Goal: Contribute content: Add original content to the website for others to see

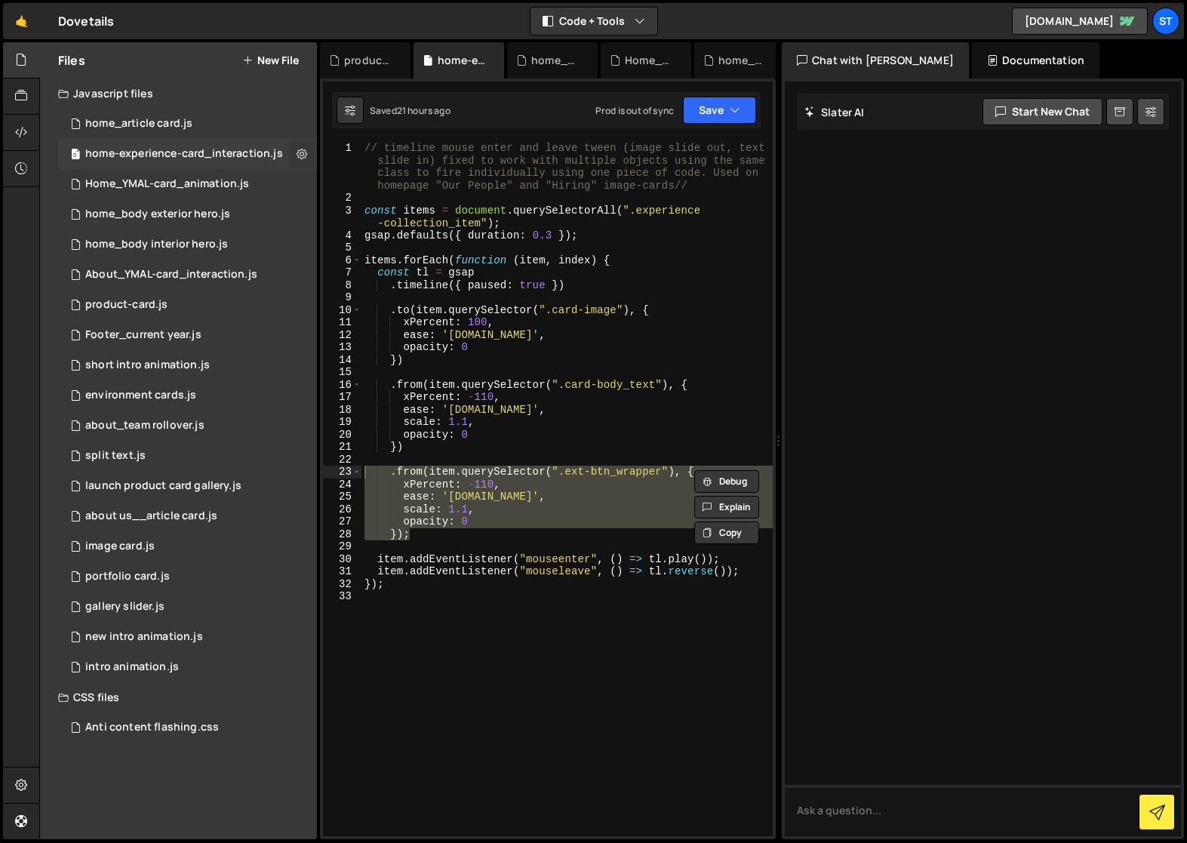
click at [302, 155] on icon at bounding box center [302, 153] width 11 height 14
type input "home-experience-card_interaction"
radio input "true"
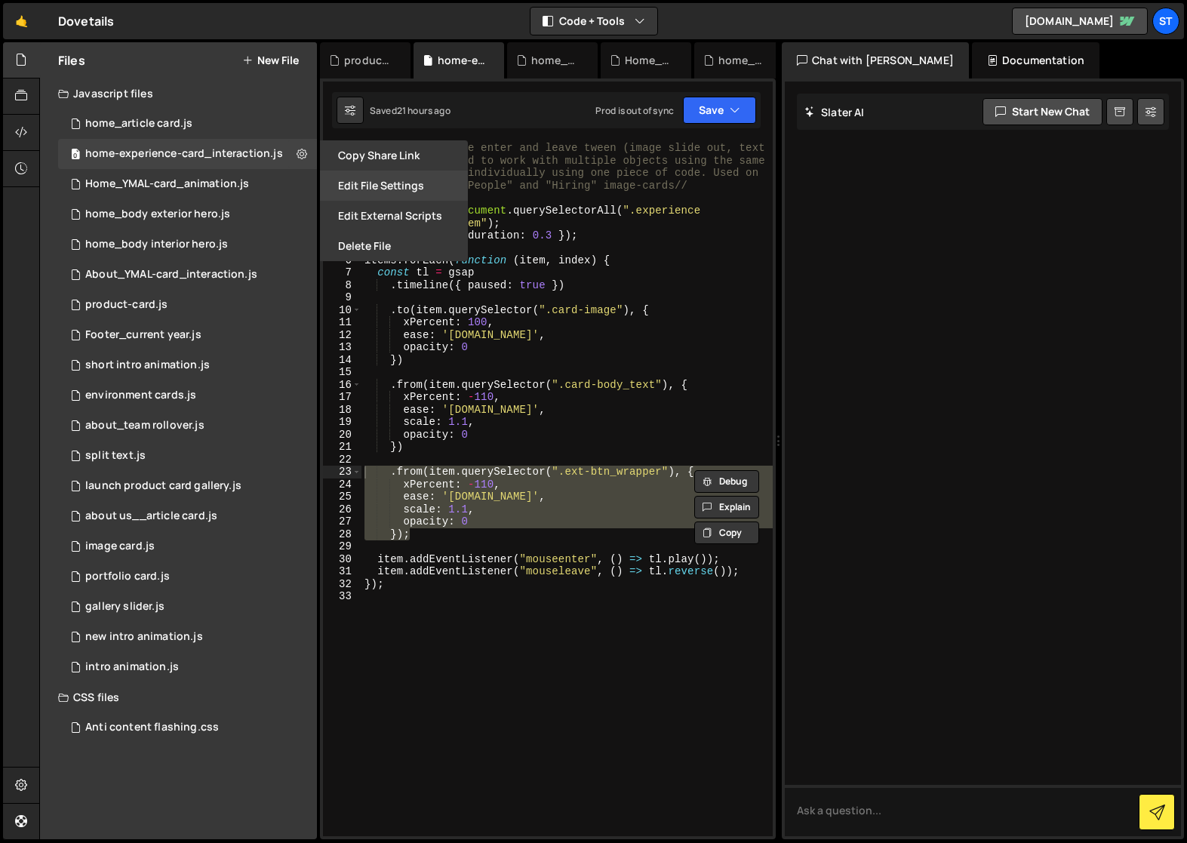
click at [390, 187] on button "Edit File Settings" at bounding box center [394, 186] width 148 height 30
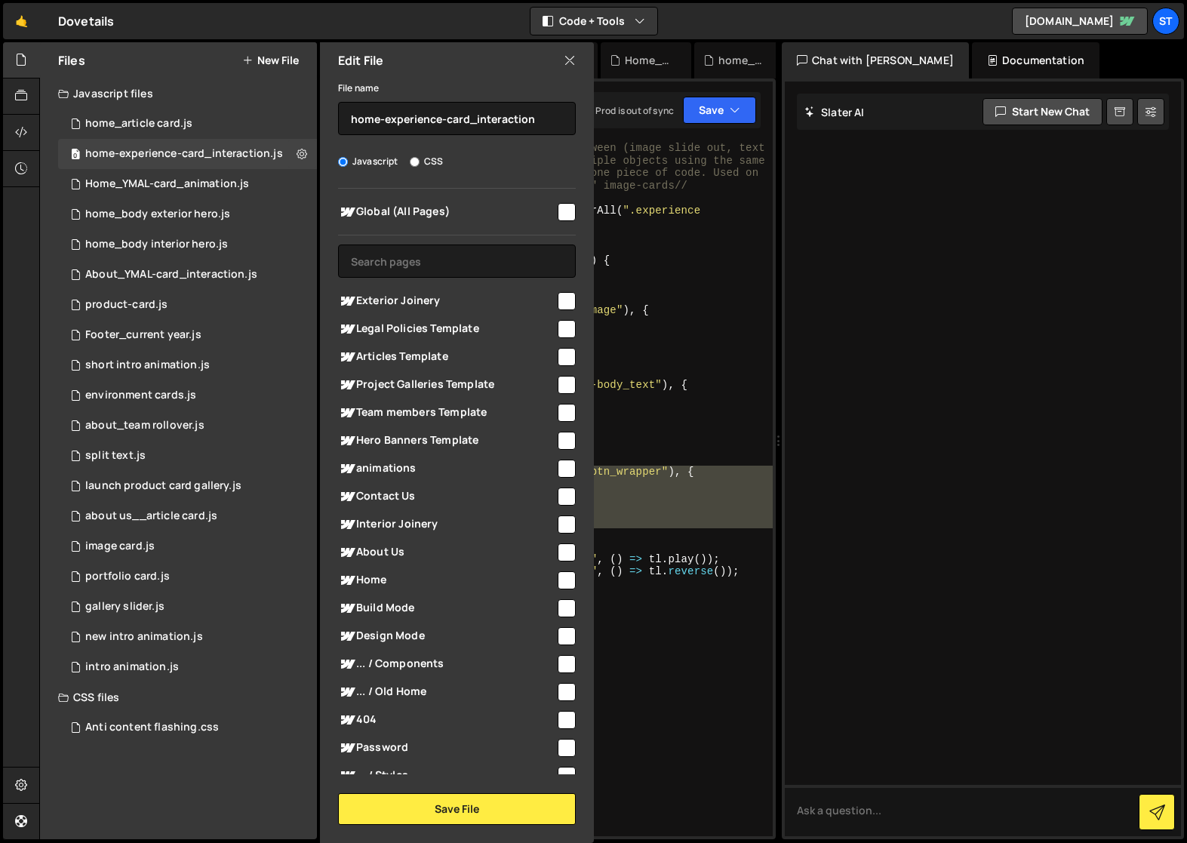
drag, startPoint x: 558, startPoint y: 580, endPoint x: 494, endPoint y: 661, distance: 103.3
click at [558, 580] on input "checkbox" at bounding box center [567, 580] width 18 height 18
checkbox input "true"
click at [440, 808] on button "Save File" at bounding box center [457, 809] width 238 height 32
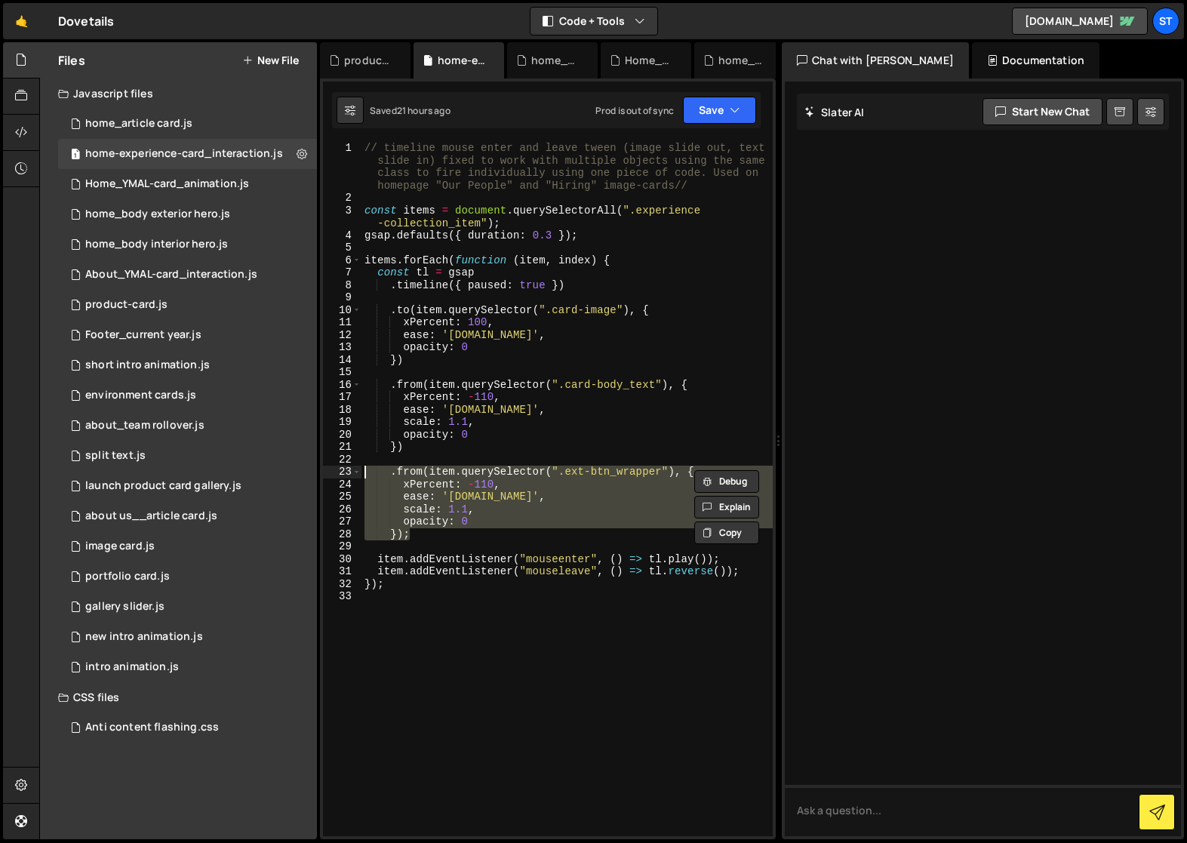
click at [671, 496] on div "// timeline mouse enter and leave tween (image slide out, text slide in) fixed …" at bounding box center [567, 489] width 411 height 694
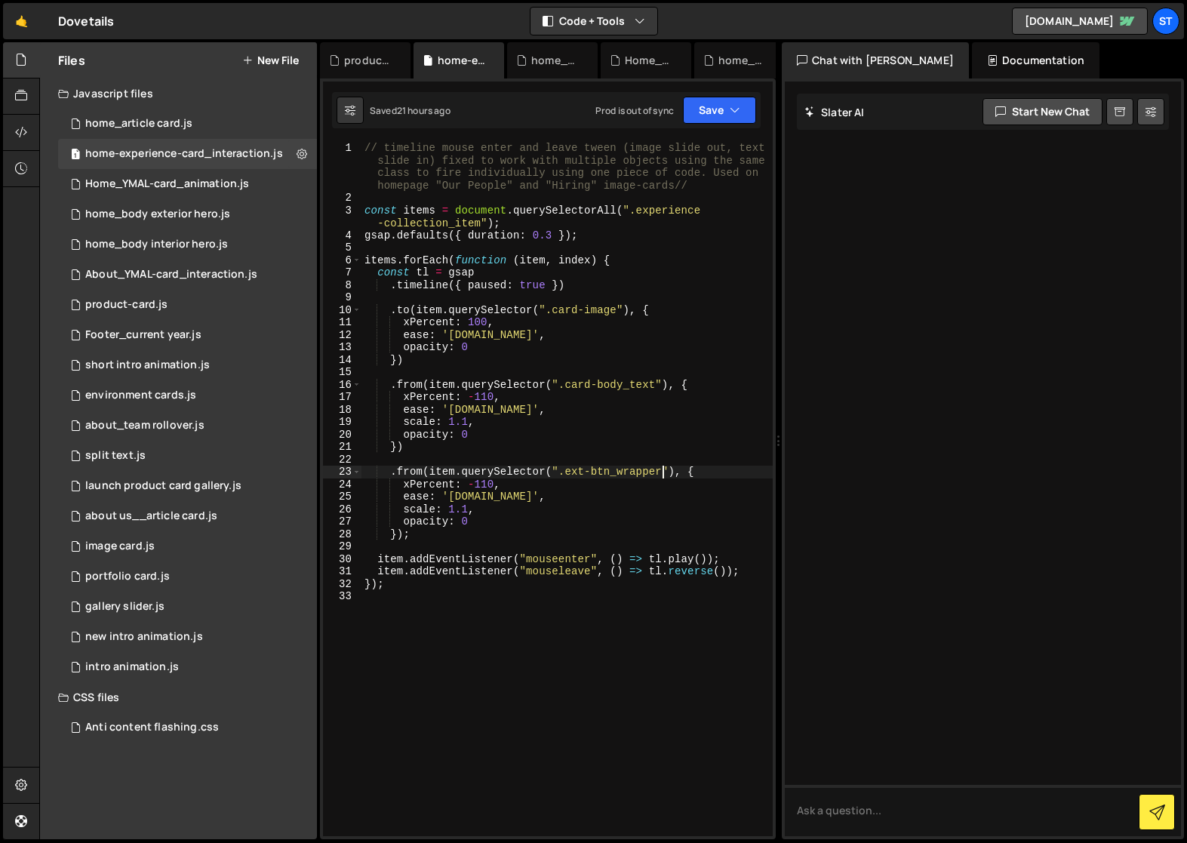
click at [663, 471] on div "// timeline mouse enter and leave tween (image slide out, text slide in) fixed …" at bounding box center [567, 520] width 411 height 757
drag, startPoint x: 667, startPoint y: 469, endPoint x: 553, endPoint y: 468, distance: 114.0
click at [553, 468] on div "// timeline mouse enter and leave tween (image slide out, text slide in) fixed …" at bounding box center [567, 520] width 411 height 757
click at [621, 502] on div "// timeline mouse enter and leave tween (image slide out, text slide in) fixed …" at bounding box center [567, 520] width 411 height 757
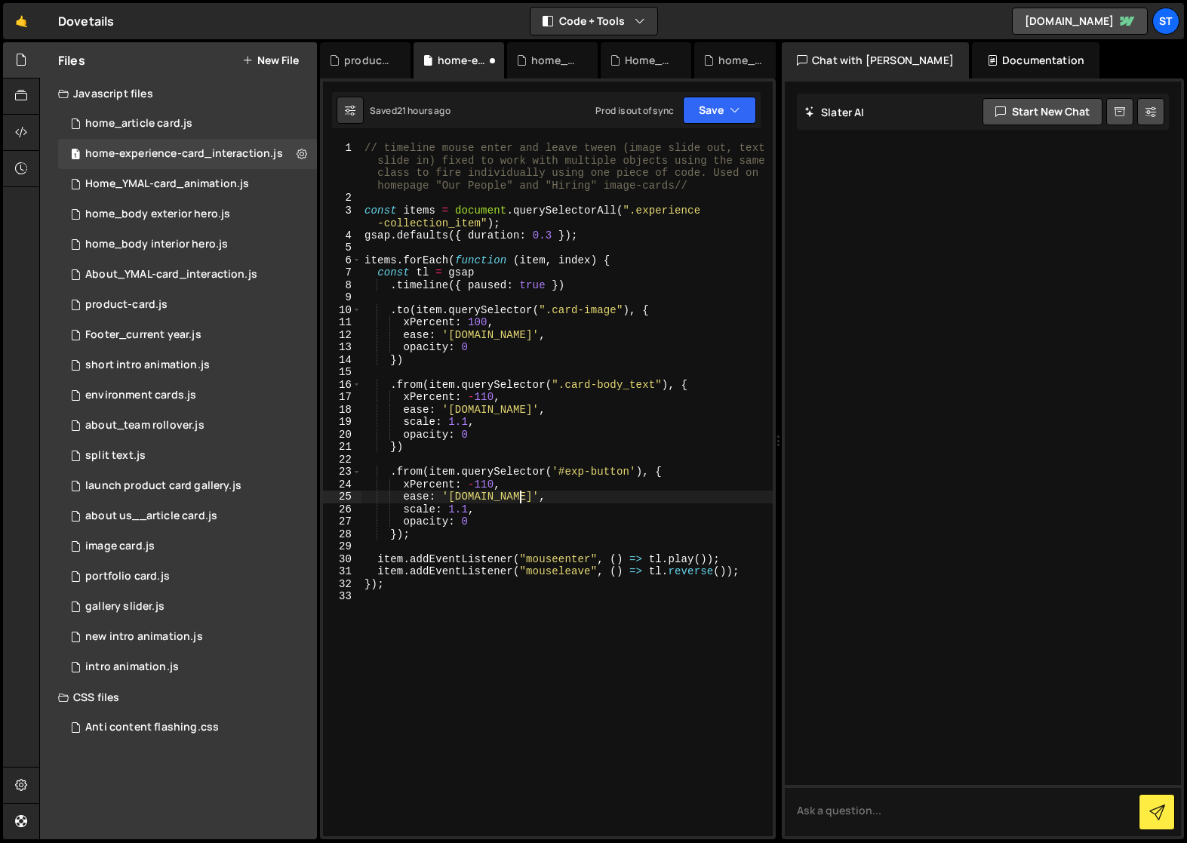
scroll to position [0, 10]
type textarea "ease: 'power3.in',"
click at [716, 108] on button "Save" at bounding box center [719, 110] width 73 height 27
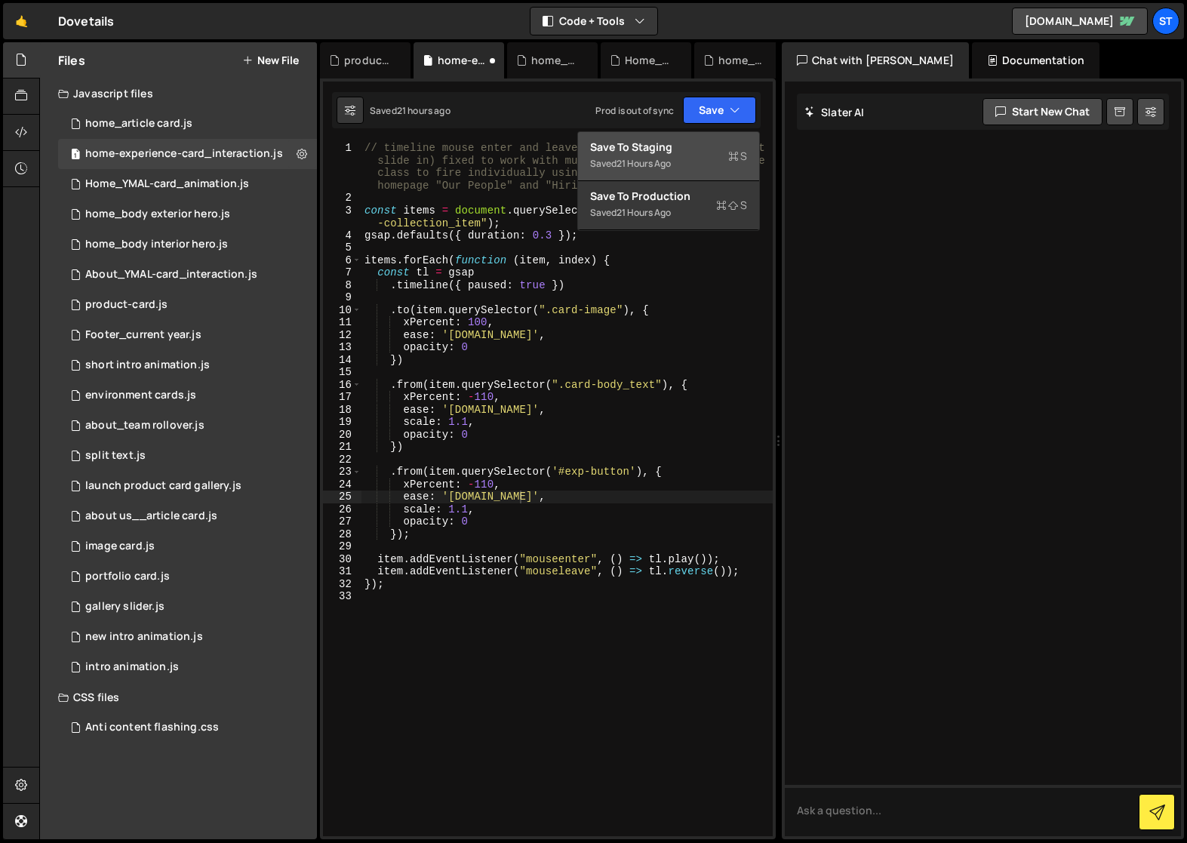
click at [682, 160] on div "Saved 21 hours ago" at bounding box center [668, 164] width 157 height 18
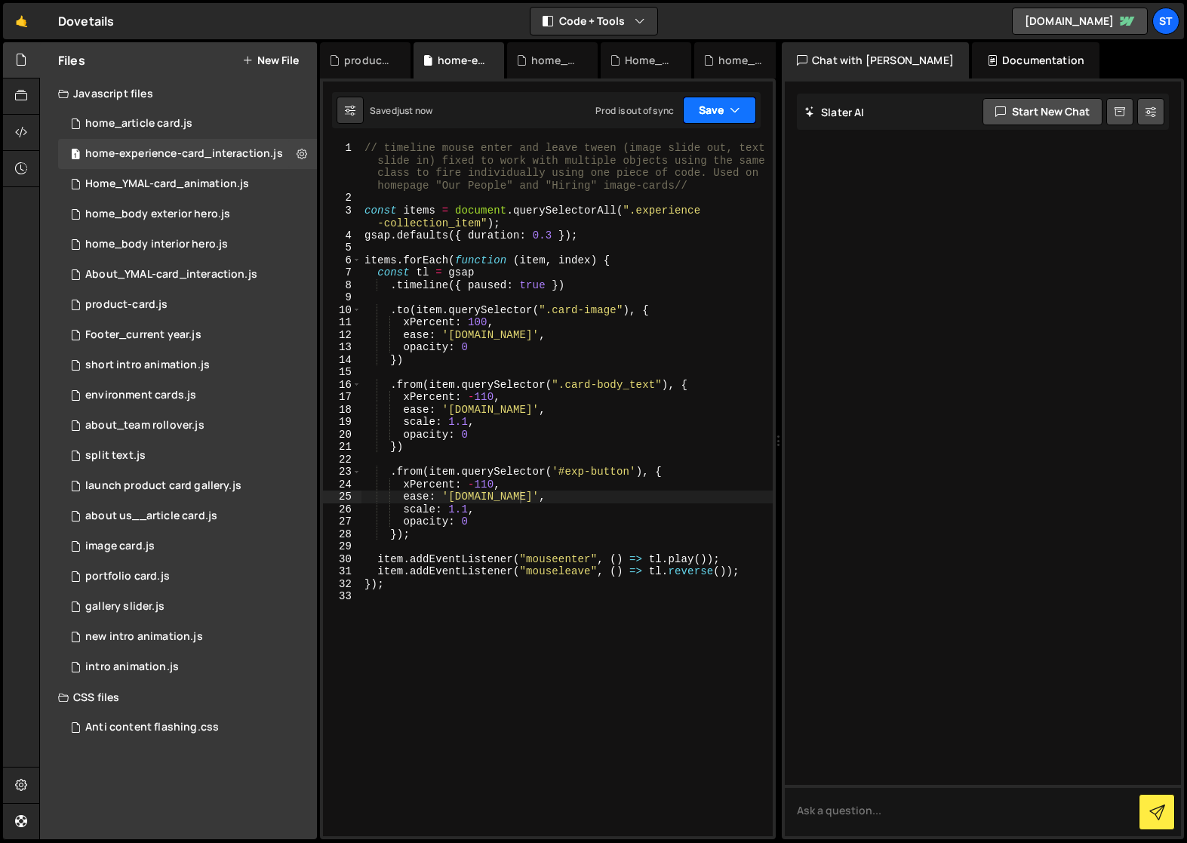
click at [734, 102] on button "Save" at bounding box center [719, 110] width 73 height 27
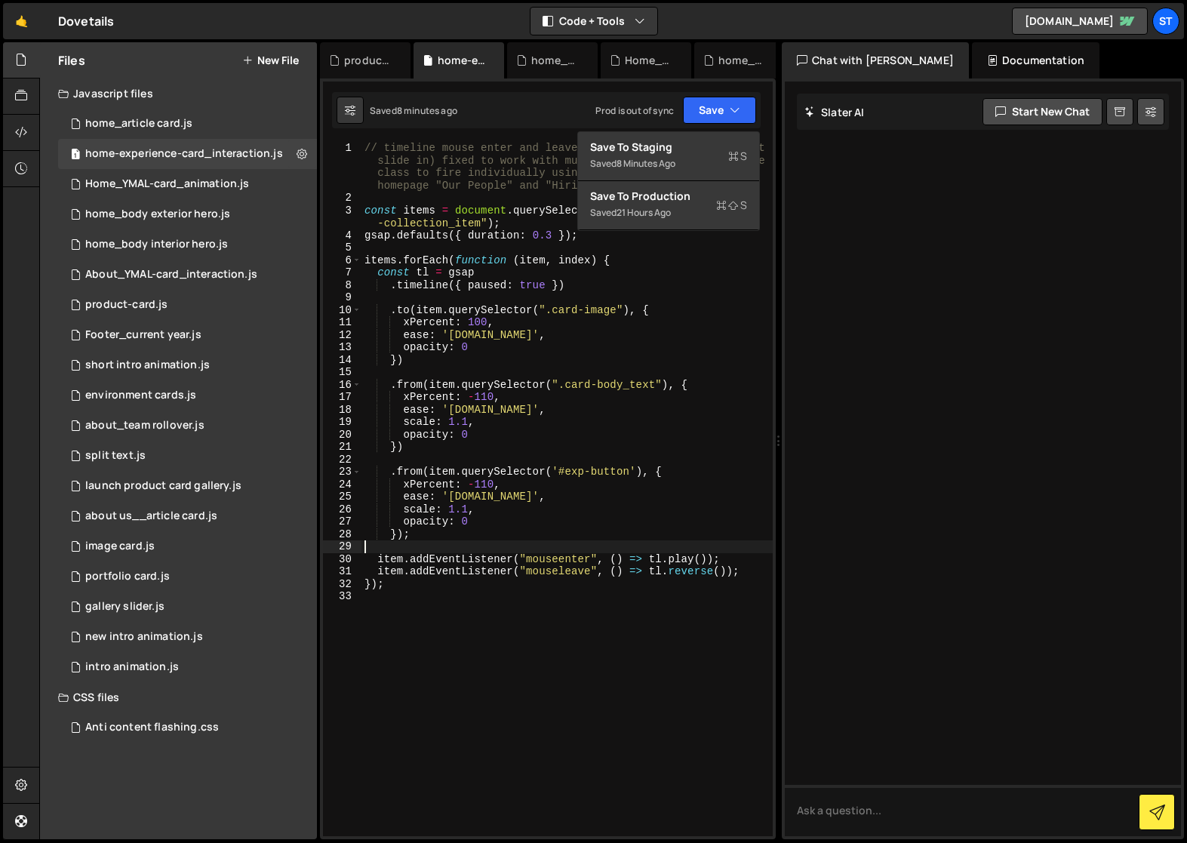
click at [556, 543] on div "// timeline mouse enter and leave tween (image slide out, text slide in) fixed …" at bounding box center [567, 520] width 411 height 757
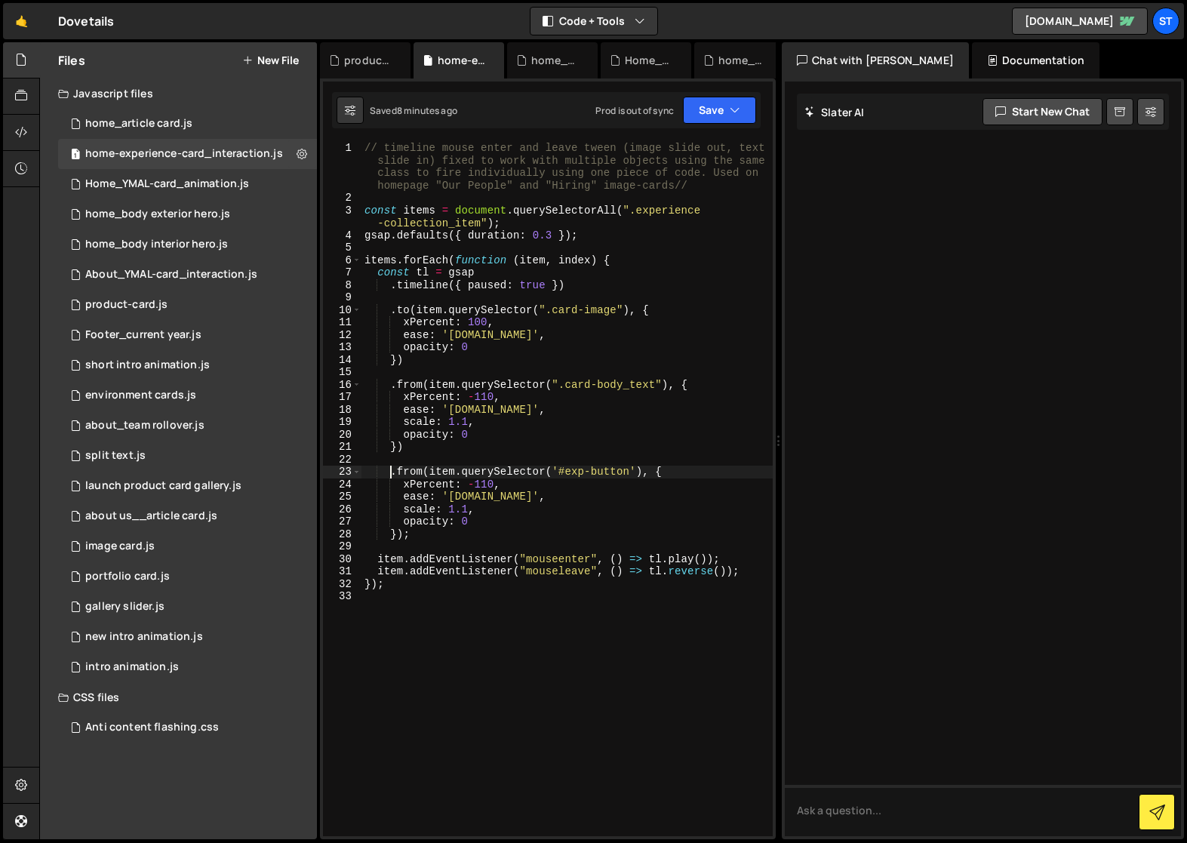
click at [389, 475] on div "// timeline mouse enter and leave tween (image slide out, text slide in) fixed …" at bounding box center [567, 520] width 411 height 757
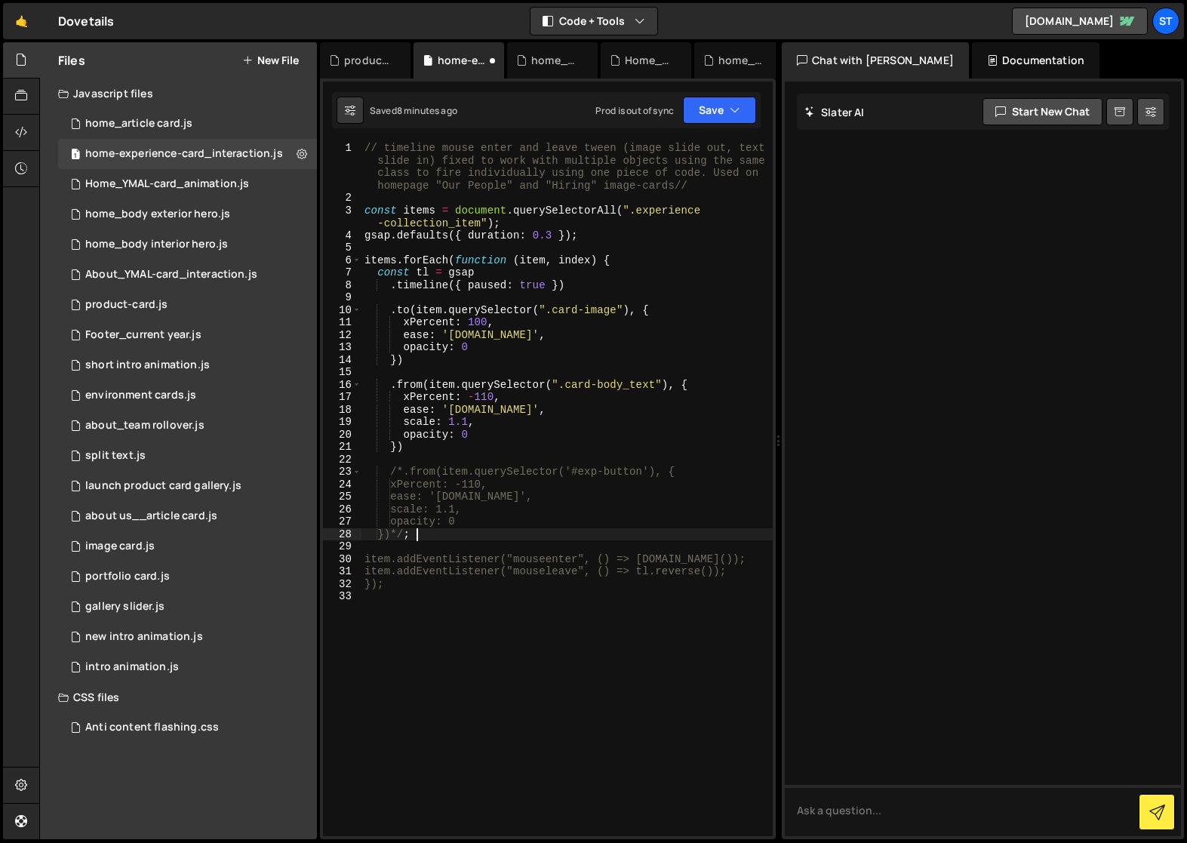
scroll to position [0, 3]
click at [743, 110] on button "Save" at bounding box center [719, 110] width 73 height 27
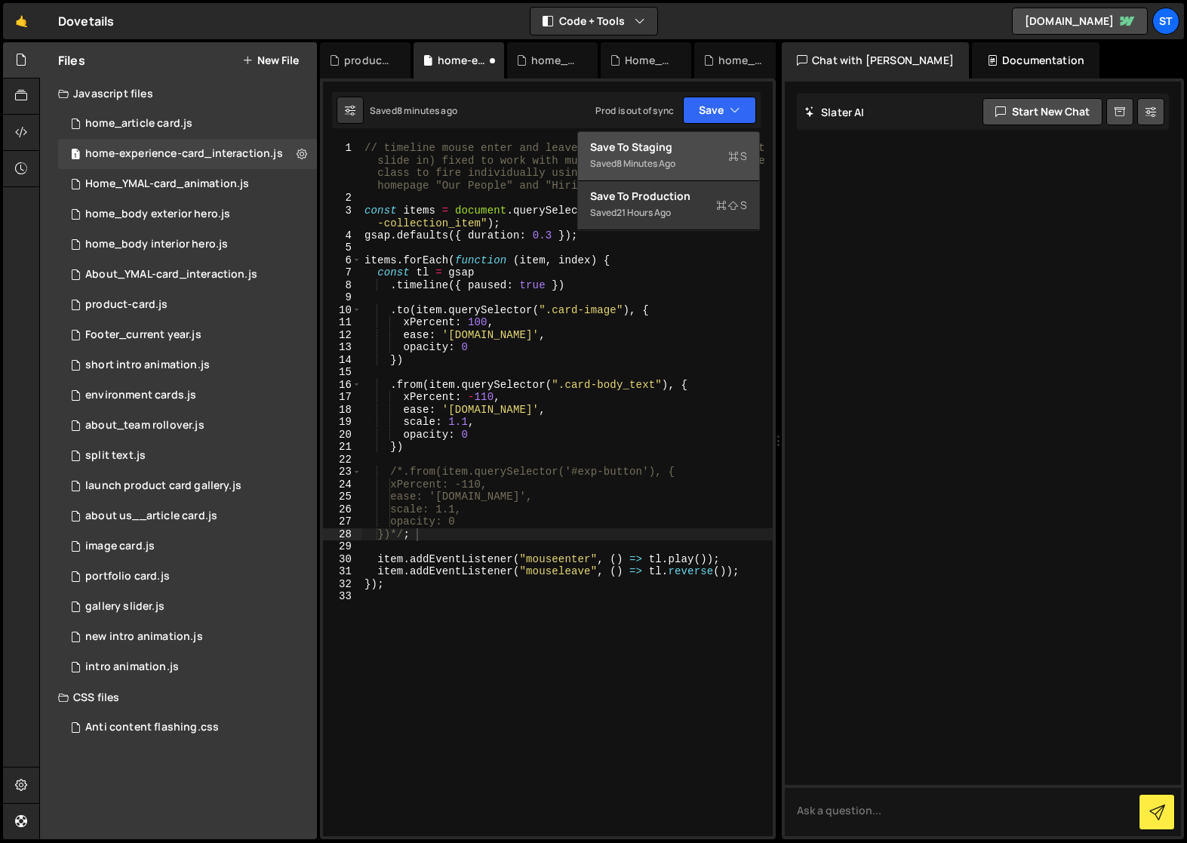
click at [648, 155] on div "Saved 8 minutes ago" at bounding box center [668, 164] width 157 height 18
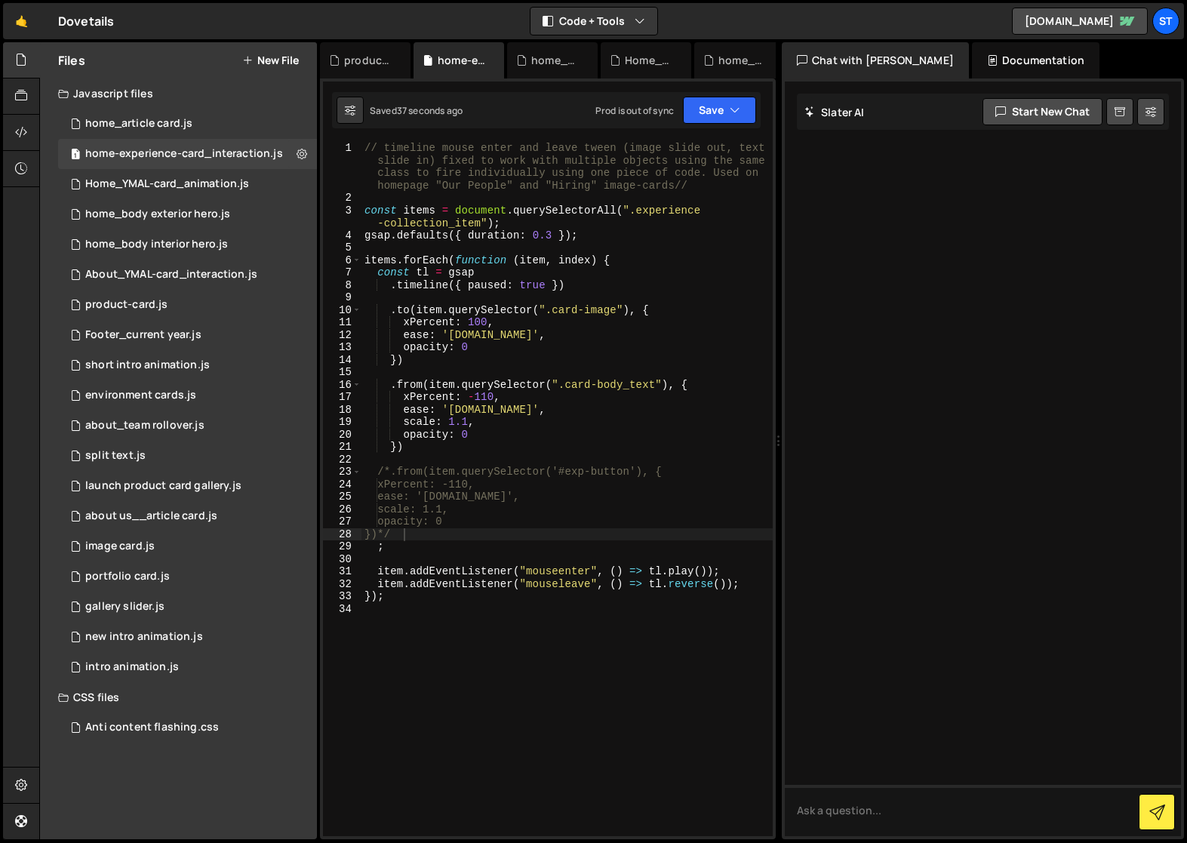
click at [574, 504] on div "// timeline mouse enter and leave tween (image slide out, text slide in) fixed …" at bounding box center [567, 520] width 411 height 757
click at [390, 474] on div "// timeline mouse enter and leave tween (image slide out, text slide in) fixed …" at bounding box center [567, 520] width 411 height 757
click at [402, 537] on div "// timeline mouse enter and leave tween (image slide out, text slide in) fixed …" at bounding box center [567, 520] width 411 height 757
drag, startPoint x: 443, startPoint y: 485, endPoint x: 393, endPoint y: 483, distance: 50.6
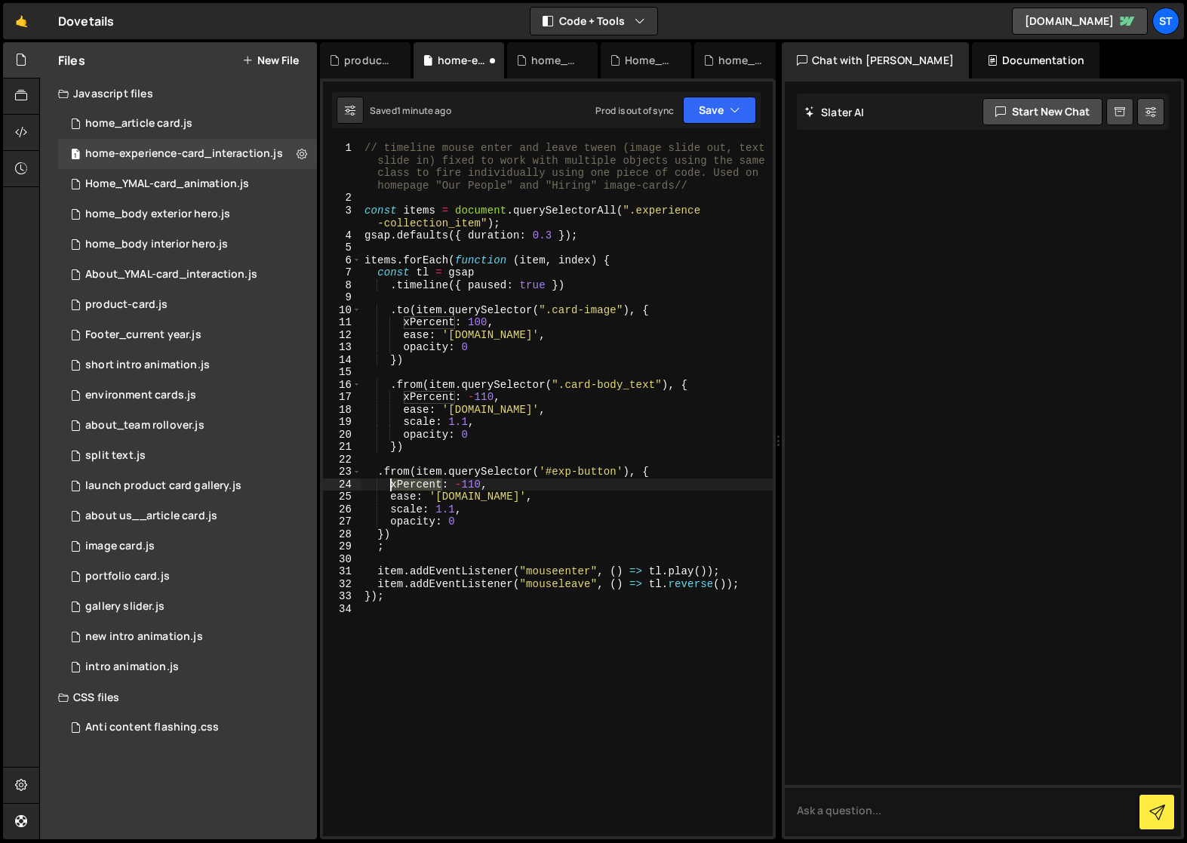
click at [393, 483] on div "// timeline mouse enter and leave tween (image slide out, text slide in) fixed …" at bounding box center [567, 520] width 411 height 757
drag, startPoint x: 463, startPoint y: 481, endPoint x: 437, endPoint y: 486, distance: 26.2
click at [437, 486] on div "// timeline mouse enter and leave tween (image slide out, text slide in) fixed …" at bounding box center [567, 520] width 411 height 757
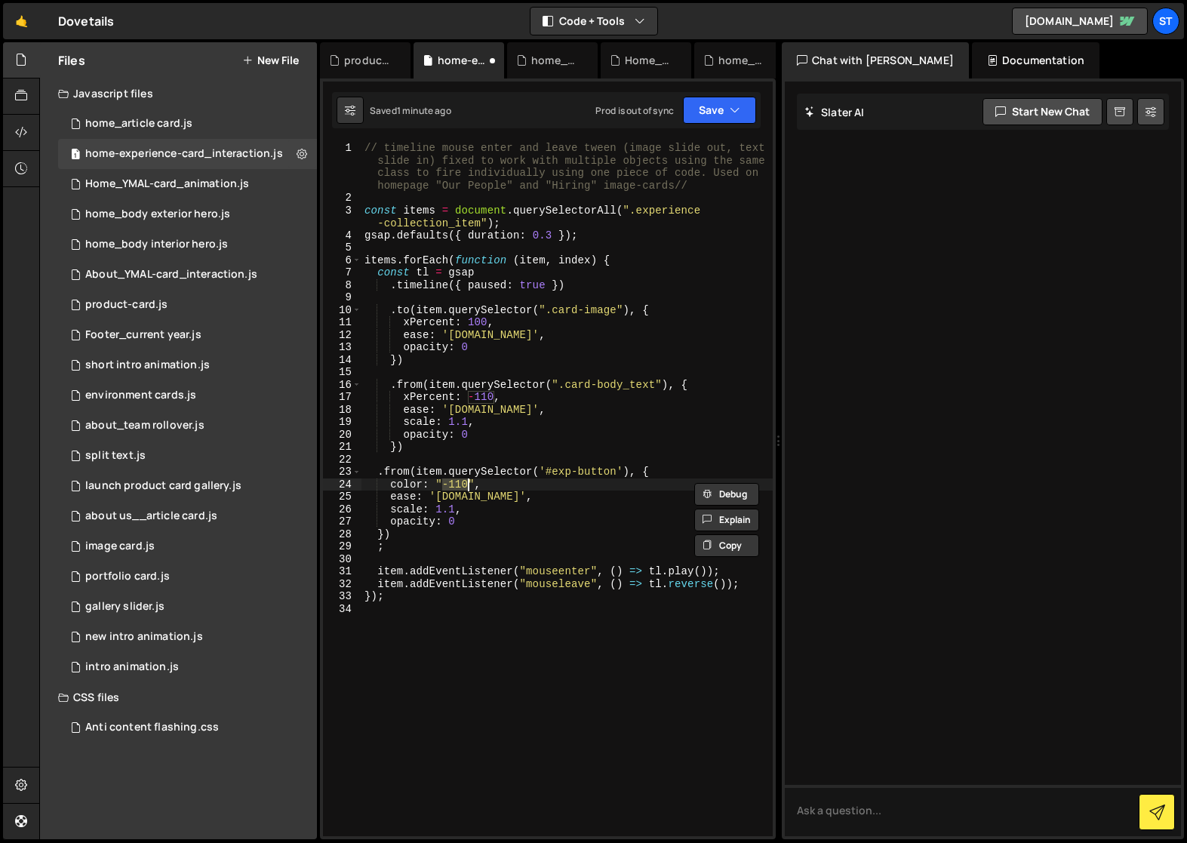
paste textarea "var(--_color---primary--blue)""
click at [477, 519] on div "// timeline mouse enter and leave tween (image slide out, text slide in) fixed …" at bounding box center [567, 520] width 411 height 757
drag, startPoint x: 409, startPoint y: 472, endPoint x: 383, endPoint y: 470, distance: 26.5
click at [383, 470] on div "// timeline mouse enter and leave tween (image slide out, text slide in) fixed …" at bounding box center [567, 520] width 411 height 757
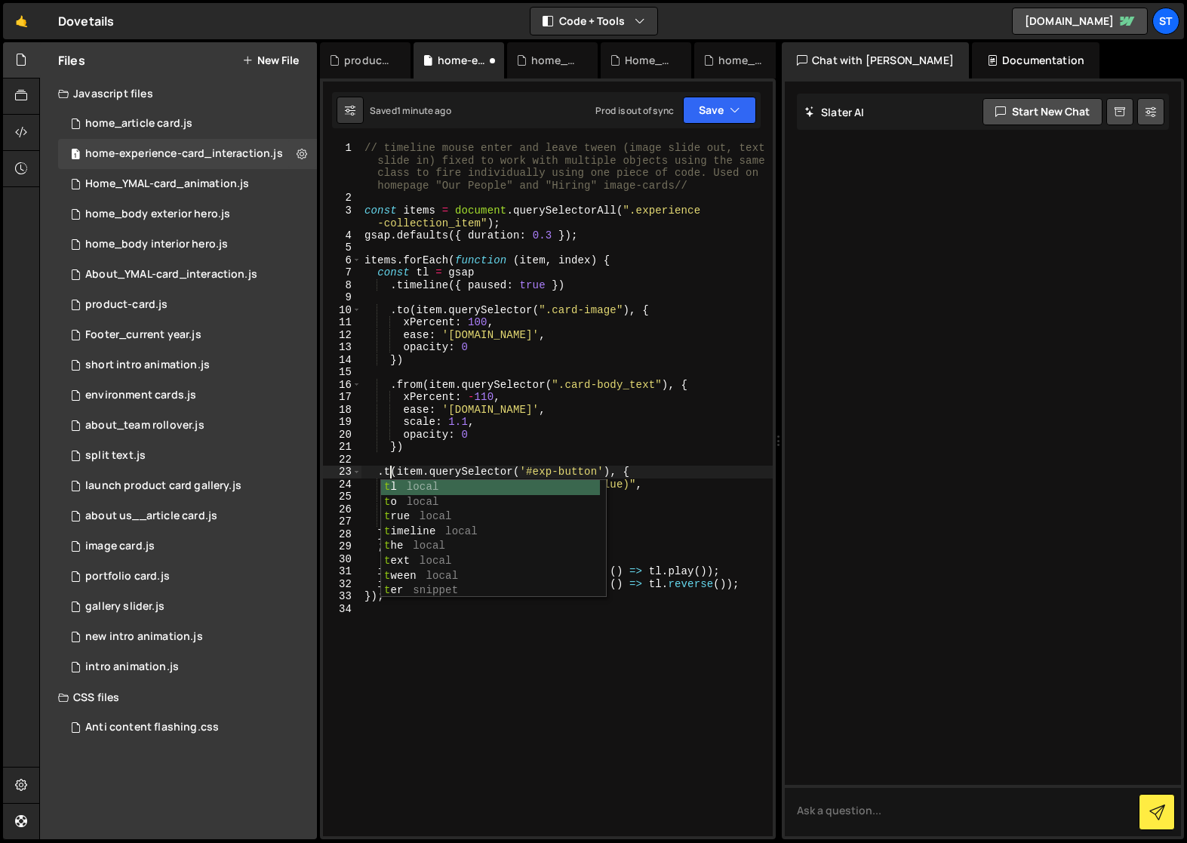
scroll to position [0, 2]
click at [519, 436] on div "// timeline mouse enter and leave tween (image slide out, text slide in) fixed …" at bounding box center [567, 520] width 411 height 757
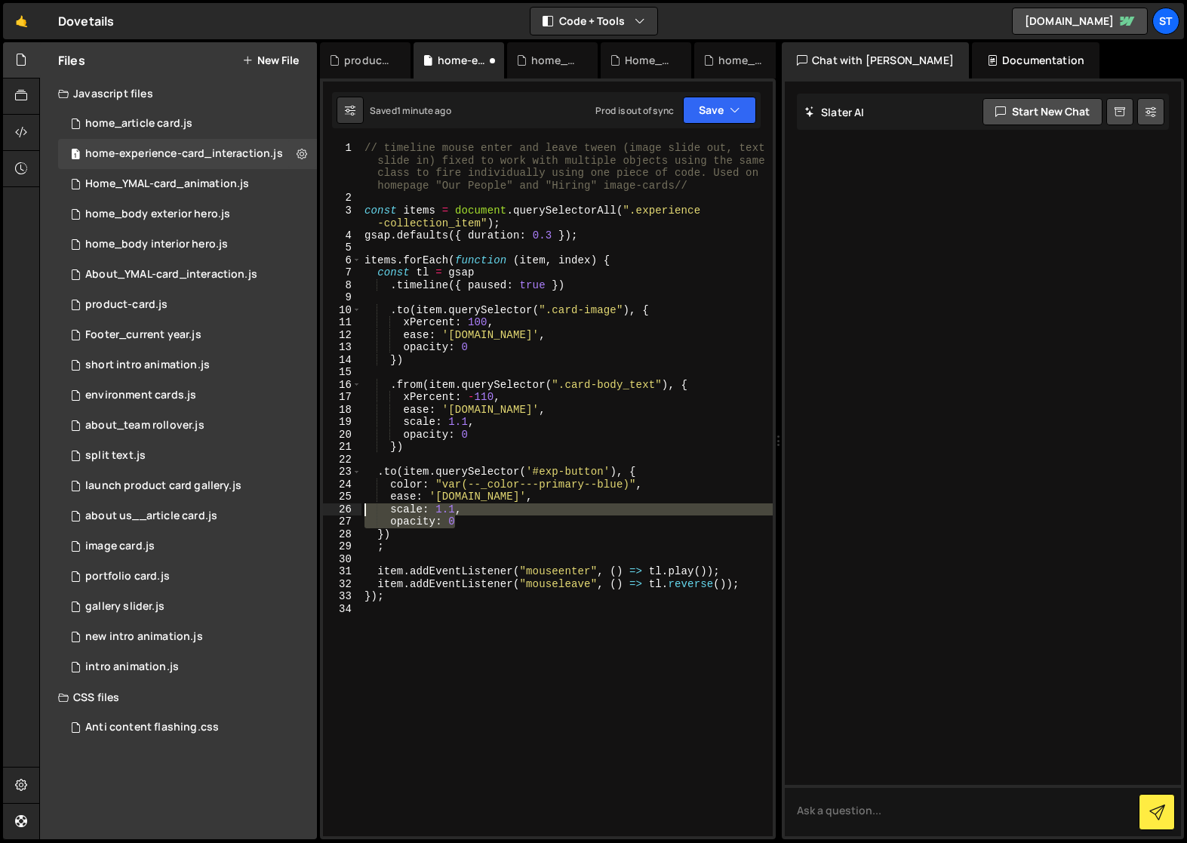
drag, startPoint x: 462, startPoint y: 522, endPoint x: 365, endPoint y: 512, distance: 97.1
click at [365, 512] on div "// timeline mouse enter and leave tween (image slide out, text slide in) fixed …" at bounding box center [567, 520] width 411 height 757
type textarea "scale: 1.1, opacity: 0"
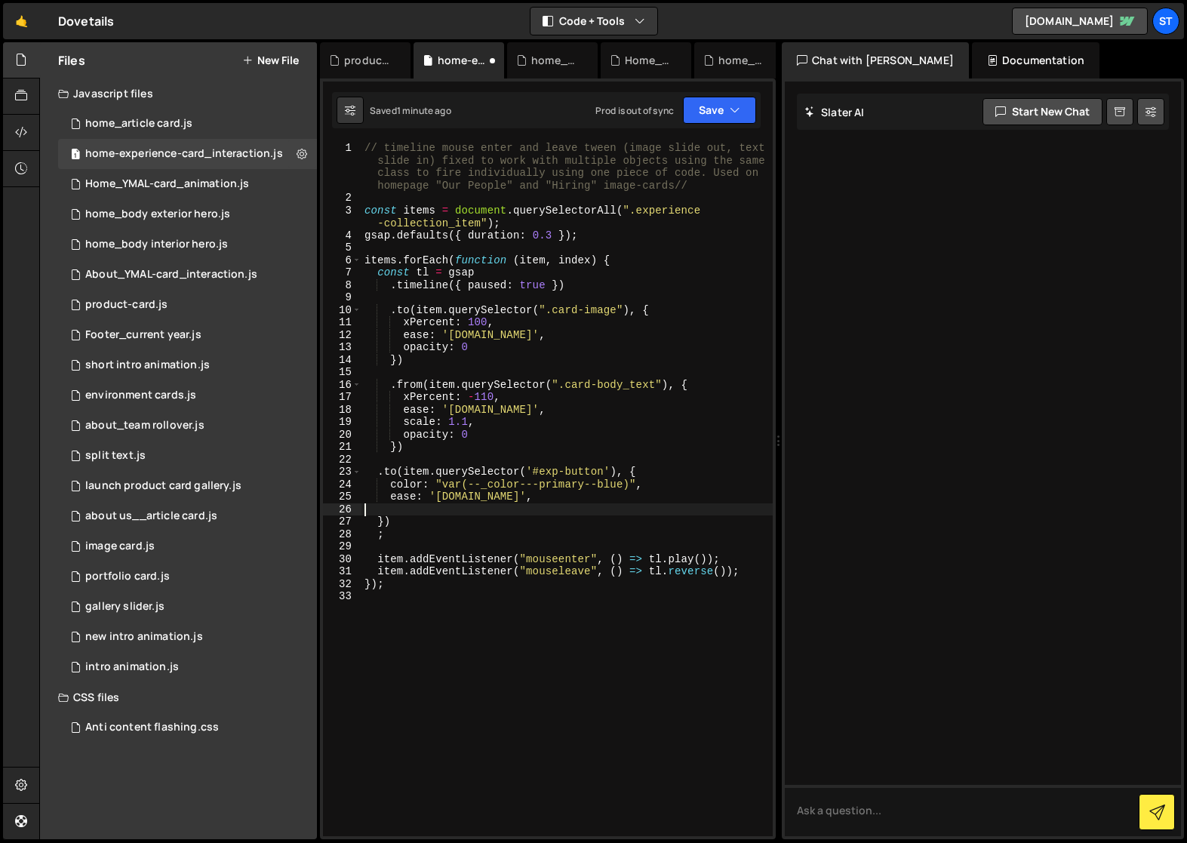
scroll to position [0, 0]
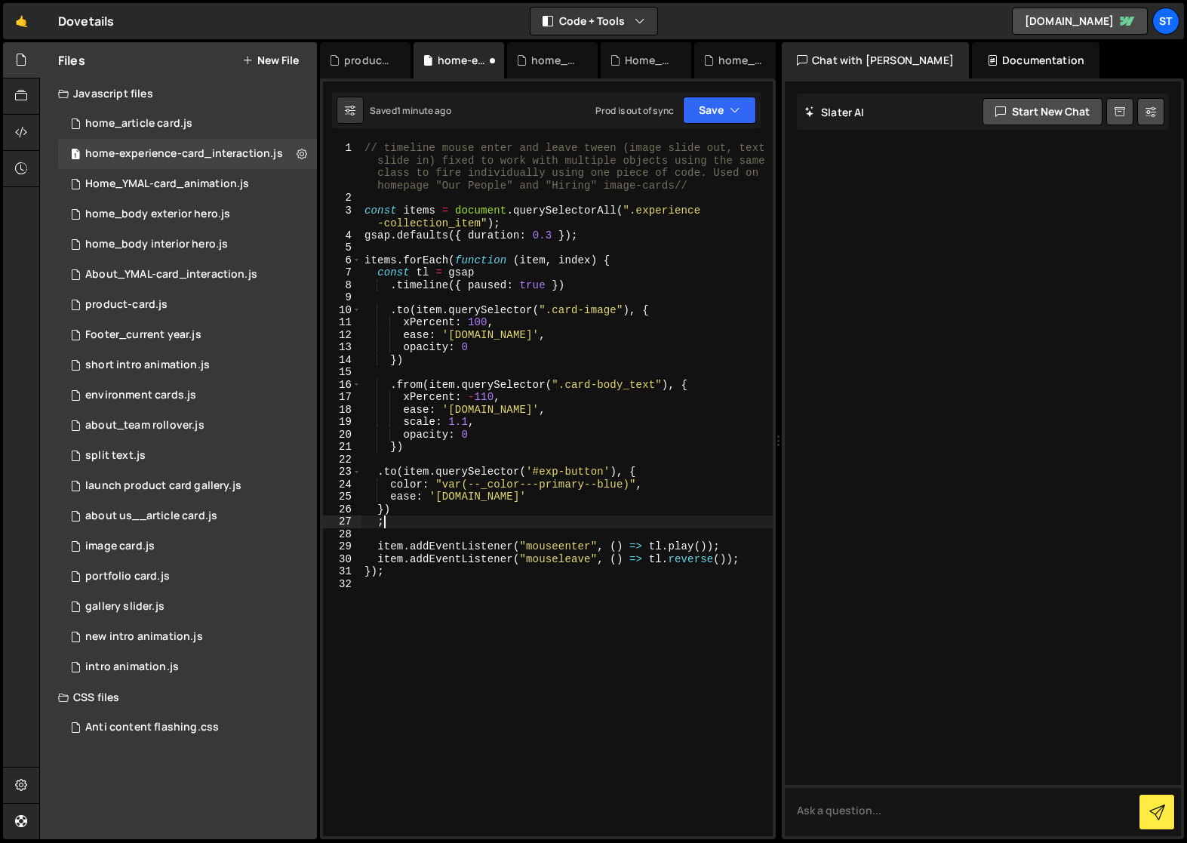
click at [458, 522] on div "// timeline mouse enter and leave tween (image slide out, text slide in) fixed …" at bounding box center [567, 520] width 411 height 757
click at [454, 513] on div "// timeline mouse enter and leave tween (image slide out, text slide in) fixed …" at bounding box center [567, 520] width 411 height 757
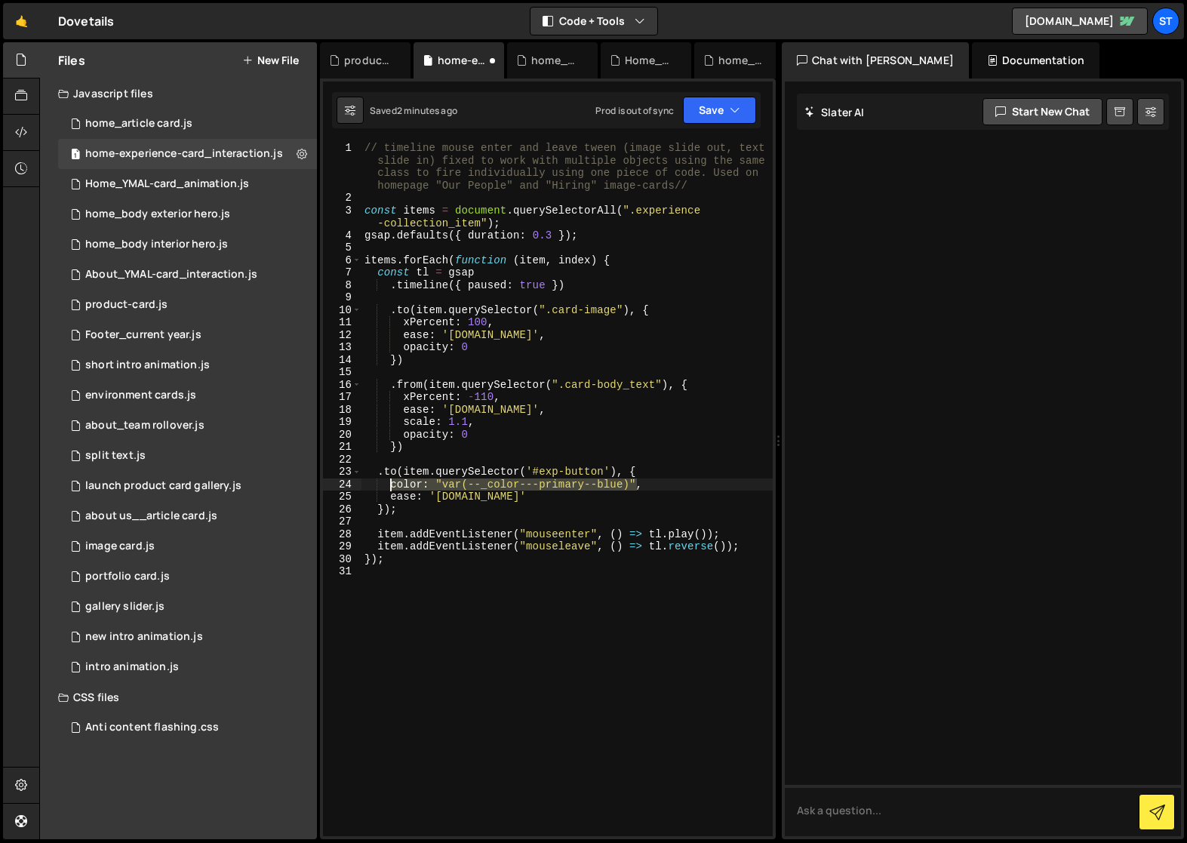
drag, startPoint x: 636, startPoint y: 482, endPoint x: 391, endPoint y: 485, distance: 245.3
click at [391, 485] on div "// timeline mouse enter and leave tween (image slide out, text slide in) fixed …" at bounding box center [567, 520] width 411 height 757
click at [423, 386] on div "// timeline mouse enter and leave tween (image slide out, text slide in) fixed …" at bounding box center [567, 520] width 411 height 757
drag, startPoint x: 474, startPoint y: 423, endPoint x: 355, endPoint y: 428, distance: 119.4
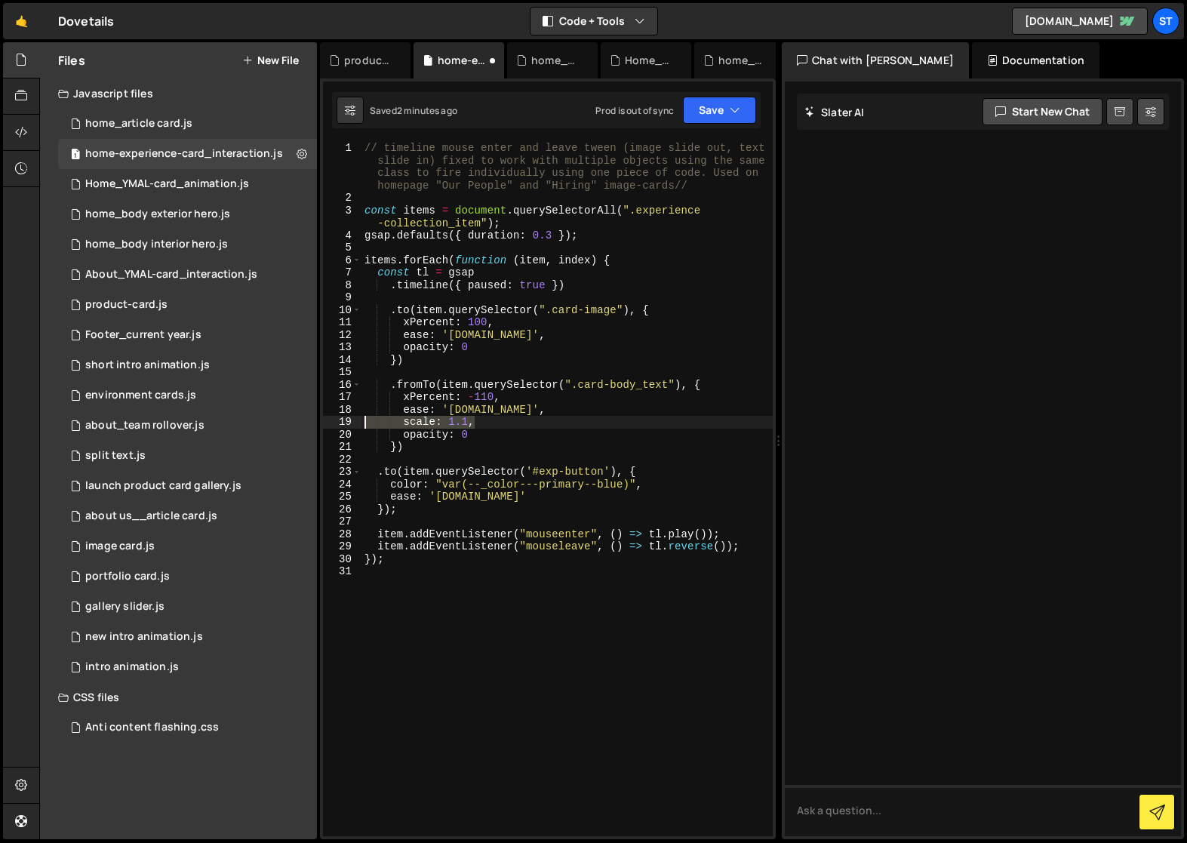
click at [355, 428] on div ".fromTo(item.querySelector(".card-body_text"), { 1 2 3 4 5 6 7 8 9 10 11 12 13 …" at bounding box center [548, 489] width 450 height 694
type textarea "scale: 1.1,"
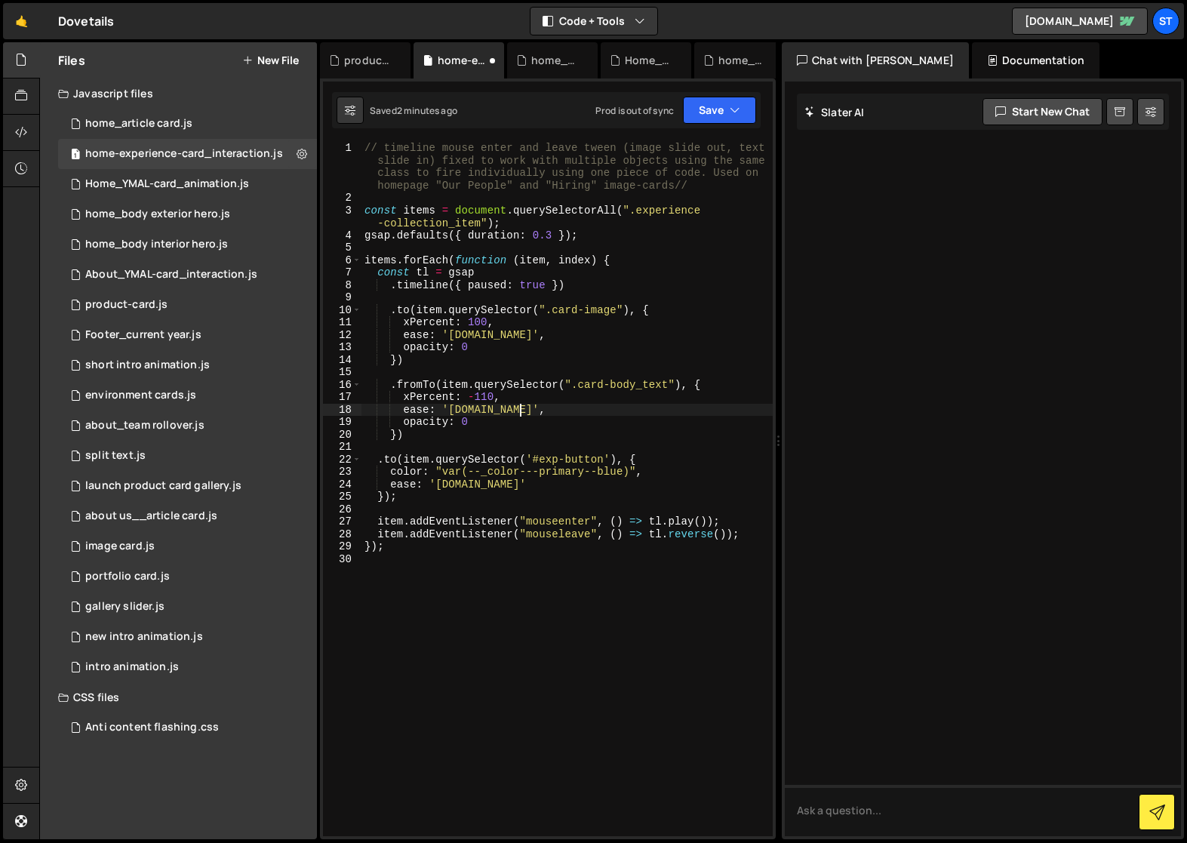
click at [469, 424] on div "// timeline mouse enter and leave tween (image slide out, text slide in) fixed …" at bounding box center [567, 520] width 411 height 757
type textarea "opacity: 0,"
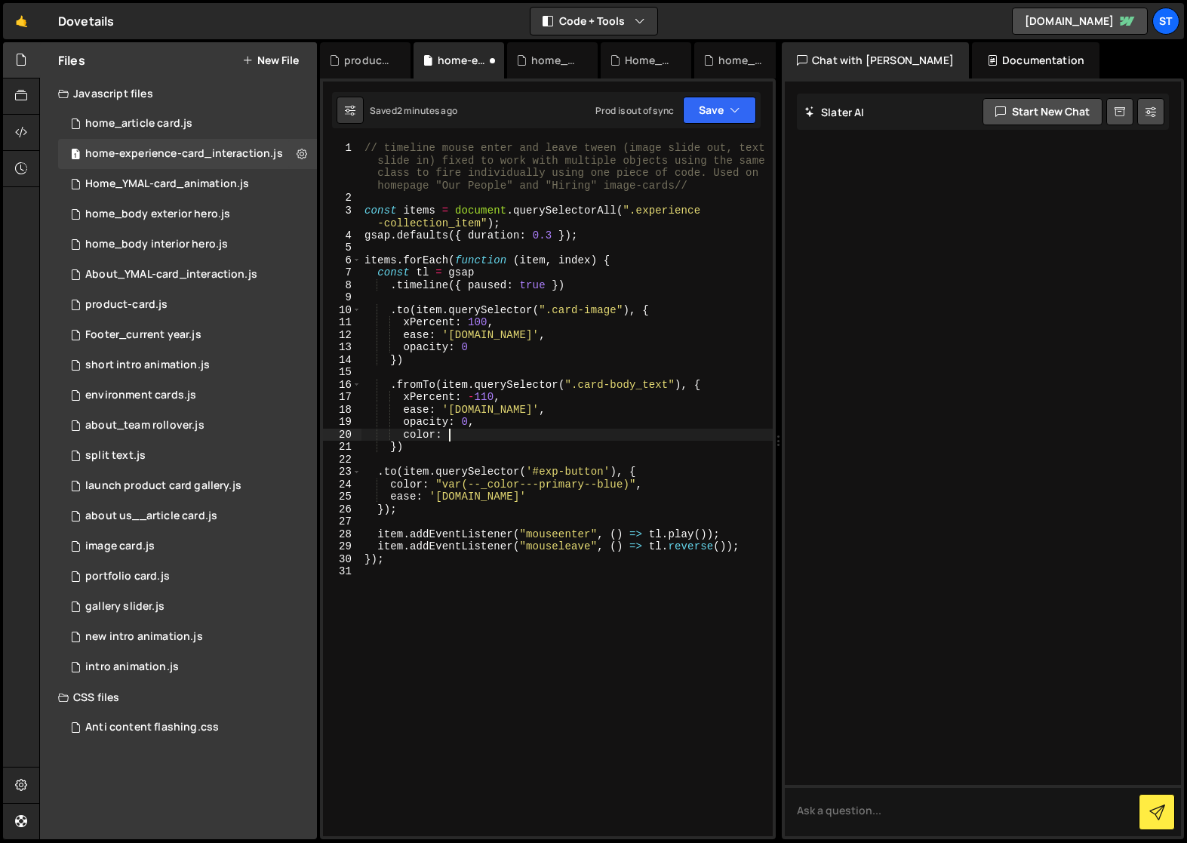
scroll to position [0, 5]
paste textarea "color: "var(--_color---primary--blue)""
drag, startPoint x: 493, startPoint y: 433, endPoint x: 447, endPoint y: 433, distance: 46.0
click at [447, 433] on div "// timeline mouse enter and leave tween (image slide out, text slide in) fixed …" at bounding box center [567, 520] width 411 height 757
drag, startPoint x: 651, startPoint y: 433, endPoint x: 402, endPoint y: 434, distance: 249.1
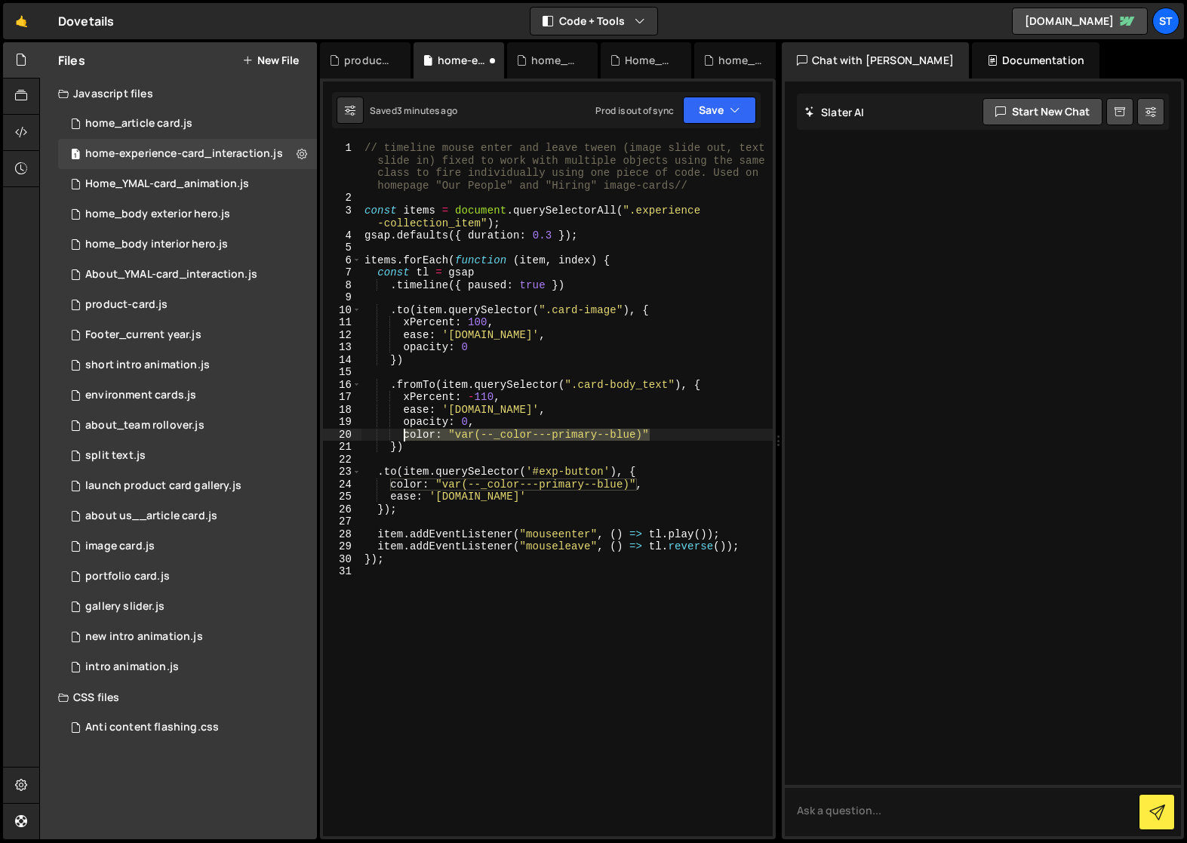
click at [402, 434] on div "// timeline mouse enter and leave tween (image slide out, text slide in) fixed …" at bounding box center [567, 520] width 411 height 757
click at [546, 437] on div "// timeline mouse enter and leave tween (image slide out, text slide in) fixed …" at bounding box center [567, 489] width 411 height 694
drag, startPoint x: 646, startPoint y: 433, endPoint x: 451, endPoint y: 433, distance: 194.7
click at [451, 433] on div "// timeline mouse enter and leave tween (image slide out, text slide in) fixed …" at bounding box center [567, 520] width 411 height 757
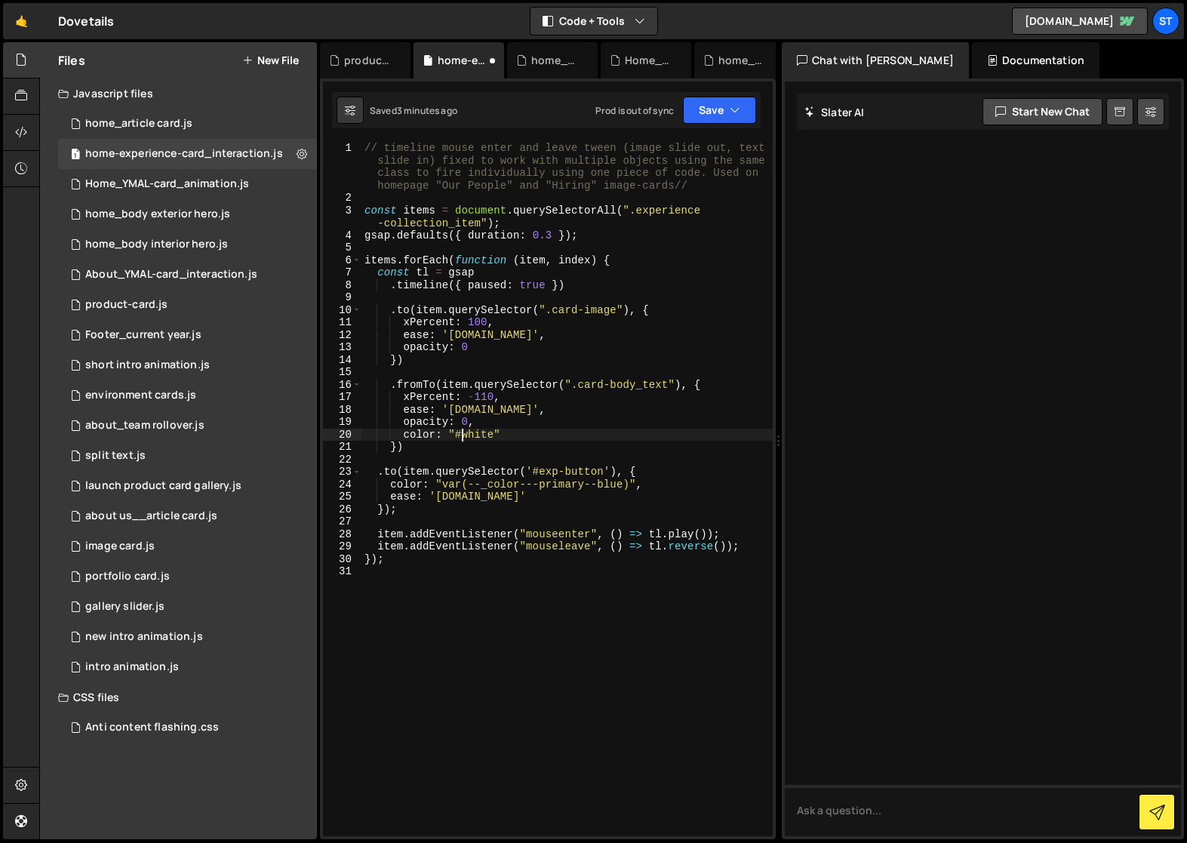
click at [414, 448] on div "// timeline mouse enter and leave tween (image slide out, text slide in) fixed …" at bounding box center [567, 520] width 411 height 757
type textarea "})"
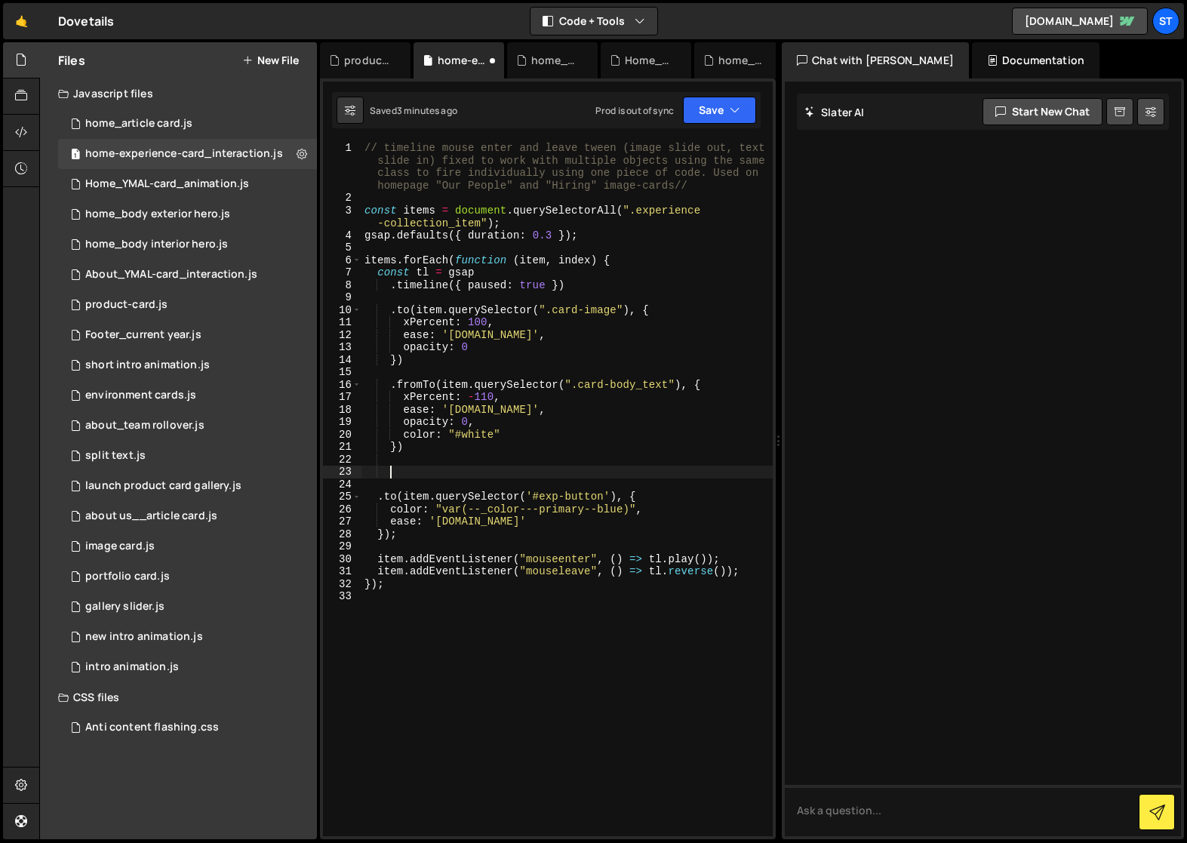
paste textarea "color: "var(--_color---primary--blue)""
type textarea "color: "var(--_color---primary--blue)""
click at [725, 104] on button "Save" at bounding box center [719, 110] width 73 height 27
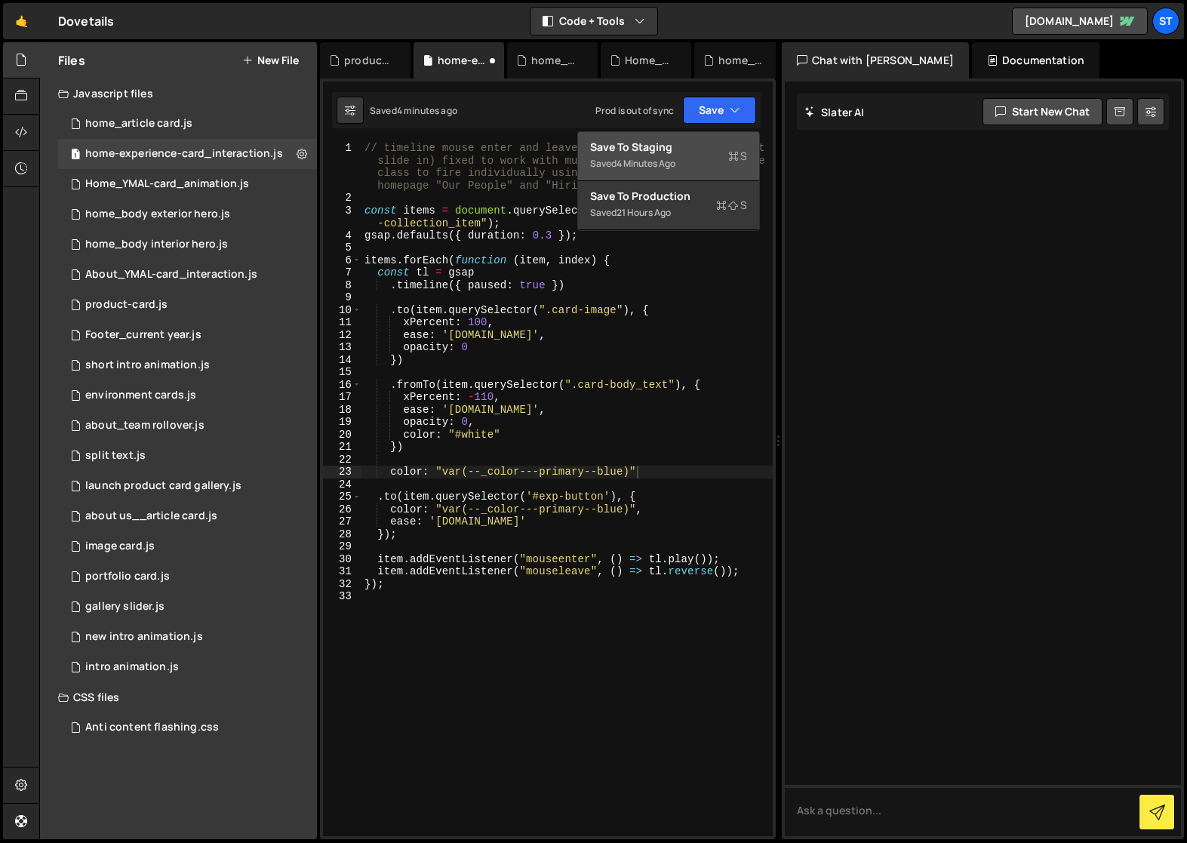
click at [661, 156] on div "Saved 4 minutes ago" at bounding box center [668, 164] width 157 height 18
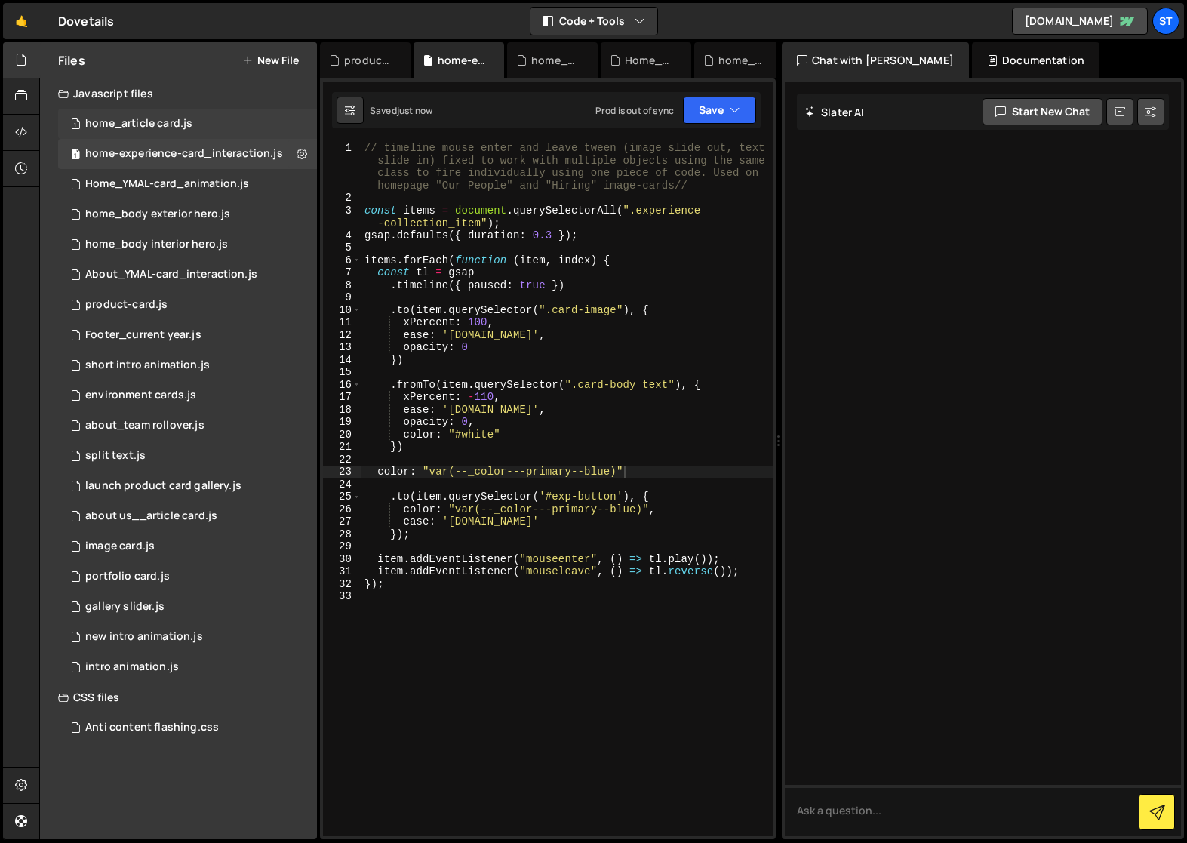
click at [160, 125] on div "home_article card.js" at bounding box center [138, 124] width 107 height 14
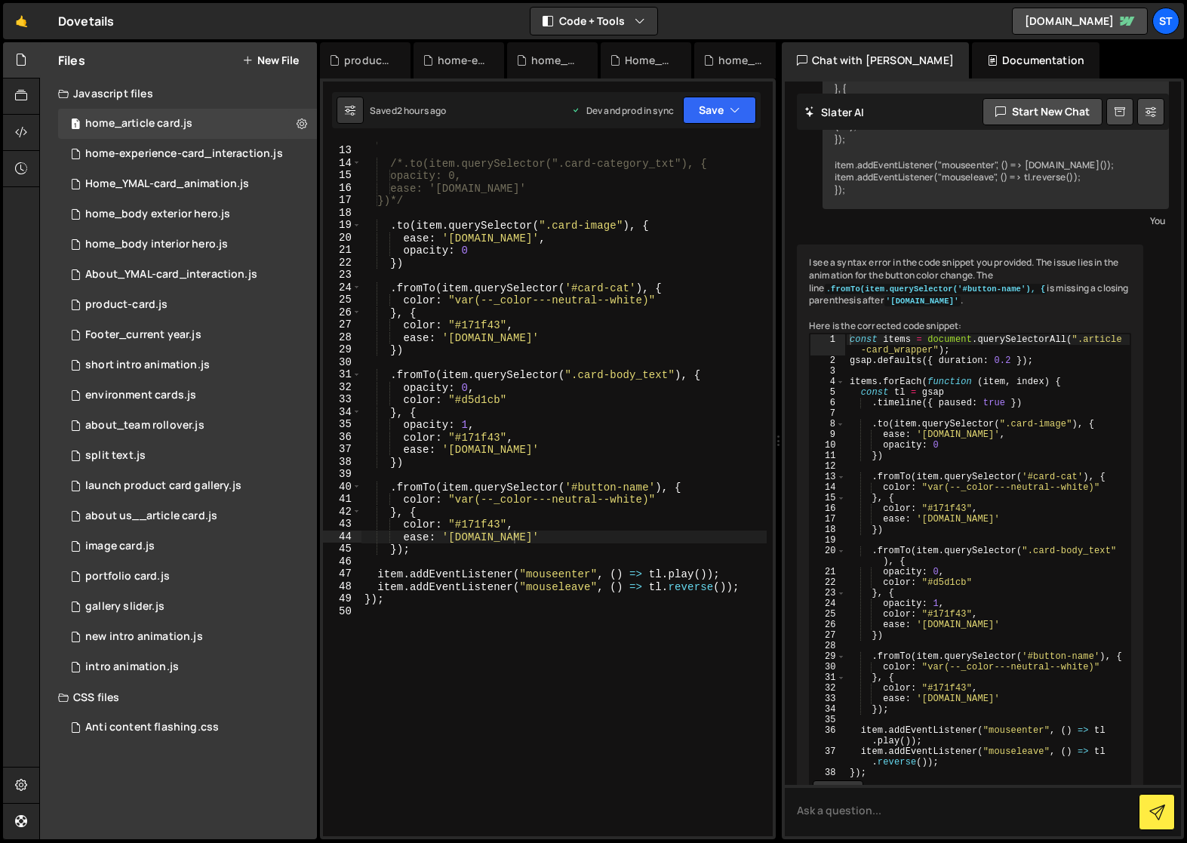
scroll to position [6775, 0]
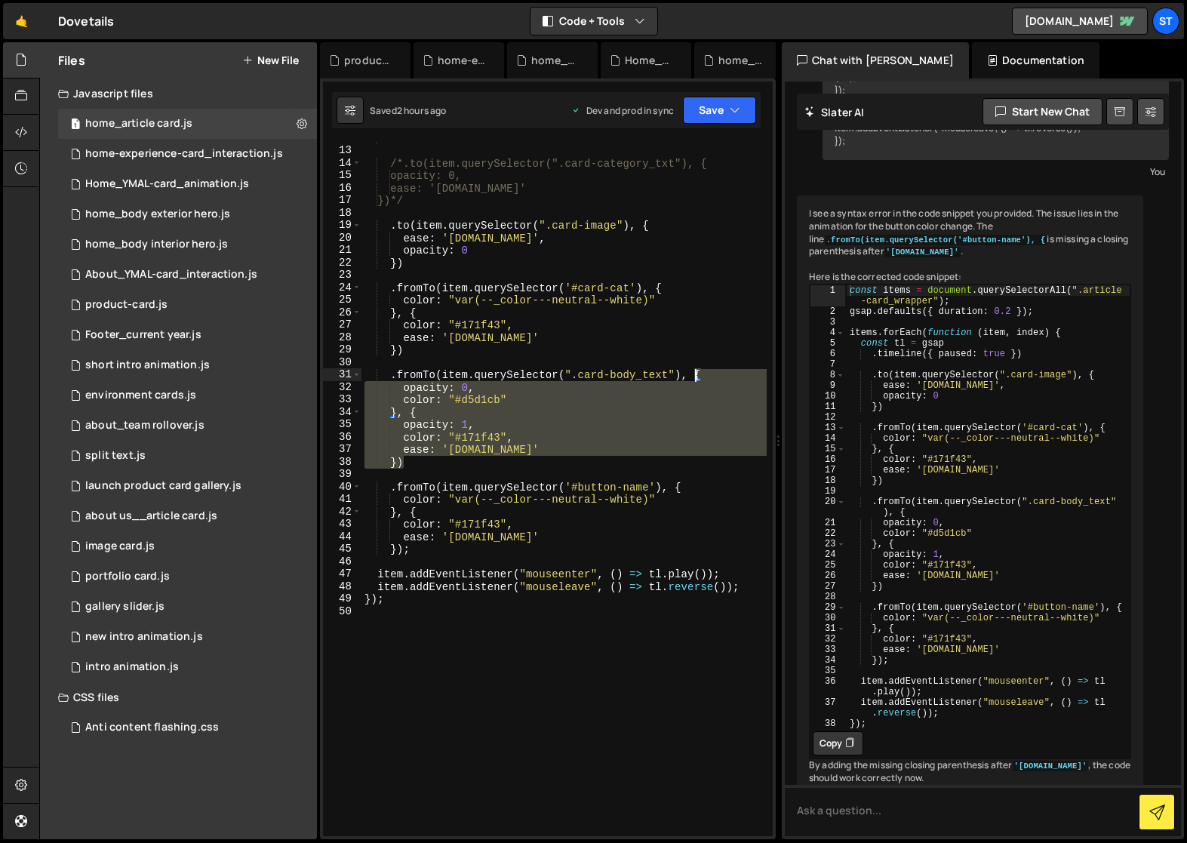
drag, startPoint x: 405, startPoint y: 462, endPoint x: 697, endPoint y: 377, distance: 304.1
click at [697, 377] on div "*/ /*.to(item.querySelector(".card-category_txt"), { opacity: 0, ease: 'power3.…" at bounding box center [564, 491] width 405 height 719
type textarea ".fromTo(item.querySelector(".card-body_text"), { opacity: 0,"
click at [153, 154] on div "home-experience-card_interaction.js" at bounding box center [184, 154] width 198 height 14
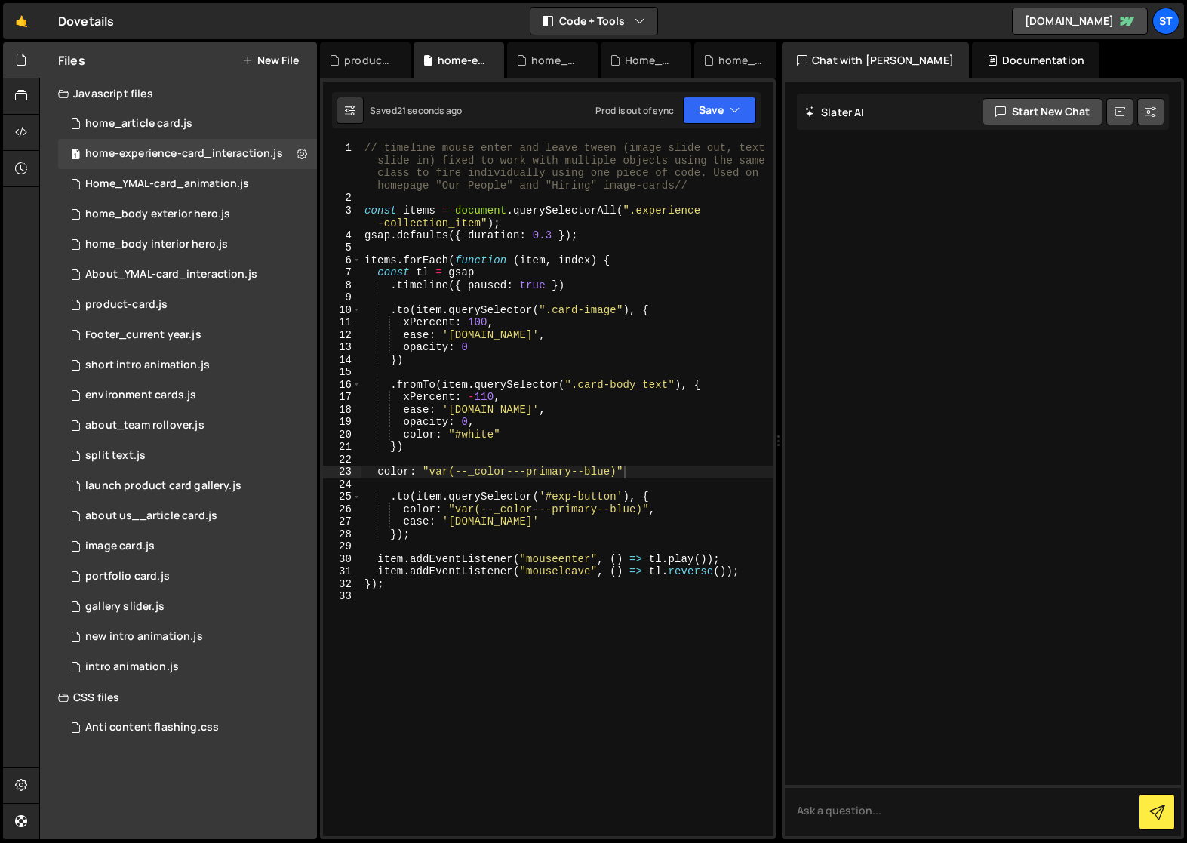
click at [568, 449] on div "// timeline mouse enter and leave tween (image slide out, text slide in) fixed …" at bounding box center [567, 520] width 411 height 757
click at [377, 474] on div "// timeline mouse enter and leave tween (image slide out, text slide in) fixed …" at bounding box center [567, 520] width 411 height 757
paste textarea "})"
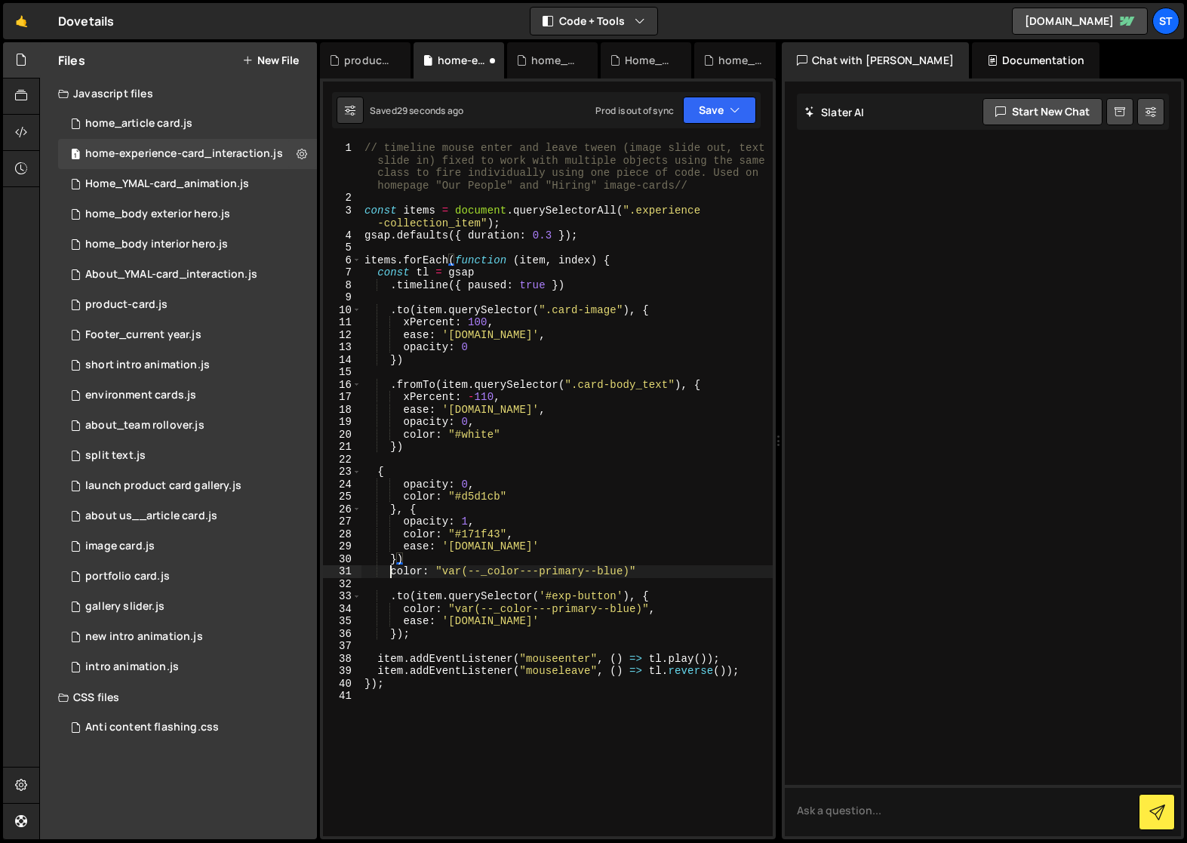
scroll to position [0, 2]
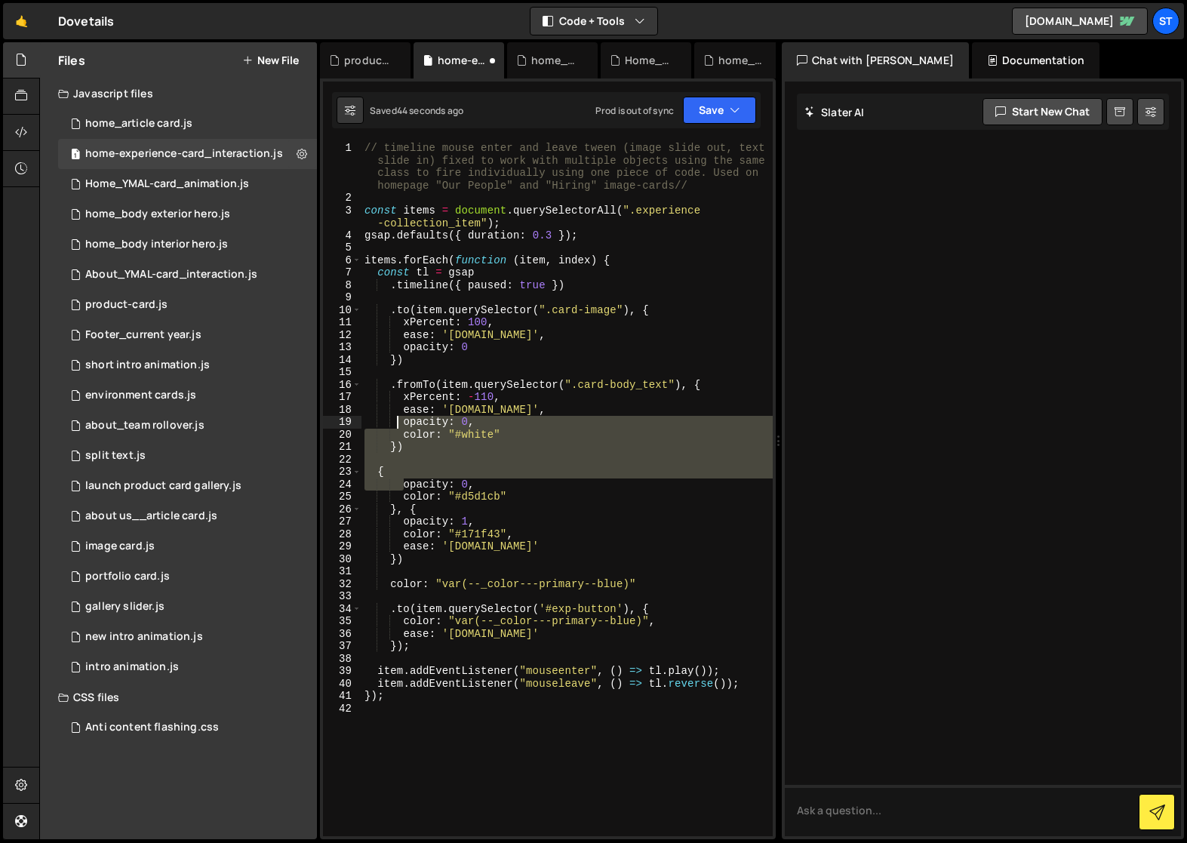
drag, startPoint x: 403, startPoint y: 485, endPoint x: 400, endPoint y: 425, distance: 60.5
click at [400, 425] on div "// timeline mouse enter and leave tween (image slide out, text slide in) fixed …" at bounding box center [567, 520] width 411 height 757
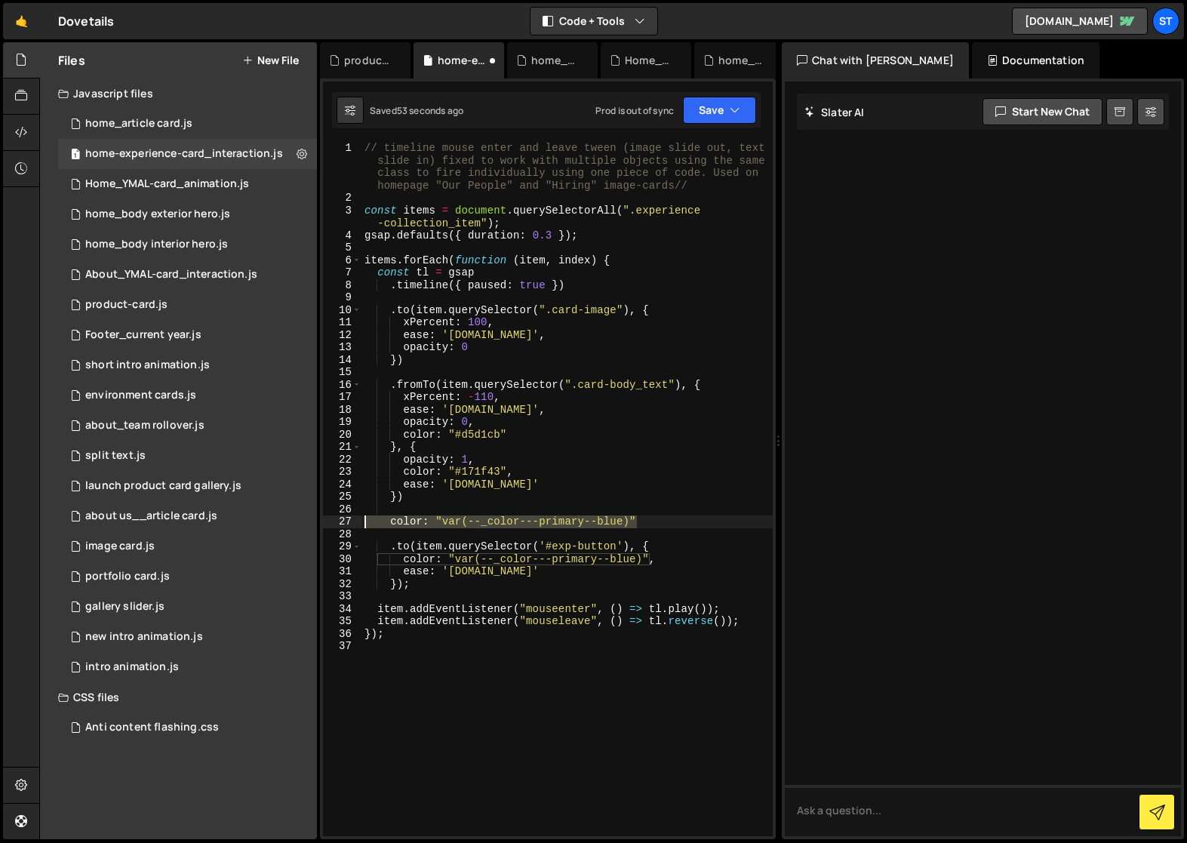
drag, startPoint x: 636, startPoint y: 520, endPoint x: 540, endPoint y: 540, distance: 98.0
click at [346, 522] on div "opacity: 0, 1 2 3 4 5 6 7 8 9 10 11 12 13 14 15 16 17 18 19 20 21 22 23 24 25 2…" at bounding box center [548, 489] width 450 height 694
type textarea "color: "var(--_color---primary--blue)""
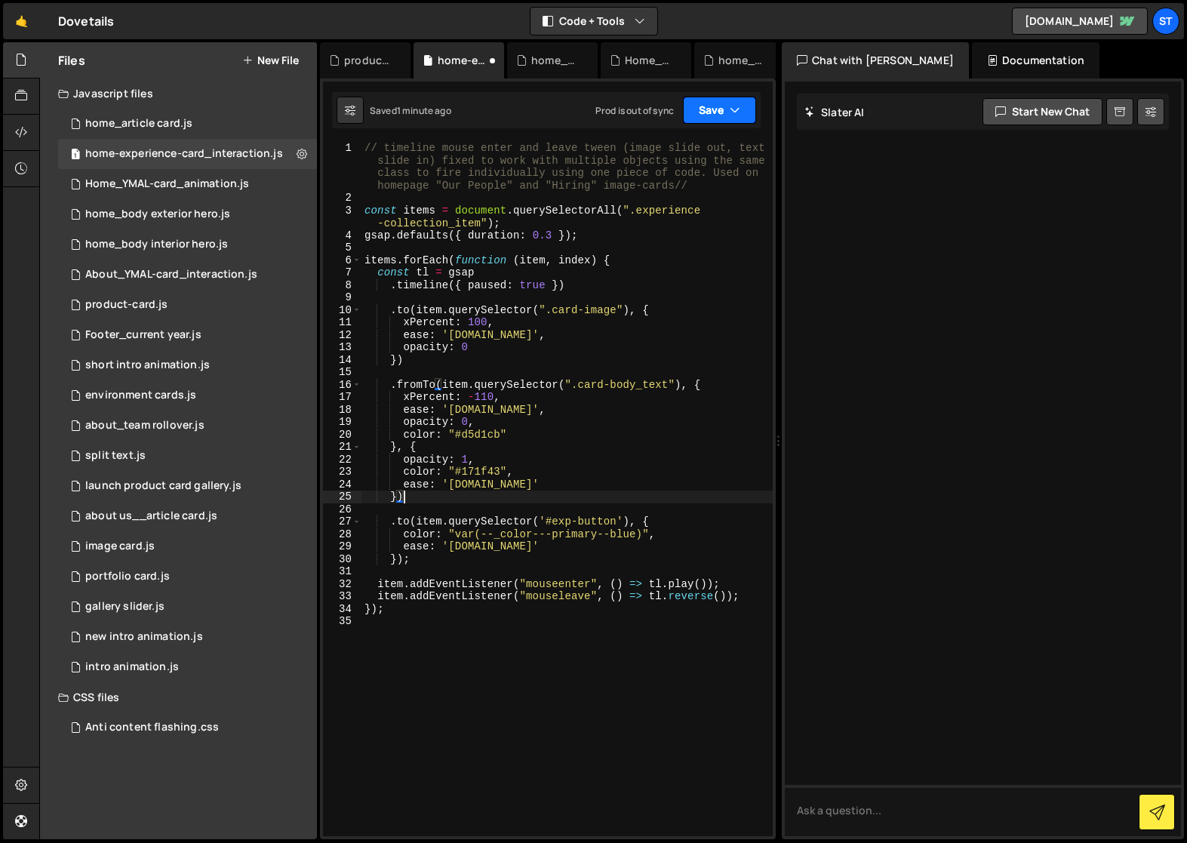
click at [736, 108] on icon "button" at bounding box center [735, 110] width 11 height 15
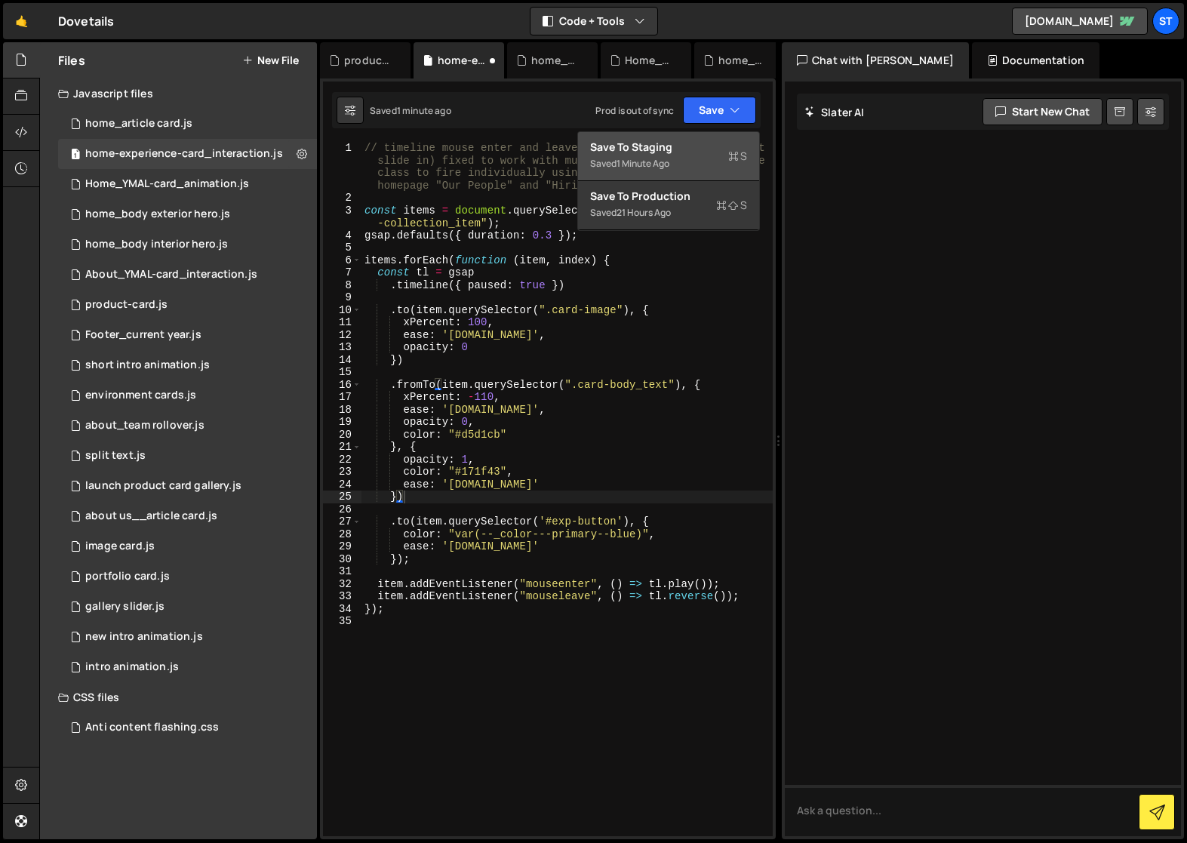
click at [643, 163] on div "1 minute ago" at bounding box center [643, 163] width 53 height 13
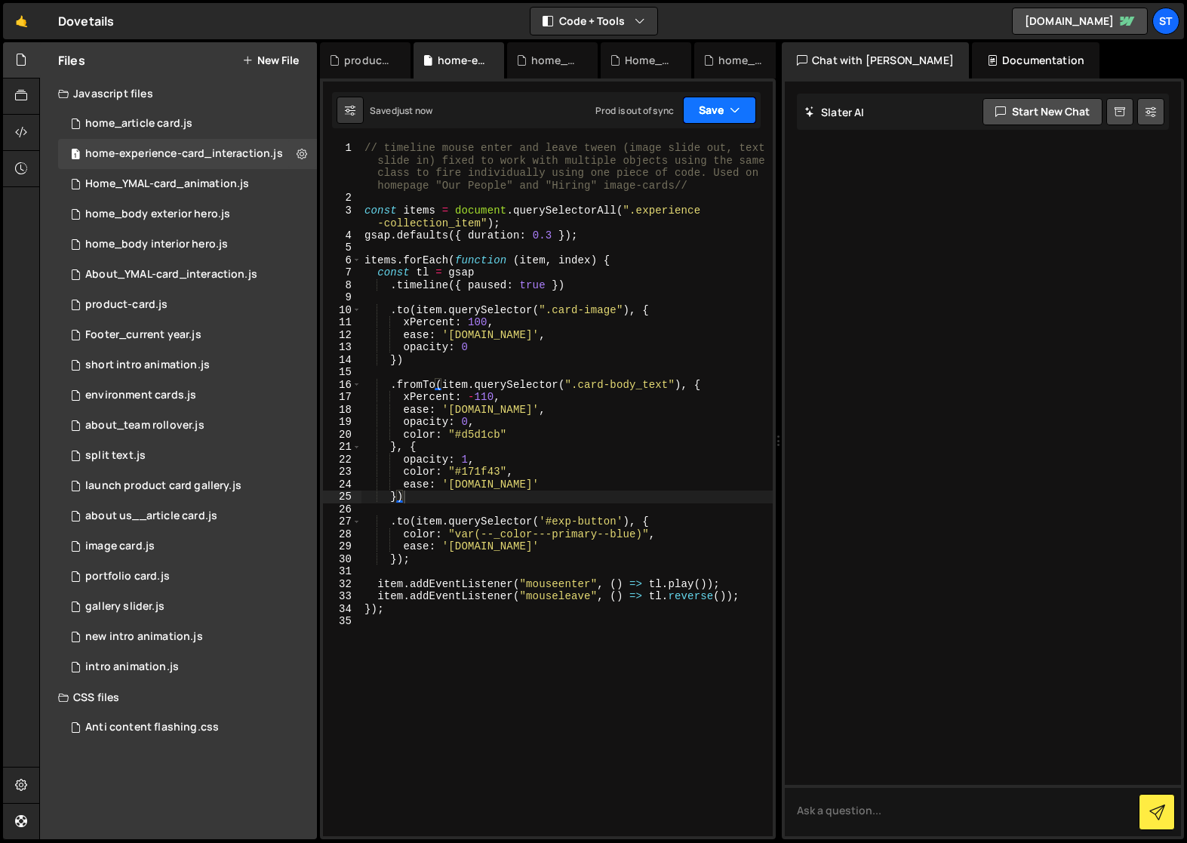
click at [715, 104] on button "Save" at bounding box center [719, 110] width 73 height 27
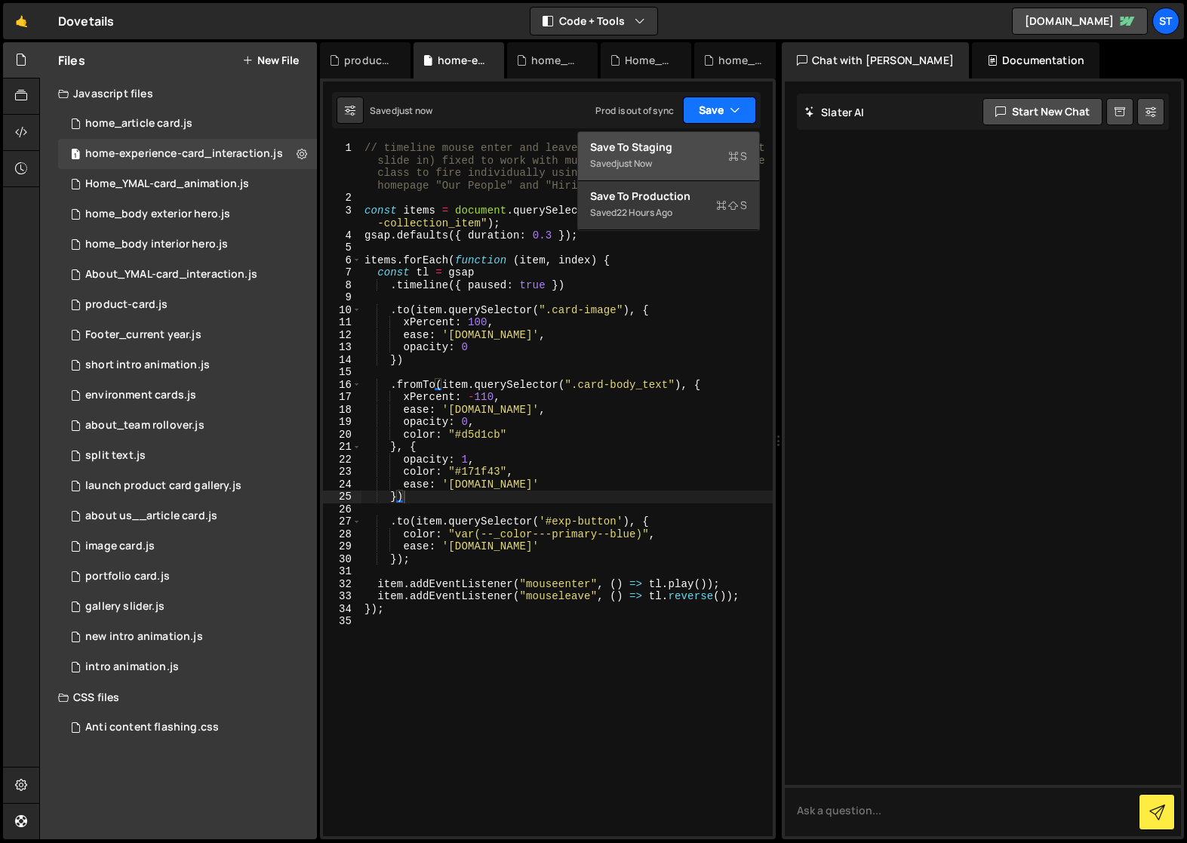
click at [715, 104] on button "Save" at bounding box center [719, 110] width 73 height 27
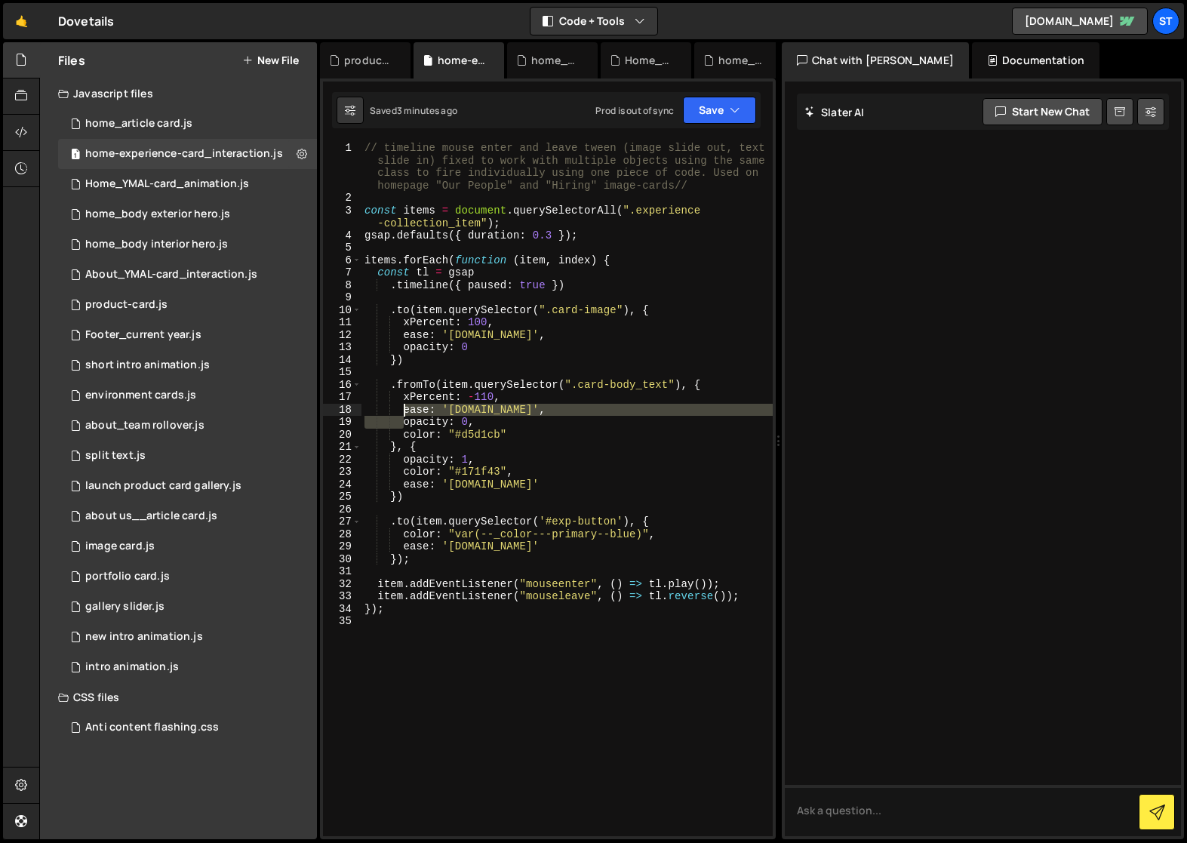
drag, startPoint x: 404, startPoint y: 424, endPoint x: 402, endPoint y: 413, distance: 11.4
click at [402, 413] on div "// timeline mouse enter and leave tween (image slide out, text slide in) fixed …" at bounding box center [567, 520] width 411 height 757
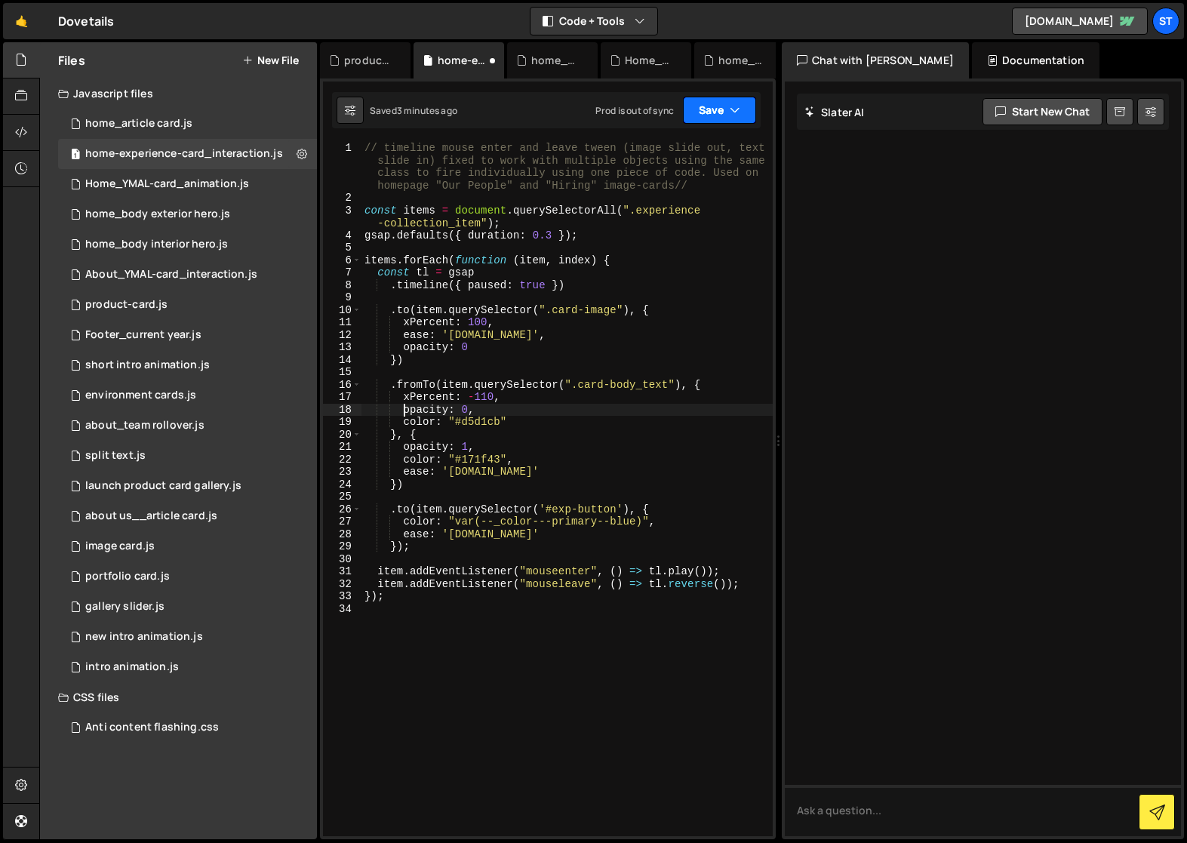
click at [743, 100] on button "Save" at bounding box center [719, 110] width 73 height 27
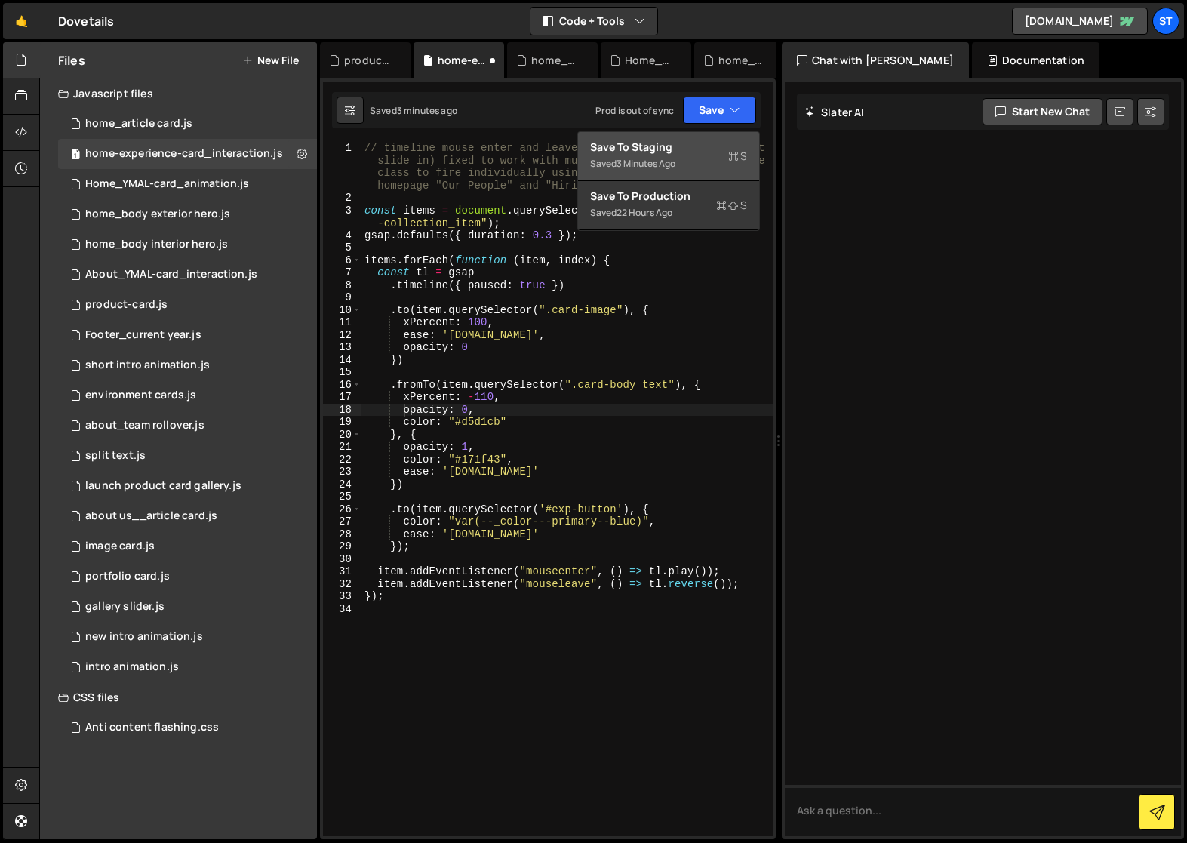
click at [667, 155] on div "Saved 3 minutes ago" at bounding box center [668, 164] width 157 height 18
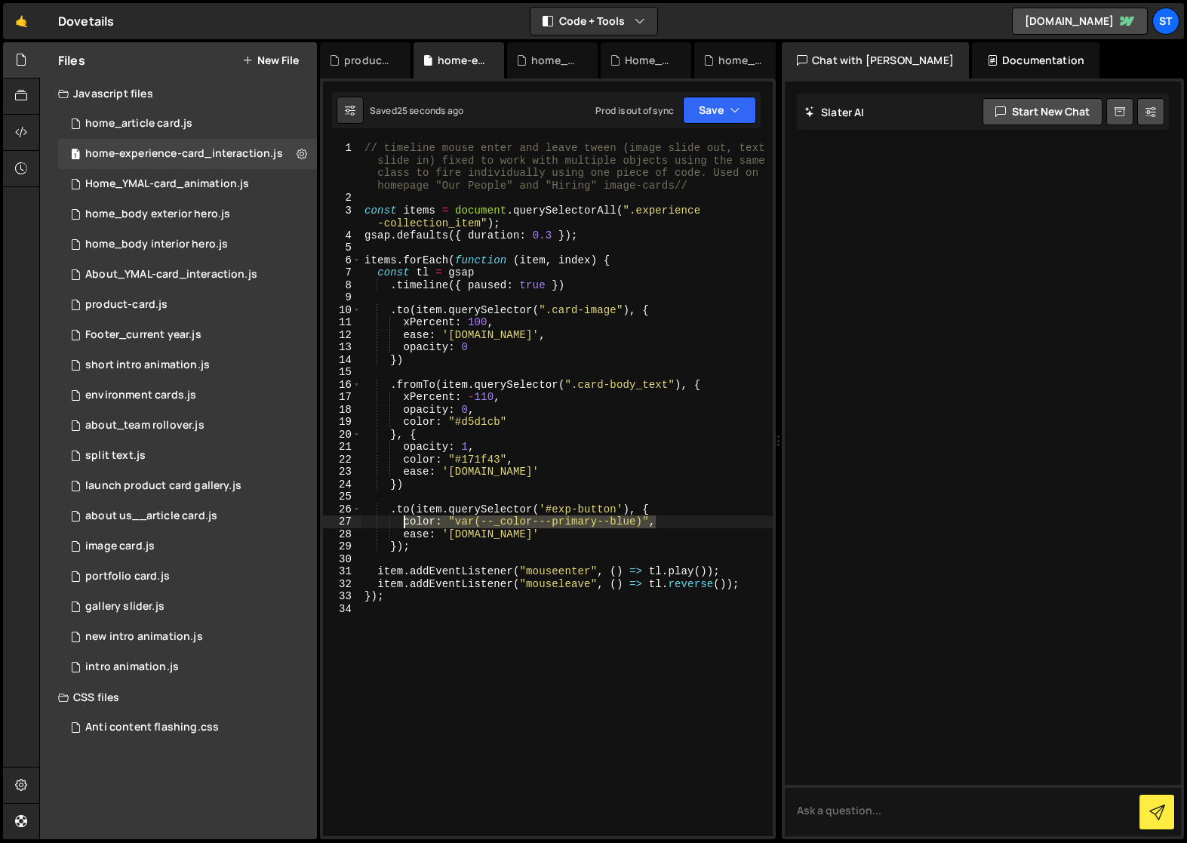
drag, startPoint x: 658, startPoint y: 524, endPoint x: 403, endPoint y: 519, distance: 255.2
click at [403, 519] on div "// timeline mouse enter and leave tween (image slide out, text slide in) fixed …" at bounding box center [567, 520] width 411 height 757
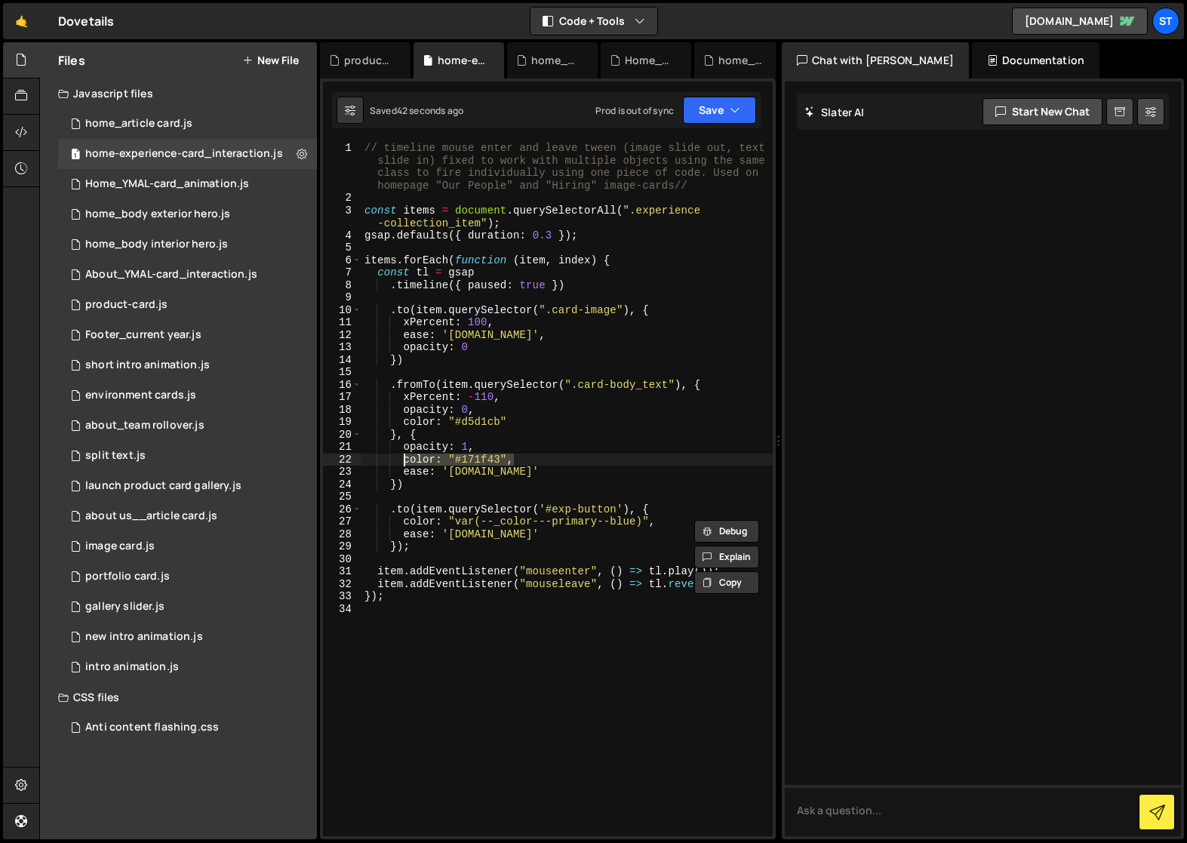
drag, startPoint x: 513, startPoint y: 459, endPoint x: 403, endPoint y: 459, distance: 109.4
click at [403, 459] on div "// timeline mouse enter and leave tween (image slide out, text slide in) fixed …" at bounding box center [567, 520] width 411 height 757
paste textarea "var(--_color---primary--blue)"
click at [741, 112] on button "Save" at bounding box center [719, 110] width 73 height 27
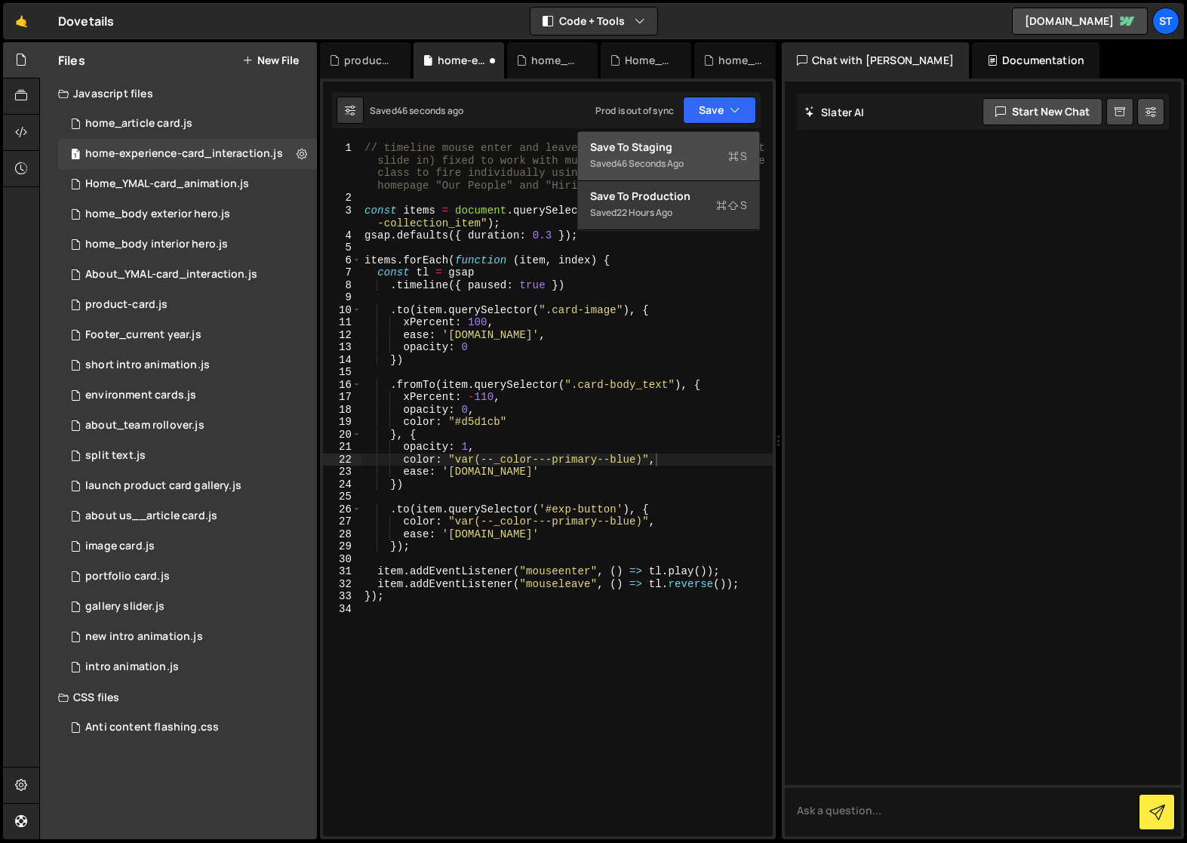
click at [663, 155] on div "Saved 46 seconds ago" at bounding box center [668, 164] width 157 height 18
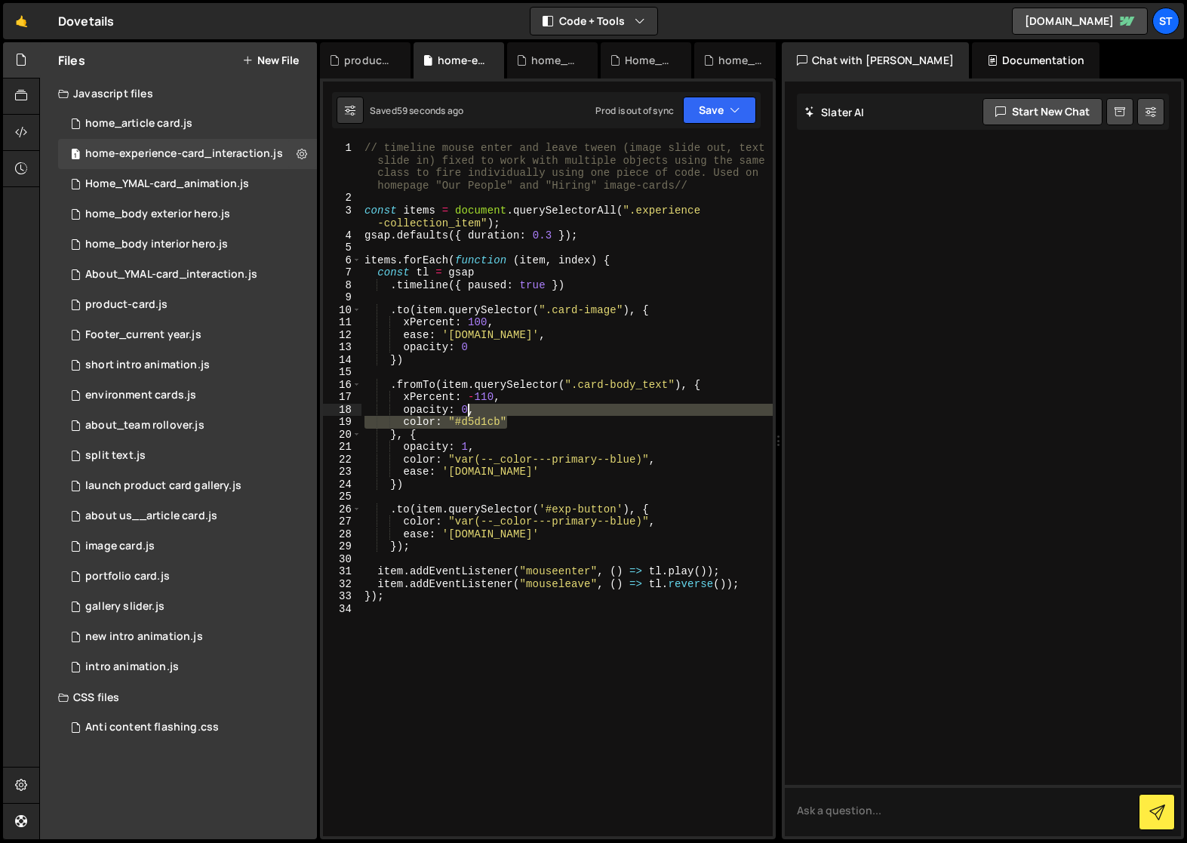
drag, startPoint x: 512, startPoint y: 422, endPoint x: 470, endPoint y: 413, distance: 42.5
click at [470, 413] on div "// timeline mouse enter and leave tween (image slide out, text slide in) fixed …" at bounding box center [567, 520] width 411 height 757
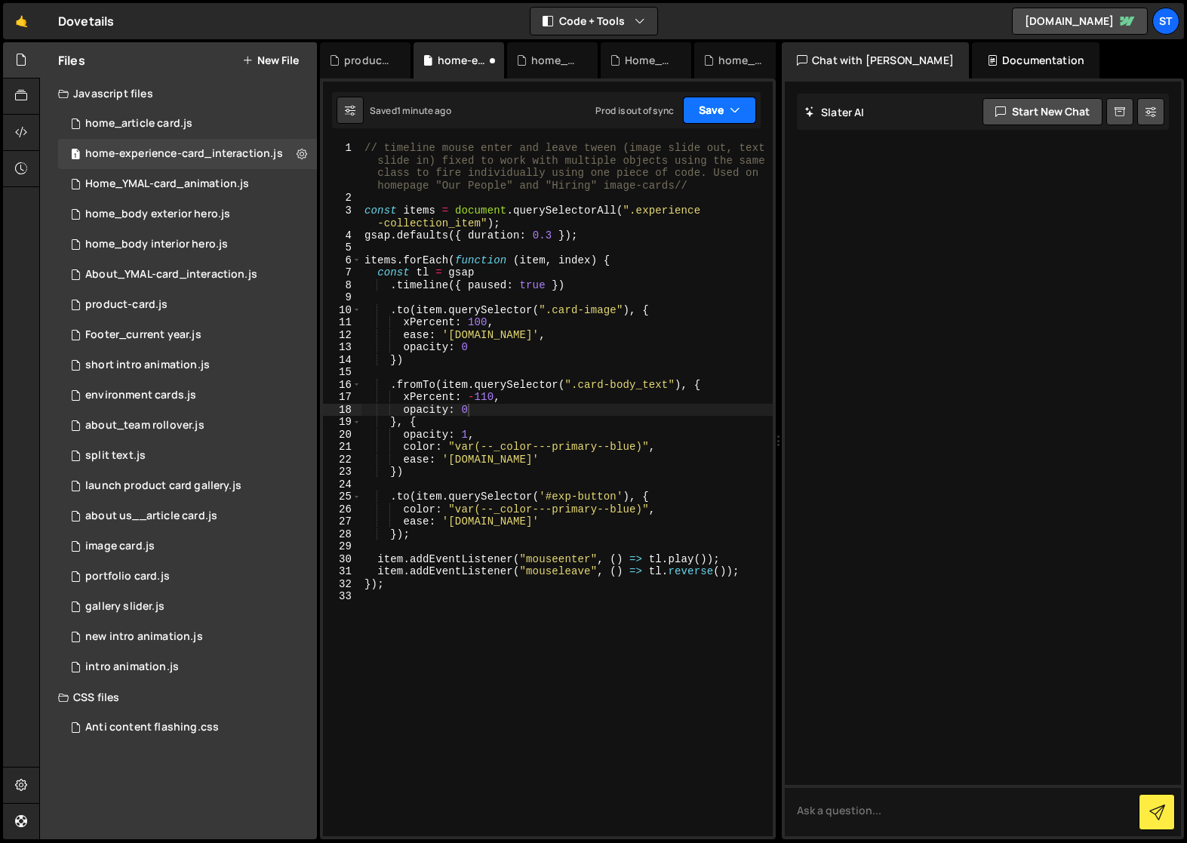
click at [730, 114] on icon "button" at bounding box center [735, 110] width 11 height 15
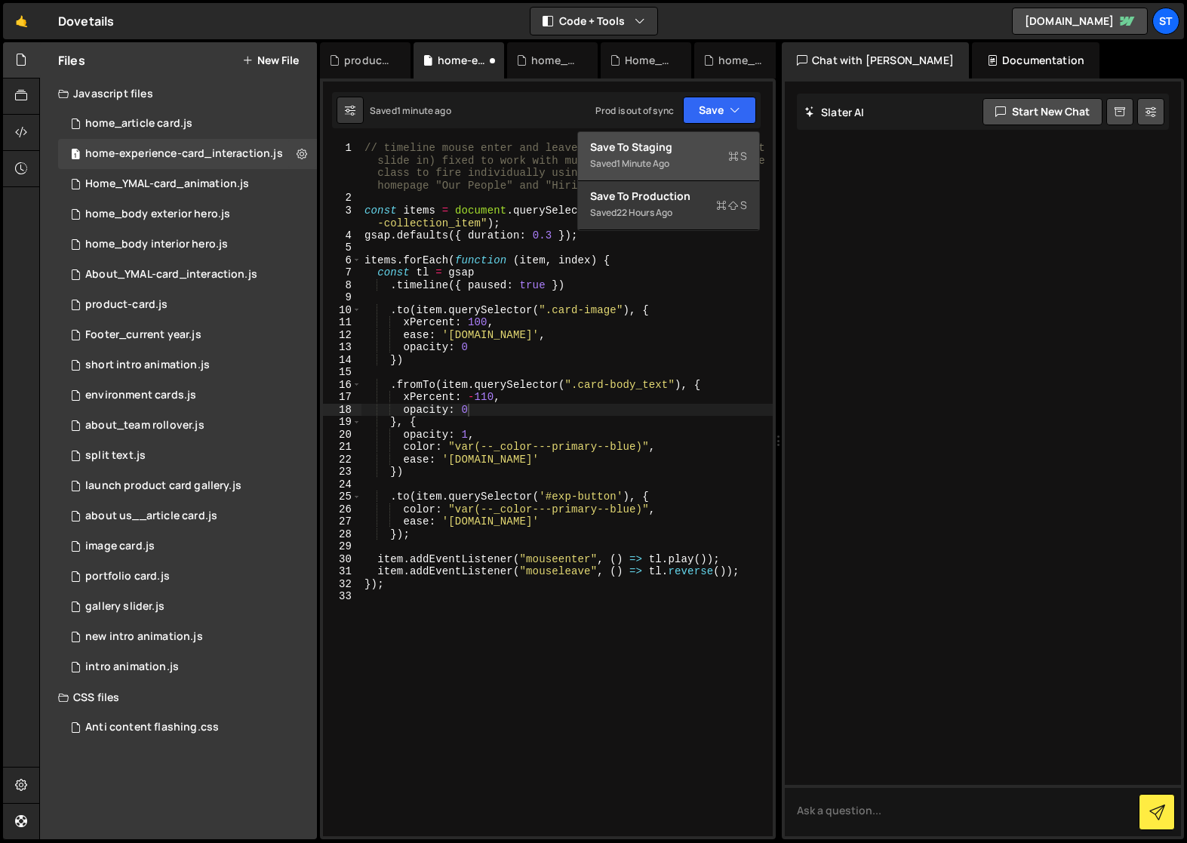
click at [700, 153] on div "Save to Staging S" at bounding box center [668, 147] width 157 height 15
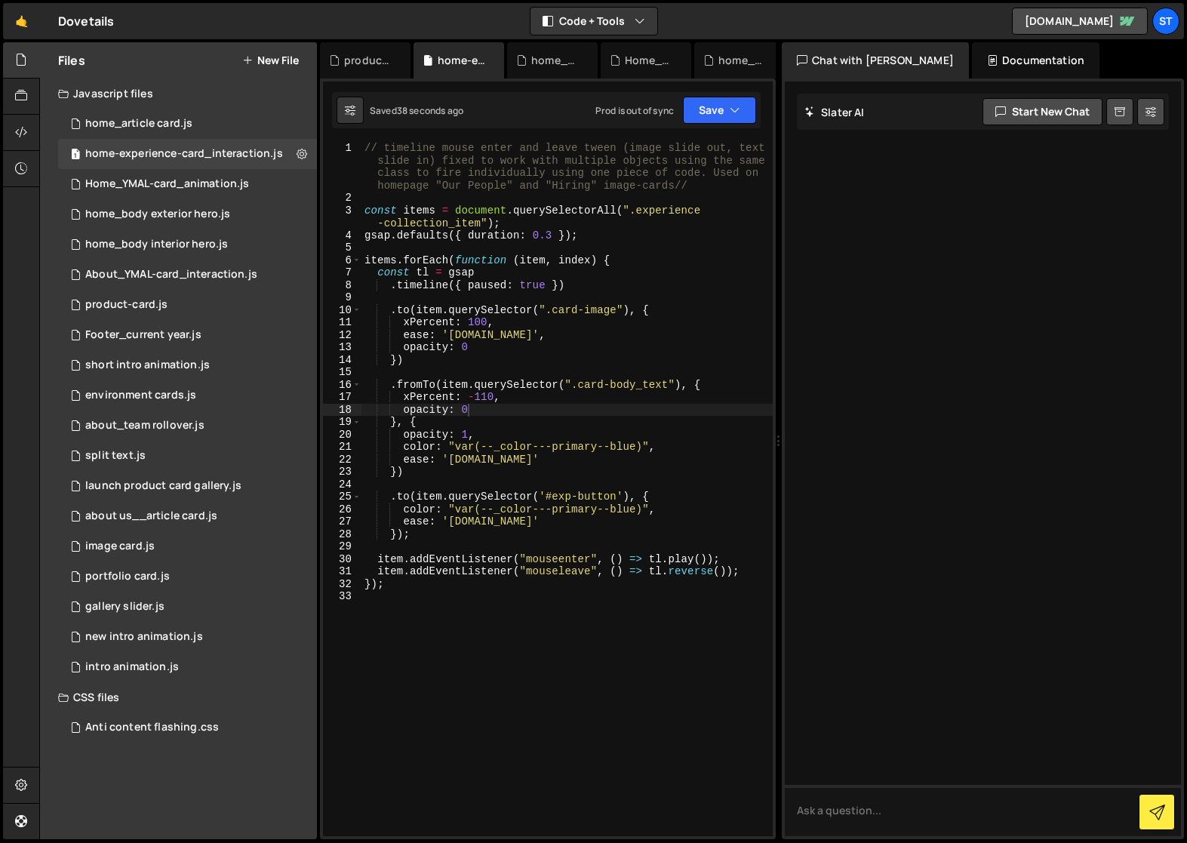
type textarea "xPercent: -110,"
click at [500, 401] on div "// timeline mouse enter and leave tween (image slide out, text slide in) fixed …" at bounding box center [567, 520] width 411 height 757
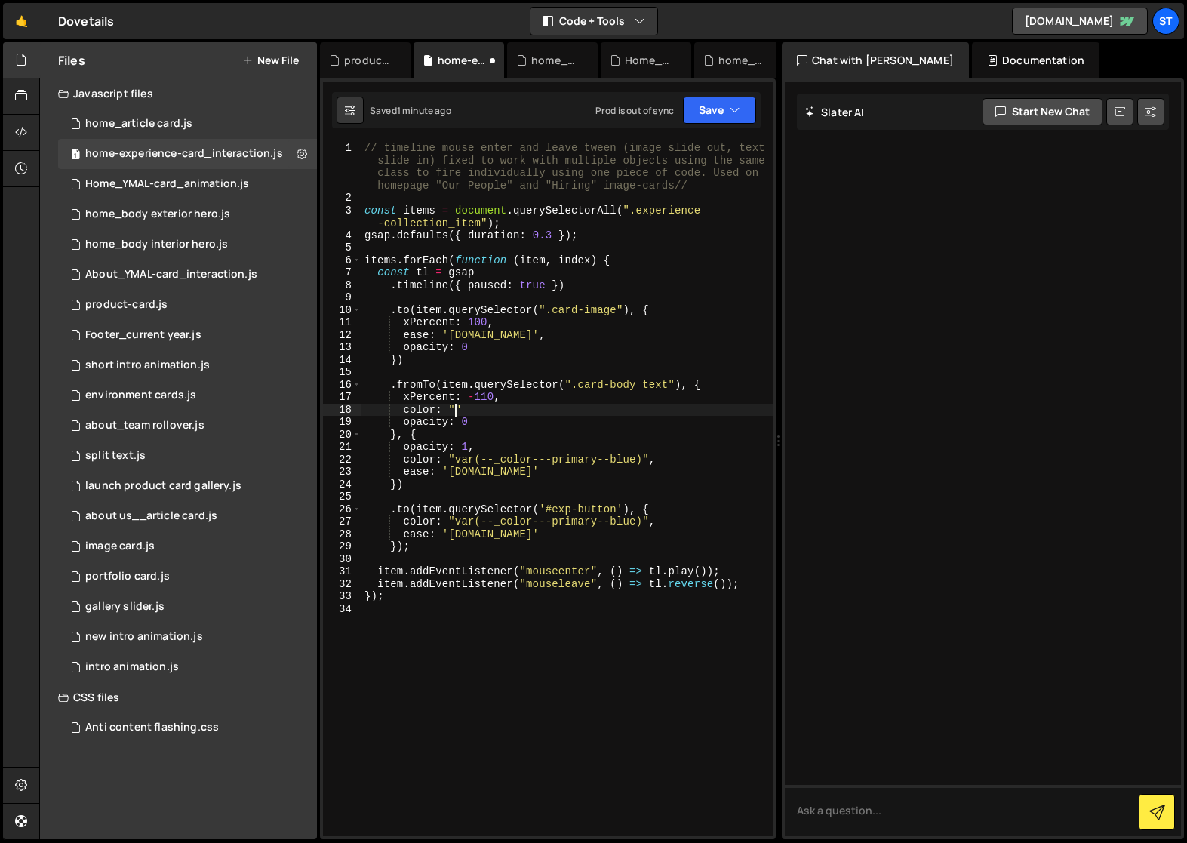
scroll to position [0, 6]
paste textarea "#fffafa"
click at [466, 412] on div "// timeline mouse enter and leave tween (image slide out, text slide in) fixed …" at bounding box center [567, 520] width 411 height 757
click at [525, 403] on div "// timeline mouse enter and leave tween (image slide out, text slide in) fixed …" at bounding box center [567, 520] width 411 height 757
click at [524, 408] on div "// timeline mouse enter and leave tween (image slide out, text slide in) fixed …" at bounding box center [567, 520] width 411 height 757
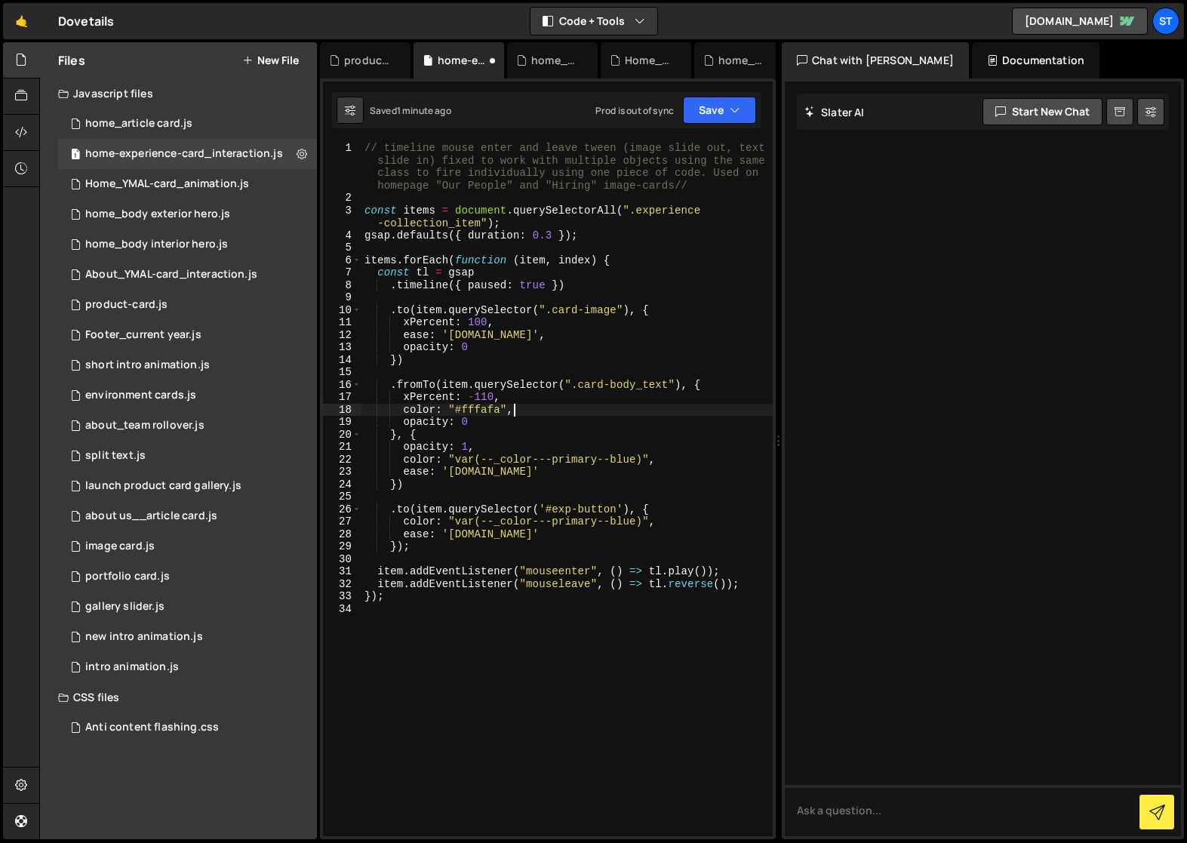
scroll to position [0, 9]
click at [725, 112] on button "Save" at bounding box center [719, 110] width 73 height 27
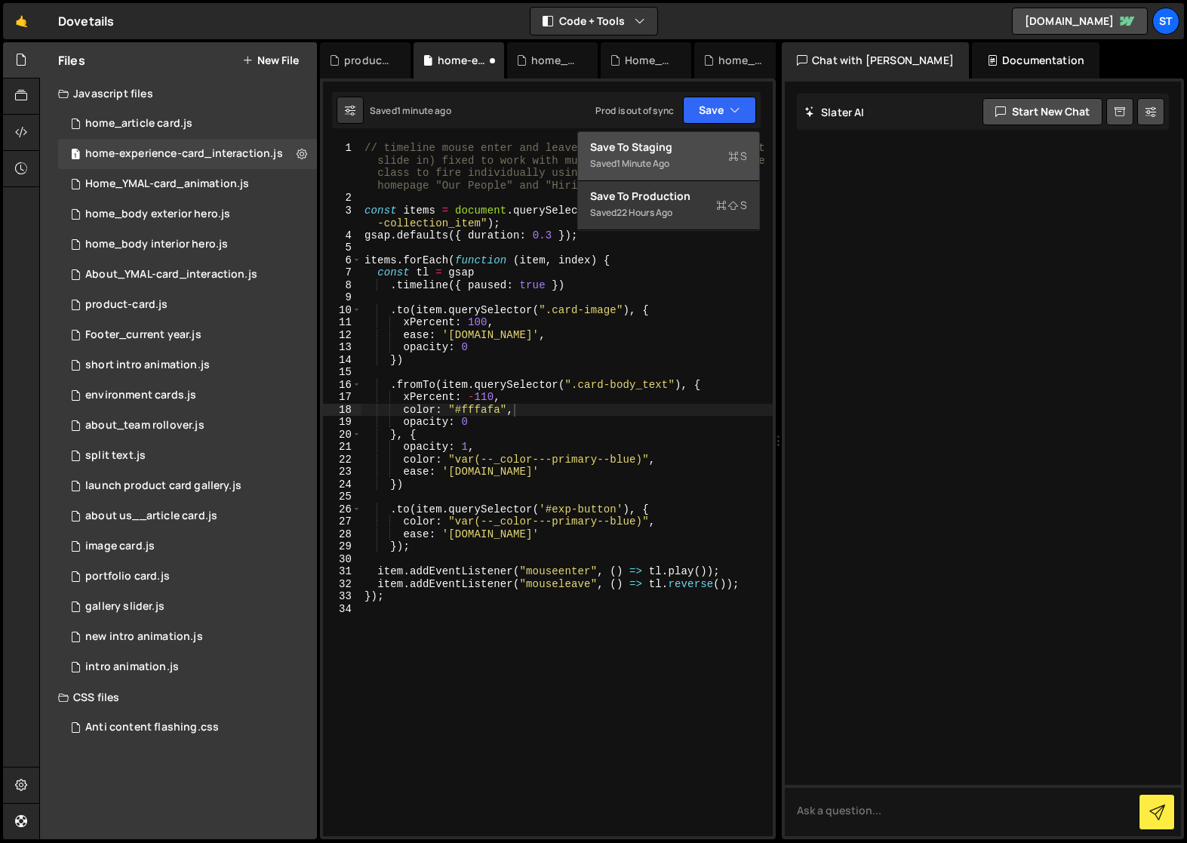
click at [686, 152] on div "Save to Staging S" at bounding box center [668, 147] width 157 height 15
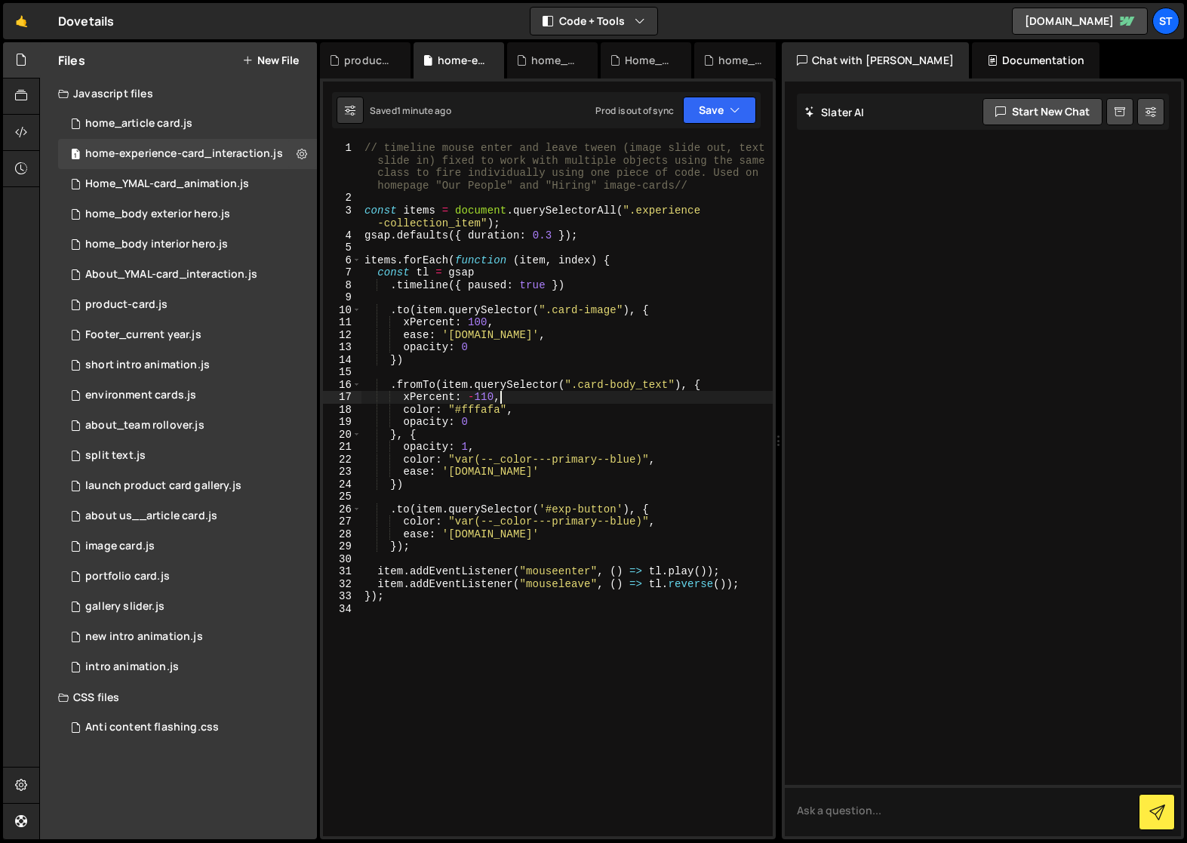
scroll to position [0, 8]
drag, startPoint x: 499, startPoint y: 396, endPoint x: 405, endPoint y: 393, distance: 94.4
click at [405, 393] on div "// timeline mouse enter and leave tween (image slide out, text slide in) fixed …" at bounding box center [567, 520] width 411 height 757
click at [404, 448] on div "// timeline mouse enter and leave tween (image slide out, text slide in) fixed …" at bounding box center [567, 520] width 411 height 757
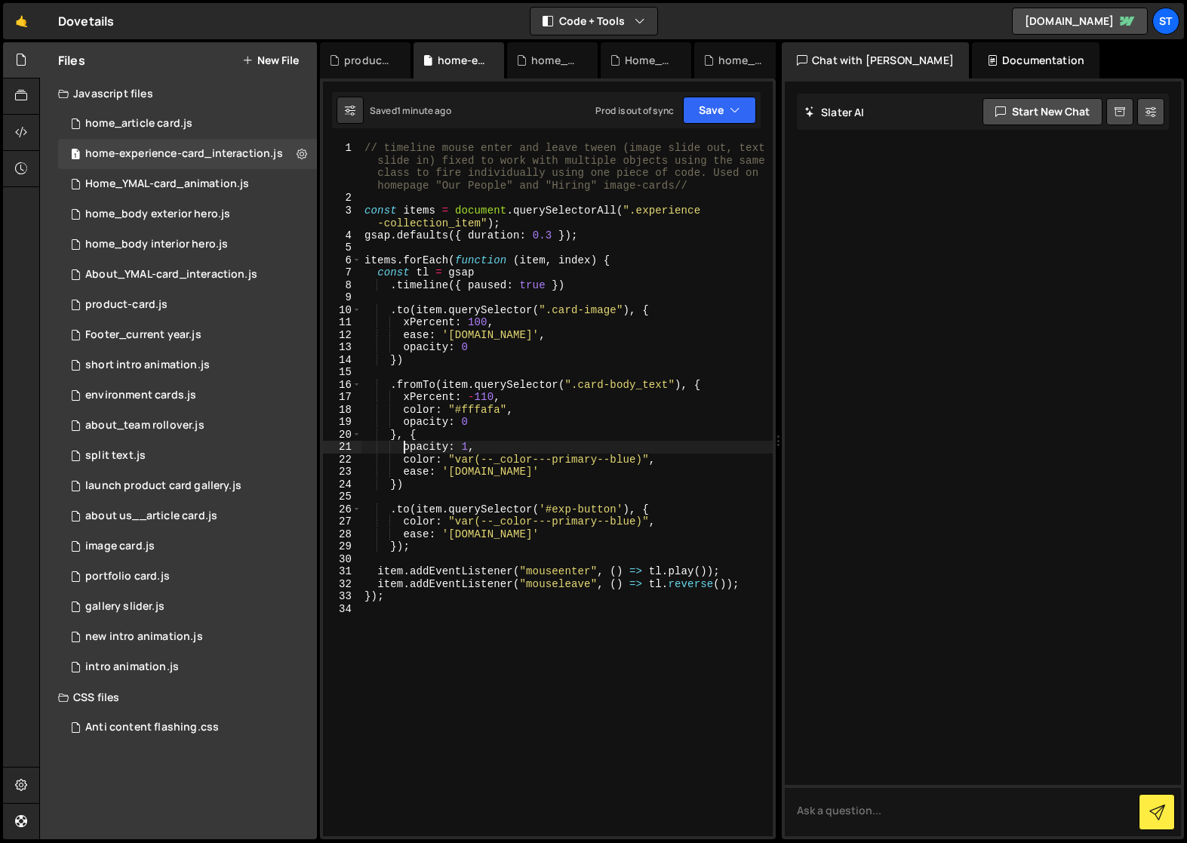
paste textarea "xPercent: -110,"
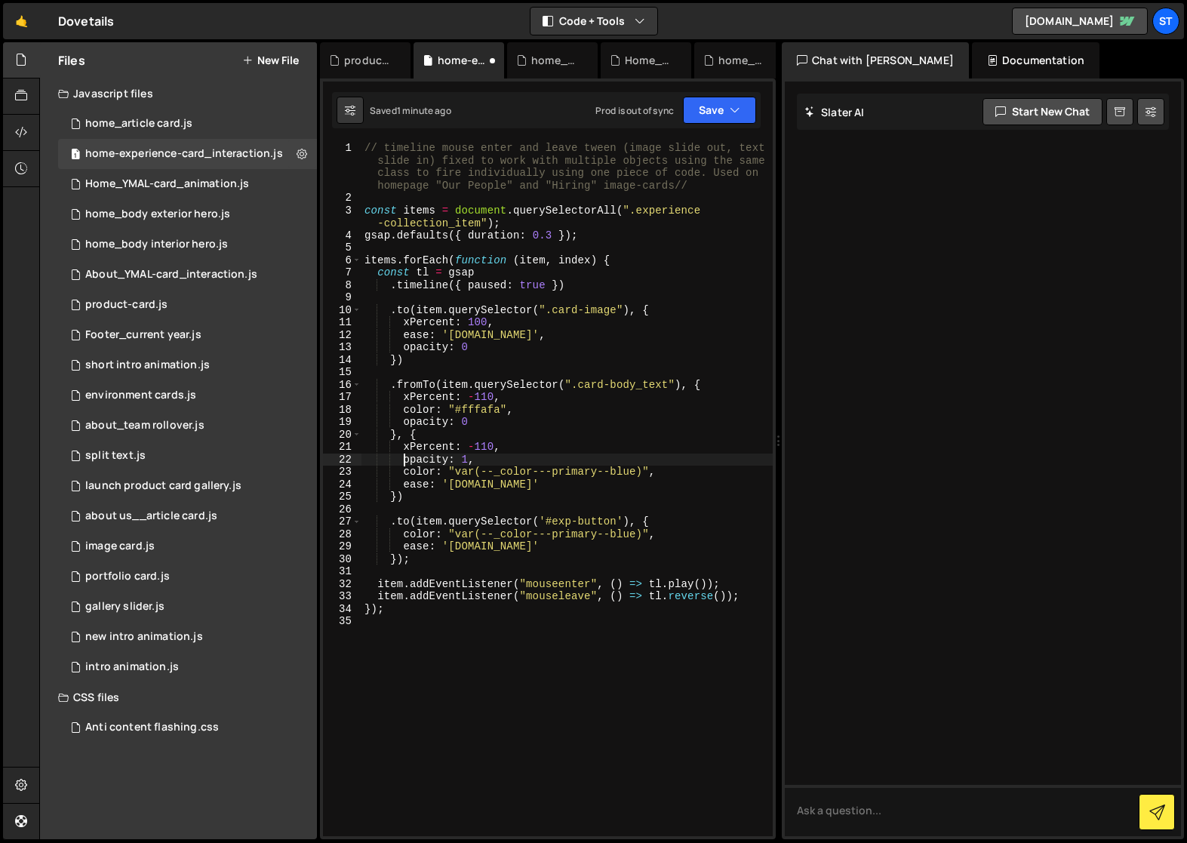
scroll to position [0, 3]
drag, startPoint x: 488, startPoint y: 445, endPoint x: 470, endPoint y: 447, distance: 18.2
click at [470, 447] on div "// timeline mouse enter and leave tween (image slide out, text slide in) fixed …" at bounding box center [567, 520] width 411 height 757
click at [550, 447] on div "// timeline mouse enter and leave tween (image slide out, text slide in) fixed …" at bounding box center [567, 520] width 411 height 757
drag, startPoint x: 475, startPoint y: 463, endPoint x: 423, endPoint y: 462, distance: 52.1
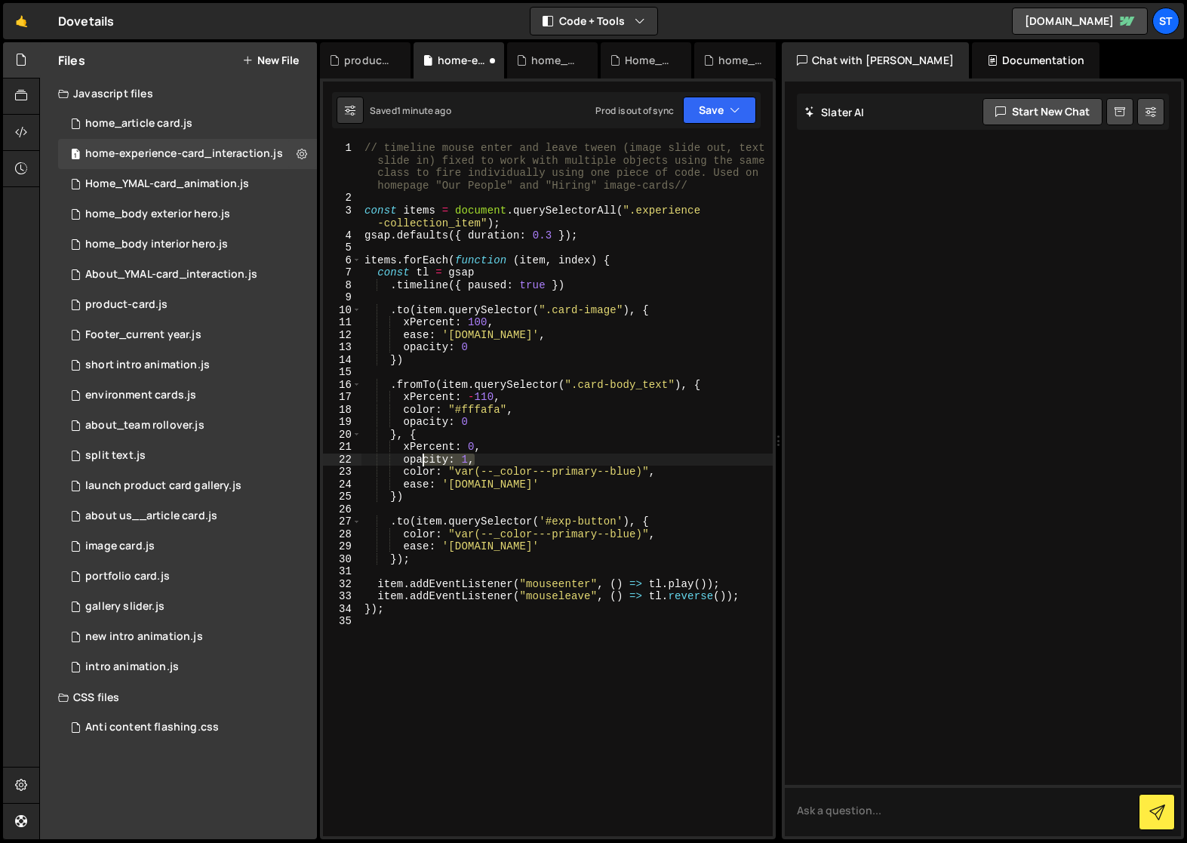
click at [423, 462] on div "// timeline mouse enter and leave tween (image slide out, text slide in) fixed …" at bounding box center [567, 520] width 411 height 757
drag, startPoint x: 473, startPoint y: 421, endPoint x: 404, endPoint y: 422, distance: 69.4
click at [404, 422] on div "// timeline mouse enter and leave tween (image slide out, text slide in) fixed …" at bounding box center [567, 520] width 411 height 757
type textarea "opacity: 0"
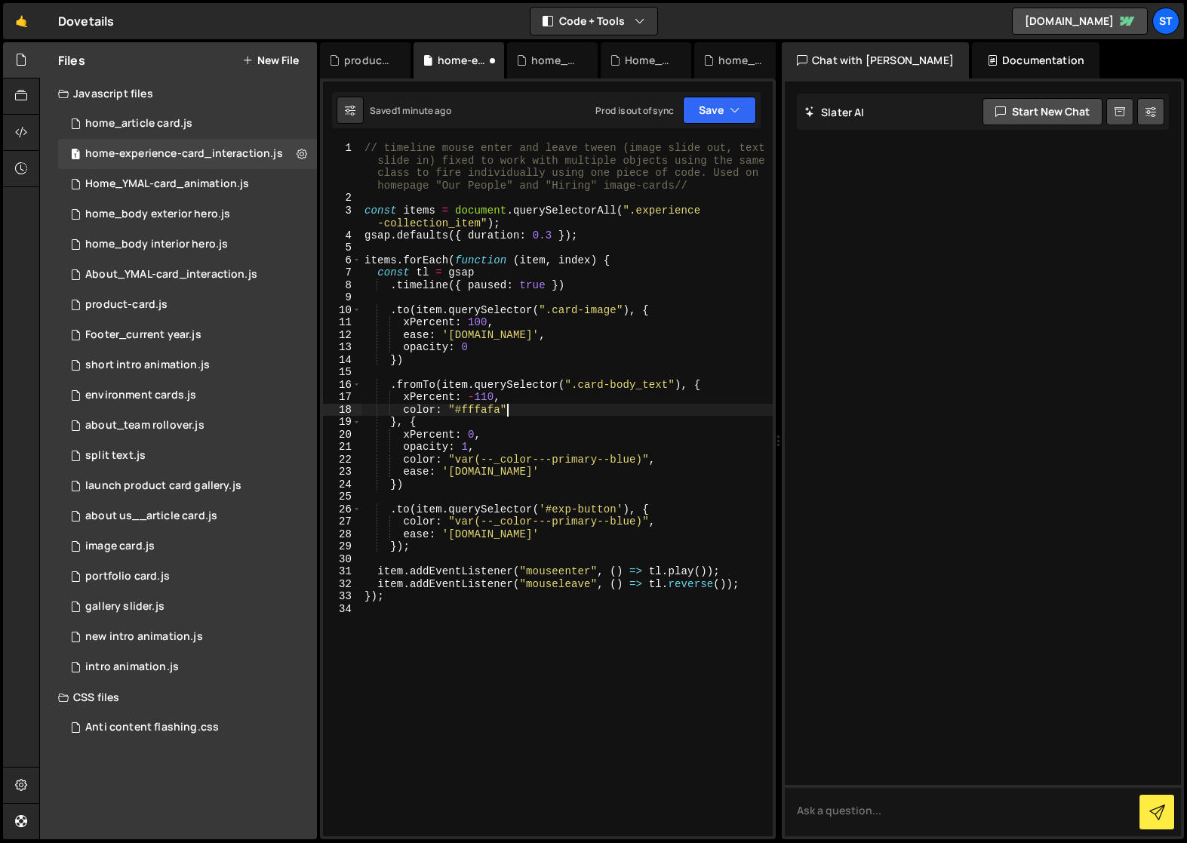
type textarea "xPercent: -110,"
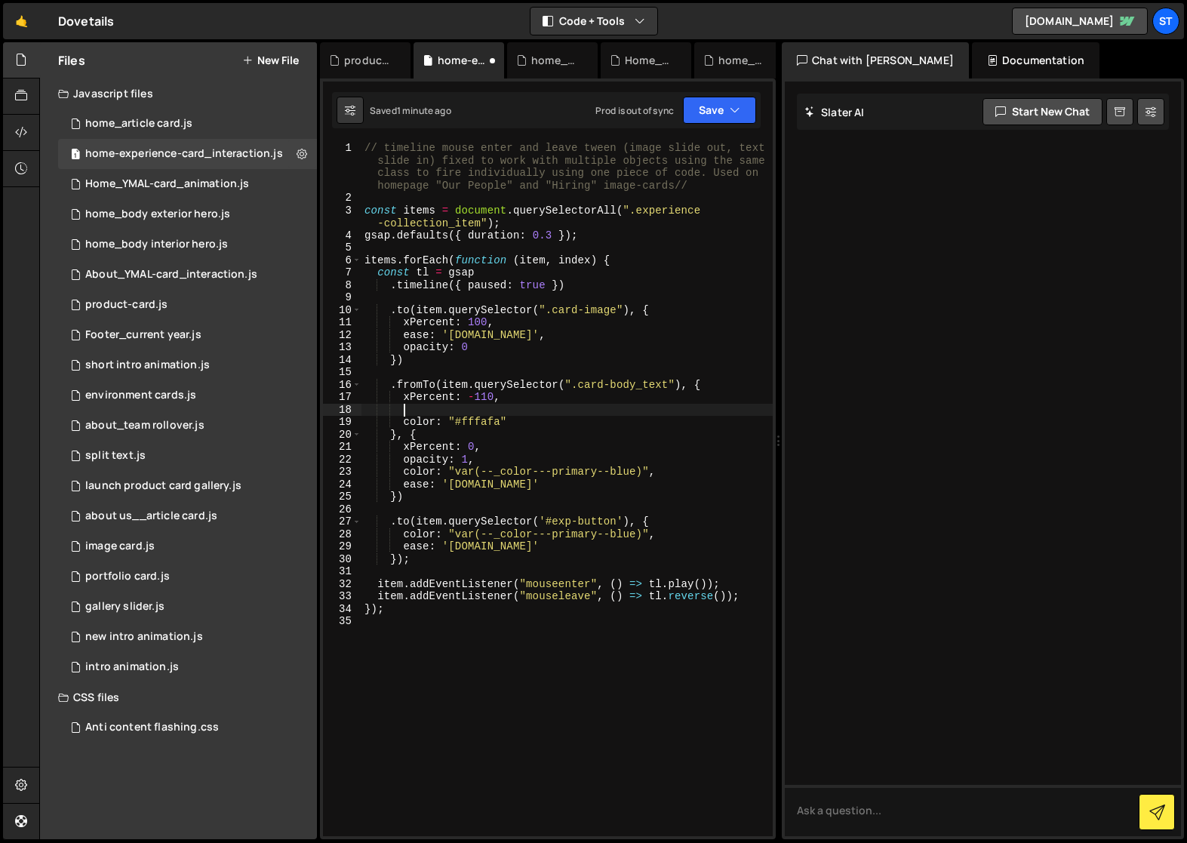
scroll to position [0, 2]
paste textarea "opacity: 0"
click at [556, 483] on div "// timeline mouse enter and leave tween (image slide out, text slide in) fixed …" at bounding box center [567, 520] width 411 height 757
click at [743, 99] on button "Save" at bounding box center [719, 110] width 73 height 27
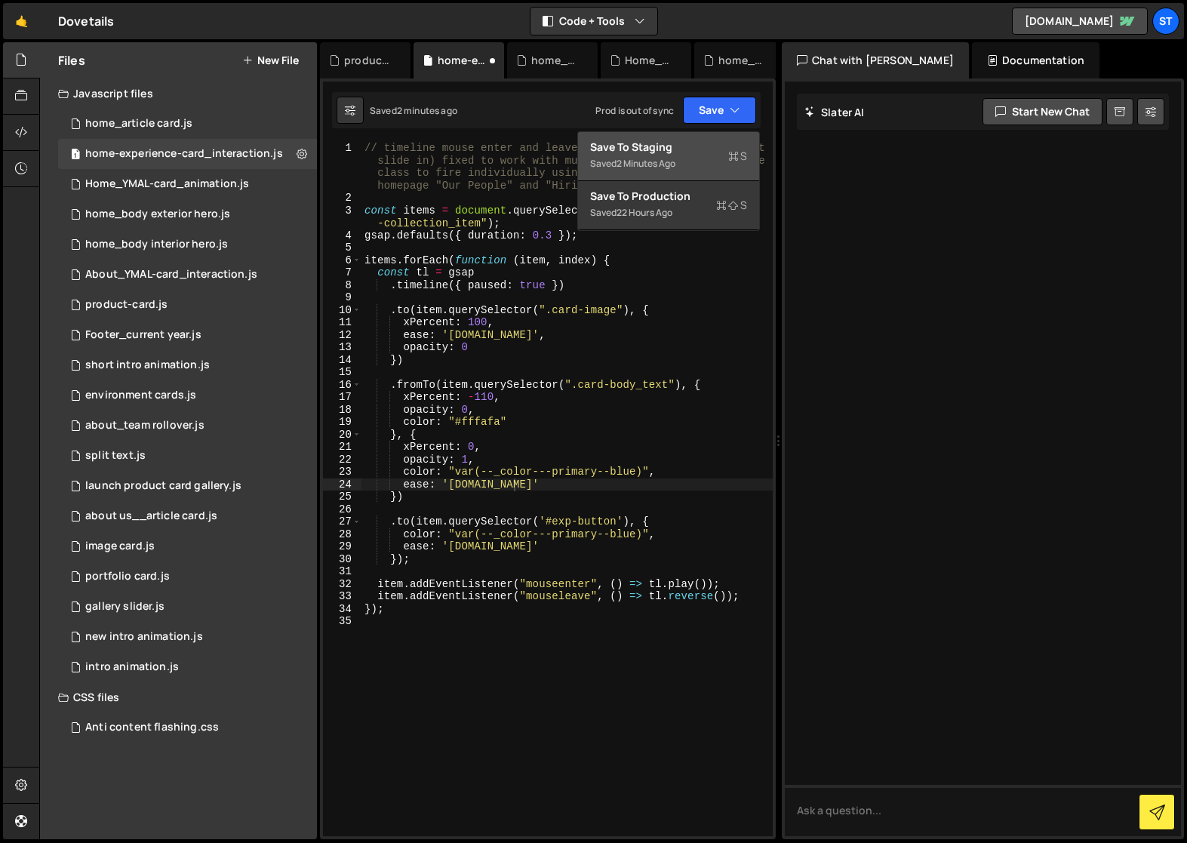
click at [682, 161] on div "Saved 2 minutes ago" at bounding box center [668, 164] width 157 height 18
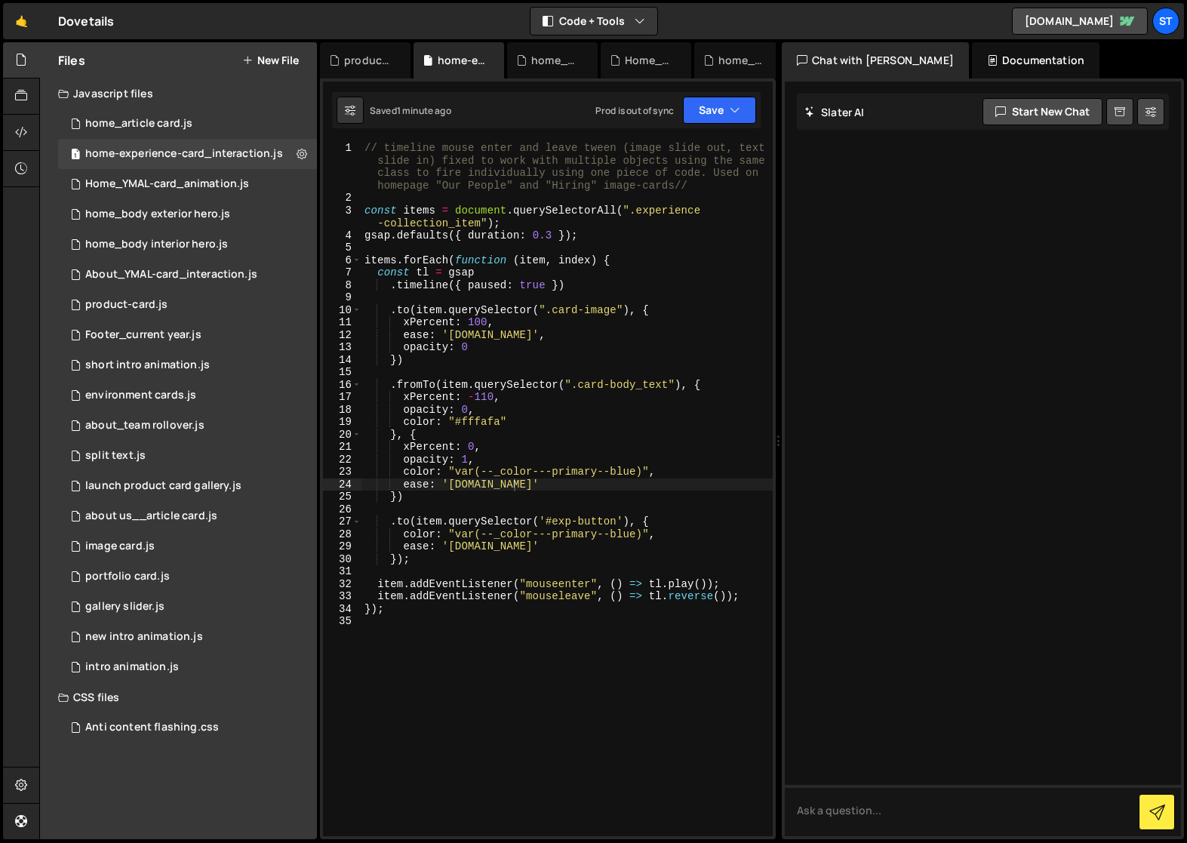
click at [390, 385] on div "// timeline mouse enter and leave tween (image slide out, text slide in) fixed …" at bounding box center [567, 520] width 411 height 757
click at [408, 497] on div "// timeline mouse enter and leave tween (image slide out, text slide in) fixed …" at bounding box center [567, 520] width 411 height 757
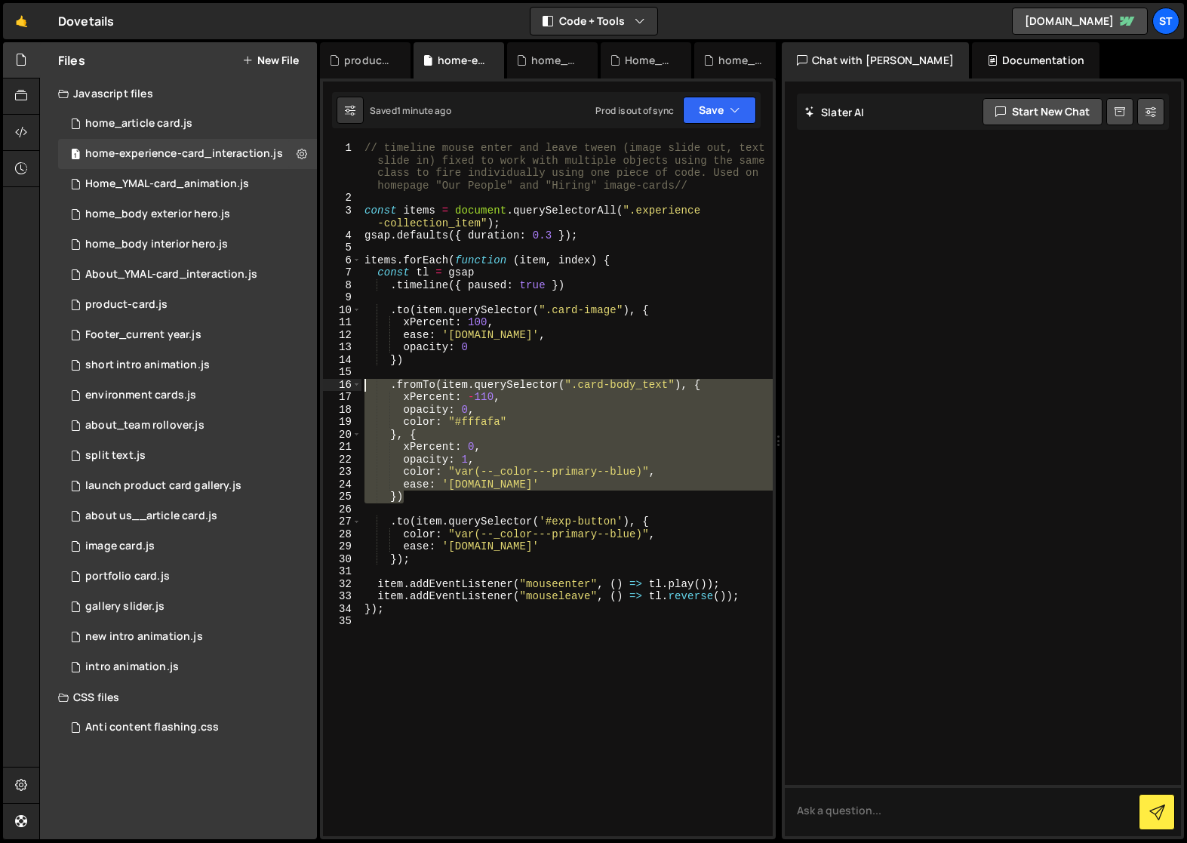
drag, startPoint x: 411, startPoint y: 503, endPoint x: 362, endPoint y: 385, distance: 127.9
click at [362, 385] on div "// timeline mouse enter and leave tween (image slide out, text slide in) fixed …" at bounding box center [567, 520] width 411 height 757
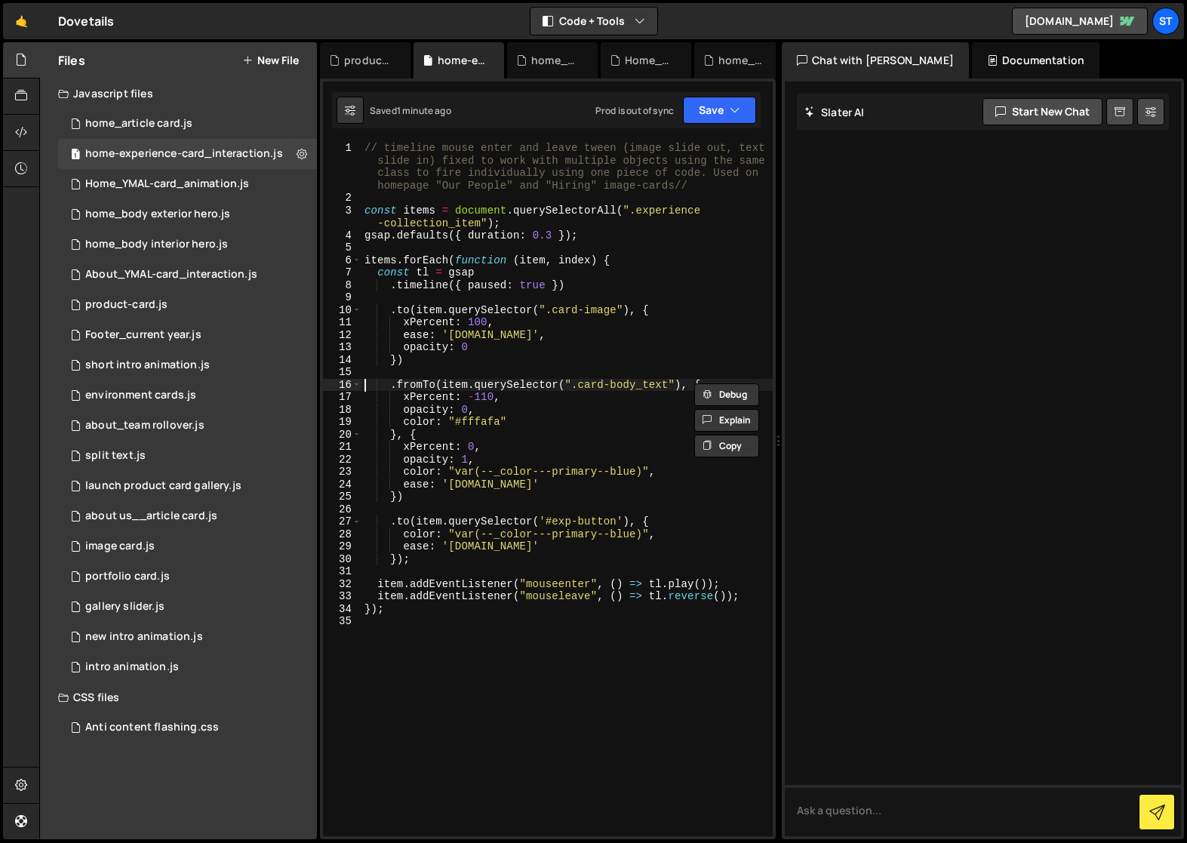
paste textarea "})"
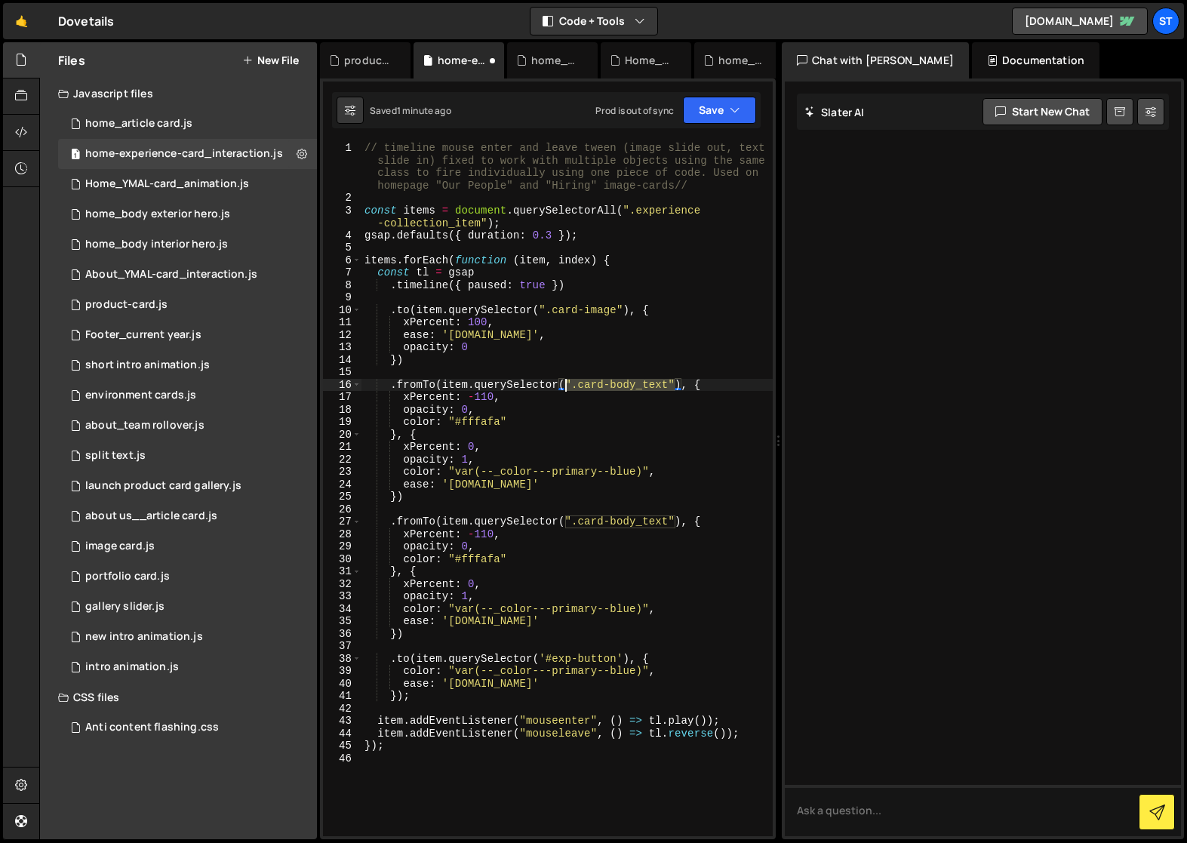
drag, startPoint x: 675, startPoint y: 382, endPoint x: 568, endPoint y: 383, distance: 106.4
click at [568, 383] on div "// timeline mouse enter and leave tween (image slide out, text slide in) fixed …" at bounding box center [567, 520] width 411 height 757
paste textarea "card-cat'"
click at [523, 411] on div "// timeline mouse enter and leave tween (image slide out, text slide in) fixed …" at bounding box center [567, 520] width 411 height 757
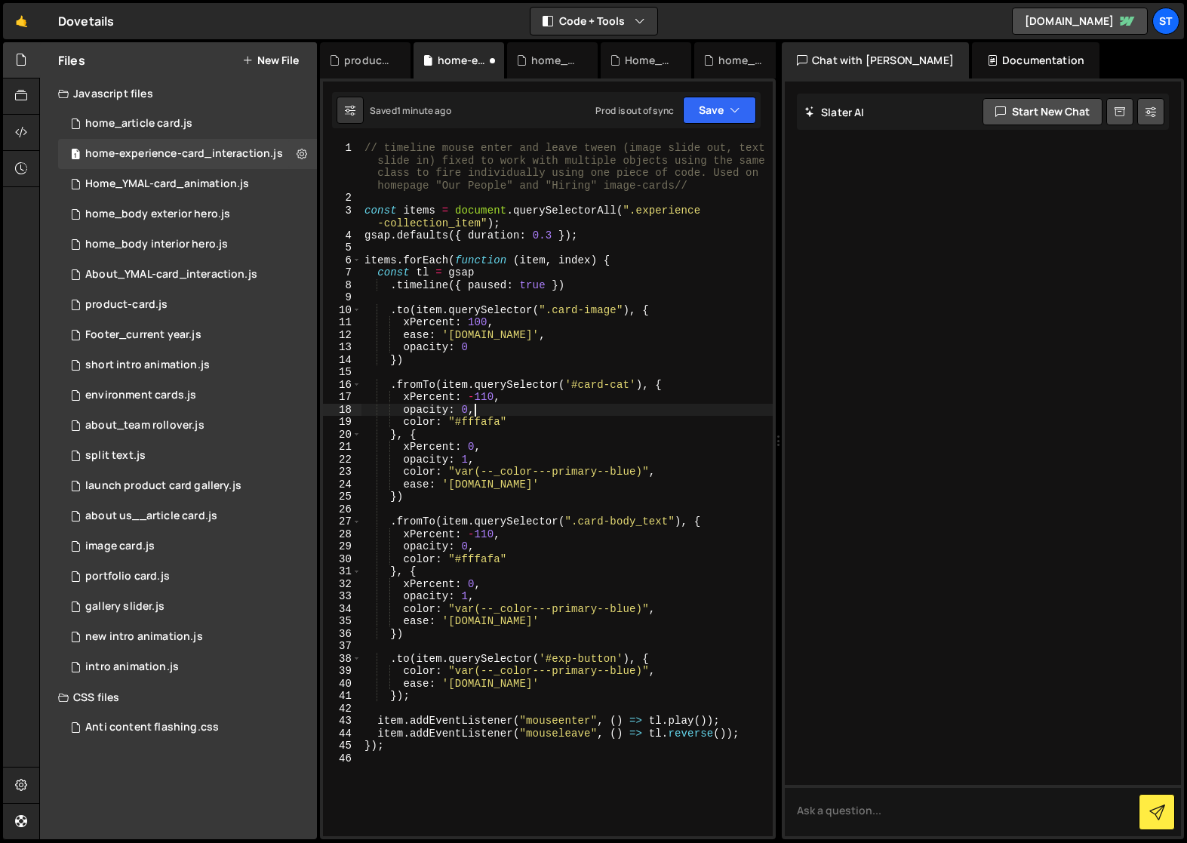
scroll to position [0, 7]
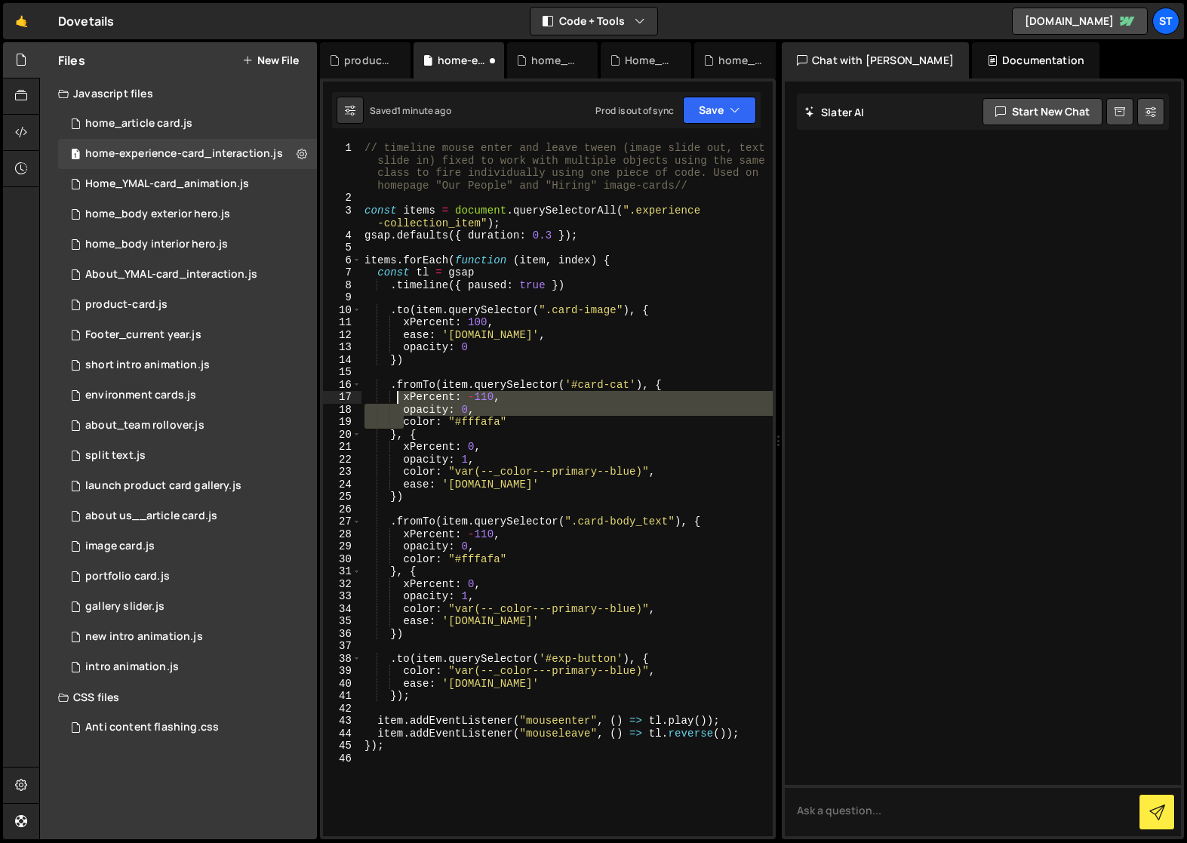
drag, startPoint x: 404, startPoint y: 421, endPoint x: 394, endPoint y: 403, distance: 20.6
click at [394, 403] on div "// timeline mouse enter and leave tween (image slide out, text slide in) fixed …" at bounding box center [567, 520] width 411 height 757
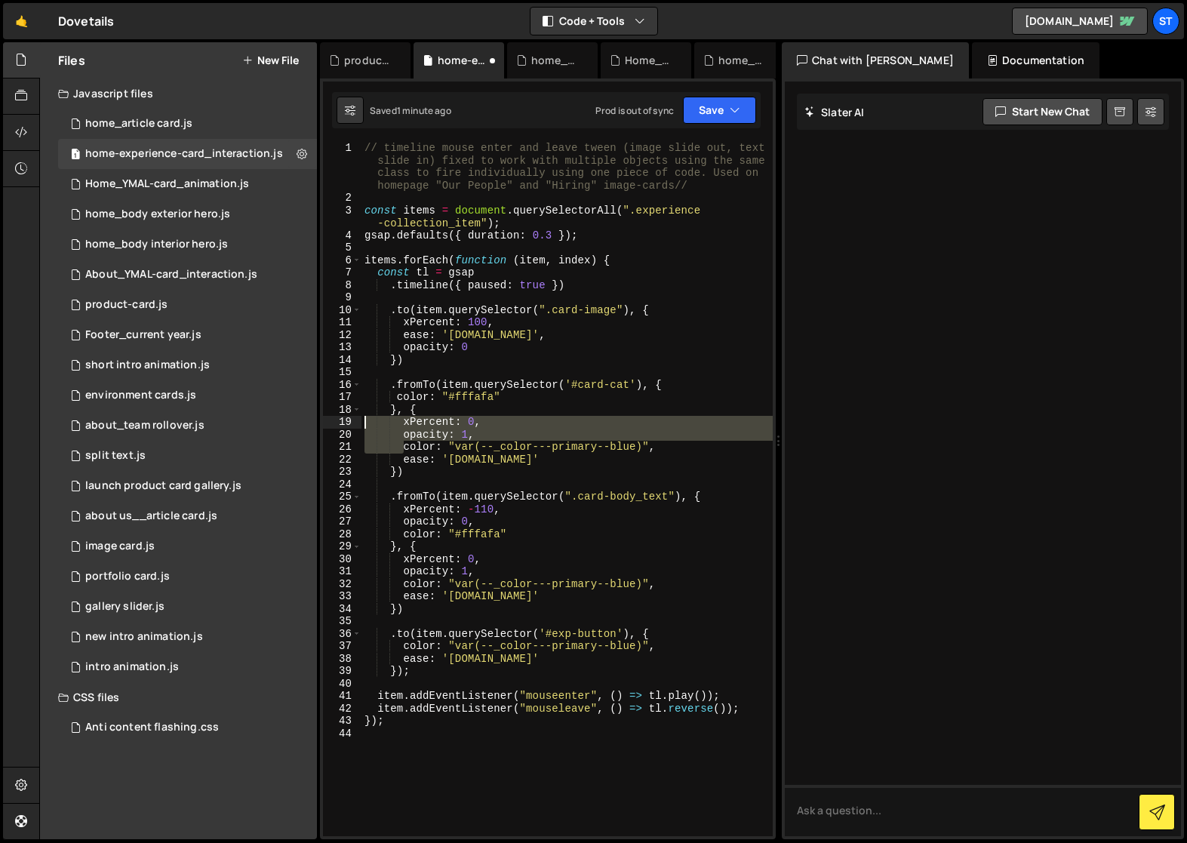
drag, startPoint x: 405, startPoint y: 449, endPoint x: 361, endPoint y: 420, distance: 52.3
click at [361, 420] on div "color: "#fffafa" 1 2 3 4 5 6 7 8 9 10 11 12 13 14 15 16 17 18 19 20 21 22 23 24…" at bounding box center [548, 489] width 450 height 694
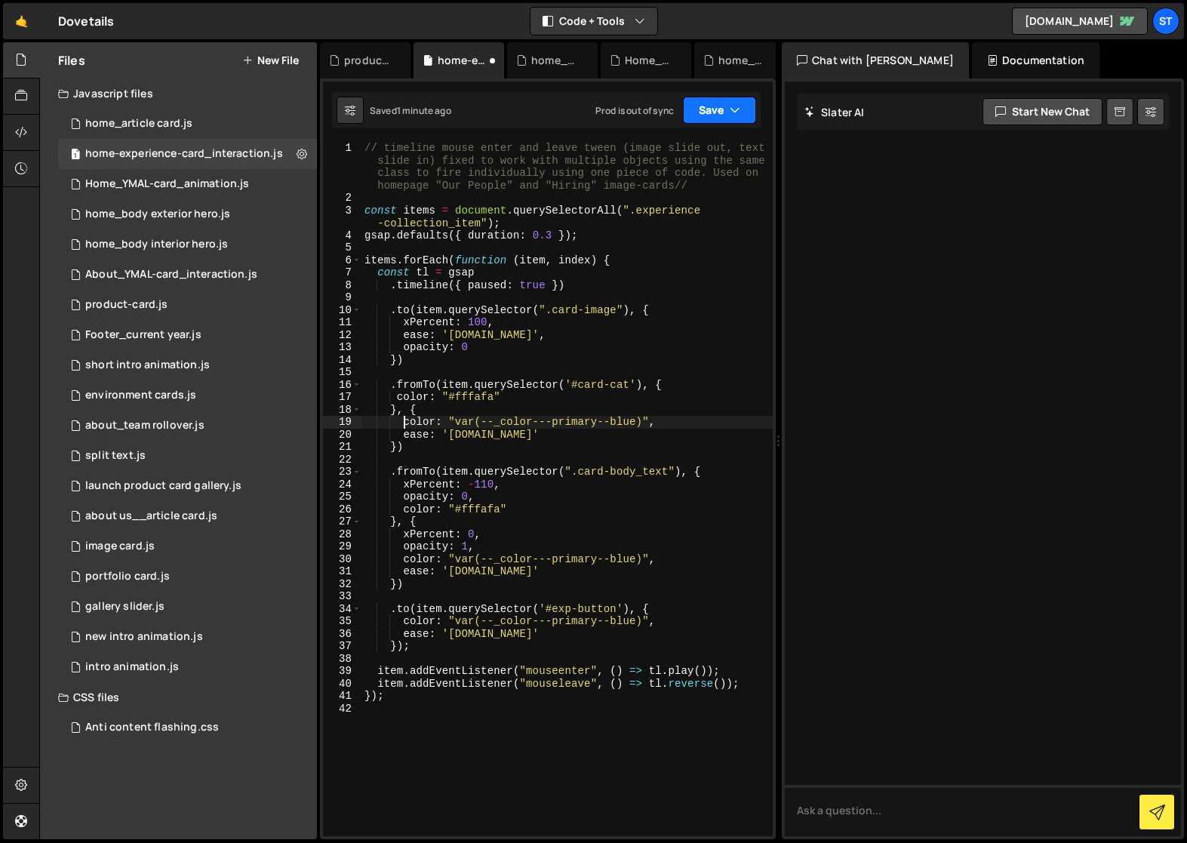
click at [735, 110] on icon "button" at bounding box center [735, 110] width 11 height 15
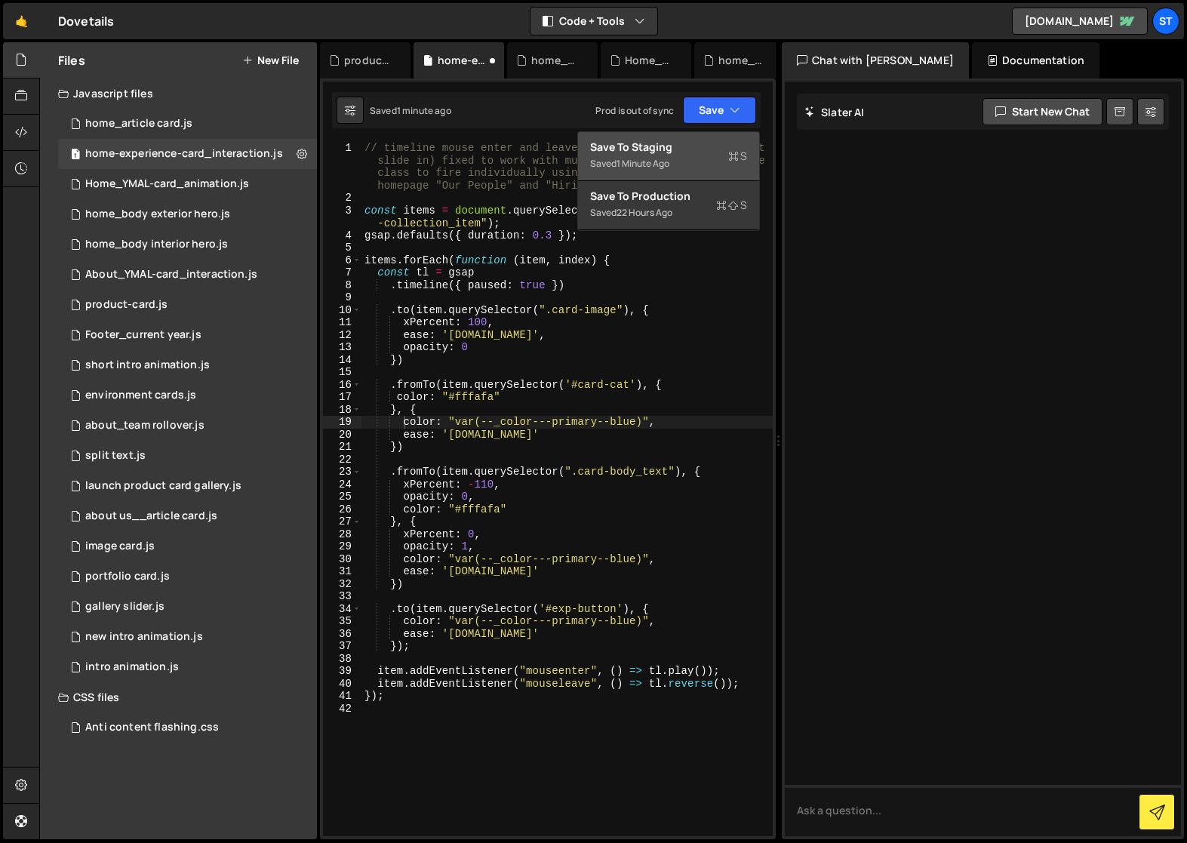
click at [642, 155] on div "Saved 1 minute ago" at bounding box center [668, 164] width 157 height 18
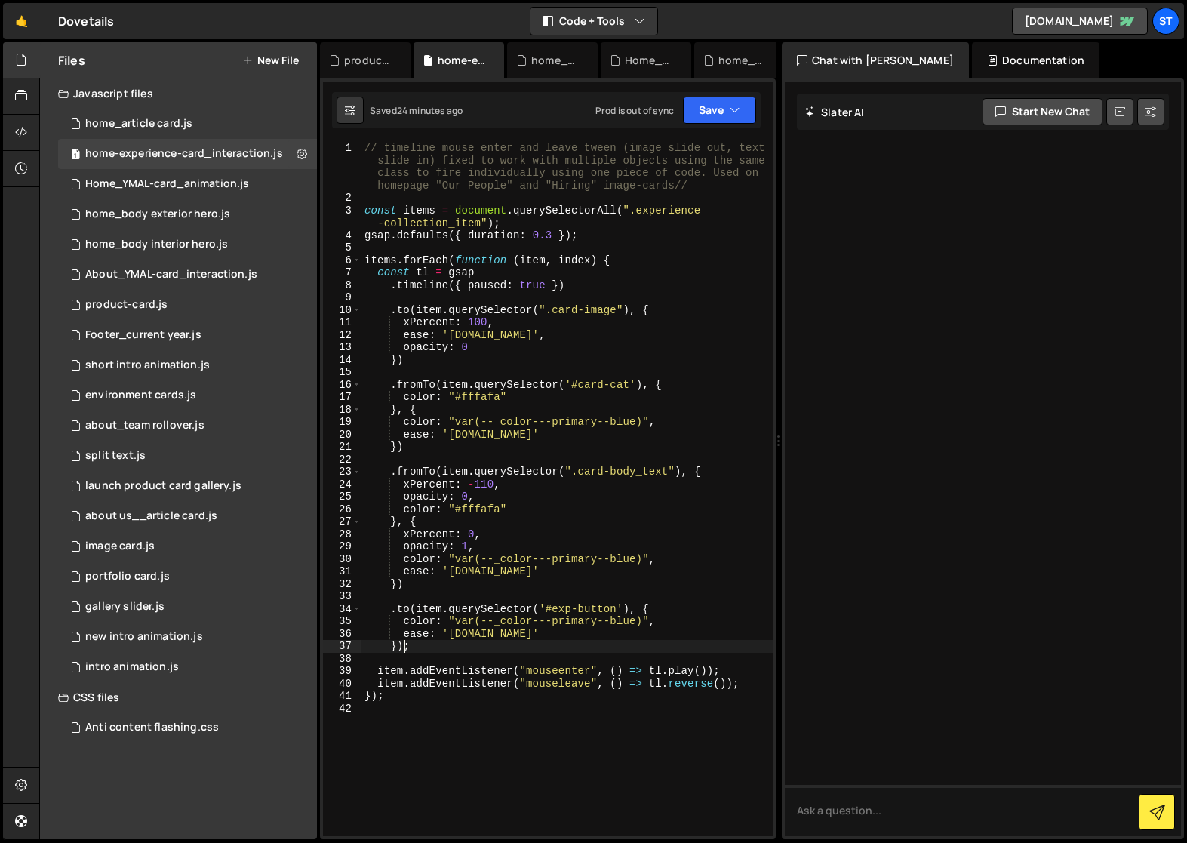
scroll to position [0, 2]
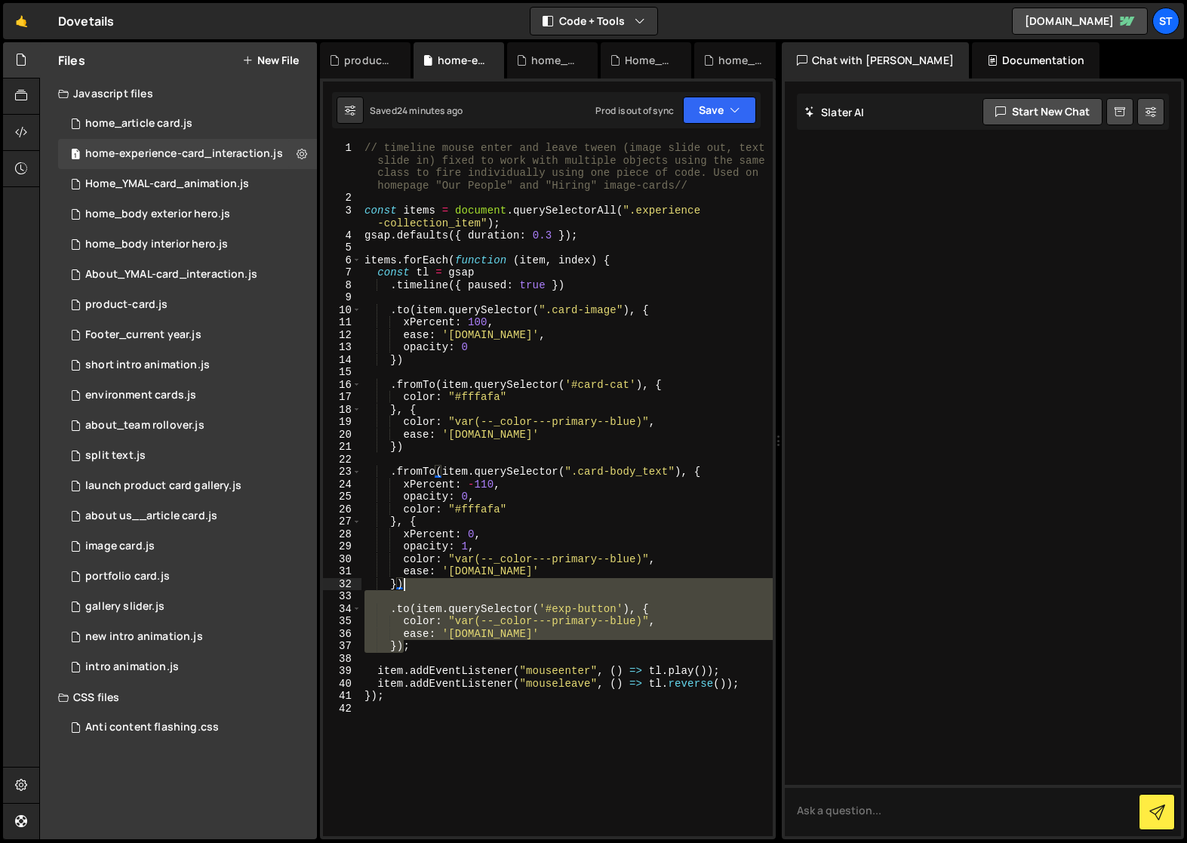
drag, startPoint x: 404, startPoint y: 646, endPoint x: 402, endPoint y: 583, distance: 63.4
click at [402, 583] on div "// timeline mouse enter and leave tween (image slide out, text slide in) fixed …" at bounding box center [567, 520] width 411 height 757
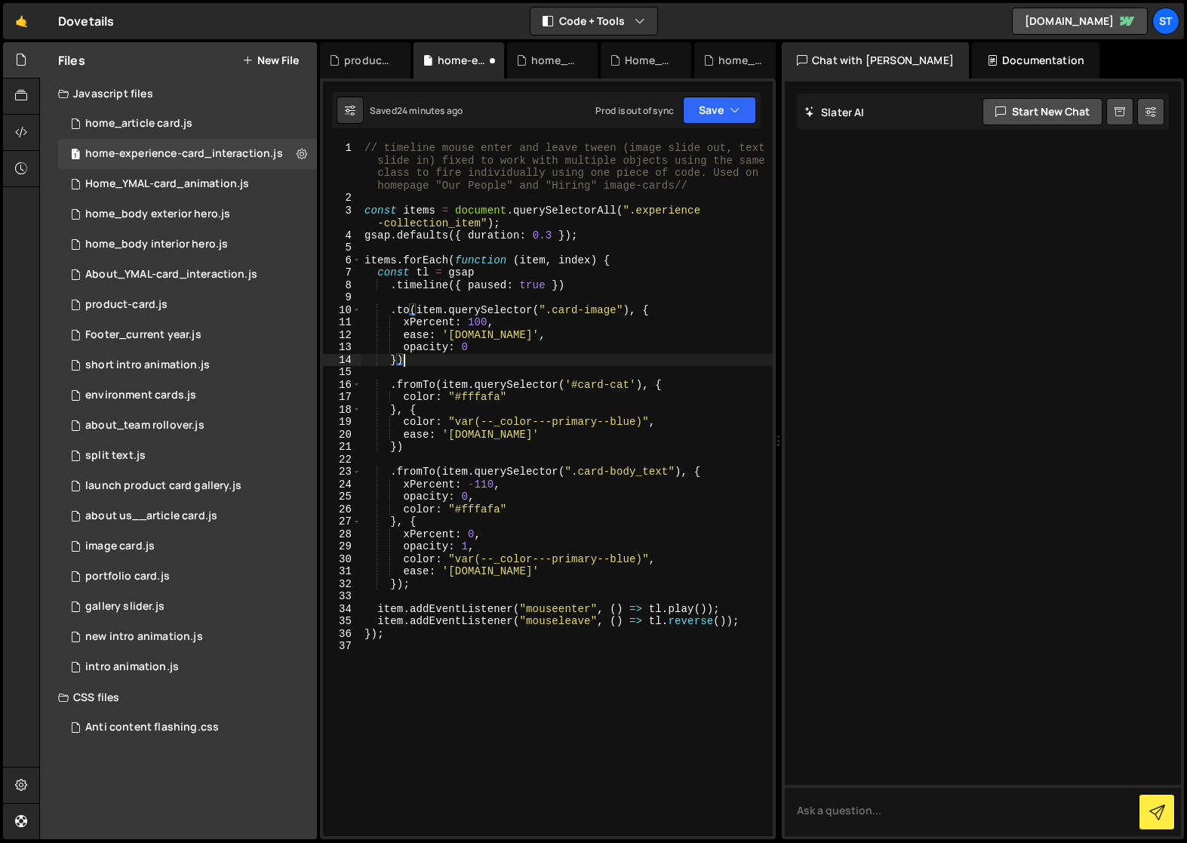
click at [402, 362] on div "// timeline mouse enter and leave tween (image slide out, text slide in) fixed …" at bounding box center [567, 520] width 411 height 757
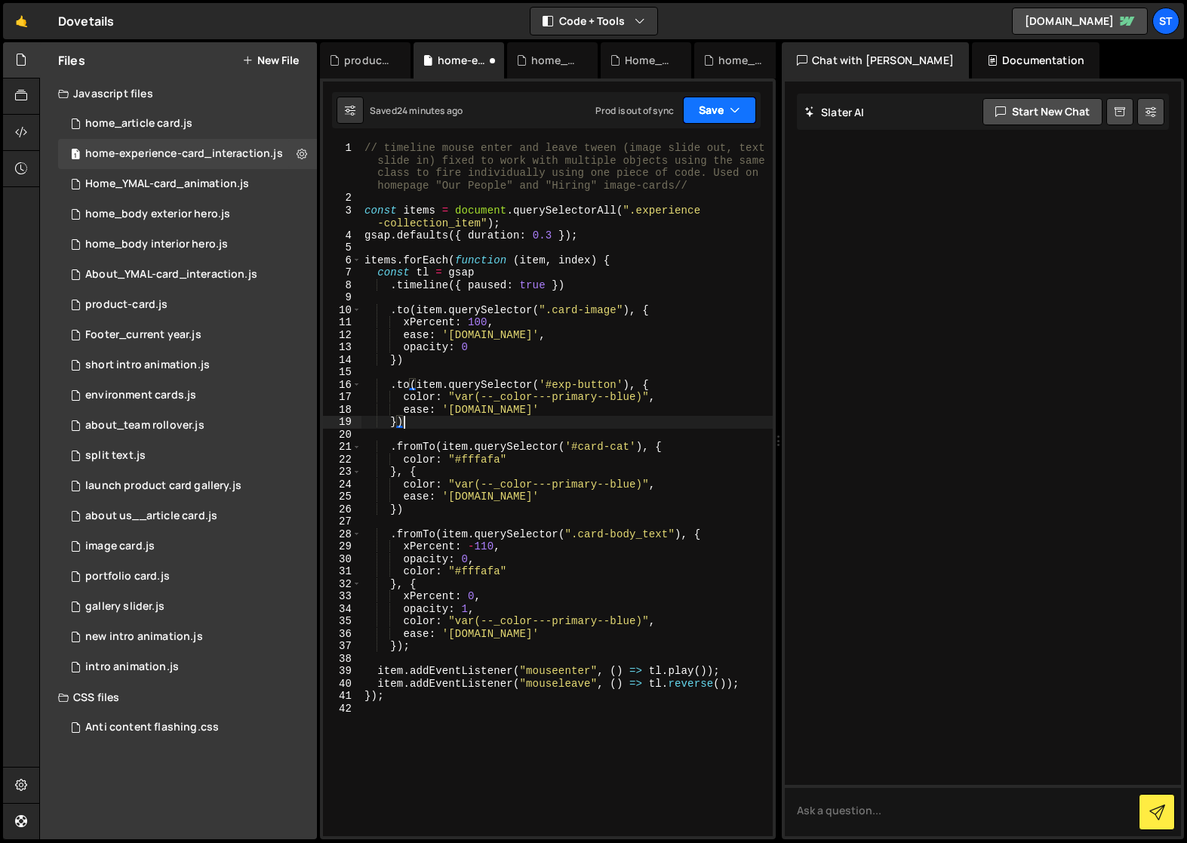
click at [738, 101] on button "Save" at bounding box center [719, 110] width 73 height 27
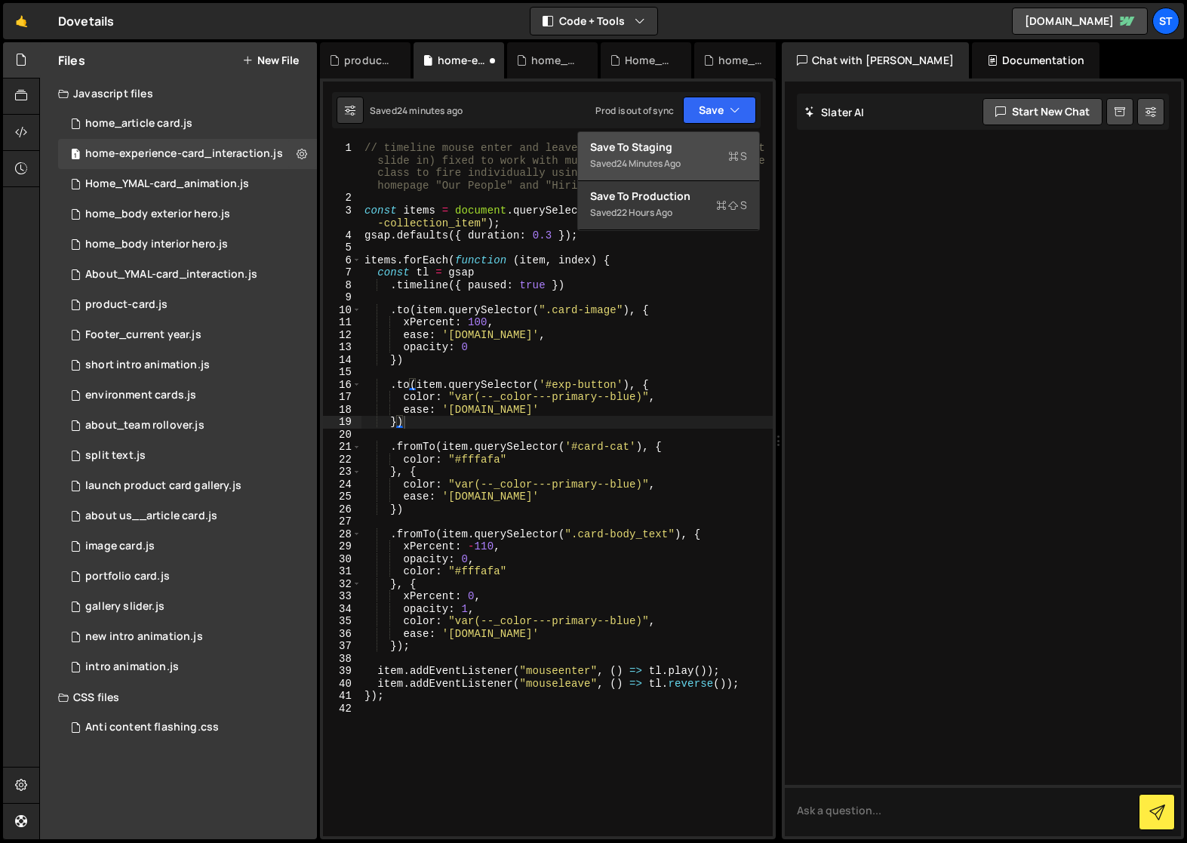
click at [672, 155] on div "Saved 24 minutes ago" at bounding box center [668, 164] width 157 height 18
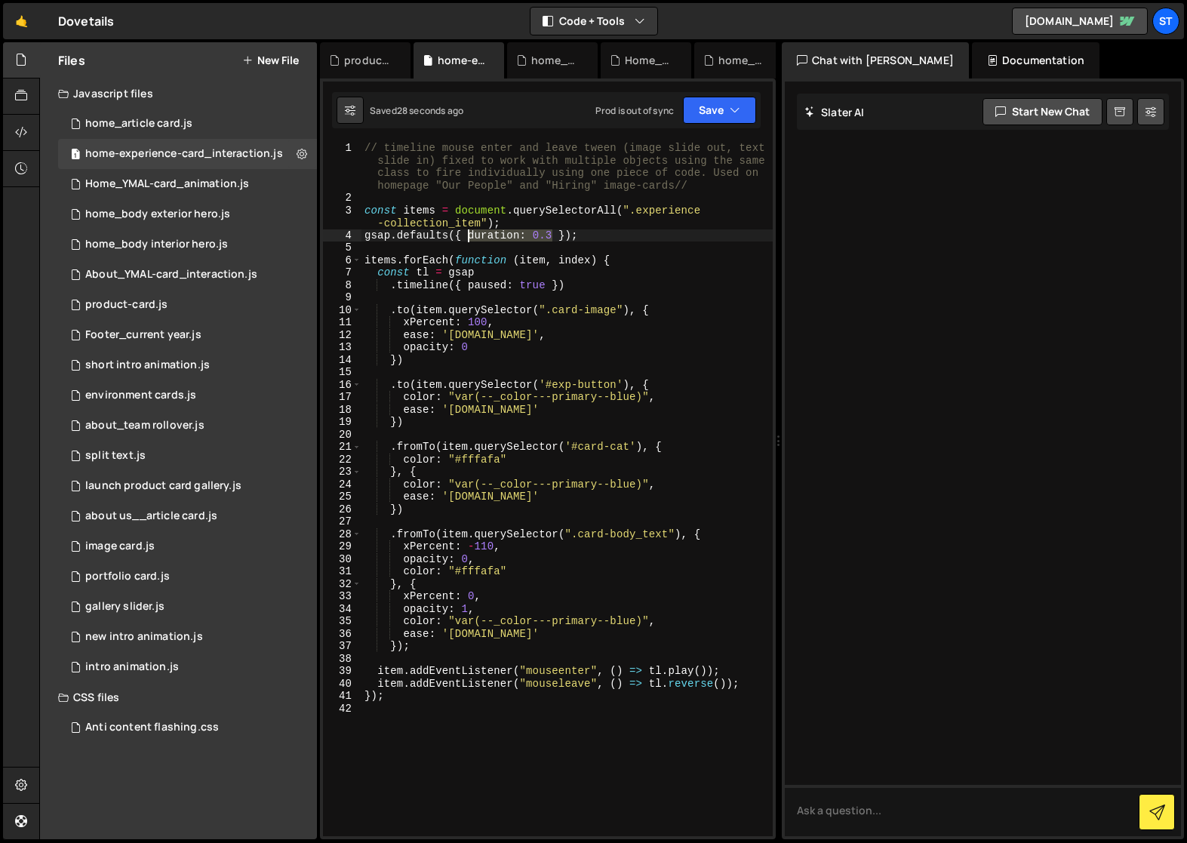
drag, startPoint x: 553, startPoint y: 236, endPoint x: 470, endPoint y: 236, distance: 83.0
click at [470, 236] on div "// timeline mouse enter and leave tween (image slide out, text slide in) fixed …" at bounding box center [567, 520] width 411 height 757
click at [513, 410] on div "// timeline mouse enter and leave tween (image slide out, text slide in) fixed …" at bounding box center [567, 520] width 411 height 757
type textarea "ease: 'power3.in'"
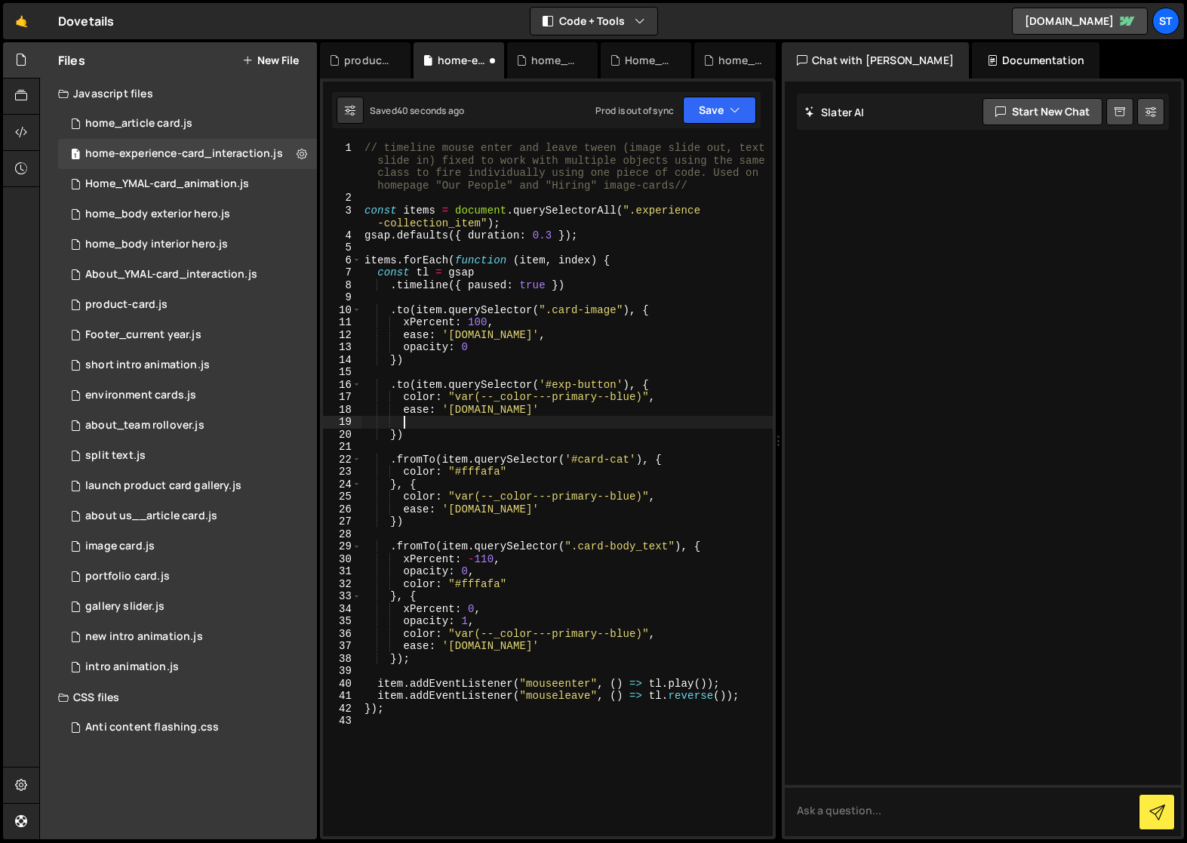
paste textarea "duration: 0.3"
click at [514, 406] on div "// timeline mouse enter and leave tween (image slide out, text slide in) fixed …" at bounding box center [567, 520] width 411 height 757
click at [725, 113] on button "Save" at bounding box center [719, 110] width 73 height 27
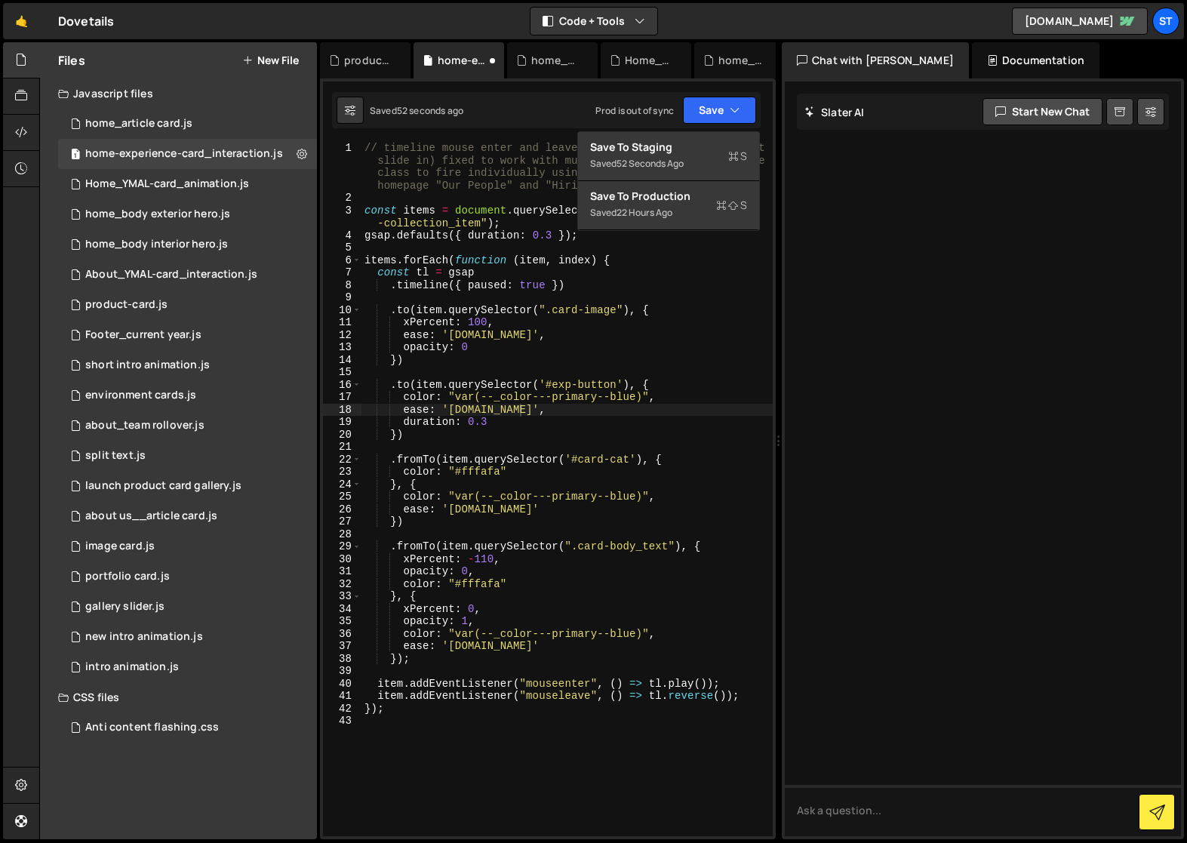
scroll to position [0, 8]
click at [483, 423] on div "// timeline mouse enter and leave tween (image slide out, text slide in) fixed …" at bounding box center [567, 520] width 411 height 757
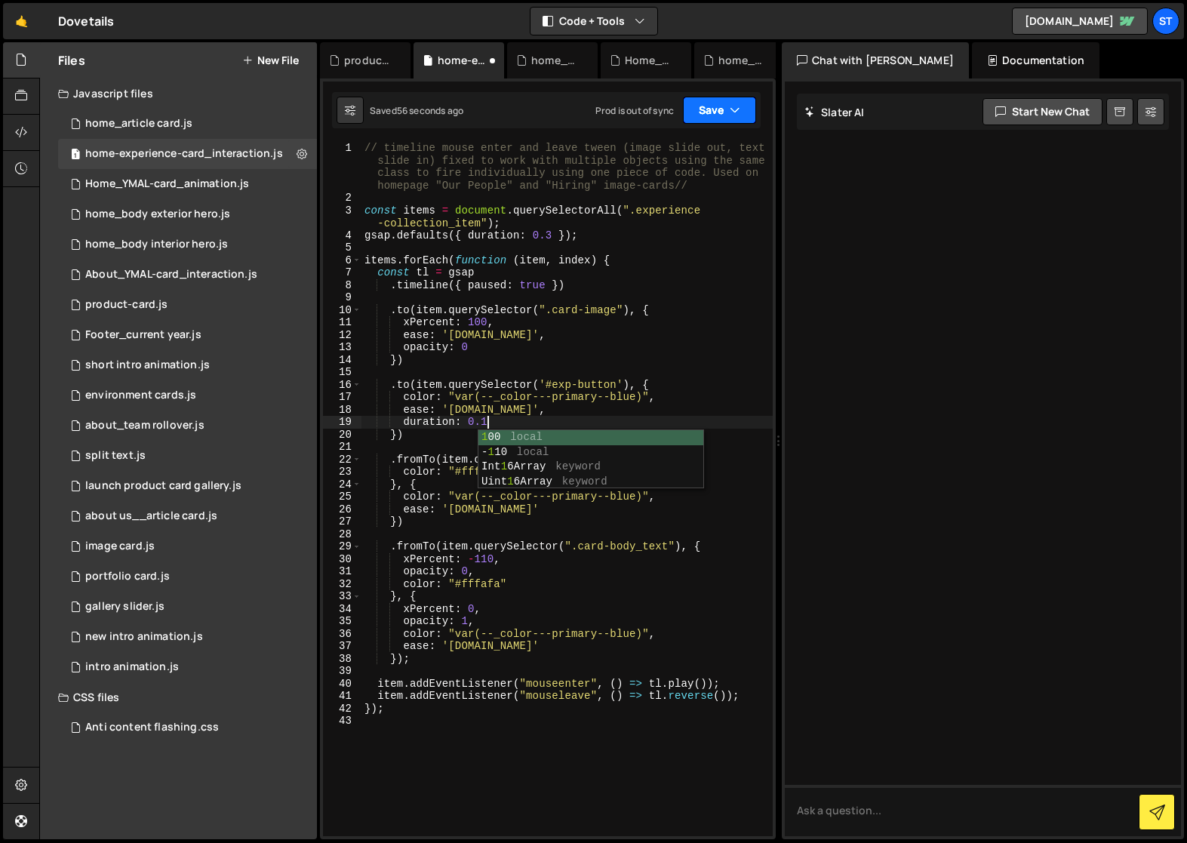
type textarea "duration: 0.1"
click at [720, 111] on button "Save" at bounding box center [719, 110] width 73 height 27
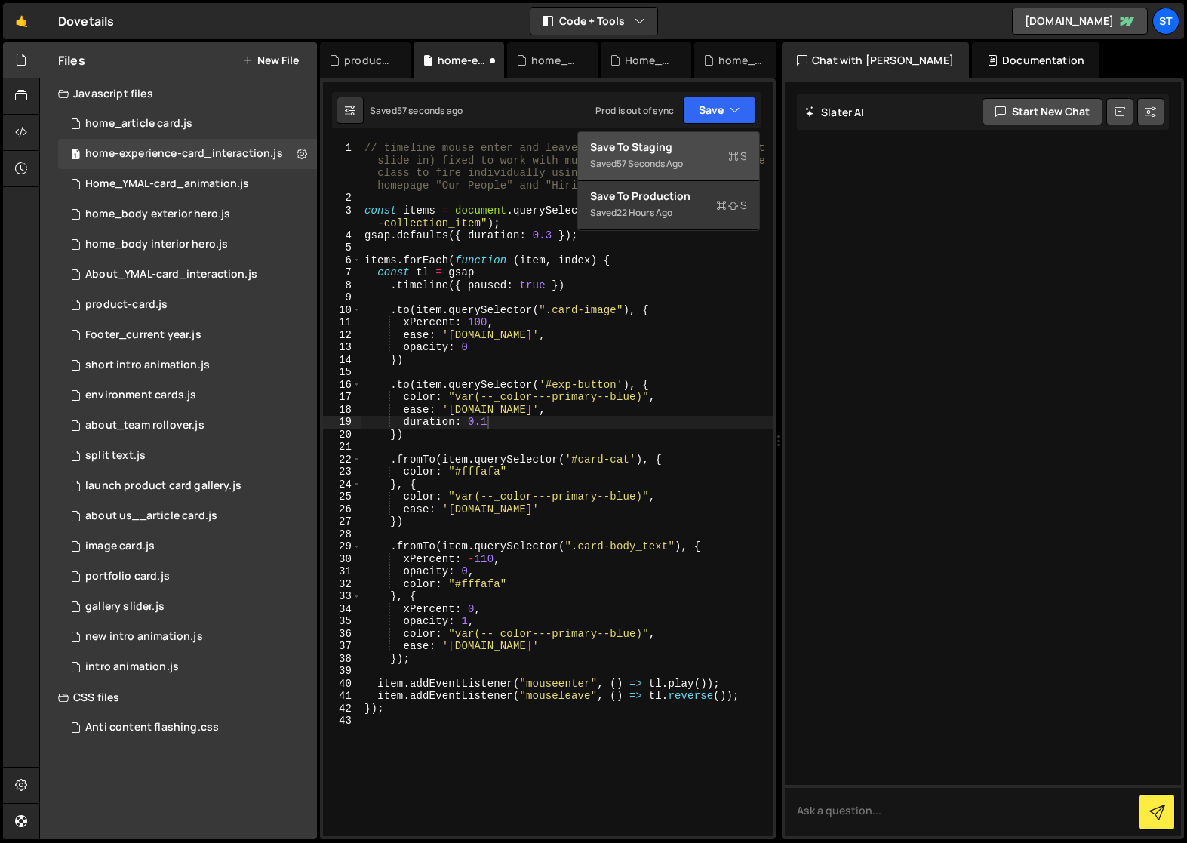
click at [630, 151] on div "Save to Staging S" at bounding box center [668, 147] width 157 height 15
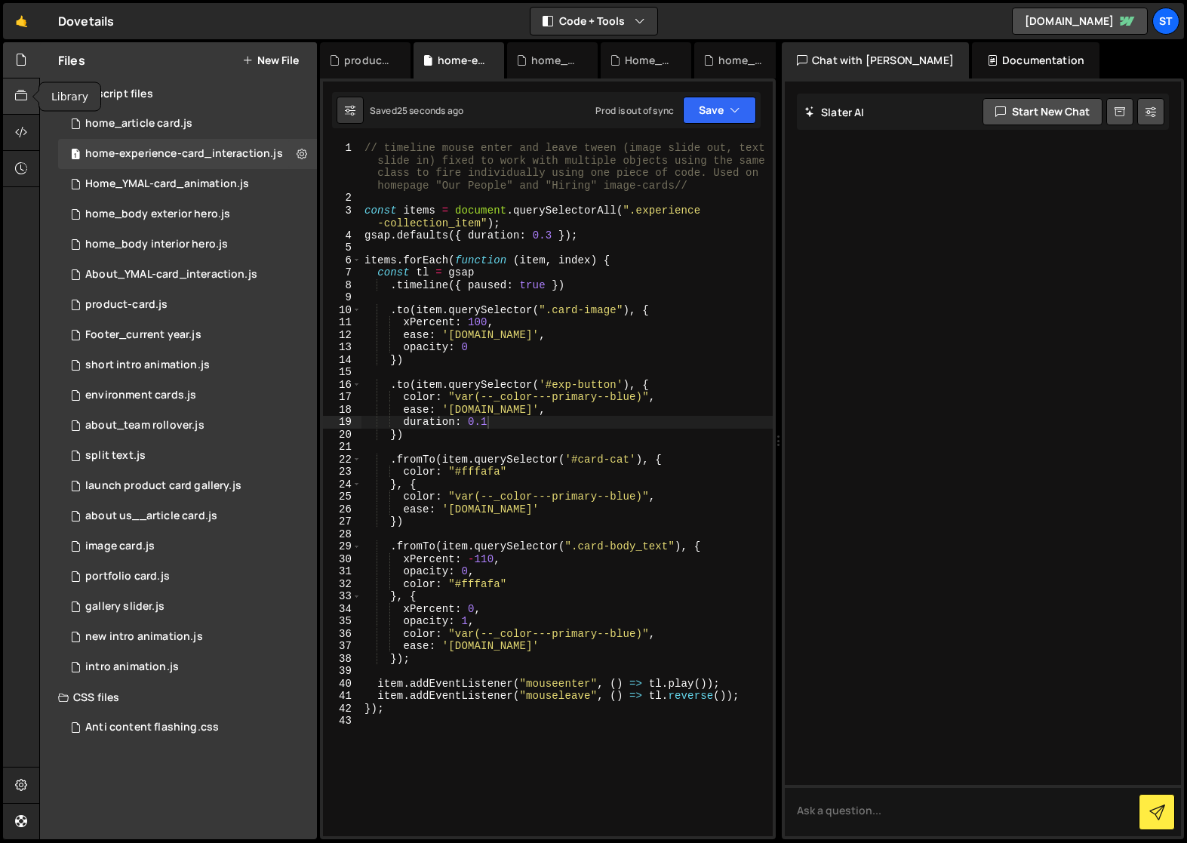
click at [16, 92] on icon at bounding box center [21, 96] width 12 height 17
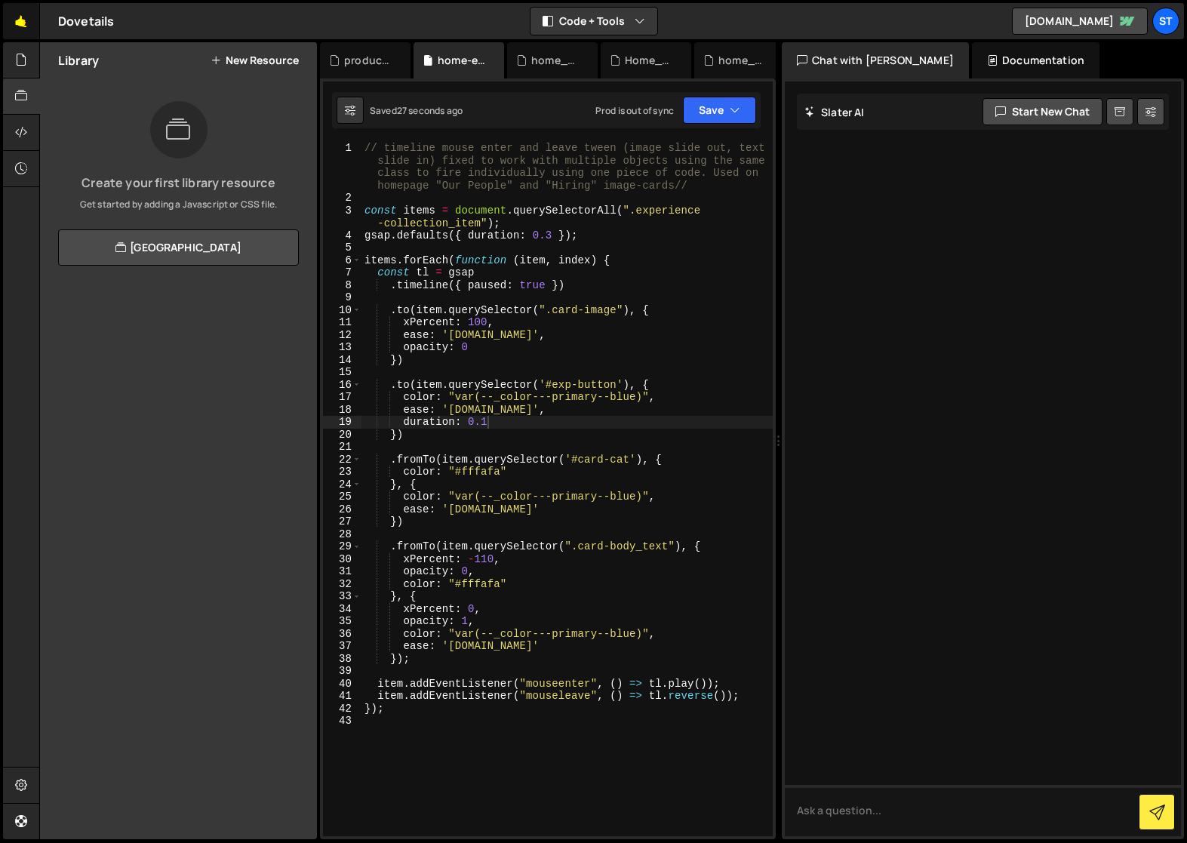
click at [16, 18] on link "🤙" at bounding box center [21, 21] width 37 height 36
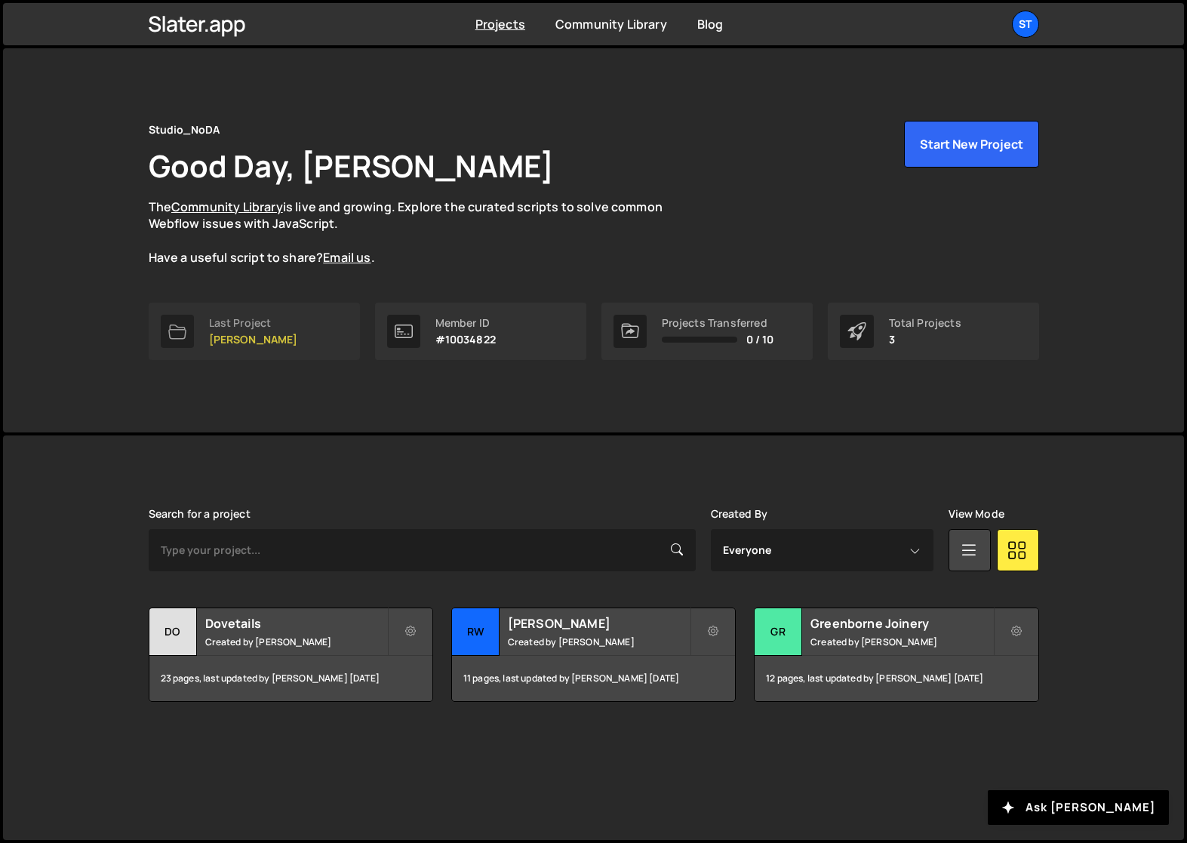
click at [262, 334] on p "RW Armstrong" at bounding box center [253, 340] width 89 height 12
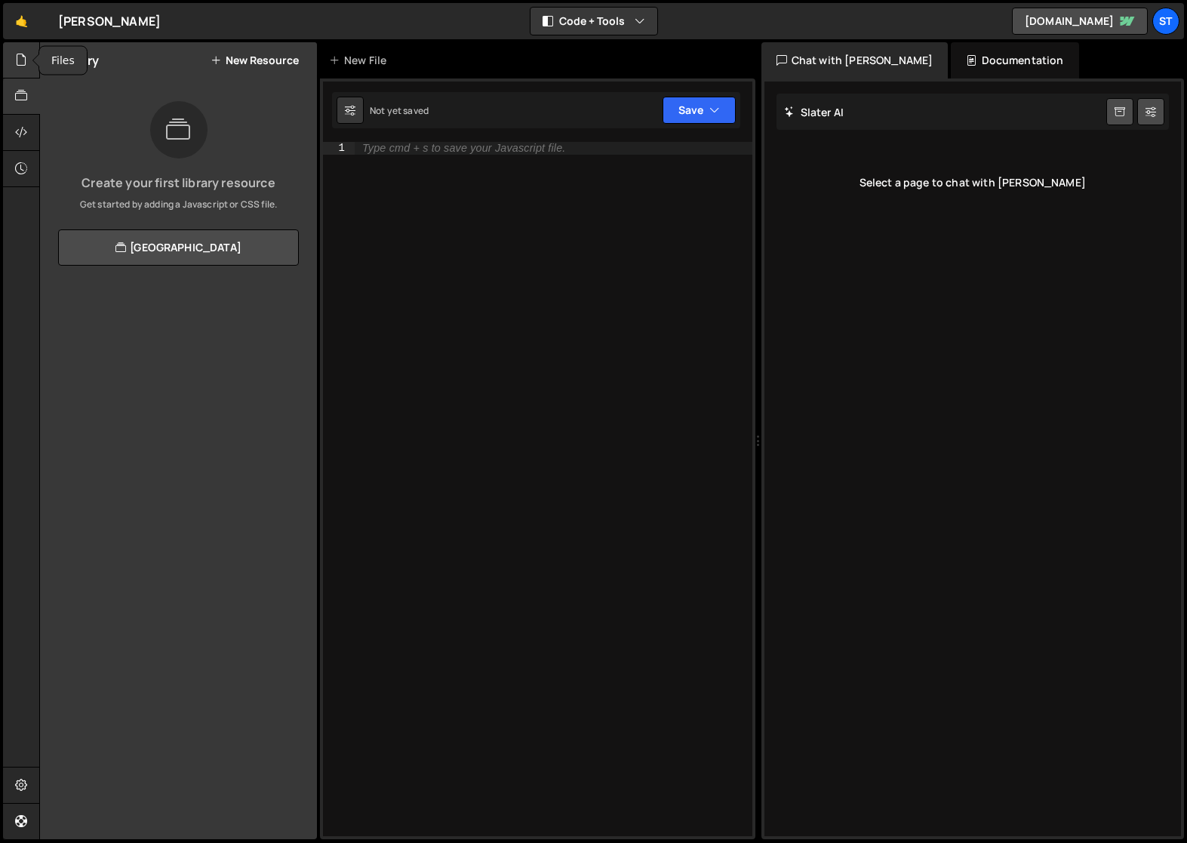
click at [26, 62] on icon at bounding box center [21, 59] width 12 height 17
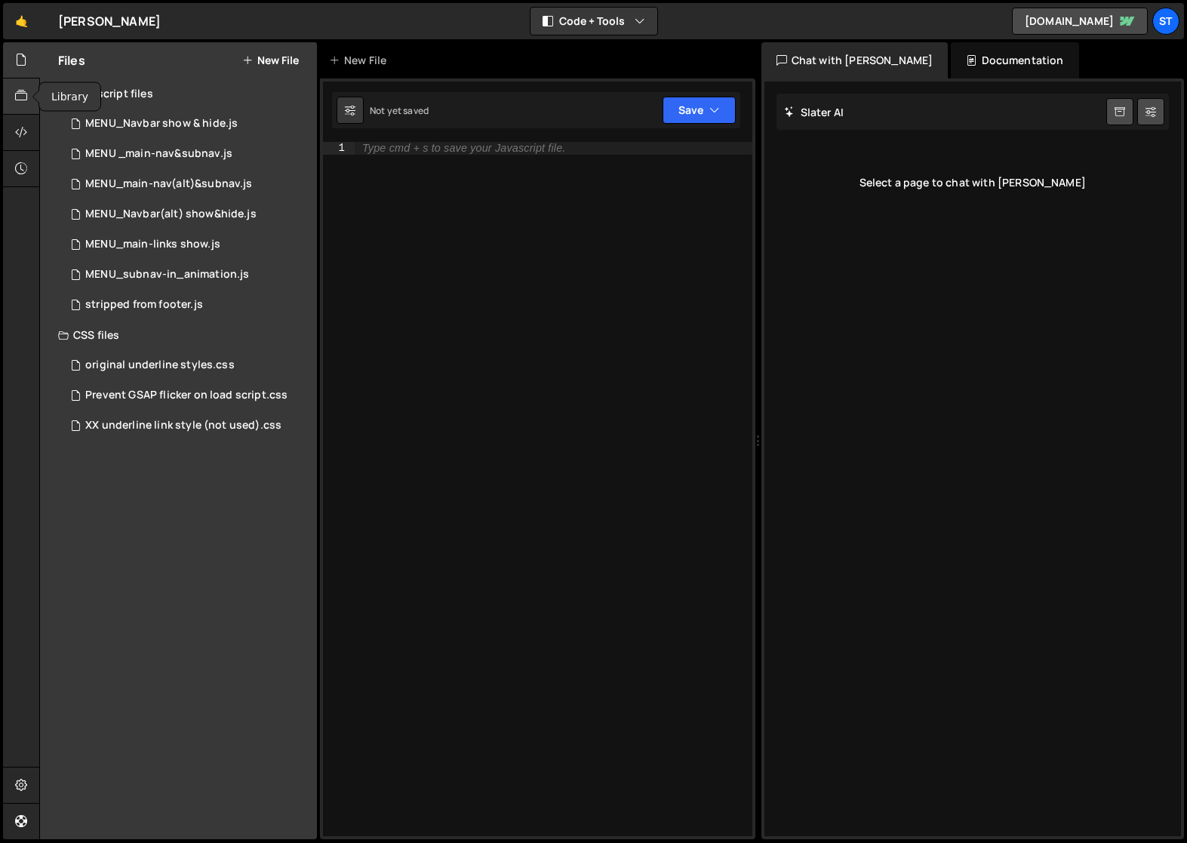
click at [12, 96] on div at bounding box center [21, 97] width 37 height 36
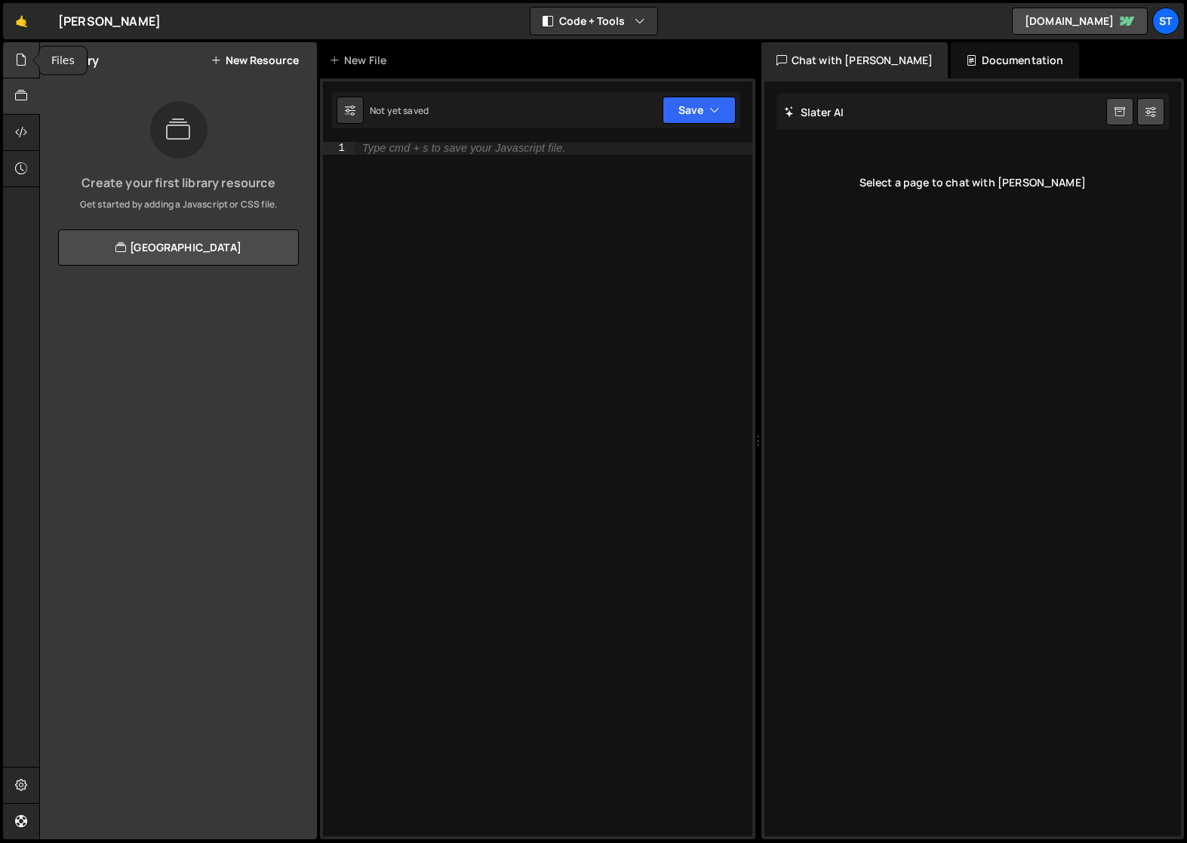
click at [22, 57] on icon at bounding box center [21, 59] width 12 height 17
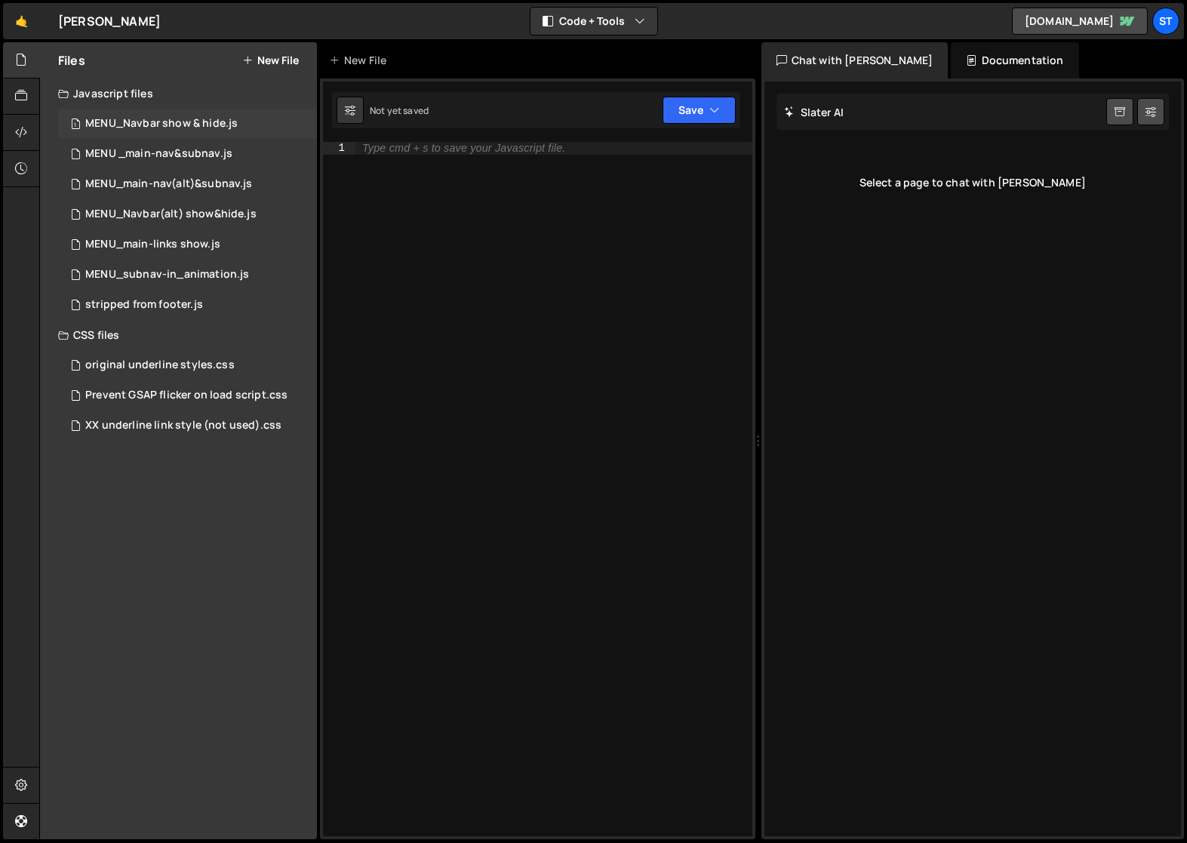
click at [221, 124] on div "MENU_Navbar show & hide.js" at bounding box center [161, 124] width 152 height 14
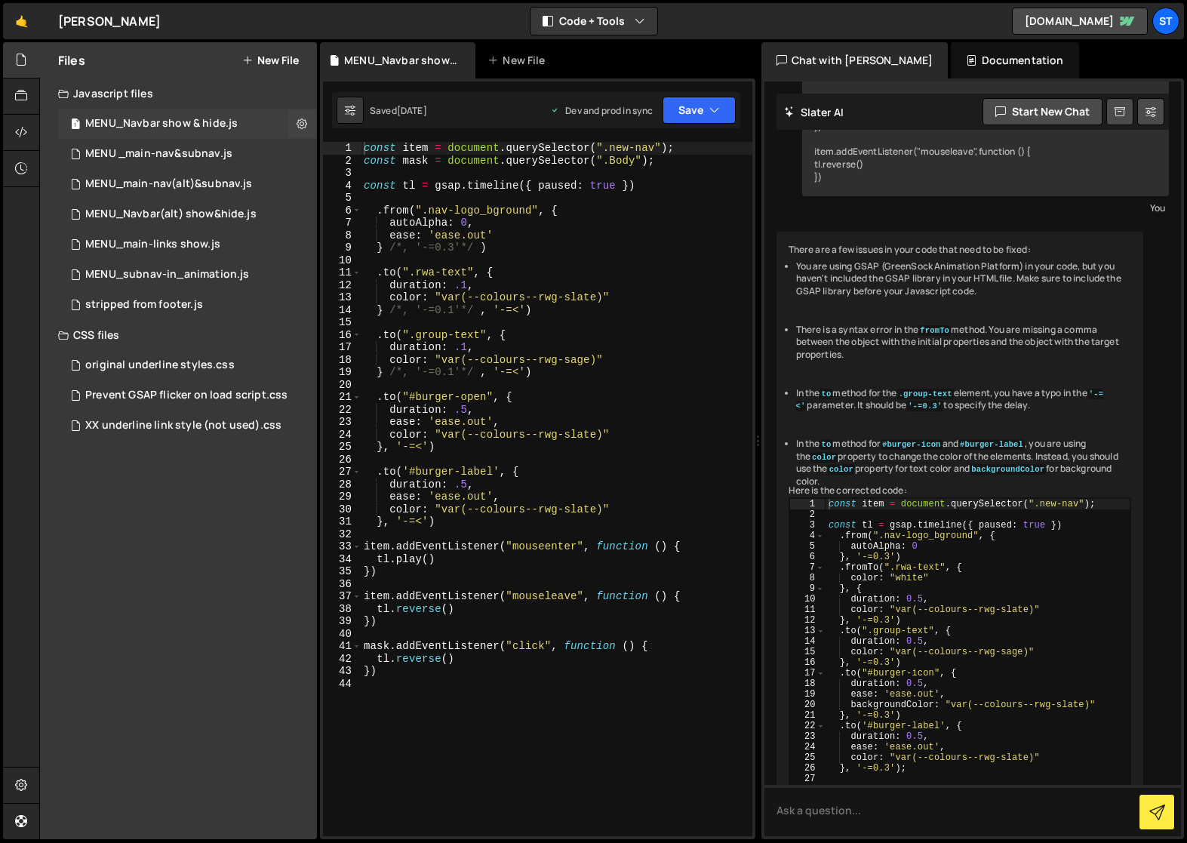
scroll to position [729, 0]
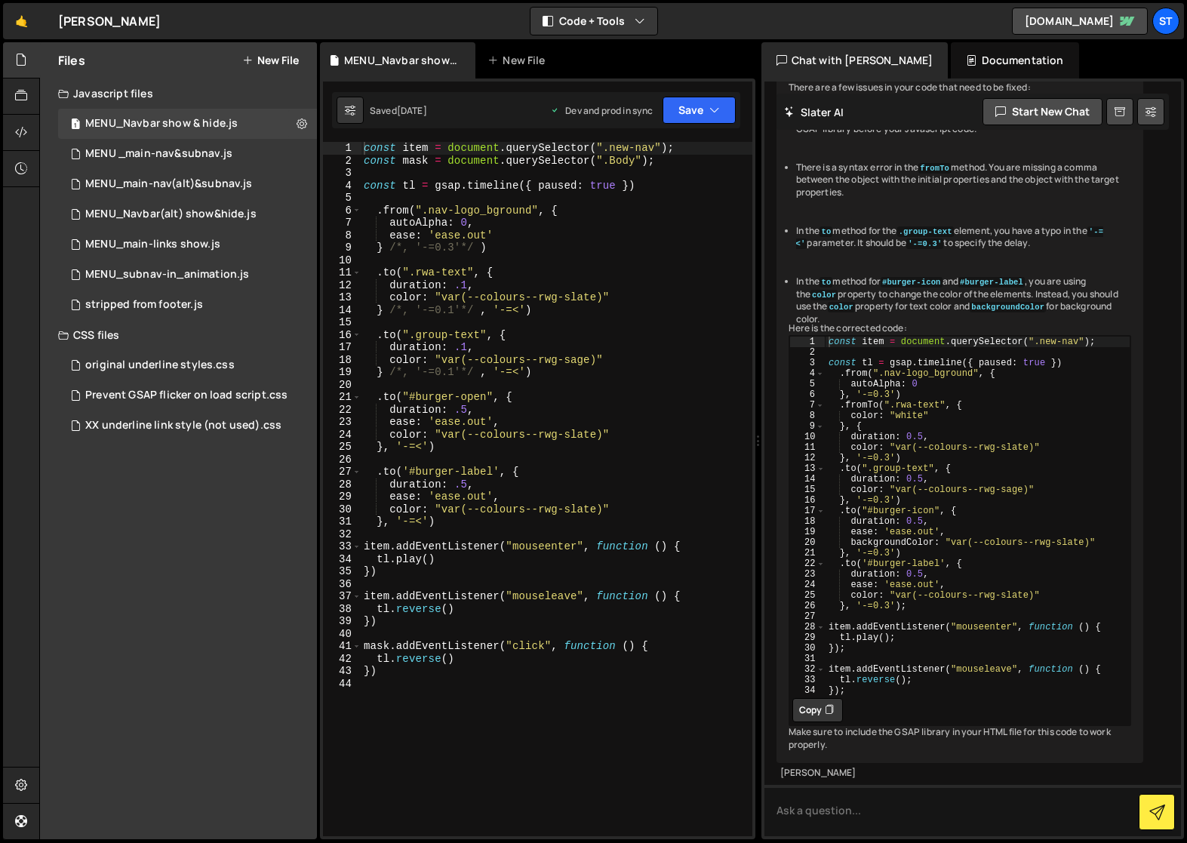
type textarea "}, '-=<')"
drag, startPoint x: 428, startPoint y: 447, endPoint x: 386, endPoint y: 448, distance: 42.3
click at [386, 448] on div "const item = document . querySelector ( ".new-nav" ) ; const mask = document . …" at bounding box center [557, 501] width 392 height 719
click at [19, 23] on link "🤙" at bounding box center [21, 21] width 37 height 36
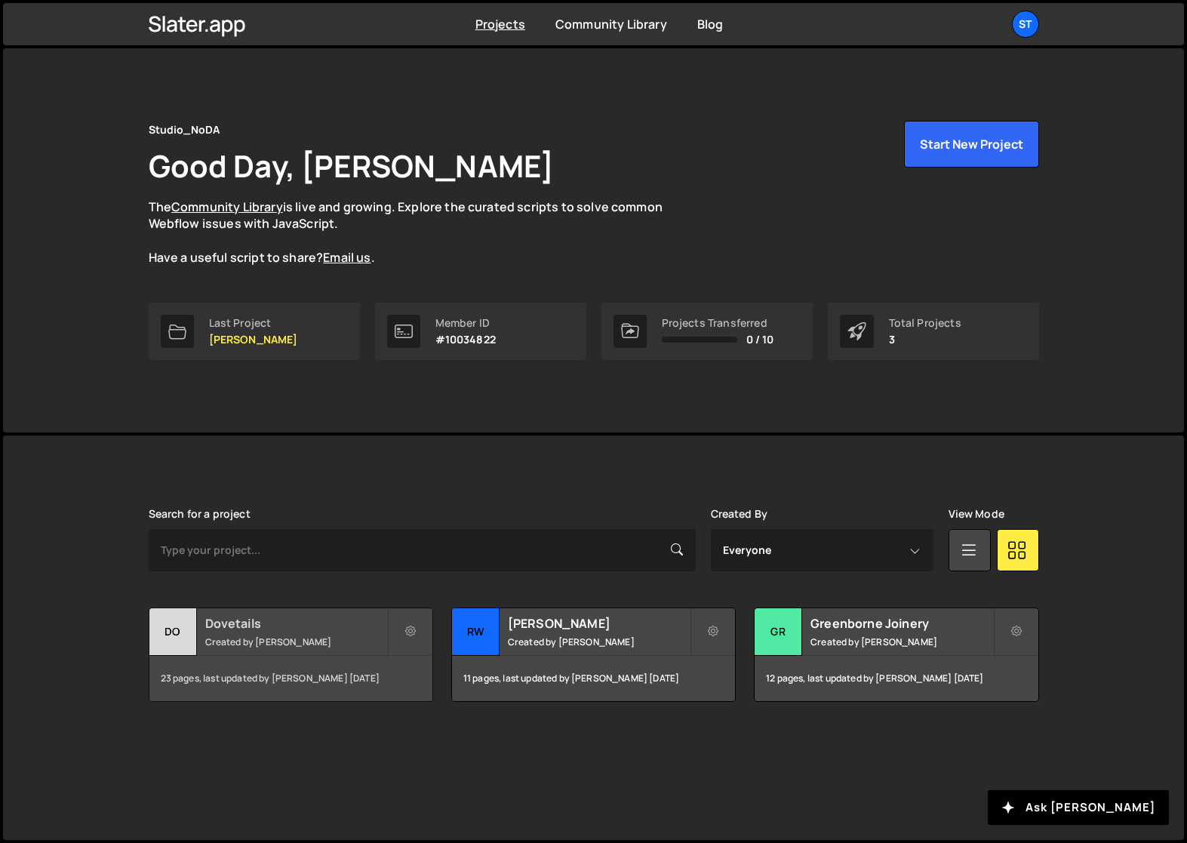
click at [254, 623] on h2 "Dovetails" at bounding box center [296, 623] width 182 height 17
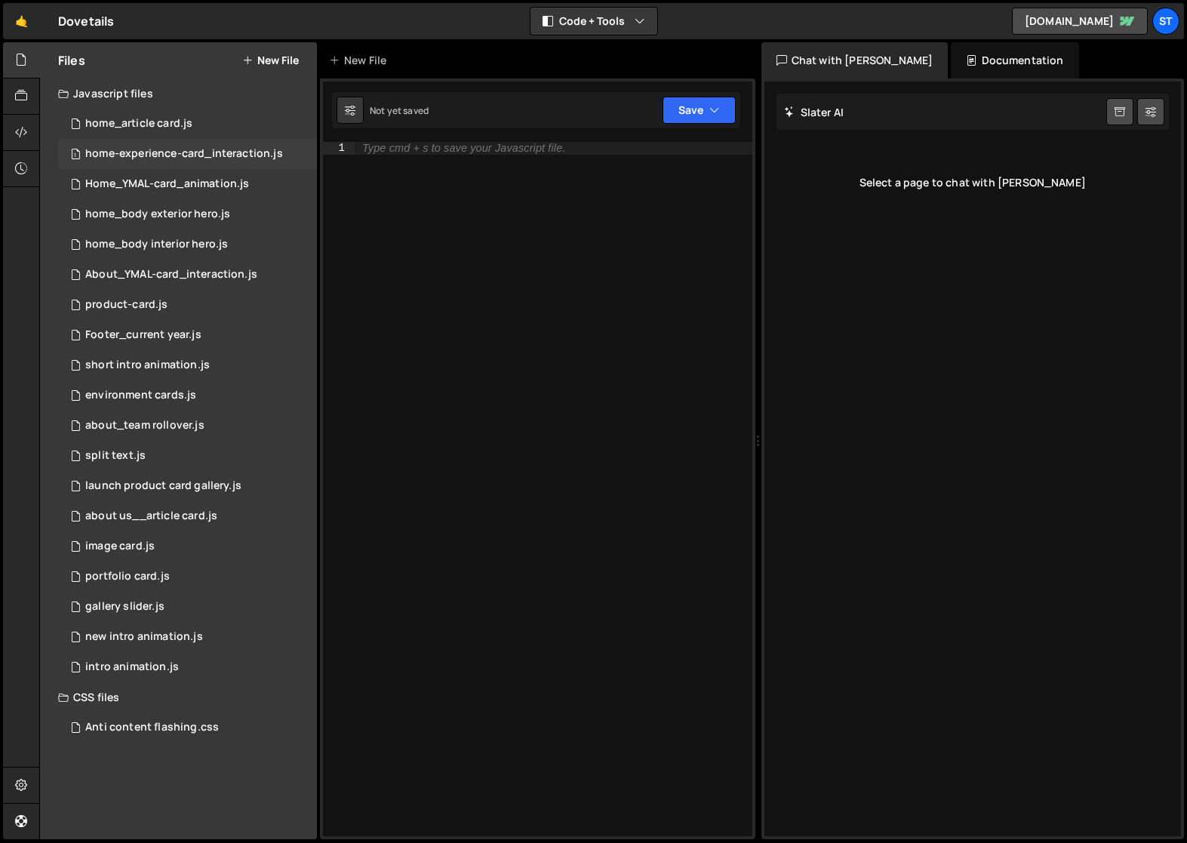
click at [159, 150] on div "home-experience-card_interaction.js" at bounding box center [184, 154] width 198 height 14
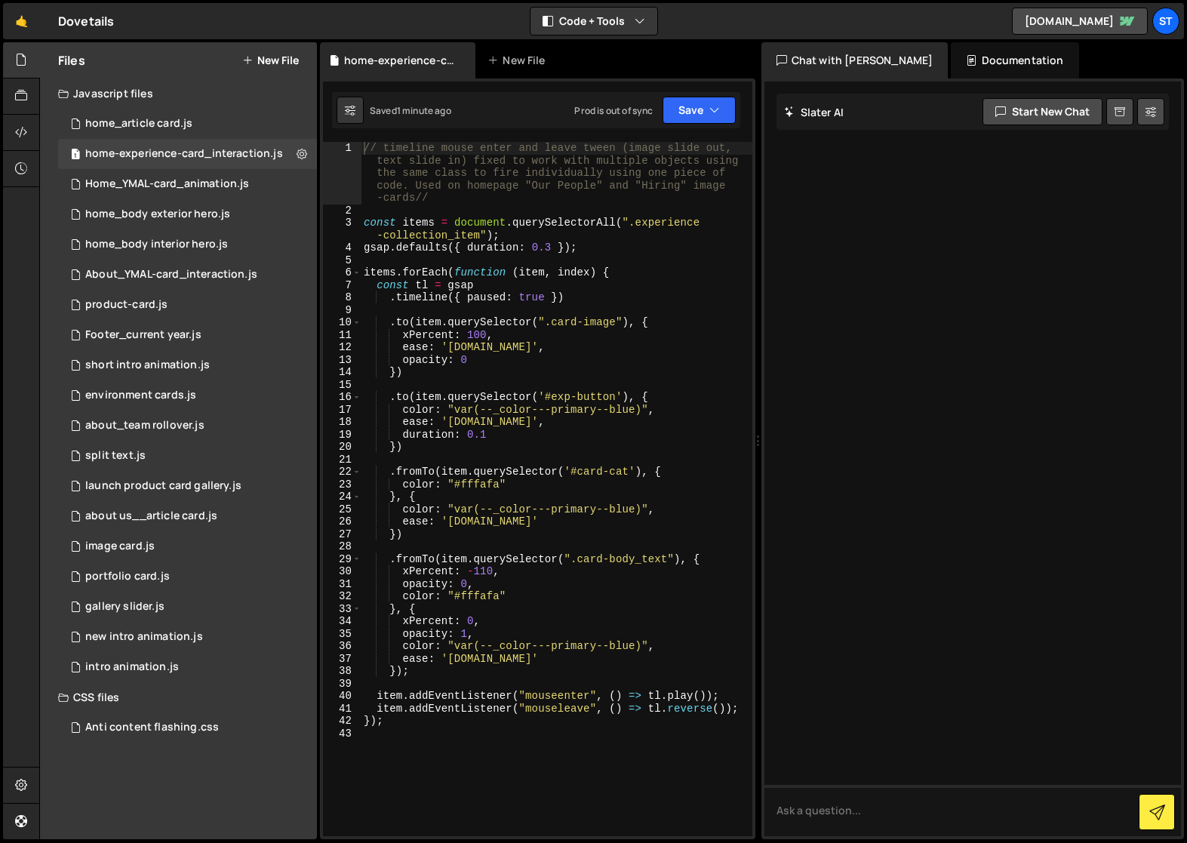
click at [396, 448] on div "// timeline mouse enter and leave tween (image slide out, text slide in) fixed …" at bounding box center [557, 526] width 392 height 769
paste textarea ", '-=<'"
drag, startPoint x: 487, startPoint y: 436, endPoint x: 400, endPoint y: 434, distance: 86.8
click at [400, 434] on div "// timeline mouse enter and leave tween (image slide out, text slide in) fixed …" at bounding box center [557, 526] width 392 height 769
type textarea "duration: 0.1"
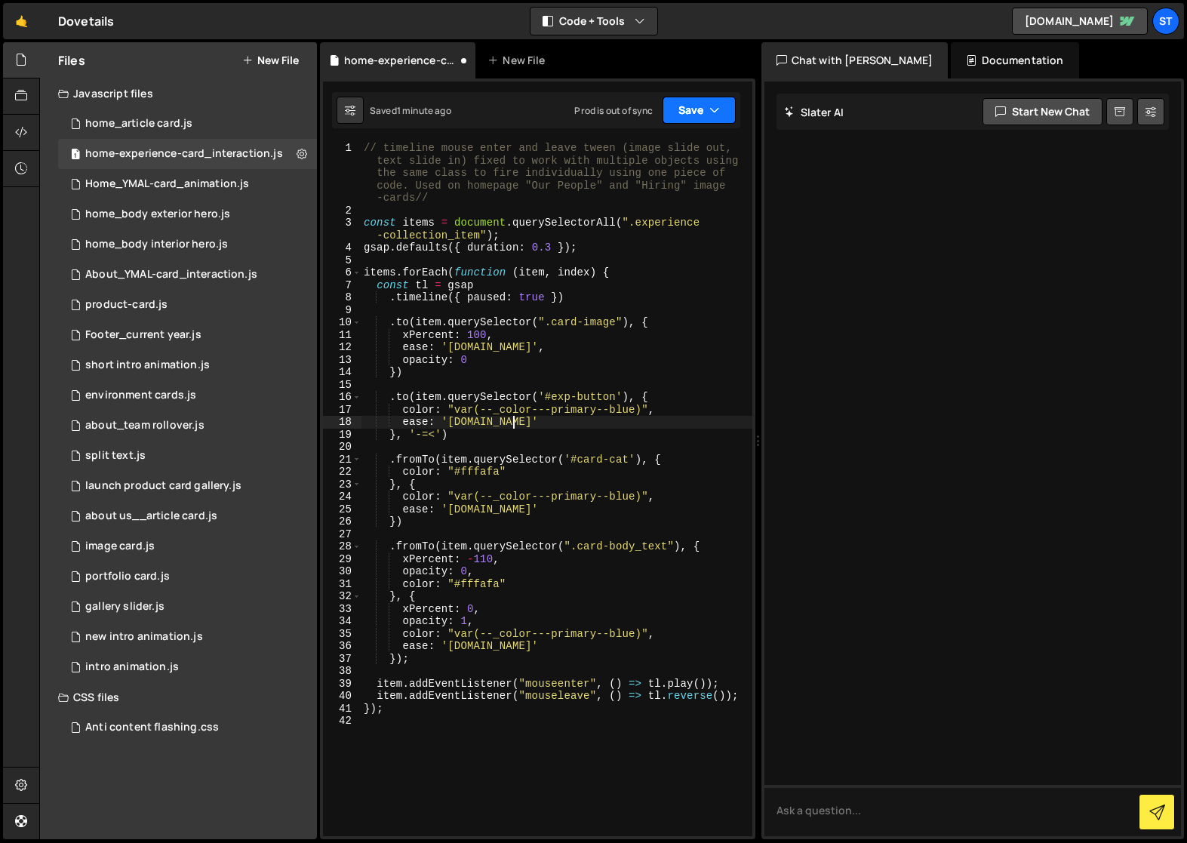
click at [698, 107] on button "Save" at bounding box center [699, 110] width 73 height 27
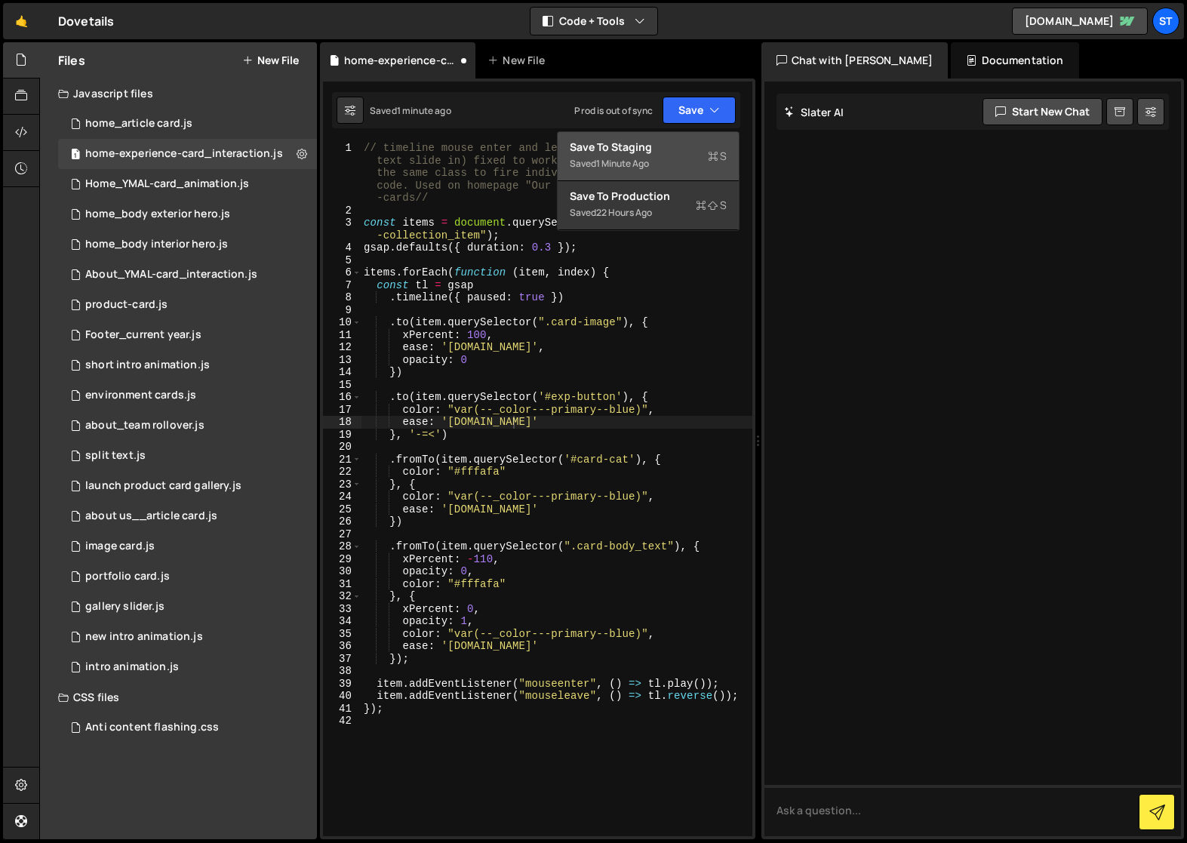
click at [607, 156] on div "Saved 1 minute ago" at bounding box center [648, 164] width 157 height 18
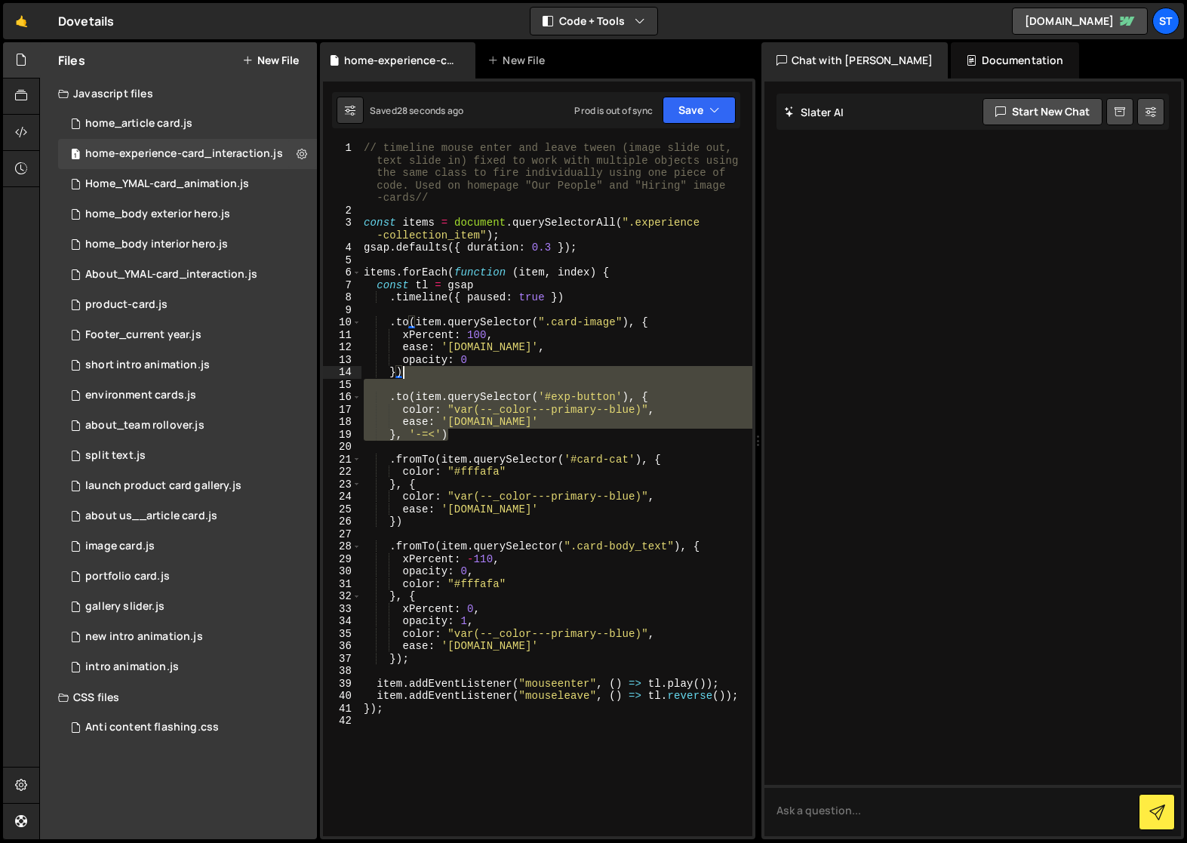
drag, startPoint x: 460, startPoint y: 440, endPoint x: 402, endPoint y: 377, distance: 86.5
click at [402, 377] on div "// timeline mouse enter and leave tween (image slide out, text slide in) fixed …" at bounding box center [557, 526] width 392 height 769
type textarea "})"
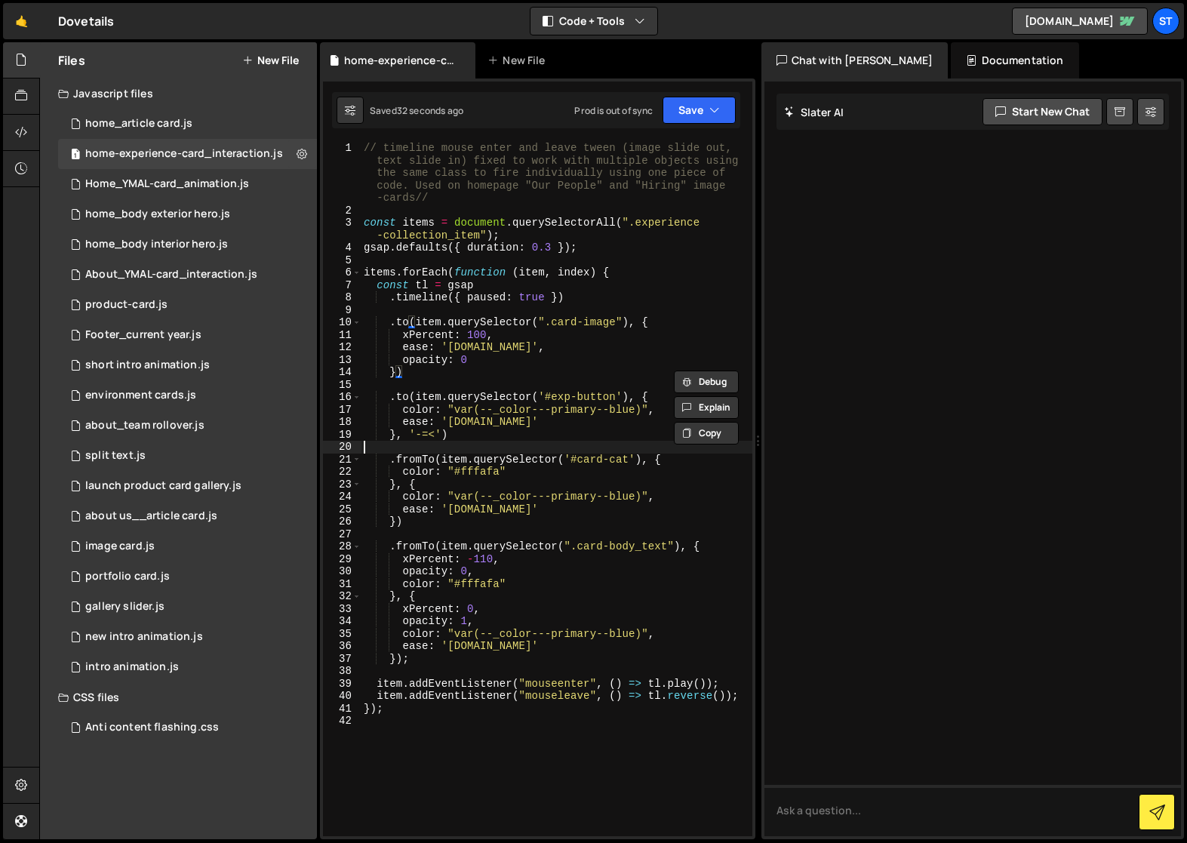
click at [436, 448] on div "// timeline mouse enter and leave tween (image slide out, text slide in) fixed …" at bounding box center [557, 526] width 392 height 769
drag, startPoint x: 441, startPoint y: 435, endPoint x: 397, endPoint y: 438, distance: 43.9
click at [397, 438] on div "// timeline mouse enter and leave tween (image slide out, text slide in) fixed …" at bounding box center [557, 526] width 392 height 769
click at [396, 522] on div "// timeline mouse enter and leave tween (image slide out, text slide in) fixed …" at bounding box center [557, 526] width 392 height 769
paste textarea ", '-=<'"
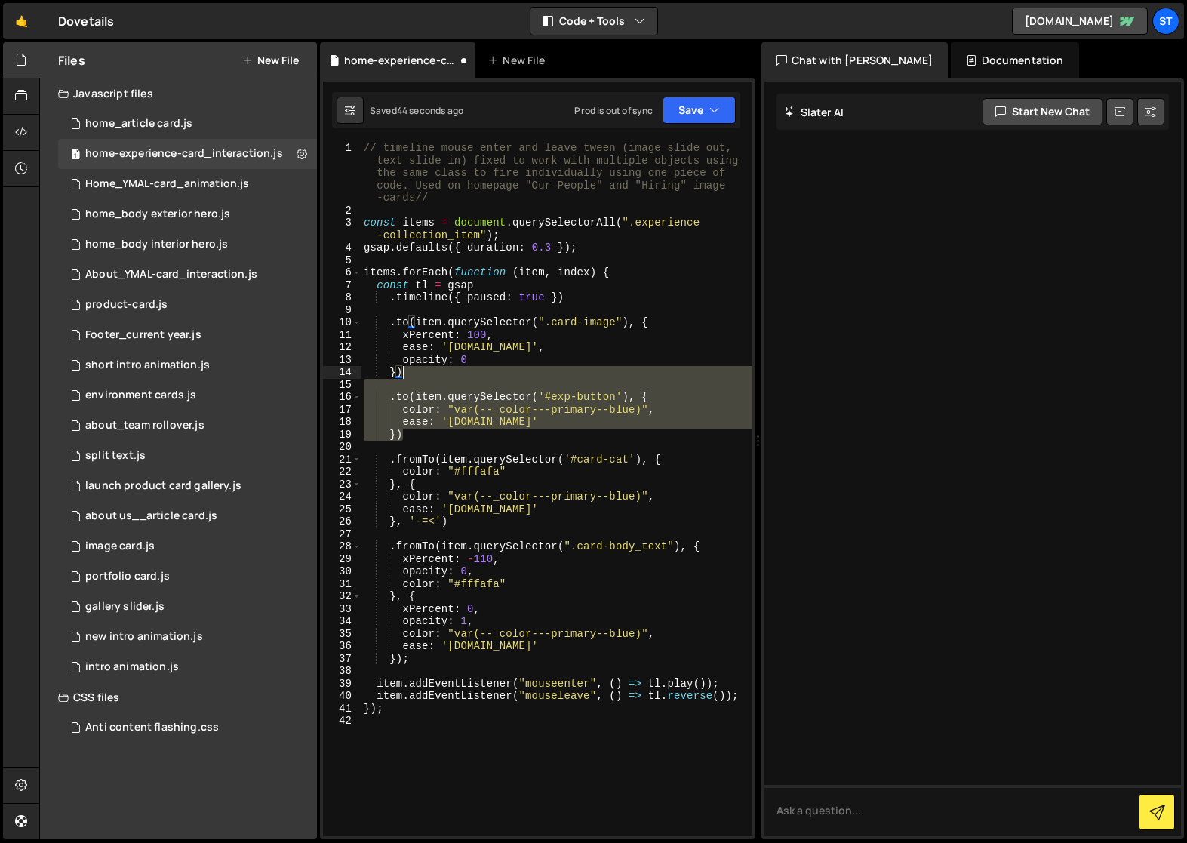
drag, startPoint x: 413, startPoint y: 439, endPoint x: 404, endPoint y: 374, distance: 65.5
click at [404, 374] on div "// timeline mouse enter and leave tween (image slide out, text slide in) fixed …" at bounding box center [557, 526] width 392 height 769
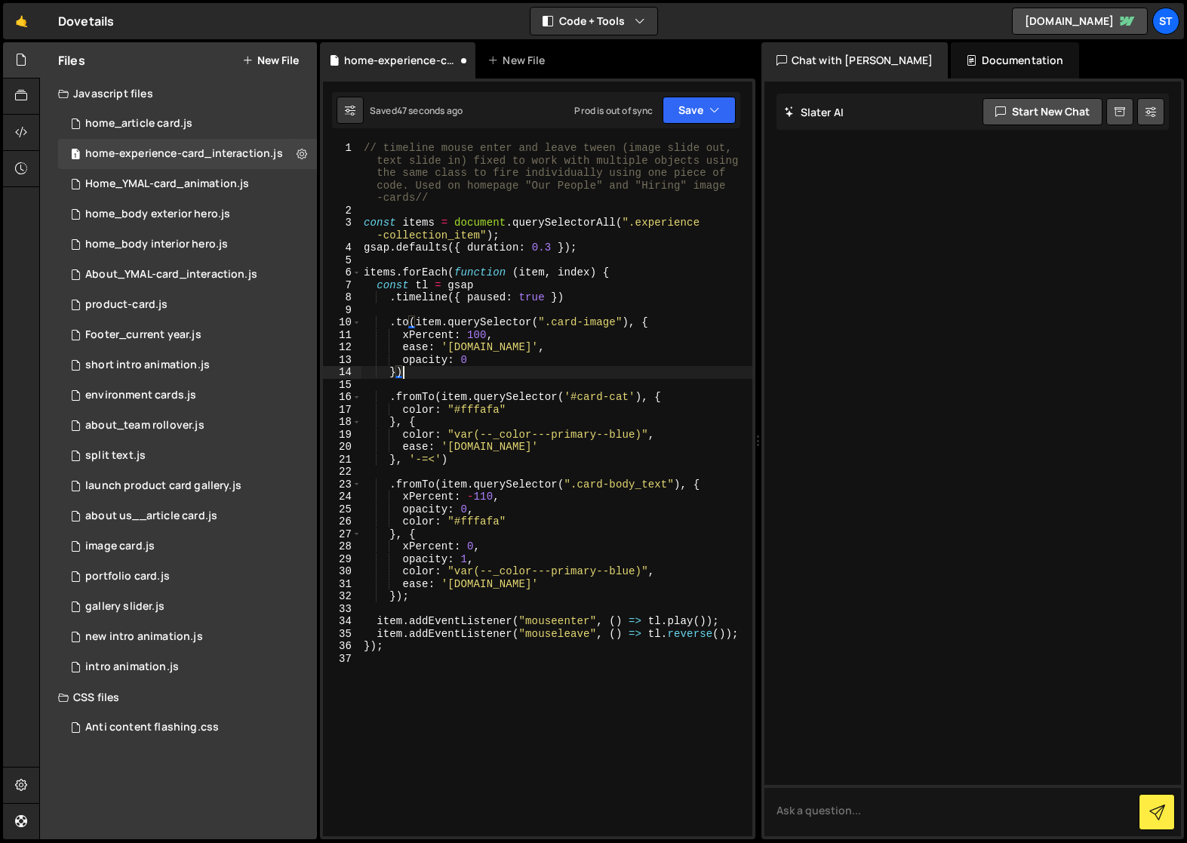
click at [402, 597] on div "// timeline mouse enter and leave tween (image slide out, text slide in) fixed …" at bounding box center [557, 526] width 392 height 769
type textarea "});"
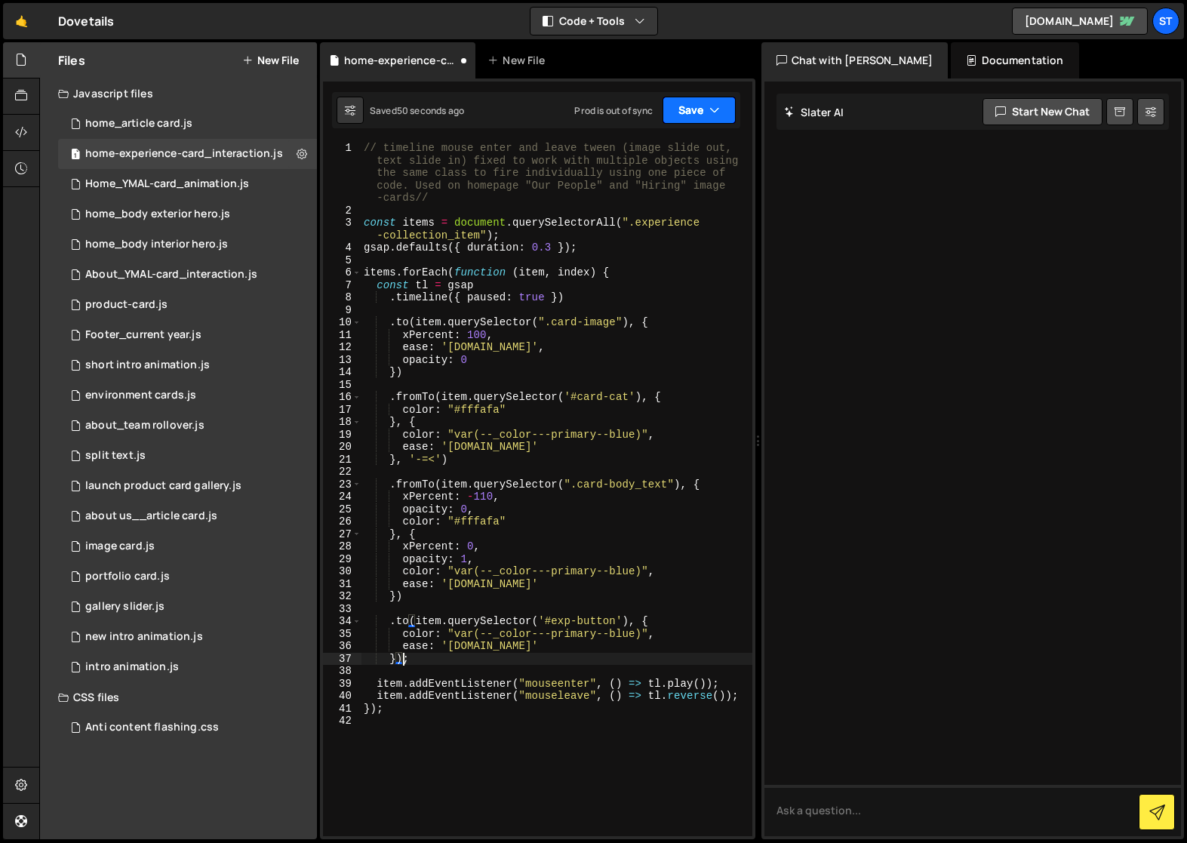
click at [710, 109] on icon "button" at bounding box center [715, 110] width 11 height 15
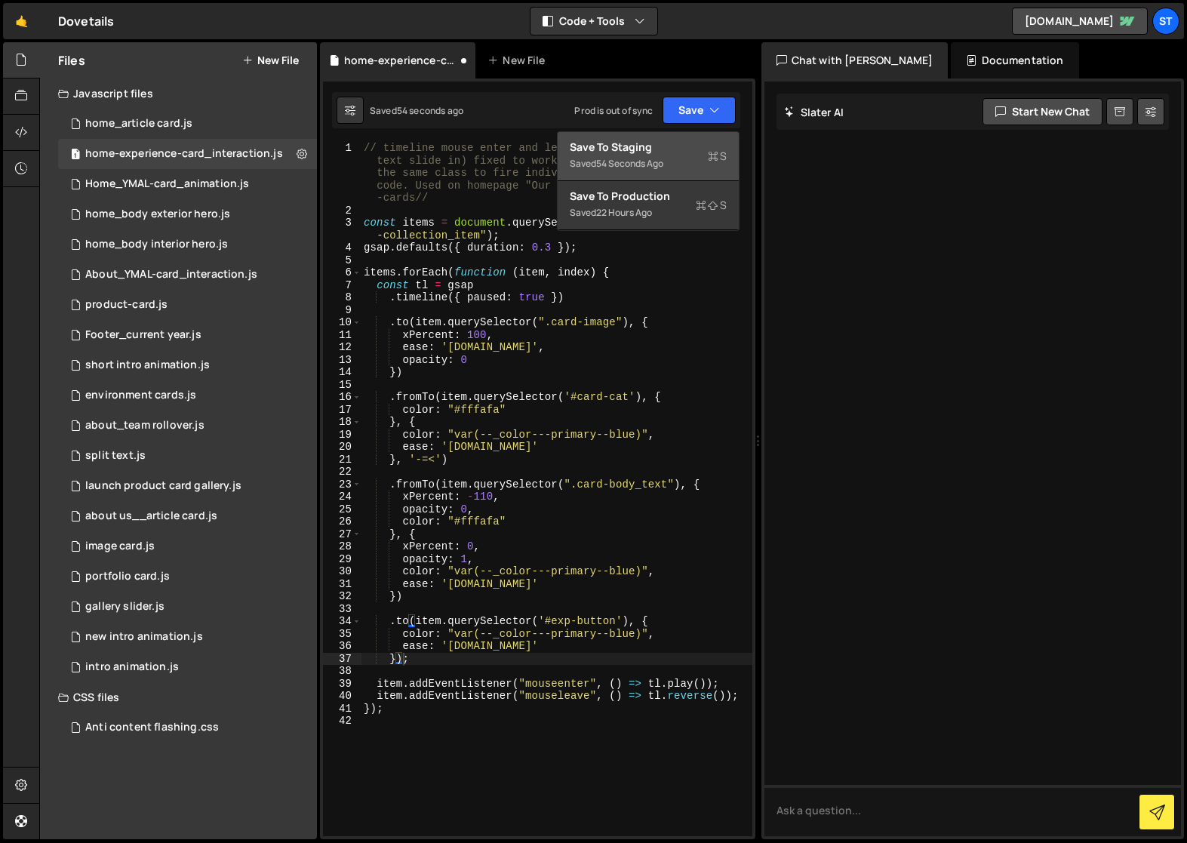
click at [663, 156] on div "Saved 54 seconds ago" at bounding box center [648, 164] width 157 height 18
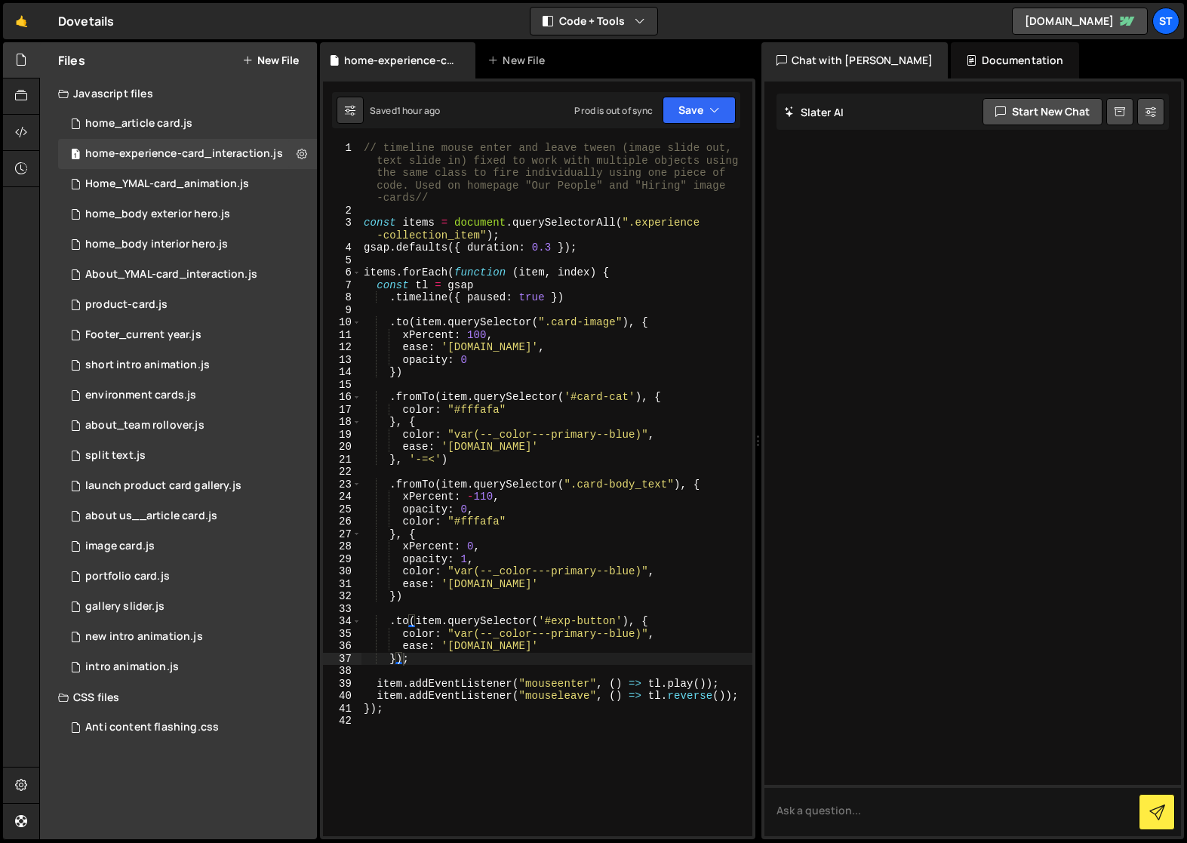
click at [266, 59] on button "New File" at bounding box center [270, 60] width 57 height 12
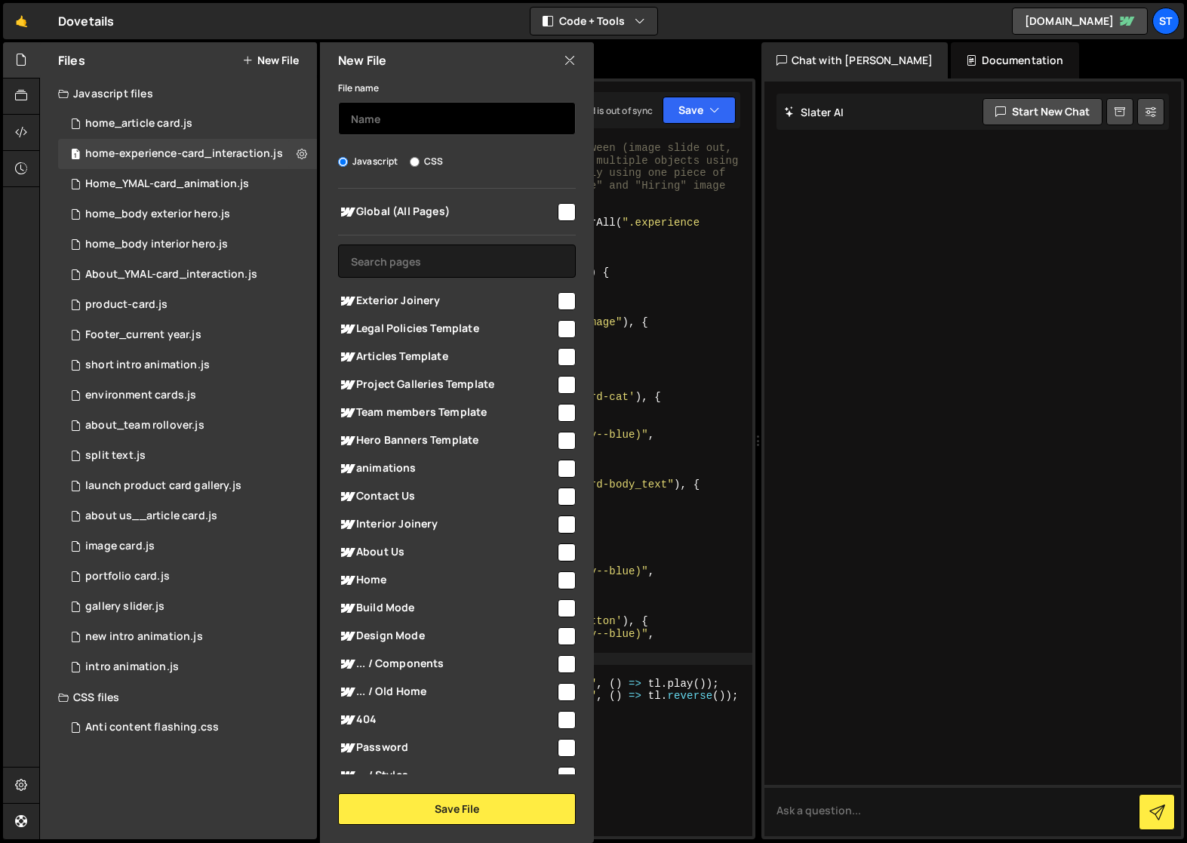
click at [397, 118] on input "text" at bounding box center [457, 118] width 238 height 33
type input "scrolling marque"
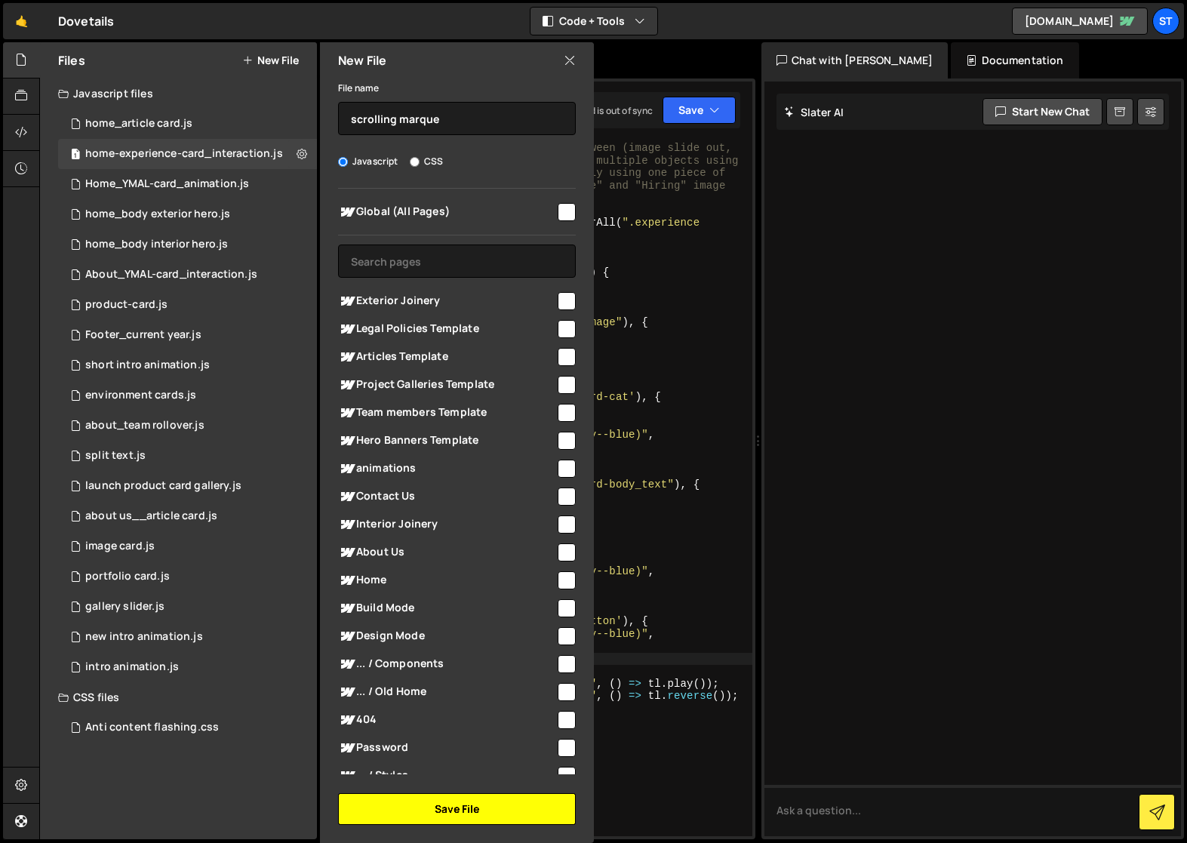
click at [451, 805] on button "Save File" at bounding box center [457, 809] width 238 height 32
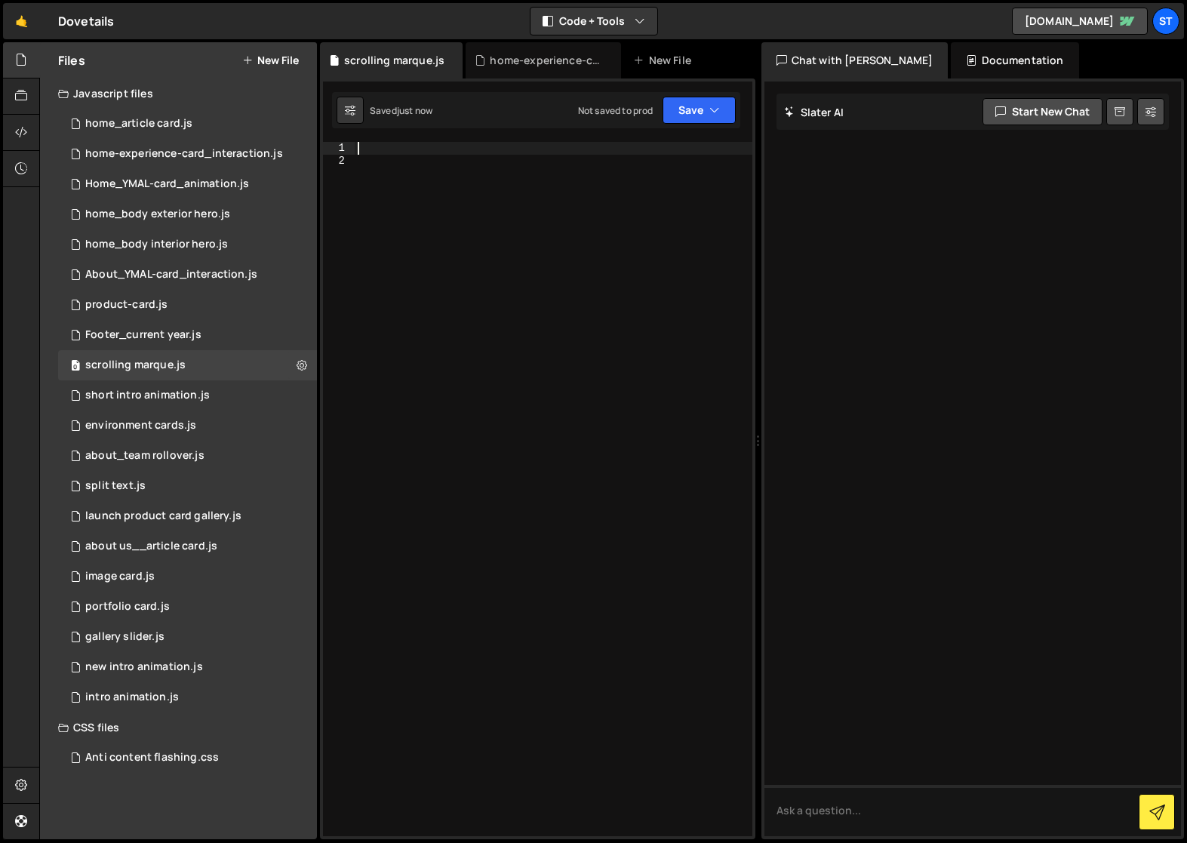
click at [402, 149] on div at bounding box center [554, 501] width 398 height 719
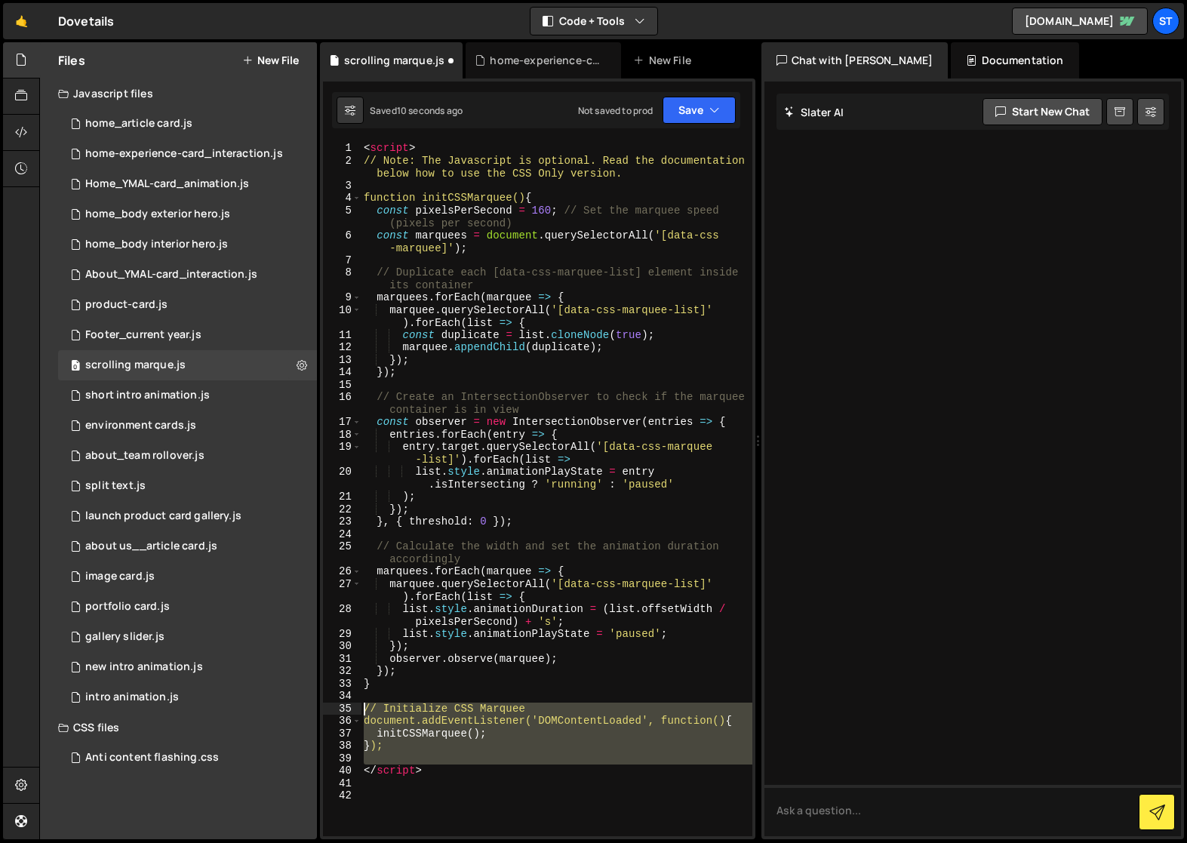
drag, startPoint x: 366, startPoint y: 770, endPoint x: 349, endPoint y: 709, distance: 63.6
click at [349, 709] on div "1 2 3 4 5 6 7 8 9 10 11 12 13 14 15 16 17 18 19 20 21 22 23 24 25 26 27 28 29 3…" at bounding box center [537, 489] width 429 height 694
click at [364, 708] on div "< script > // Note: The Javascript is optional. Read the documentation below ho…" at bounding box center [556, 489] width 391 height 694
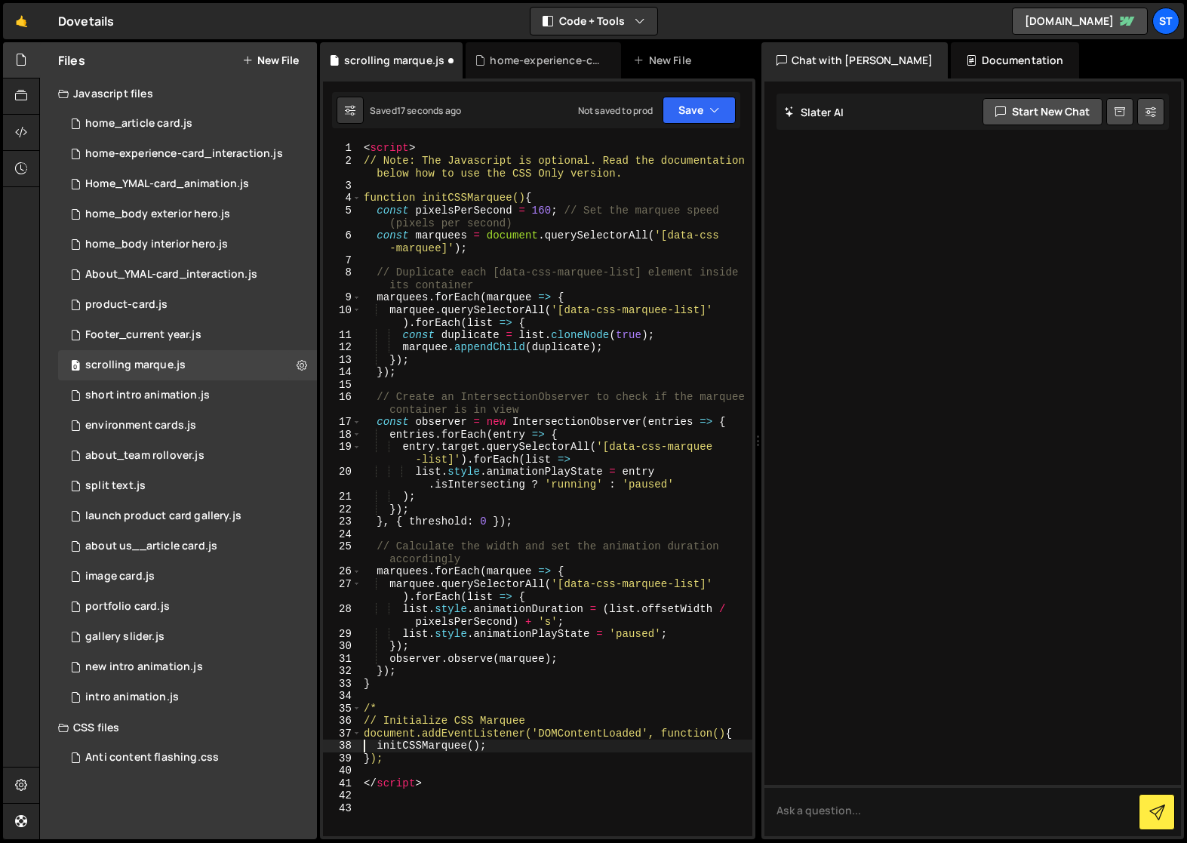
type textarea "});"
type textarea "/"
drag, startPoint x: 378, startPoint y: 712, endPoint x: 363, endPoint y: 714, distance: 15.3
click at [363, 714] on div "< script > // Note: The Javascript is optional. Read the documentation below ho…" at bounding box center [557, 501] width 392 height 719
type textarea "/*"
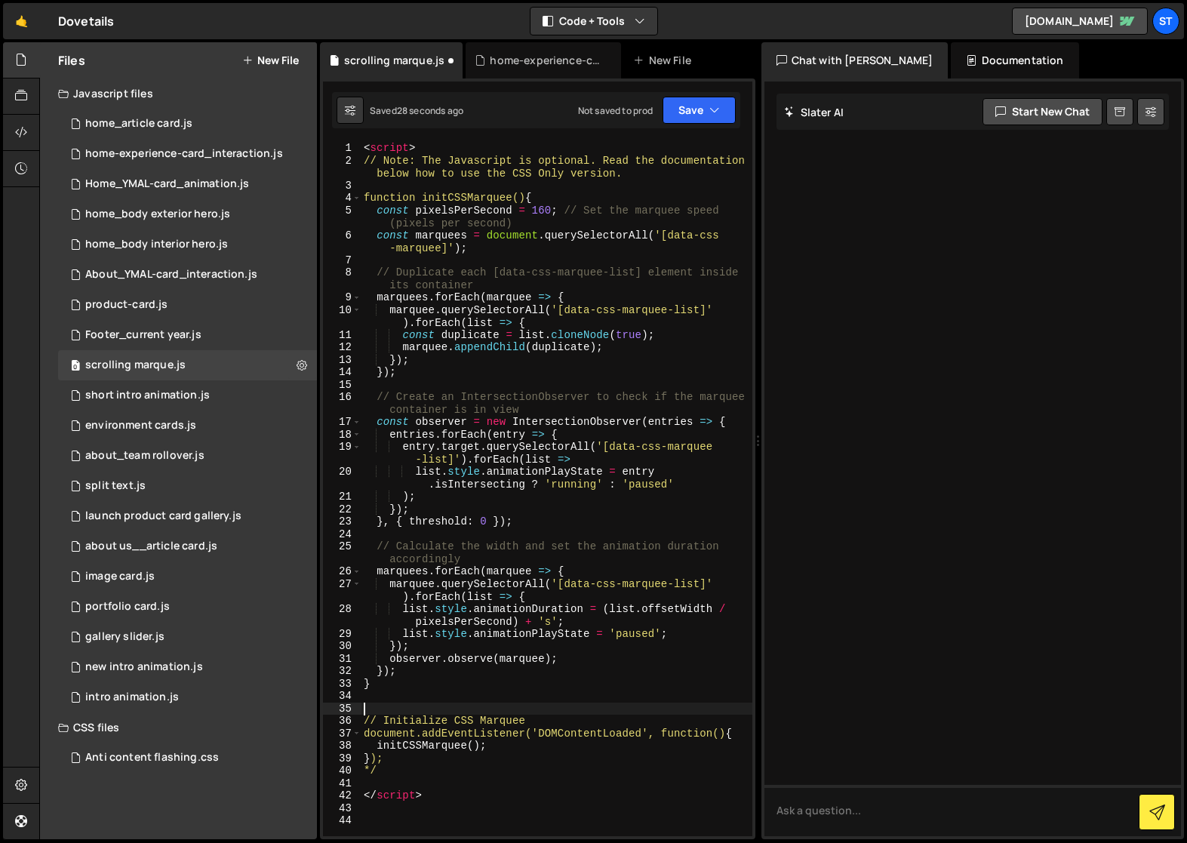
click at [366, 734] on div "< script > // Note: The Javascript is optional. Read the documentation below ho…" at bounding box center [557, 501] width 392 height 719
paste textarea "/*"
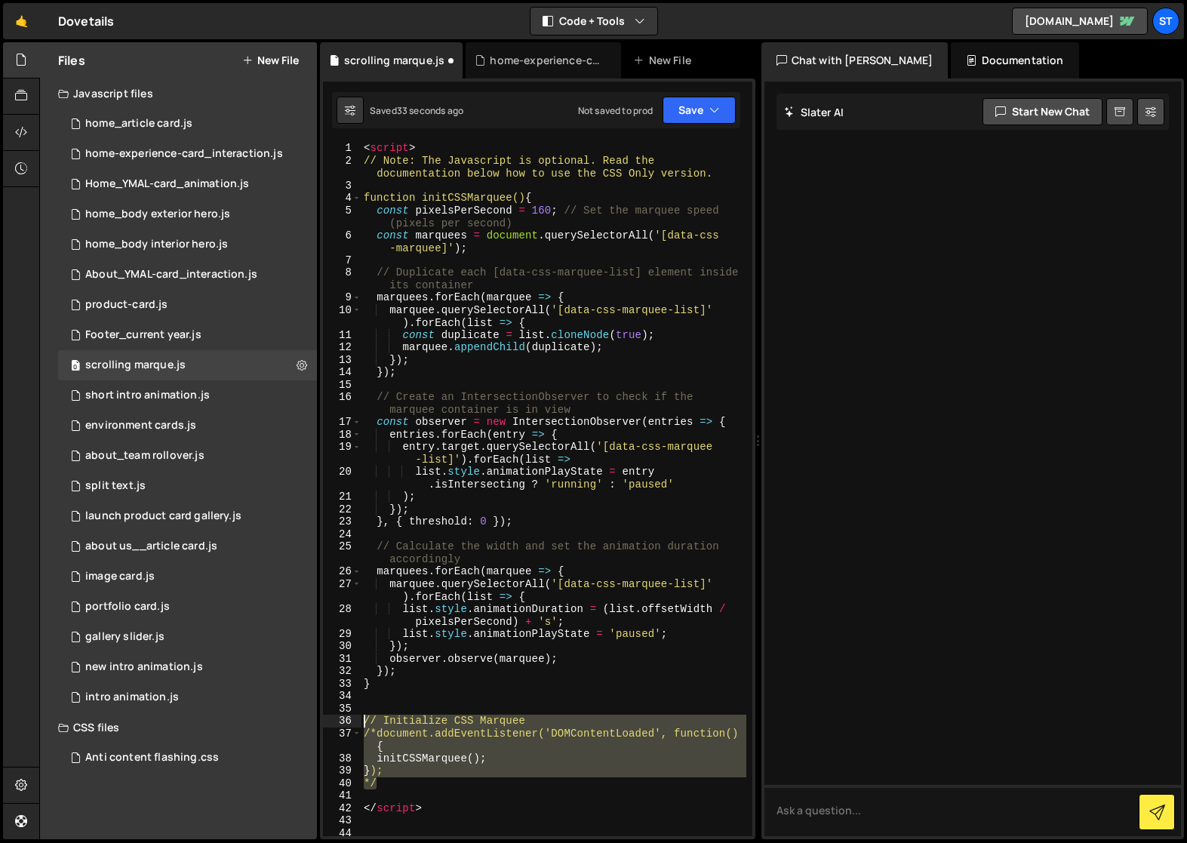
drag, startPoint x: 414, startPoint y: 784, endPoint x: 356, endPoint y: 722, distance: 84.9
click at [356, 722] on div "/*document.addEventListener('DOMContentLoaded', function() { 1 2 3 4 5 6 7 8 9 …" at bounding box center [537, 489] width 429 height 694
type textarea "// Initialize CSS Marquee /*document.addEventListener('DOMContentLoaded', funct…"
click at [697, 109] on button "Save" at bounding box center [699, 110] width 73 height 27
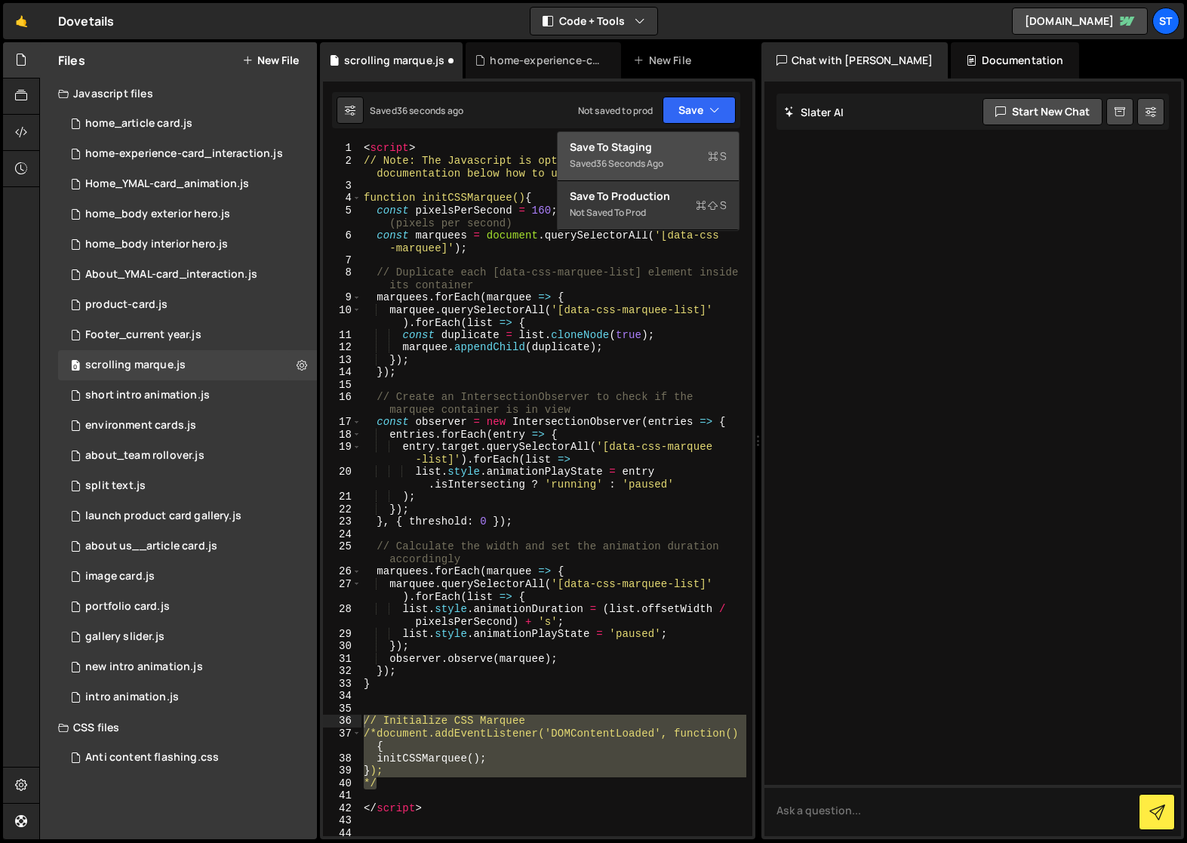
click at [654, 148] on div "Save to Staging S" at bounding box center [648, 147] width 157 height 15
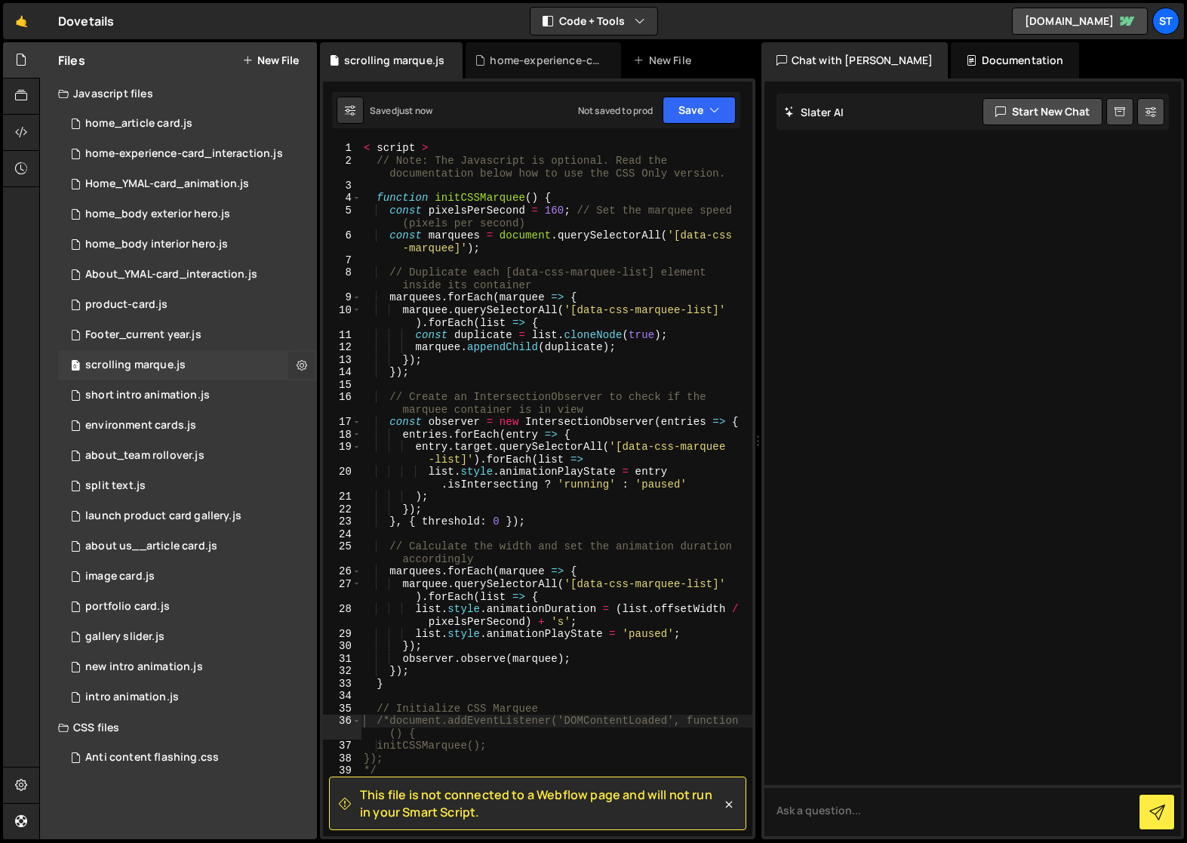
click at [301, 367] on icon at bounding box center [302, 365] width 11 height 14
type input "scrolling marque"
radio input "true"
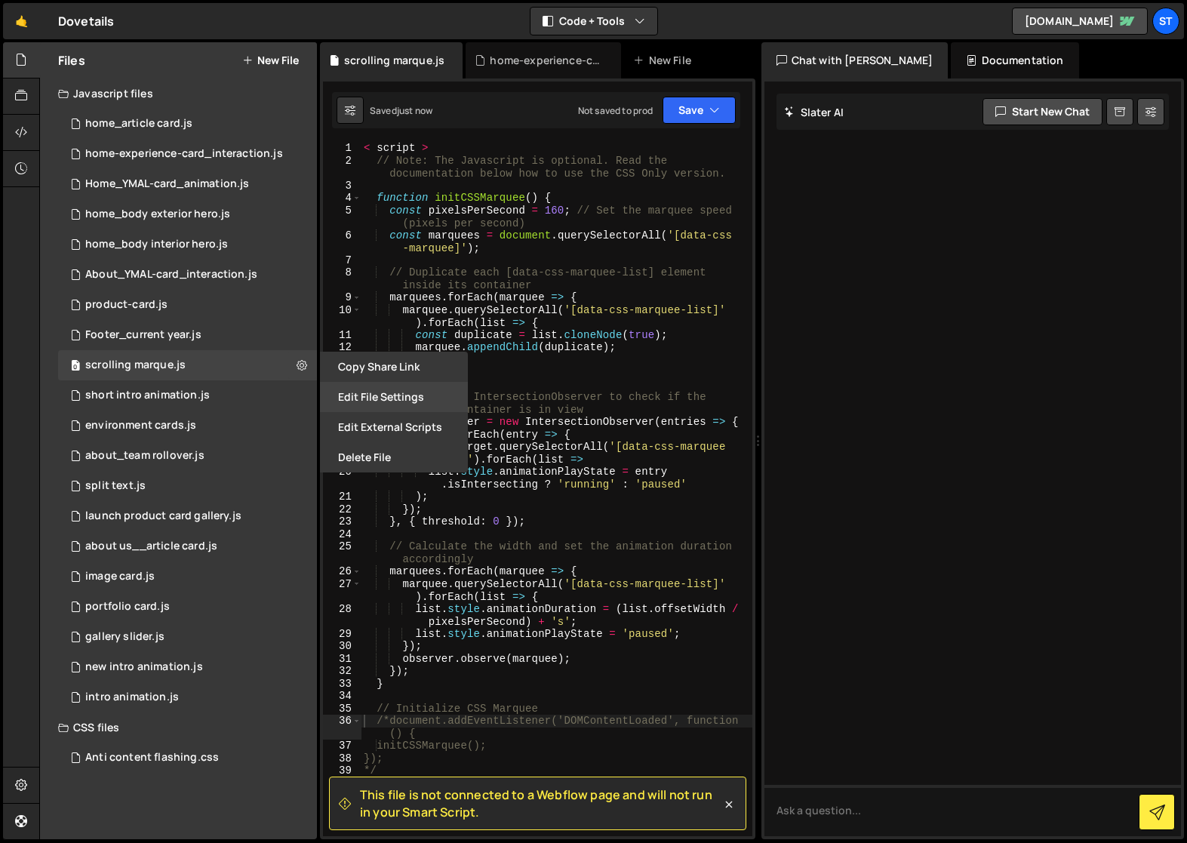
click at [406, 392] on button "Edit File Settings" at bounding box center [394, 397] width 148 height 30
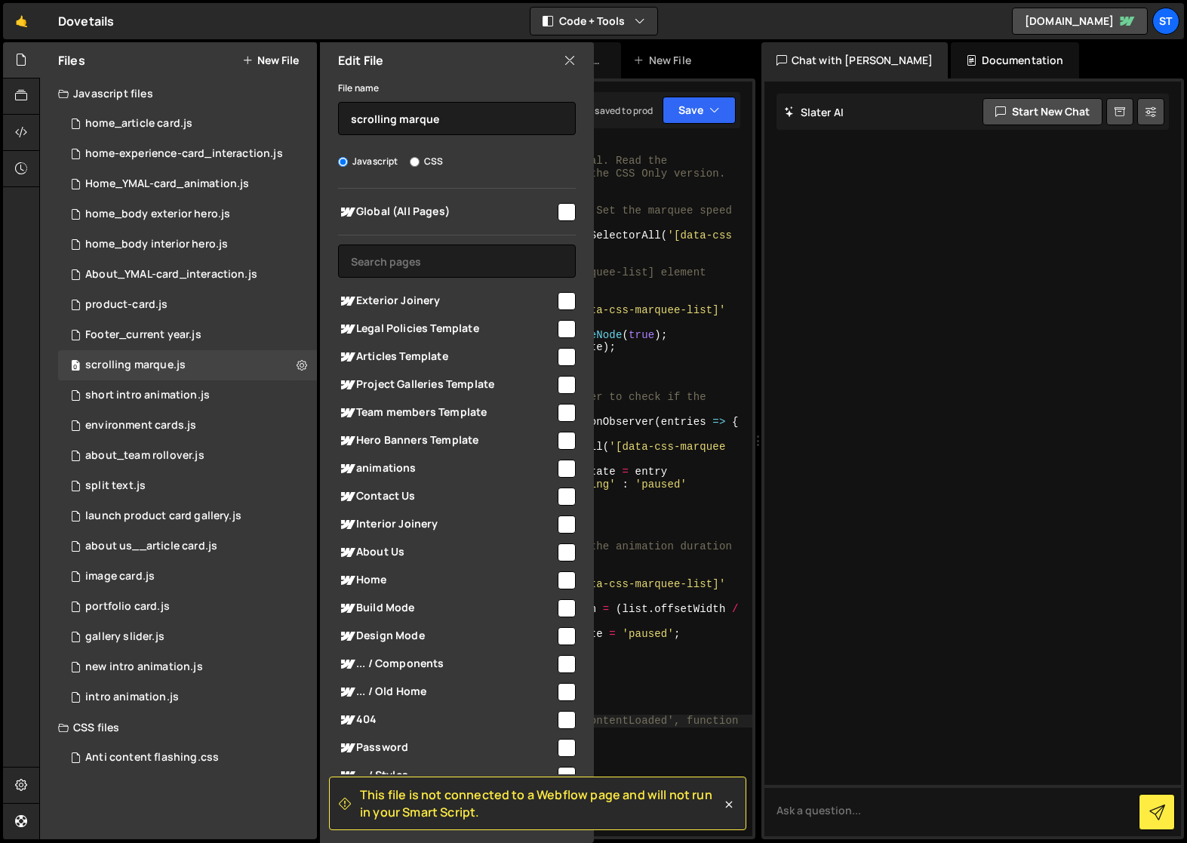
click at [564, 576] on input "checkbox" at bounding box center [567, 580] width 18 height 18
click at [727, 803] on icon at bounding box center [728, 805] width 7 height 7
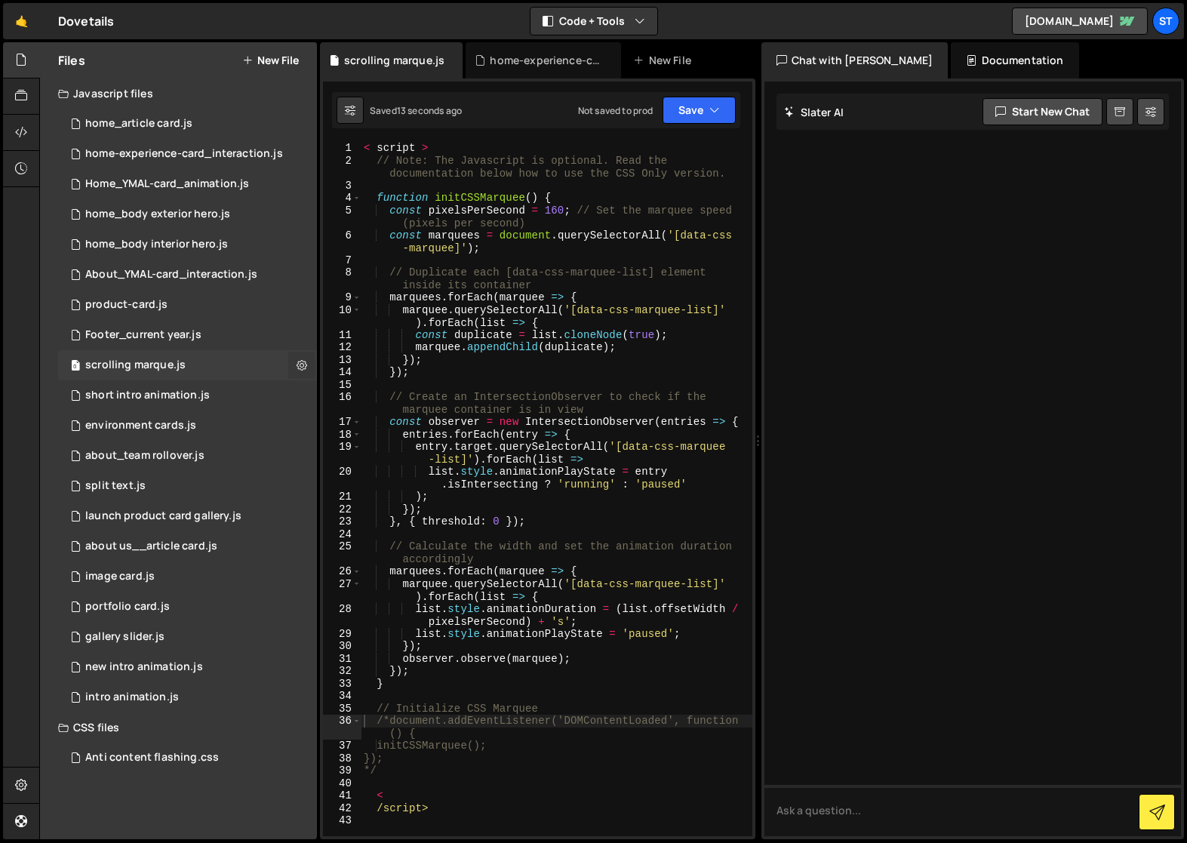
click at [304, 365] on icon at bounding box center [302, 365] width 11 height 14
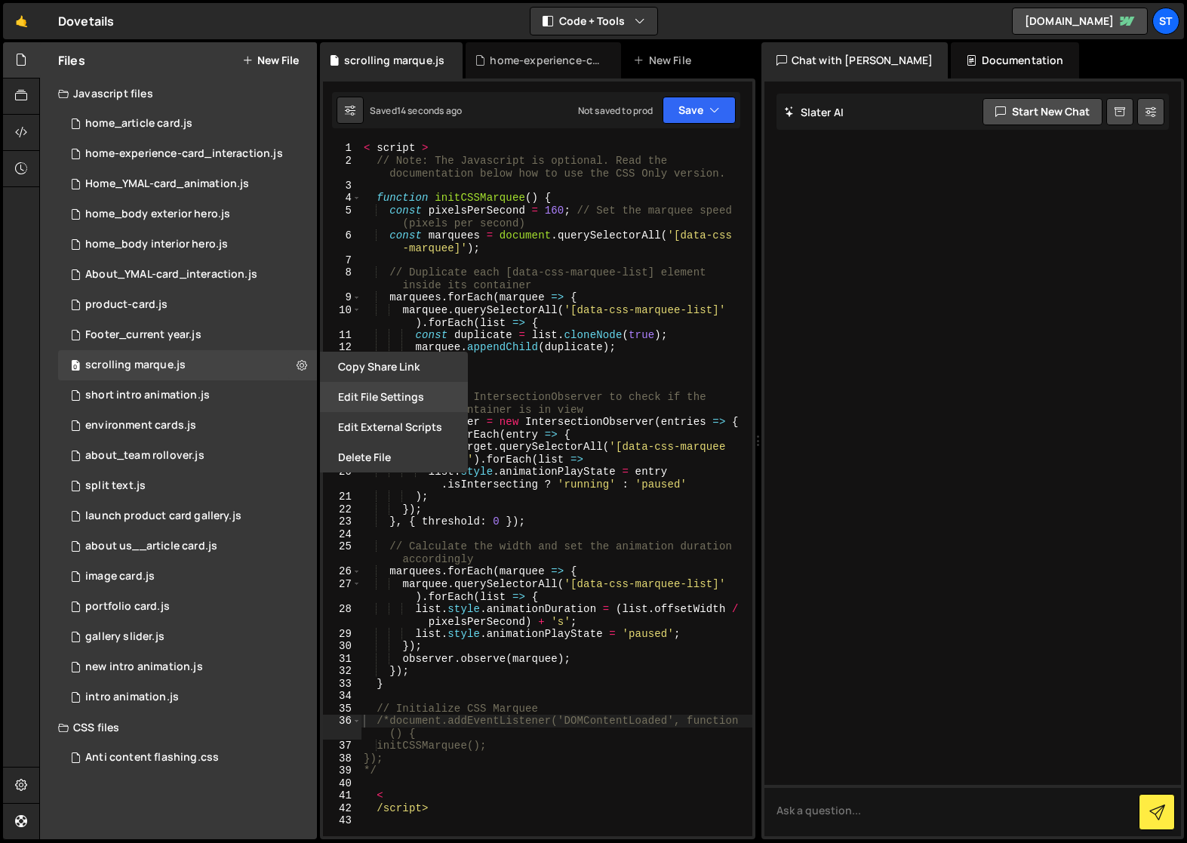
click at [414, 393] on button "Edit File Settings" at bounding box center [394, 397] width 148 height 30
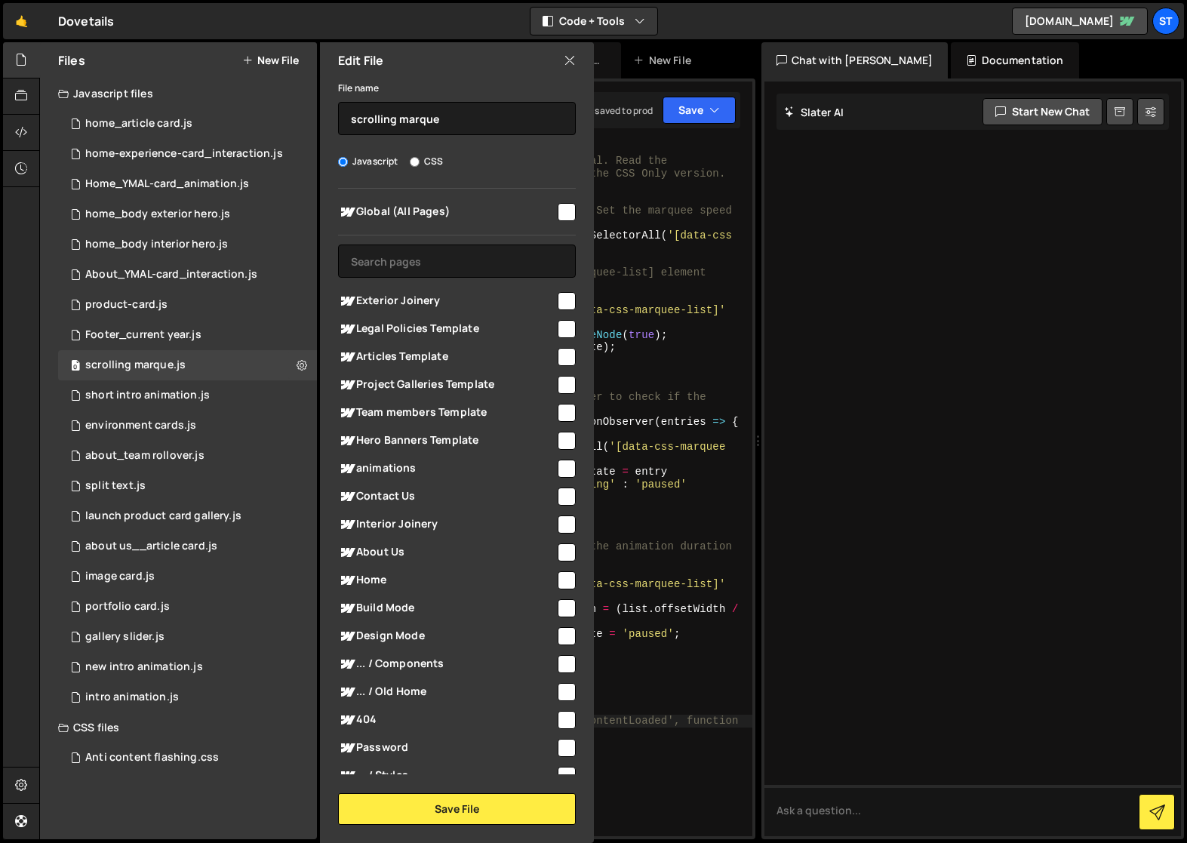
click at [560, 574] on input "checkbox" at bounding box center [567, 580] width 18 height 18
checkbox input "true"
click at [468, 803] on button "Save File" at bounding box center [457, 809] width 238 height 32
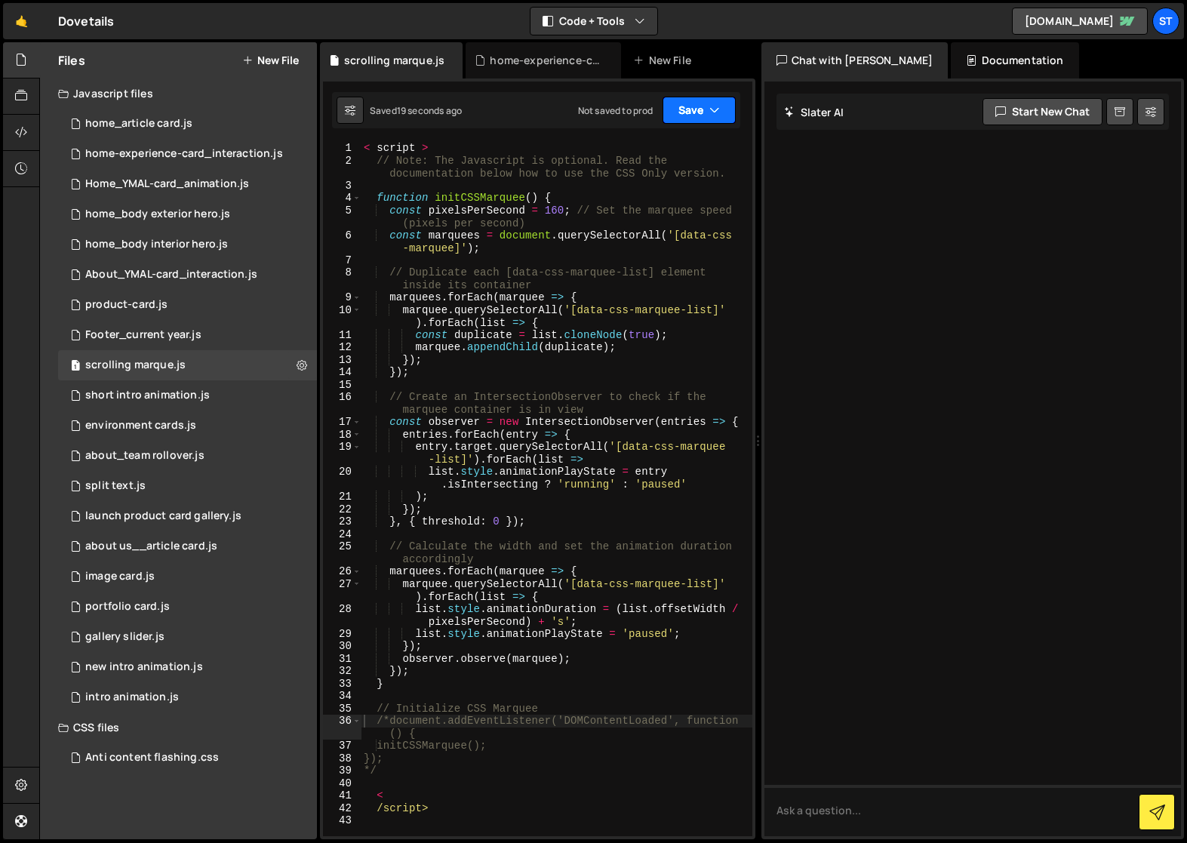
click at [723, 103] on button "Save" at bounding box center [699, 110] width 73 height 27
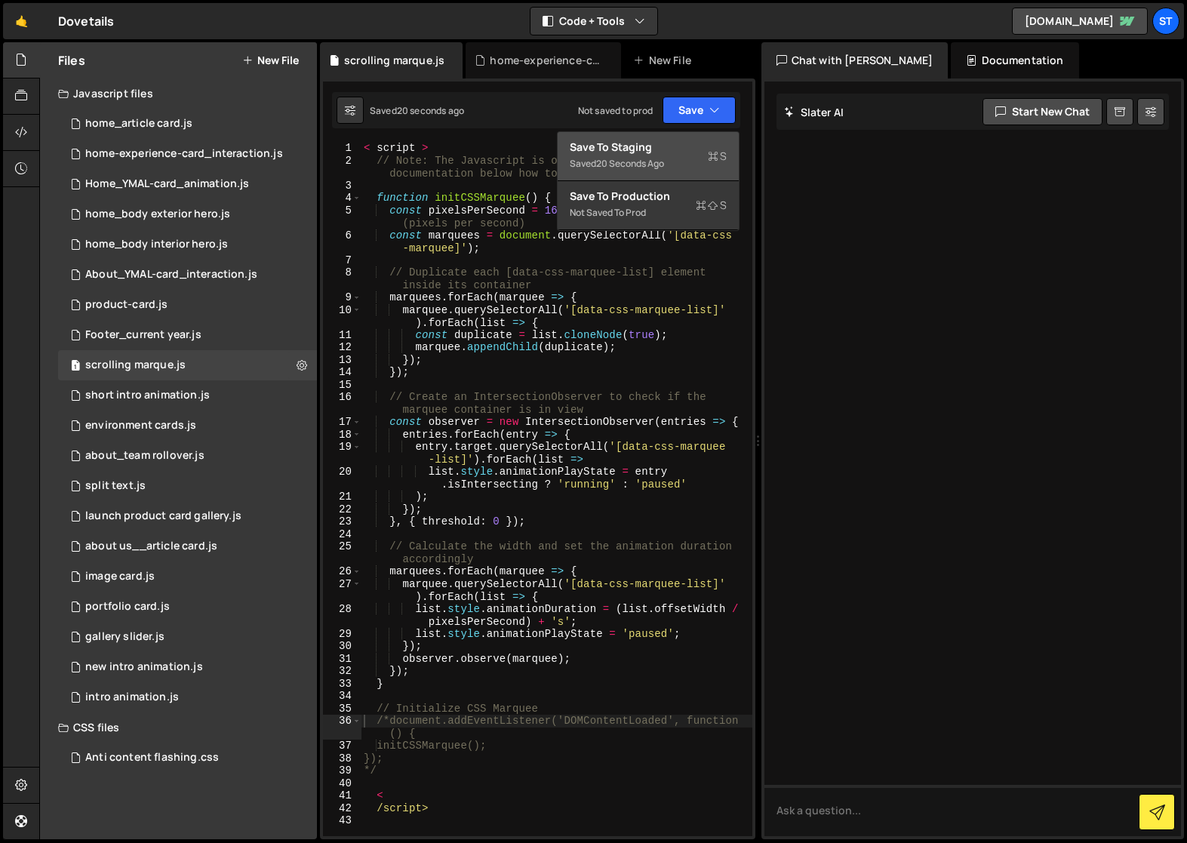
click at [633, 156] on div "Saved 20 seconds ago" at bounding box center [648, 164] width 157 height 18
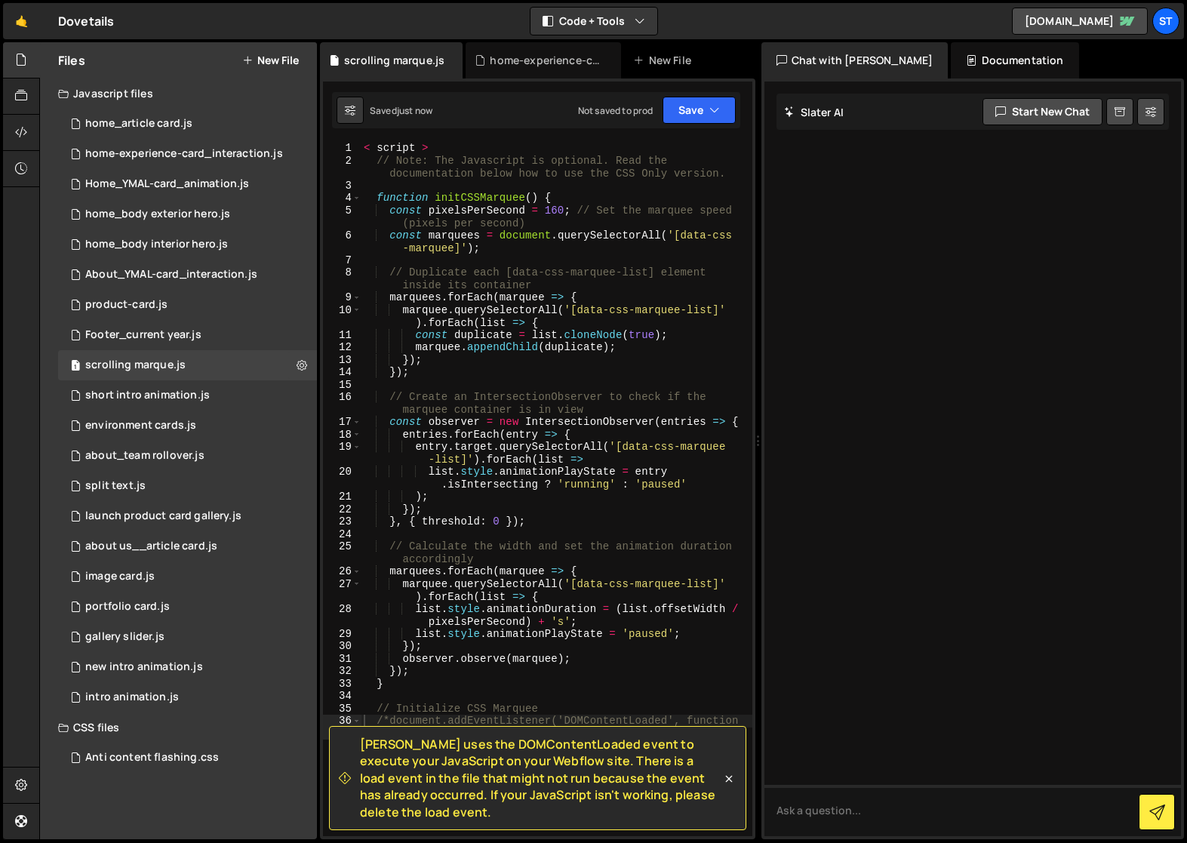
type textarea ");"
click at [614, 496] on div "< script > // Note: The Javascript is optional. Read the documentation below ho…" at bounding box center [557, 501] width 392 height 719
click at [269, 57] on button "New File" at bounding box center [270, 60] width 57 height 12
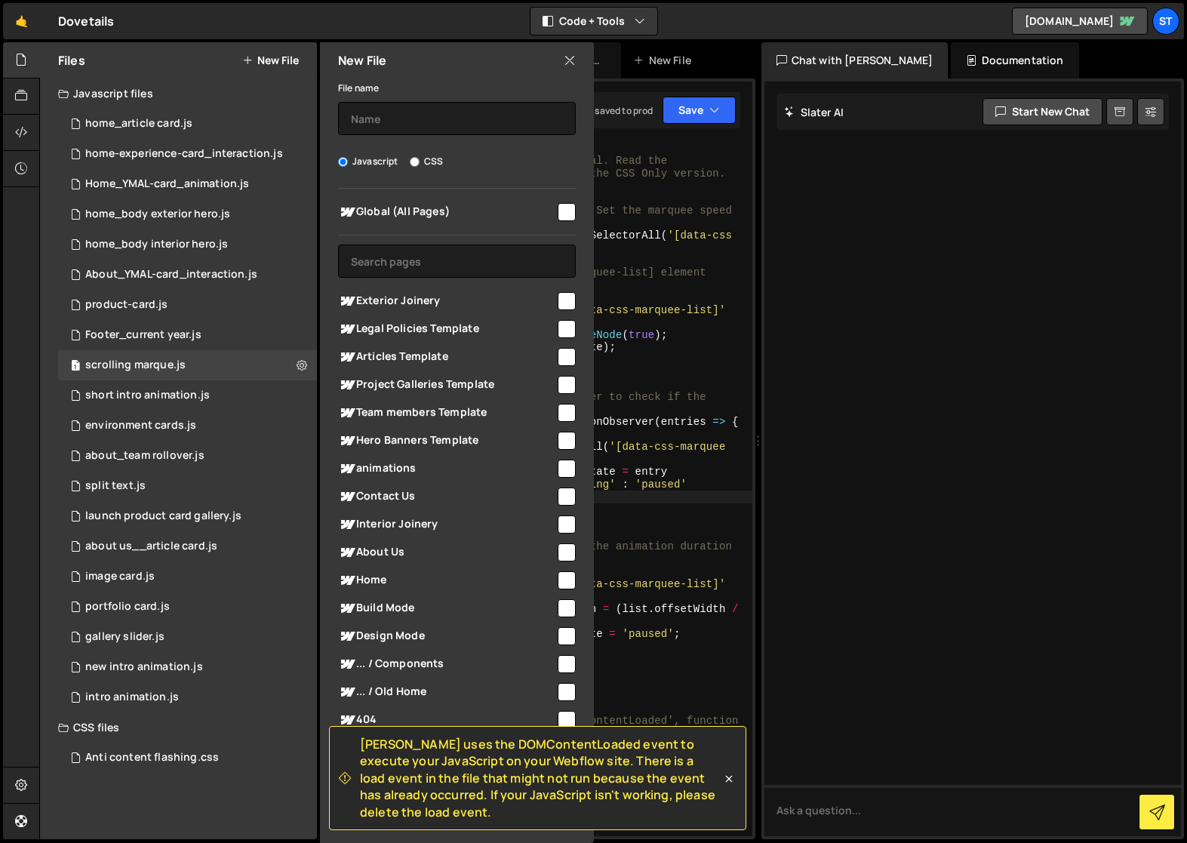
click at [414, 162] on input "CSS" at bounding box center [415, 162] width 10 height 10
radio input "true"
click at [390, 117] on input "text" at bounding box center [457, 118] width 238 height 33
type input "scrolling marque"
click at [729, 773] on icon at bounding box center [729, 778] width 15 height 15
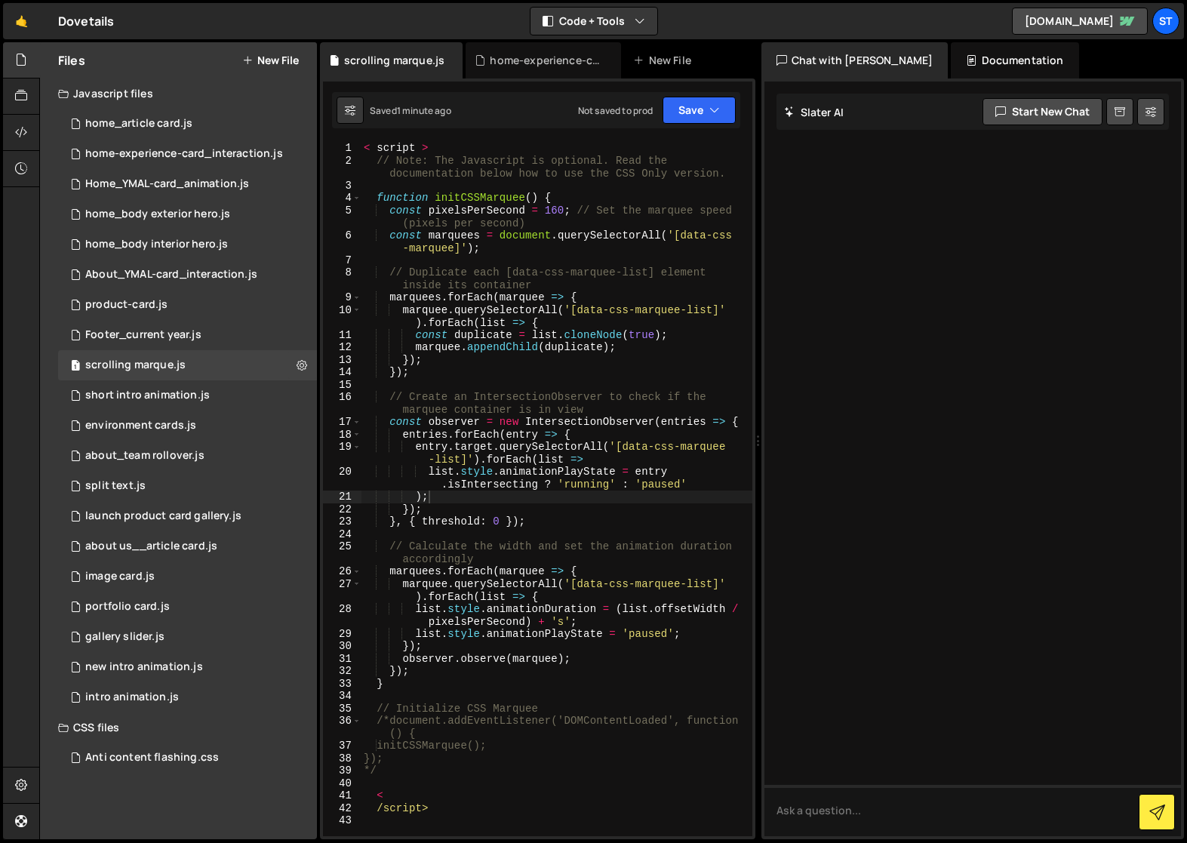
click at [280, 55] on button "New File" at bounding box center [270, 60] width 57 height 12
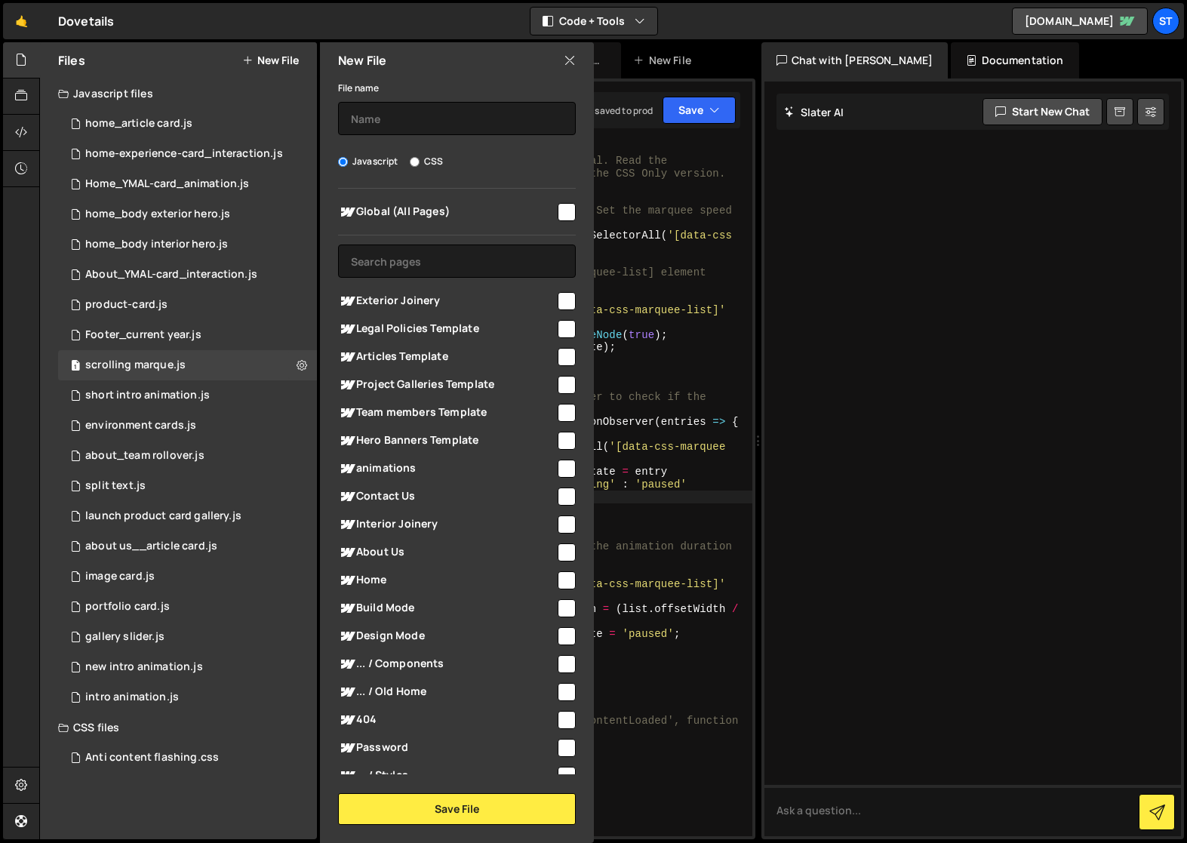
click at [417, 159] on input "CSS" at bounding box center [415, 162] width 10 height 10
radio input "true"
click at [414, 124] on input "text" at bounding box center [457, 118] width 238 height 33
type input "scrolling marque"
click at [564, 581] on input "checkbox" at bounding box center [567, 580] width 18 height 18
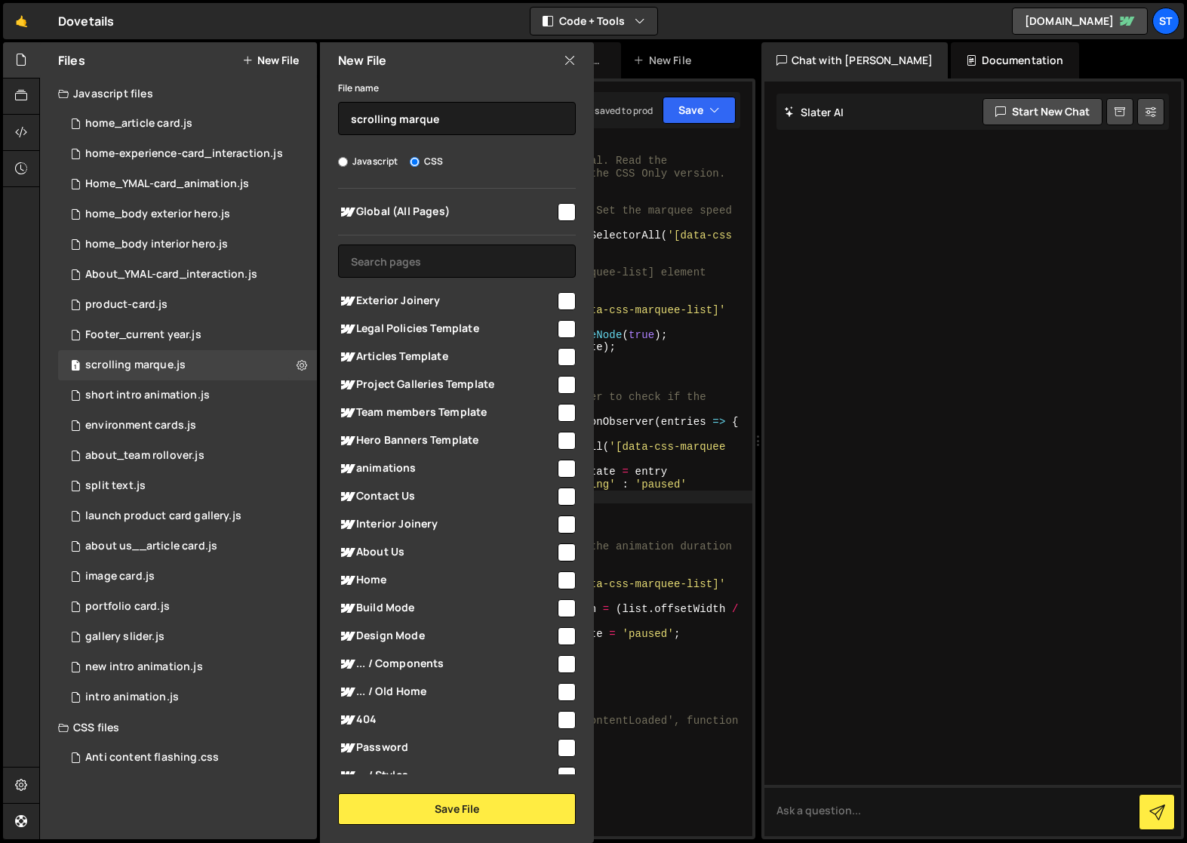
checkbox input "true"
click at [465, 803] on button "Save File" at bounding box center [457, 809] width 238 height 32
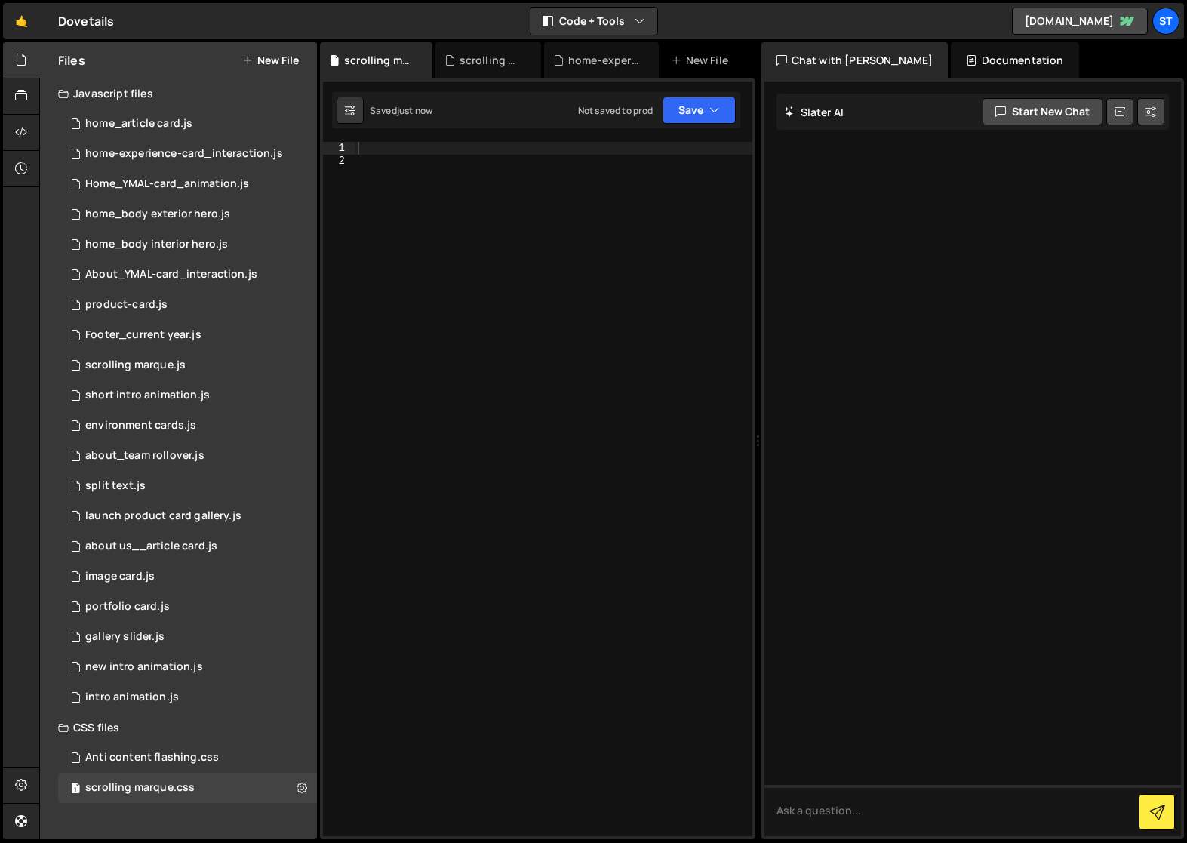
click at [384, 148] on div at bounding box center [554, 501] width 398 height 719
paste textarea "</style>"
type textarea "</style>"
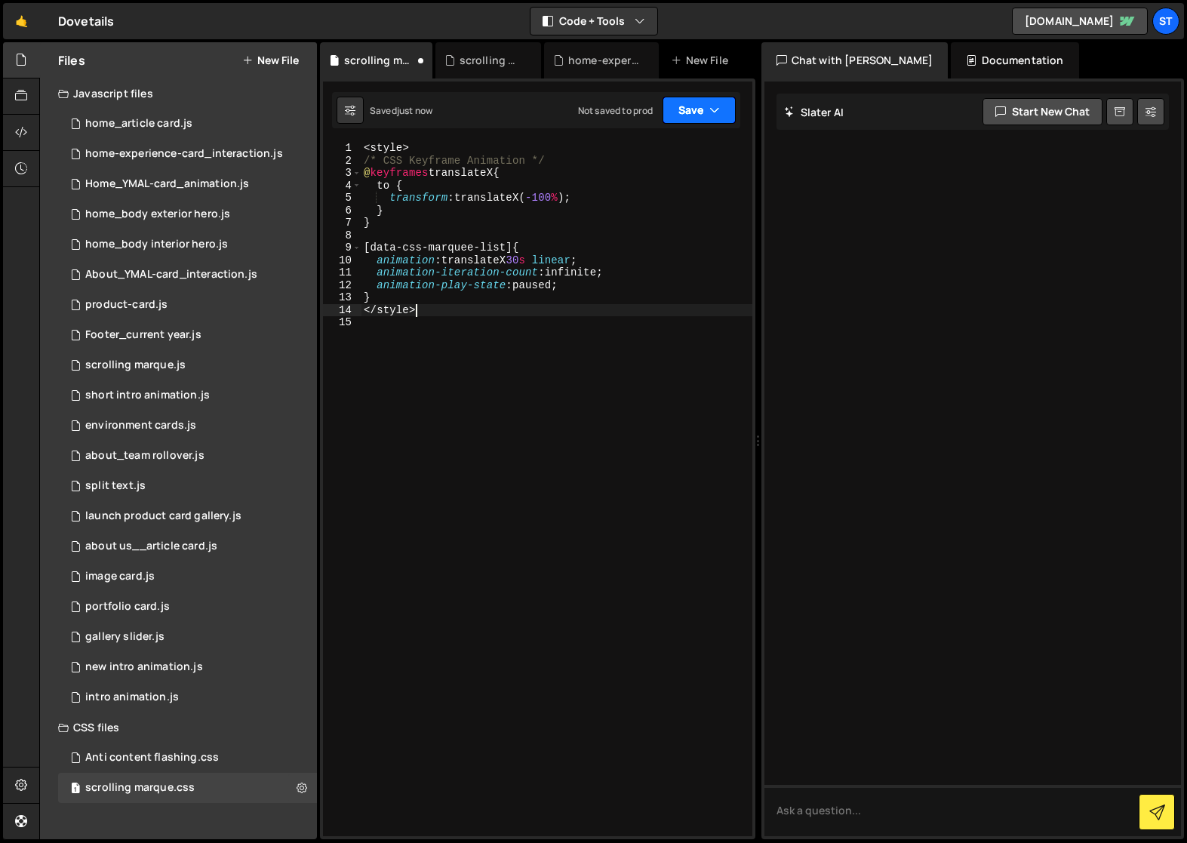
click at [716, 109] on icon "button" at bounding box center [715, 110] width 11 height 15
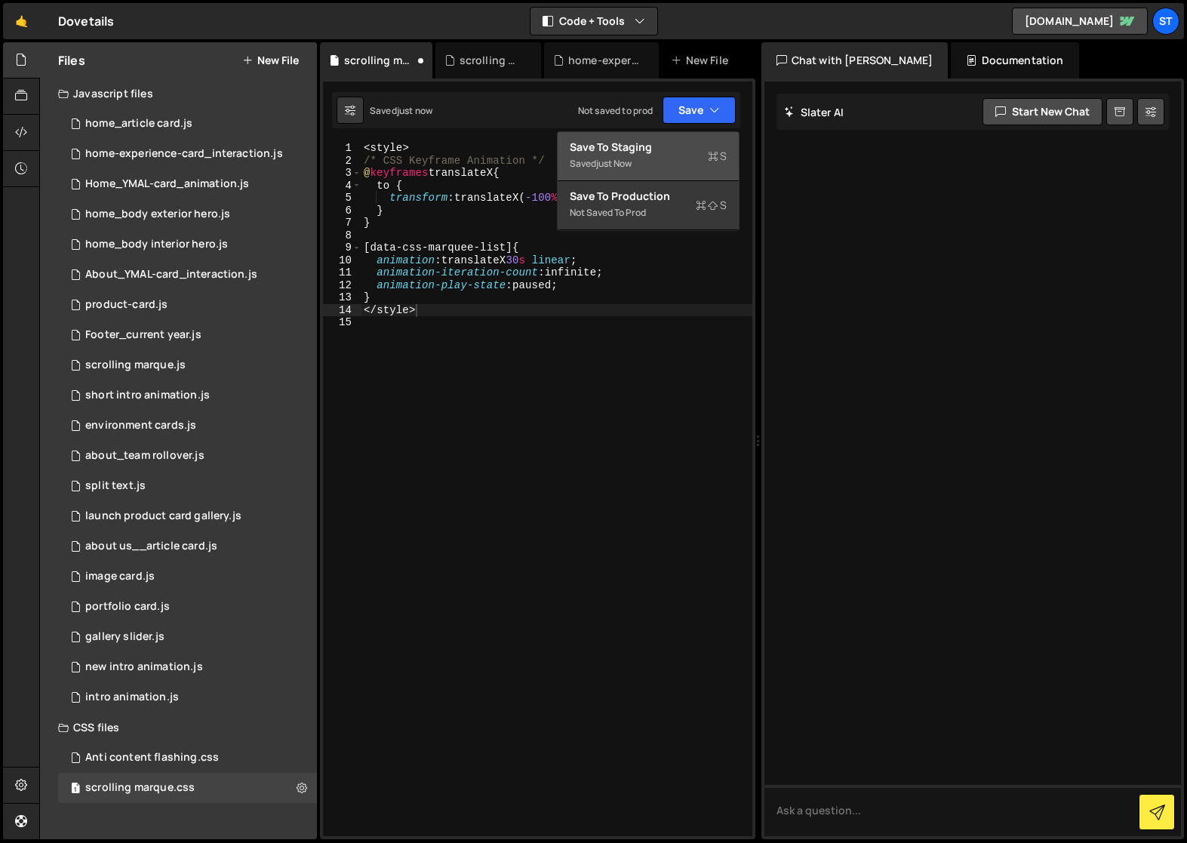
click at [635, 152] on div "Save to Staging S" at bounding box center [648, 147] width 157 height 15
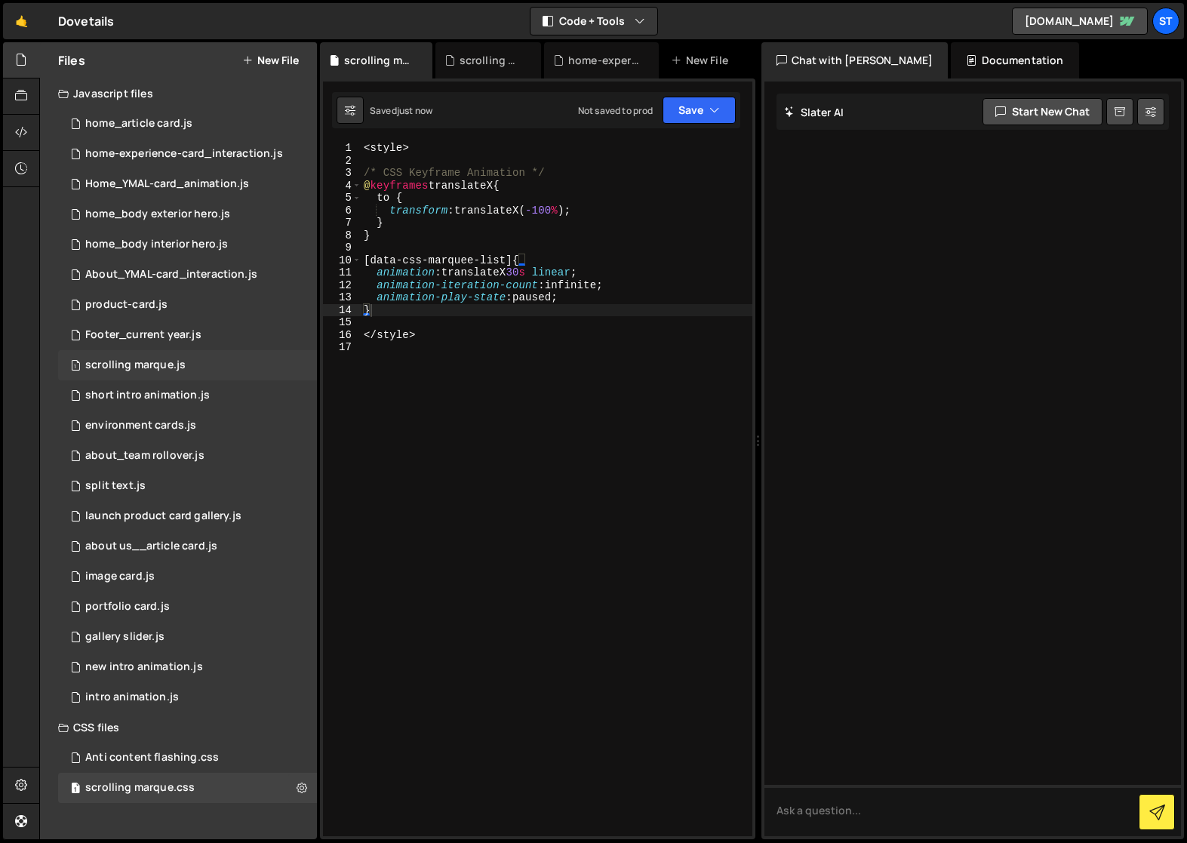
click at [132, 370] on div "scrolling marque.js" at bounding box center [135, 366] width 100 height 14
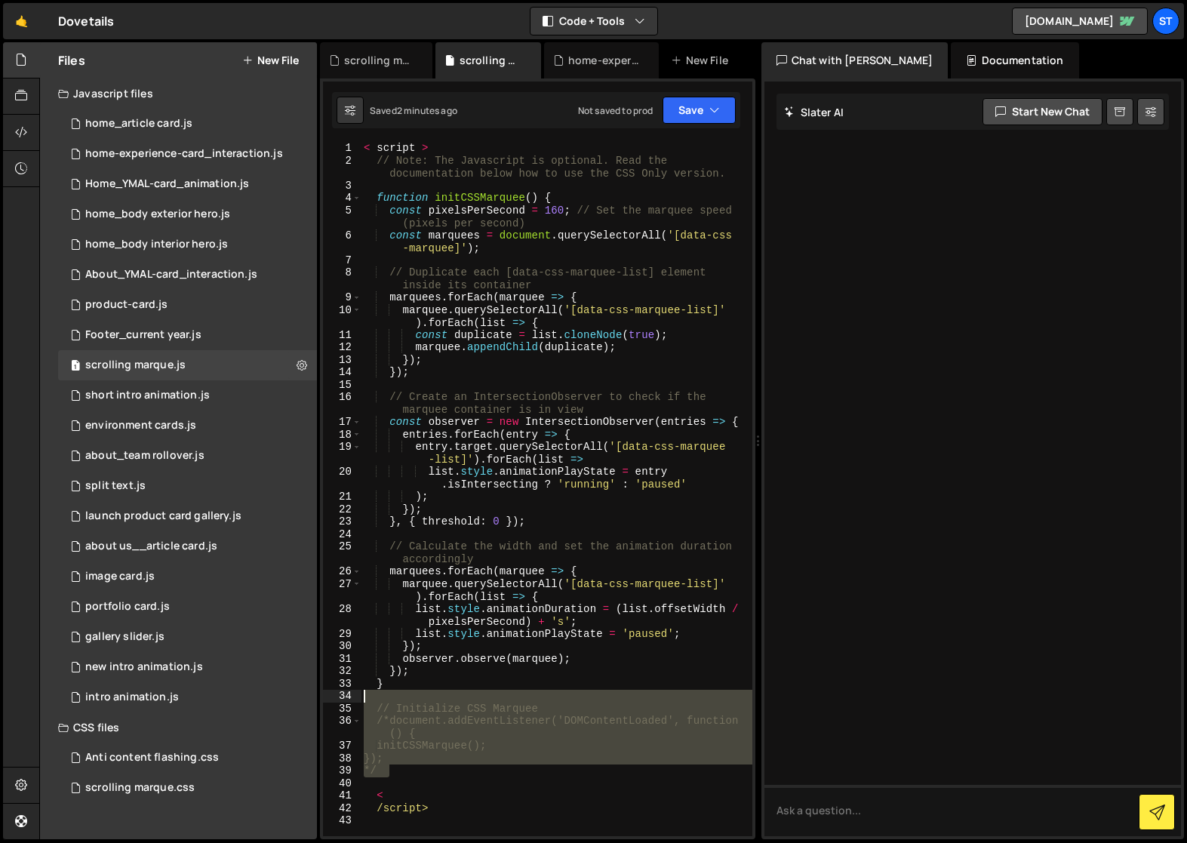
drag, startPoint x: 397, startPoint y: 774, endPoint x: 345, endPoint y: 698, distance: 91.7
click at [345, 698] on div "*/ 1 2 3 4 5 6 7 8 9 10 11 12 13 14 15 16 17 18 19 20 21 22 23 24 25 26 27 28 2…" at bounding box center [537, 489] width 429 height 694
type textarea "// Initialize CSS Marquee"
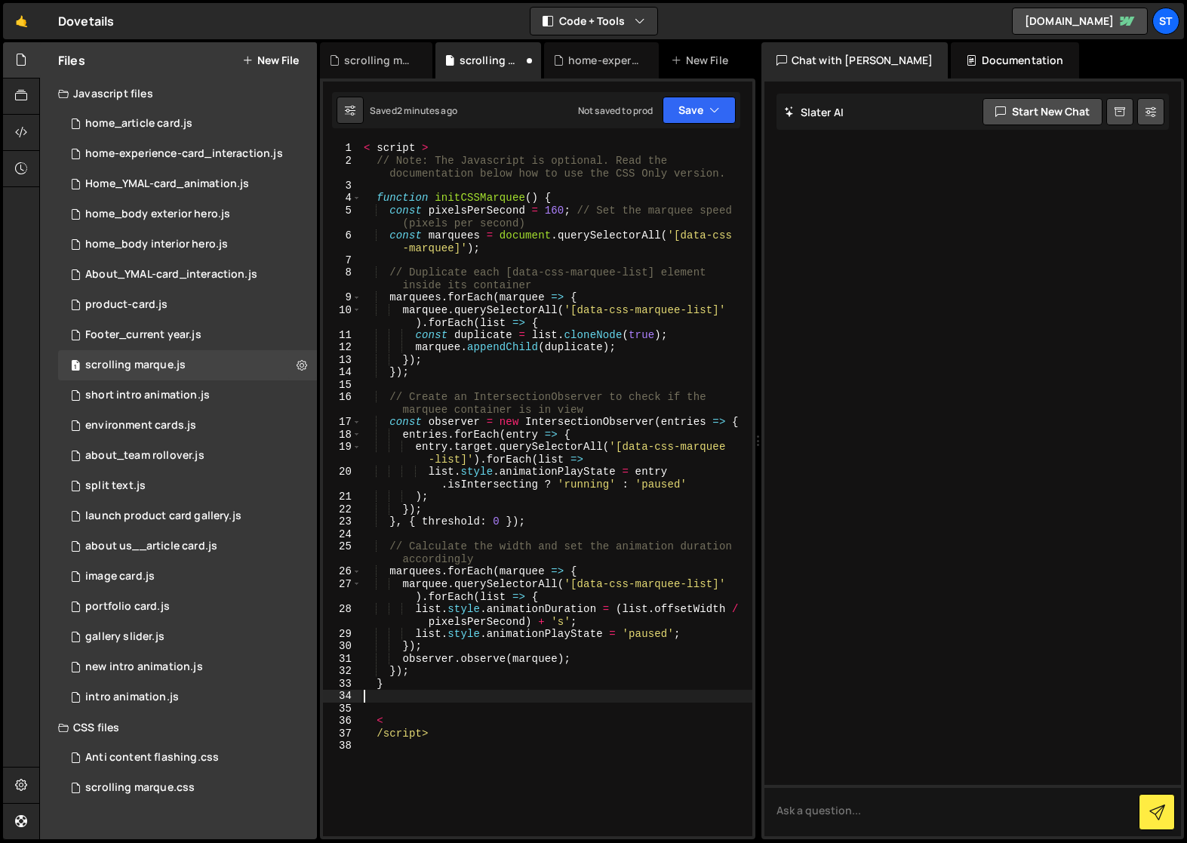
click at [376, 737] on div "< script > // Note: The Javascript is optional. Read the documentation below ho…" at bounding box center [557, 501] width 392 height 719
click at [718, 105] on icon "button" at bounding box center [715, 110] width 11 height 15
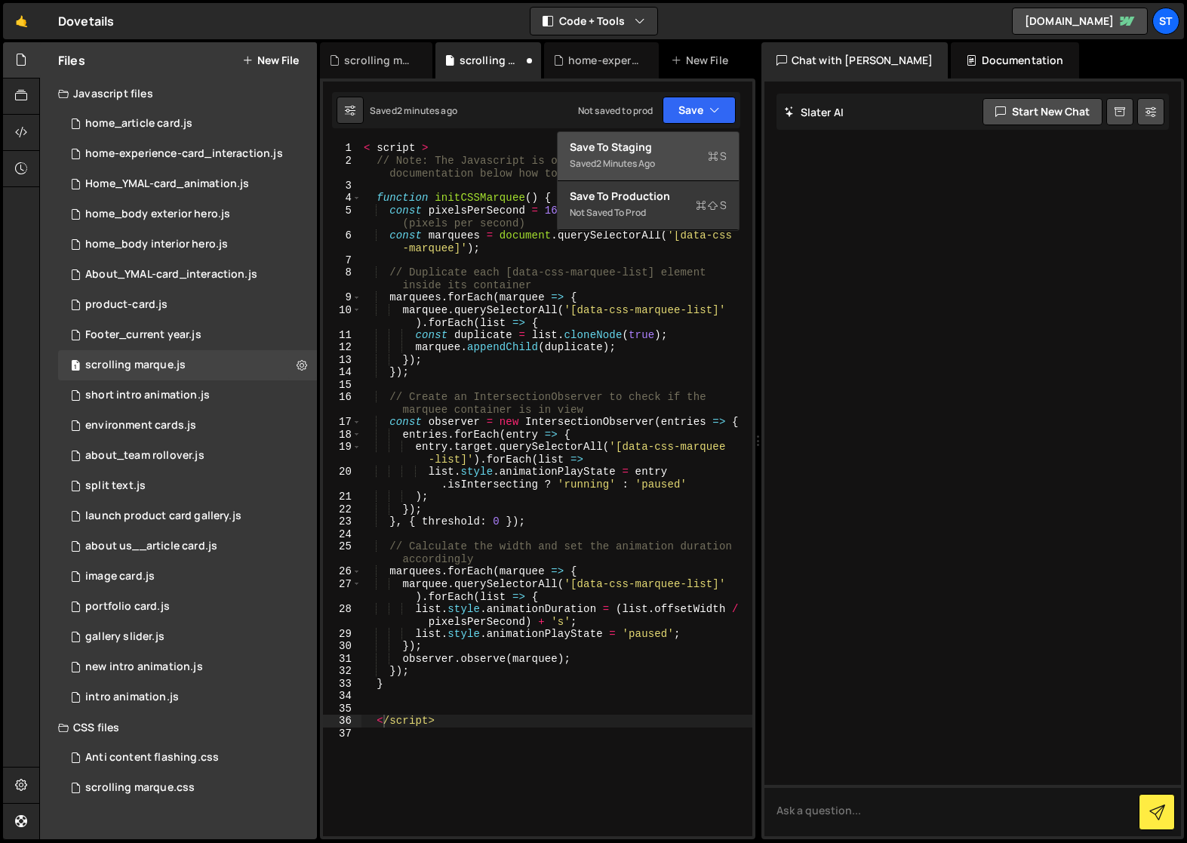
click at [614, 155] on div "Saved 2 minutes ago" at bounding box center [648, 164] width 157 height 18
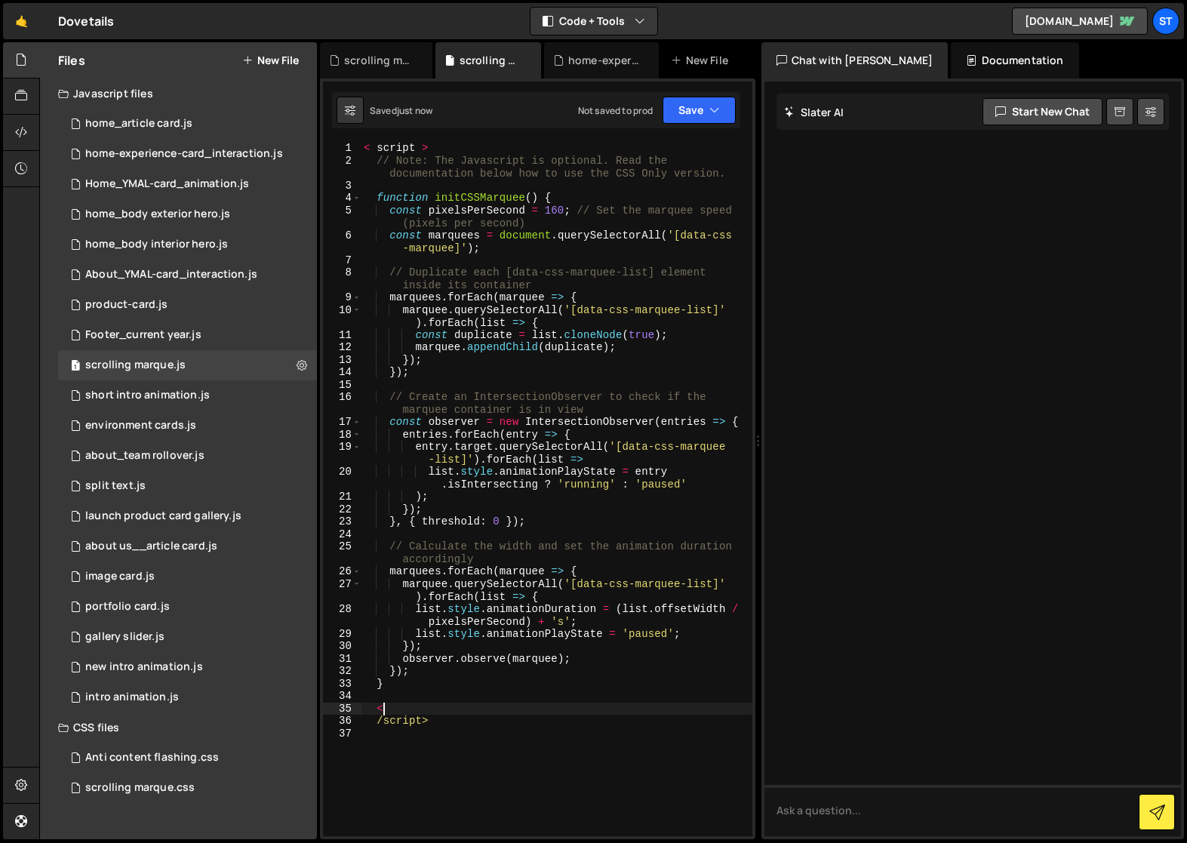
click at [406, 710] on div "< script > // Note: The Javascript is optional. Read the documentation below ho…" at bounding box center [557, 501] width 392 height 719
type textarea "</script>"
click at [716, 107] on icon "button" at bounding box center [715, 110] width 11 height 15
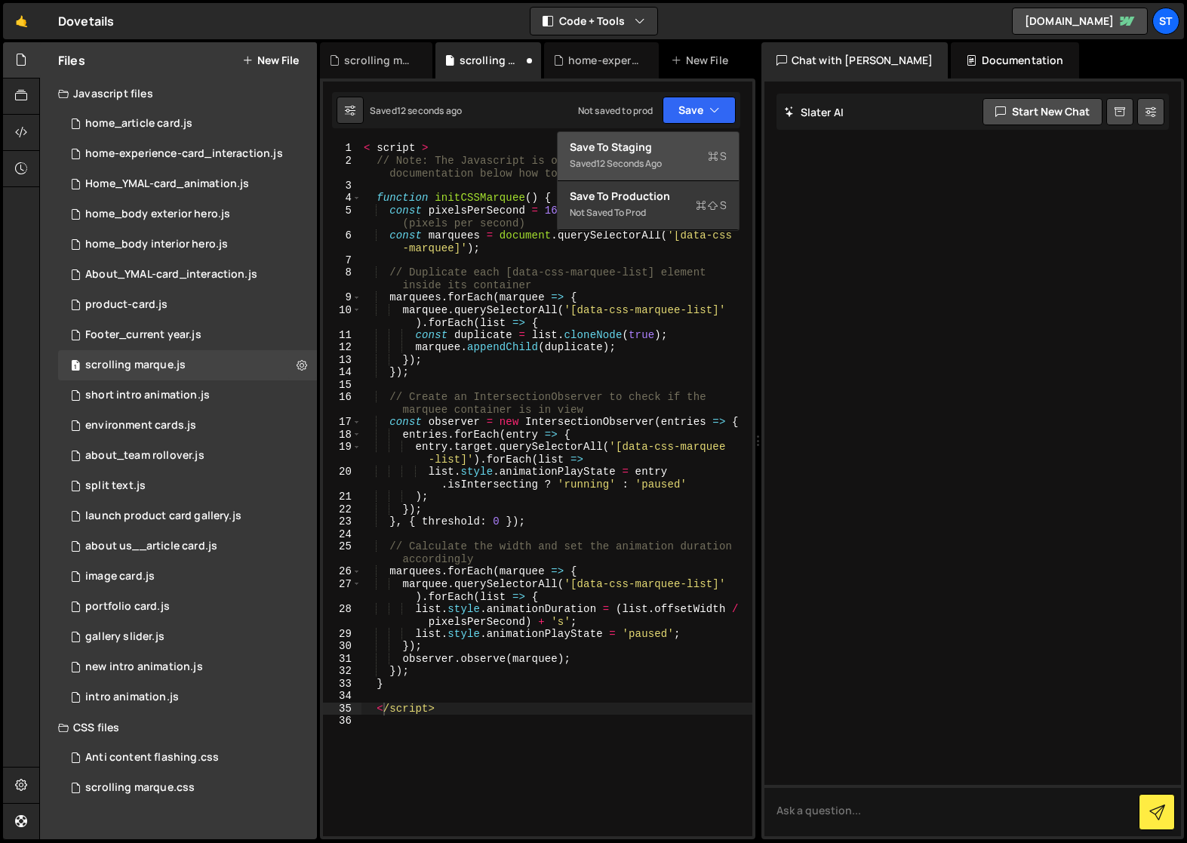
click at [639, 164] on div "12 seconds ago" at bounding box center [629, 163] width 66 height 13
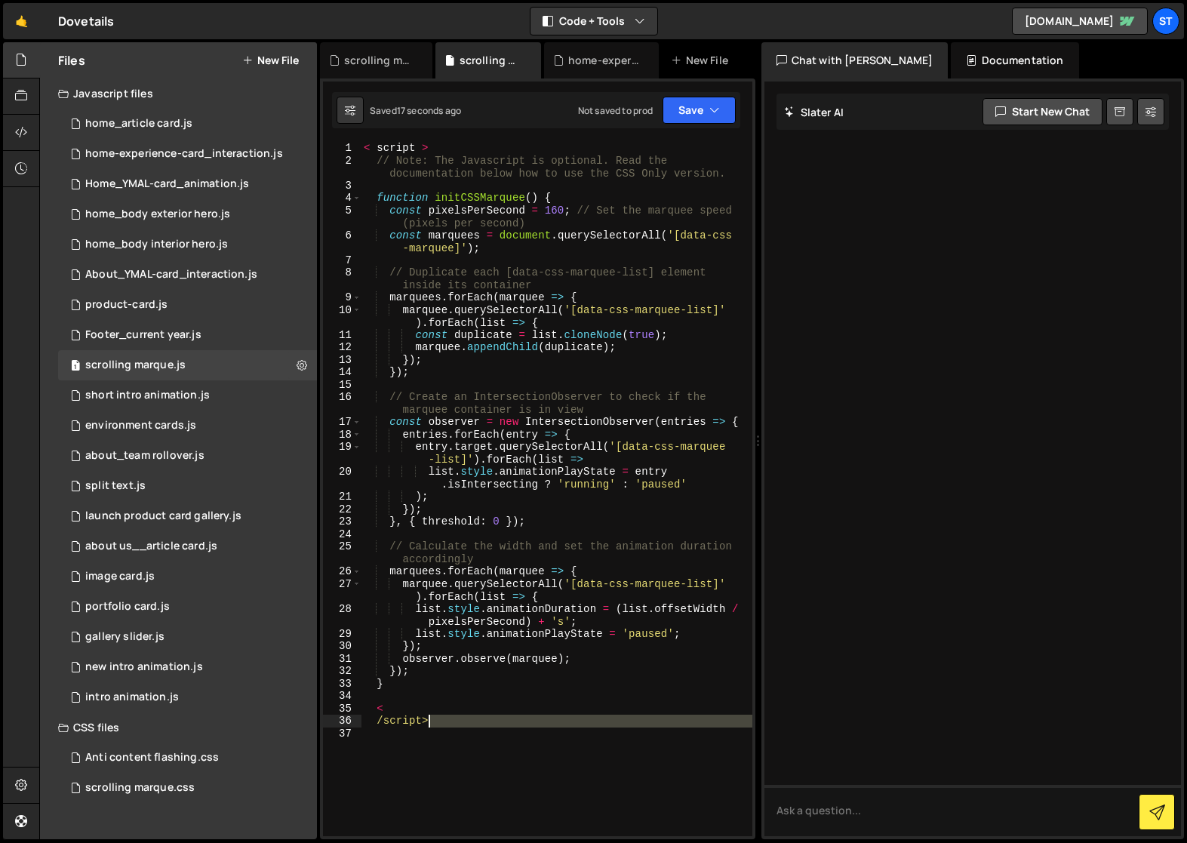
click at [443, 727] on div "< script > // Note: The Javascript is optional. Read the documentation below ho…" at bounding box center [557, 501] width 392 height 719
type textarea "/script>"
click at [155, 331] on div "Footer_current year.js" at bounding box center [143, 335] width 116 height 14
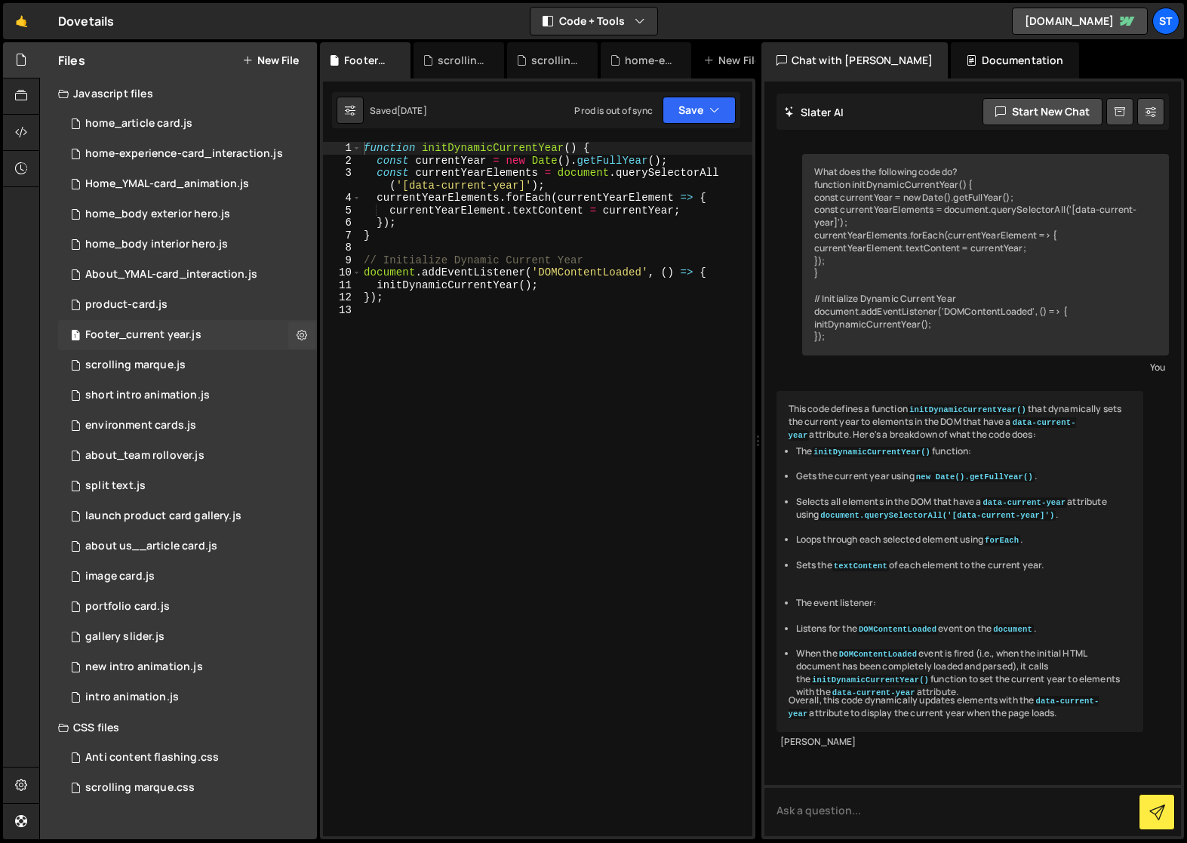
scroll to position [11, 0]
click at [145, 365] on div "scrolling marque.js" at bounding box center [135, 366] width 100 height 14
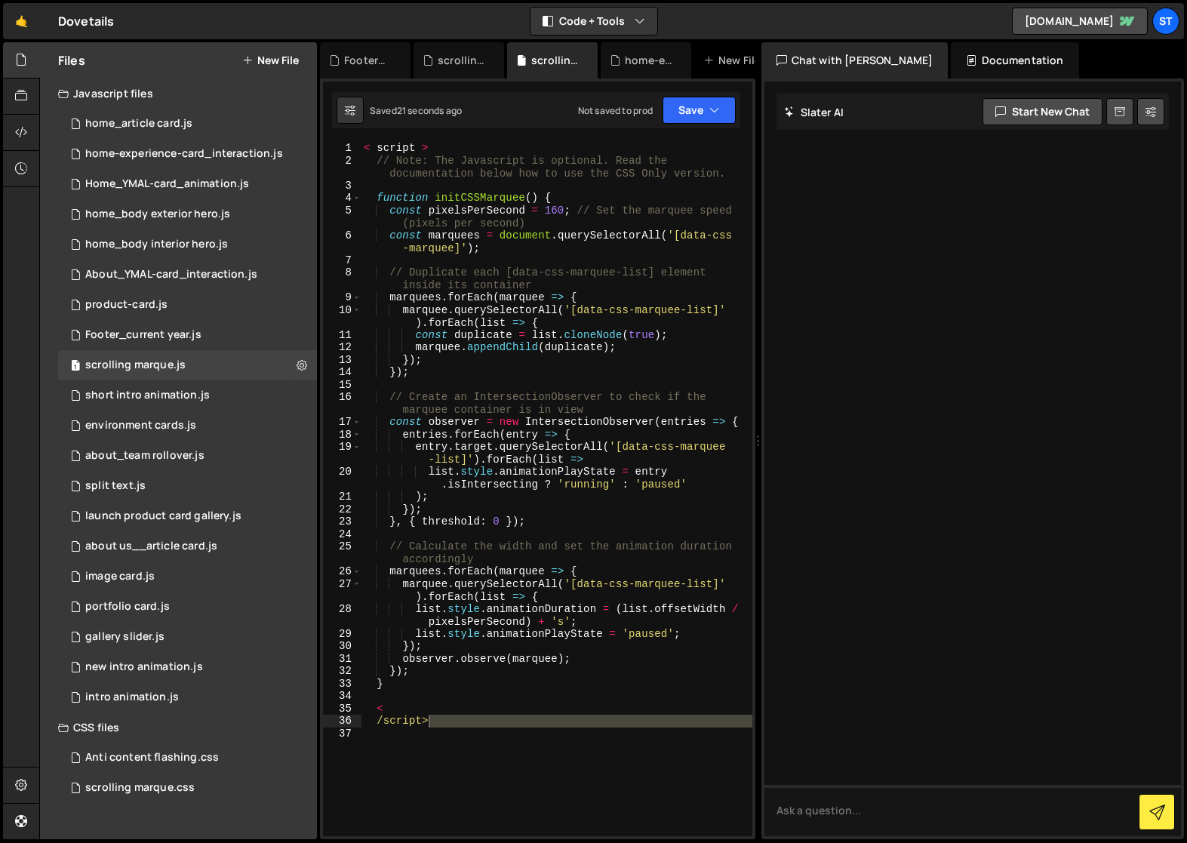
scroll to position [0, 0]
click at [457, 730] on div "< script > // Note: The Javascript is optional. Read the documentation below ho…" at bounding box center [556, 489] width 391 height 694
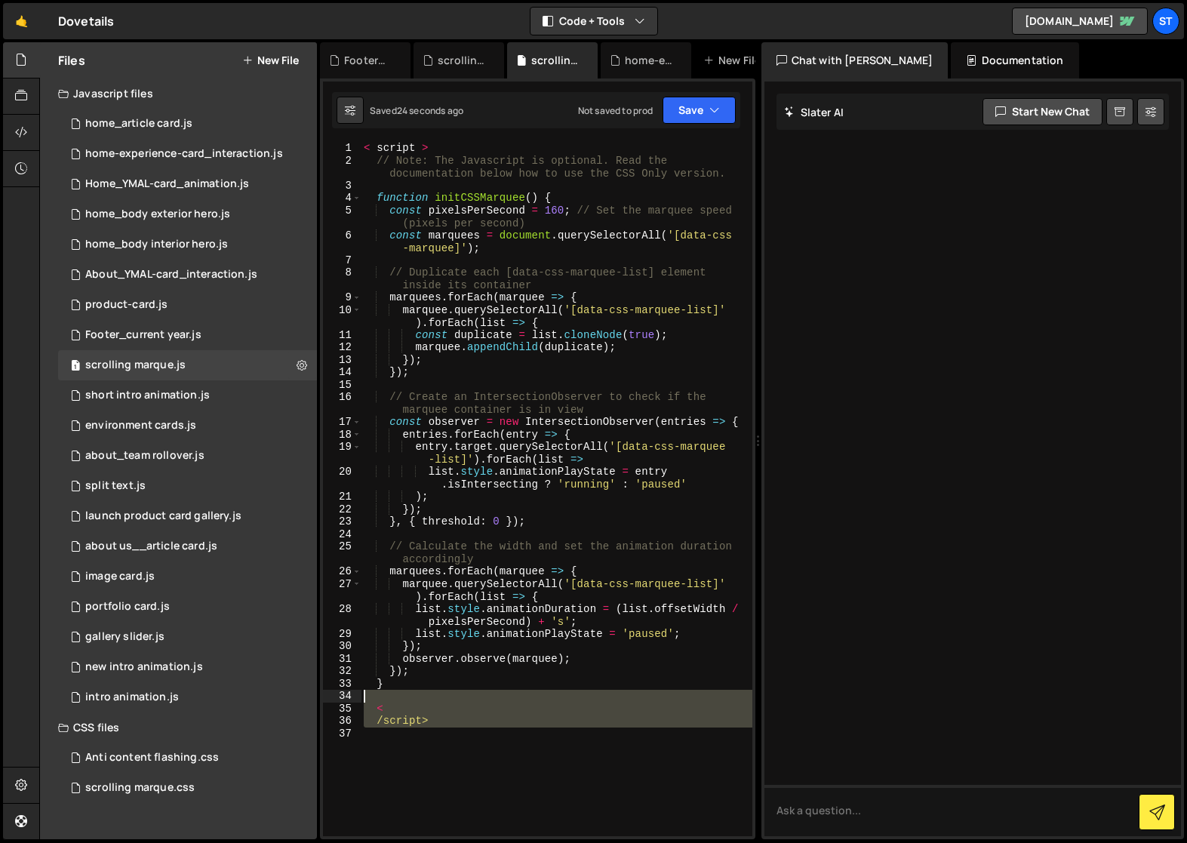
drag, startPoint x: 381, startPoint y: 736, endPoint x: 352, endPoint y: 701, distance: 45.5
click at [352, 701] on div "1 2 3 4 5 6 7 8 9 10 11 12 13 14 15 16 17 18 19 20 21 22 23 24 25 26 27 28 29 3…" at bounding box center [537, 489] width 429 height 694
type textarea "<"
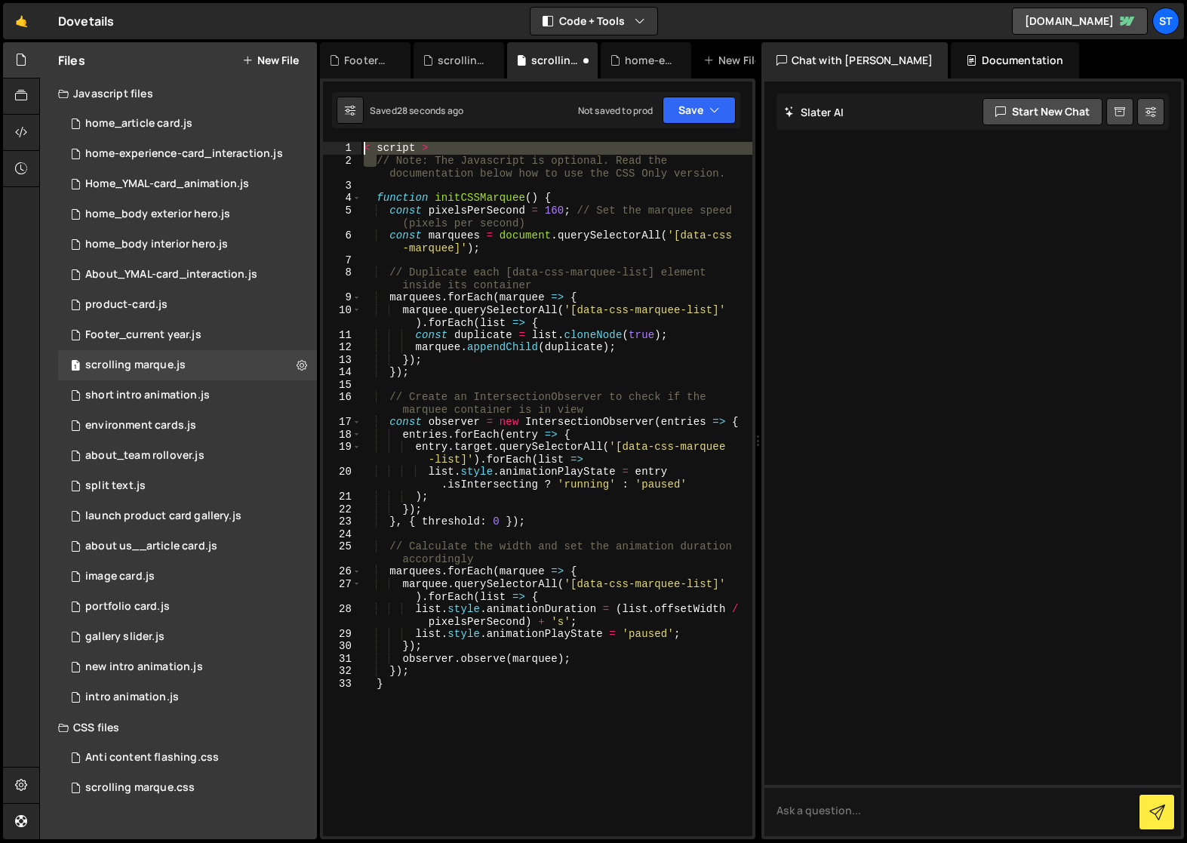
drag, startPoint x: 377, startPoint y: 164, endPoint x: 340, endPoint y: 139, distance: 45.2
click at [340, 139] on div "1 Type cmd + s to save your Javascript file. הההההההההההההההההההההההההההההההההה…" at bounding box center [538, 459] width 436 height 761
type textarea "// Note: The Javascript is optional. Read the documentation below how to use th…"
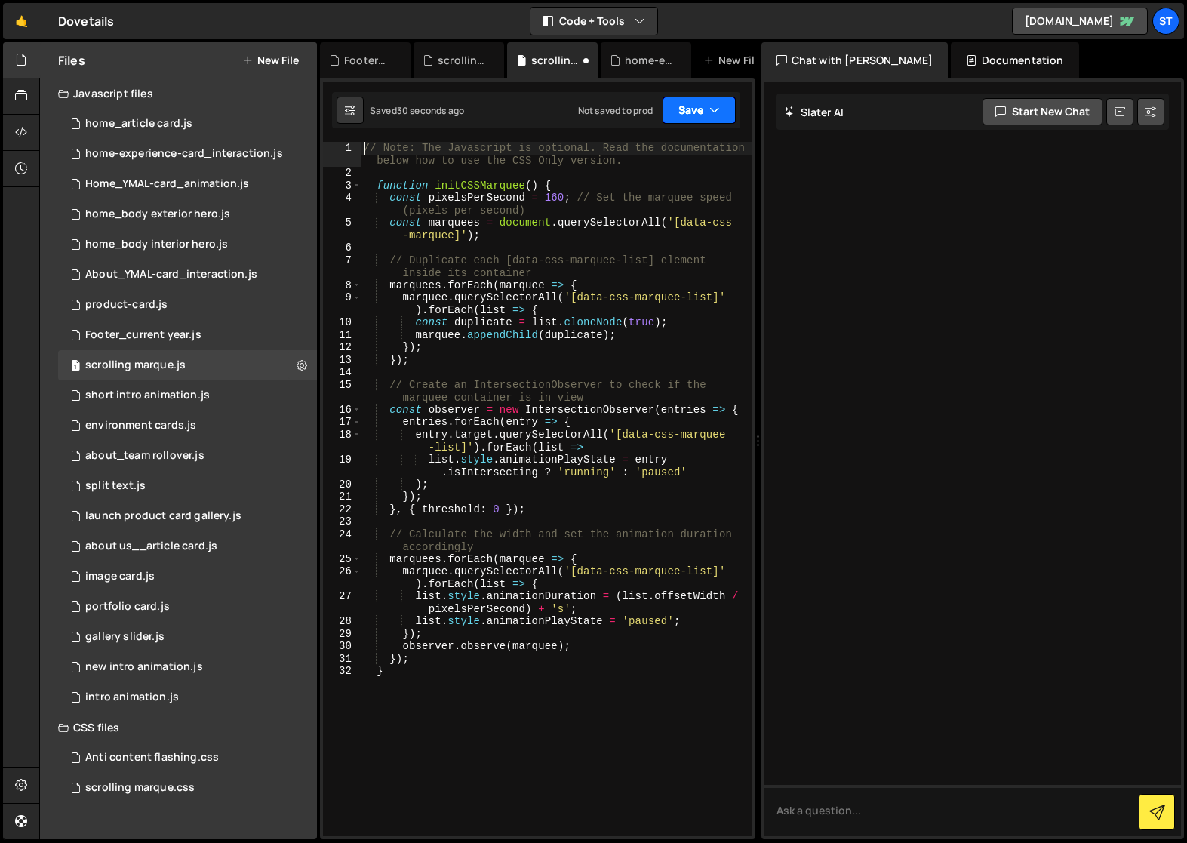
click at [712, 110] on icon "button" at bounding box center [715, 110] width 11 height 15
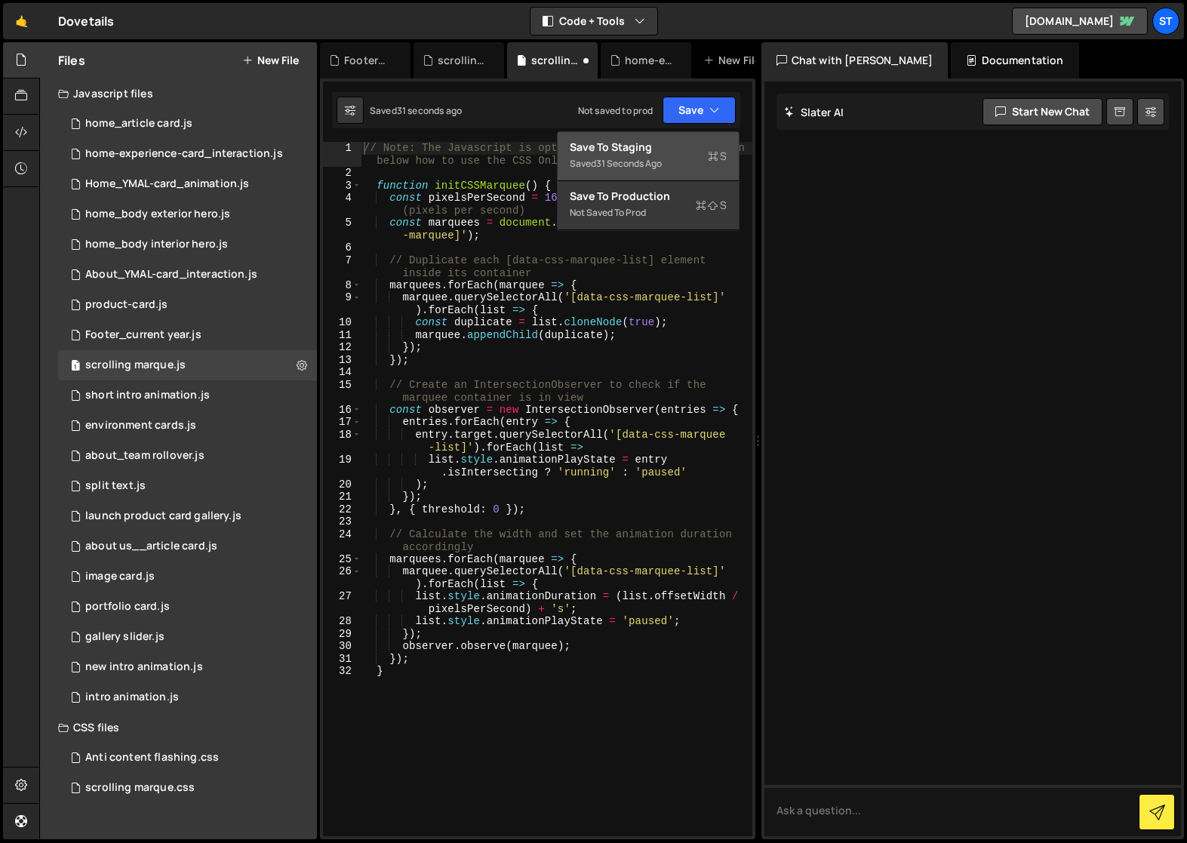
click at [621, 154] on button "Save to Staging S Saved 31 seconds ago" at bounding box center [648, 156] width 181 height 49
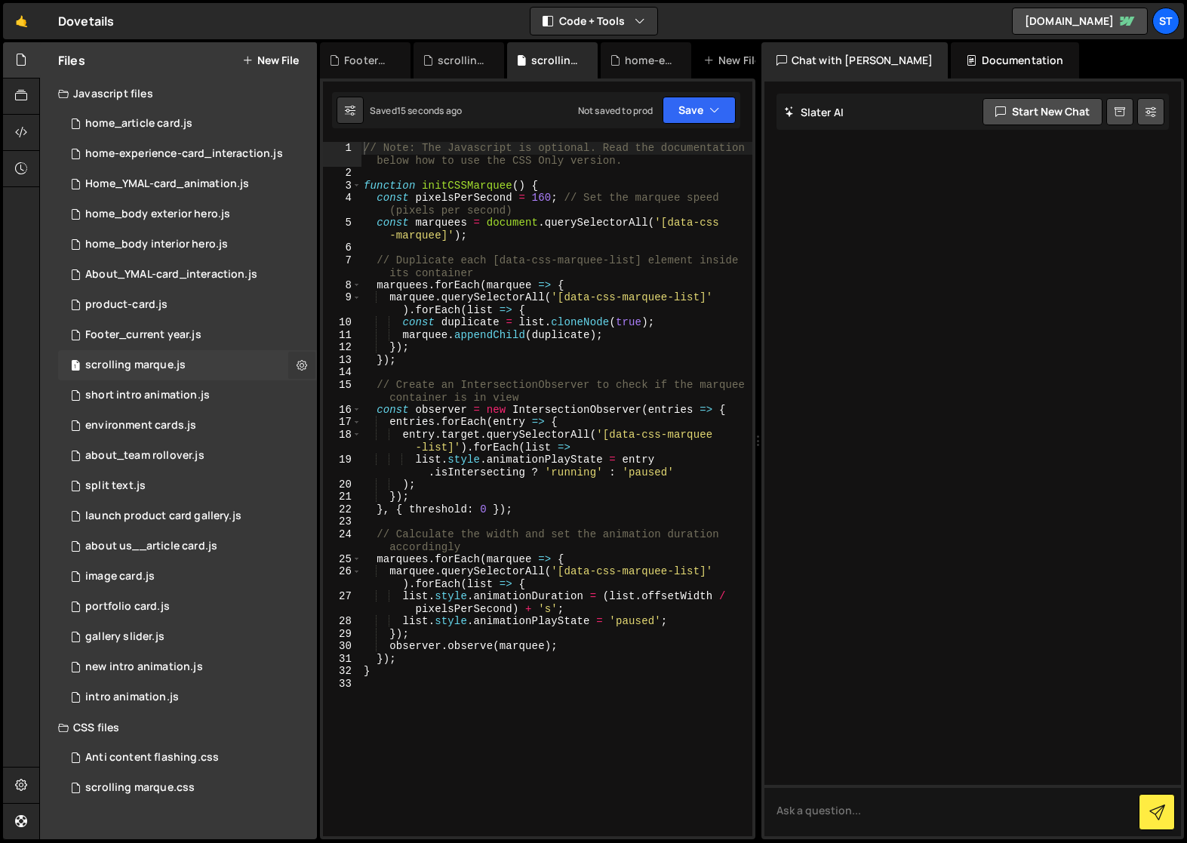
click at [301, 366] on icon at bounding box center [302, 365] width 11 height 14
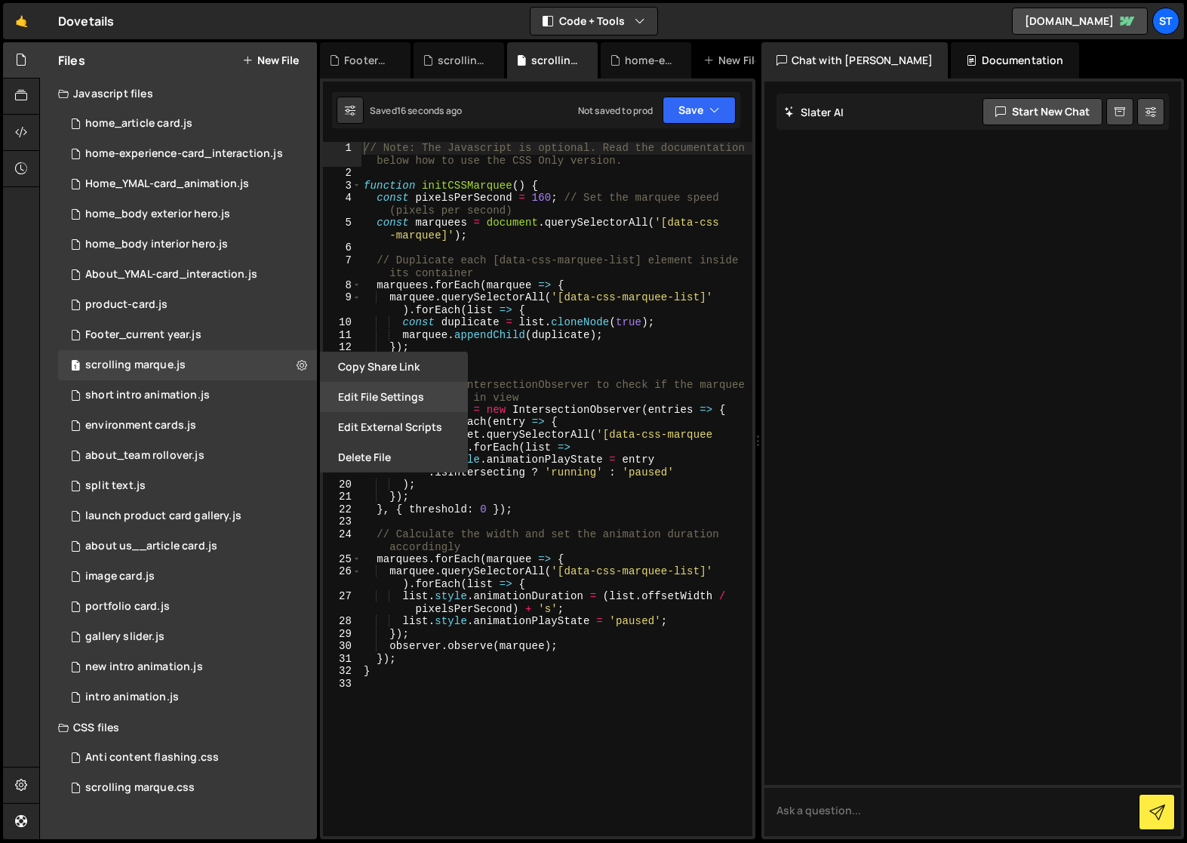
click at [364, 391] on button "Edit File Settings" at bounding box center [394, 397] width 148 height 30
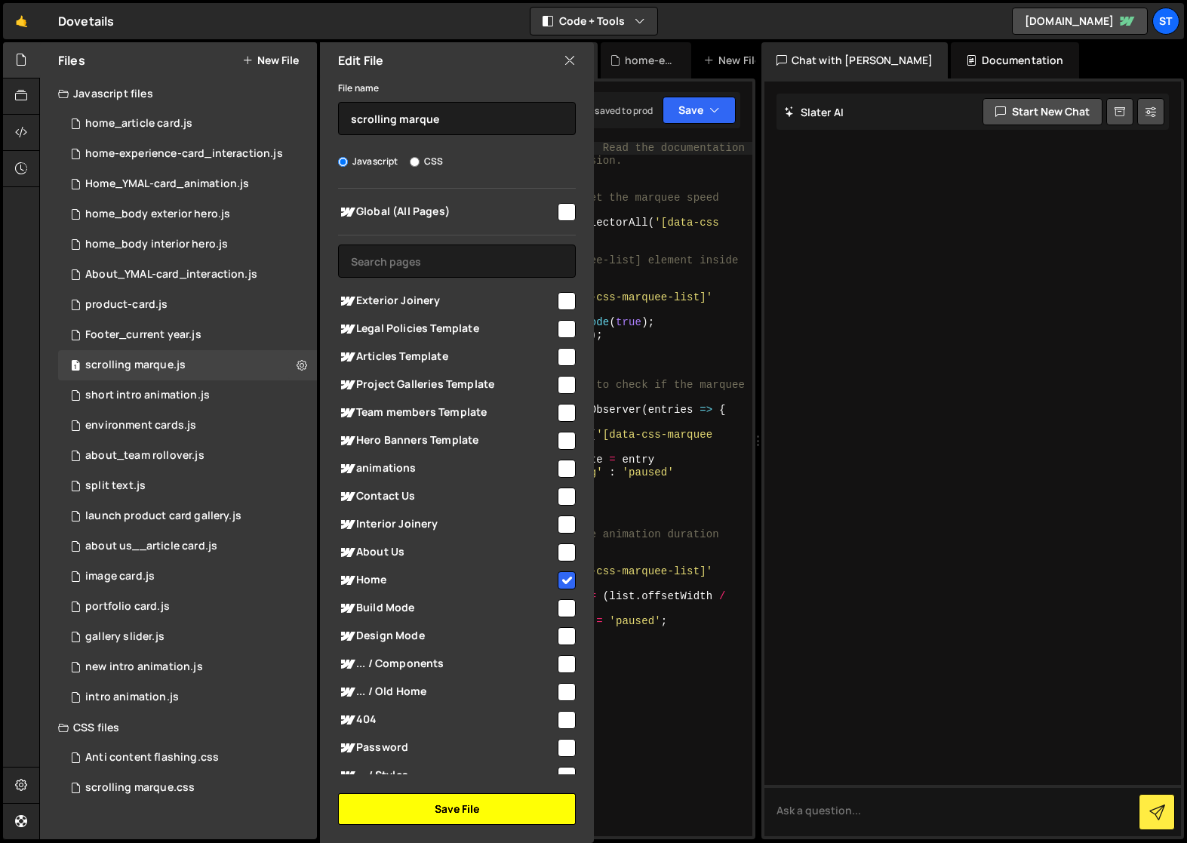
click at [477, 811] on button "Save File" at bounding box center [457, 809] width 238 height 32
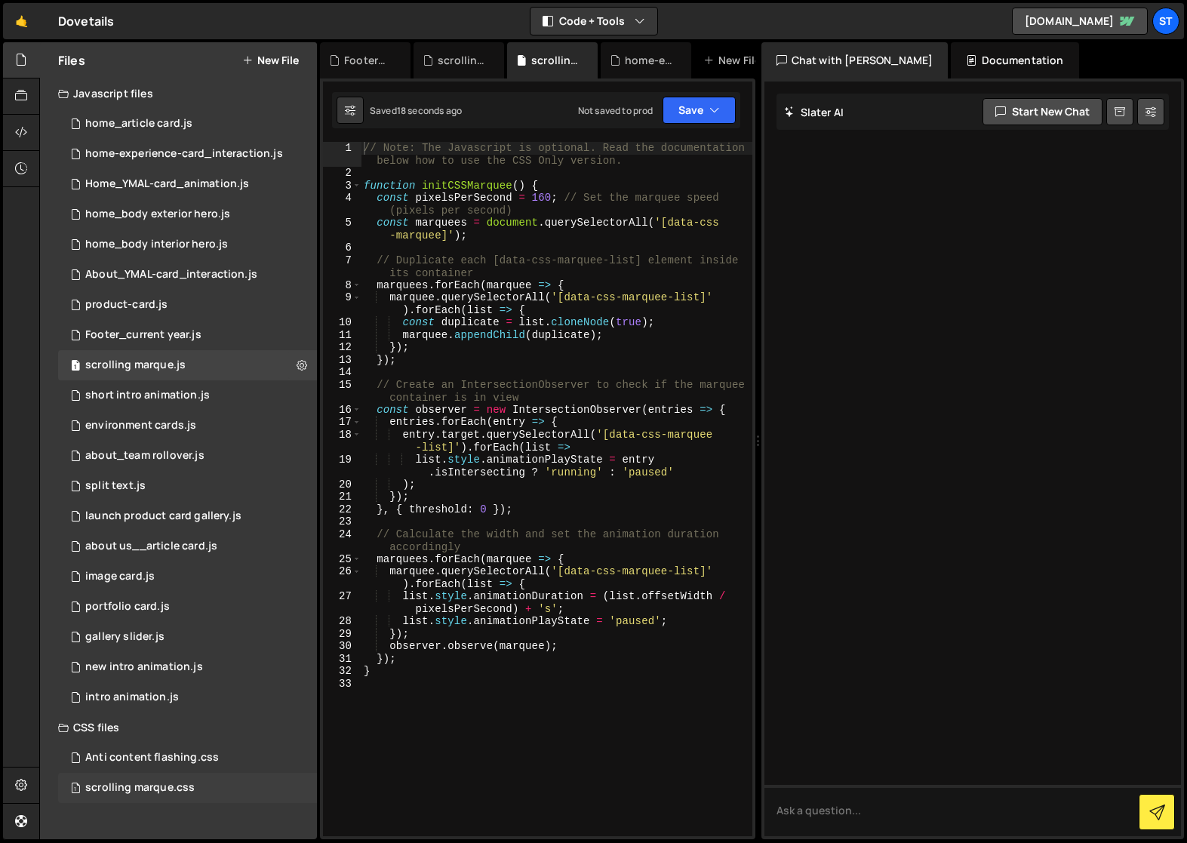
click at [152, 795] on div "1 scrolling marque.css 0" at bounding box center [187, 788] width 259 height 30
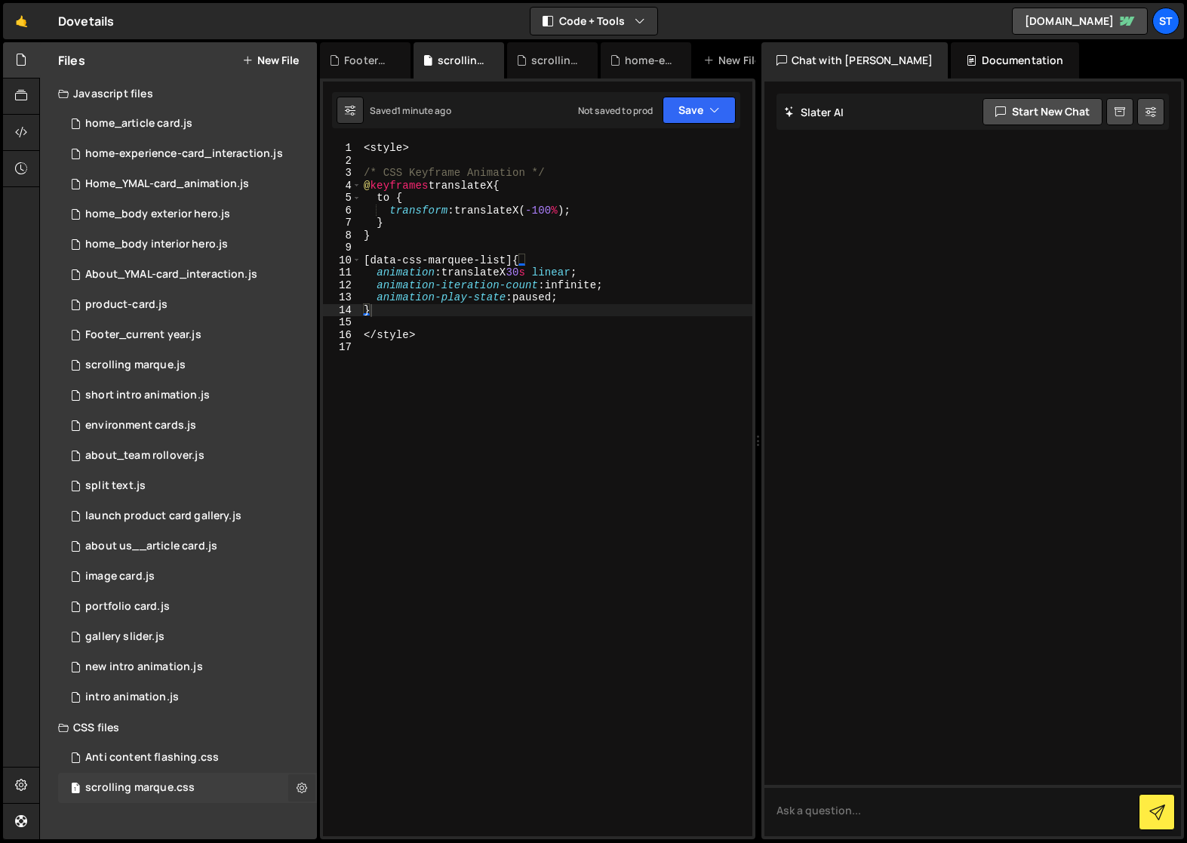
click at [303, 790] on icon at bounding box center [302, 787] width 11 height 14
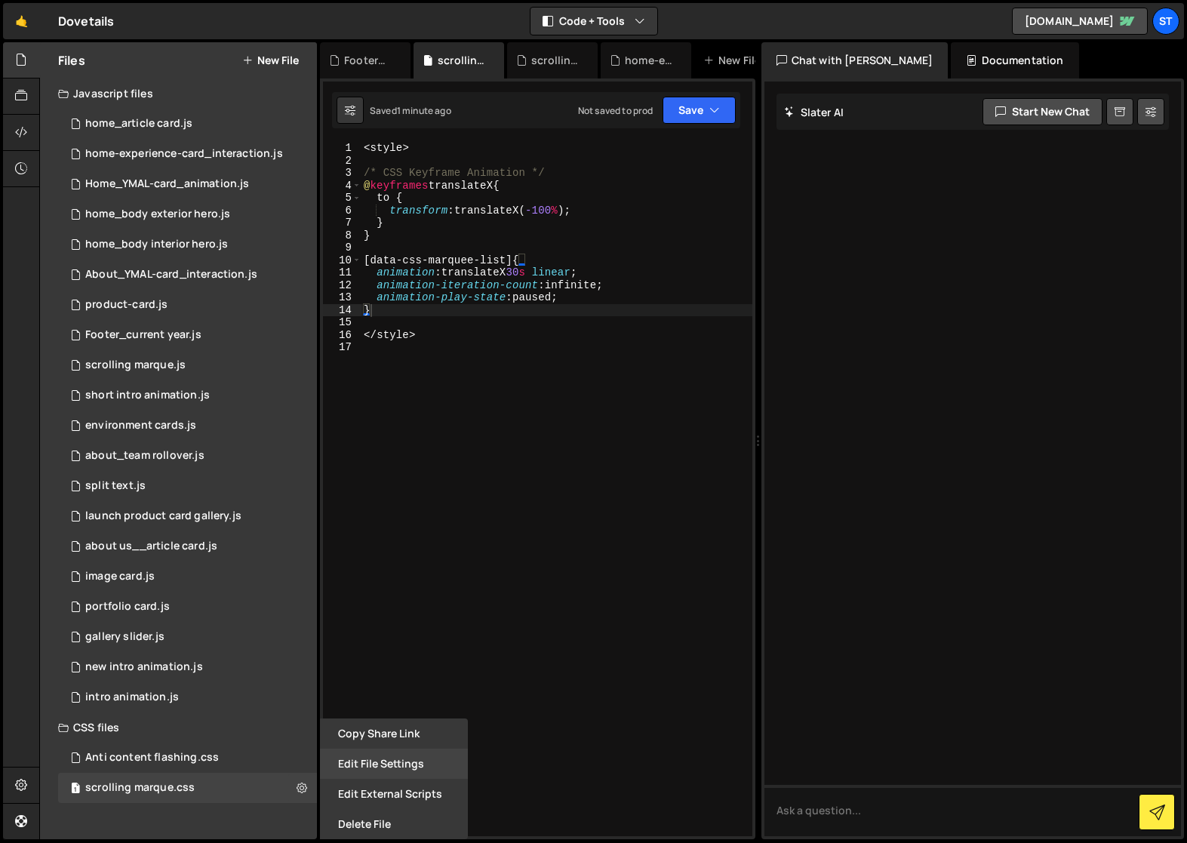
click at [372, 766] on button "Edit File Settings" at bounding box center [394, 764] width 148 height 30
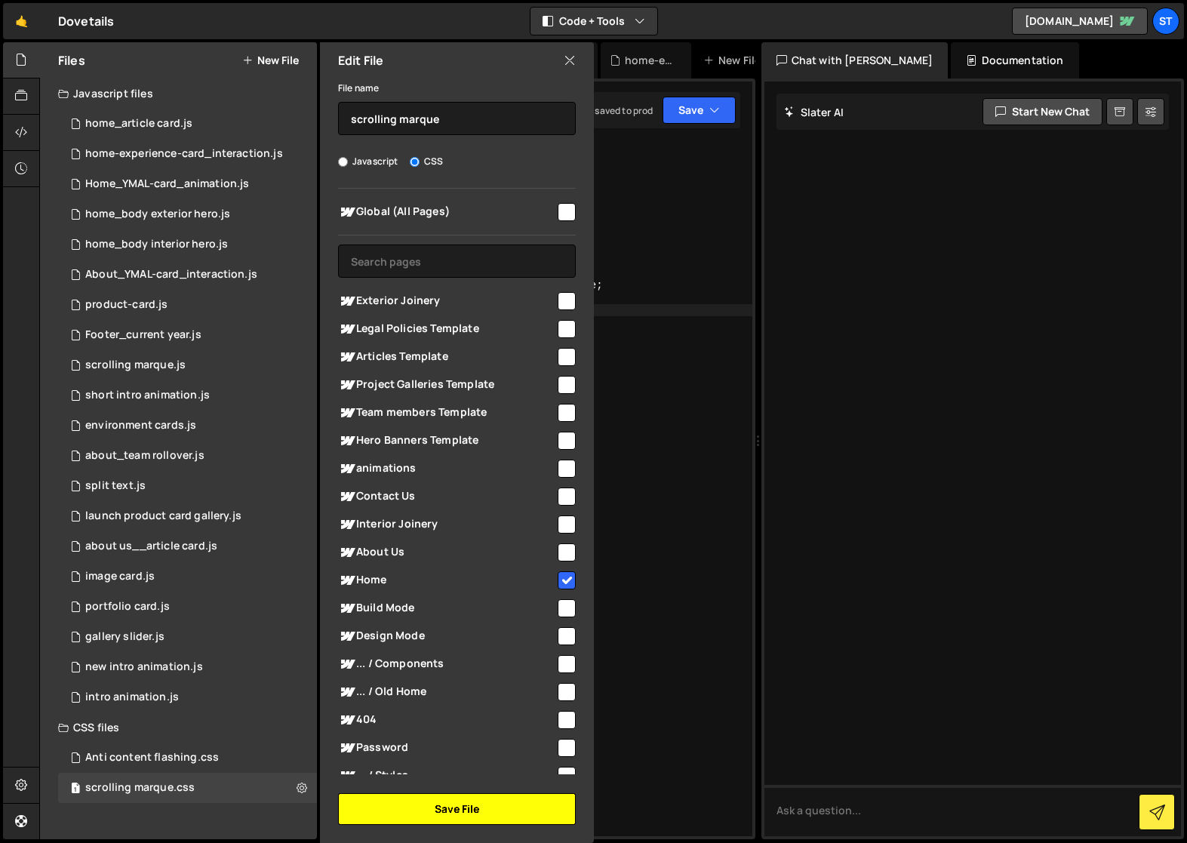
click at [448, 810] on button "Save File" at bounding box center [457, 809] width 238 height 32
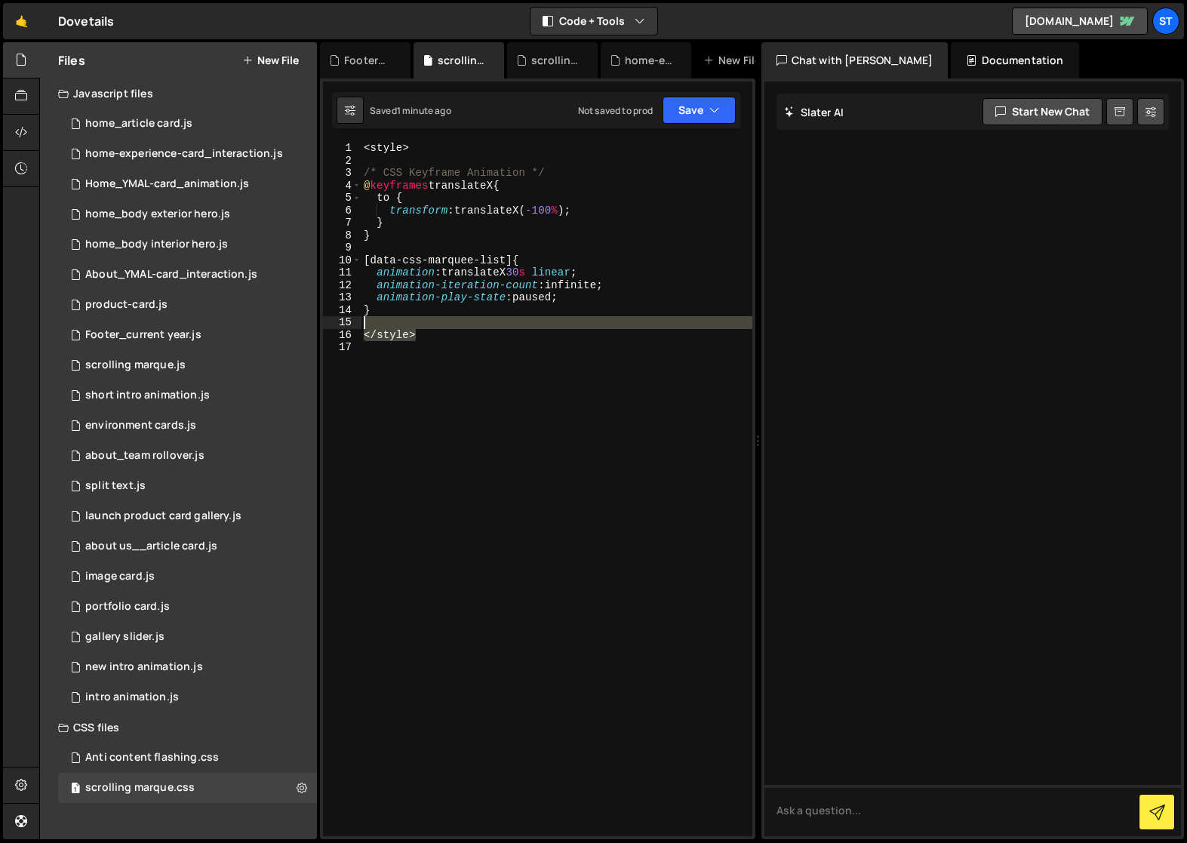
drag, startPoint x: 336, startPoint y: 327, endPoint x: 325, endPoint y: 325, distance: 10.8
click at [325, 325] on div "</style> 1 2 3 4 5 6 7 8 9 10 11 12 13 14 15 16 17 < style > /* CSS Keyframe An…" at bounding box center [537, 489] width 429 height 694
type textarea "</style>"
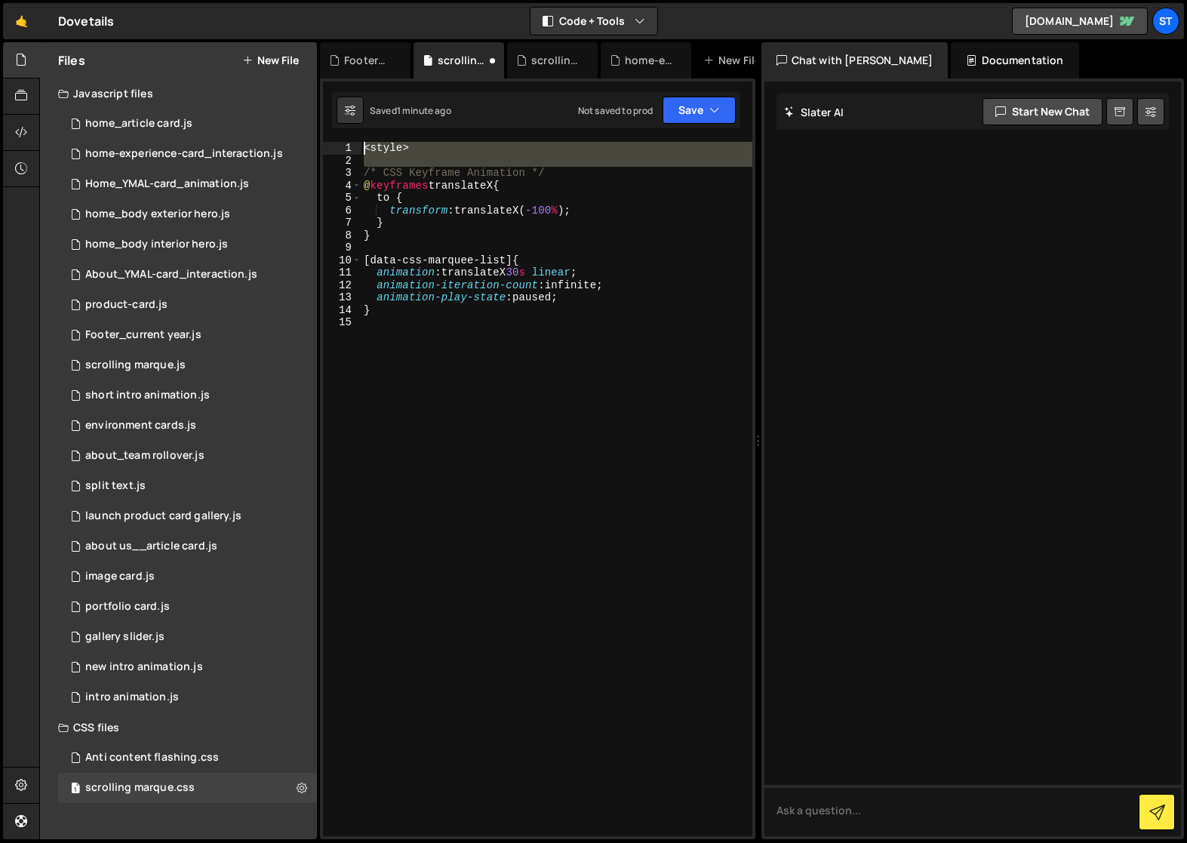
drag, startPoint x: 363, startPoint y: 174, endPoint x: 347, endPoint y: 151, distance: 27.6
click at [347, 151] on div "} 1 2 3 4 5 6 7 8 9 10 11 12 13 14 15 < style > /* CSS Keyframe Animation */ @ …" at bounding box center [537, 489] width 429 height 694
type textarea "/* CSS Keyframe Animation */"
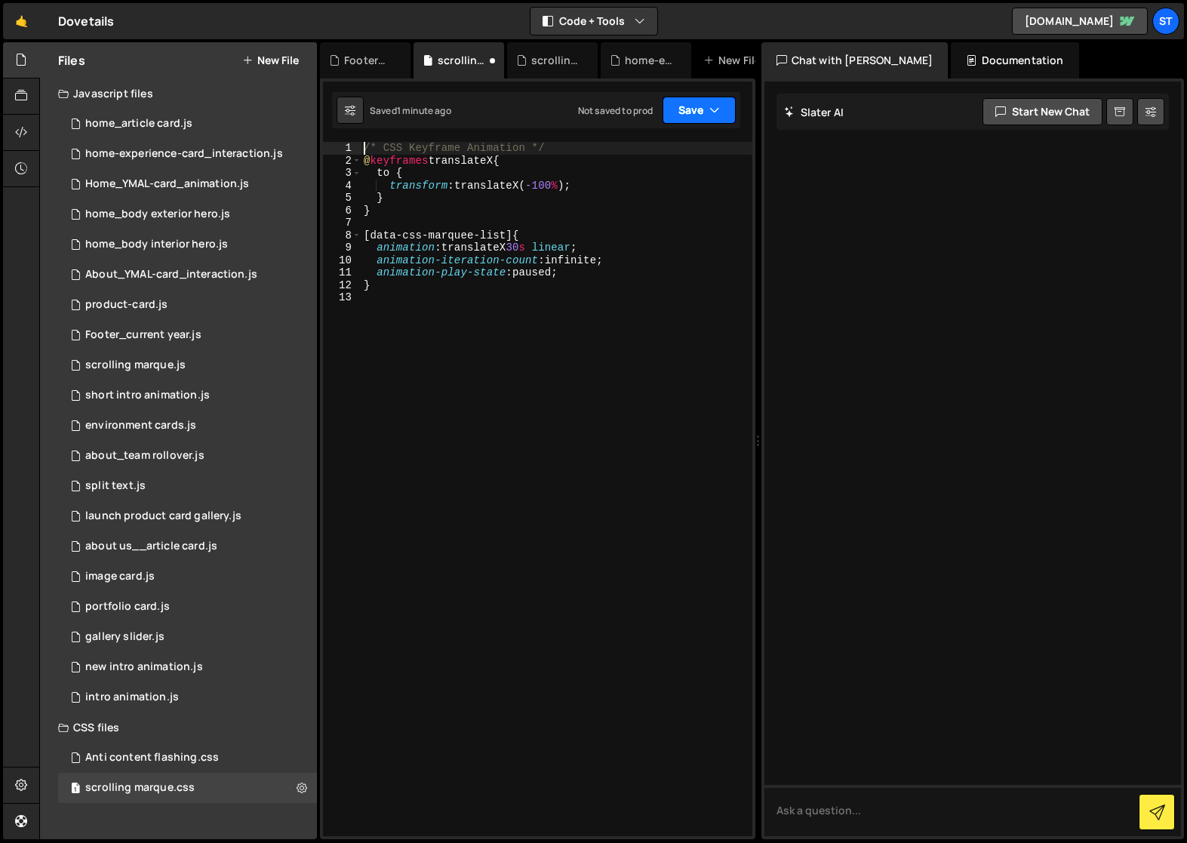
click at [706, 107] on button "Save" at bounding box center [699, 110] width 73 height 27
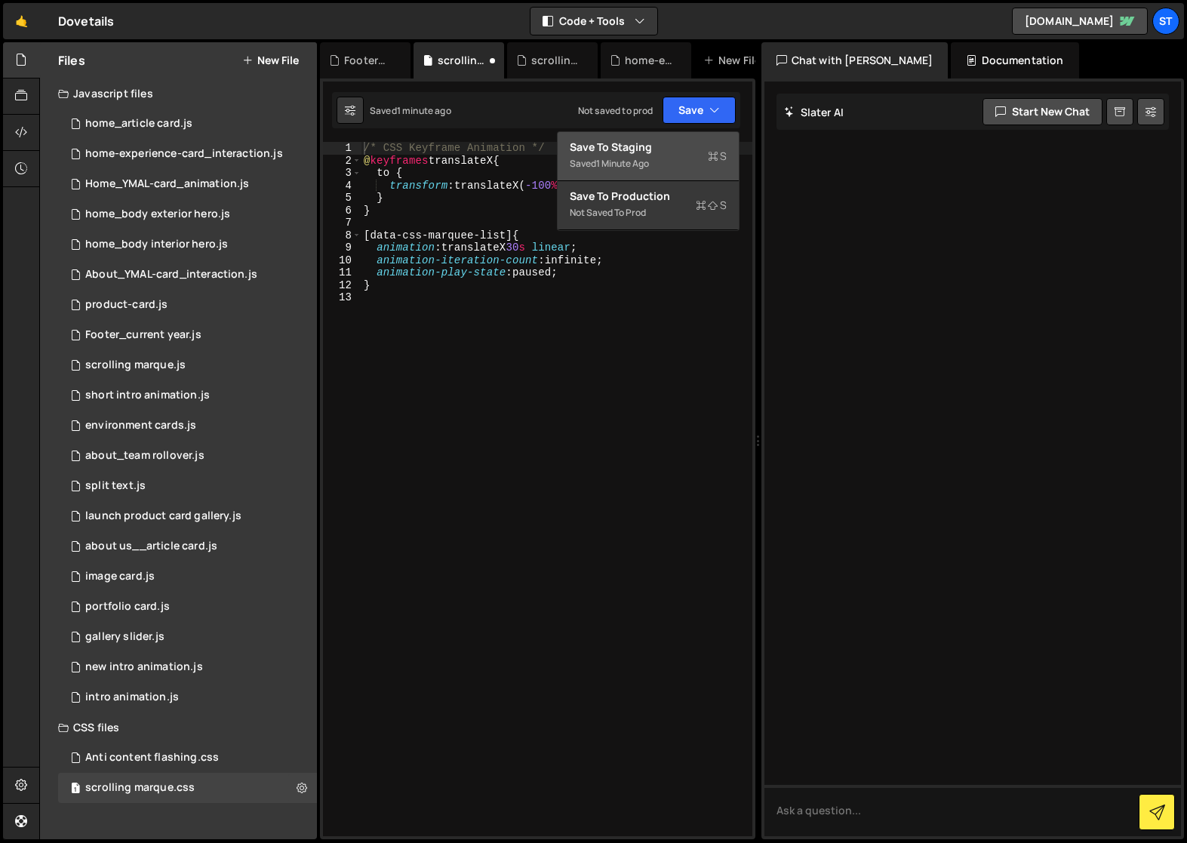
click at [667, 144] on div "Save to Staging S" at bounding box center [648, 147] width 157 height 15
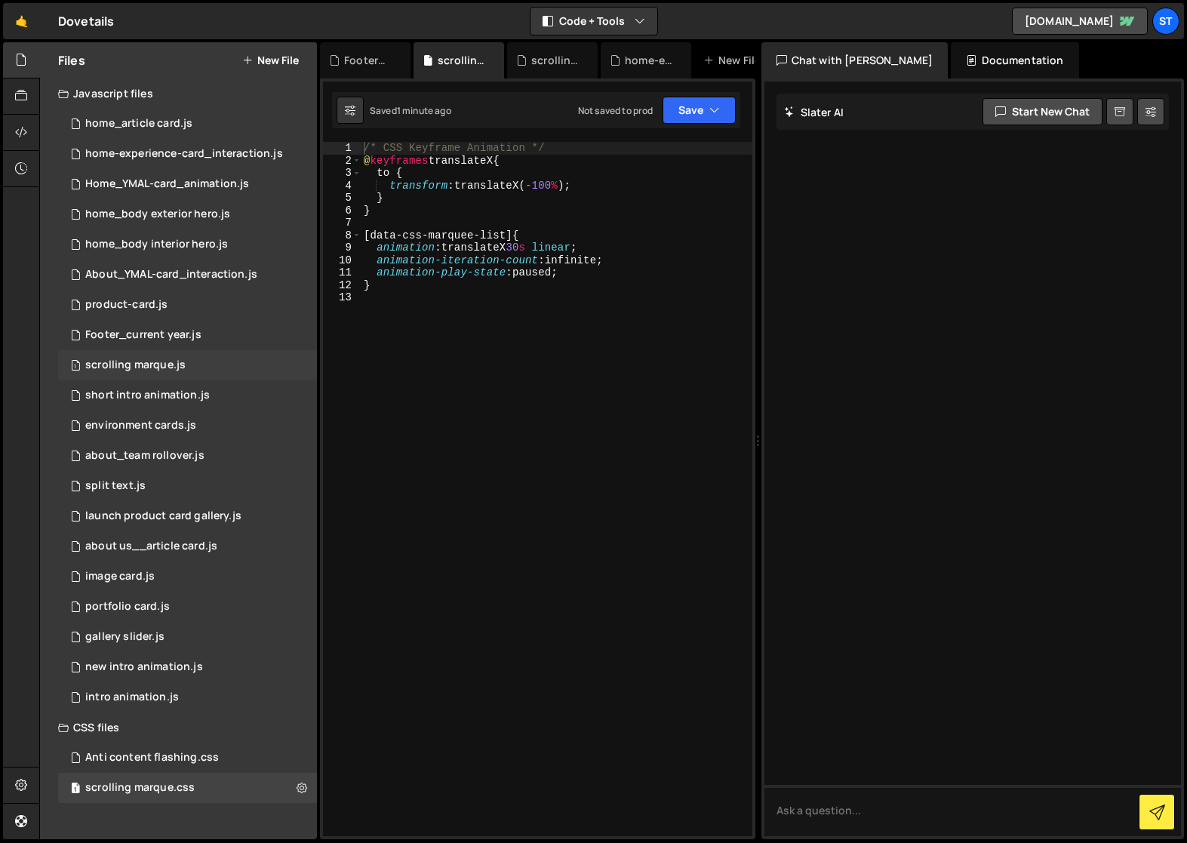
click at [128, 368] on div "scrolling marque.js" at bounding box center [135, 366] width 100 height 14
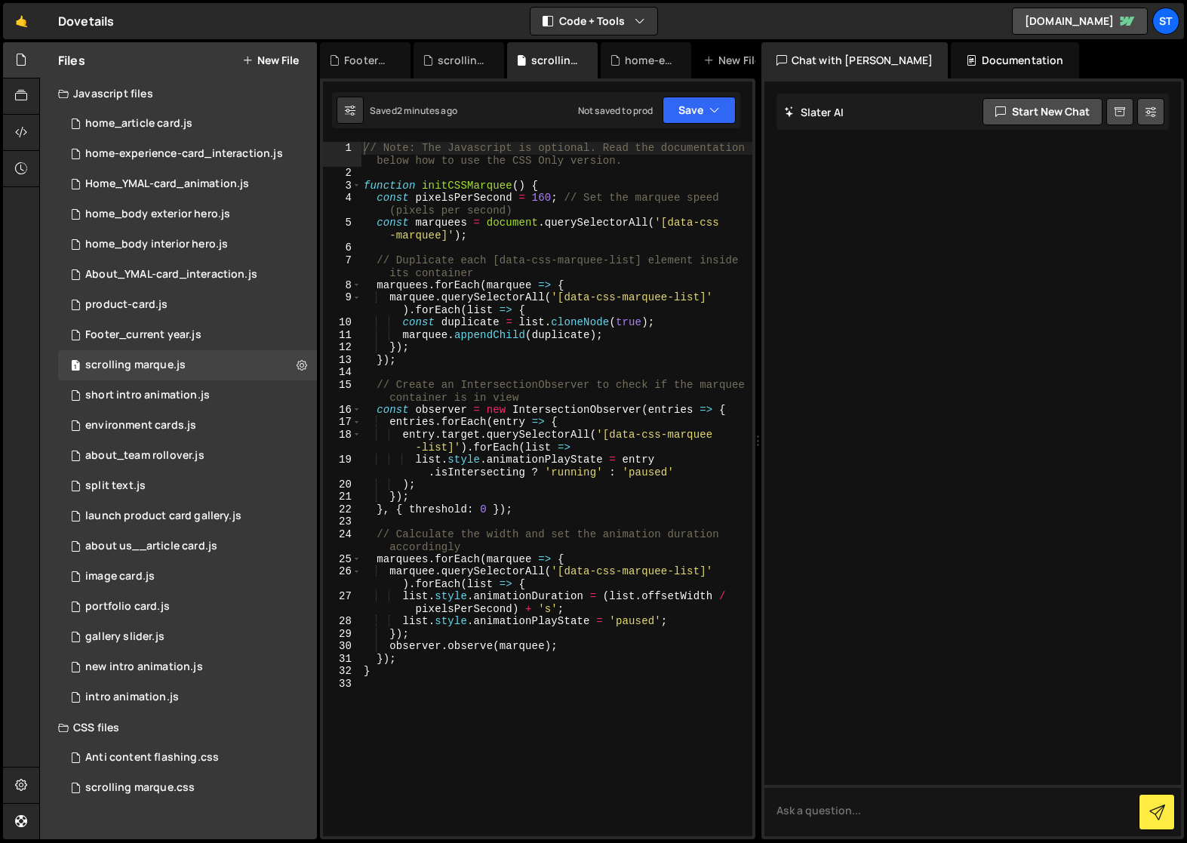
type textarea "}"
click at [402, 677] on div "// Note: The Javascript is optional. Read the documentation below how to use th…" at bounding box center [557, 508] width 392 height 732
type textarea "});"
click at [713, 112] on icon "button" at bounding box center [715, 110] width 11 height 15
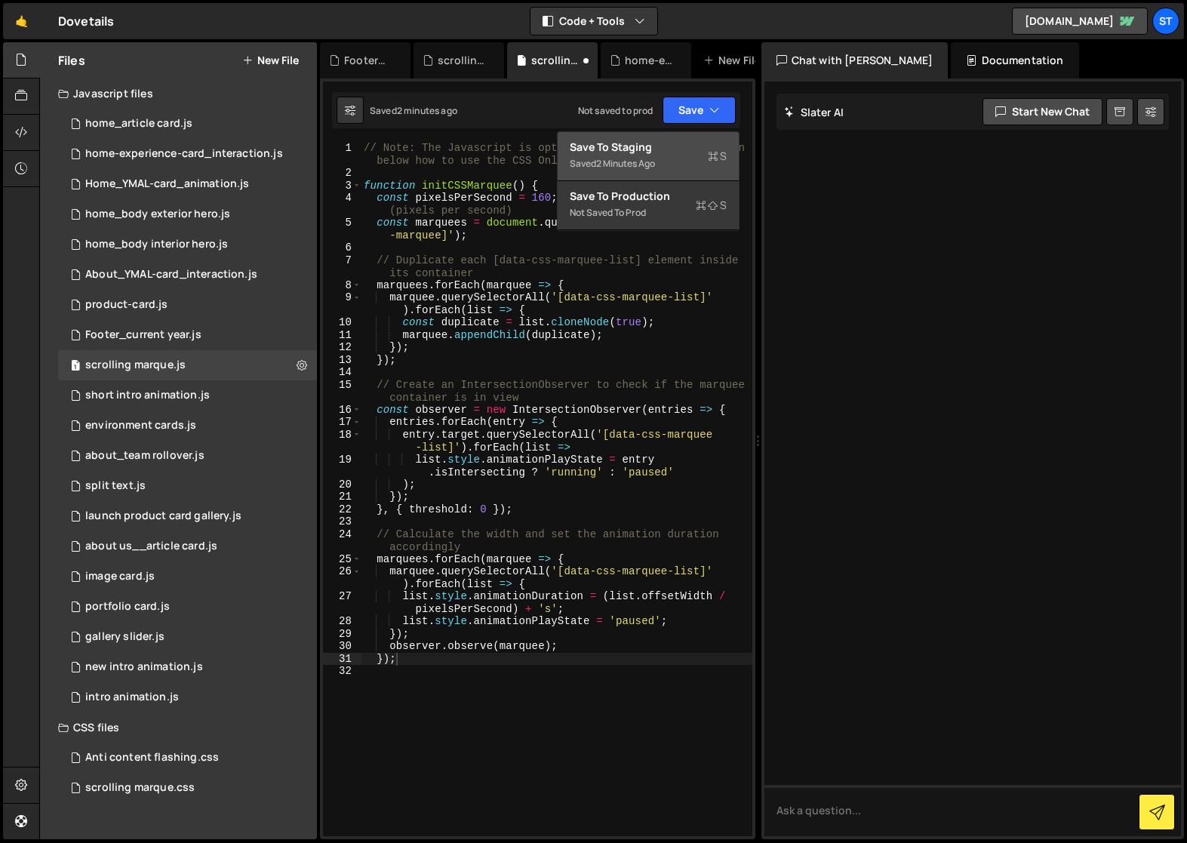
click at [656, 149] on div "Save to Staging S" at bounding box center [648, 147] width 157 height 15
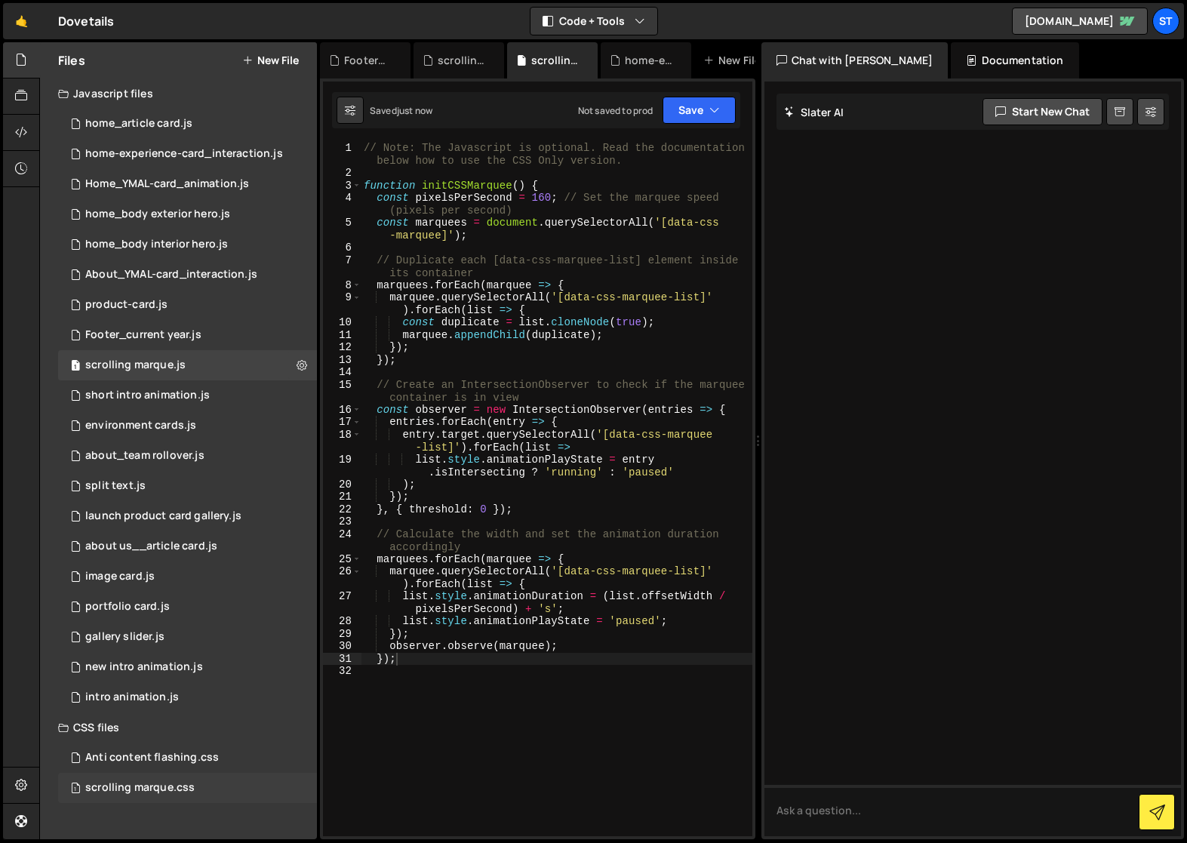
click at [149, 784] on div "scrolling marque.css" at bounding box center [139, 788] width 109 height 14
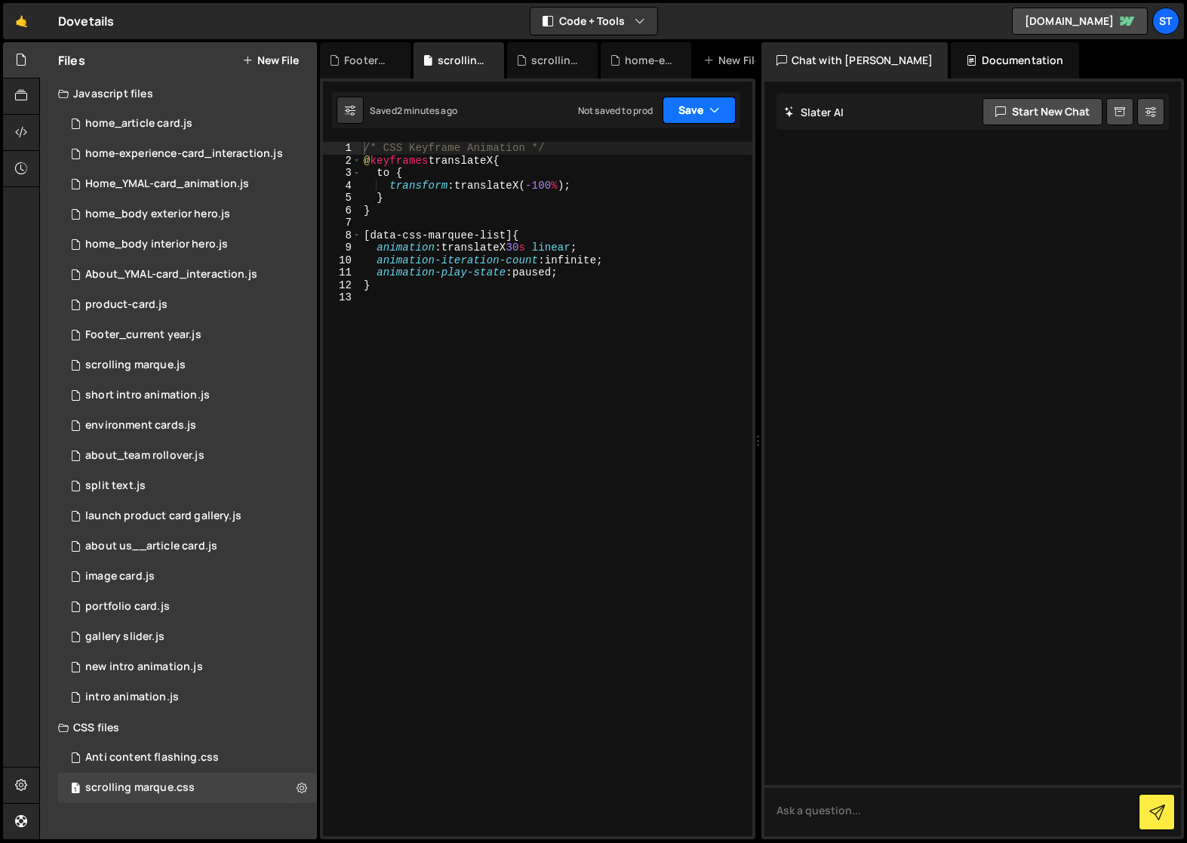
click at [716, 109] on icon "button" at bounding box center [715, 110] width 11 height 15
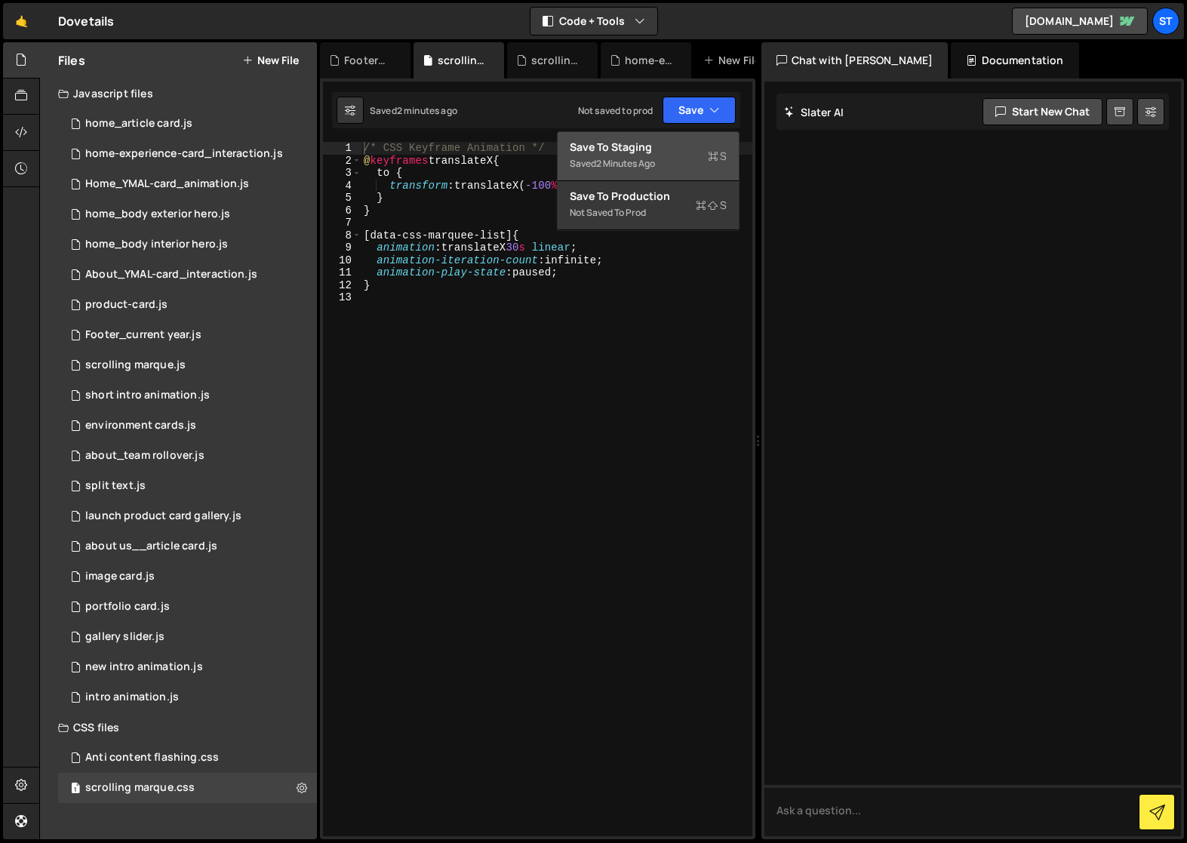
click at [630, 149] on div "Save to Staging S" at bounding box center [648, 147] width 157 height 15
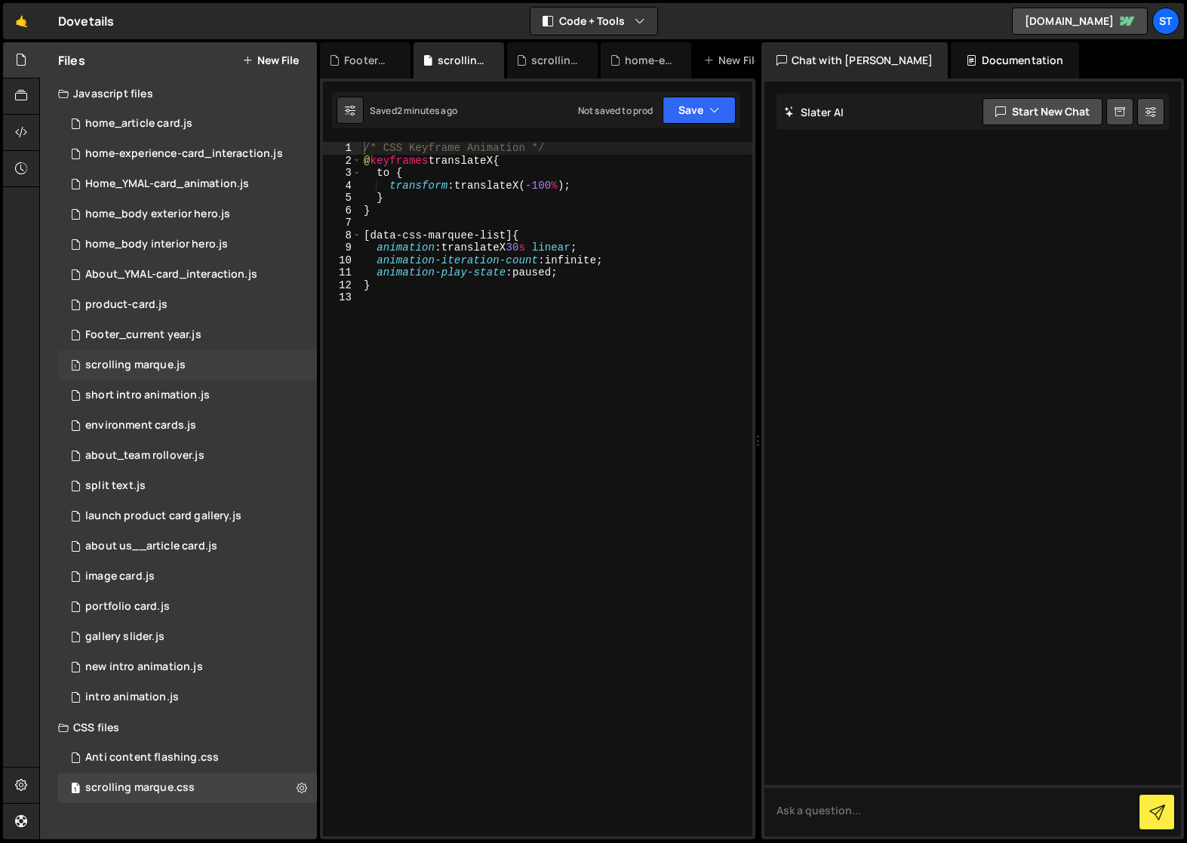
click at [153, 366] on div "scrolling marque.js" at bounding box center [135, 366] width 100 height 14
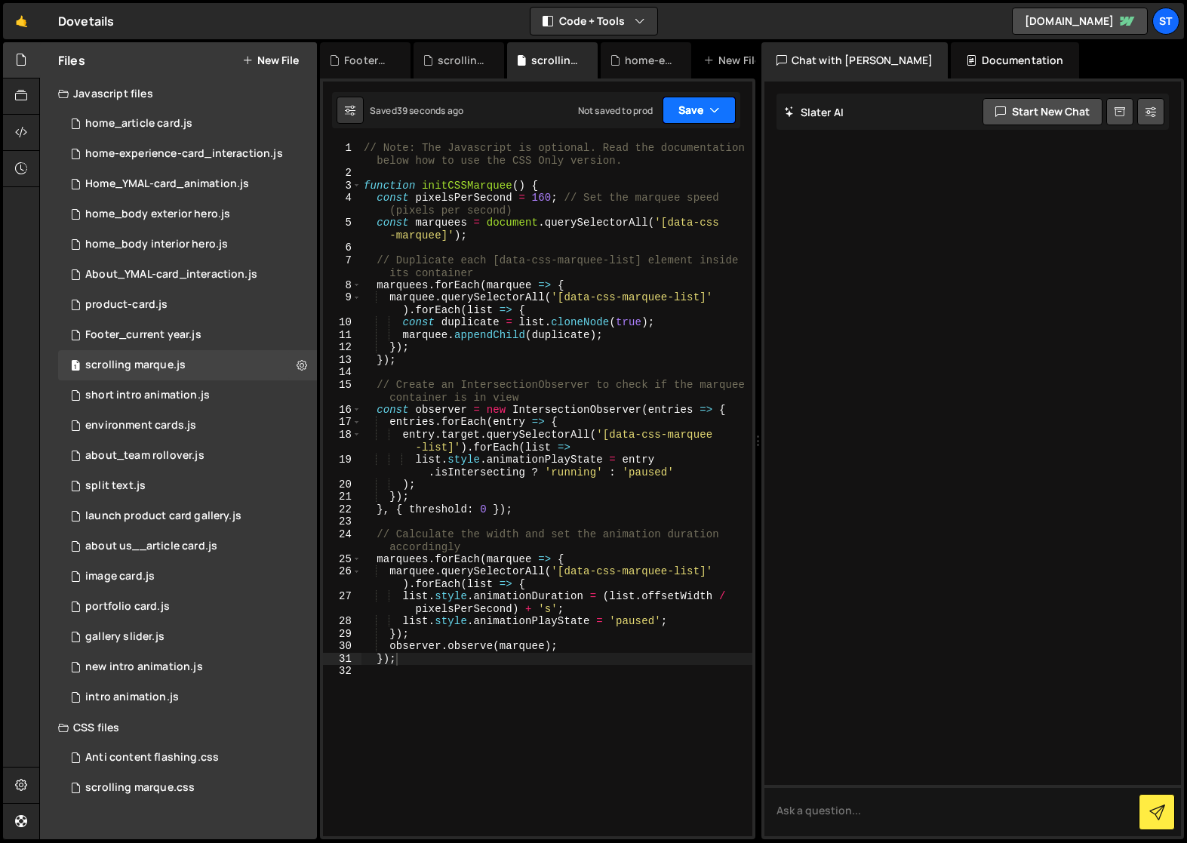
click at [723, 109] on button "Save" at bounding box center [699, 110] width 73 height 27
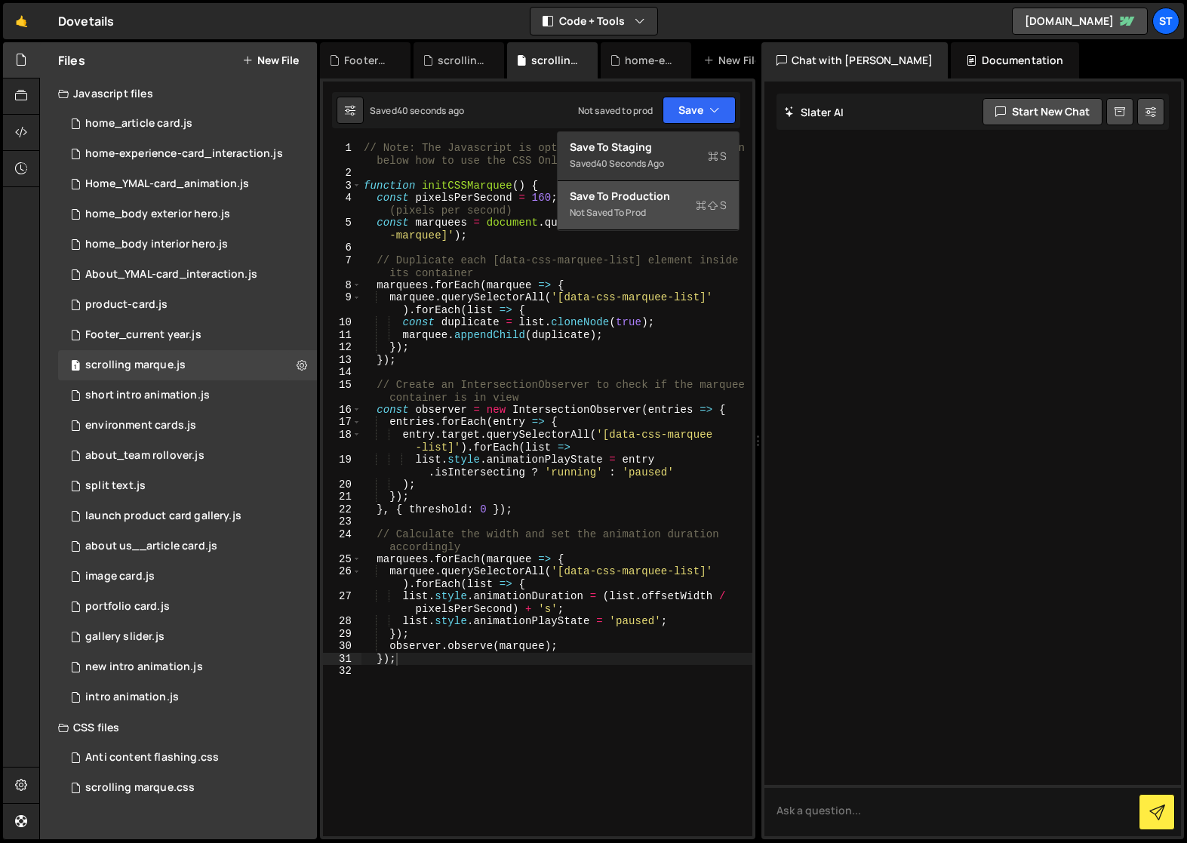
click at [638, 193] on div "Save to Production S" at bounding box center [648, 196] width 157 height 15
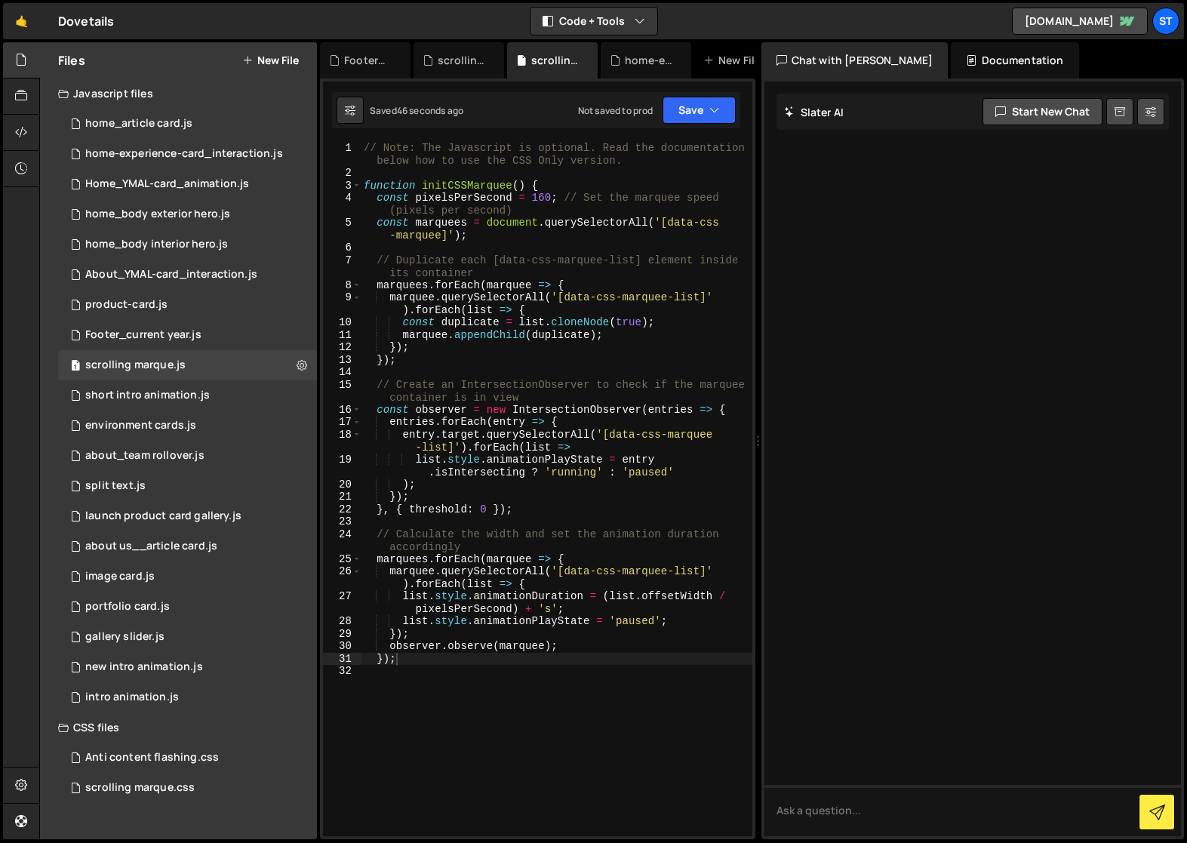
click at [425, 680] on div "// Note: The Javascript is optional. Read the documentation below how to use th…" at bounding box center [557, 508] width 392 height 732
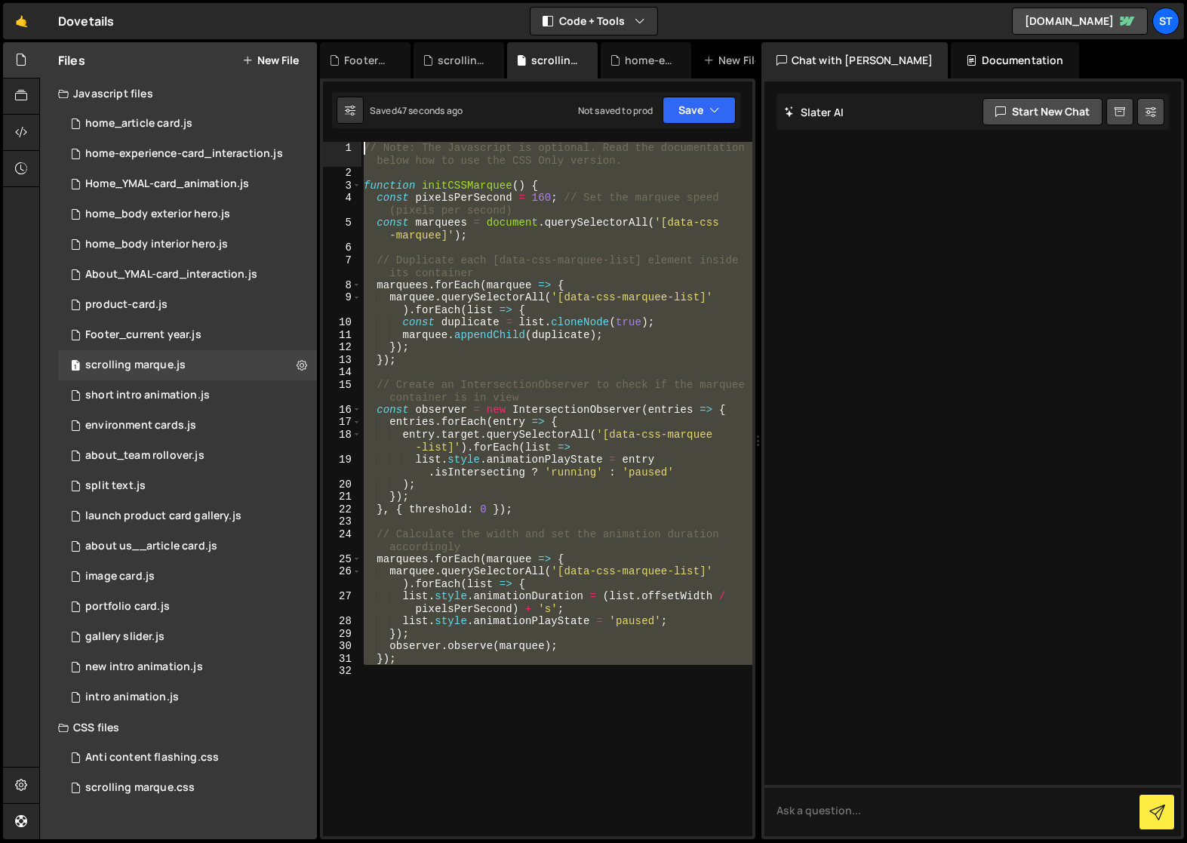
drag, startPoint x: 423, startPoint y: 682, endPoint x: 363, endPoint y: 125, distance: 560.3
click at [363, 125] on div "Debug Explain Copy Footer_current year.js scrolling marque.css scrolling marque…" at bounding box center [538, 441] width 436 height 798
click at [710, 155] on button "Debug" at bounding box center [706, 157] width 65 height 23
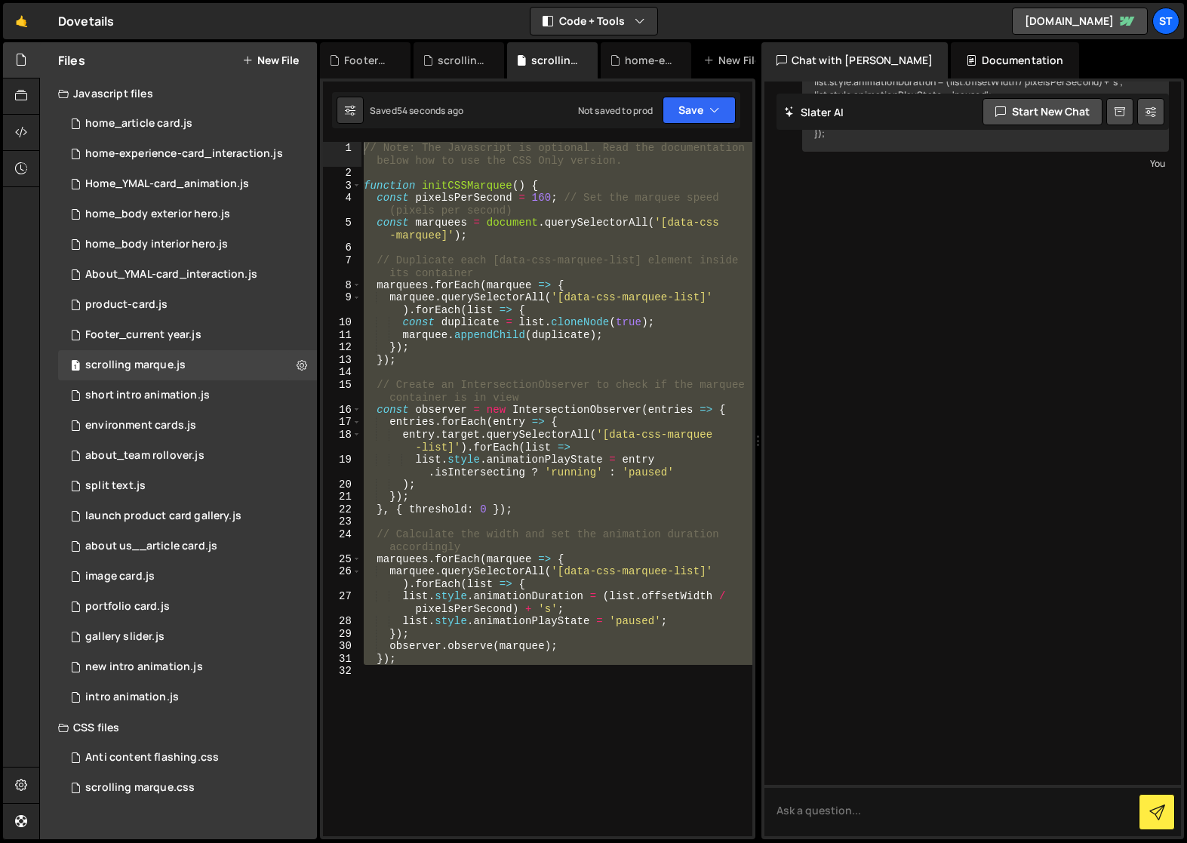
scroll to position [445, 0]
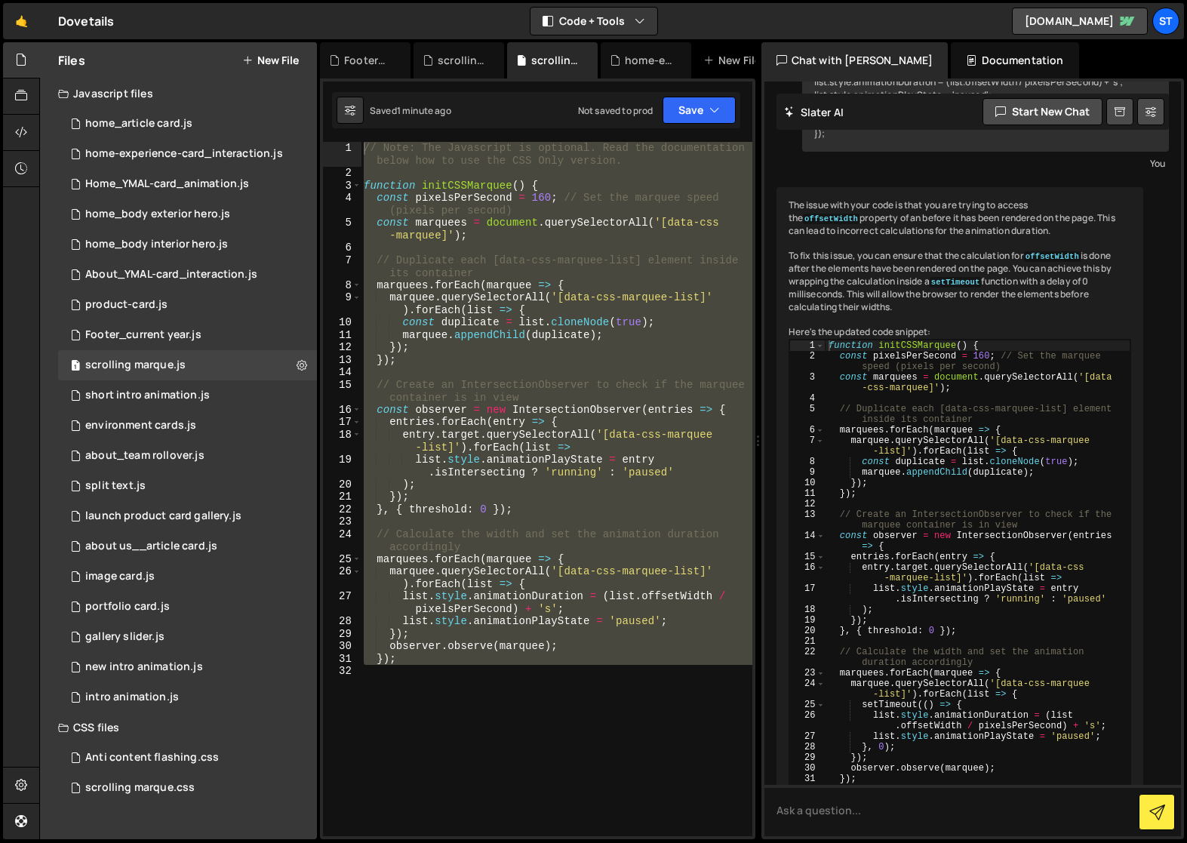
click at [581, 362] on div "// Note: The Javascript is optional. Read the documentation below how to use th…" at bounding box center [556, 489] width 391 height 694
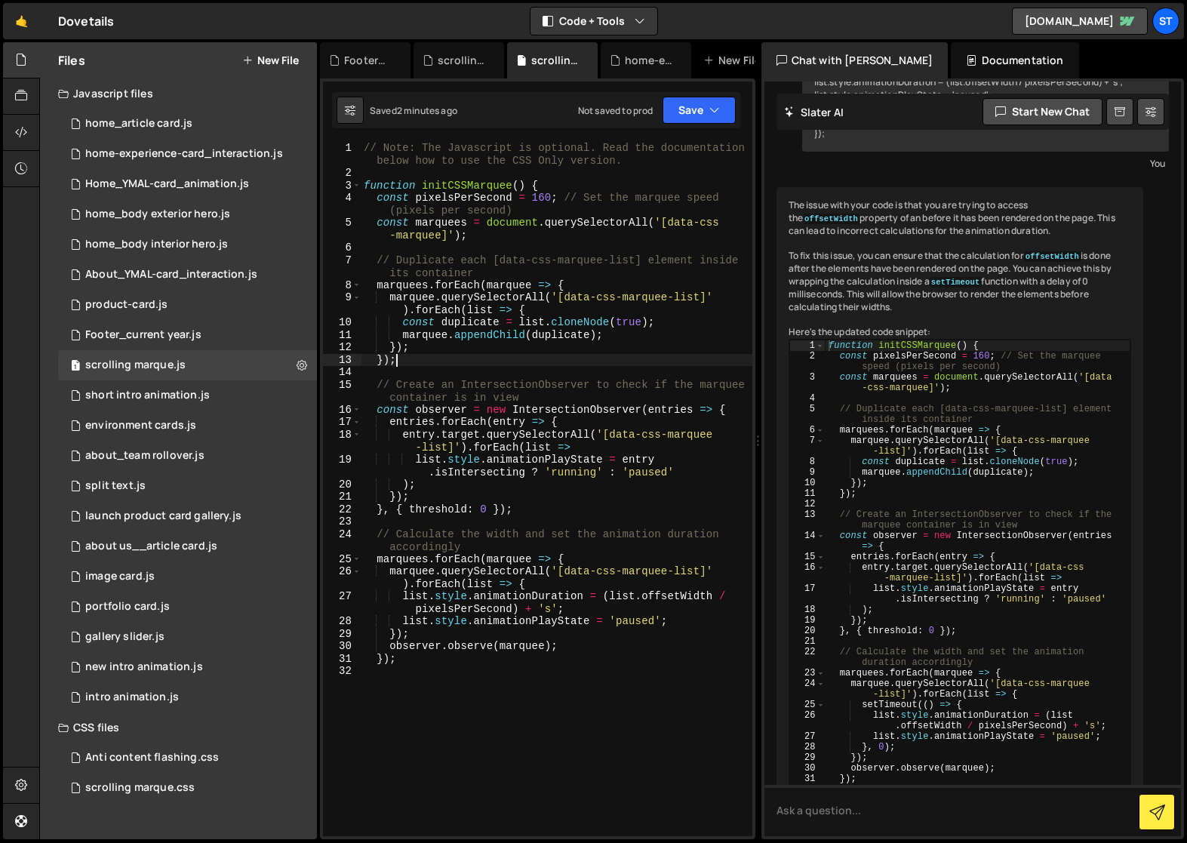
click at [607, 598] on div "// Note: The Javascript is optional. Read the documentation below how to use th…" at bounding box center [557, 508] width 392 height 732
type textarea "list.style.animationDuration = (list.offsetWidth / pixelsPerSecond) + 's';"
click at [300, 366] on icon at bounding box center [302, 365] width 11 height 14
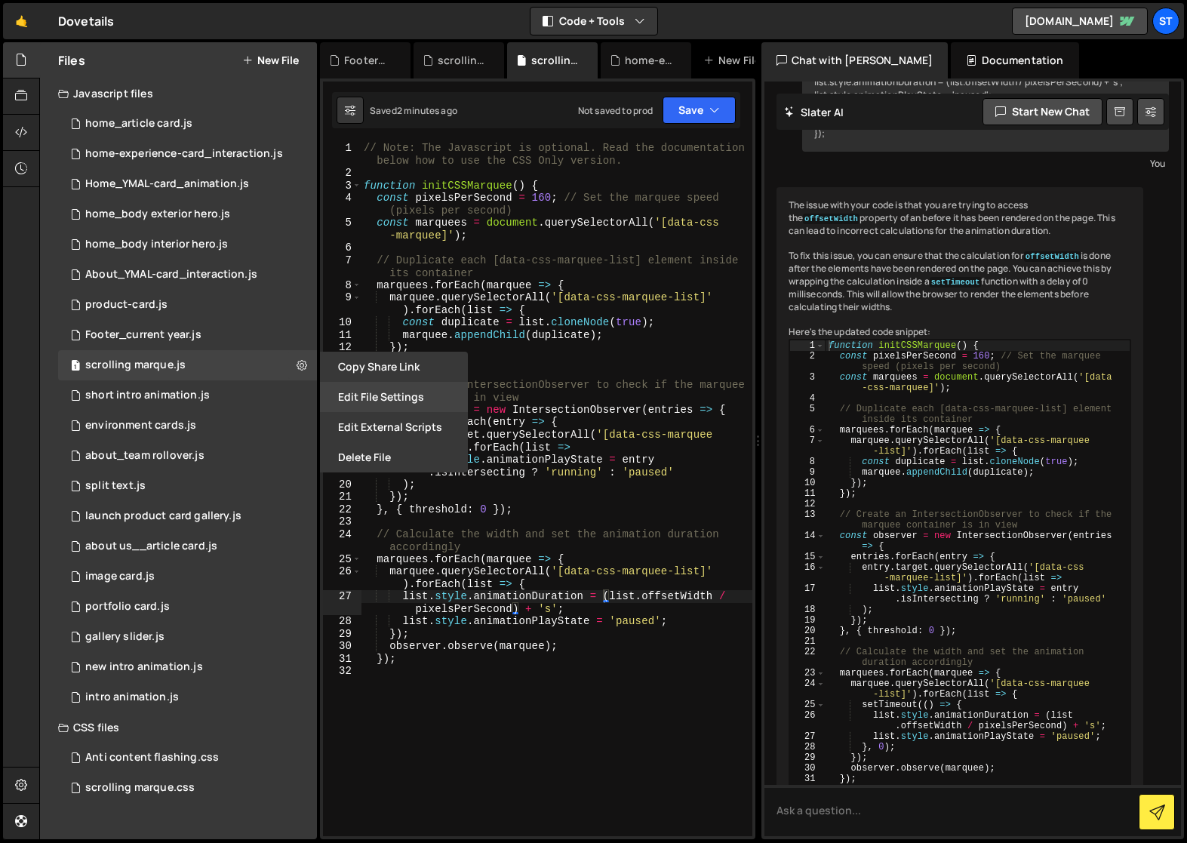
click at [385, 400] on button "Edit File Settings" at bounding box center [394, 397] width 148 height 30
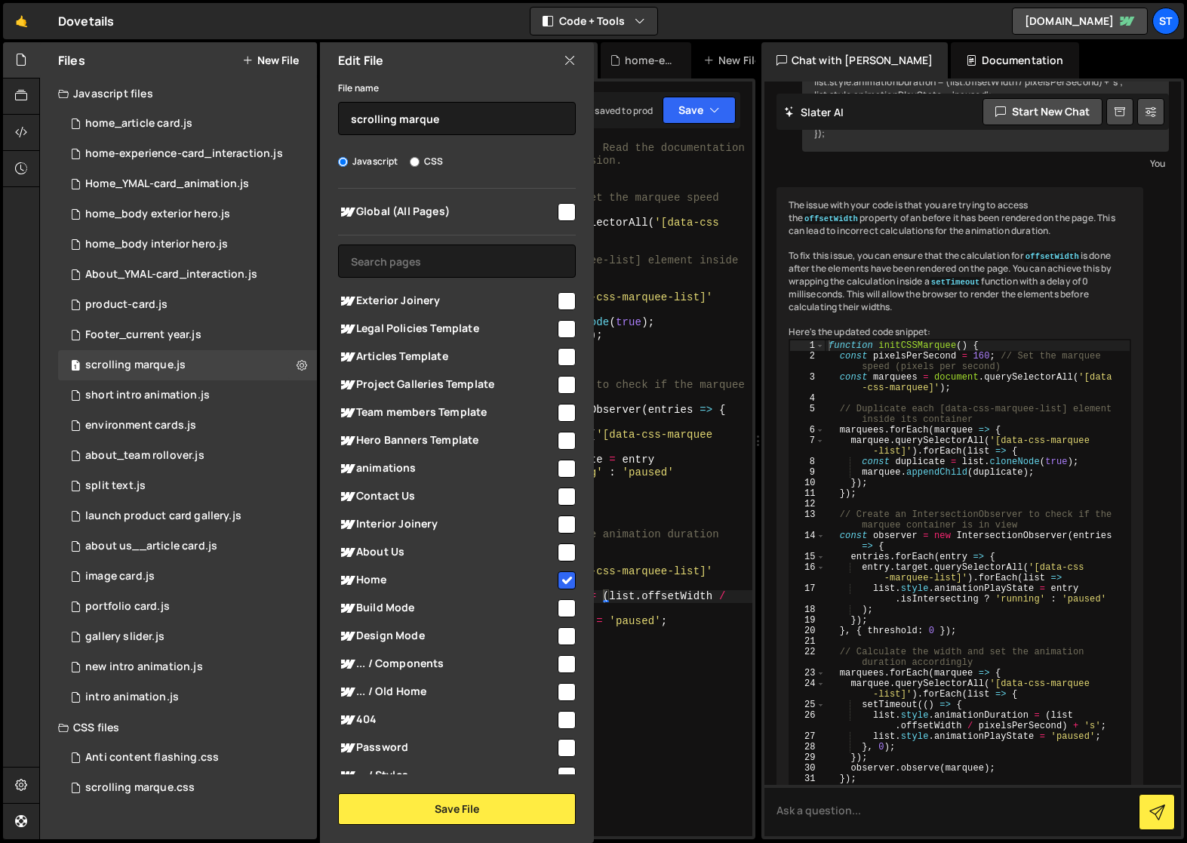
click at [564, 577] on input "checkbox" at bounding box center [567, 580] width 18 height 18
checkbox input "false"
click at [465, 809] on button "Save File" at bounding box center [457, 809] width 238 height 32
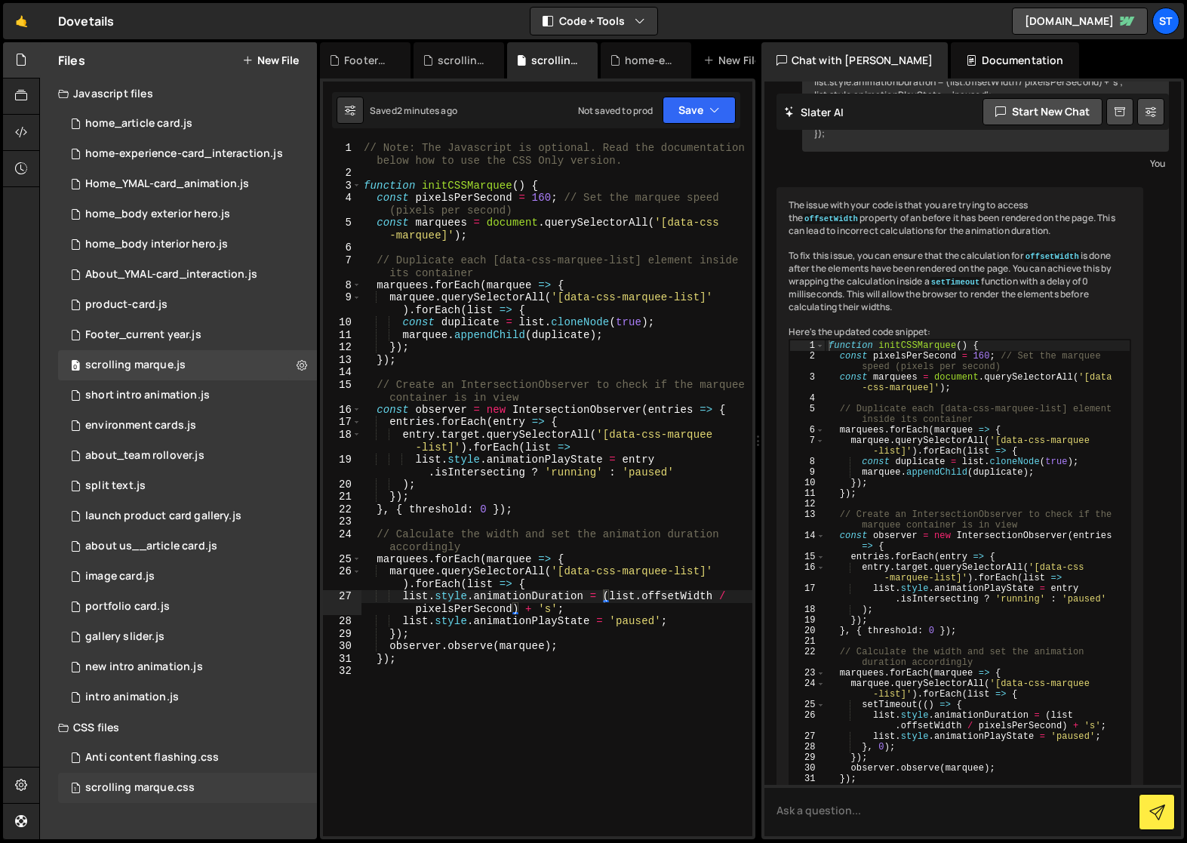
click at [164, 786] on div "scrolling marque.css" at bounding box center [139, 788] width 109 height 14
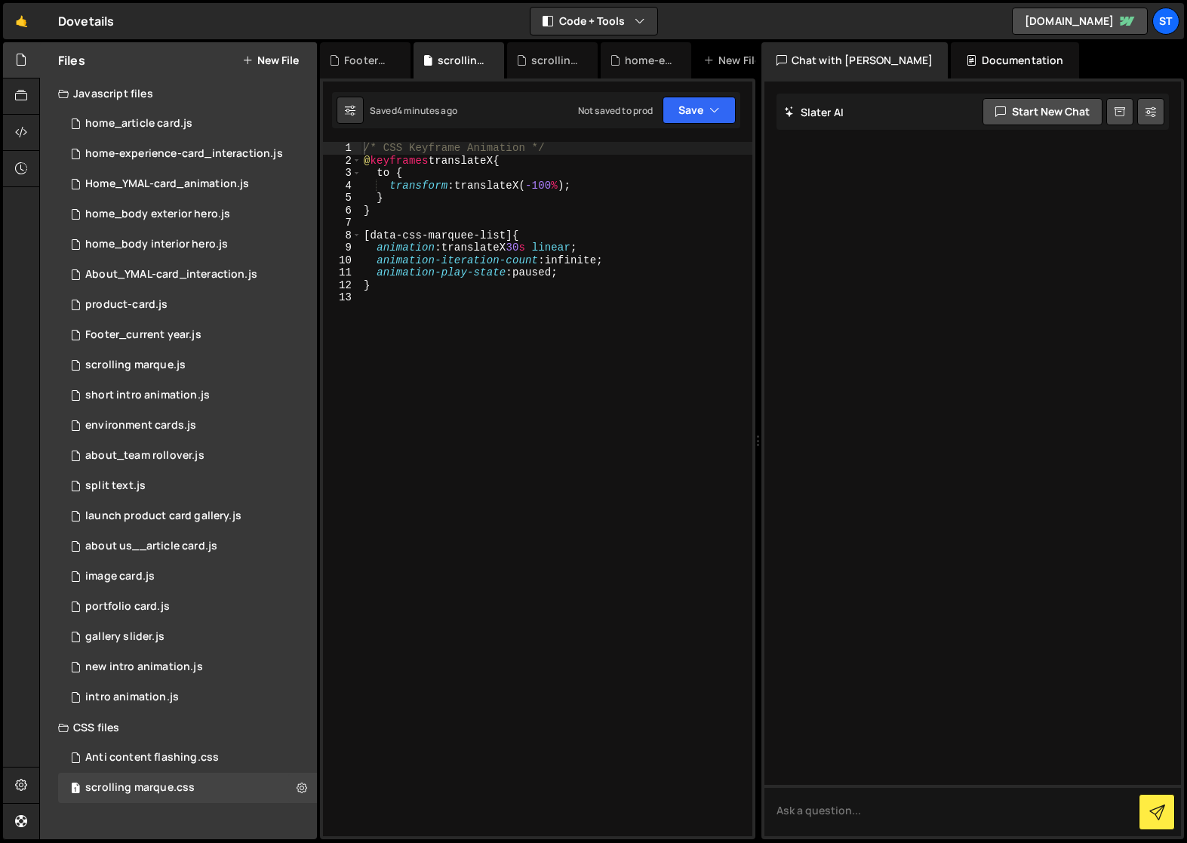
scroll to position [0, 0]
click at [300, 785] on icon at bounding box center [302, 787] width 11 height 14
type input "scrolling marque"
radio input "false"
radio input "true"
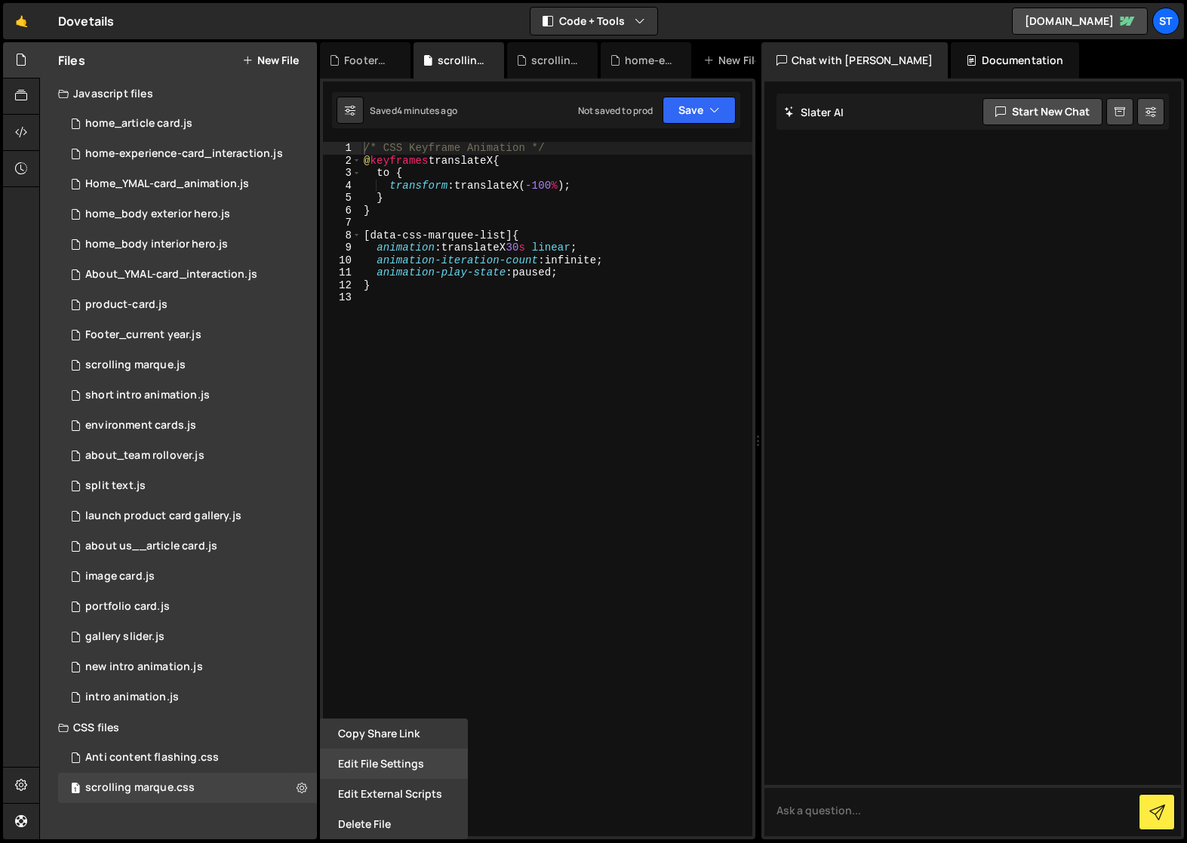
click at [407, 771] on button "Edit File Settings" at bounding box center [394, 764] width 148 height 30
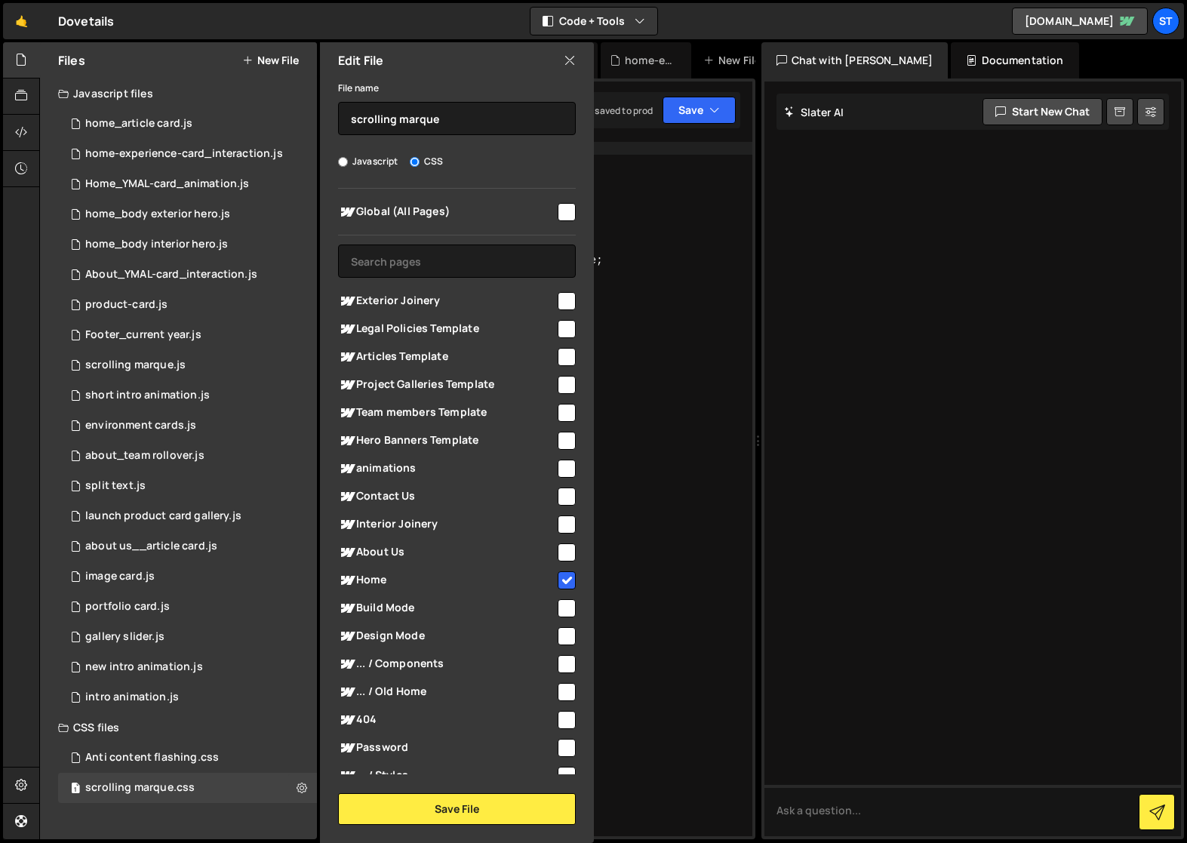
click at [565, 580] on input "checkbox" at bounding box center [567, 580] width 18 height 18
checkbox input "false"
click at [453, 802] on button "Save File" at bounding box center [457, 809] width 238 height 32
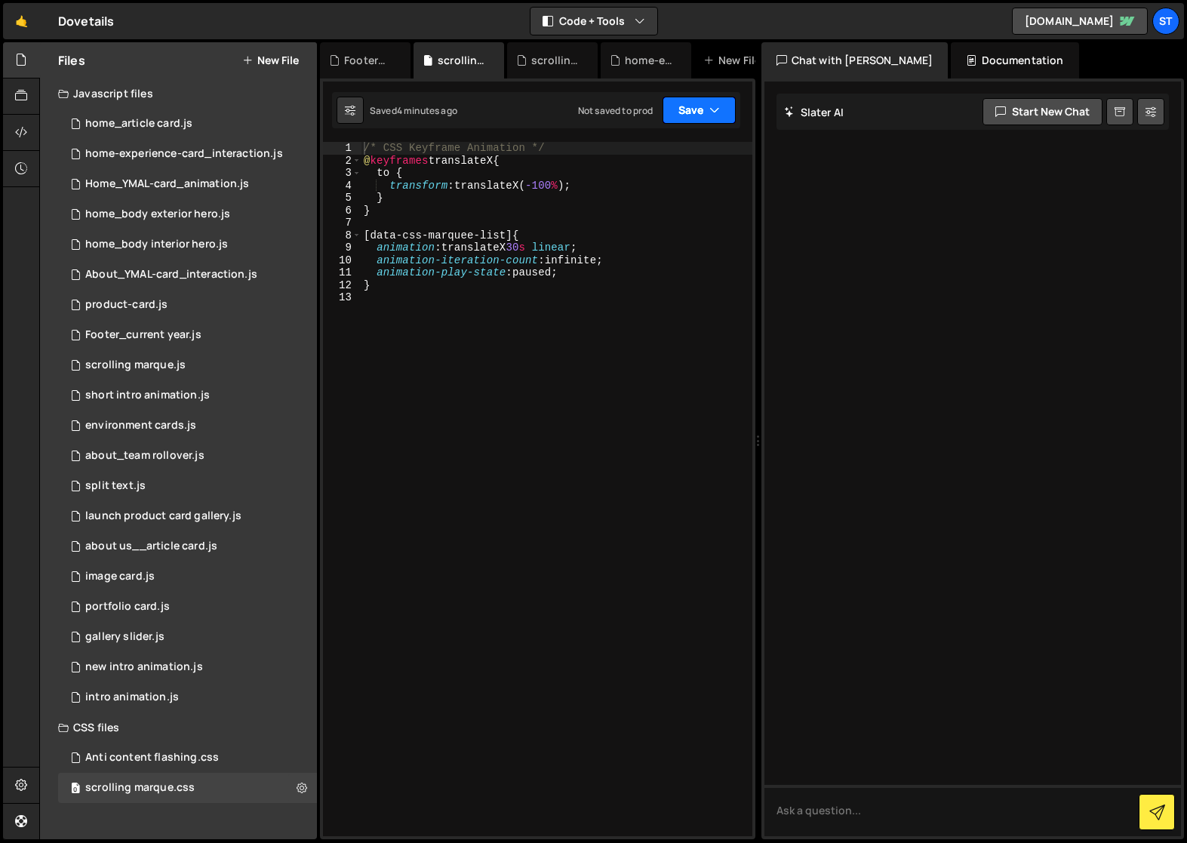
click at [728, 119] on button "Save" at bounding box center [699, 110] width 73 height 27
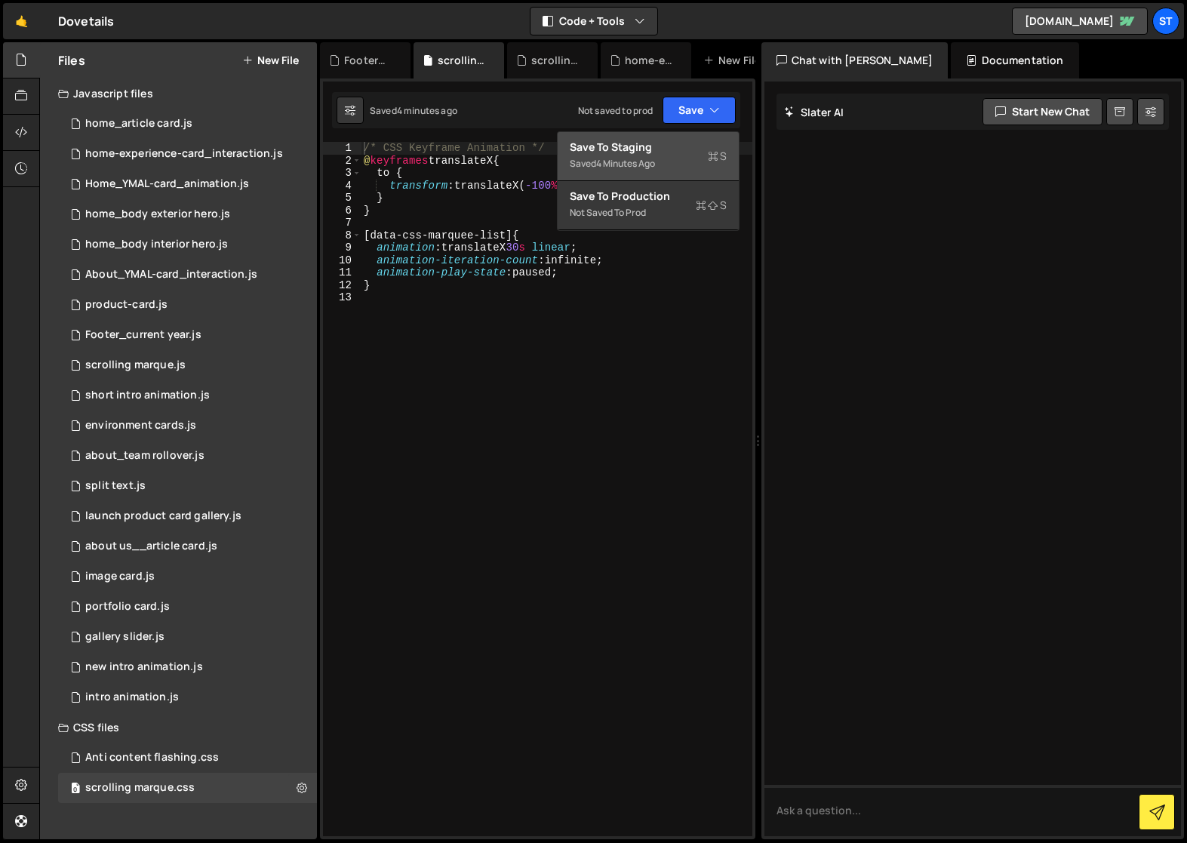
click at [642, 146] on div "Save to Staging S" at bounding box center [648, 147] width 157 height 15
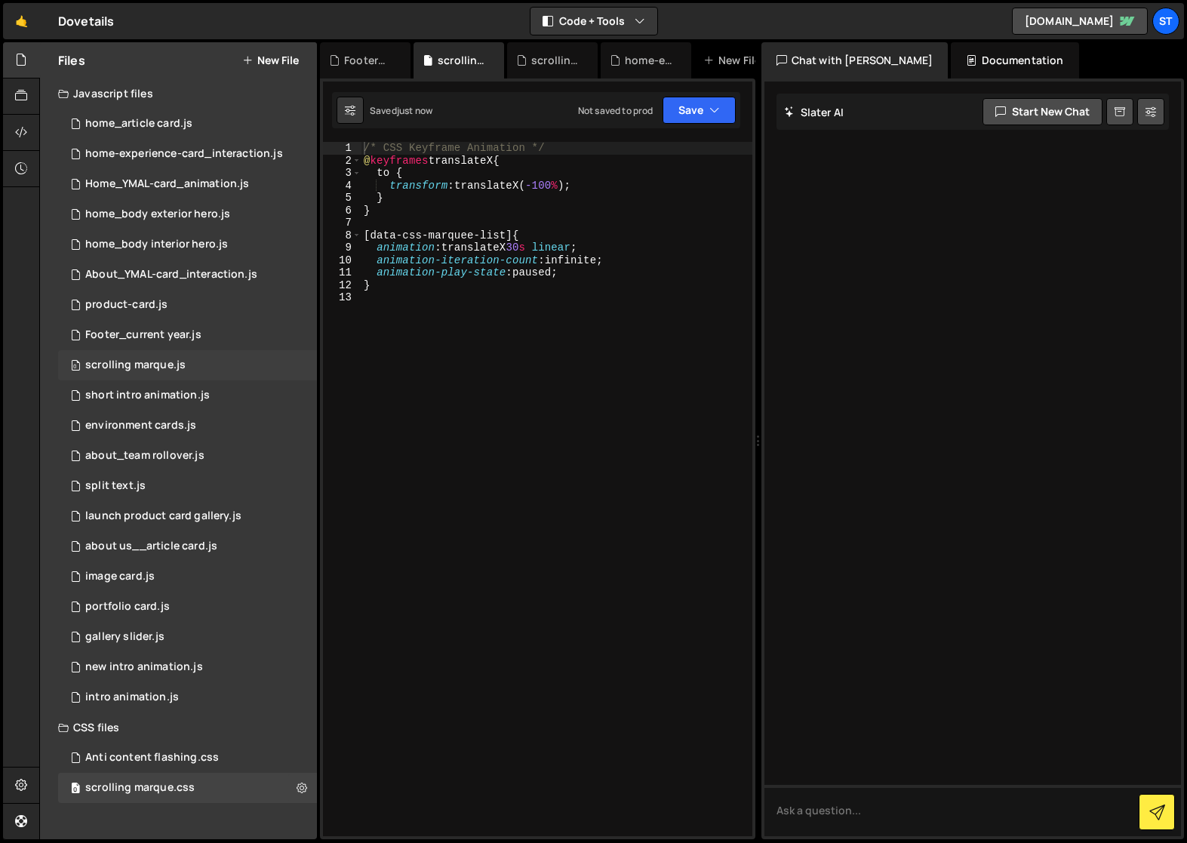
click at [119, 359] on div "scrolling marque.js" at bounding box center [135, 366] width 100 height 14
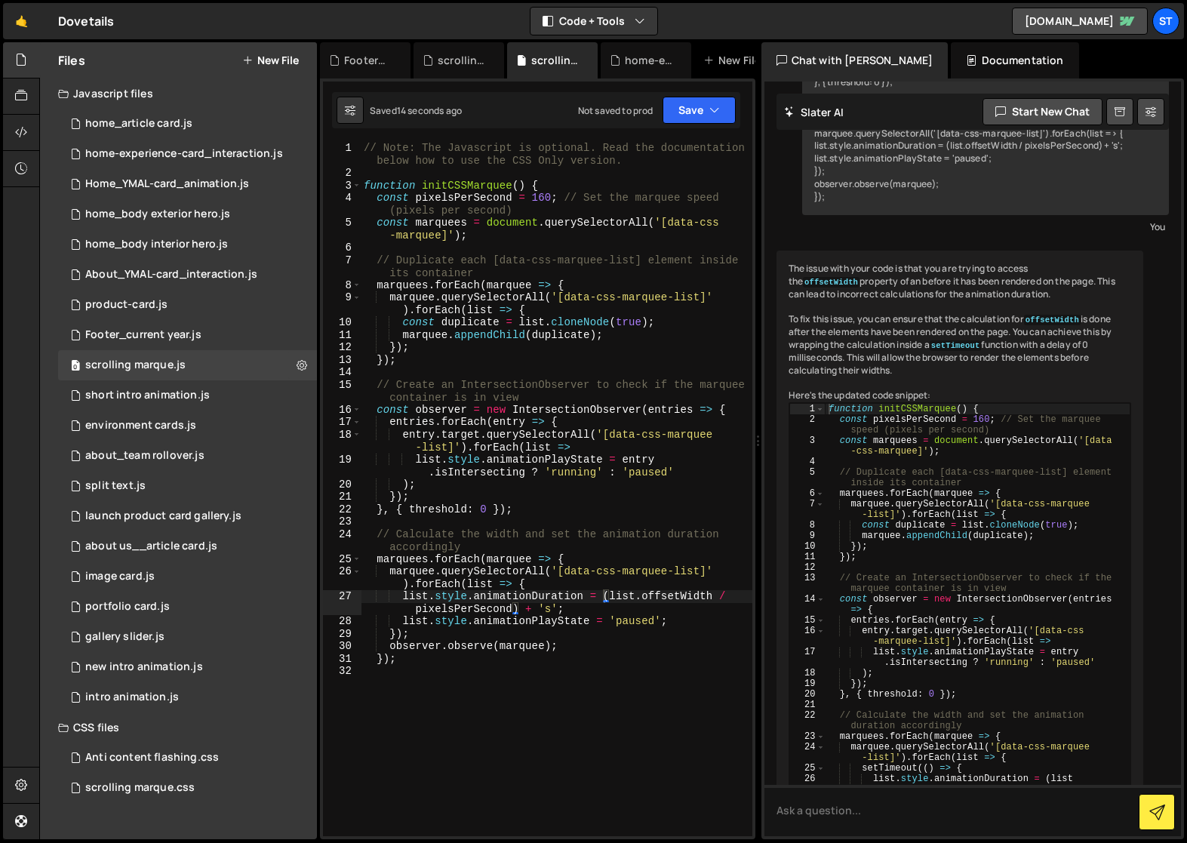
scroll to position [585, 0]
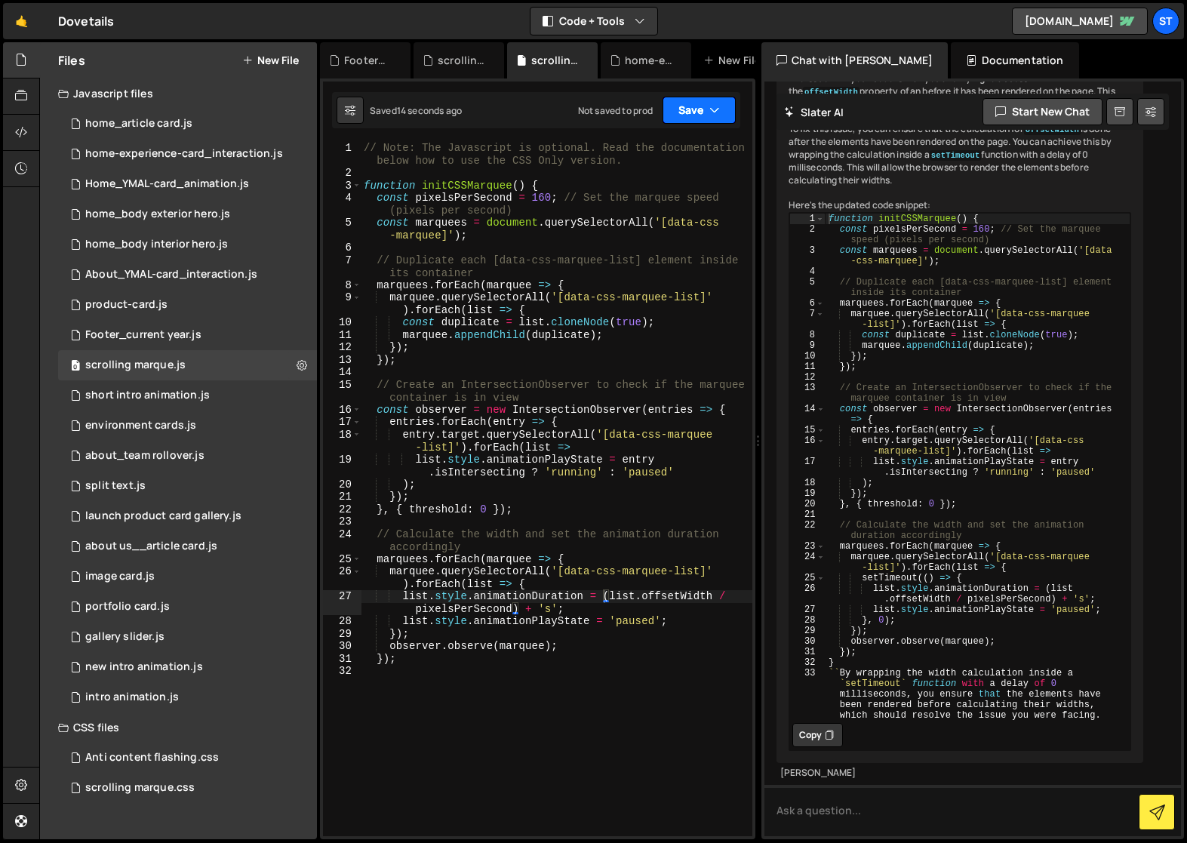
click at [711, 111] on icon "button" at bounding box center [715, 110] width 11 height 15
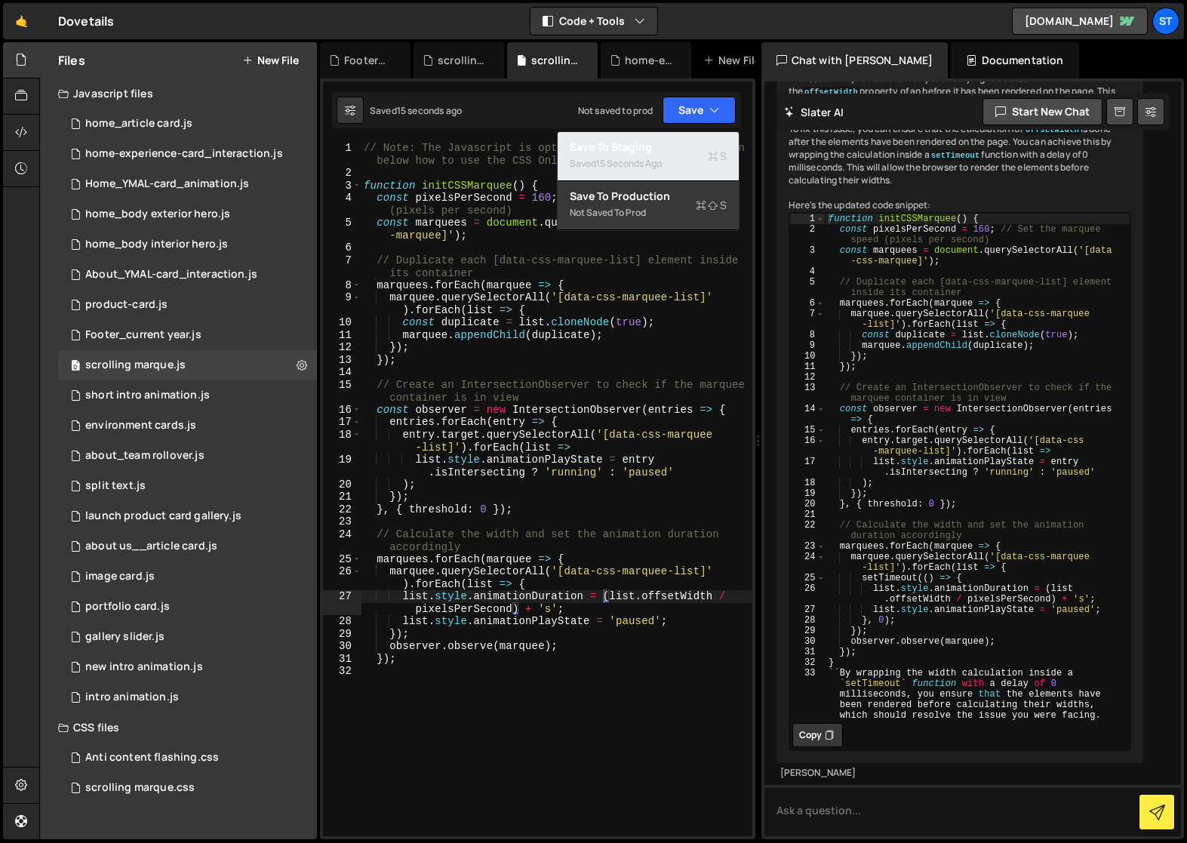
click at [626, 155] on div "Saved 15 seconds ago" at bounding box center [648, 164] width 157 height 18
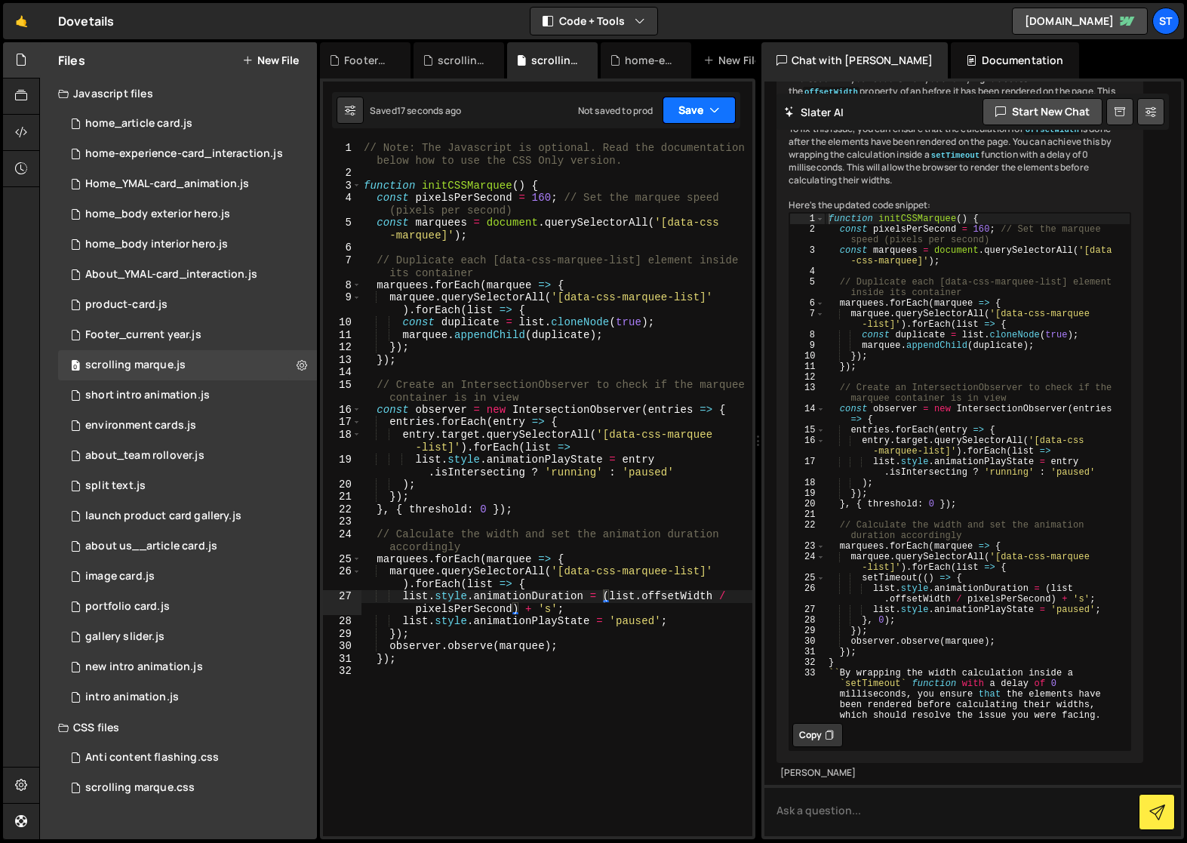
click at [722, 109] on button "Save" at bounding box center [699, 110] width 73 height 27
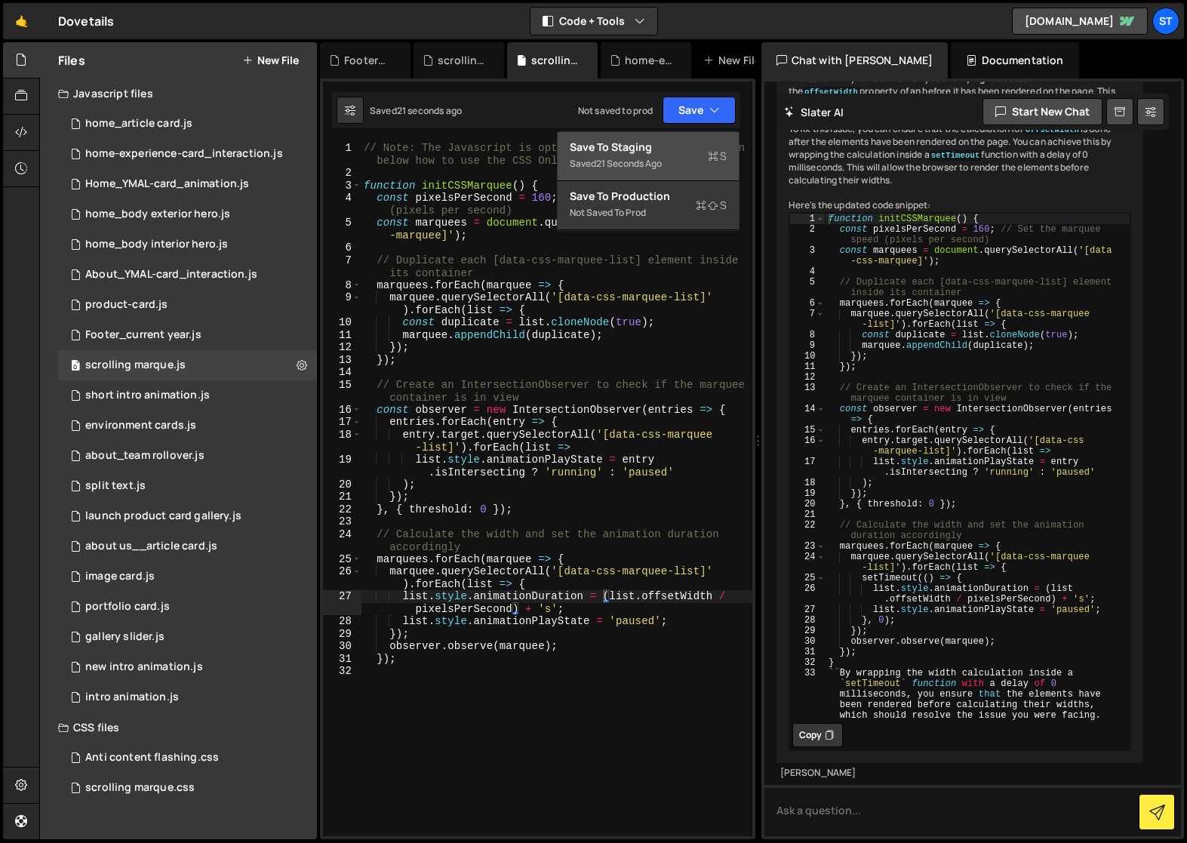
click at [633, 159] on div "21 seconds ago" at bounding box center [629, 163] width 66 height 13
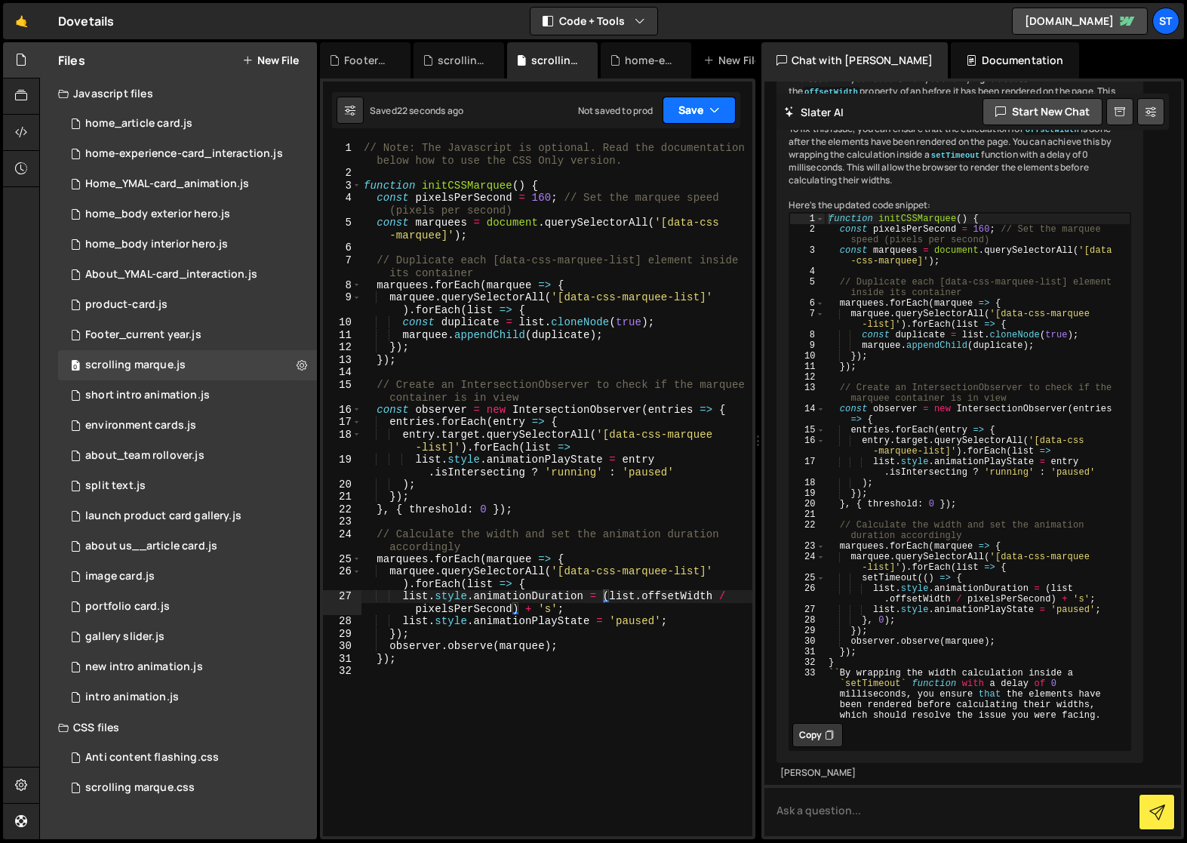
click at [722, 109] on button "Save" at bounding box center [699, 110] width 73 height 27
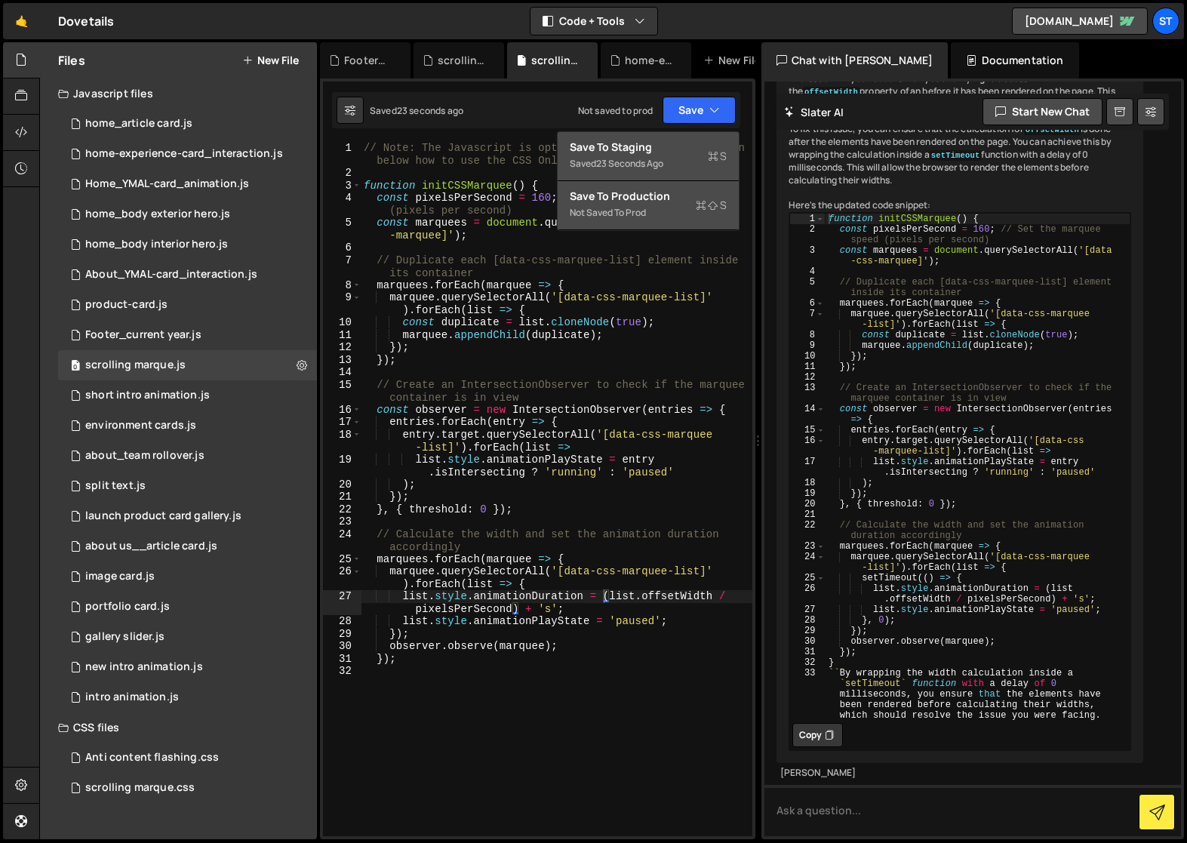
click at [598, 199] on div "Save to Production S" at bounding box center [648, 196] width 157 height 15
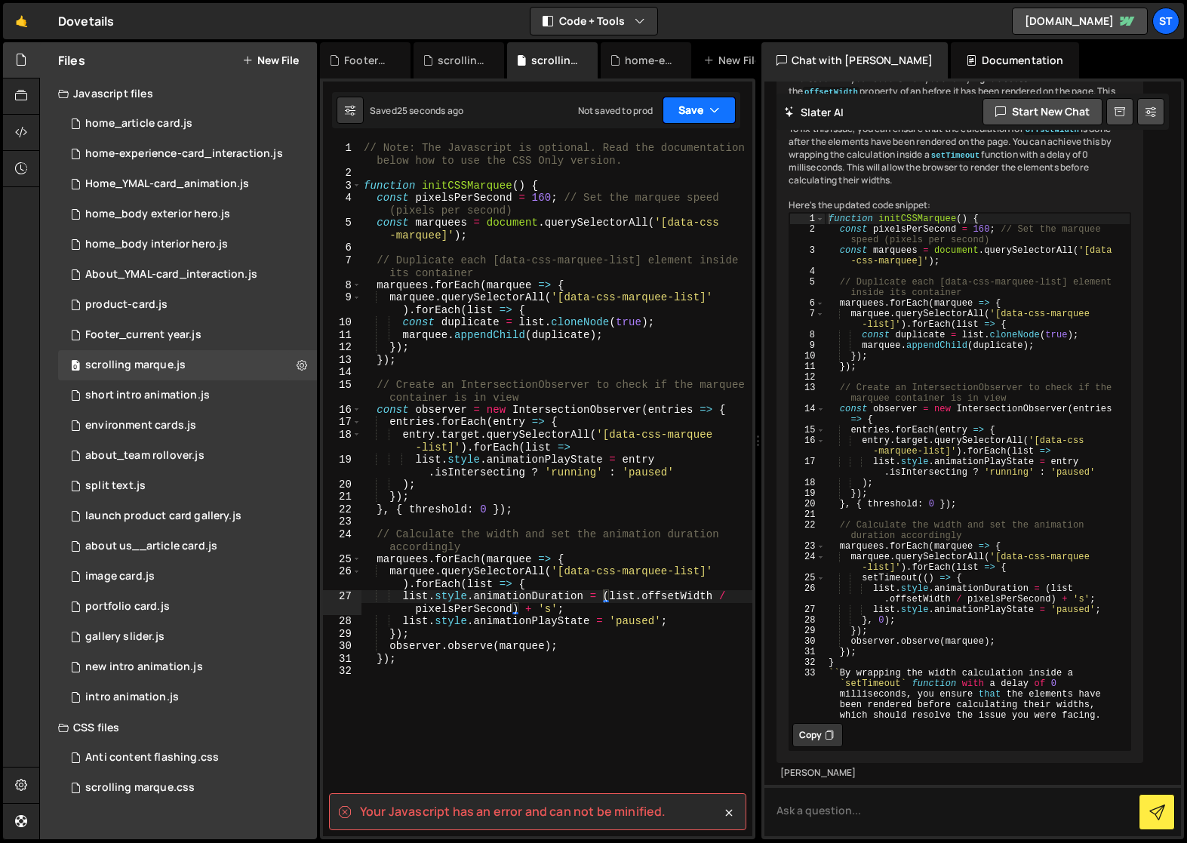
click at [719, 106] on icon "button" at bounding box center [715, 110] width 11 height 15
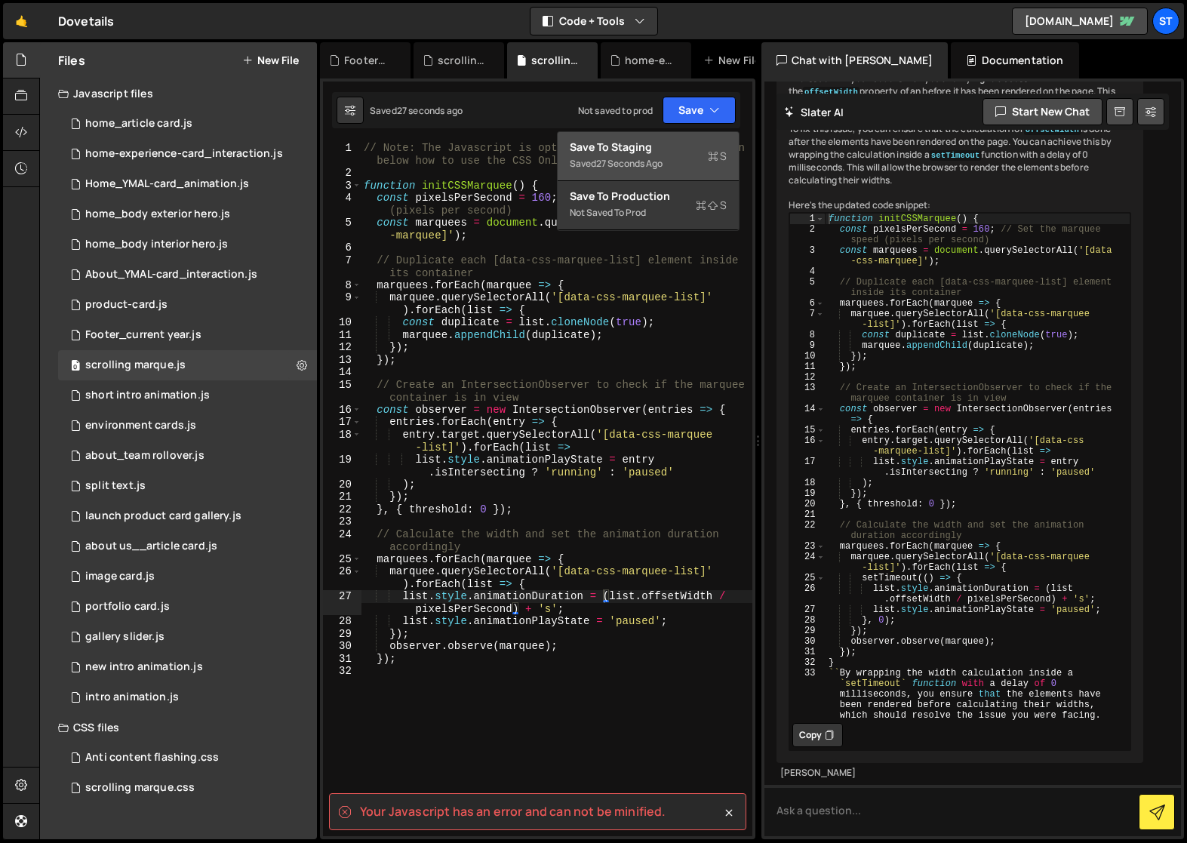
click at [676, 159] on div "Saved 27 seconds ago" at bounding box center [648, 164] width 157 height 18
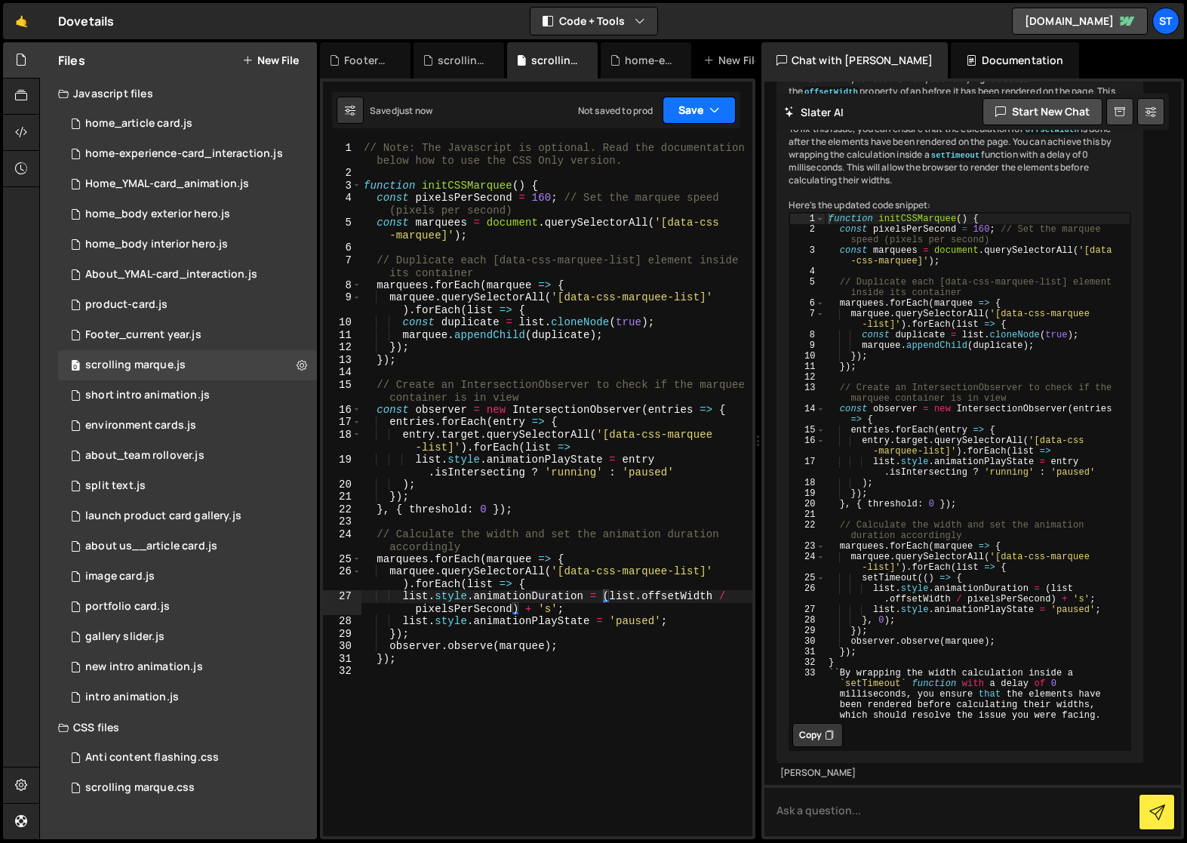
click at [713, 109] on icon "button" at bounding box center [715, 110] width 11 height 15
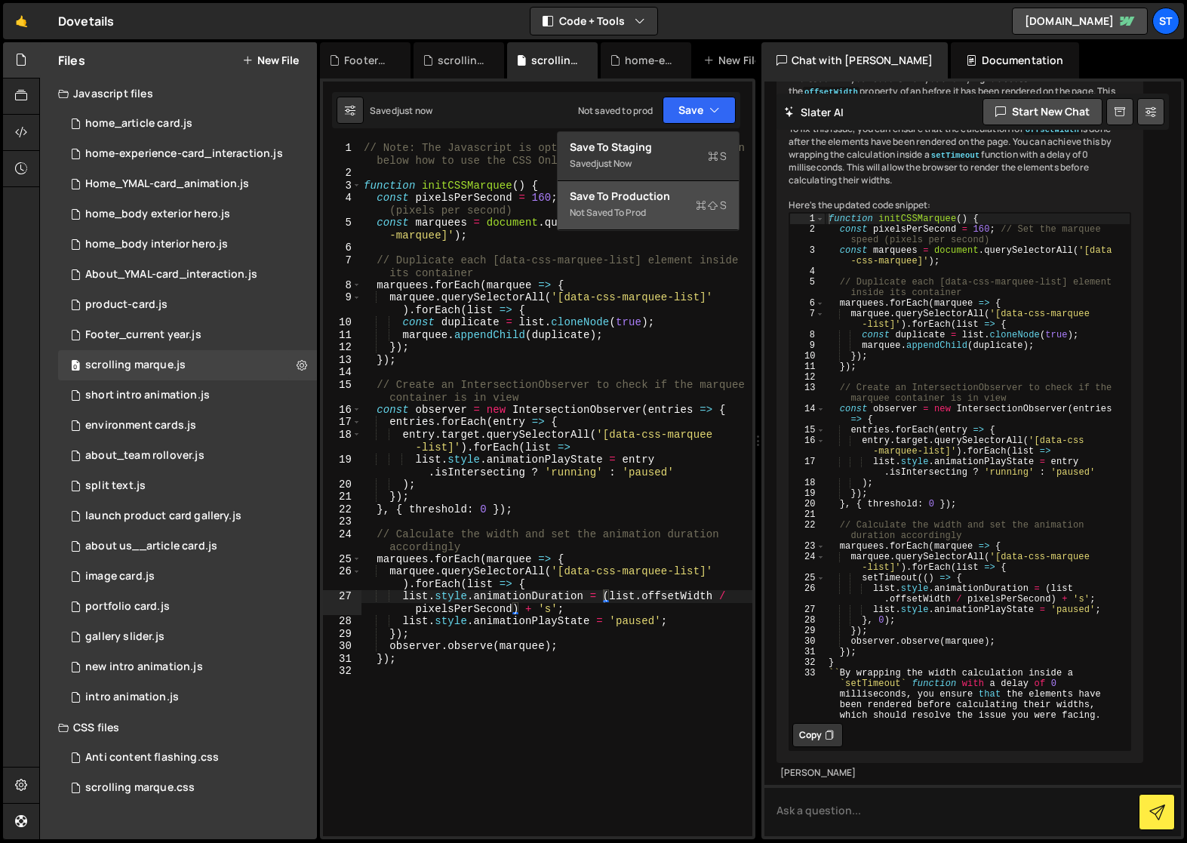
click at [609, 200] on div "Save to Production S" at bounding box center [648, 196] width 157 height 15
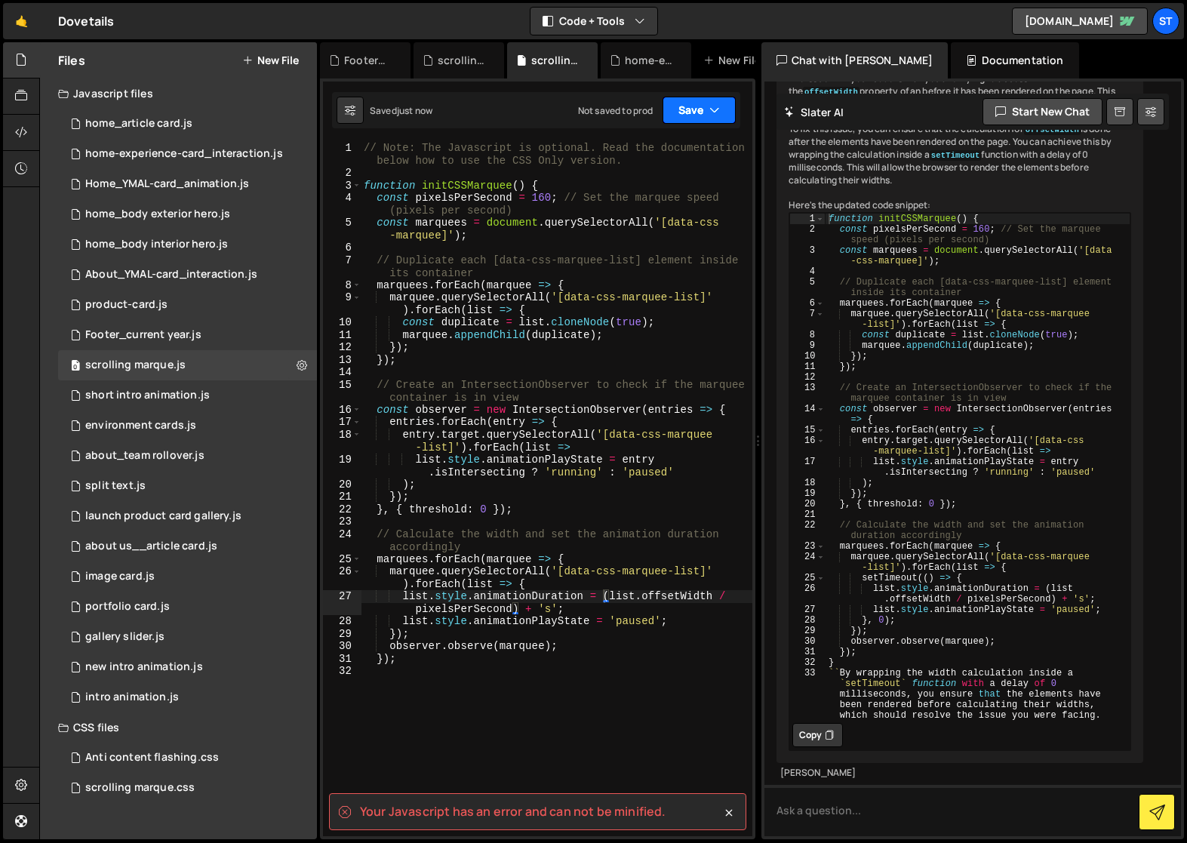
click at [711, 105] on icon "button" at bounding box center [715, 110] width 11 height 15
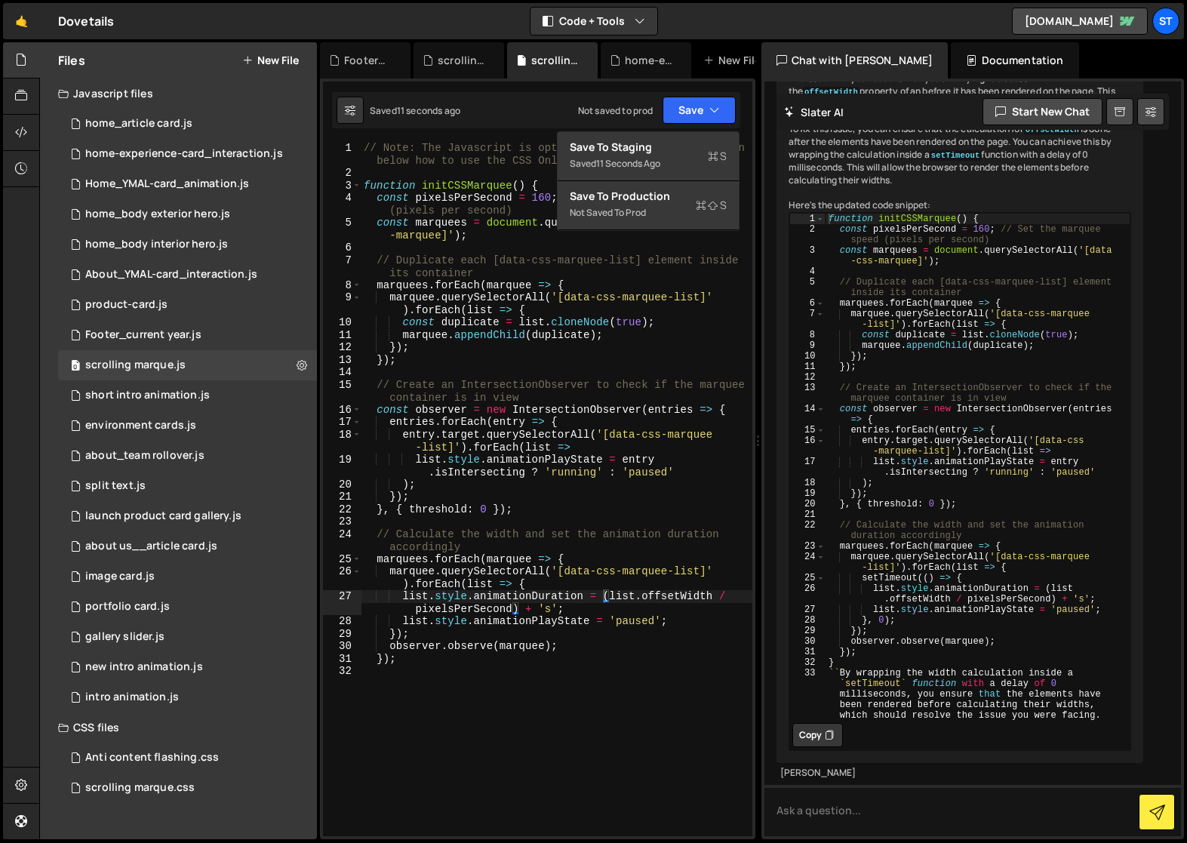
click at [527, 108] on div "Saved 11 seconds ago Not saved to prod Upgrade to Edit Save Save to Staging S S…" at bounding box center [536, 110] width 408 height 36
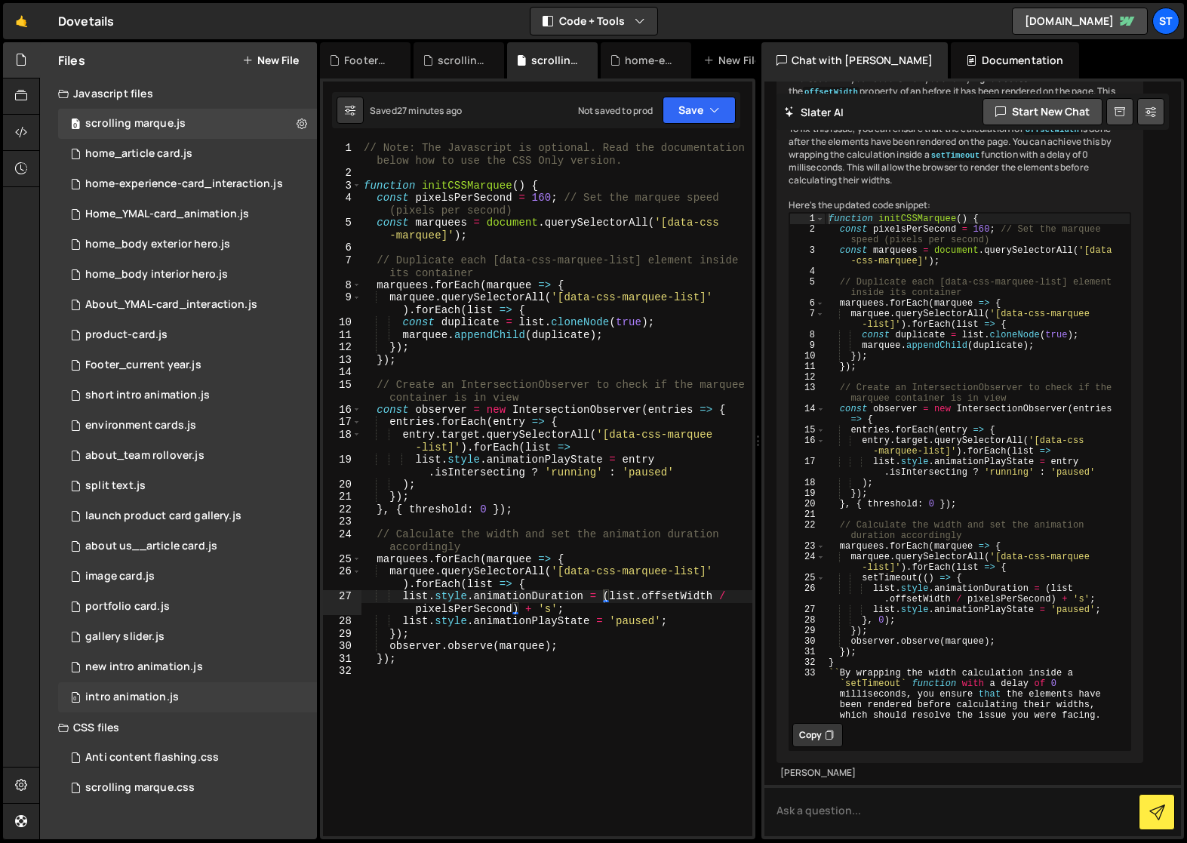
click at [26, 103] on icon at bounding box center [21, 96] width 12 height 17
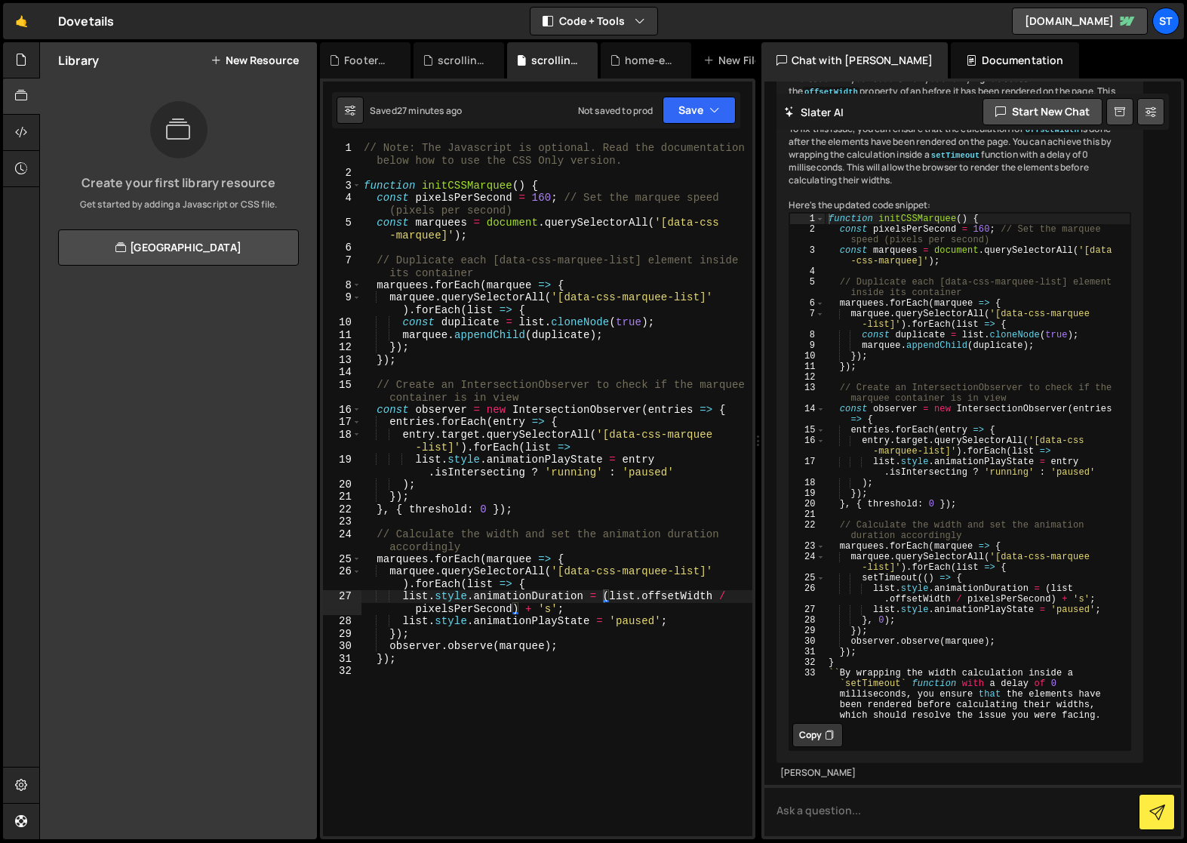
click at [245, 60] on button "New Resource" at bounding box center [255, 60] width 88 height 12
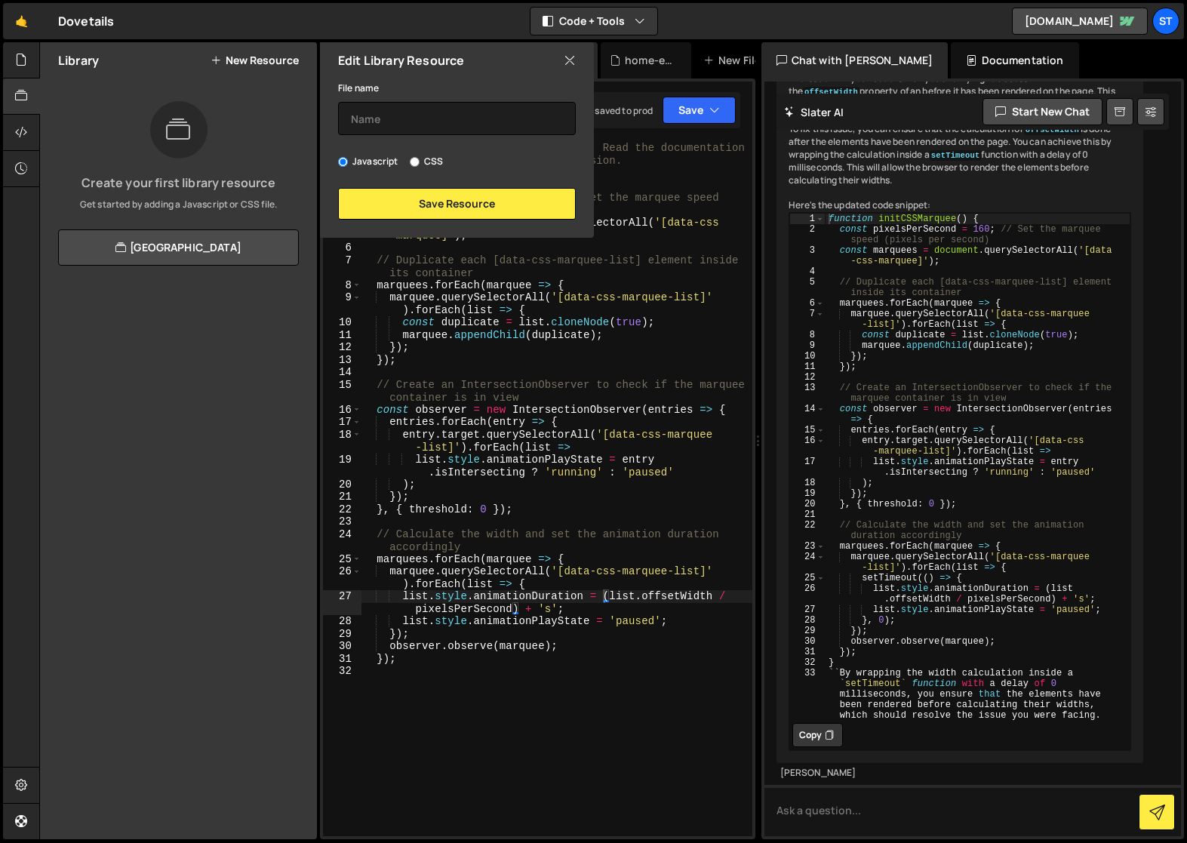
click at [575, 62] on icon at bounding box center [570, 60] width 12 height 17
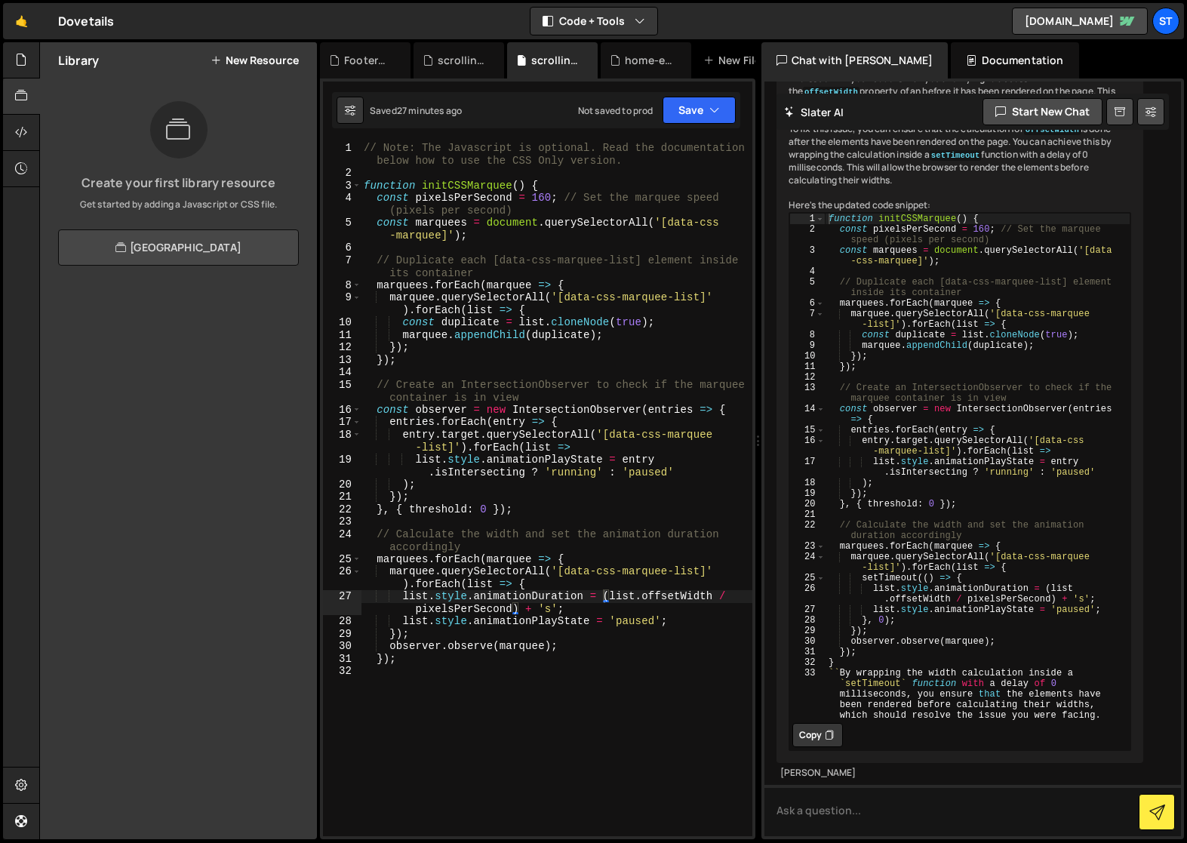
click at [199, 238] on link "View Community Library" at bounding box center [178, 247] width 241 height 36
click at [17, 58] on icon at bounding box center [21, 59] width 12 height 17
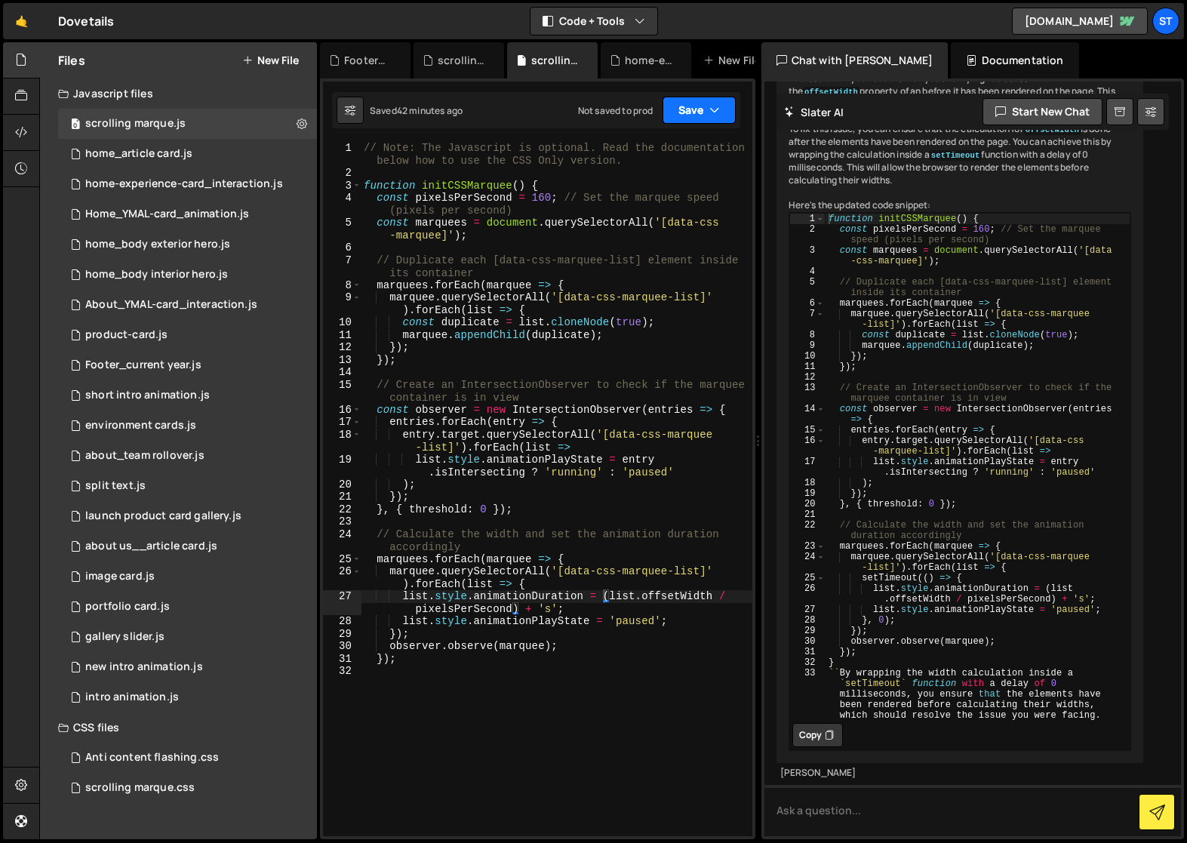
click at [716, 108] on icon "button" at bounding box center [715, 110] width 11 height 15
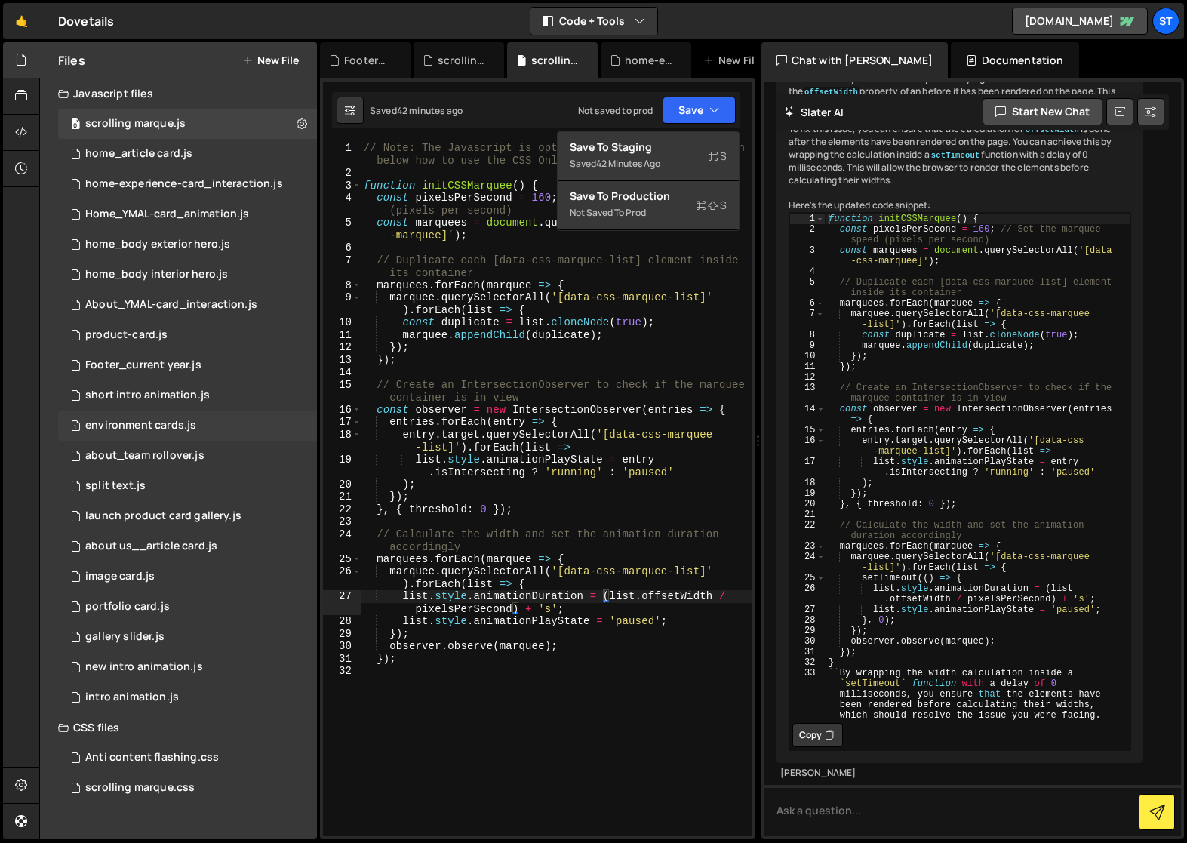
click at [140, 426] on div "environment cards.js" at bounding box center [140, 426] width 111 height 14
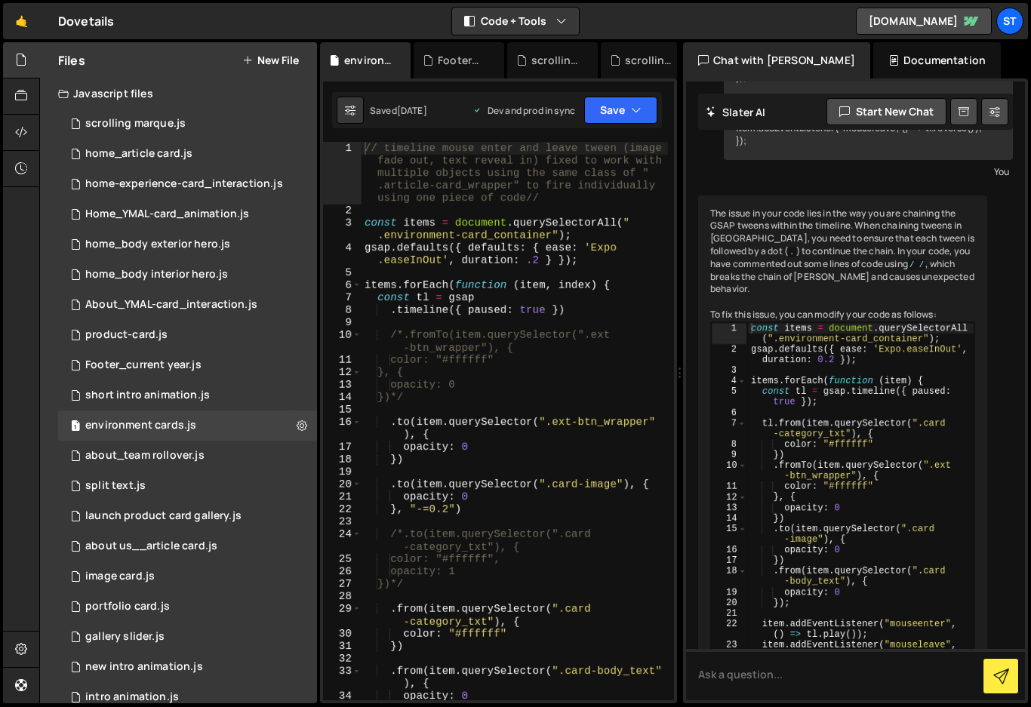
scroll to position [640, 0]
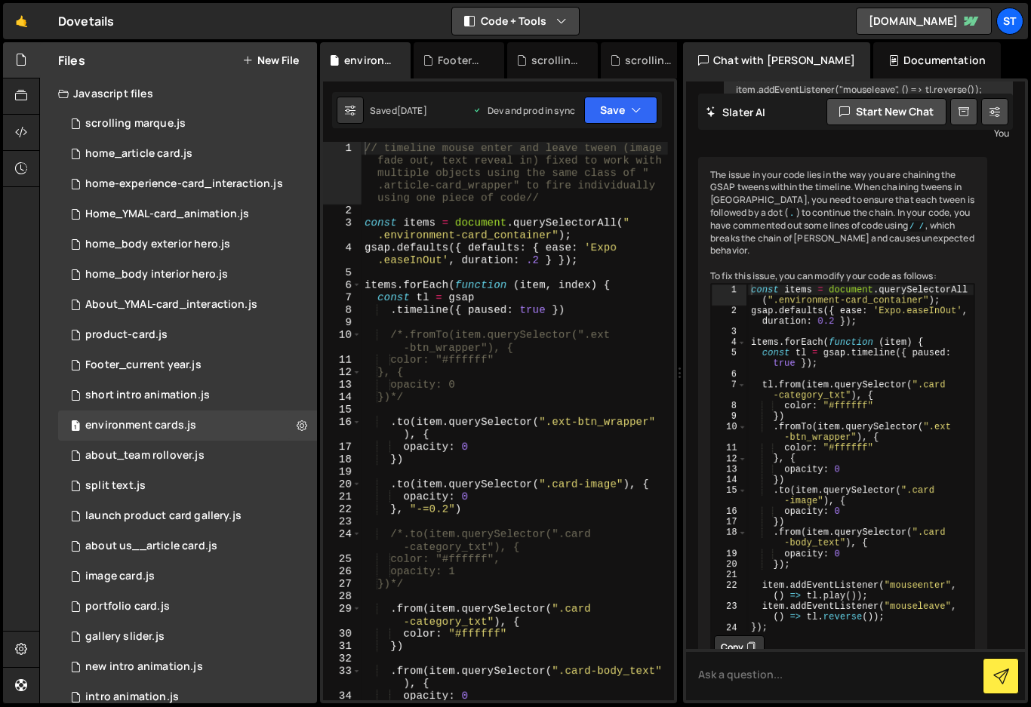
click at [558, 20] on icon "button" at bounding box center [561, 21] width 11 height 15
click at [492, 58] on button "Code Only" at bounding box center [516, 54] width 127 height 27
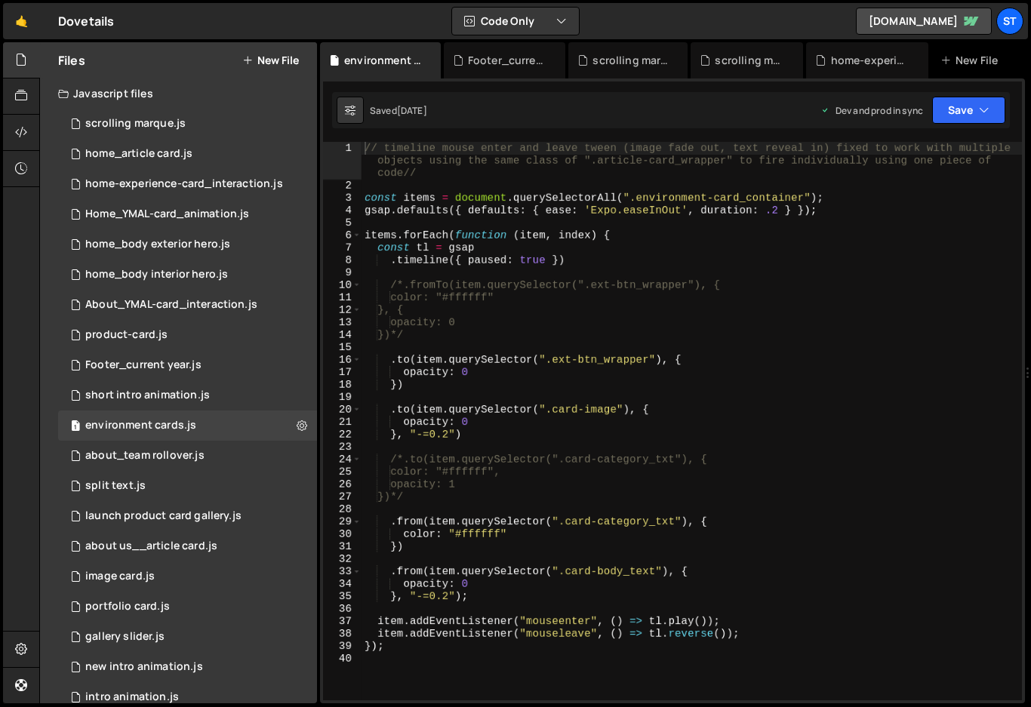
click at [463, 599] on div "// timeline mouse enter and leave tween (image fade out, text reveal in) fixed …" at bounding box center [692, 446] width 660 height 608
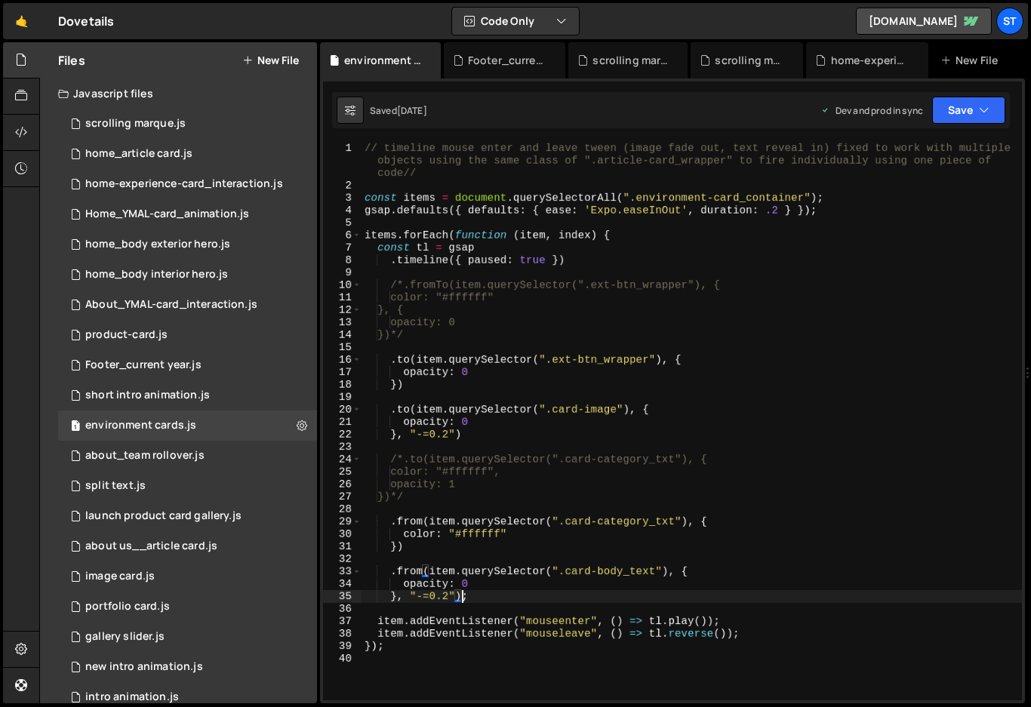
scroll to position [0, 2]
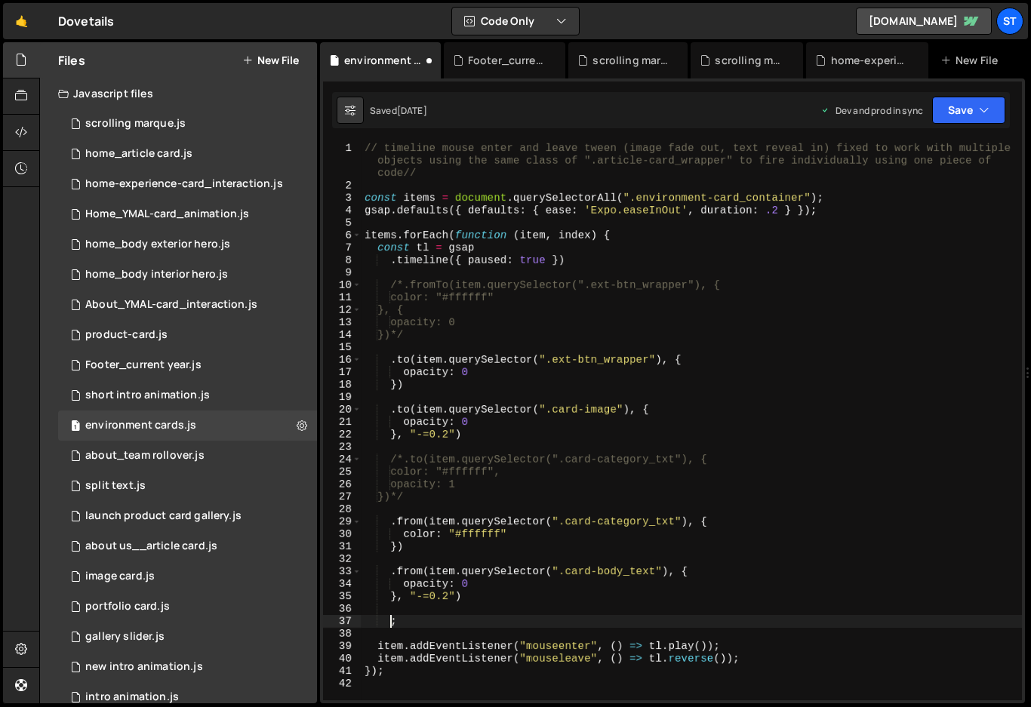
paste textarea "read-more"
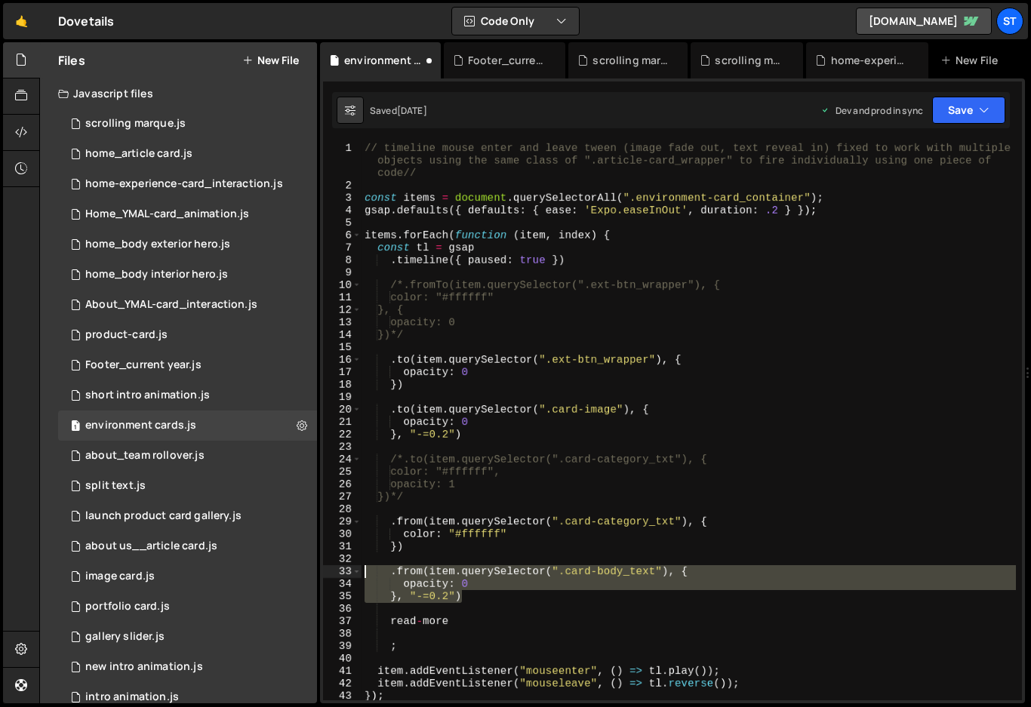
drag, startPoint x: 469, startPoint y: 597, endPoint x: 363, endPoint y: 568, distance: 110.4
click at [363, 568] on div "// timeline mouse enter and leave tween (image fade out, text reveal in) fixed …" at bounding box center [689, 446] width 654 height 608
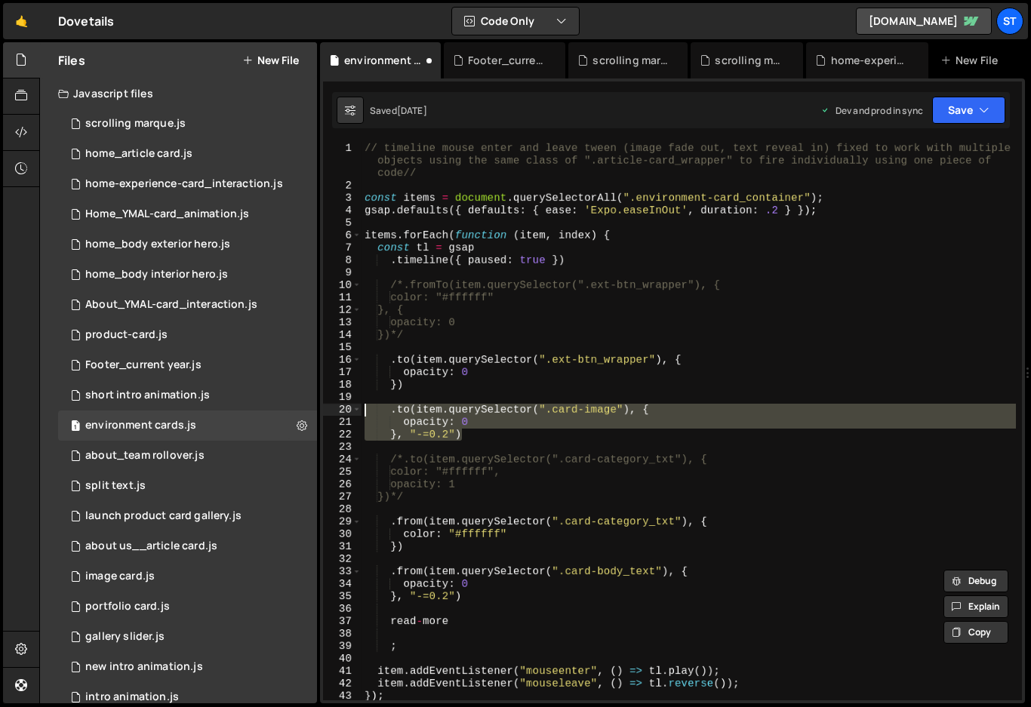
drag, startPoint x: 473, startPoint y: 437, endPoint x: 363, endPoint y: 411, distance: 112.4
click at [363, 411] on div "// timeline mouse enter and leave tween (image fade out, text reveal in) fixed …" at bounding box center [689, 446] width 654 height 608
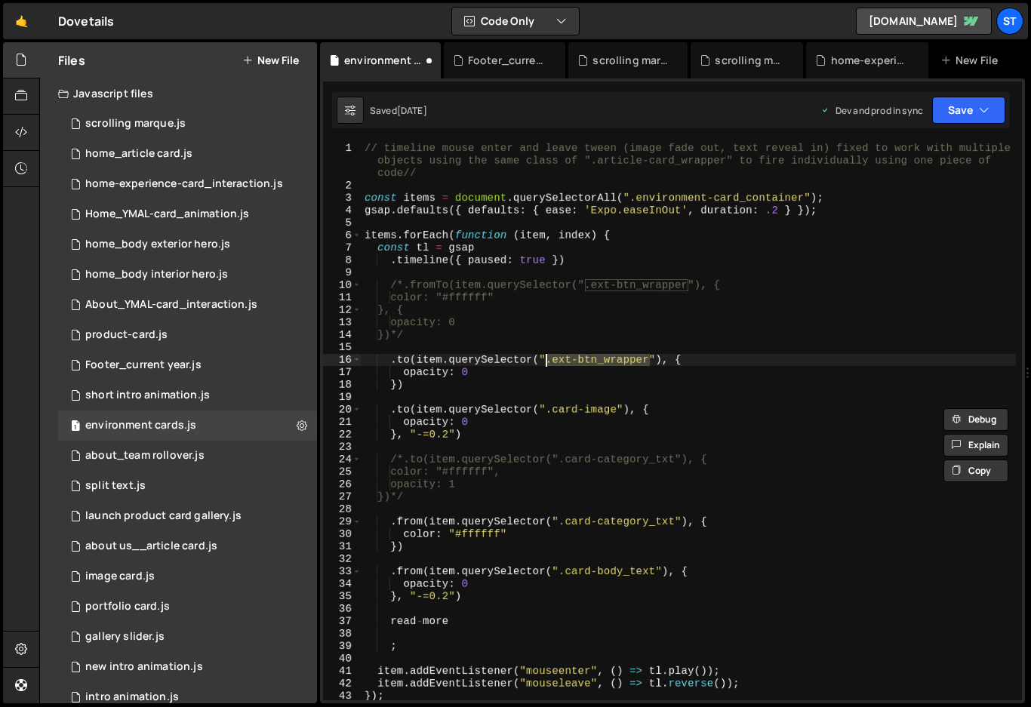
drag, startPoint x: 649, startPoint y: 359, endPoint x: 546, endPoint y: 361, distance: 103.4
click at [546, 361] on div "// timeline mouse enter and leave tween (image fade out, text reveal in) fixed …" at bounding box center [689, 446] width 654 height 608
click at [544, 623] on div "// timeline mouse enter and leave tween (image fade out, text reveal in) fixed …" at bounding box center [689, 446] width 654 height 608
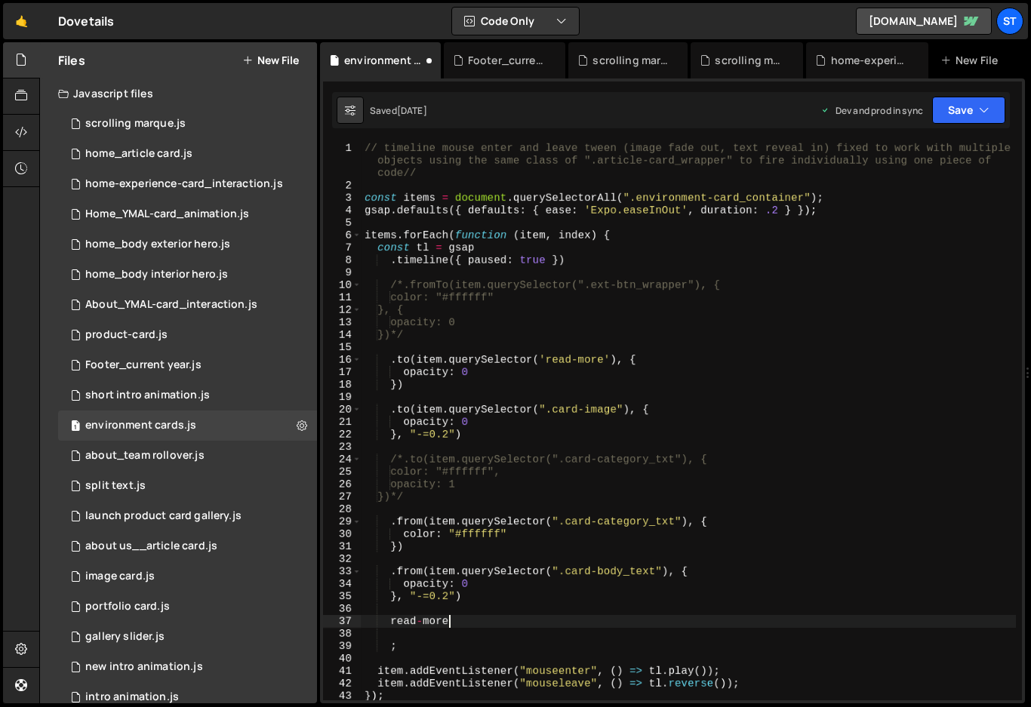
scroll to position [0, 5]
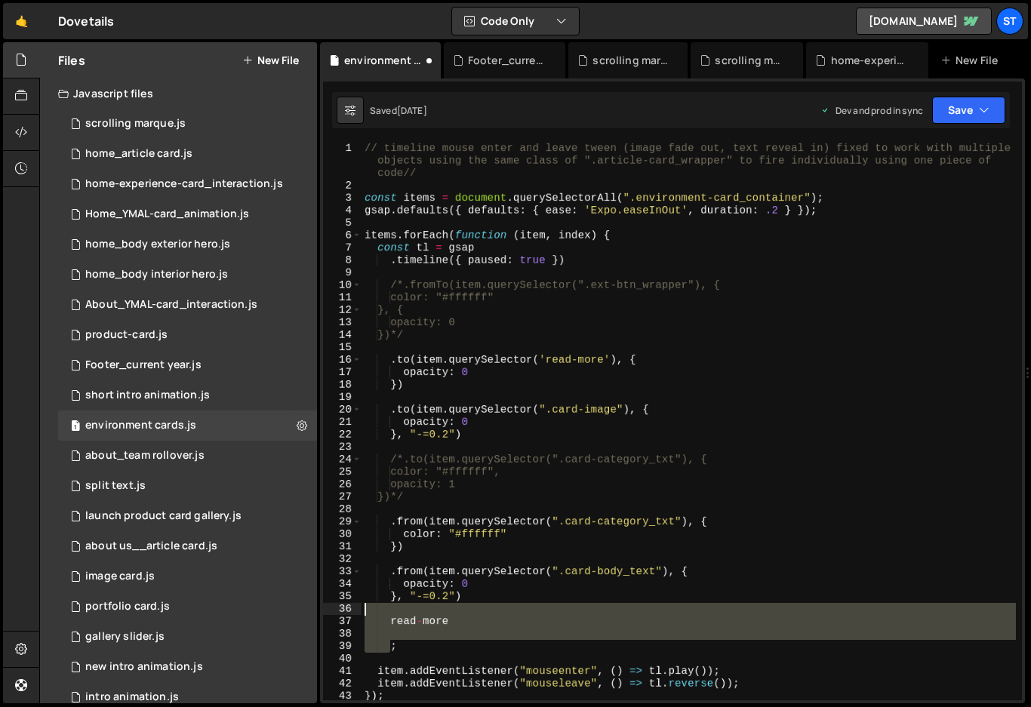
drag, startPoint x: 389, startPoint y: 645, endPoint x: 368, endPoint y: 611, distance: 39.4
click at [368, 611] on div "// timeline mouse enter and leave tween (image fade out, text reveal in) fixed …" at bounding box center [689, 446] width 654 height 608
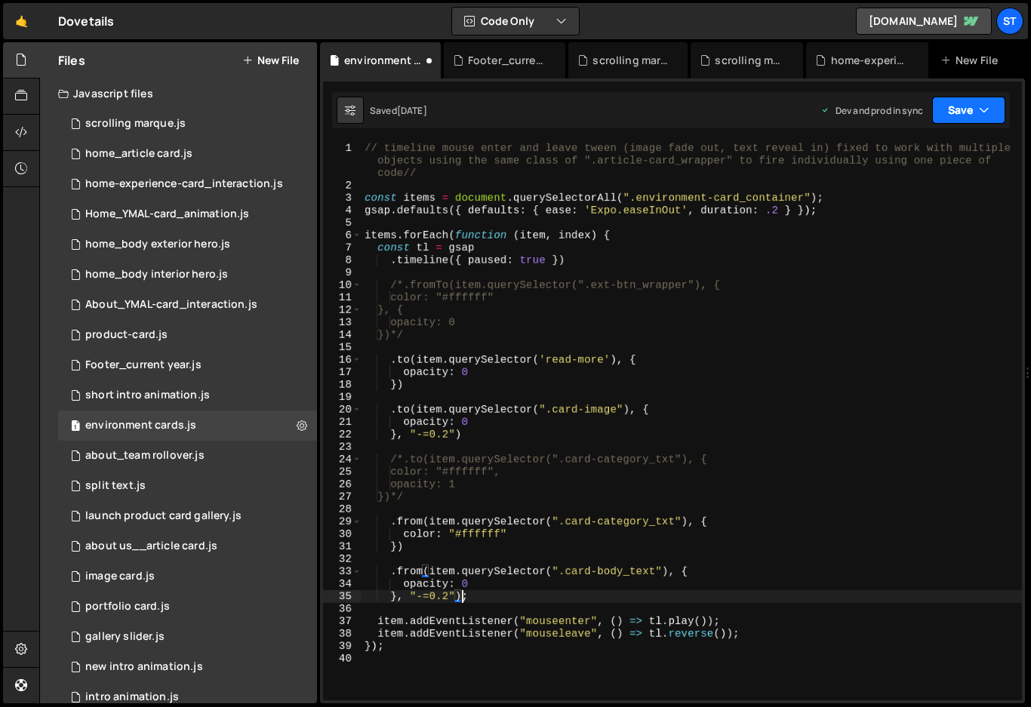
click at [984, 105] on icon "button" at bounding box center [984, 110] width 11 height 15
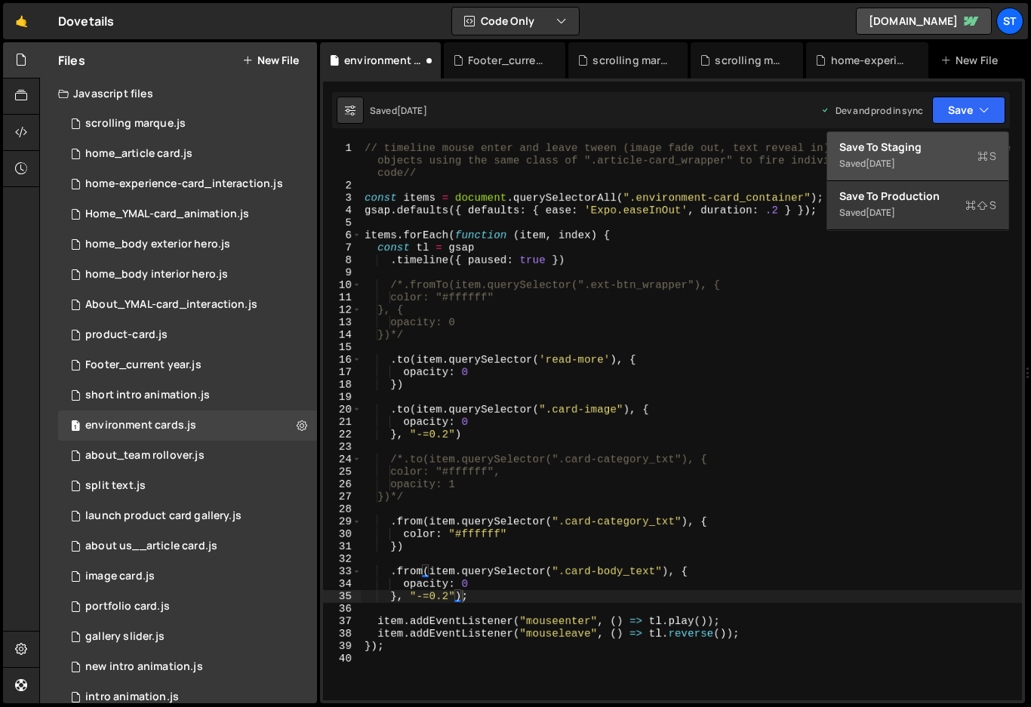
click at [891, 149] on div "Save to Staging S" at bounding box center [917, 147] width 157 height 15
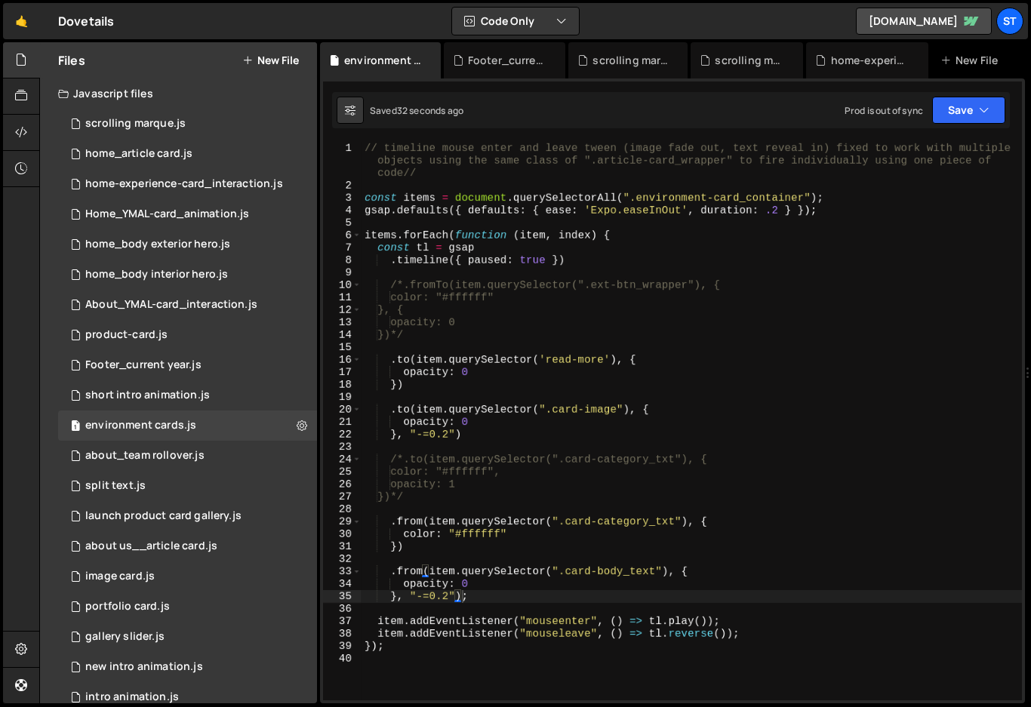
click at [544, 361] on div "// timeline mouse enter and leave tween (image fade out, text reveal in) fixed …" at bounding box center [692, 446] width 660 height 608
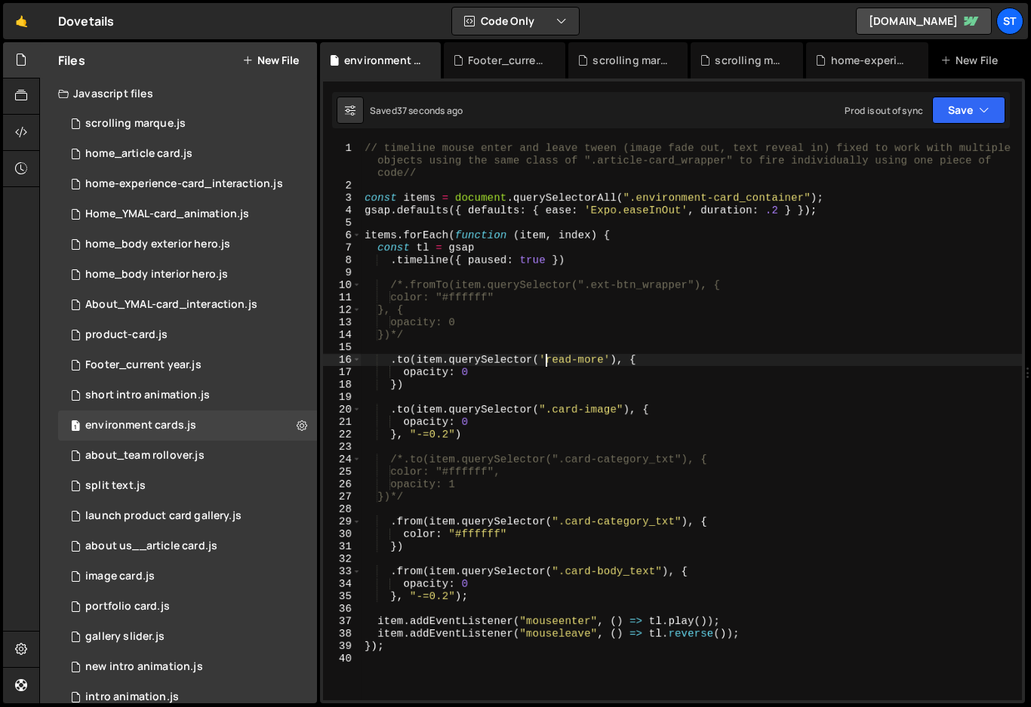
scroll to position [0, 13]
type textarea ".to(item.querySelector('#read-more'), {"
click at [967, 109] on button "Save" at bounding box center [968, 110] width 73 height 27
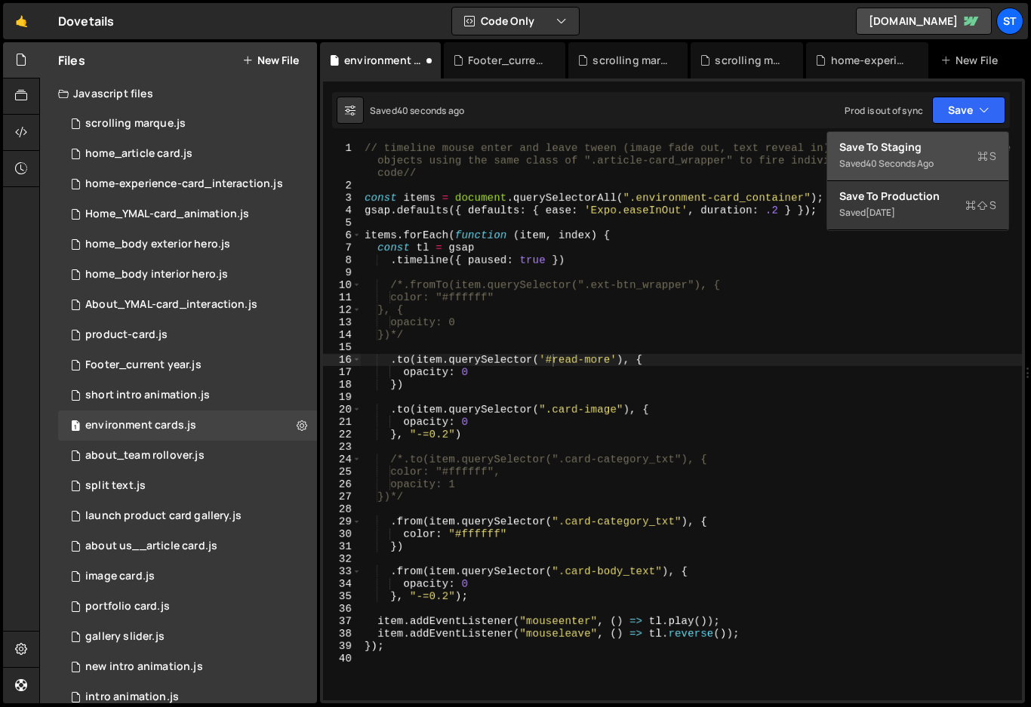
click at [907, 158] on div "40 seconds ago" at bounding box center [900, 163] width 68 height 13
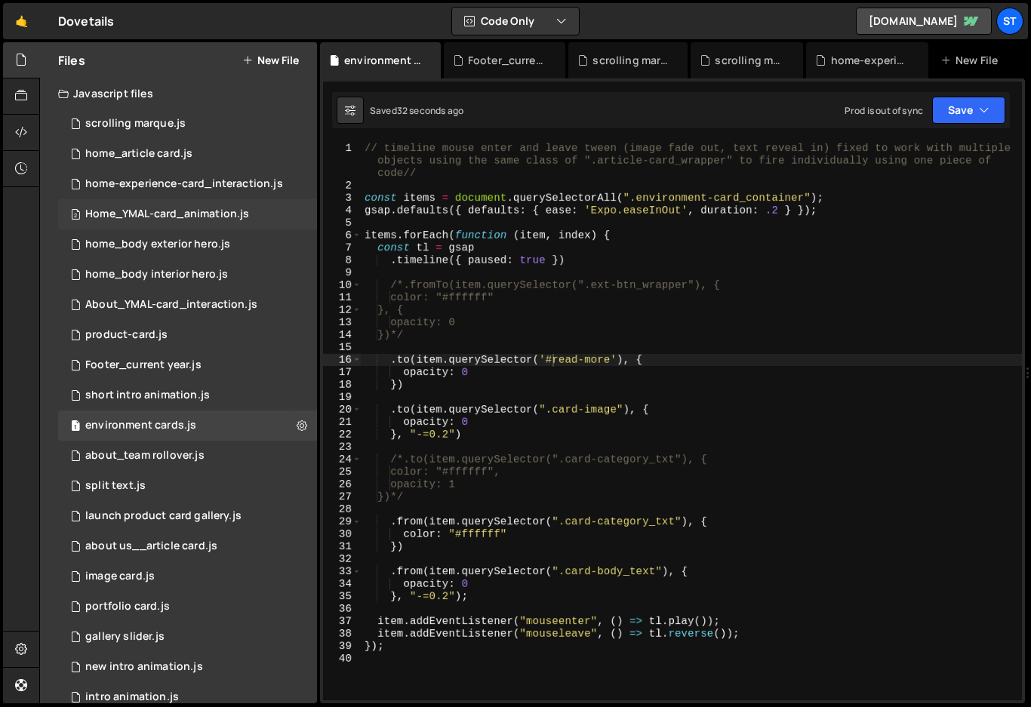
click at [131, 207] on div "2 Home_YMAL-card_animation.js 0" at bounding box center [187, 214] width 259 height 30
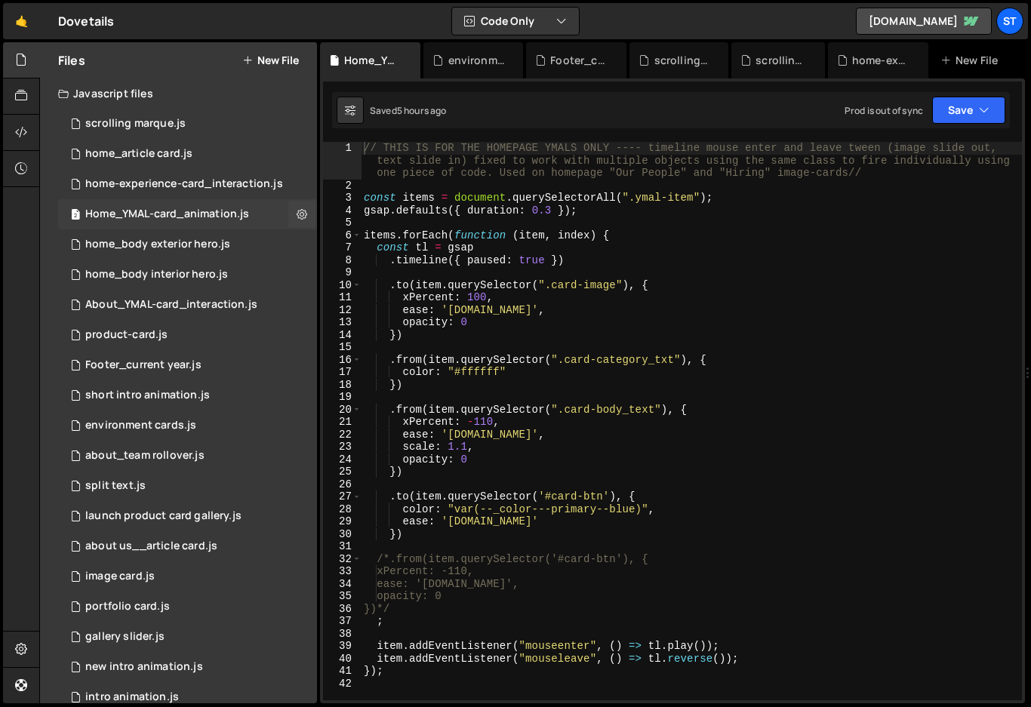
scroll to position [0, 0]
click at [133, 151] on div "home_article card.js" at bounding box center [138, 154] width 107 height 14
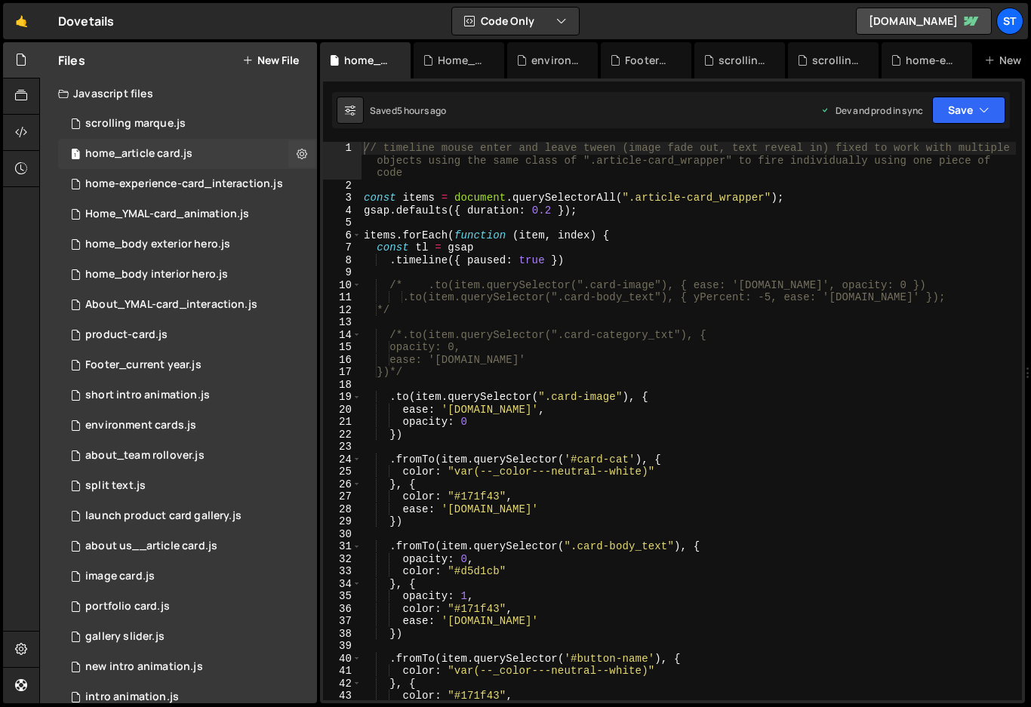
scroll to position [24829, 0]
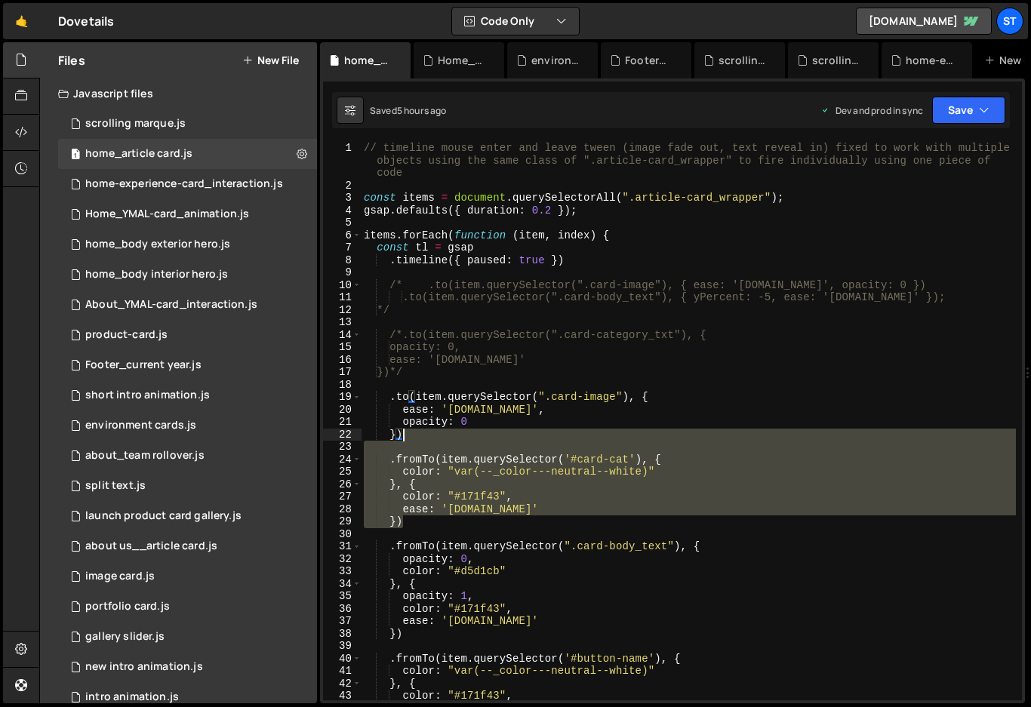
drag, startPoint x: 390, startPoint y: 490, endPoint x: 408, endPoint y: 436, distance: 56.6
click at [408, 436] on div "// timeline mouse enter and leave tween (image fade out, text reveal in) fixed …" at bounding box center [688, 446] width 655 height 608
type textarea "})"
click at [142, 420] on div "environment cards.js" at bounding box center [140, 426] width 111 height 14
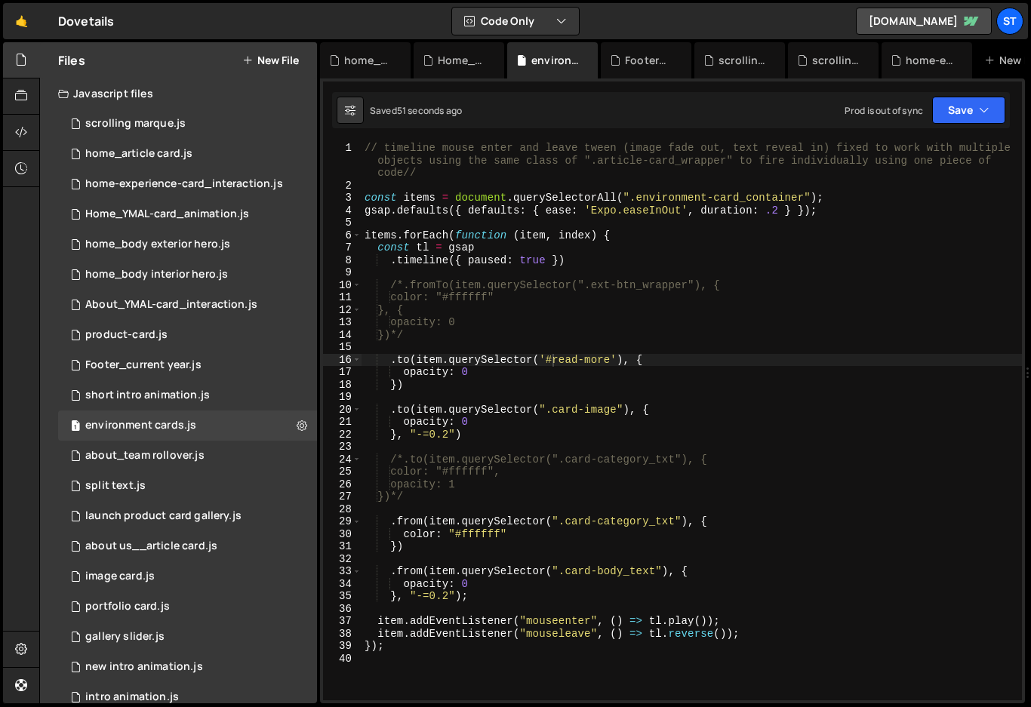
scroll to position [2366, 0]
type textarea "})"
click at [405, 385] on div "// timeline mouse enter and leave tween (image fade out, text reveal in) fixed …" at bounding box center [692, 446] width 660 height 608
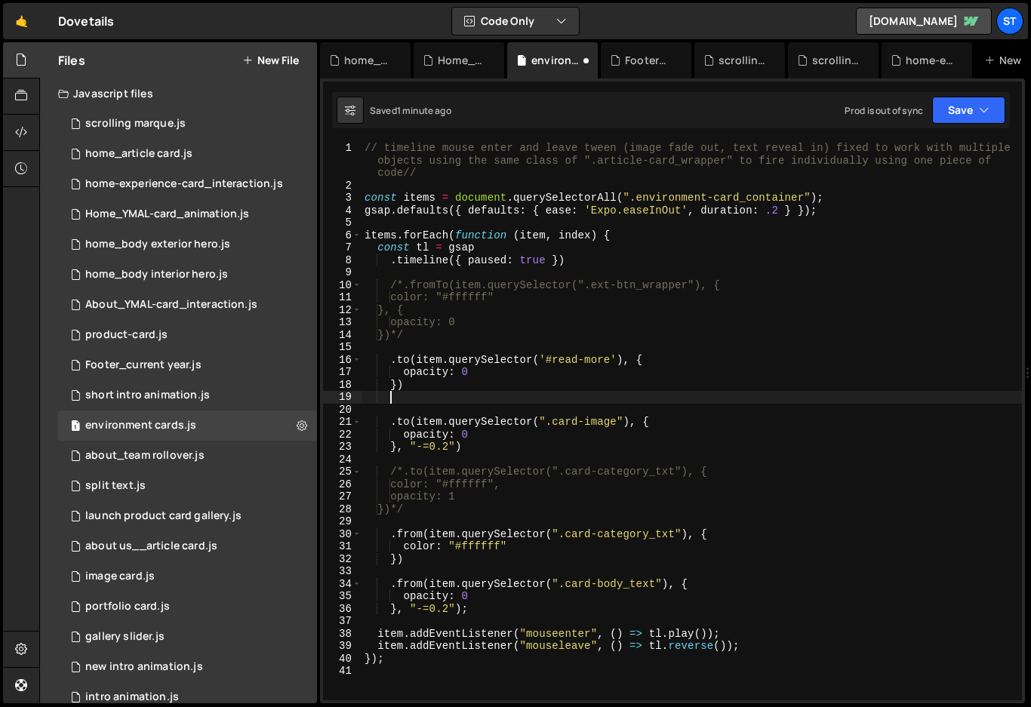
scroll to position [0, 1]
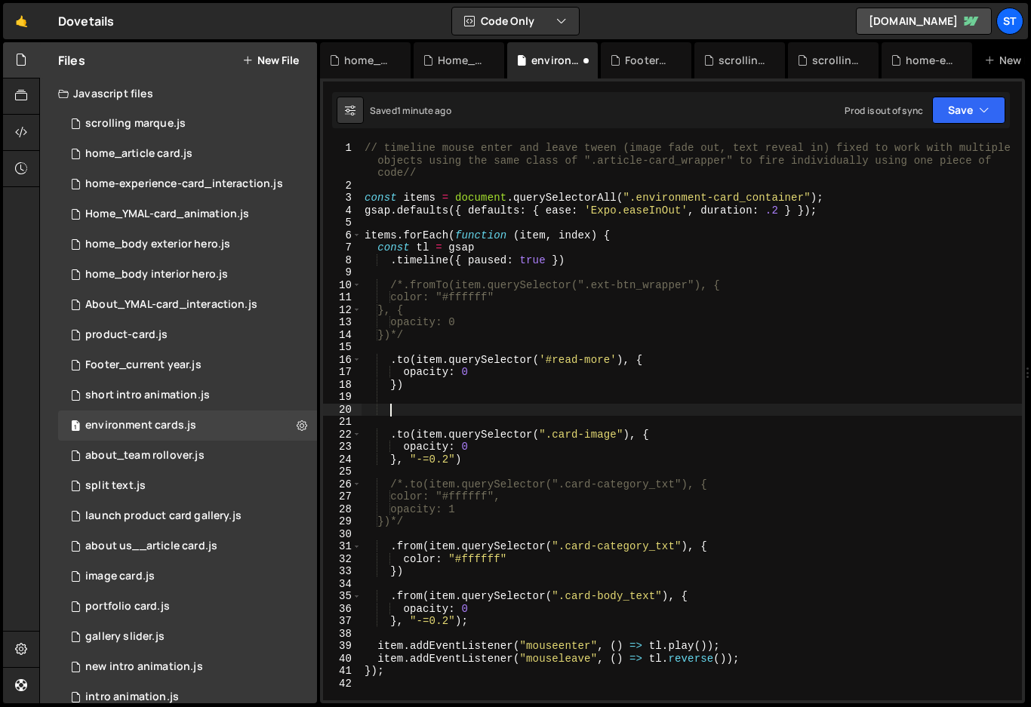
paste textarea "})"
type textarea "})"
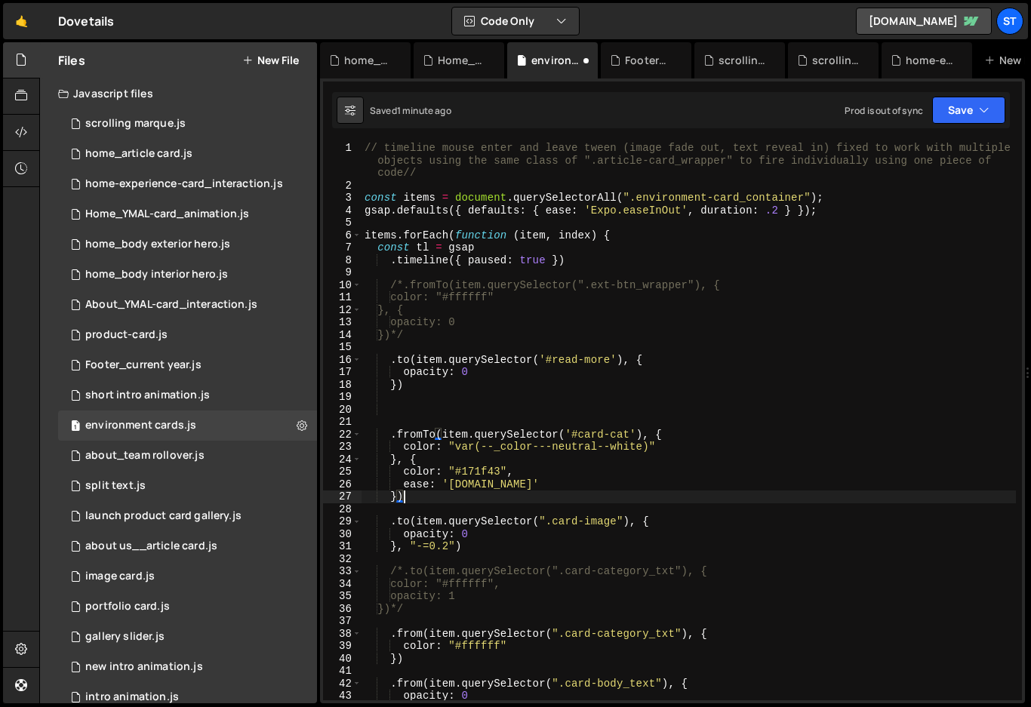
click at [467, 414] on div "// timeline mouse enter and leave tween (image fade out, text reveal in) fixed …" at bounding box center [689, 446] width 654 height 608
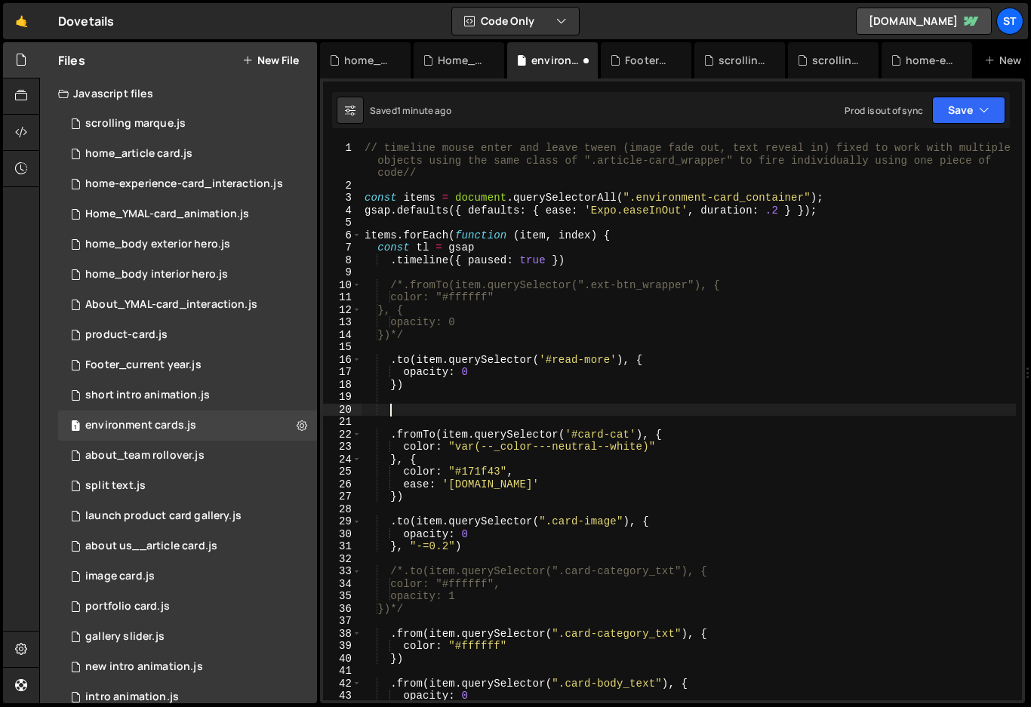
scroll to position [0, 0]
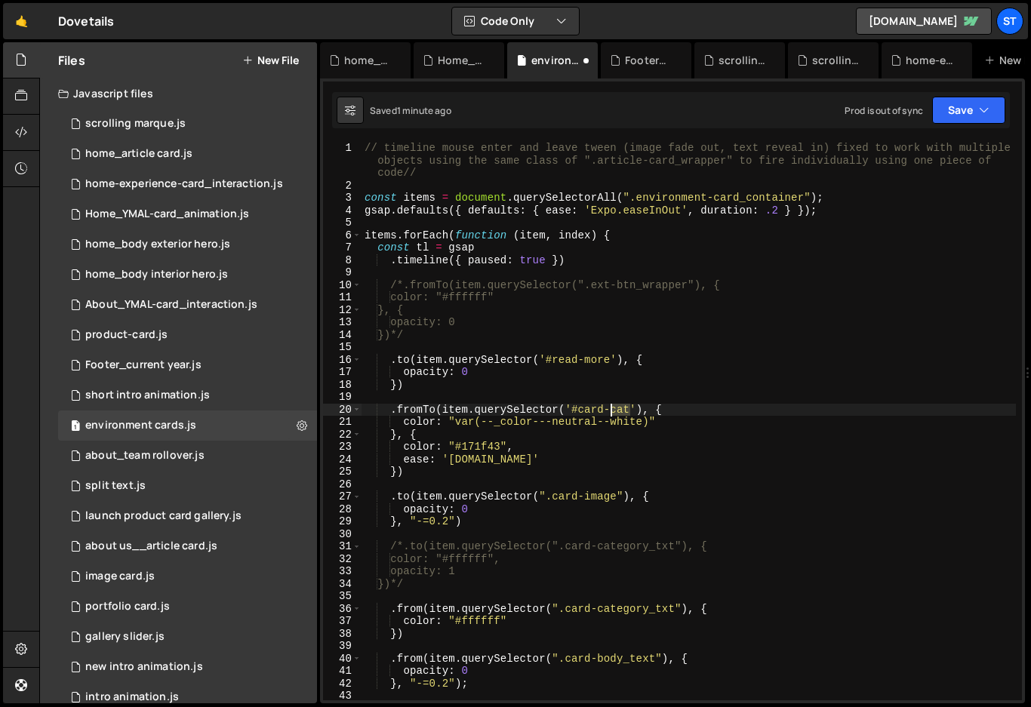
drag, startPoint x: 632, startPoint y: 409, endPoint x: 614, endPoint y: 410, distance: 18.1
click at [614, 410] on div "// timeline mouse enter and leave tween (image fade out, text reveal in) fixed …" at bounding box center [689, 446] width 654 height 608
click at [525, 460] on div "// timeline mouse enter and leave tween (image fade out, text reveal in) fixed …" at bounding box center [689, 446] width 654 height 608
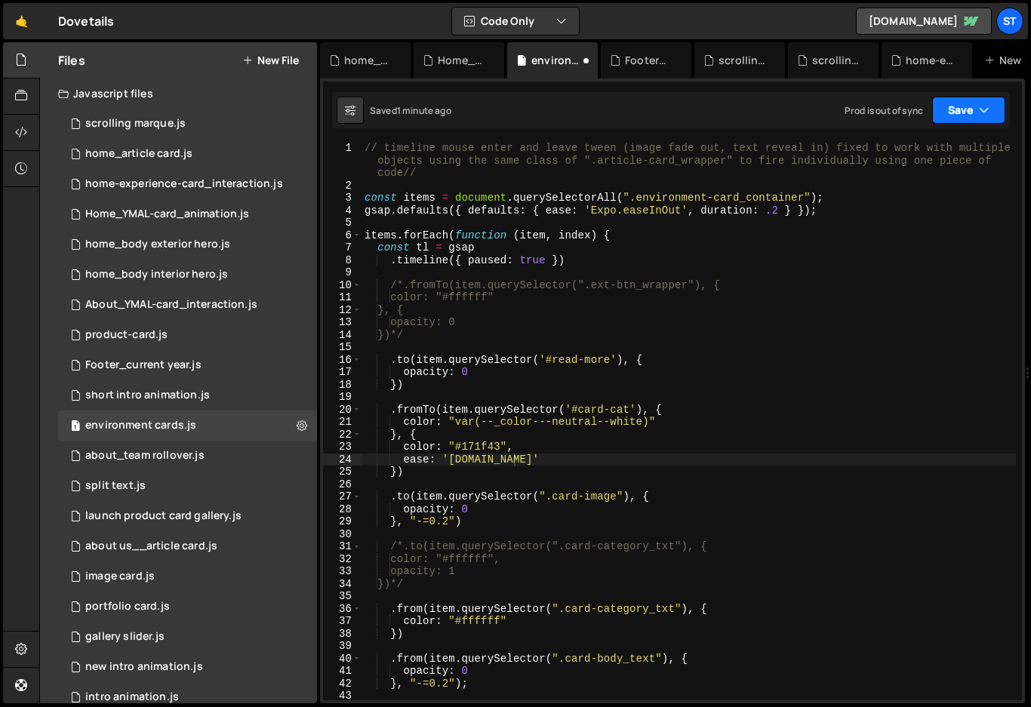
click at [994, 106] on button "Save" at bounding box center [968, 110] width 73 height 27
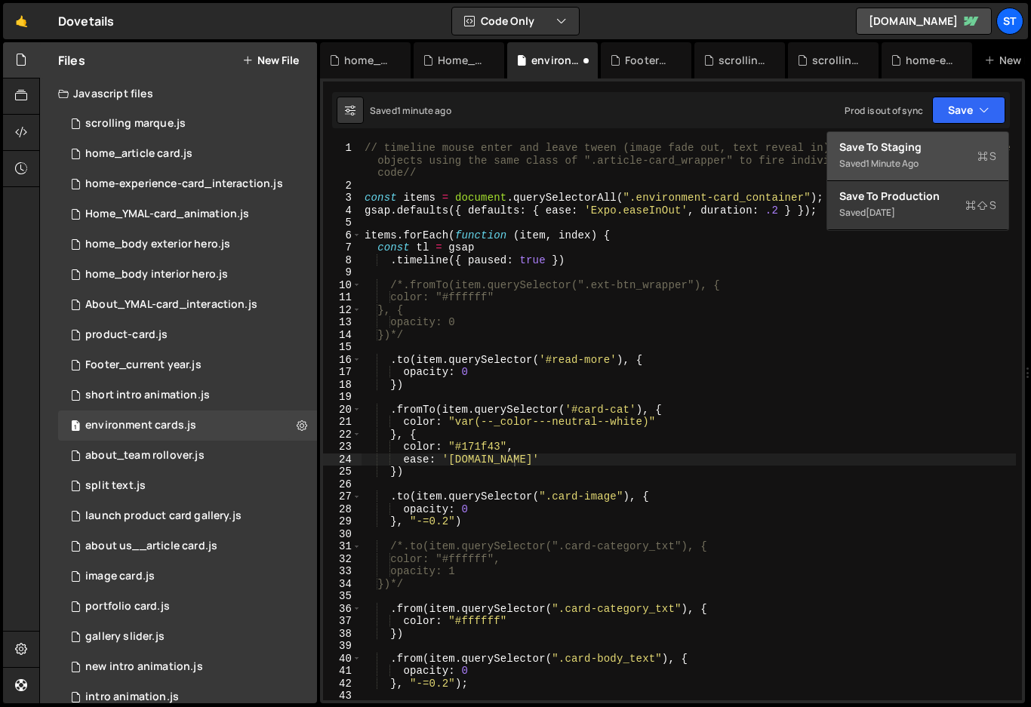
click at [908, 159] on div "1 minute ago" at bounding box center [892, 163] width 53 height 13
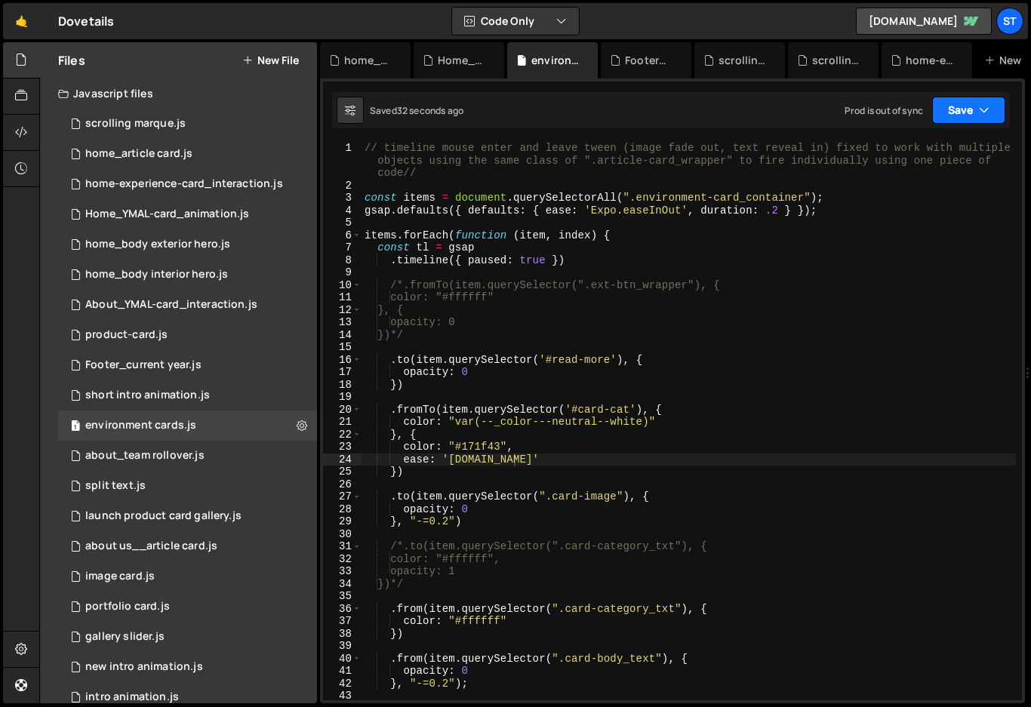
click at [968, 112] on button "Save" at bounding box center [968, 110] width 73 height 27
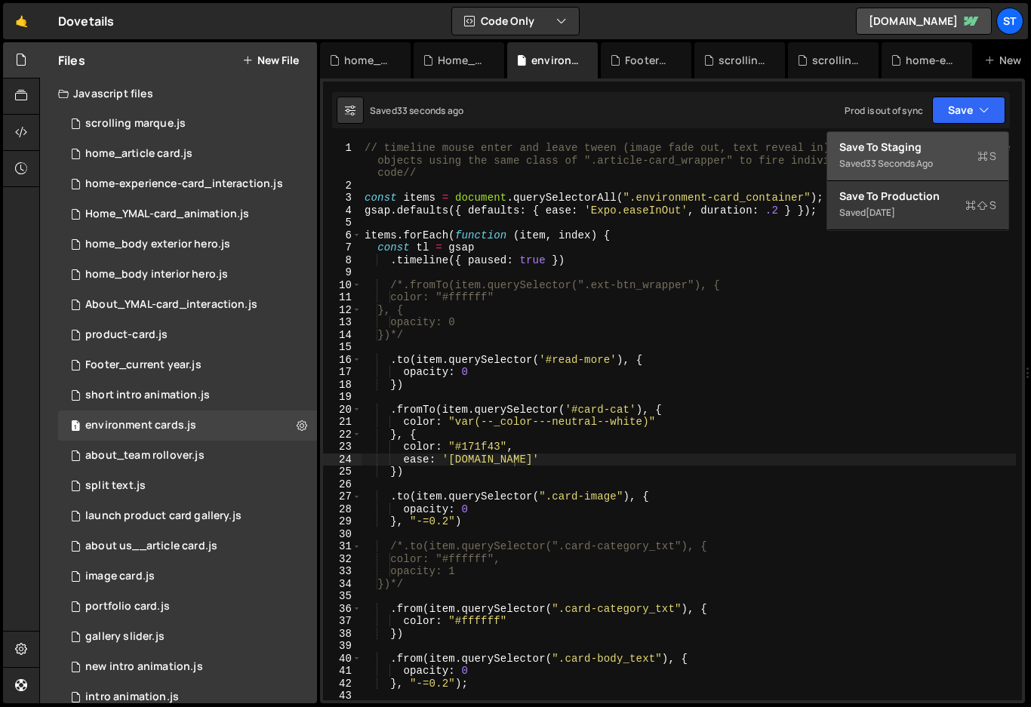
click at [924, 155] on div "Saved 33 seconds ago" at bounding box center [917, 164] width 157 height 18
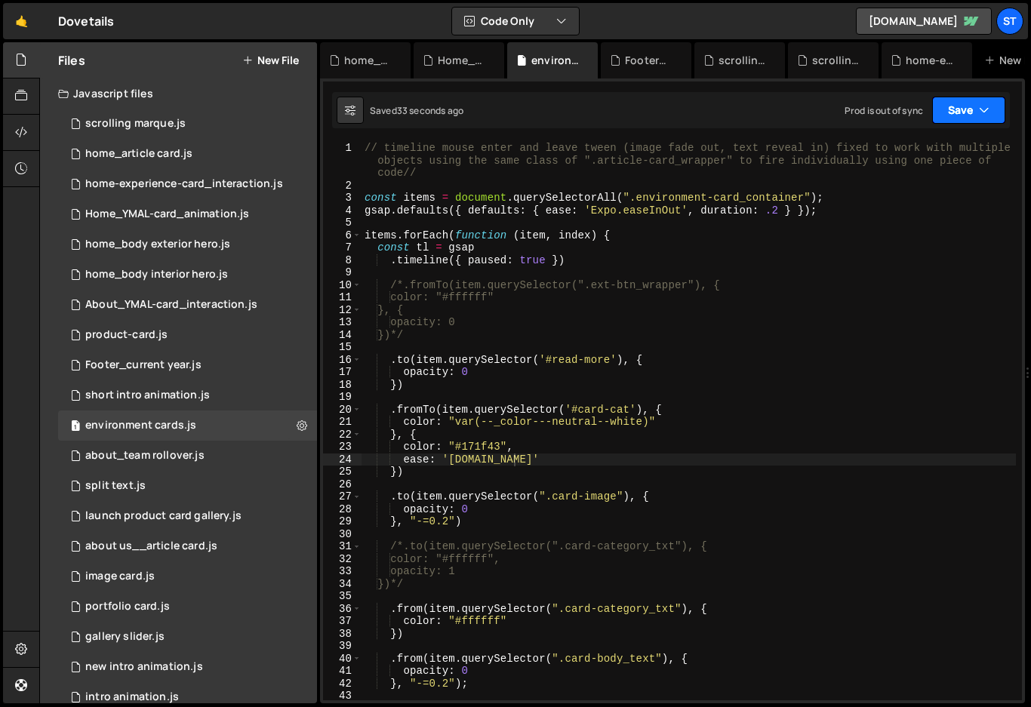
click at [983, 106] on icon "button" at bounding box center [984, 110] width 11 height 15
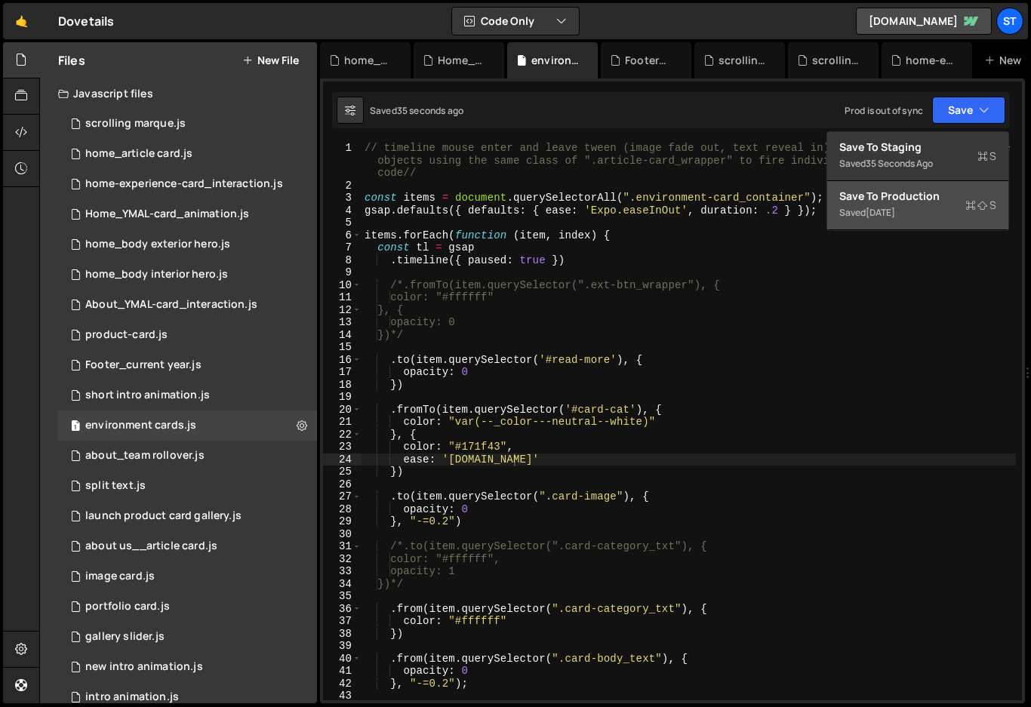
click at [915, 195] on div "Save to Production S" at bounding box center [917, 196] width 157 height 15
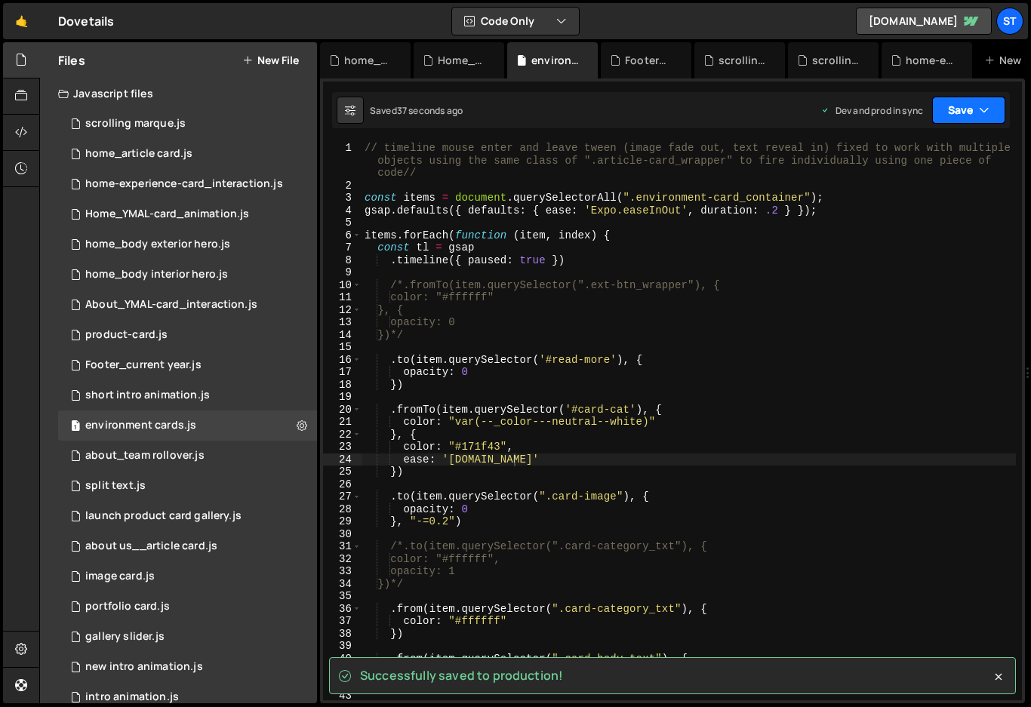
click at [991, 103] on button "Save" at bounding box center [968, 110] width 73 height 27
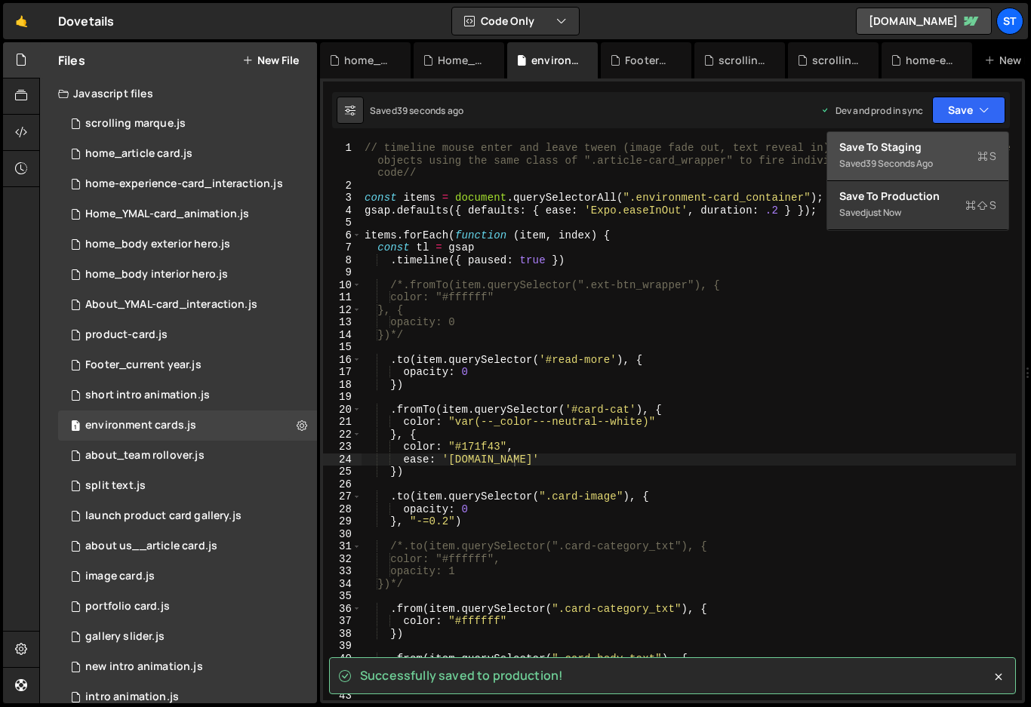
click at [937, 140] on div "Save to Staging S" at bounding box center [917, 147] width 157 height 15
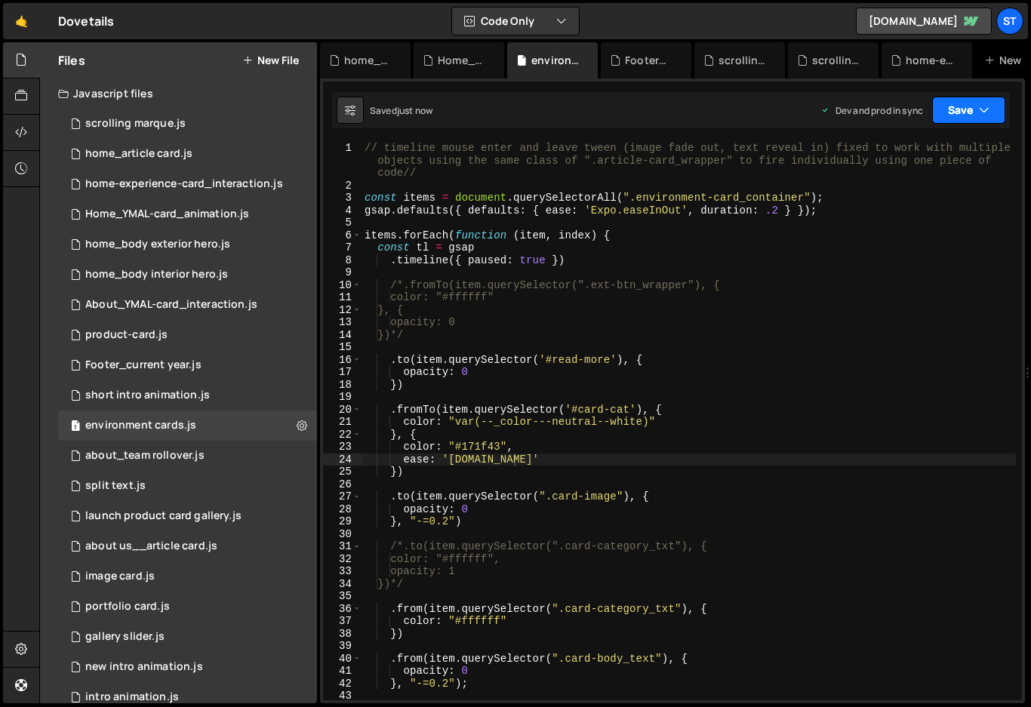
click at [984, 103] on icon "button" at bounding box center [984, 110] width 11 height 15
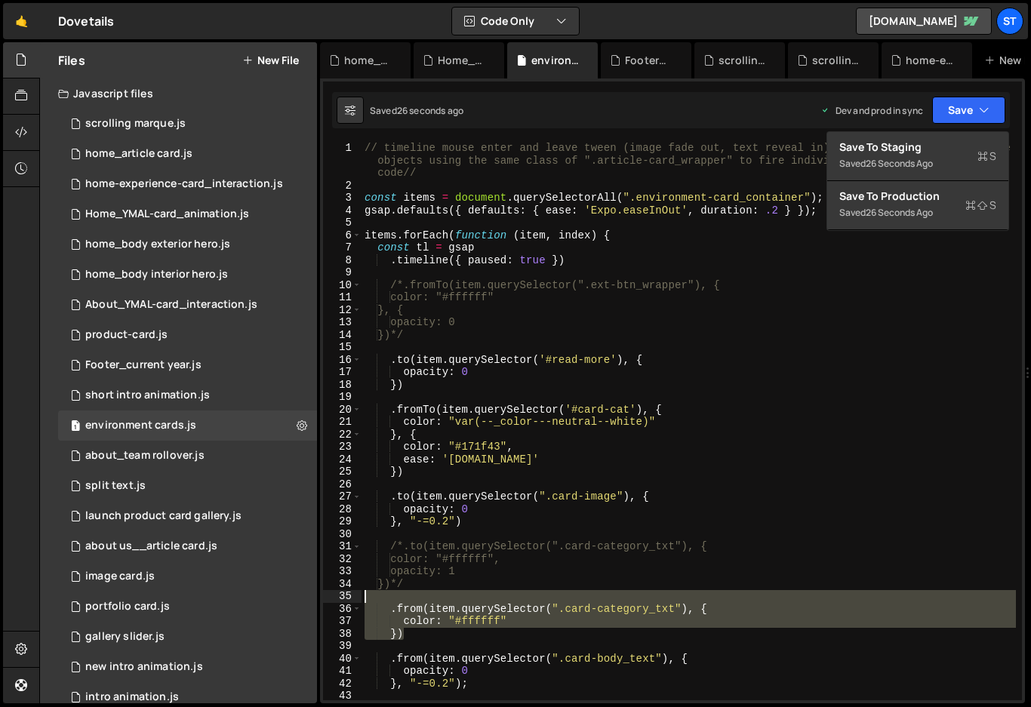
drag, startPoint x: 408, startPoint y: 621, endPoint x: 369, endPoint y: 594, distance: 47.7
click at [369, 594] on div "// timeline mouse enter and leave tween (image fade out, text reveal in) fixed …" at bounding box center [689, 446] width 654 height 608
type textarea ".from(item.querySelector(".card-category_txt"), {"
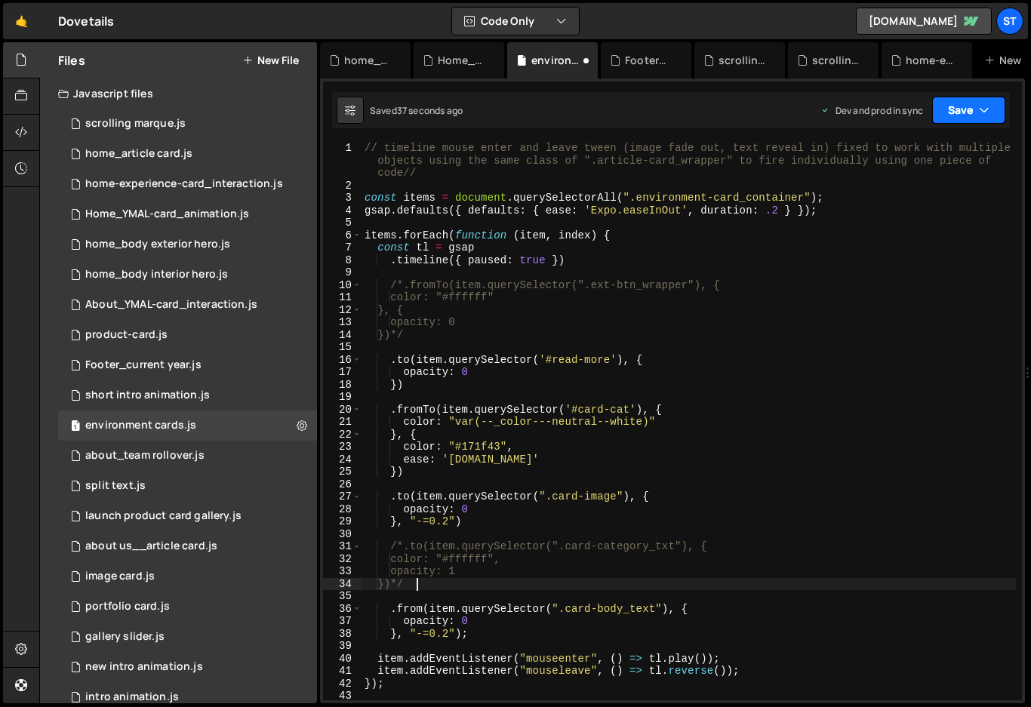
click at [977, 110] on button "Save" at bounding box center [968, 110] width 73 height 27
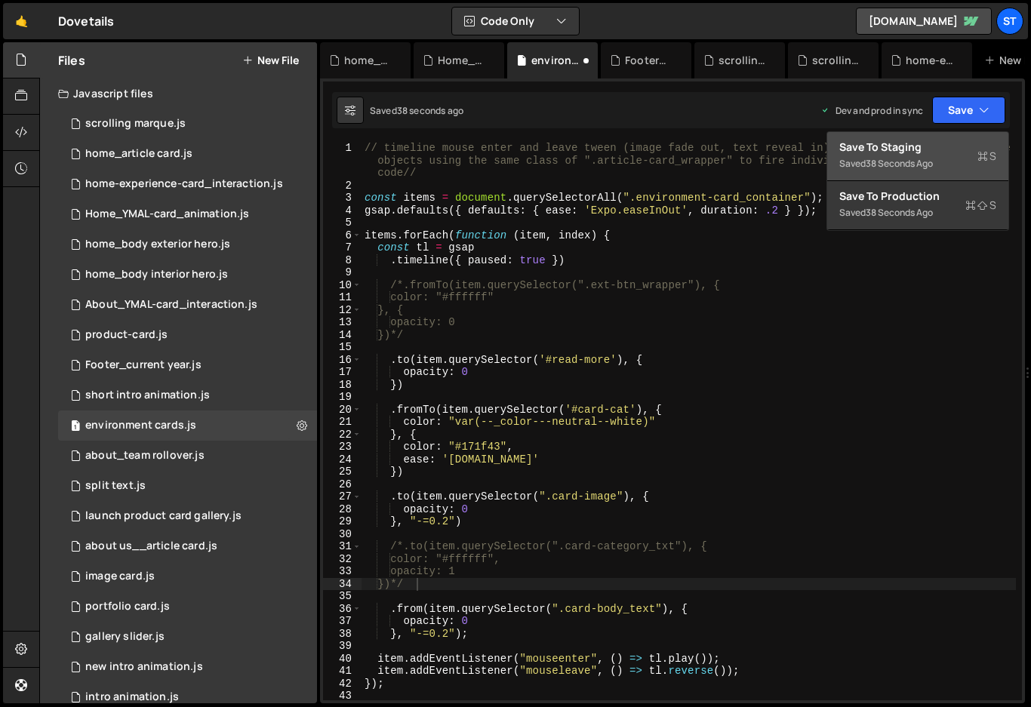
click at [903, 155] on div "Saved 38 seconds ago" at bounding box center [917, 164] width 157 height 18
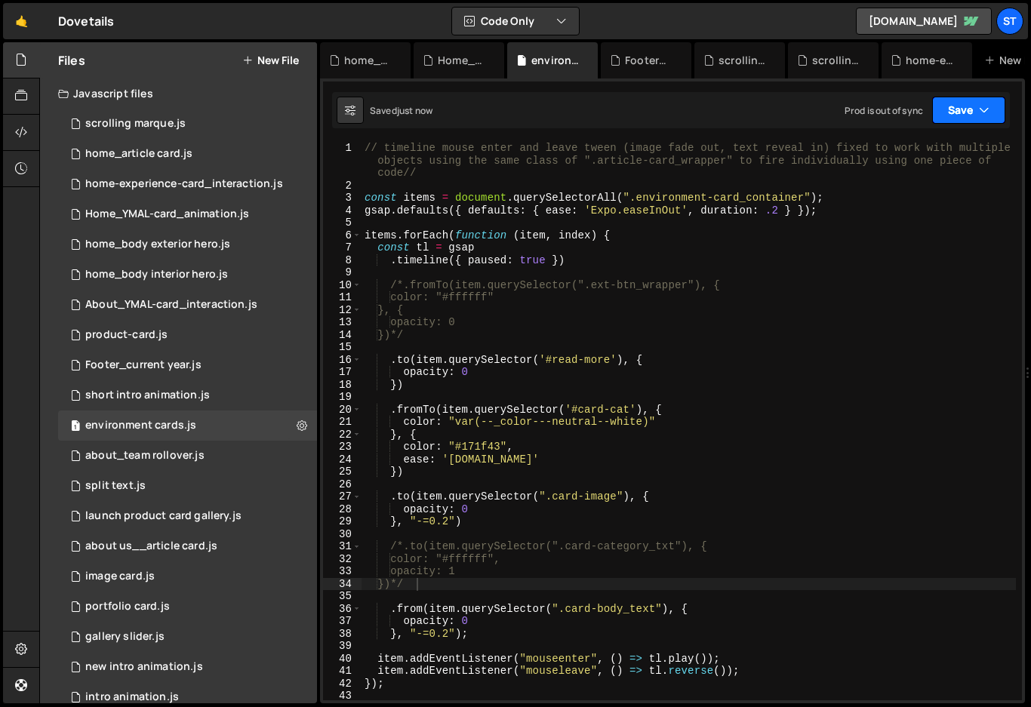
click at [977, 105] on button "Save" at bounding box center [968, 110] width 73 height 27
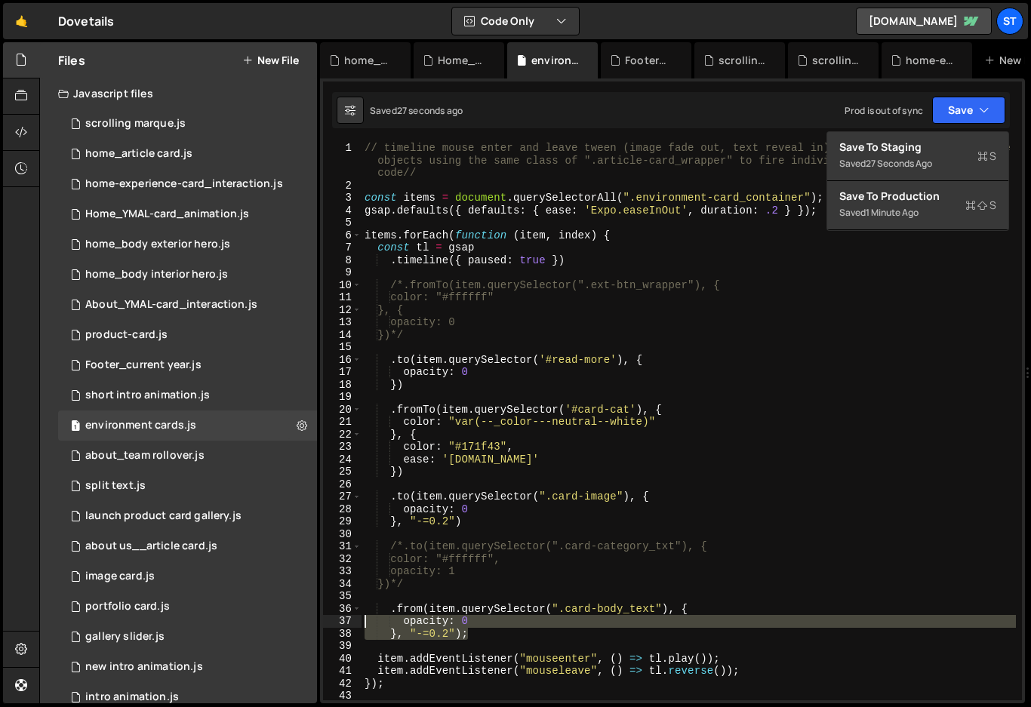
drag, startPoint x: 488, startPoint y: 636, endPoint x: 365, endPoint y: 615, distance: 124.8
click at [365, 615] on div "// timeline mouse enter and leave tween (image fade out, text reveal in) fixed …" at bounding box center [689, 446] width 654 height 608
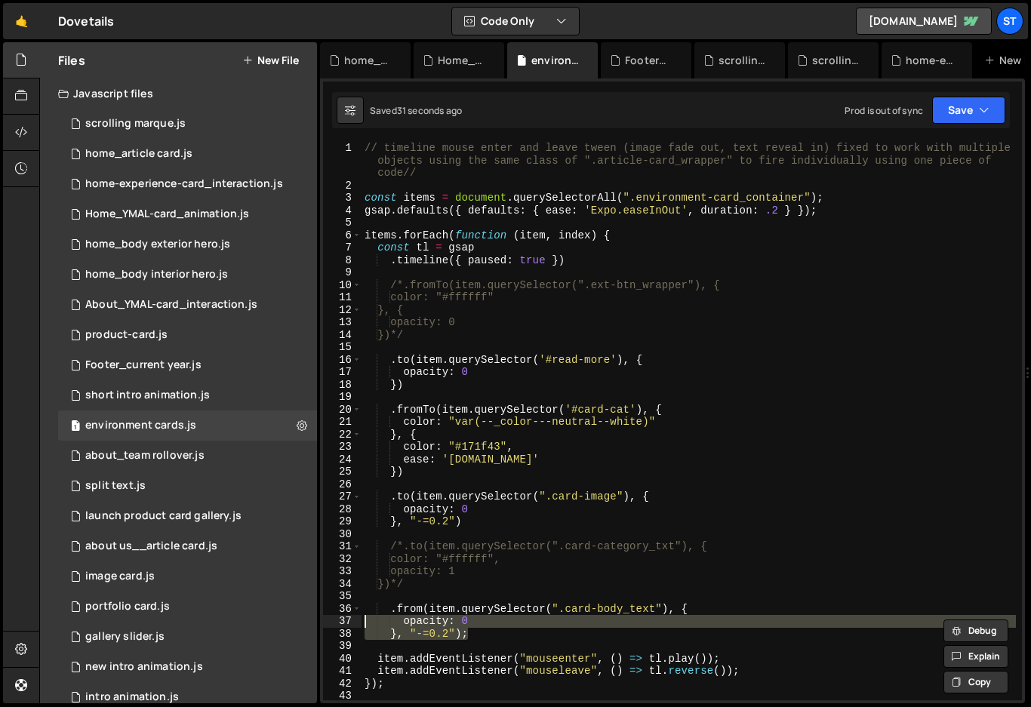
click at [473, 619] on div "// timeline mouse enter and leave tween (image fade out, text reveal in) fixed …" at bounding box center [689, 421] width 654 height 559
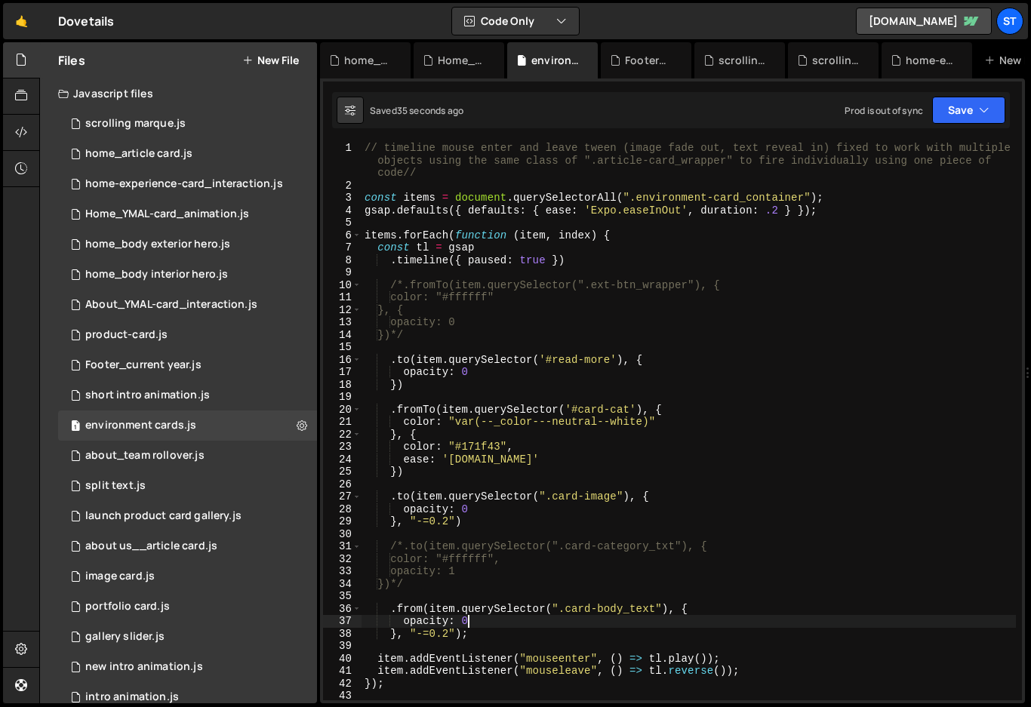
type textarea "opacity: 0,"
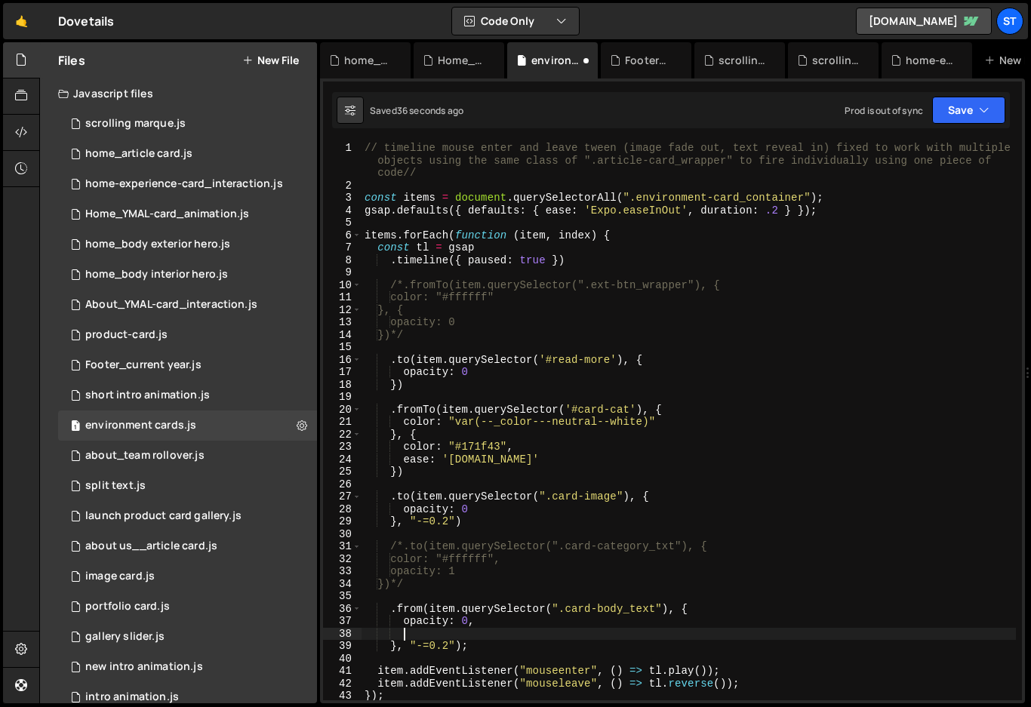
scroll to position [0, 2]
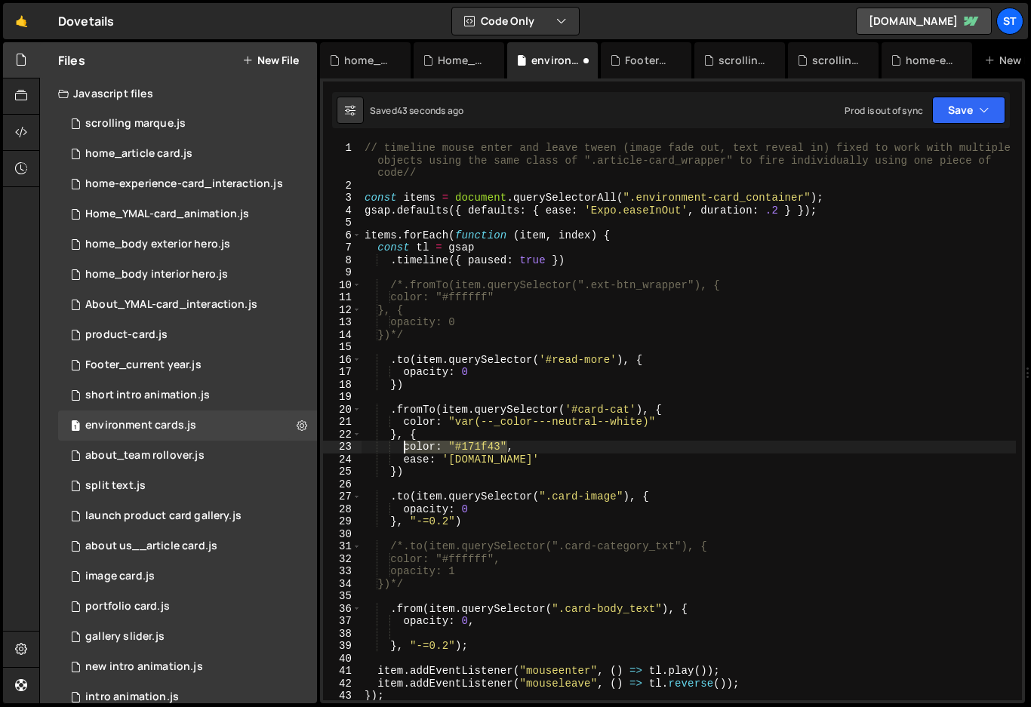
drag, startPoint x: 507, startPoint y: 445, endPoint x: 403, endPoint y: 449, distance: 104.2
click at [403, 449] on div "// timeline mouse enter and leave tween (image fade out, text reveal in) fixed …" at bounding box center [689, 446] width 654 height 608
type textarea "color: "#171f43","
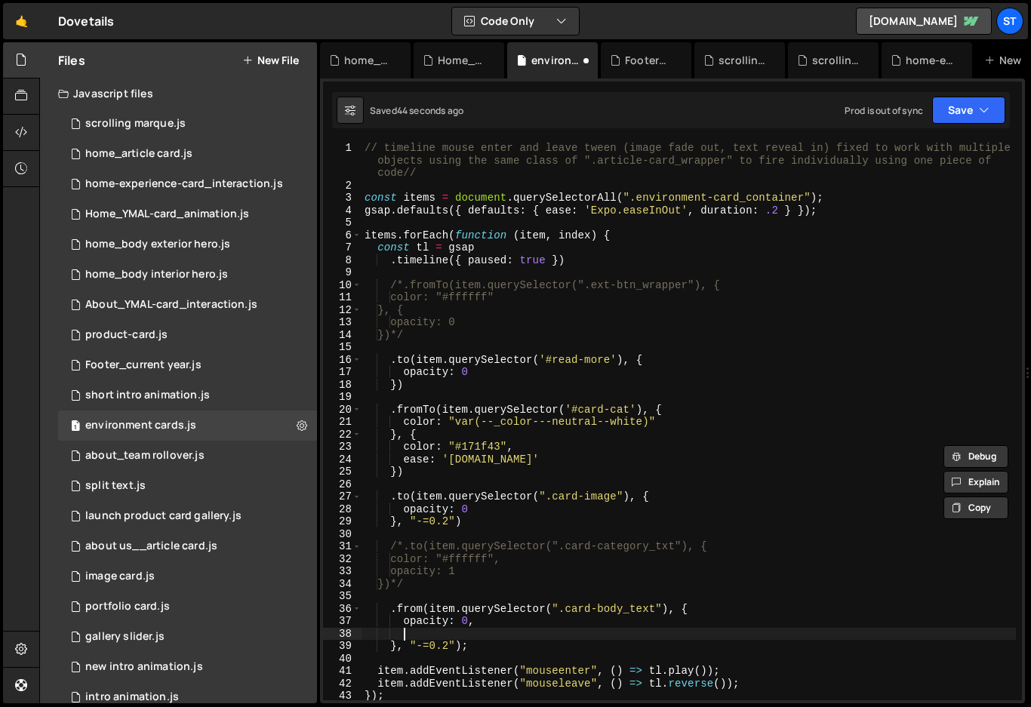
click at [412, 631] on div "// timeline mouse enter and leave tween (image fade out, text reveal in) fixed …" at bounding box center [689, 446] width 654 height 608
paste textarea "color: "#171f43""
type textarea "color: "#171f43""
click at [981, 109] on icon "button" at bounding box center [984, 110] width 11 height 15
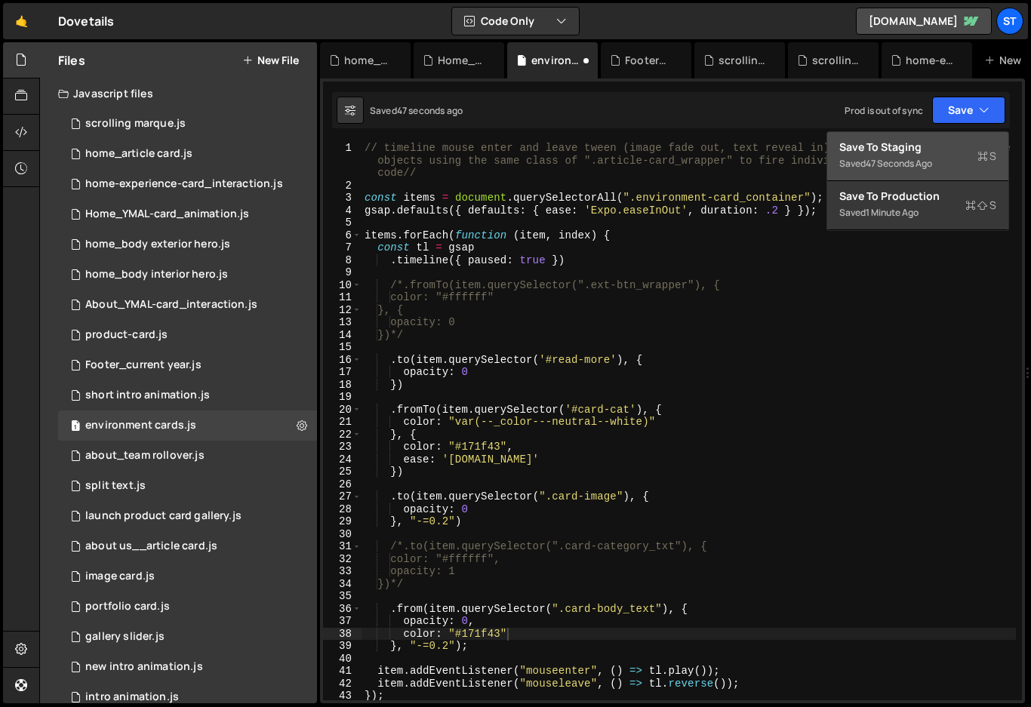
click at [911, 149] on div "Save to Staging S" at bounding box center [917, 147] width 157 height 15
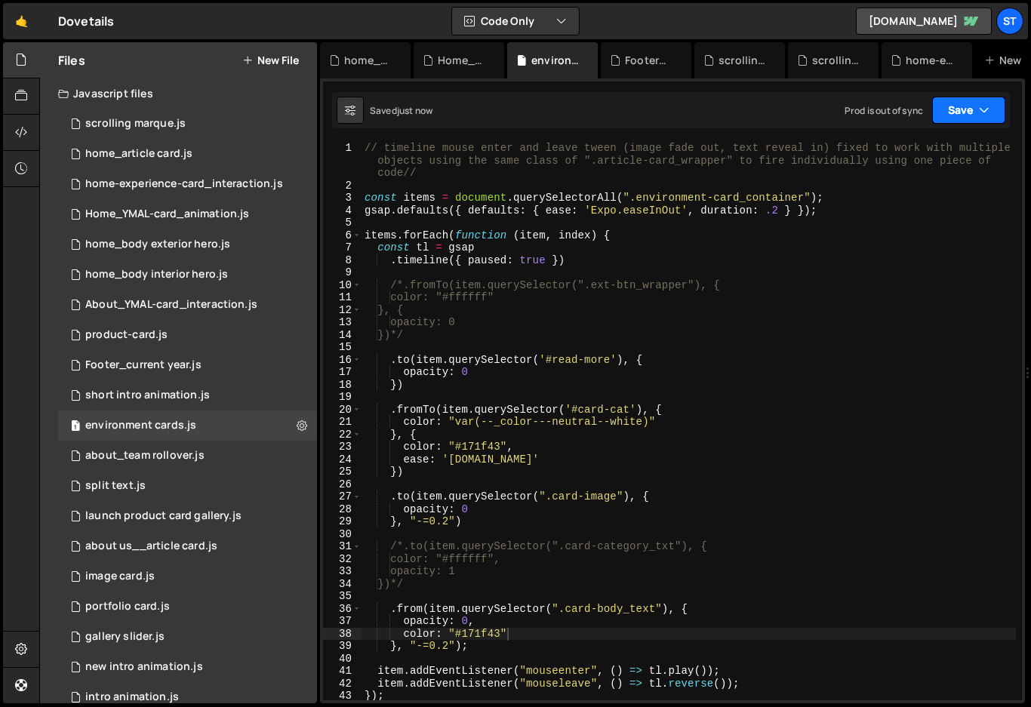
click at [975, 103] on button "Save" at bounding box center [968, 110] width 73 height 27
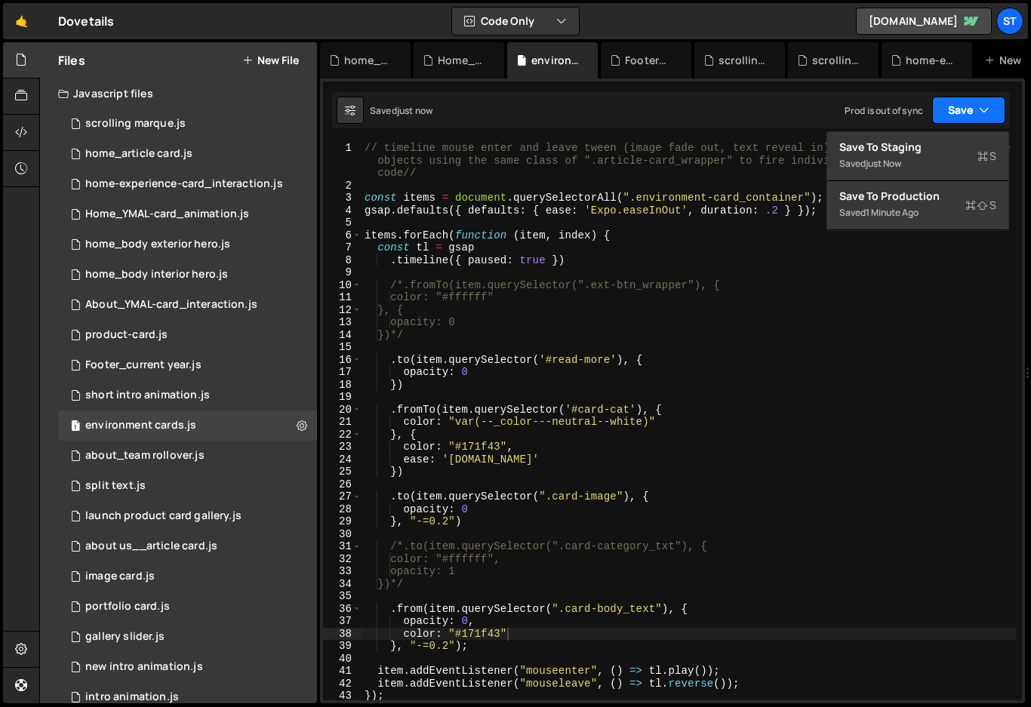
click at [975, 103] on button "Save" at bounding box center [968, 110] width 73 height 27
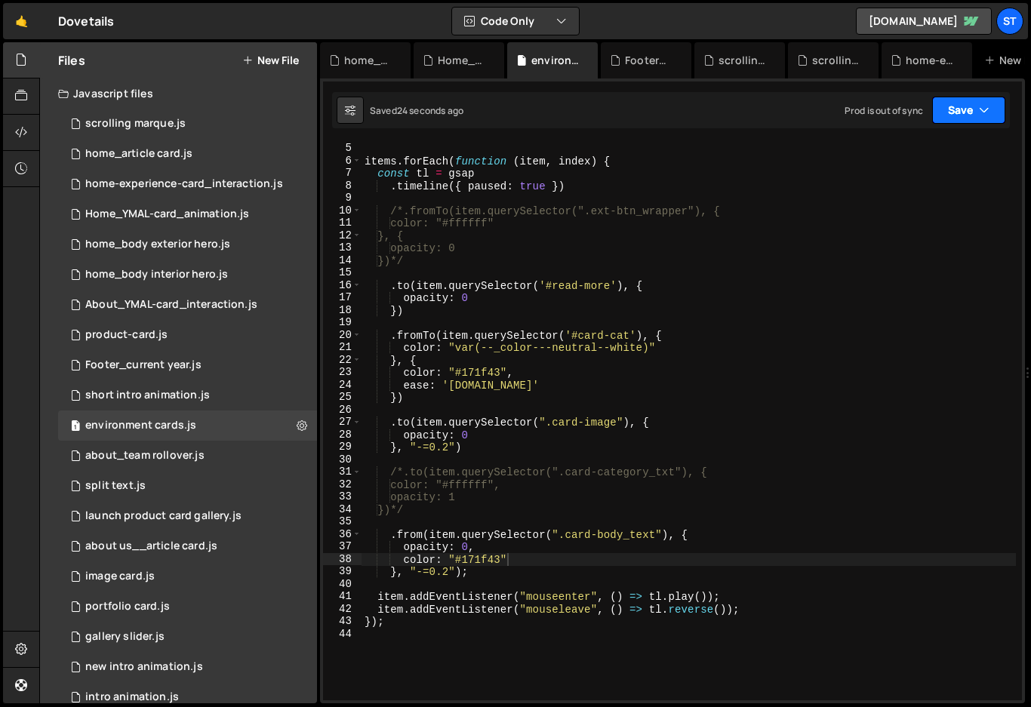
scroll to position [74, 0]
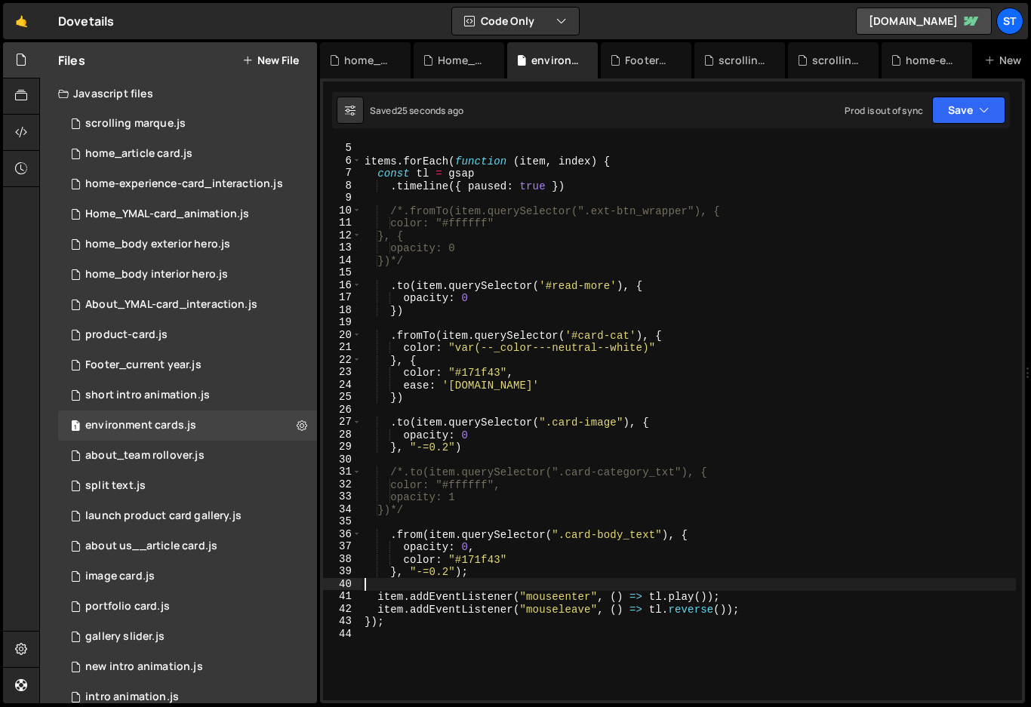
click at [476, 578] on div "gsap . defaults ({ defaults : { ease : 'Expo.easeInOut' , duration : .2 } }) ; …" at bounding box center [689, 421] width 654 height 583
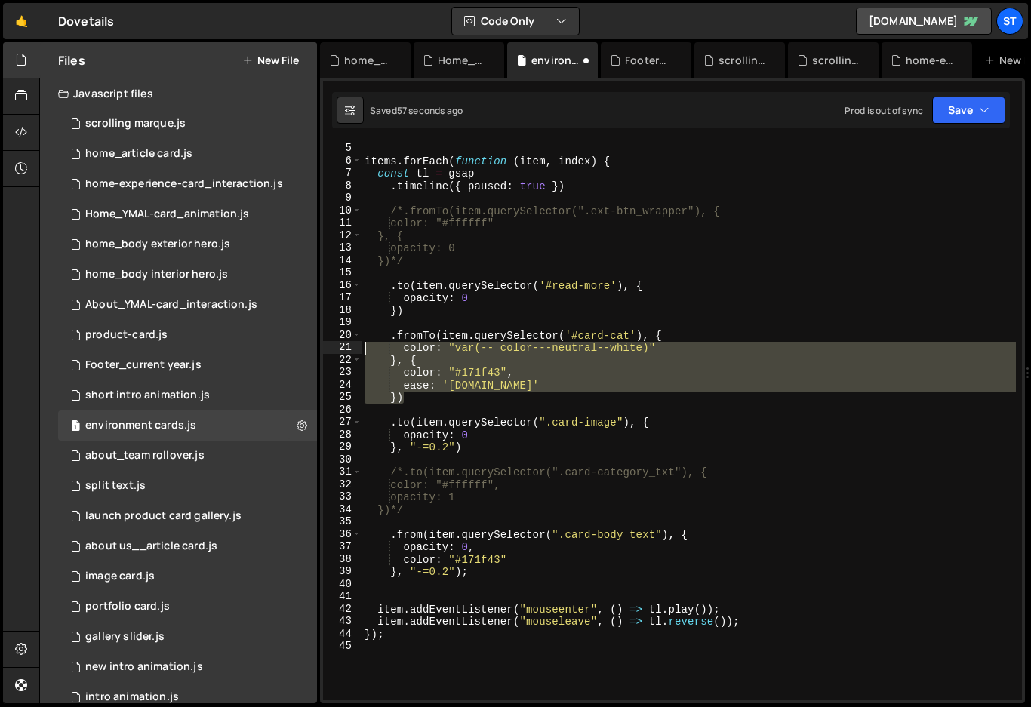
drag, startPoint x: 411, startPoint y: 400, endPoint x: 335, endPoint y: 349, distance: 90.9
click at [335, 349] on div "4 5 6 7 8 9 10 11 12 13 14 15 16 17 18 19 20 21 22 23 24 25 26 27 28 29 30 31 3…" at bounding box center [672, 421] width 699 height 559
click at [466, 399] on div "gsap . defaults ({ defaults : { ease : 'Expo.easeInOut' , duration : .2 } }) ; …" at bounding box center [689, 421] width 654 height 559
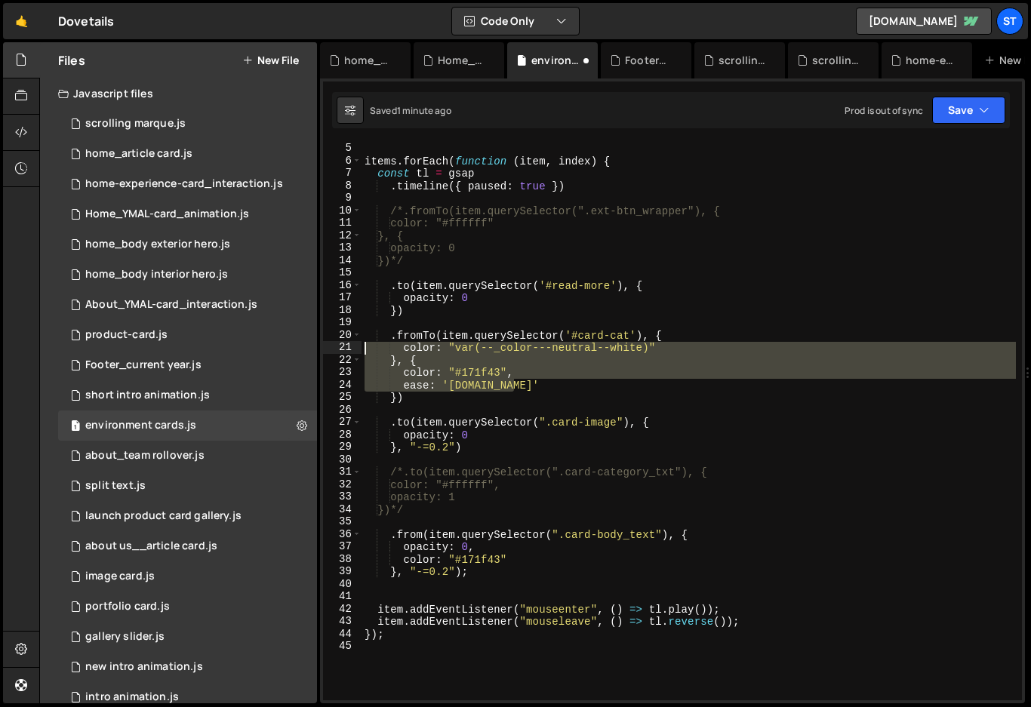
drag, startPoint x: 518, startPoint y: 382, endPoint x: 339, endPoint y: 349, distance: 181.9
click at [339, 349] on div "}) 4 5 6 7 8 9 10 11 12 13 14 15 16 17 18 19 20 21 22 23 24 25 26 27 28 29 30 3…" at bounding box center [672, 421] width 699 height 559
click at [404, 546] on div "gsap . defaults ({ defaults : { ease : 'Expo.easeInOut' , duration : .2 } }) ; …" at bounding box center [689, 421] width 654 height 583
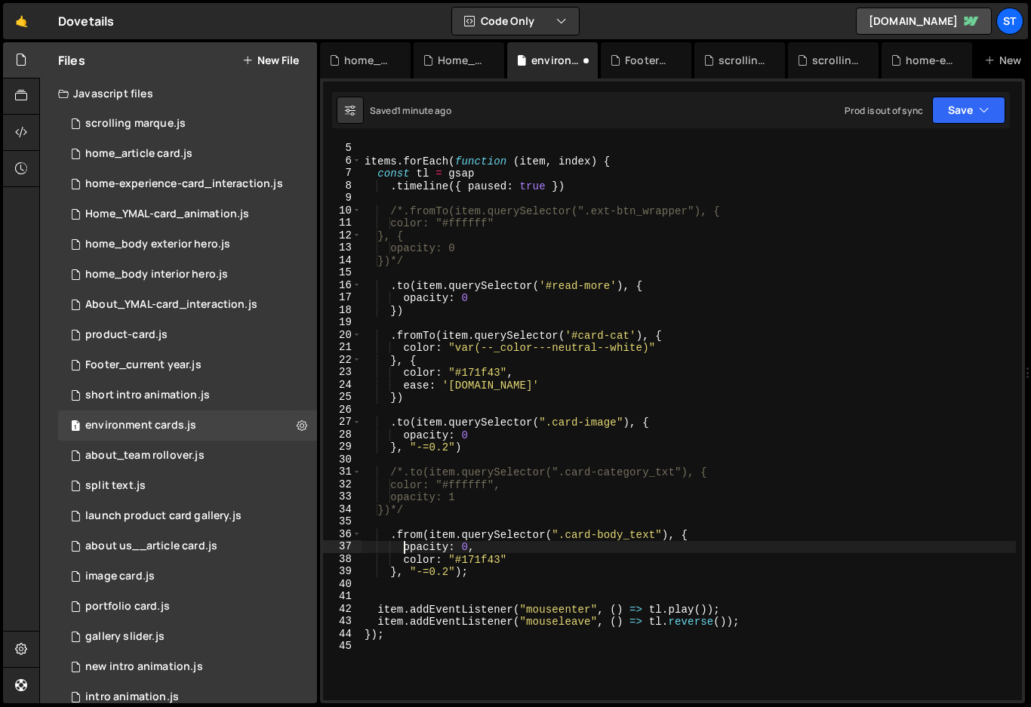
type textarea "opacity: 0,"
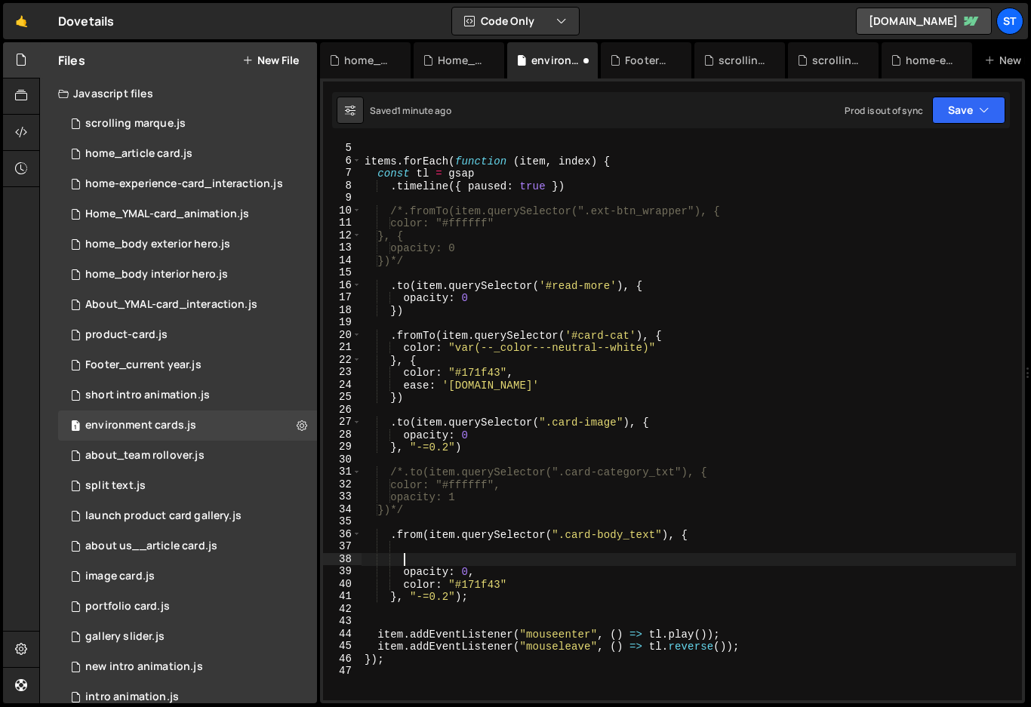
scroll to position [0, 2]
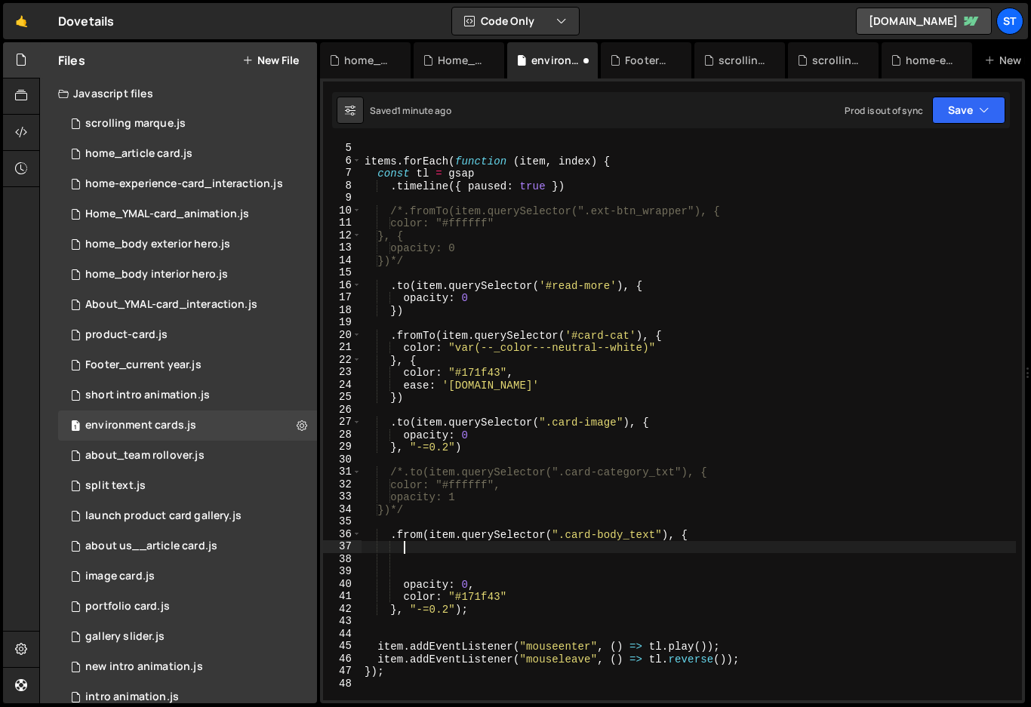
paste textarea "ease: 'power3.in'"
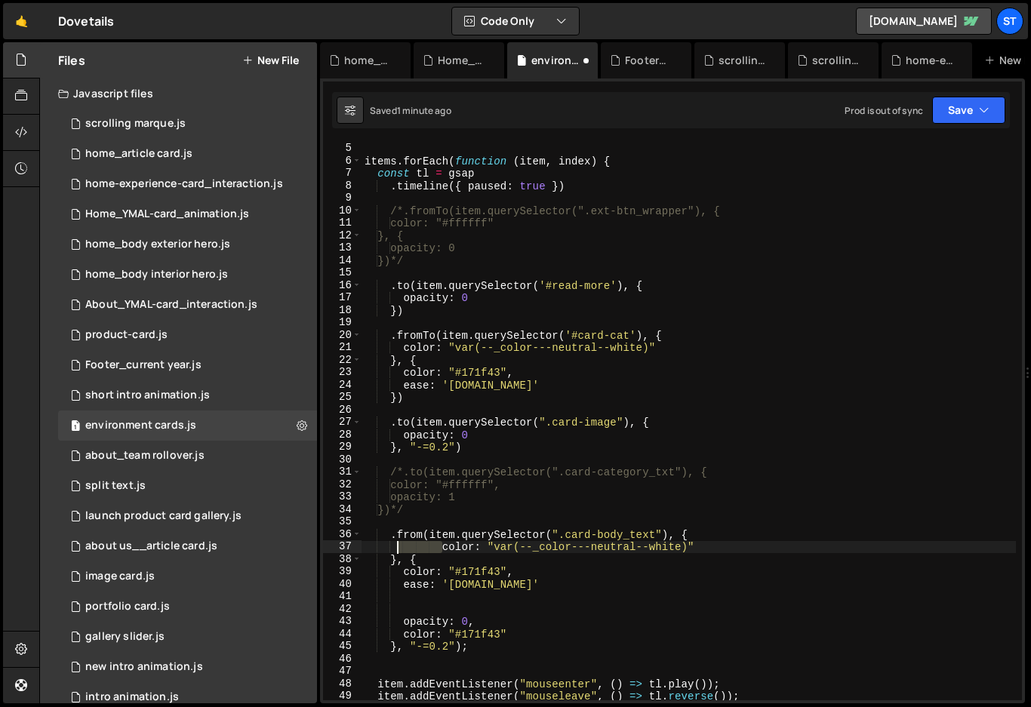
drag, startPoint x: 444, startPoint y: 549, endPoint x: 396, endPoint y: 547, distance: 48.3
click at [396, 547] on div "gsap . defaults ({ defaults : { ease : 'Expo.easeInOut' , duration : .2 } }) ; …" at bounding box center [689, 421] width 654 height 583
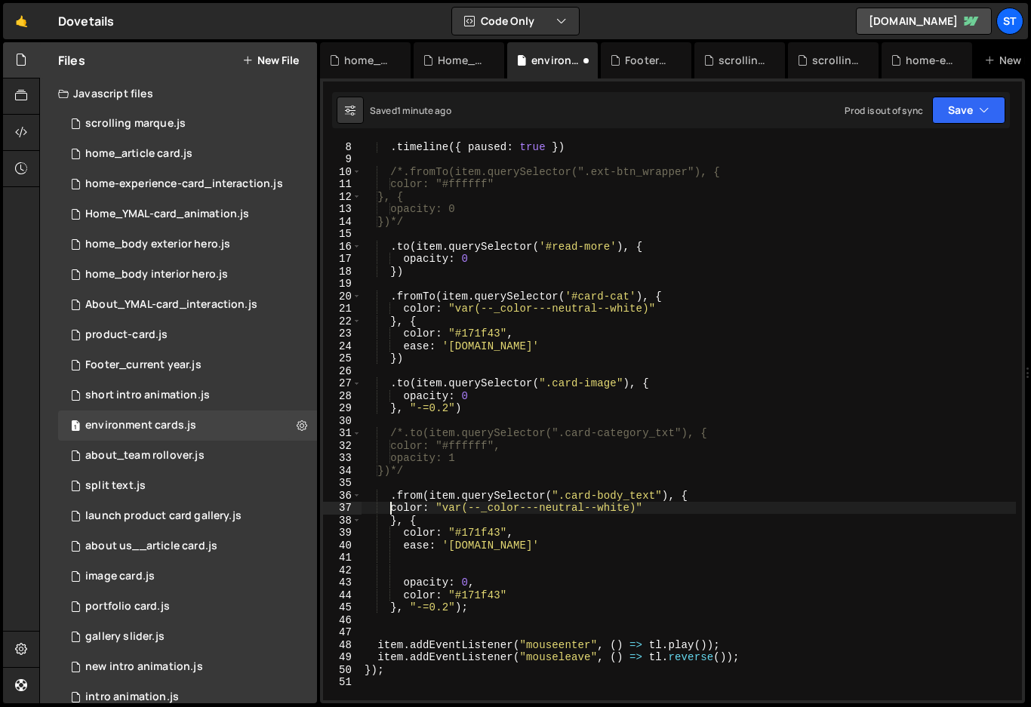
scroll to position [113, 0]
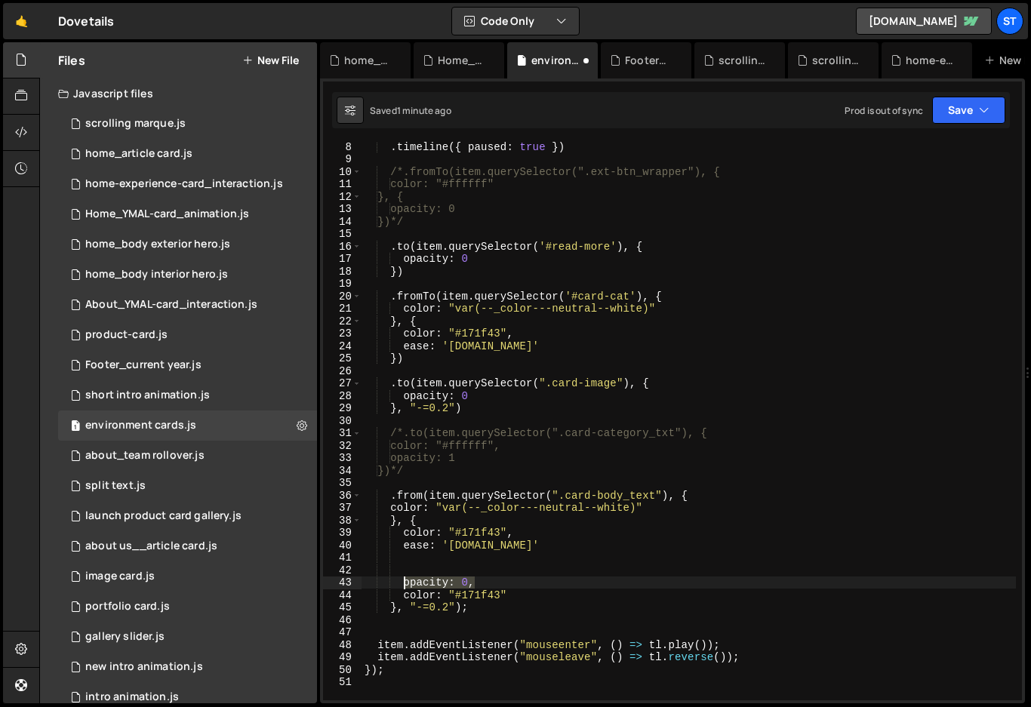
drag, startPoint x: 479, startPoint y: 583, endPoint x: 402, endPoint y: 583, distance: 77.7
click at [402, 583] on div ". timeline ({ paused : true }) /*.fromTo(item.querySelector(".ext-btn_wrapper")…" at bounding box center [689, 431] width 654 height 583
type textarea "opacity: 0,"
click at [390, 506] on div ". timeline ({ paused : true }) /*.fromTo(item.querySelector(".ext-btn_wrapper")…" at bounding box center [689, 431] width 654 height 583
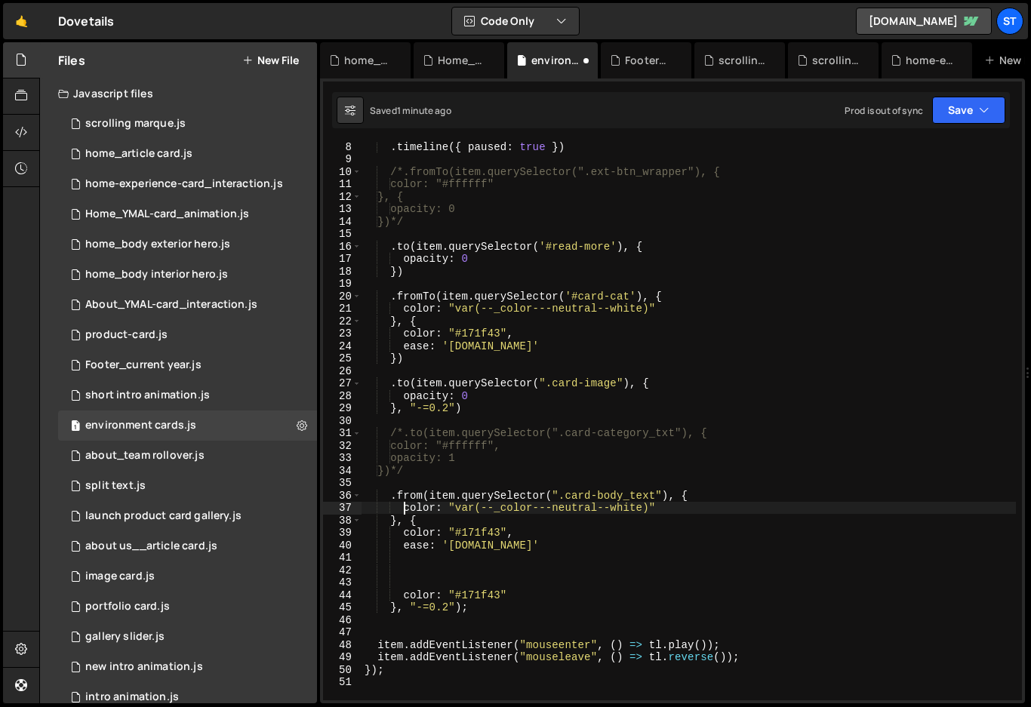
paste textarea "opacity: 0,"
type textarea "color: "var(--_color---neutral--white)""
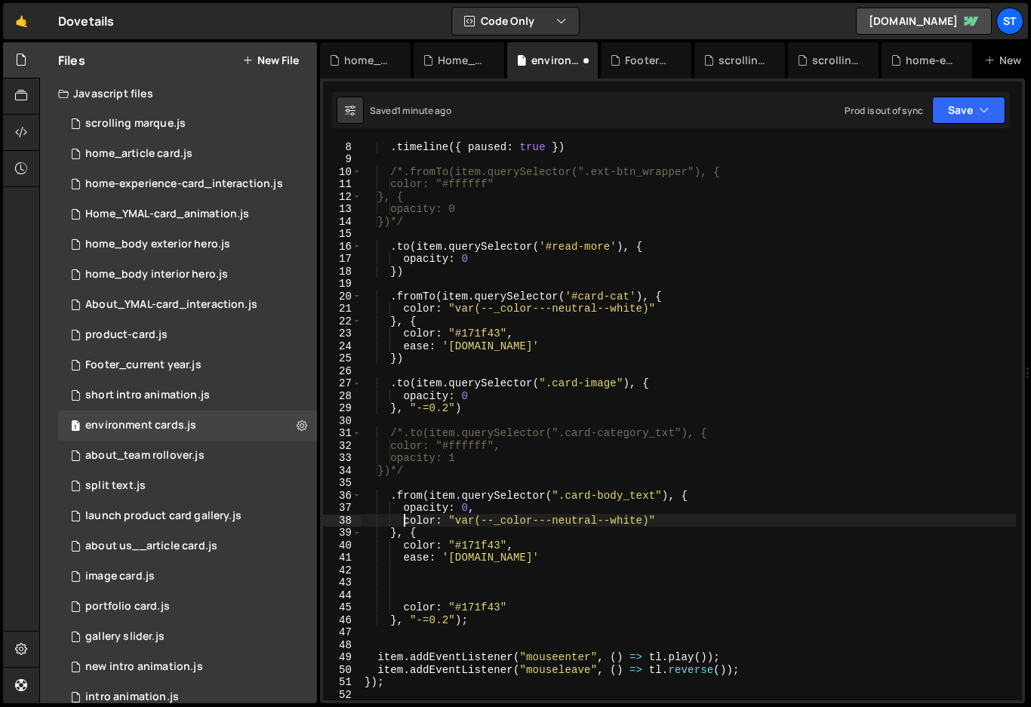
scroll to position [0, 2]
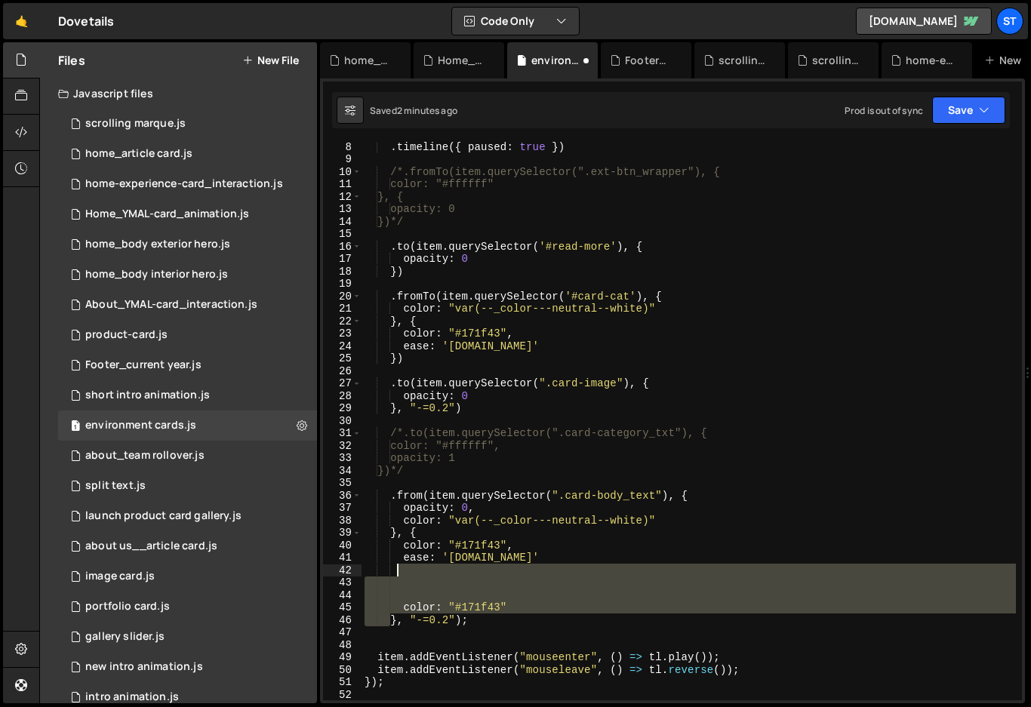
drag, startPoint x: 388, startPoint y: 605, endPoint x: 395, endPoint y: 566, distance: 39.1
click at [395, 566] on div ". timeline ({ paused : true }) /*.fromTo(item.querySelector(".ext-btn_wrapper")…" at bounding box center [689, 431] width 654 height 583
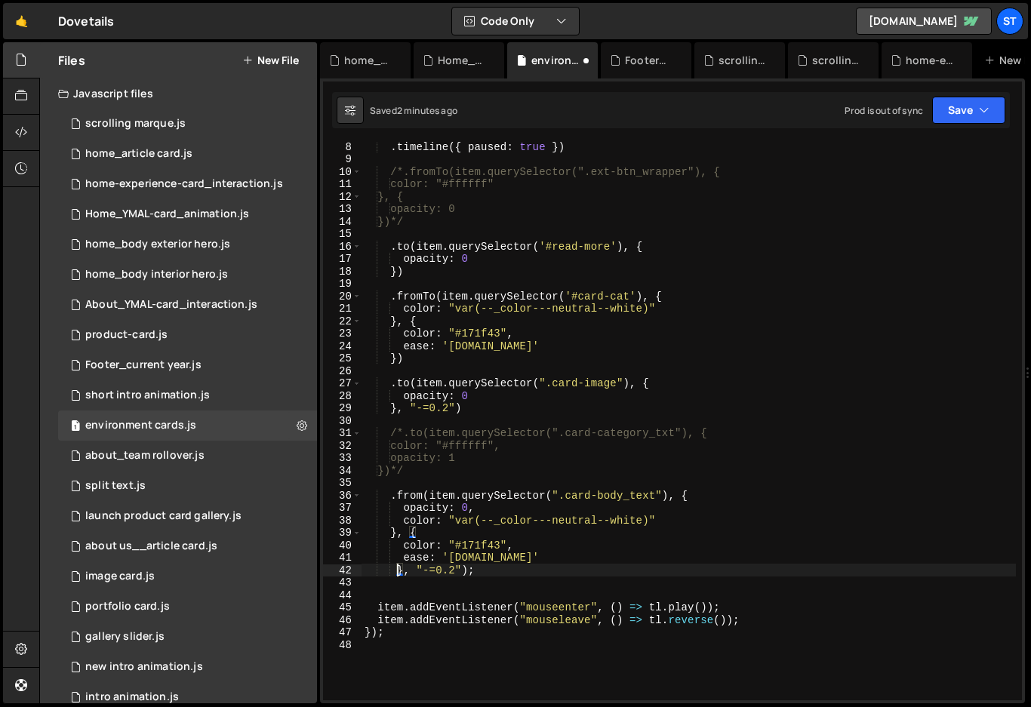
click at [400, 546] on div ". timeline ({ paused : true }) /*.fromTo(item.querySelector(".ext-btn_wrapper")…" at bounding box center [689, 431] width 654 height 583
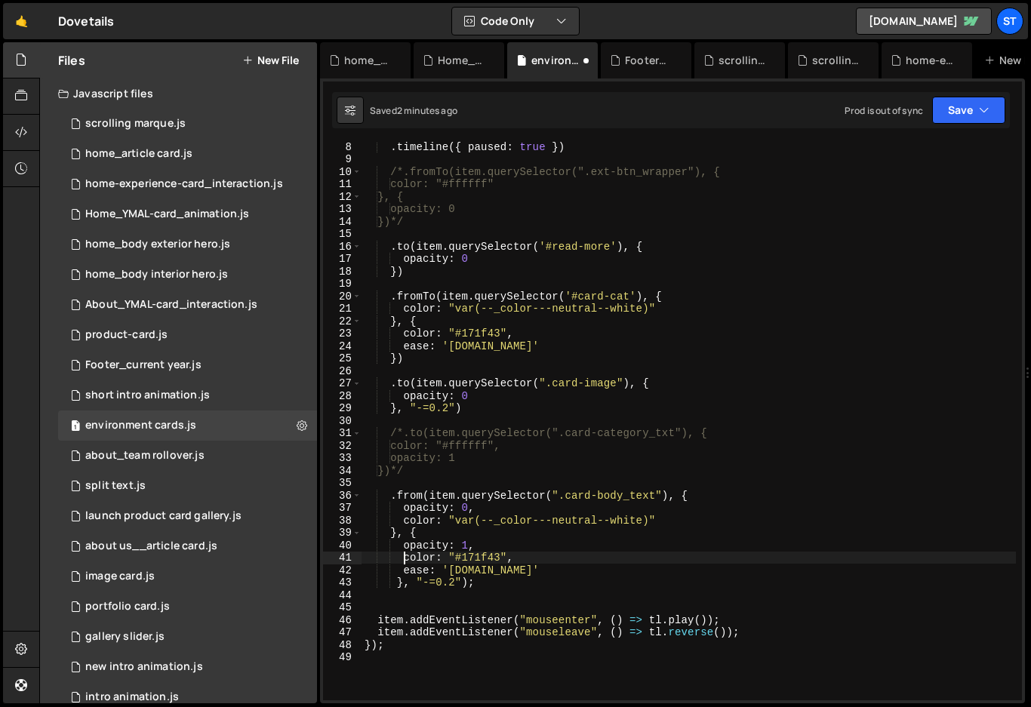
scroll to position [0, 3]
click at [988, 110] on icon "button" at bounding box center [984, 110] width 11 height 15
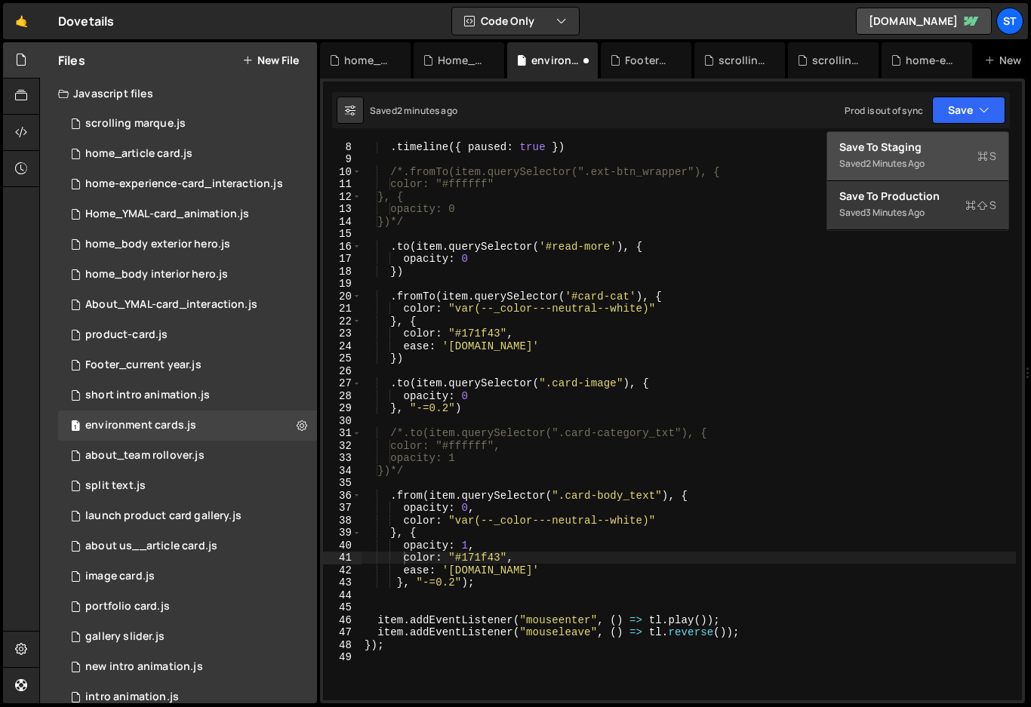
click at [913, 148] on div "Save to Staging S" at bounding box center [917, 147] width 157 height 15
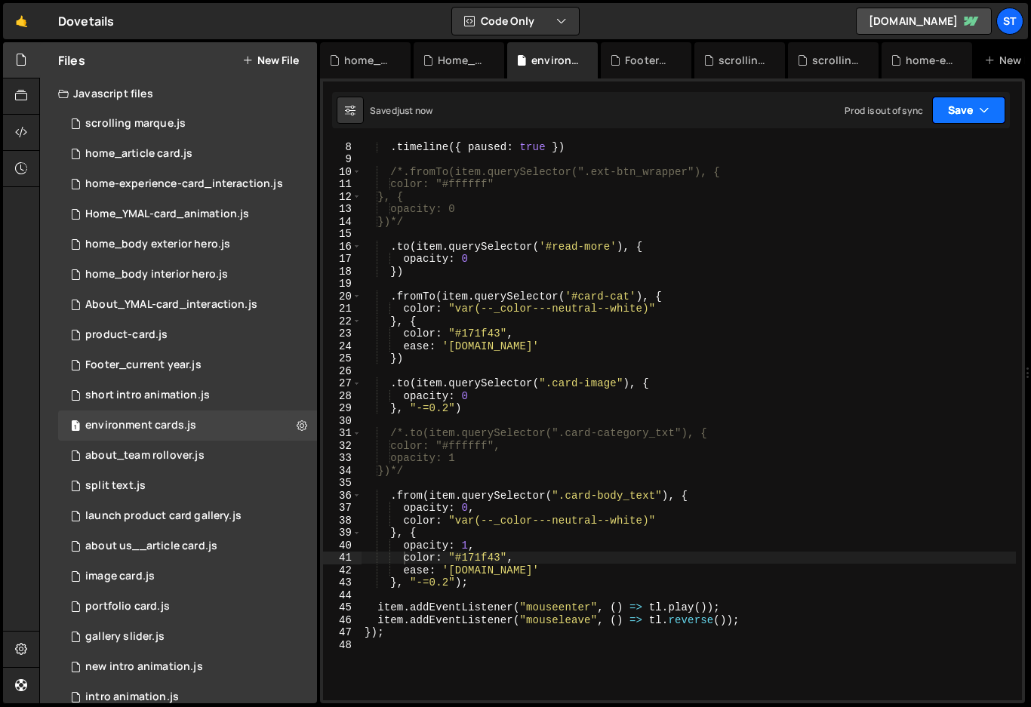
click at [990, 109] on button "Save" at bounding box center [968, 110] width 73 height 27
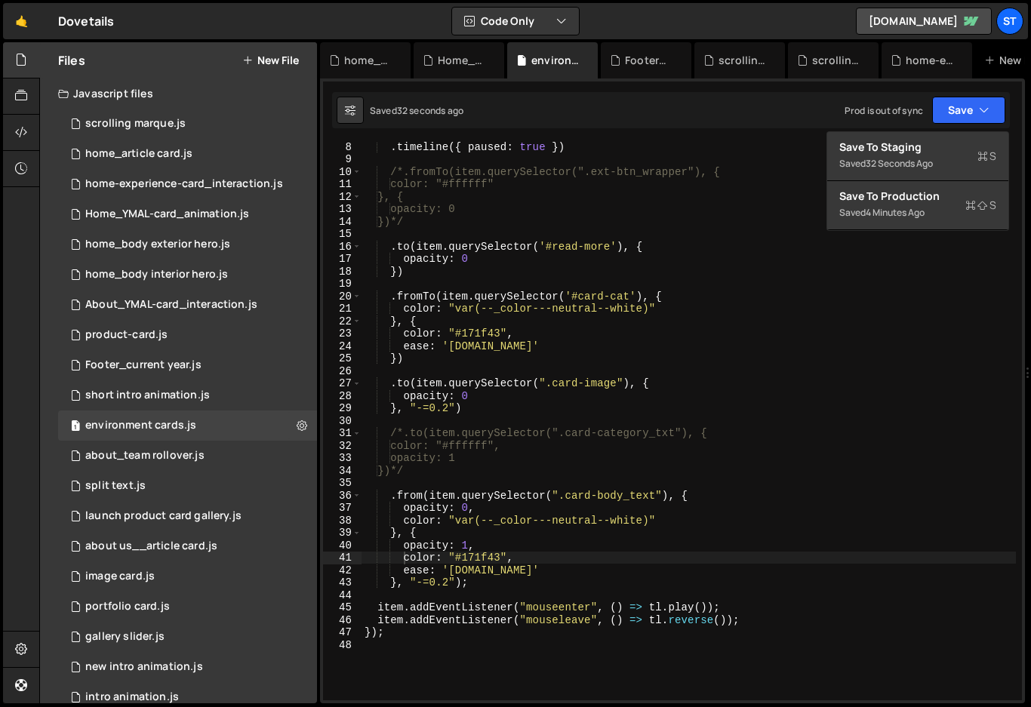
click at [424, 494] on div ". timeline ({ paused : true }) /*.fromTo(item.querySelector(".ext-btn_wrapper")…" at bounding box center [689, 431] width 654 height 583
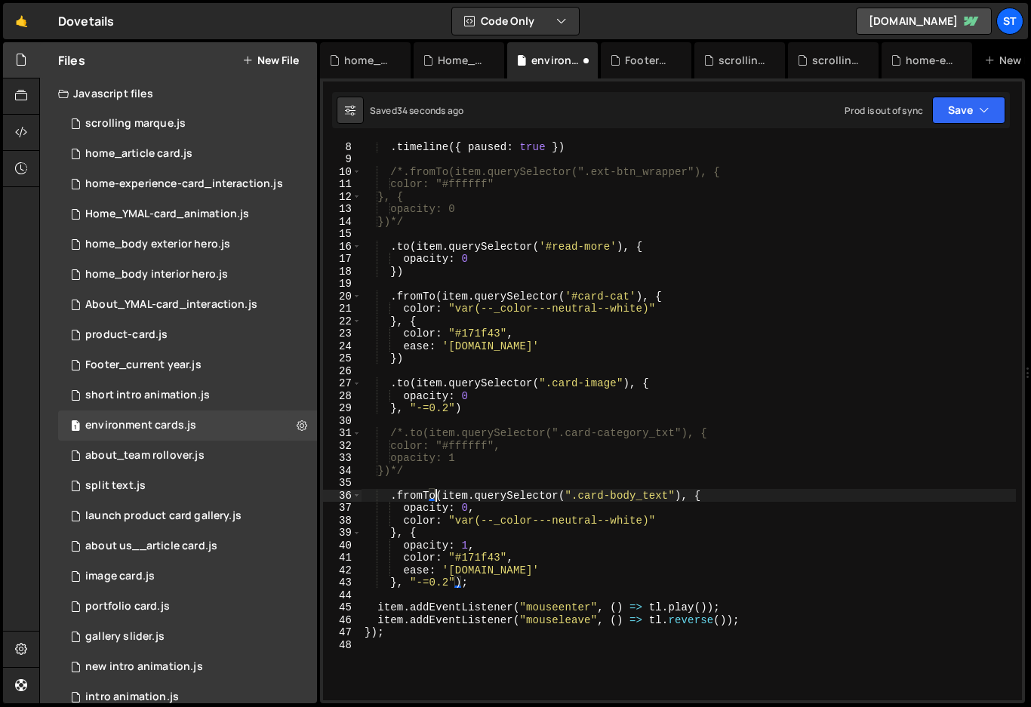
scroll to position [0, 5]
click at [963, 110] on button "Save" at bounding box center [968, 110] width 73 height 27
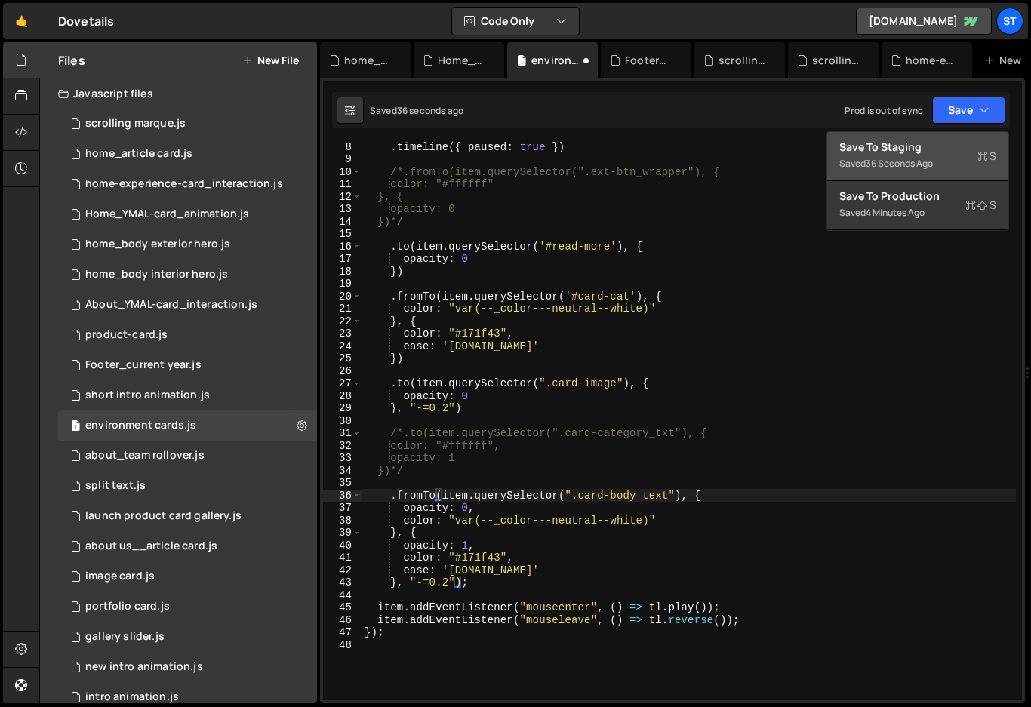
click at [921, 152] on div "Save to Staging S" at bounding box center [917, 147] width 157 height 15
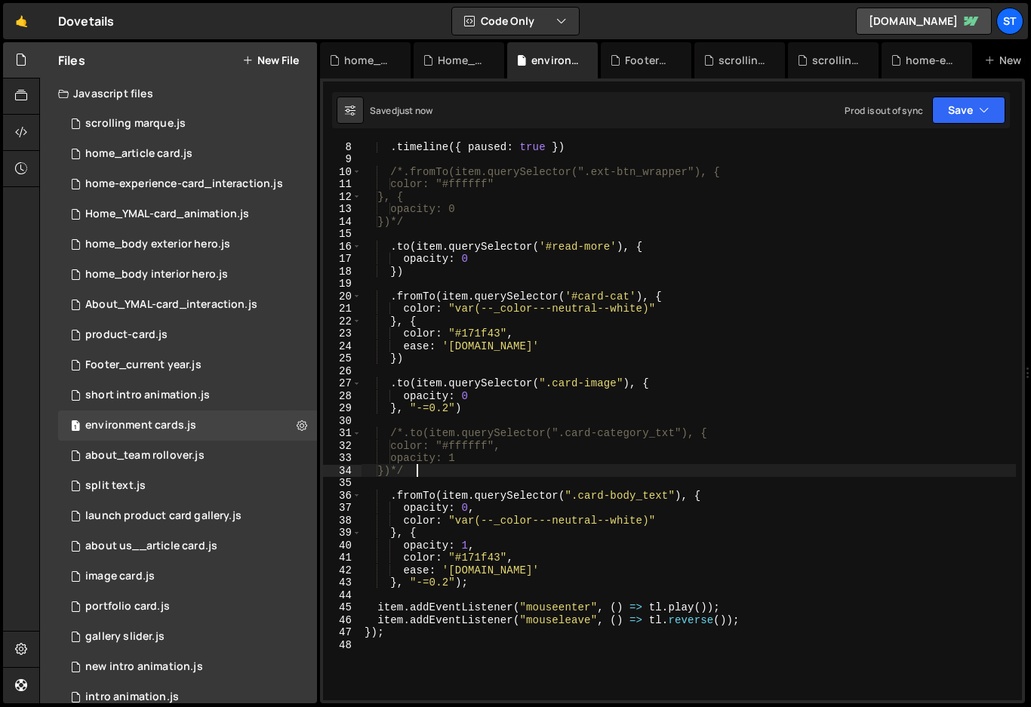
click at [561, 472] on div ". timeline ({ paused : true }) /*.fromTo(item.querySelector(".ext-btn_wrapper")…" at bounding box center [689, 431] width 654 height 583
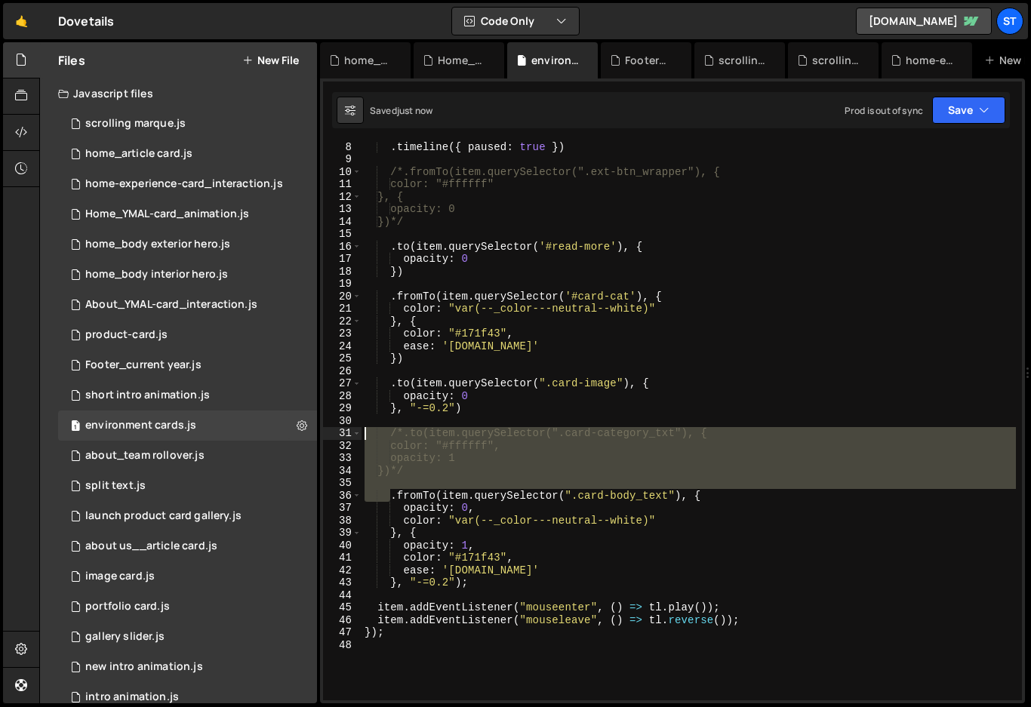
drag, startPoint x: 388, startPoint y: 497, endPoint x: 347, endPoint y: 437, distance: 72.9
click at [347, 437] on div "})*/ 8 9 10 11 12 13 14 15 16 17 18 19 20 21 22 23 24 25 26 27 28 29 30 31 32 3…" at bounding box center [672, 421] width 699 height 559
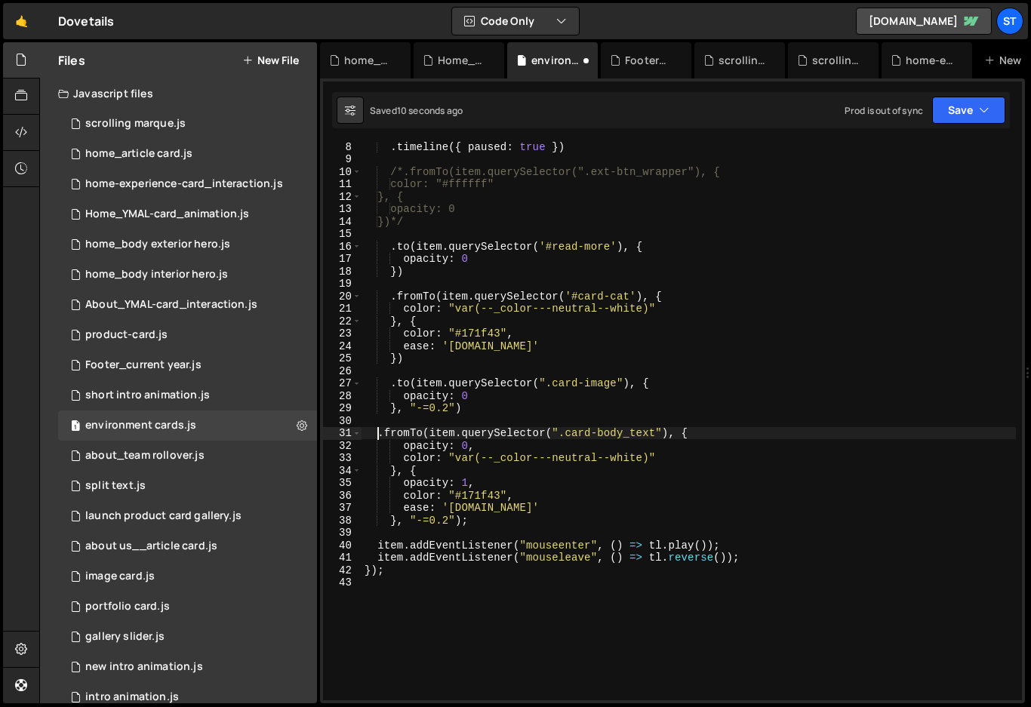
type textarea ".fromTo(item.querySelector(".card-body_text"), {"
drag, startPoint x: 998, startPoint y: 101, endPoint x: 913, endPoint y: 131, distance: 89.8
click at [998, 101] on button "Save" at bounding box center [968, 110] width 73 height 27
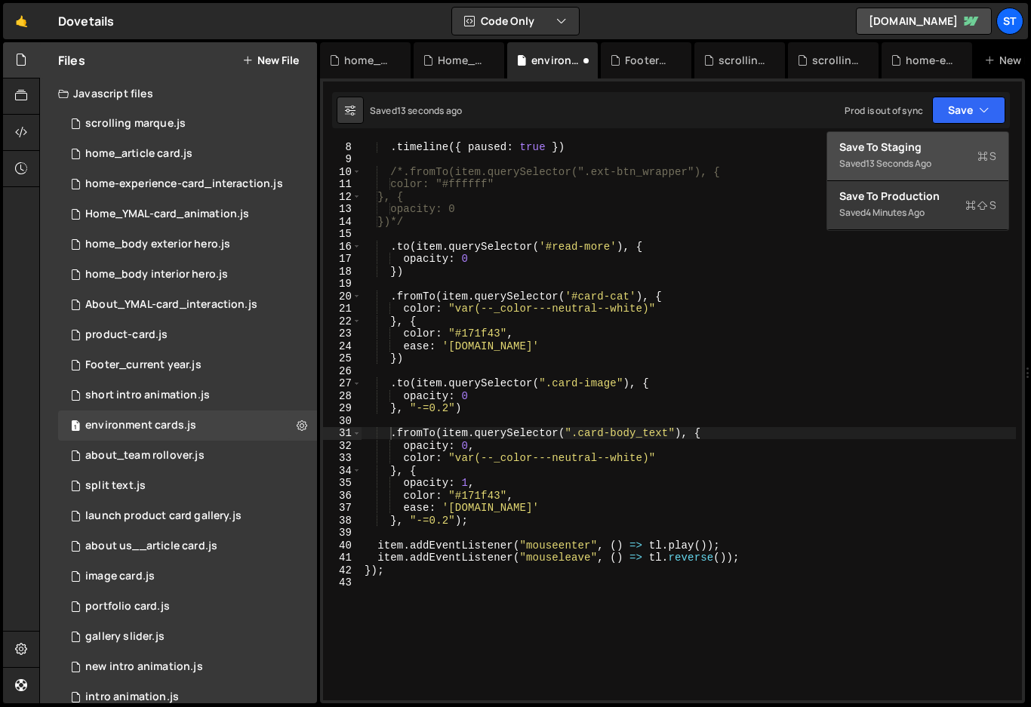
click at [892, 159] on div "13 seconds ago" at bounding box center [899, 163] width 66 height 13
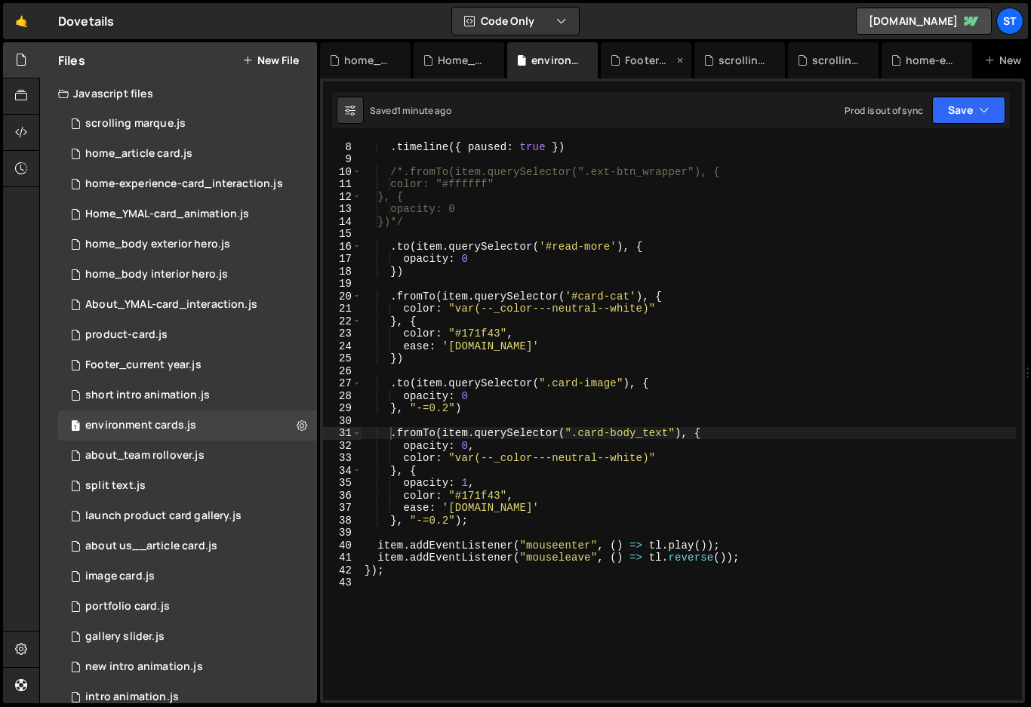
click at [679, 56] on icon at bounding box center [680, 60] width 11 height 15
click at [715, 57] on icon at bounding box center [715, 60] width 11 height 15
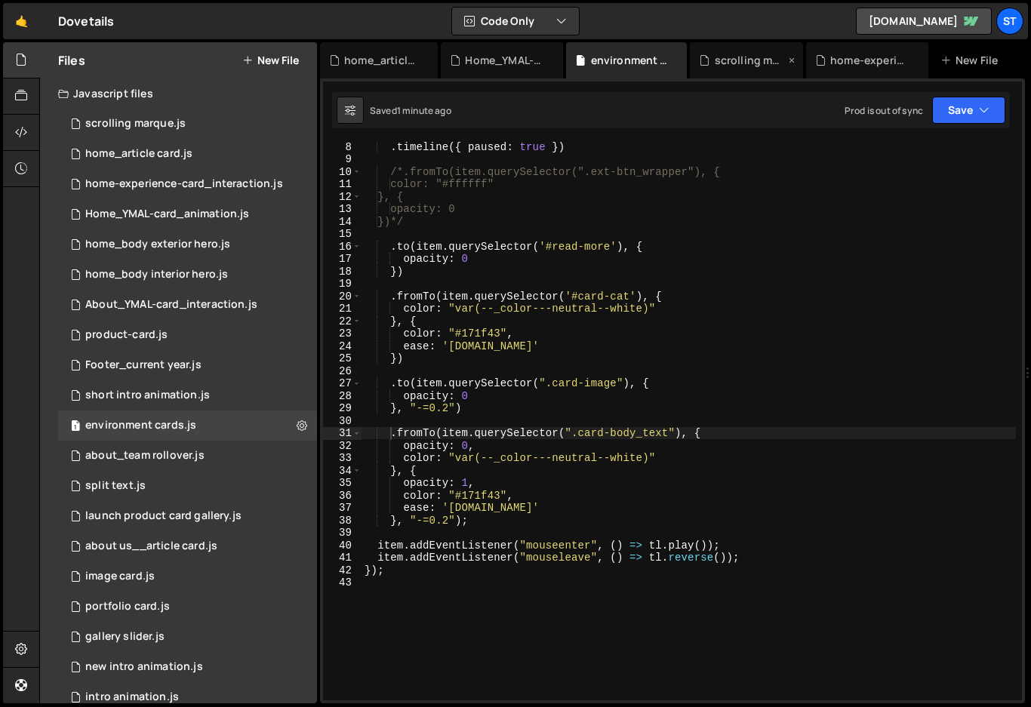
click at [793, 58] on icon at bounding box center [792, 60] width 11 height 15
click at [915, 59] on icon at bounding box center [917, 60] width 11 height 15
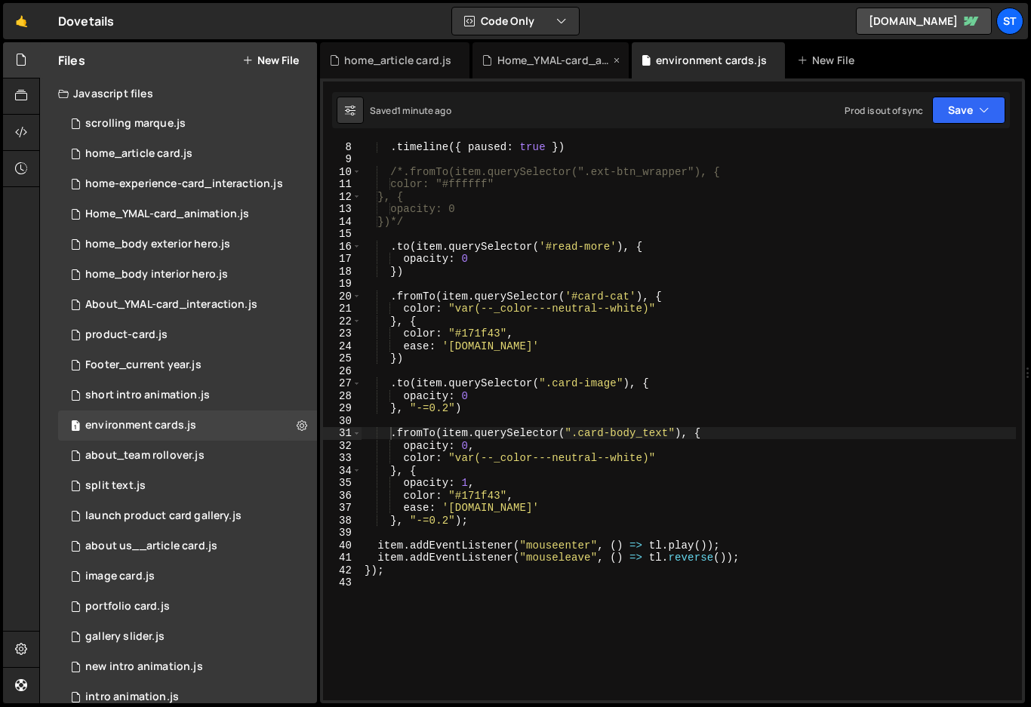
click at [617, 60] on icon at bounding box center [616, 60] width 11 height 15
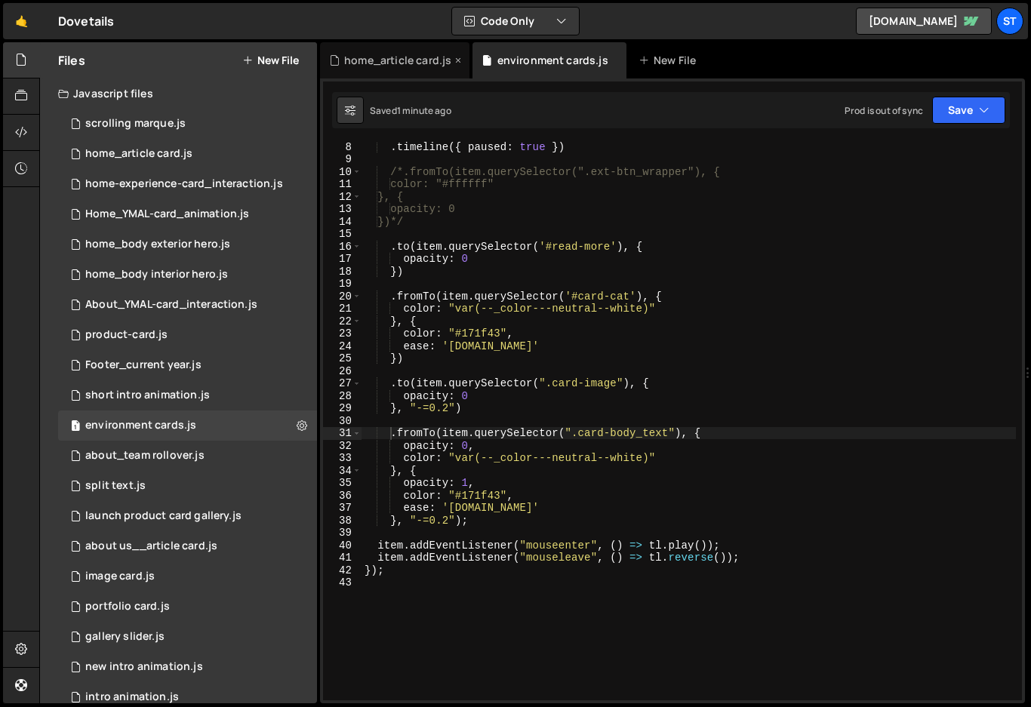
click at [453, 59] on icon at bounding box center [458, 60] width 11 height 15
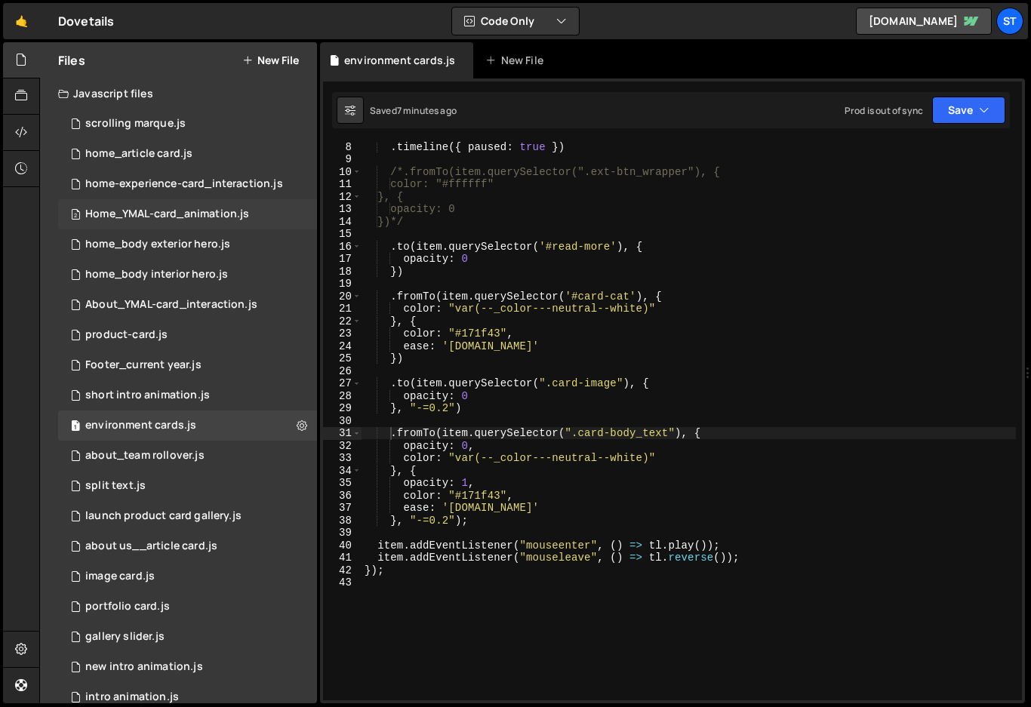
click at [187, 208] on div "Home_YMAL-card_animation.js" at bounding box center [167, 215] width 164 height 14
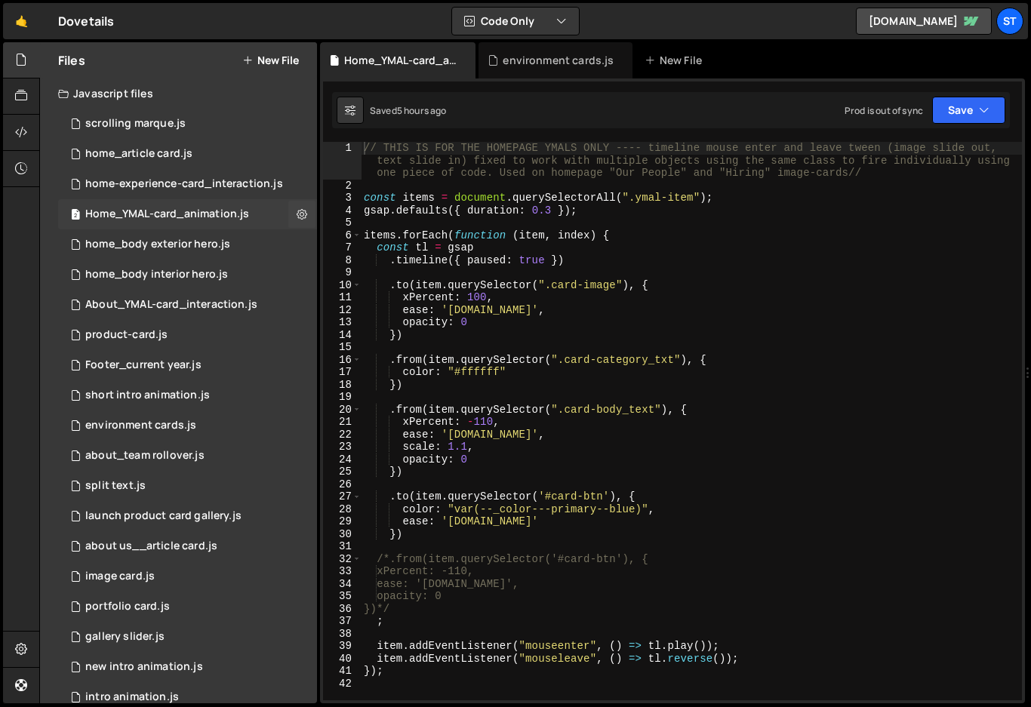
scroll to position [0, 0]
click at [297, 210] on icon at bounding box center [302, 214] width 11 height 14
type input "Home_YMAL-card_animation"
radio input "true"
checkbox input "true"
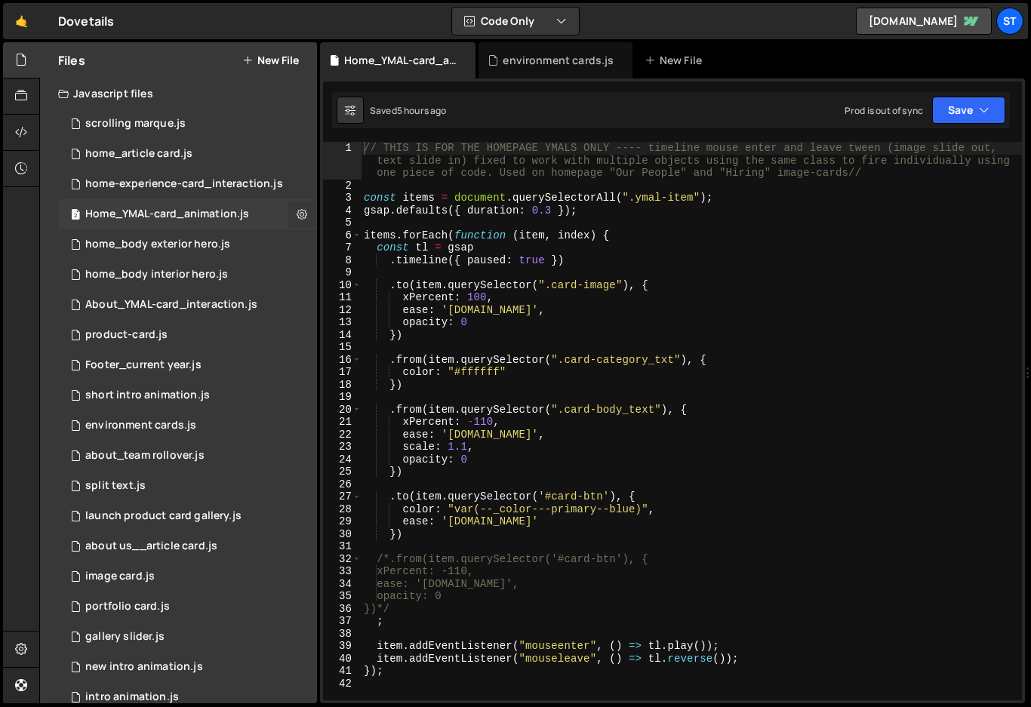
checkbox input "true"
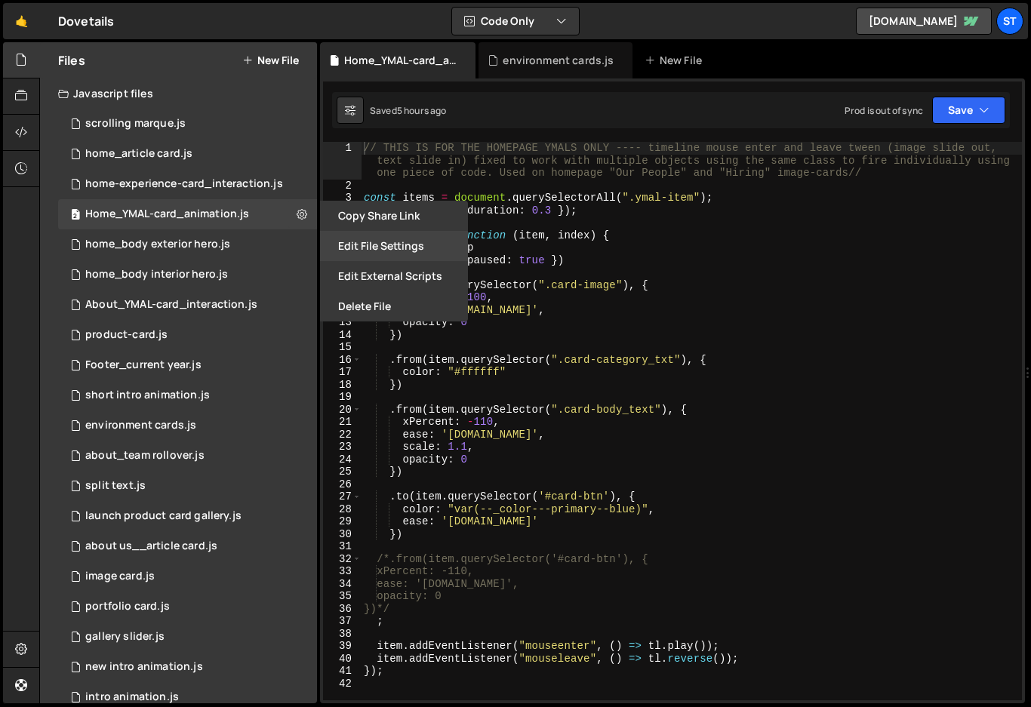
click at [386, 242] on button "Edit File Settings" at bounding box center [394, 246] width 148 height 30
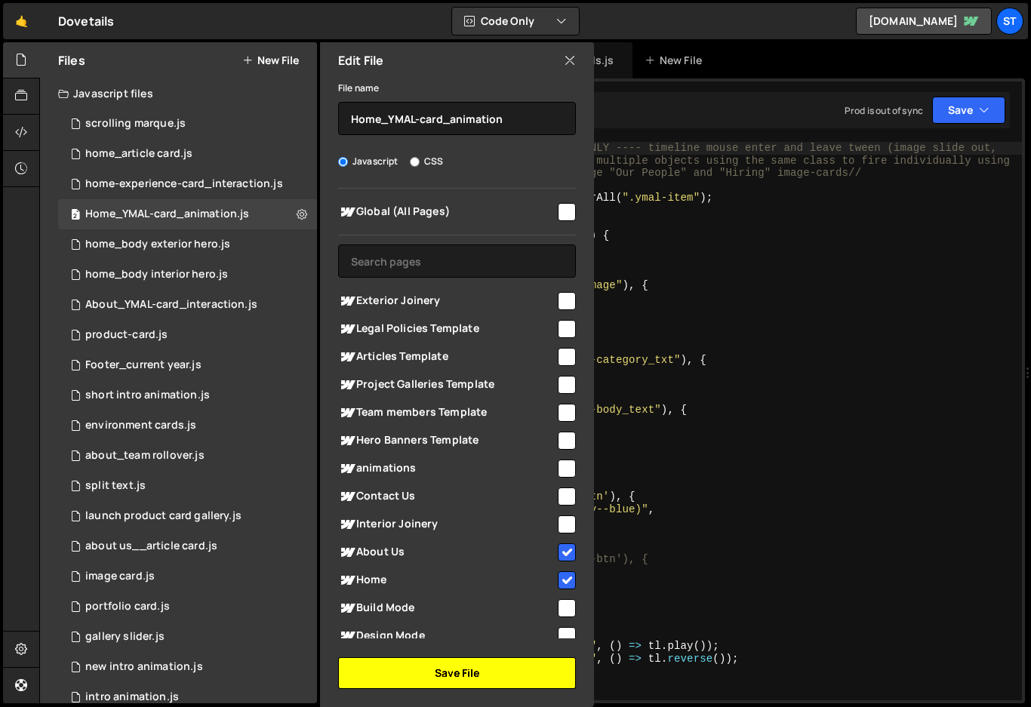
click at [460, 677] on button "Save File" at bounding box center [457, 673] width 238 height 32
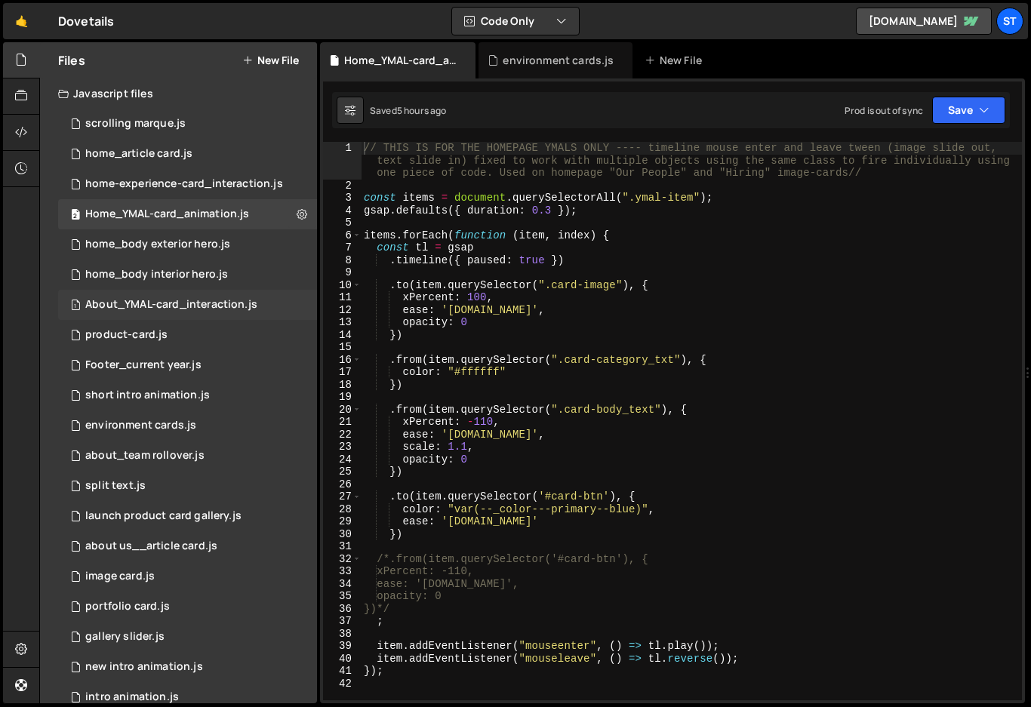
click at [166, 303] on div "About_YMAL-card_interaction.js" at bounding box center [171, 305] width 172 height 14
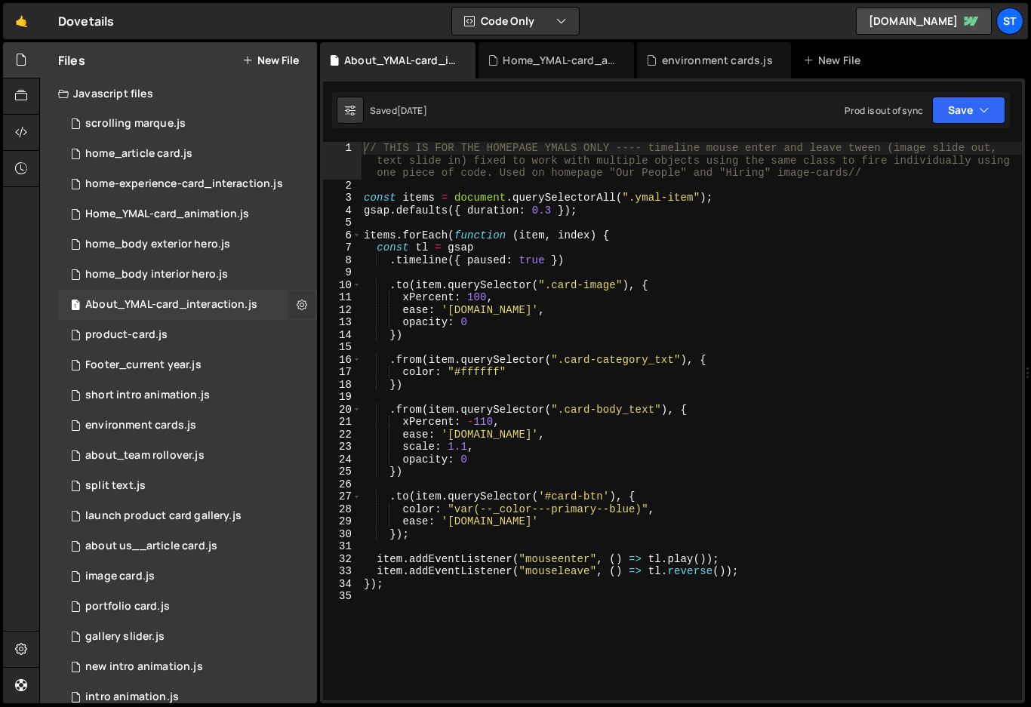
click at [297, 303] on icon at bounding box center [302, 304] width 11 height 14
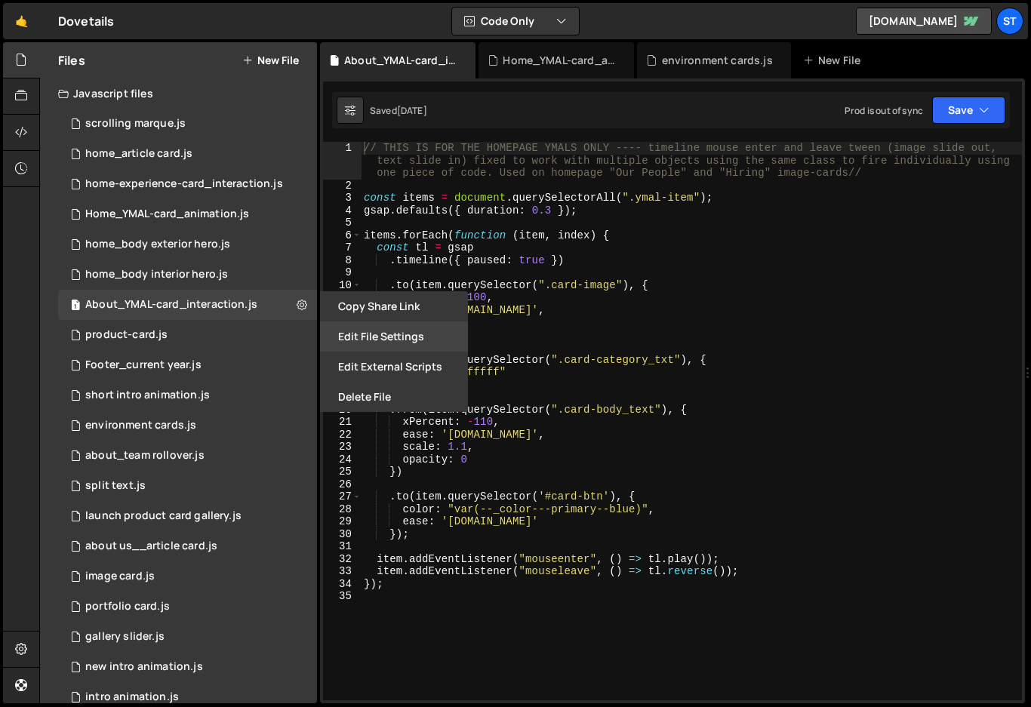
click at [383, 329] on button "Edit File Settings" at bounding box center [394, 337] width 148 height 30
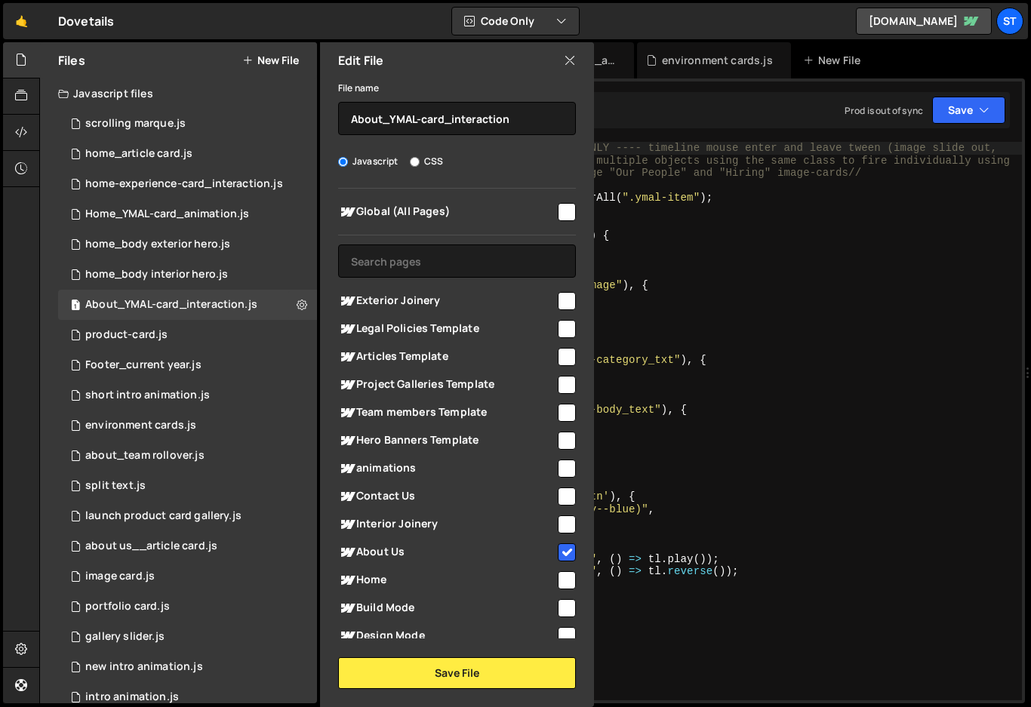
click at [565, 552] on input "checkbox" at bounding box center [567, 552] width 18 height 18
checkbox input "false"
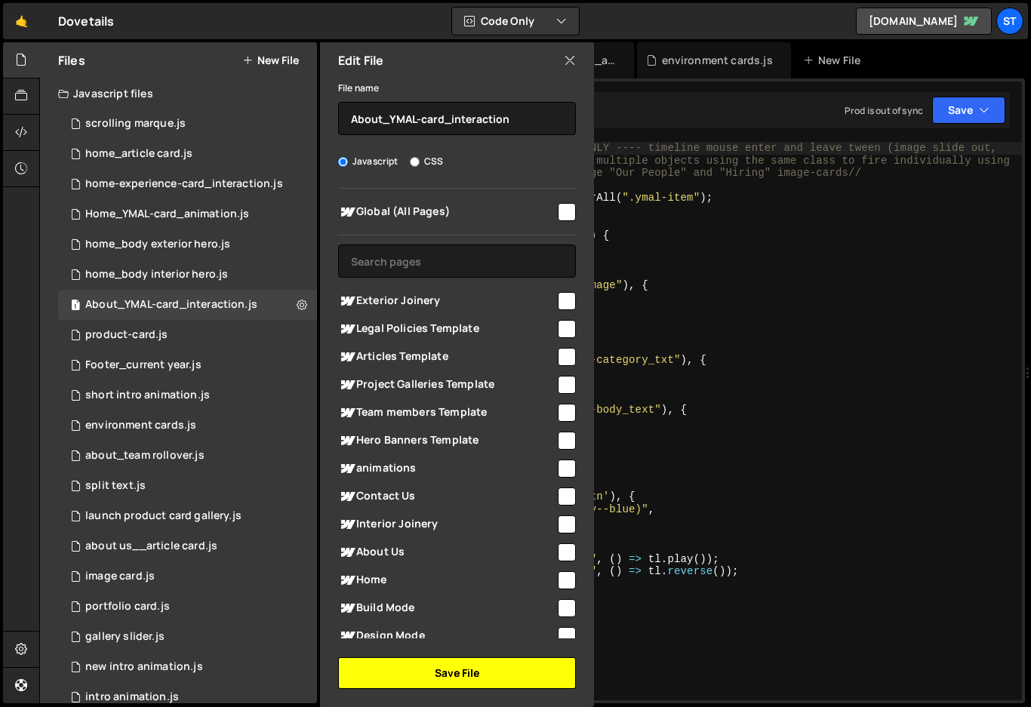
click at [496, 674] on button "Save File" at bounding box center [457, 673] width 238 height 32
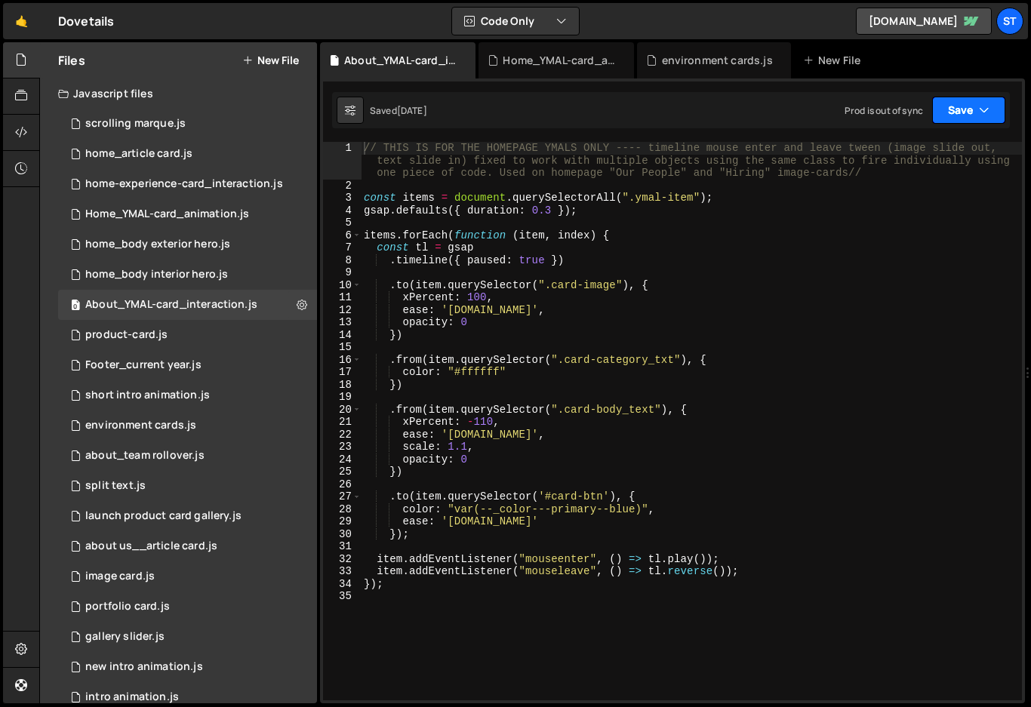
click at [976, 113] on button "Save" at bounding box center [968, 110] width 73 height 27
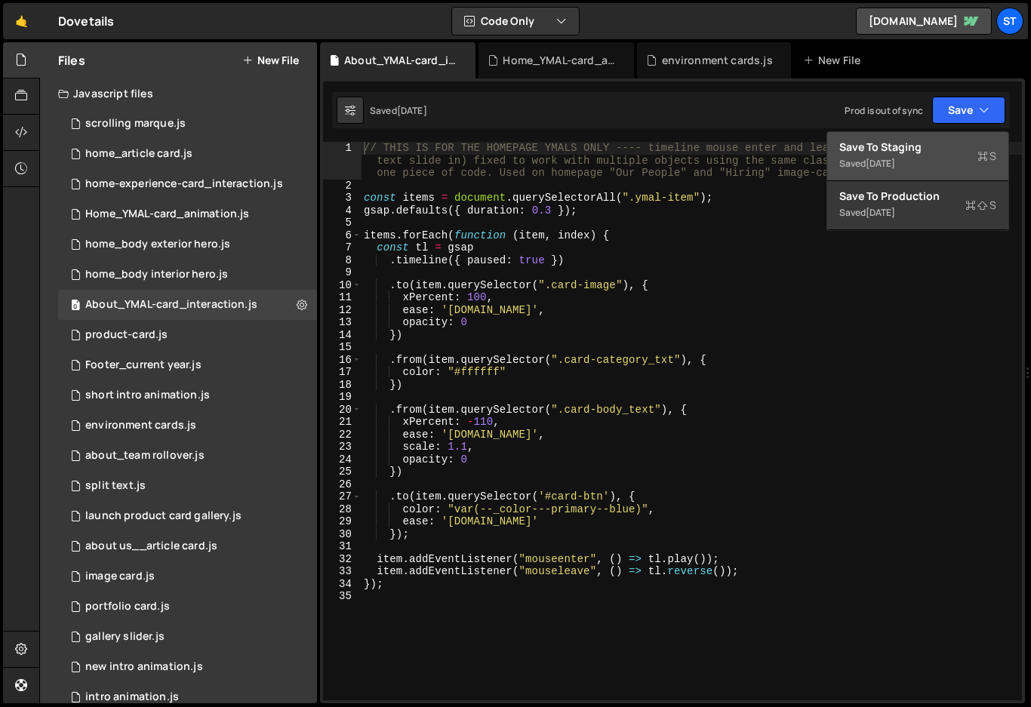
click at [902, 146] on div "Save to Staging S" at bounding box center [917, 147] width 157 height 15
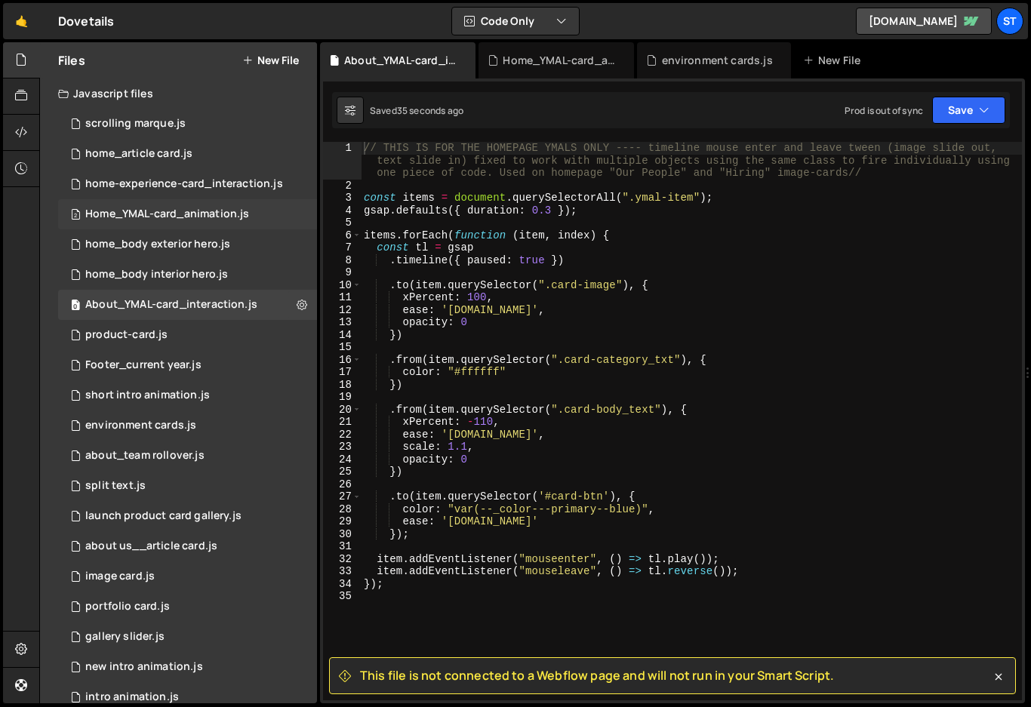
click at [154, 219] on div "Home_YMAL-card_animation.js" at bounding box center [167, 215] width 164 height 14
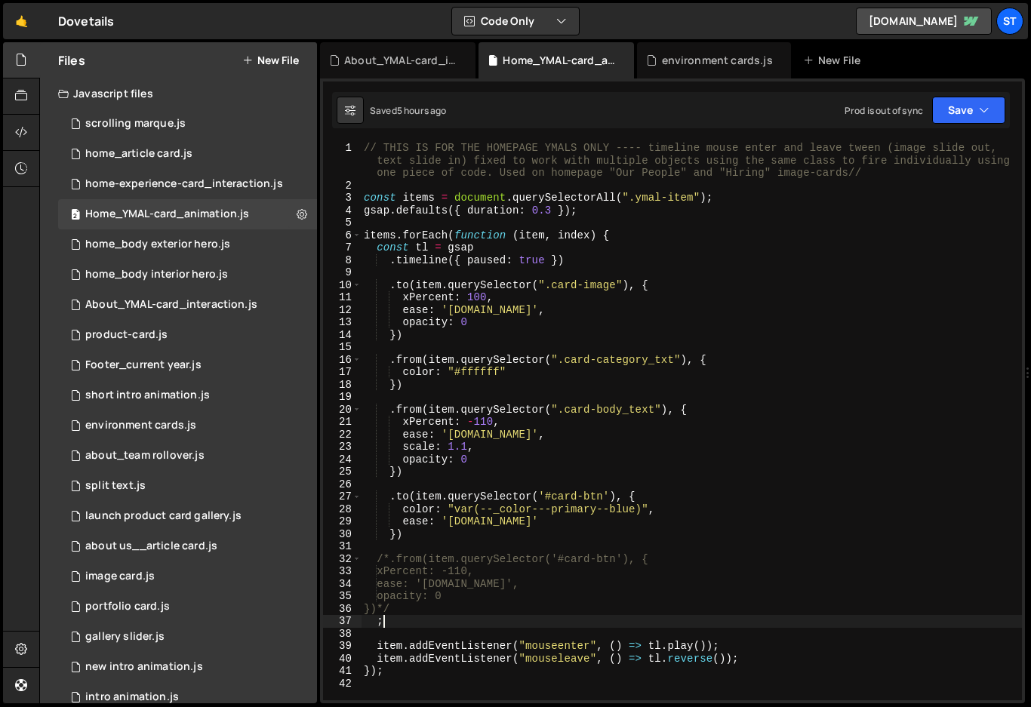
click at [676, 615] on div "// THIS IS FOR THE HOMEPAGE YMALS ONLY ---- timeline mouse enter and leave twee…" at bounding box center [691, 446] width 661 height 608
type textarea "});"
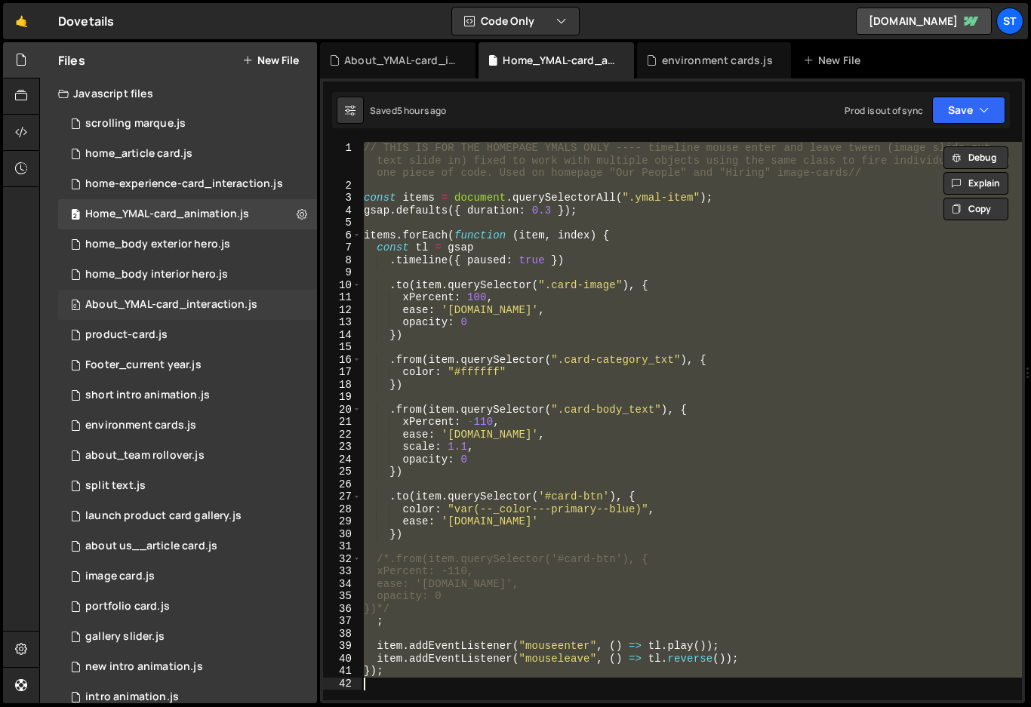
click at [128, 306] on div "About_YMAL-card_interaction.js" at bounding box center [171, 305] width 172 height 14
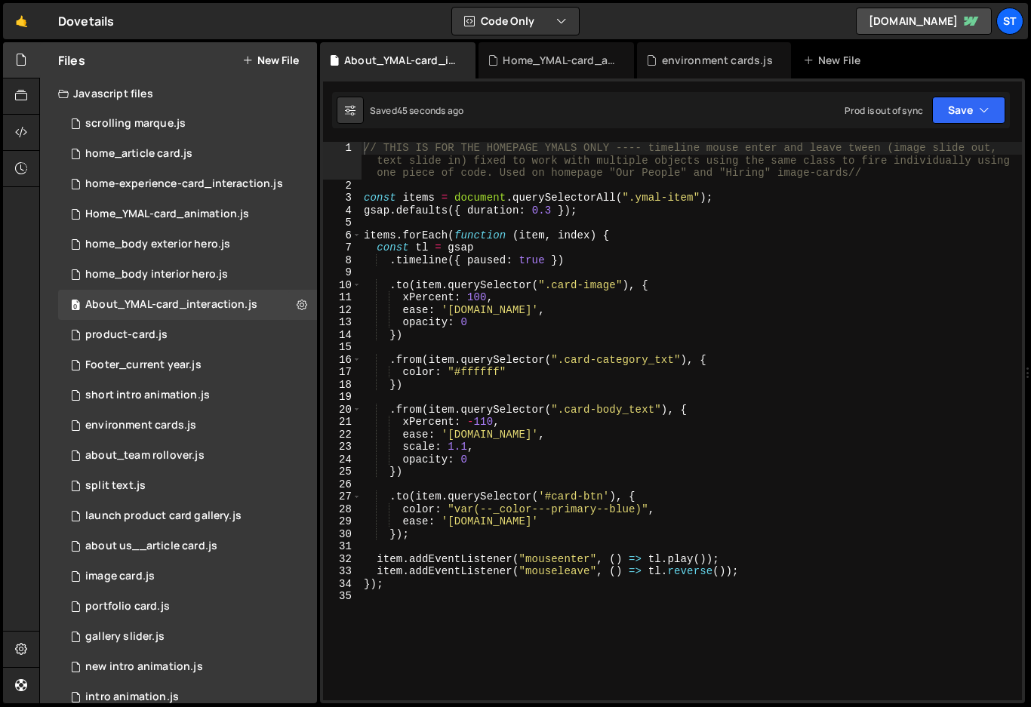
click at [402, 588] on div "// THIS IS FOR THE HOMEPAGE YMALS ONLY ---- timeline mouse enter and leave twee…" at bounding box center [691, 446] width 661 height 608
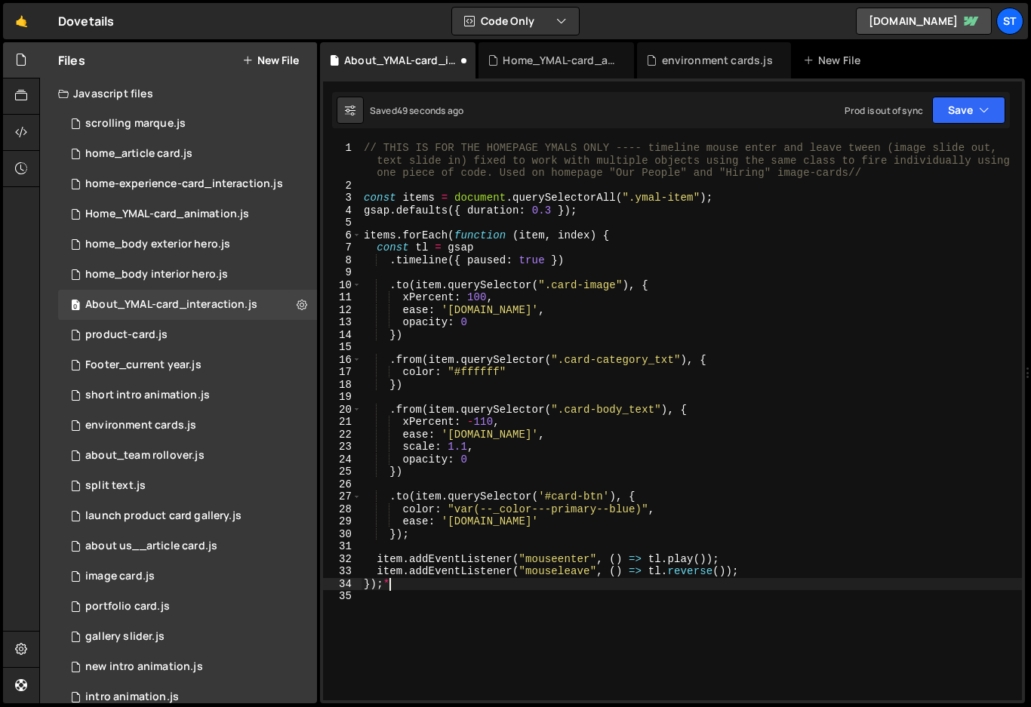
scroll to position [0, 2]
click at [361, 196] on div "3" at bounding box center [342, 198] width 38 height 13
click at [363, 200] on div "// THIS IS FOR THE HOMEPAGE YMALS ONLY ---- timeline mouse enter and leave twee…" at bounding box center [691, 446] width 661 height 608
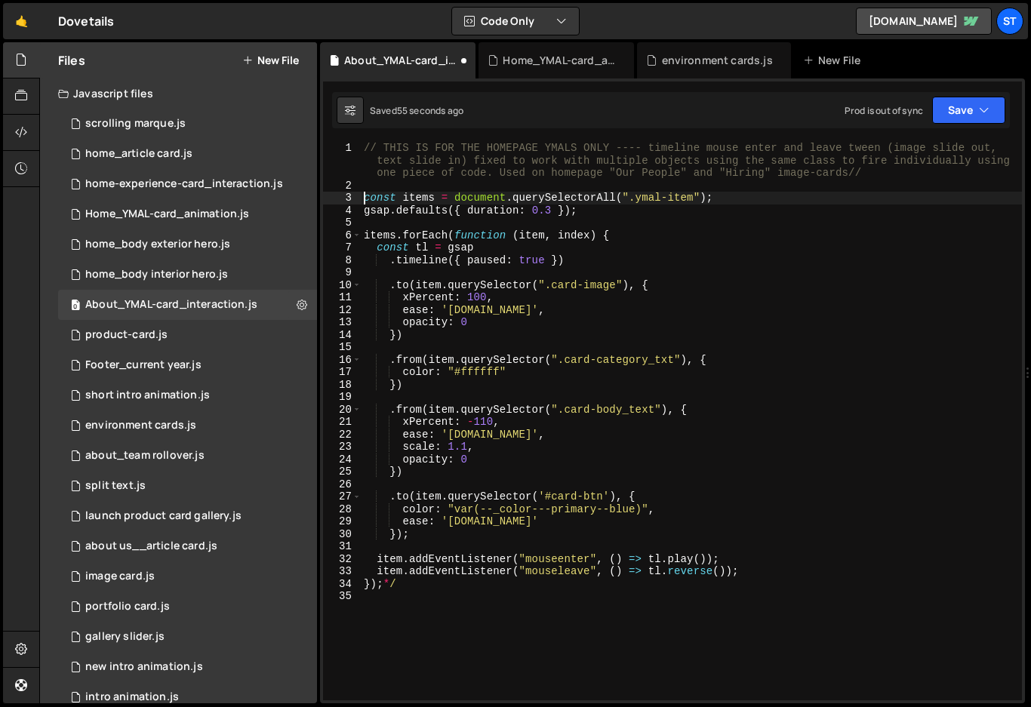
scroll to position [0, 1]
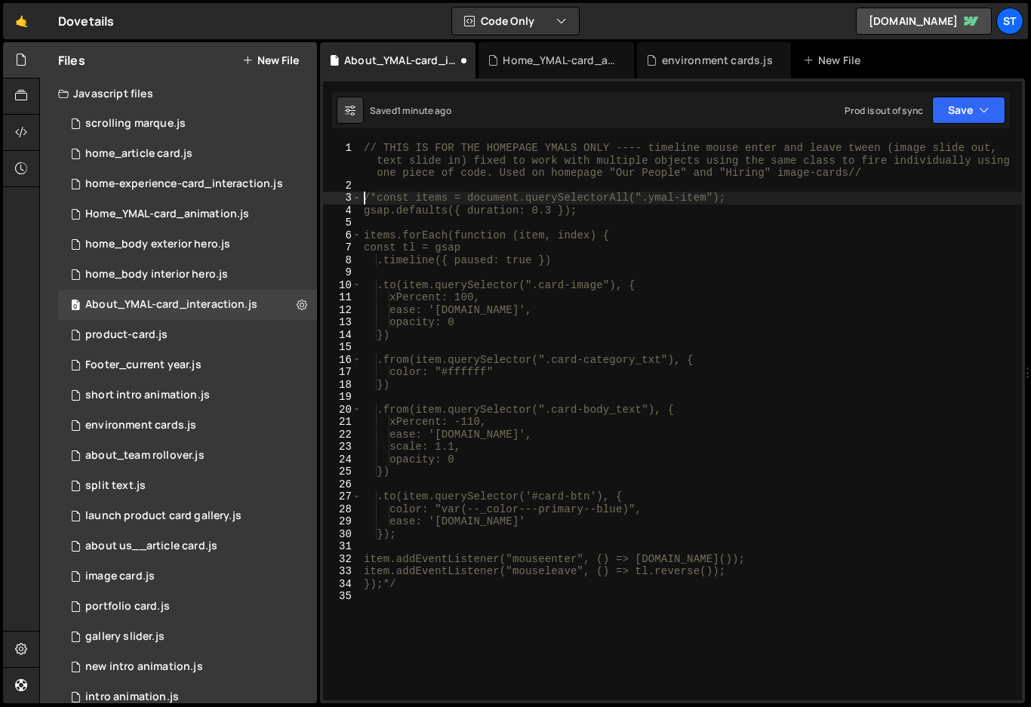
click at [364, 195] on div "// THIS IS FOR THE HOMEPAGE YMALS ONLY ---- timeline mouse enter and leave twee…" at bounding box center [691, 446] width 661 height 608
paste textarea
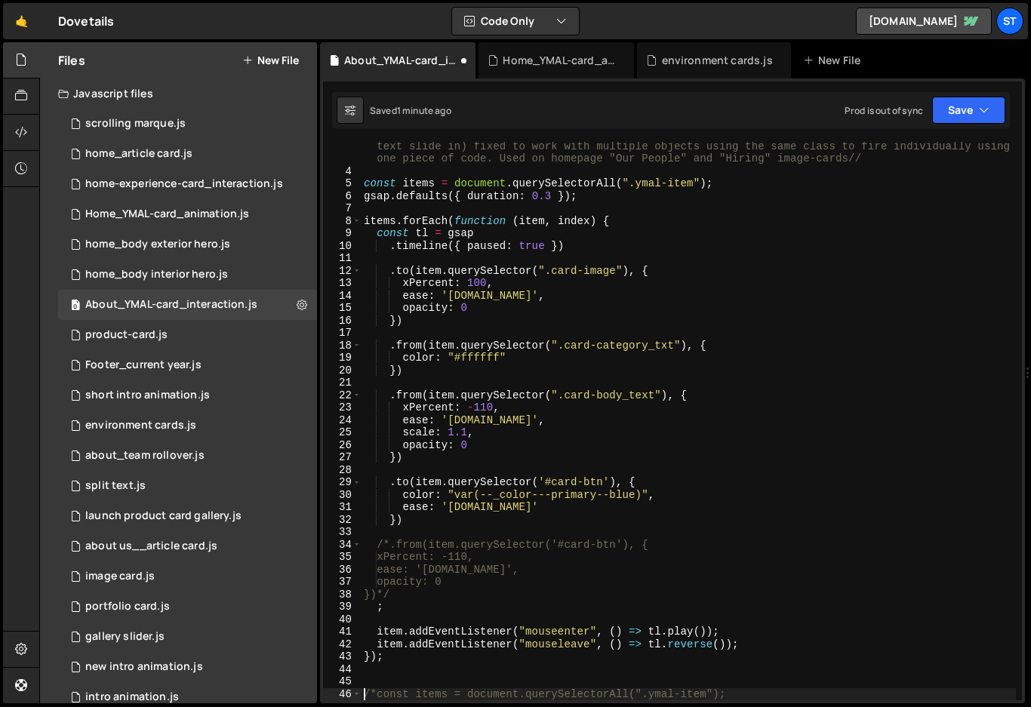
scroll to position [64, 0]
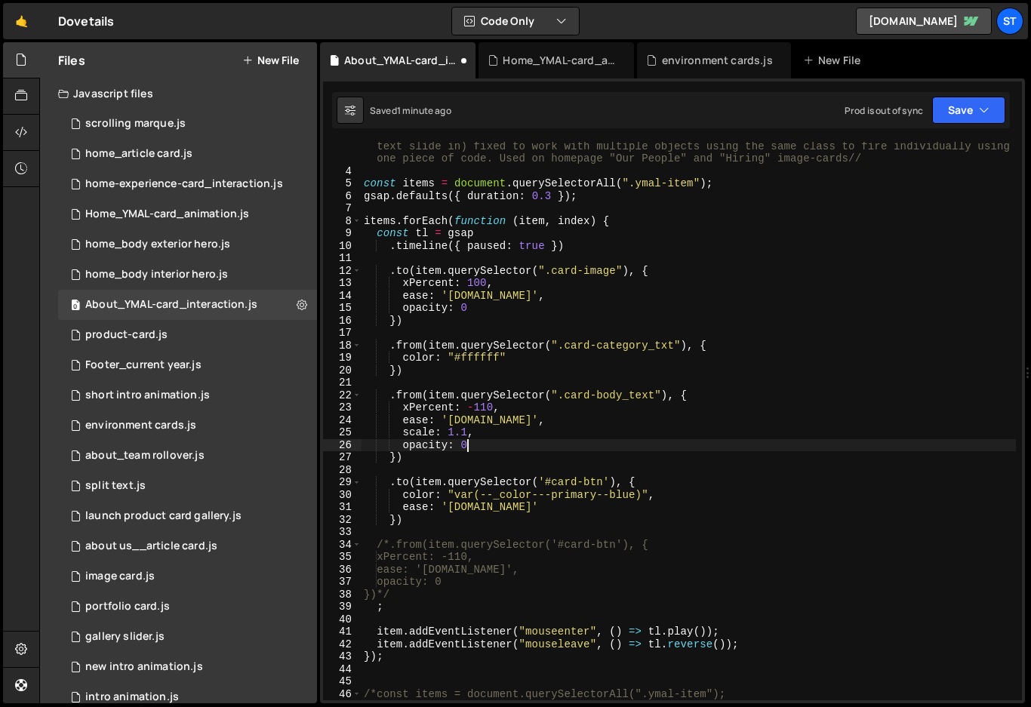
click at [787, 441] on div "// THIS IS FOR THE HOMEPAGE YMALS ONLY ---- timeline mouse enter and leave twee…" at bounding box center [688, 432] width 655 height 608
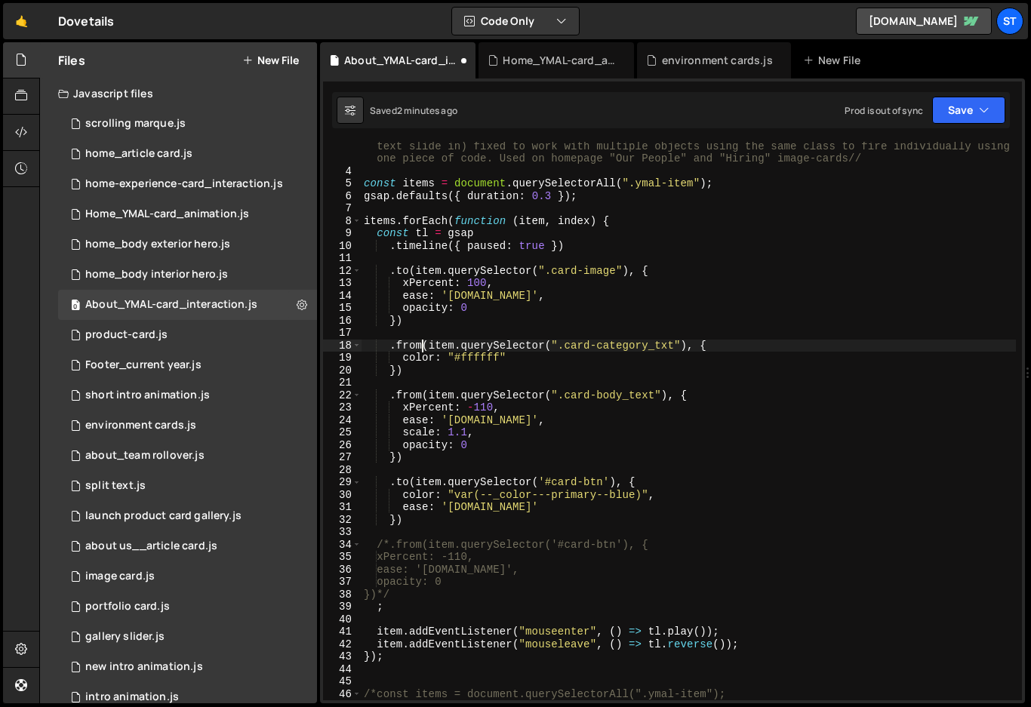
click at [423, 344] on div "// THIS IS FOR THE HOMEPAGE YMALS ONLY ---- timeline mouse enter and leave twee…" at bounding box center [688, 432] width 655 height 608
drag, startPoint x: 422, startPoint y: 345, endPoint x: 399, endPoint y: 343, distance: 23.4
click at [399, 343] on div "// THIS IS FOR THE HOMEPAGE YMALS ONLY ---- timeline mouse enter and leave twee…" at bounding box center [688, 432] width 655 height 608
click at [423, 346] on div "// THIS IS FOR THE HOMEPAGE YMALS ONLY ---- timeline mouse enter and leave twee…" at bounding box center [688, 421] width 655 height 559
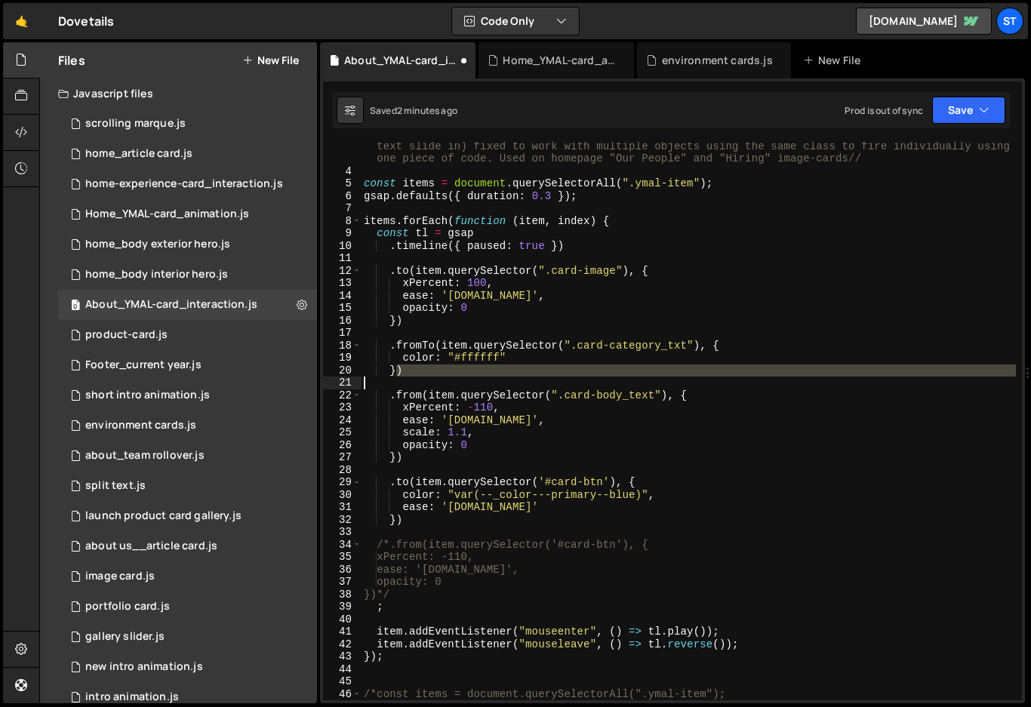
drag, startPoint x: 395, startPoint y: 370, endPoint x: 396, endPoint y: 378, distance: 8.4
click at [396, 378] on div "// THIS IS FOR THE HOMEPAGE YMALS ONLY ---- timeline mouse enter and leave twee…" at bounding box center [688, 432] width 655 height 608
click at [405, 372] on div "// THIS IS FOR THE HOMEPAGE YMALS ONLY ---- timeline mouse enter and leave twee…" at bounding box center [688, 421] width 655 height 559
type textarea "})"
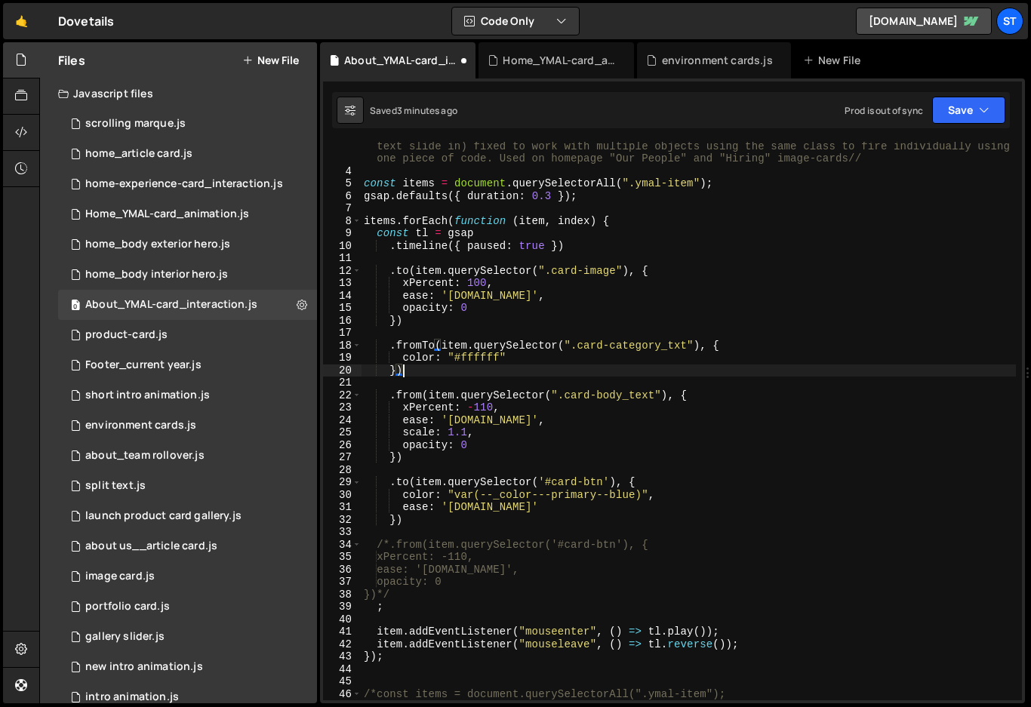
scroll to position [0, 1]
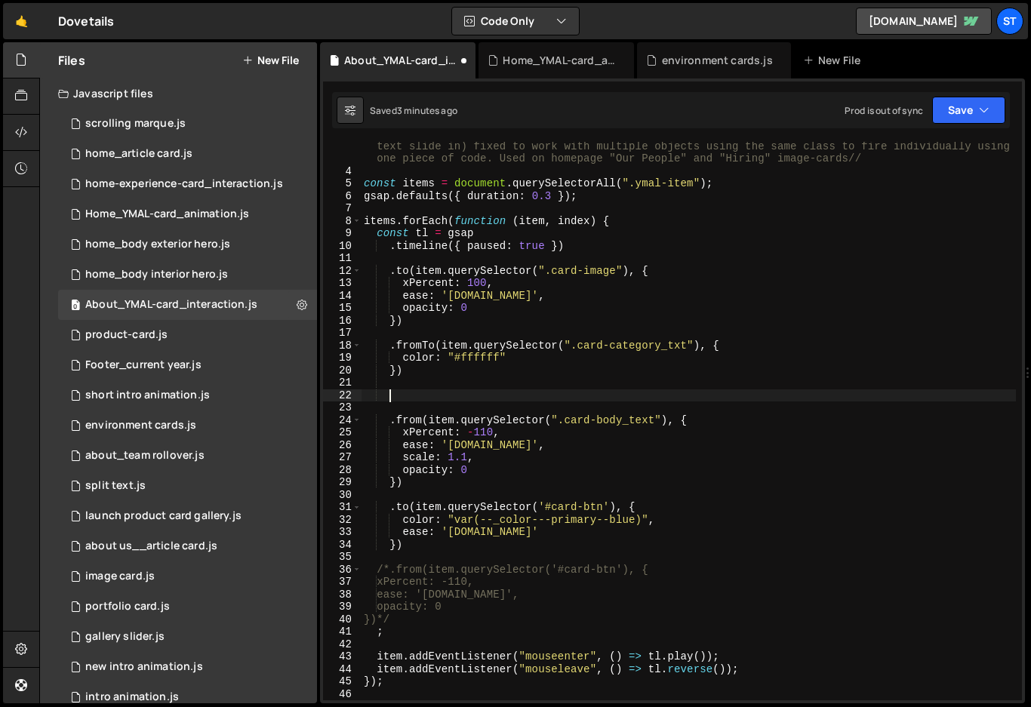
paste textarea "var(--_color---neutral--white)"
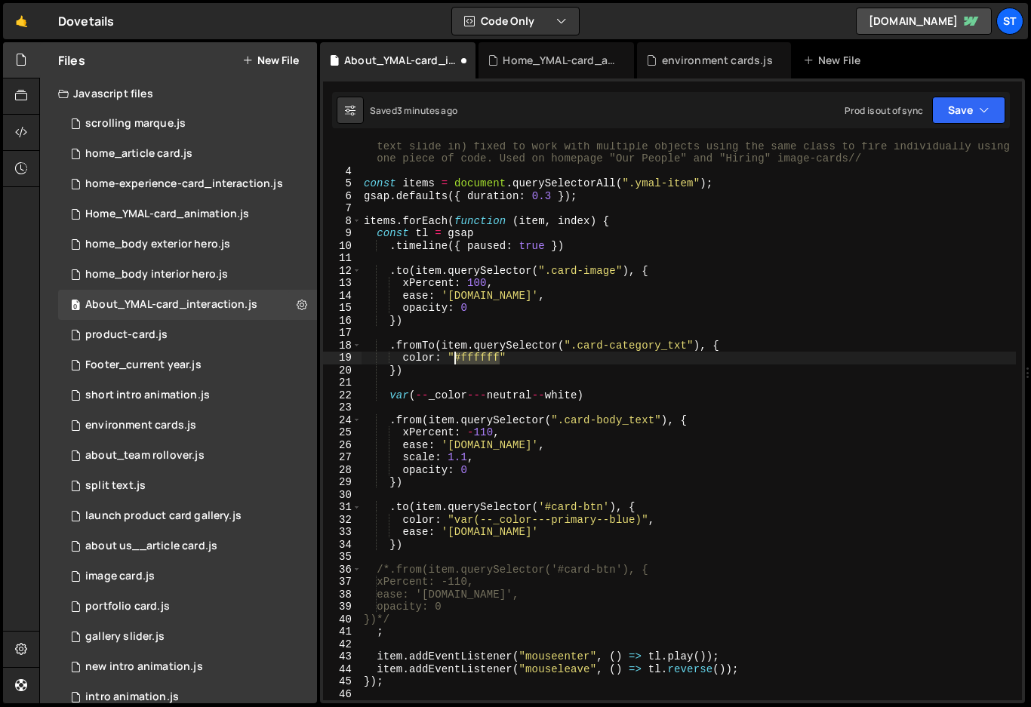
drag, startPoint x: 501, startPoint y: 357, endPoint x: 457, endPoint y: 361, distance: 44.7
click at [457, 361] on div "// THIS IS FOR THE HOMEPAGE YMALS ONLY ---- timeline mouse enter and leave twee…" at bounding box center [688, 432] width 655 height 608
paste textarea "var(--_color---neutral--white)"
click at [667, 354] on div "// THIS IS FOR THE HOMEPAGE YMALS ONLY ---- timeline mouse enter and leave twee…" at bounding box center [688, 432] width 655 height 608
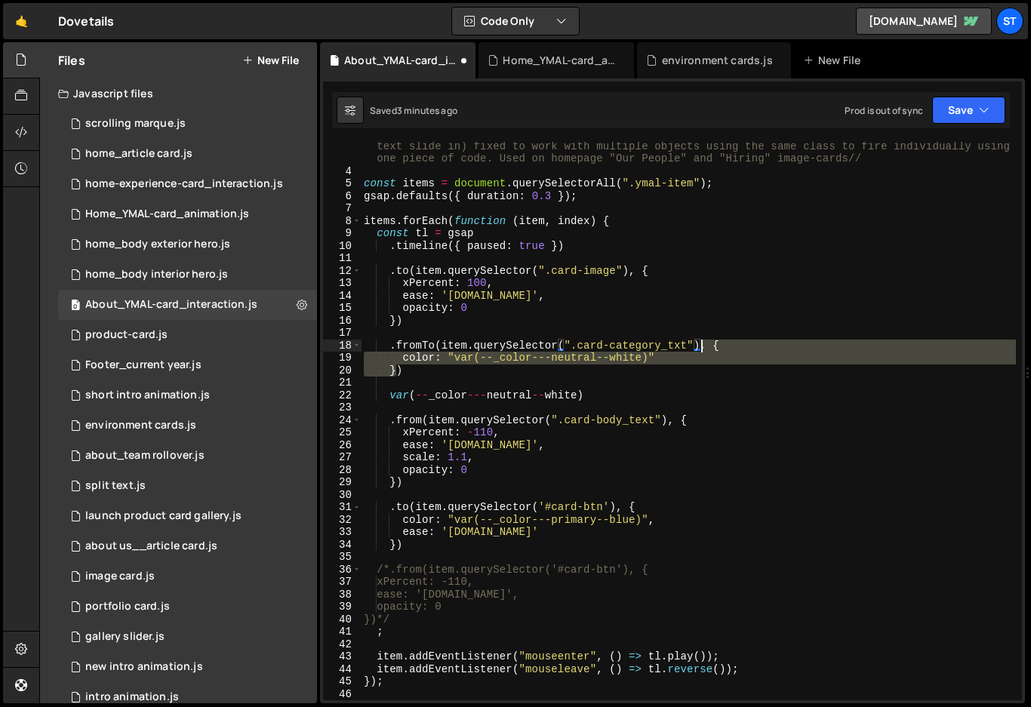
drag, startPoint x: 396, startPoint y: 371, endPoint x: 702, endPoint y: 345, distance: 307.5
click at [702, 345] on div "// THIS IS FOR THE HOMEPAGE YMALS ONLY ---- timeline mouse enter and leave twee…" at bounding box center [688, 432] width 655 height 608
click at [396, 372] on div "// THIS IS FOR THE HOMEPAGE YMALS ONLY ---- timeline mouse enter and leave twee…" at bounding box center [688, 421] width 655 height 559
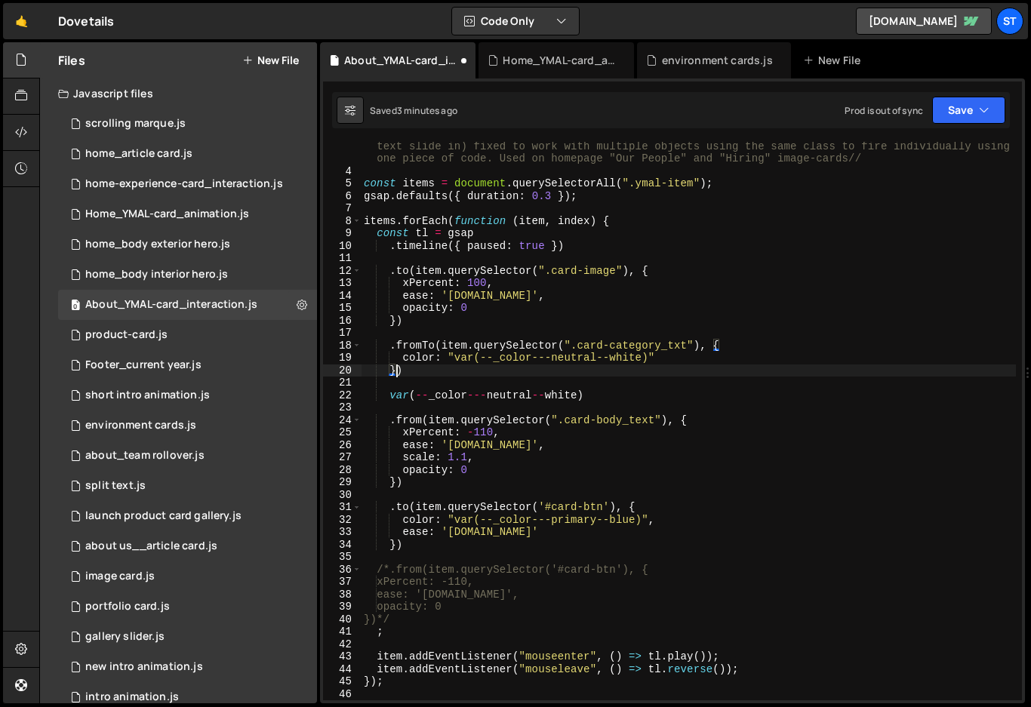
paste textarea "var(--_color---neutral--white"
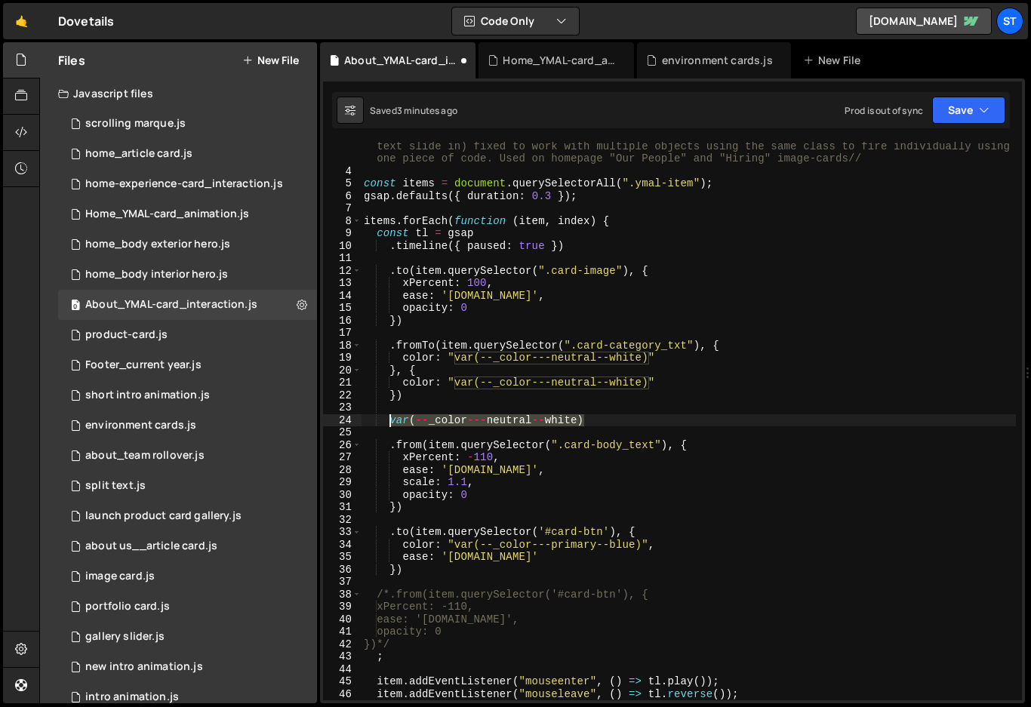
drag, startPoint x: 592, startPoint y: 421, endPoint x: 388, endPoint y: 420, distance: 203.8
click at [388, 420] on div "// THIS IS FOR THE HOMEPAGE YMALS ONLY ---- timeline mouse enter and leave twee…" at bounding box center [688, 432] width 655 height 608
type textarea "var(--_color---neutral--white)"
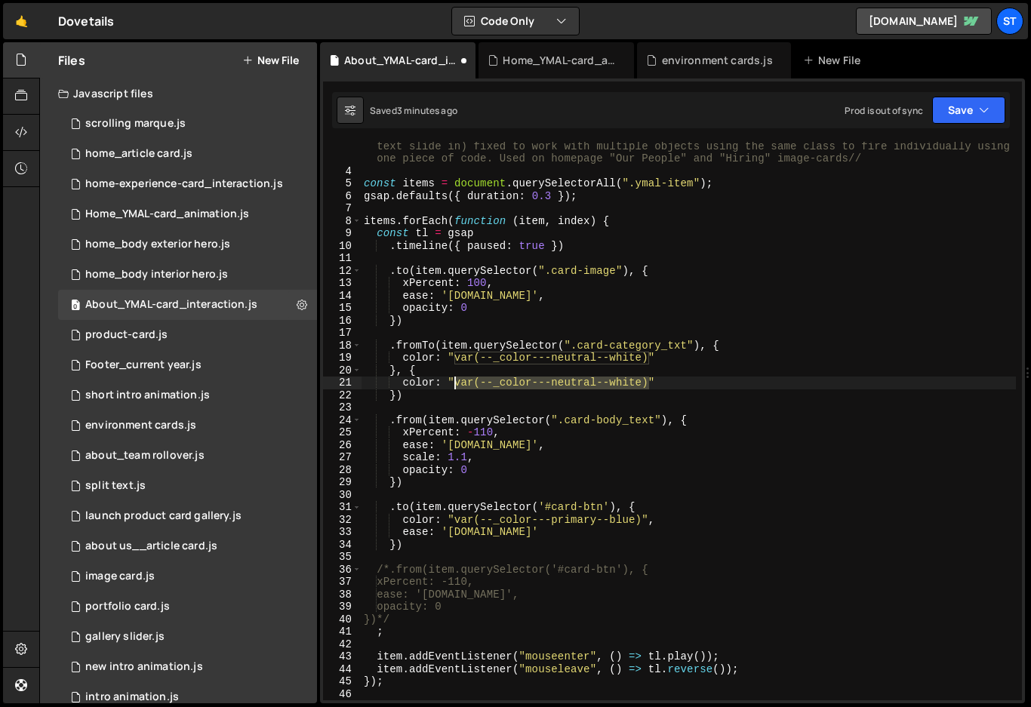
drag, startPoint x: 649, startPoint y: 380, endPoint x: 457, endPoint y: 386, distance: 192.6
click at [457, 386] on div "// THIS IS FOR THE HOMEPAGE YMALS ONLY ---- timeline mouse enter and leave twee…" at bounding box center [688, 432] width 655 height 608
paste textarea "primary--blu"
type textarea "color: "var(--_color---primary--blue)""
click at [992, 106] on button "Save" at bounding box center [968, 110] width 73 height 27
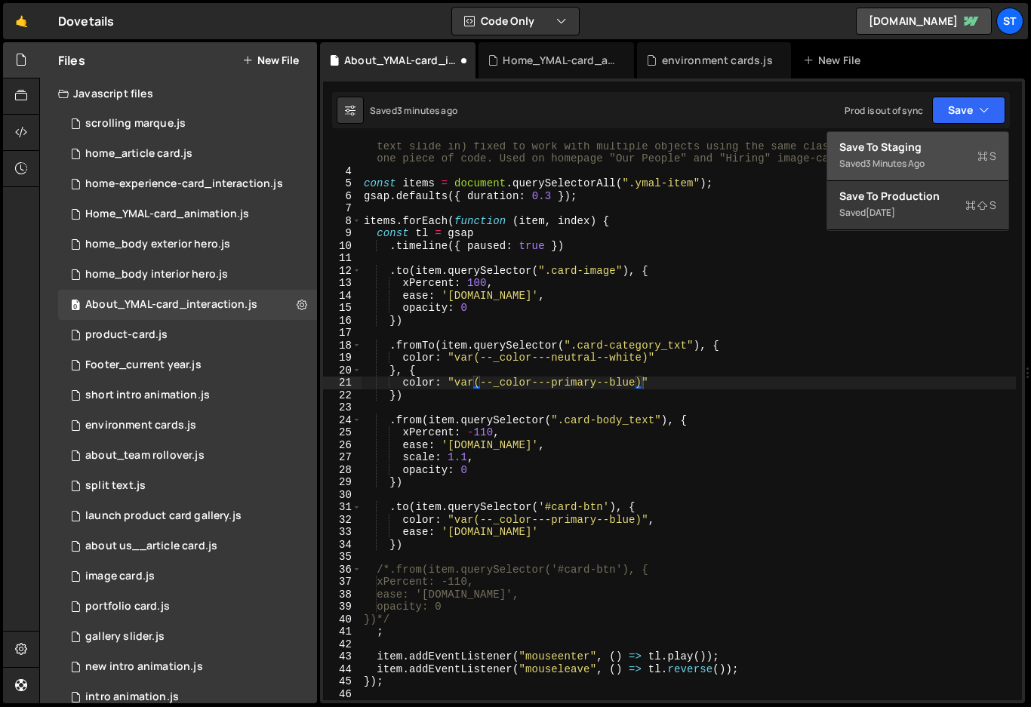
click at [917, 150] on div "Save to Staging S" at bounding box center [917, 147] width 157 height 15
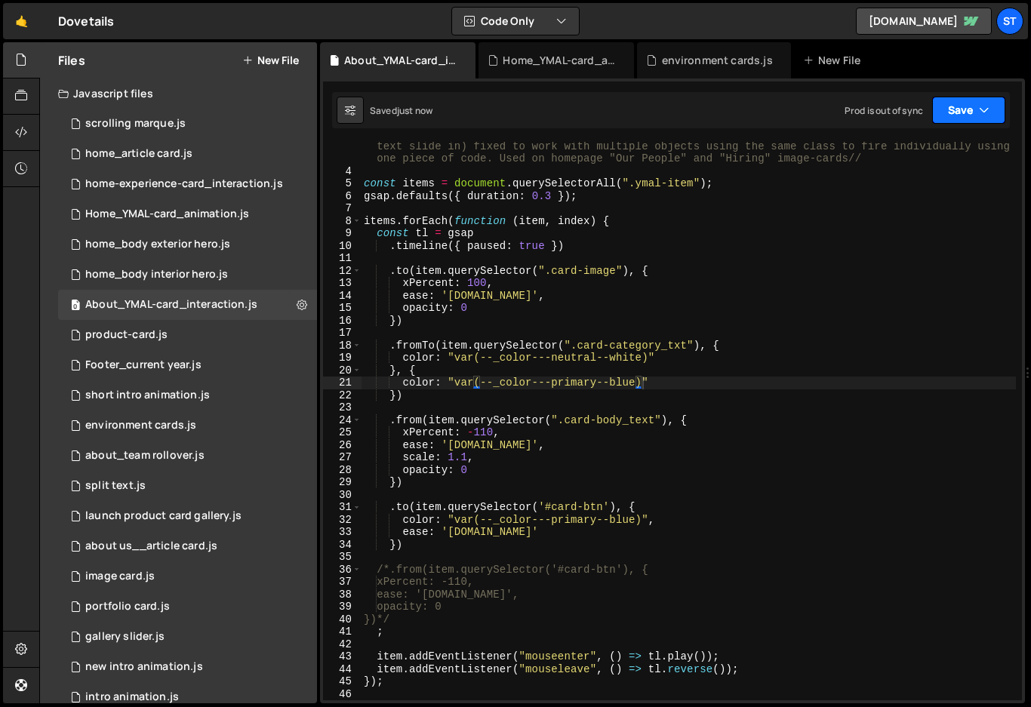
click at [981, 106] on icon "button" at bounding box center [984, 110] width 11 height 15
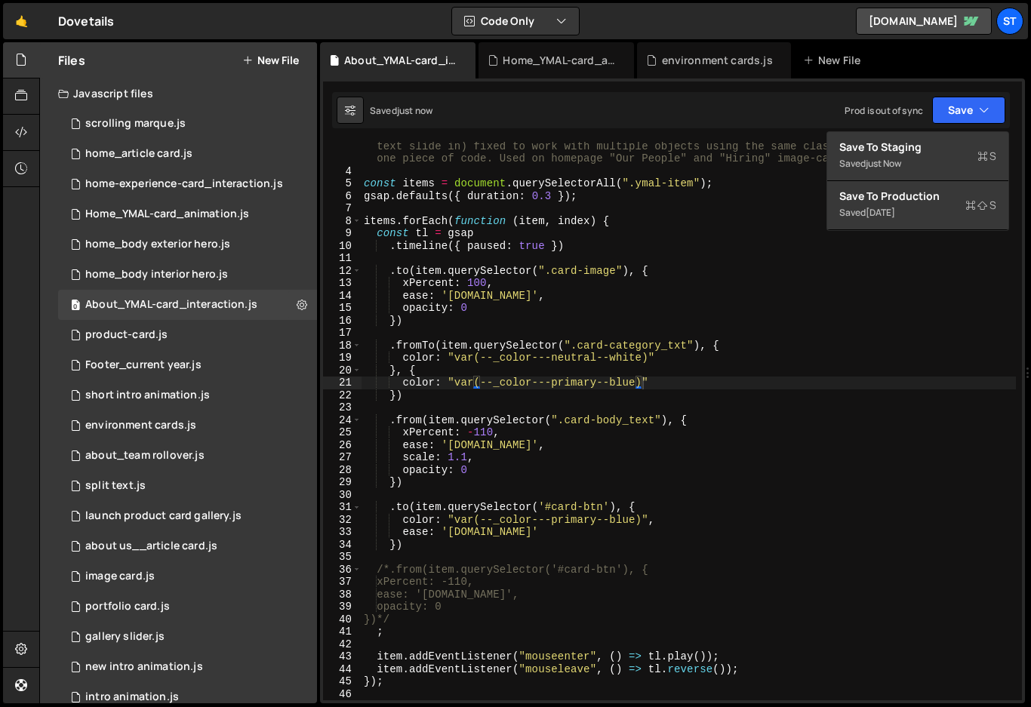
click at [928, 67] on div "About_YMAL-card_interaction.js Home_YMAL-card_animation.js environment cards.js…" at bounding box center [672, 60] width 705 height 36
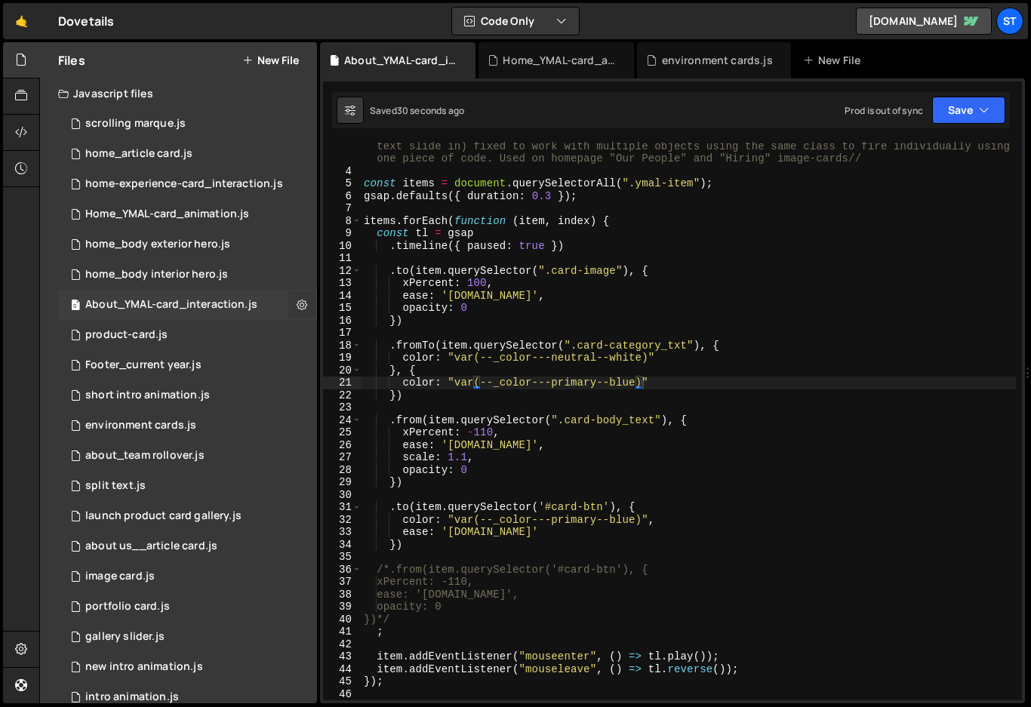
click at [301, 309] on button at bounding box center [301, 304] width 27 height 27
type input "About_YMAL-card_interaction"
radio input "true"
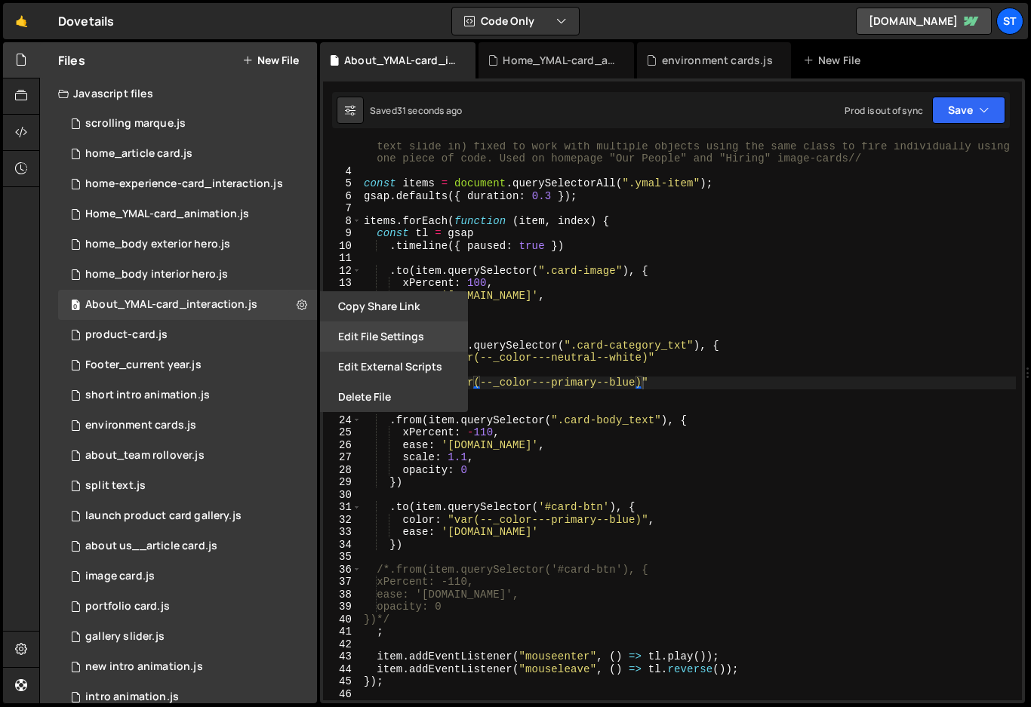
click at [352, 337] on button "Edit File Settings" at bounding box center [394, 337] width 148 height 30
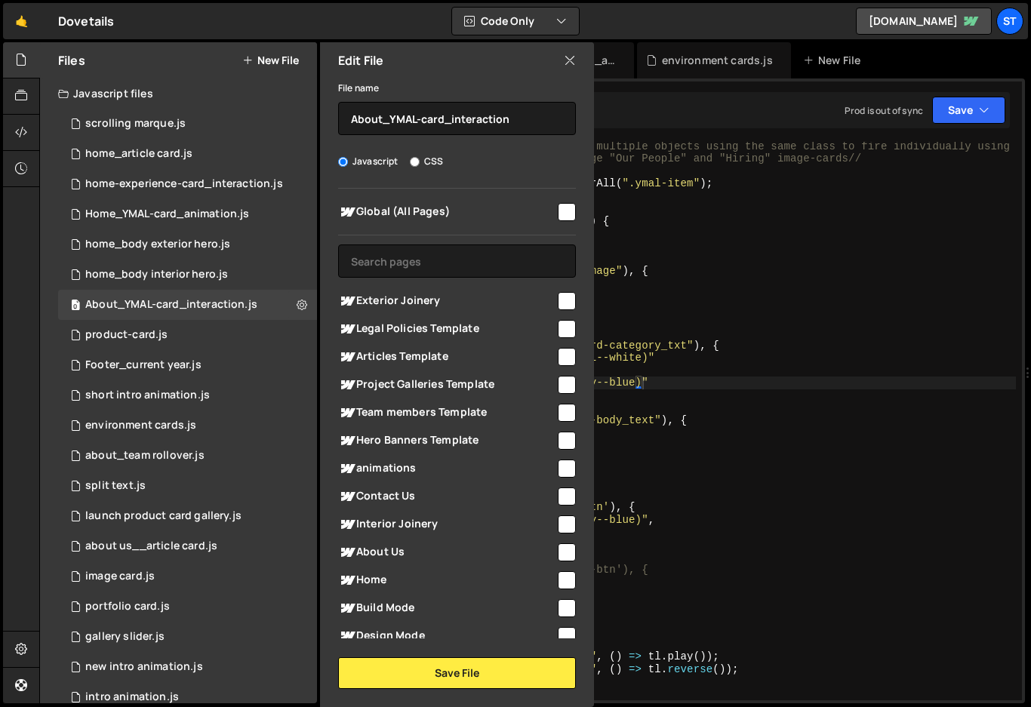
click at [561, 548] on input "checkbox" at bounding box center [567, 552] width 18 height 18
checkbox input "true"
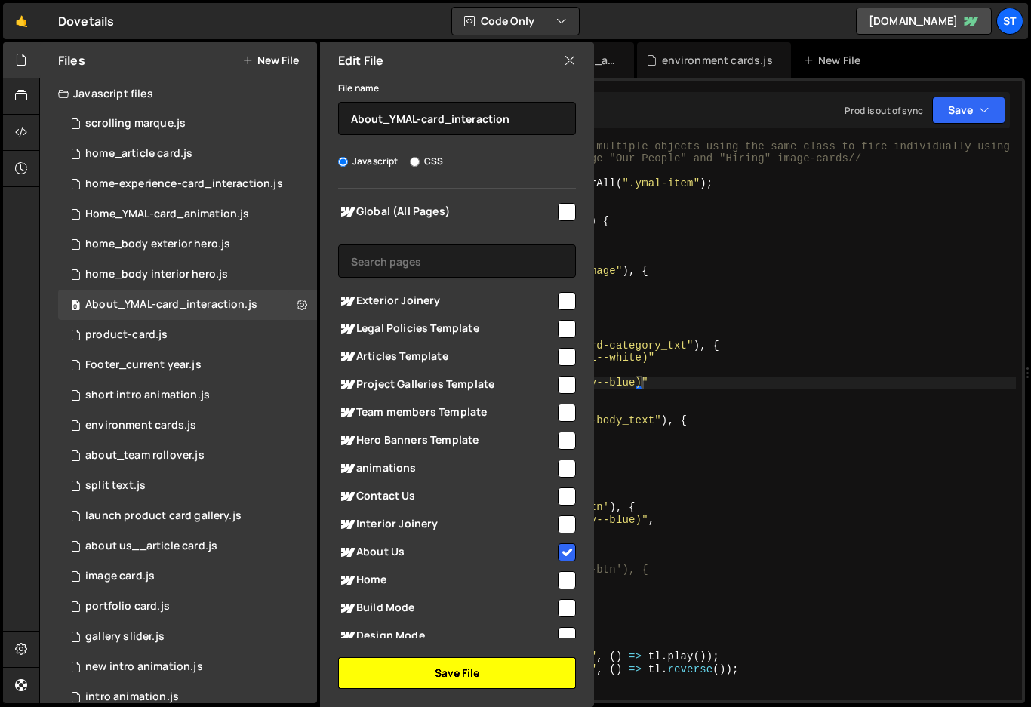
click at [485, 673] on button "Save File" at bounding box center [457, 673] width 238 height 32
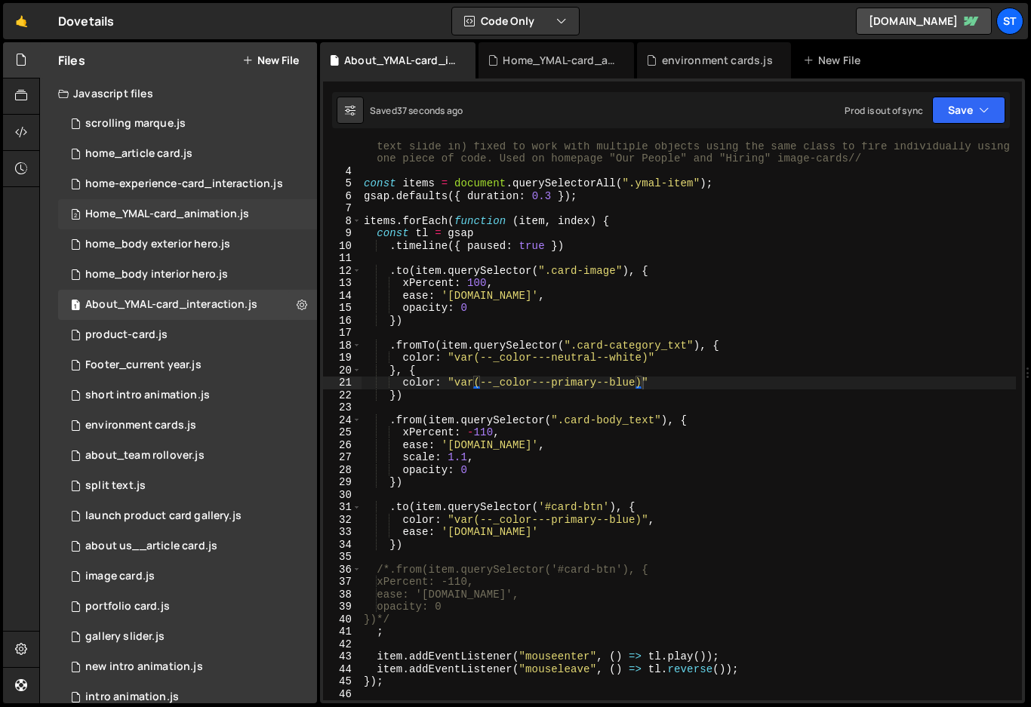
click at [193, 214] on div "Home_YMAL-card_animation.js" at bounding box center [167, 215] width 164 height 14
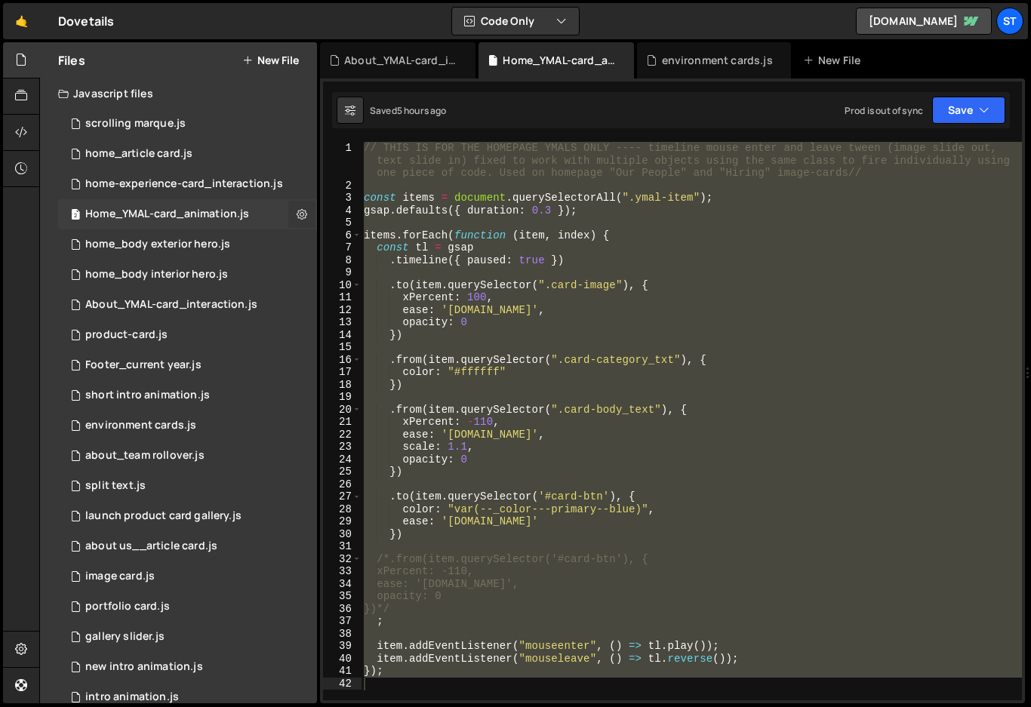
click at [298, 214] on icon at bounding box center [302, 214] width 11 height 14
type input "Home_YMAL-card_animation"
radio input "true"
checkbox input "true"
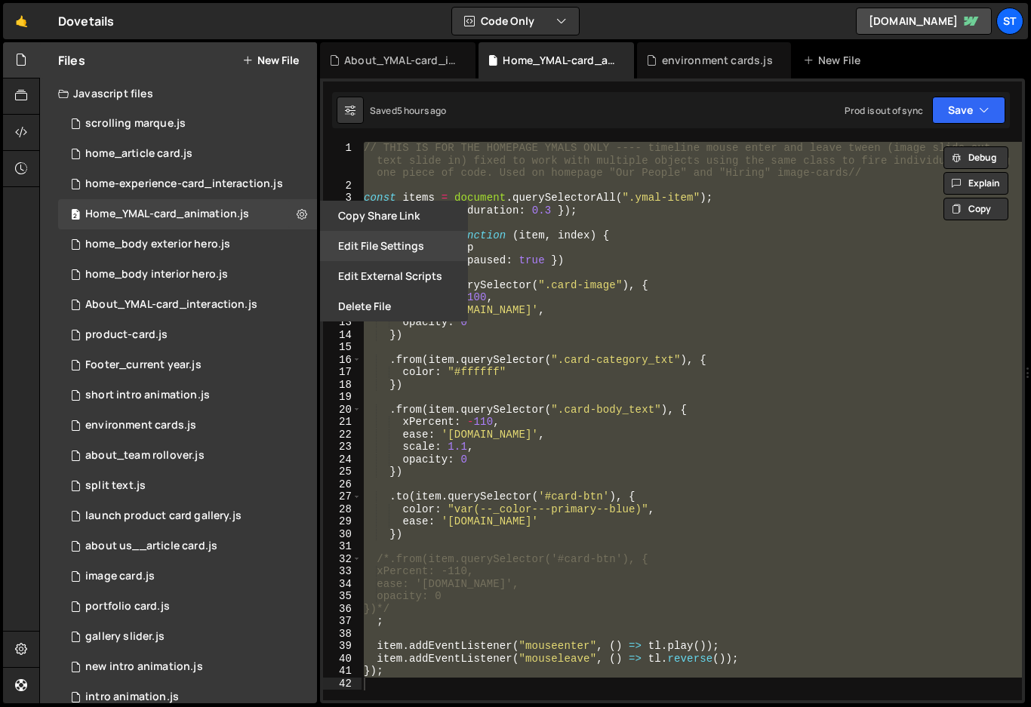
click at [377, 245] on button "Edit File Settings" at bounding box center [394, 246] width 148 height 30
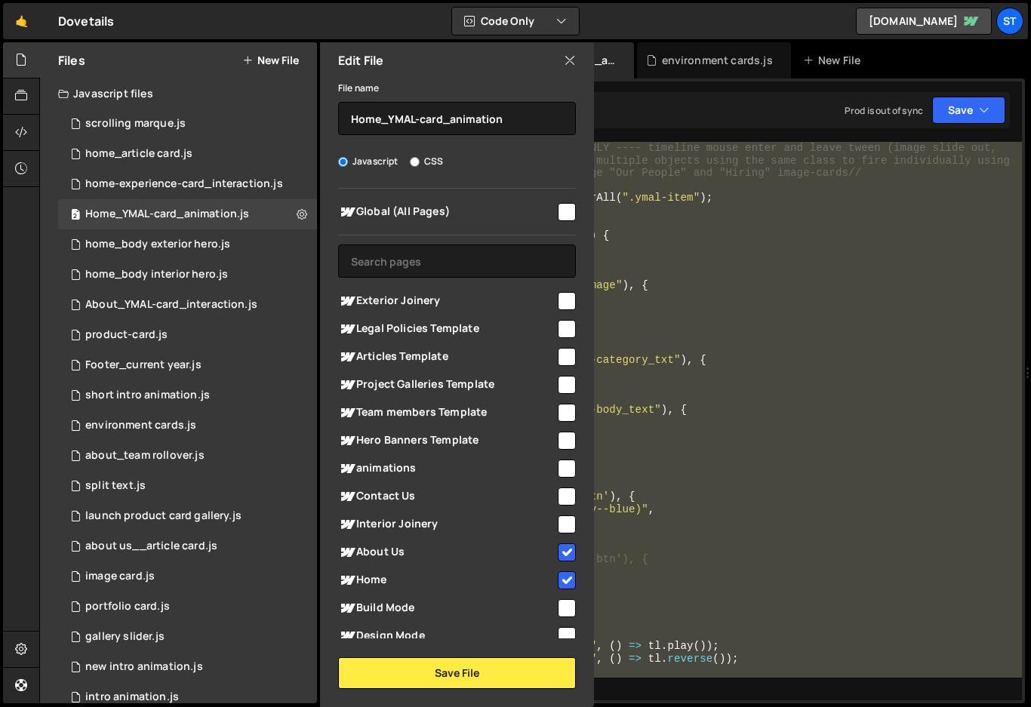
click at [559, 552] on input "checkbox" at bounding box center [567, 552] width 18 height 18
checkbox input "false"
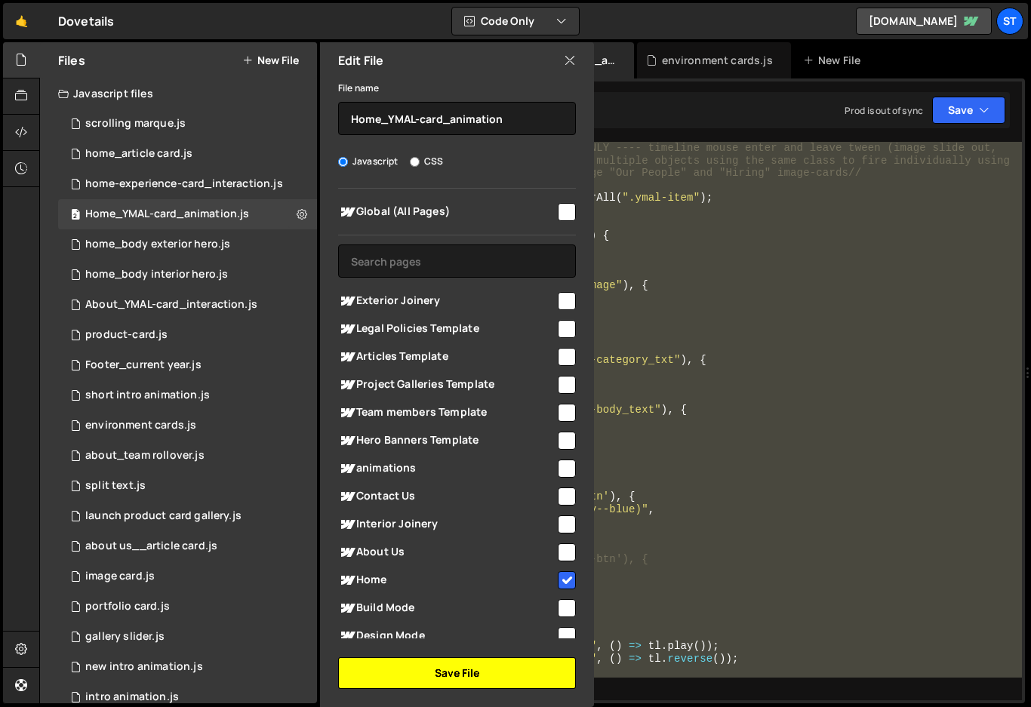
click at [470, 679] on button "Save File" at bounding box center [457, 673] width 238 height 32
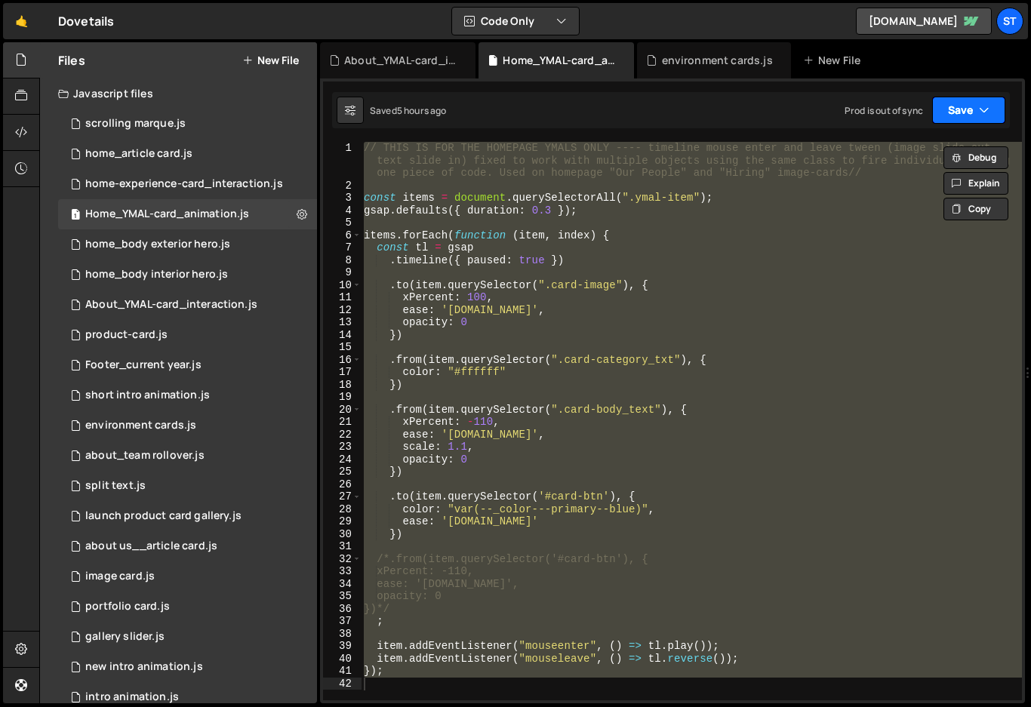
click at [981, 114] on icon "button" at bounding box center [984, 110] width 11 height 15
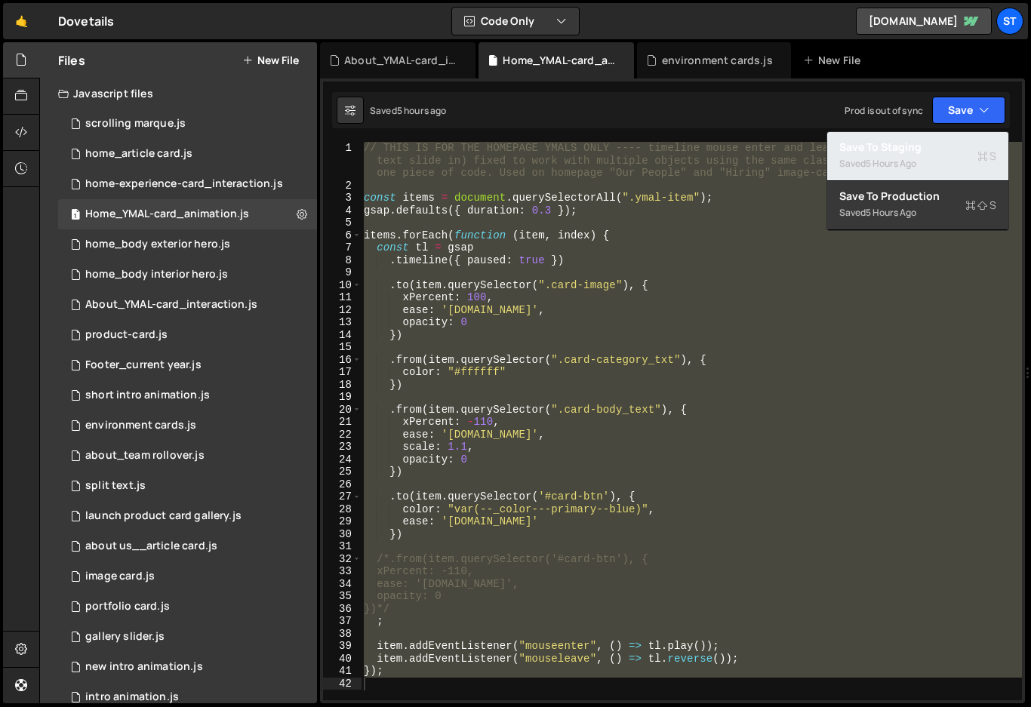
click at [901, 159] on div "5 hours ago" at bounding box center [891, 163] width 51 height 13
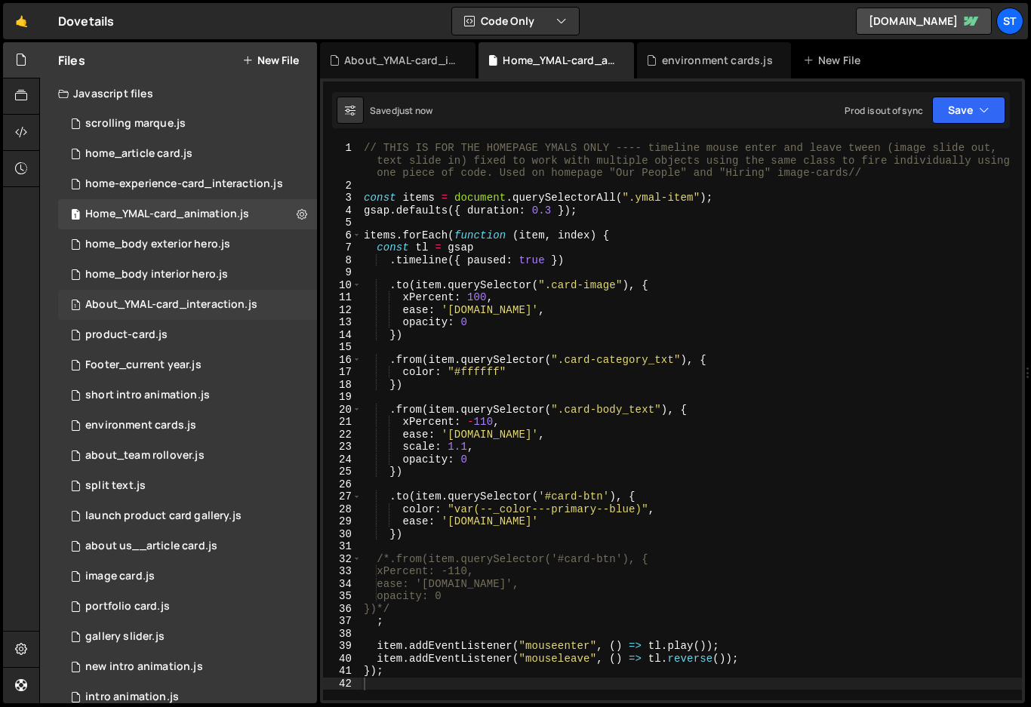
click at [181, 309] on div "About_YMAL-card_interaction.js" at bounding box center [171, 305] width 172 height 14
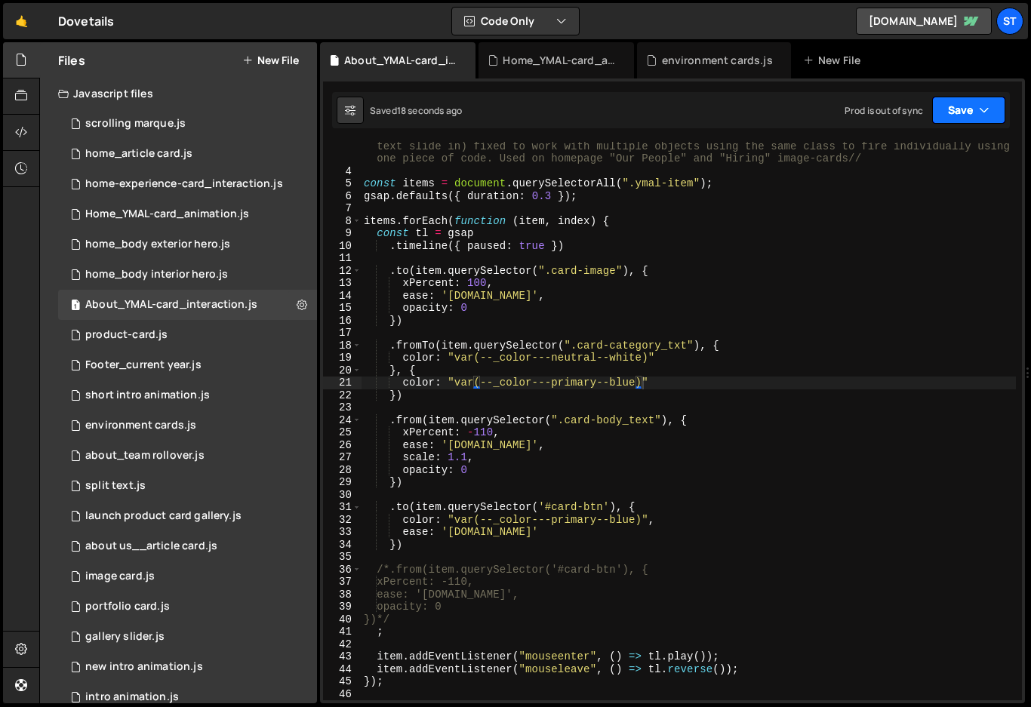
click at [984, 106] on icon "button" at bounding box center [984, 110] width 11 height 15
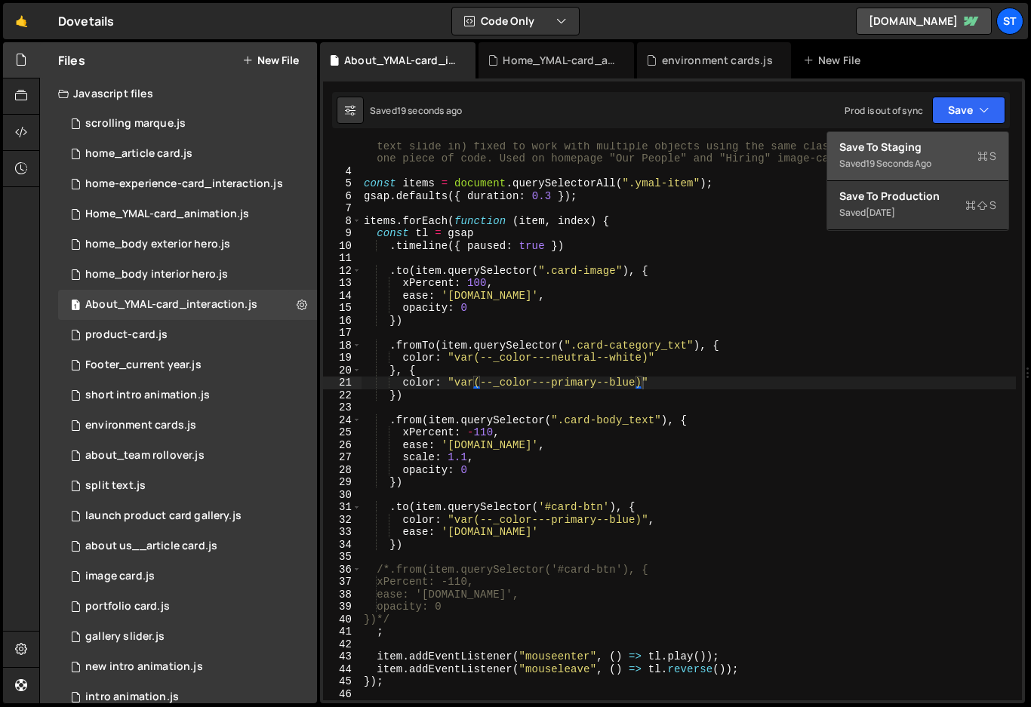
click at [872, 153] on div "Save to Staging S" at bounding box center [917, 147] width 157 height 15
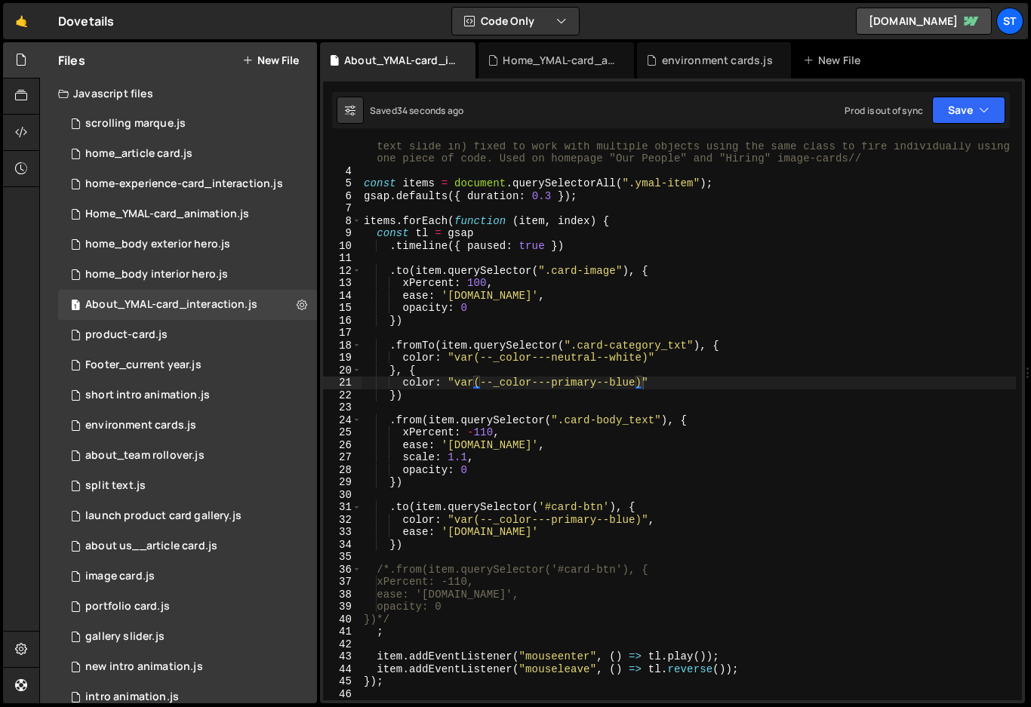
click at [424, 420] on div "// THIS IS FOR THE HOMEPAGE YMALS ONLY ---- timeline mouse enter and leave twee…" at bounding box center [688, 432] width 655 height 608
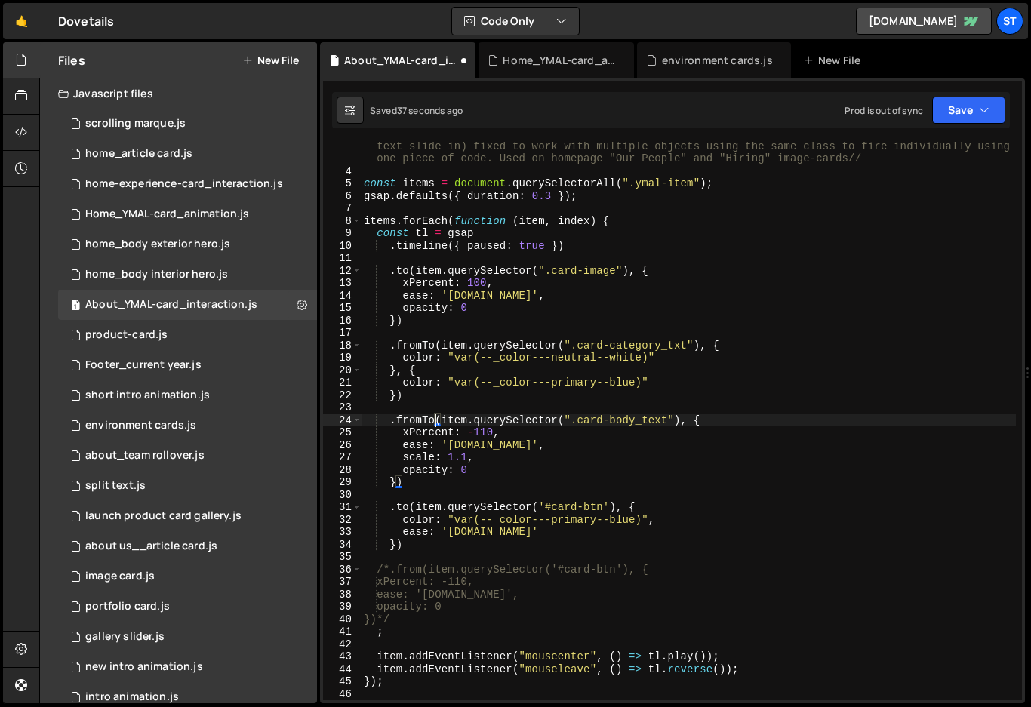
scroll to position [0, 5]
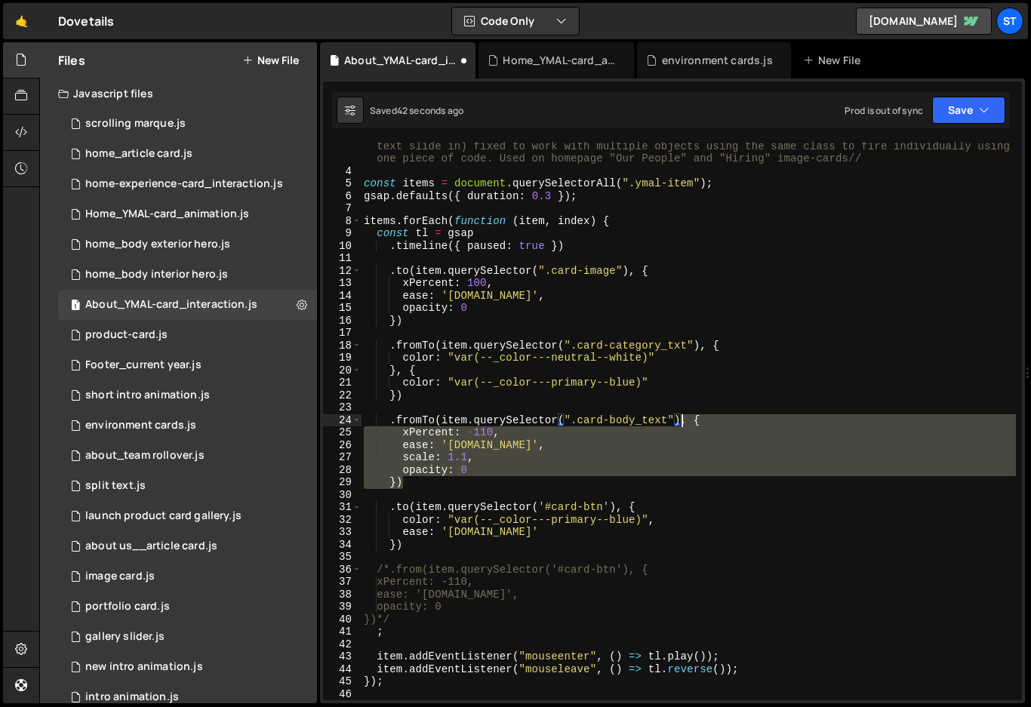
drag, startPoint x: 406, startPoint y: 486, endPoint x: 682, endPoint y: 419, distance: 283.6
click at [682, 419] on div "// THIS IS FOR THE HOMEPAGE YMALS ONLY ---- timeline mouse enter and leave twee…" at bounding box center [688, 432] width 655 height 608
click at [396, 485] on div "// THIS IS FOR THE HOMEPAGE YMALS ONLY ---- timeline mouse enter and leave twee…" at bounding box center [688, 421] width 655 height 559
drag, startPoint x: 395, startPoint y: 483, endPoint x: 682, endPoint y: 423, distance: 293.1
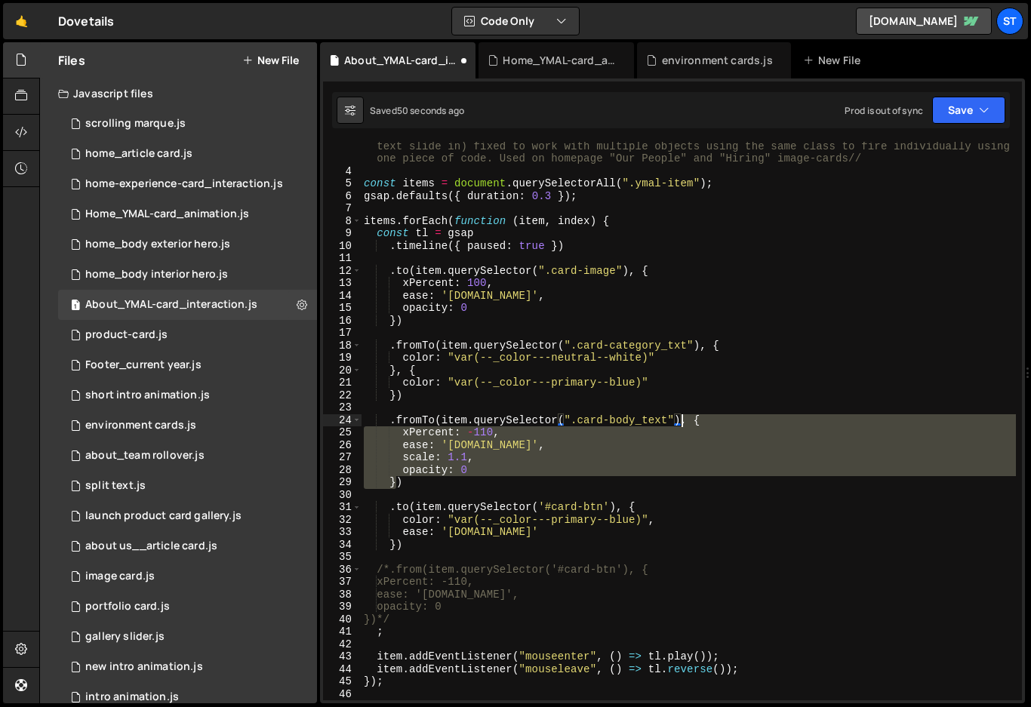
click at [682, 423] on div "// THIS IS FOR THE HOMEPAGE YMALS ONLY ---- timeline mouse enter and leave twee…" at bounding box center [688, 432] width 655 height 608
click at [399, 482] on div "// THIS IS FOR THE HOMEPAGE YMALS ONLY ---- timeline mouse enter and leave twee…" at bounding box center [688, 421] width 655 height 559
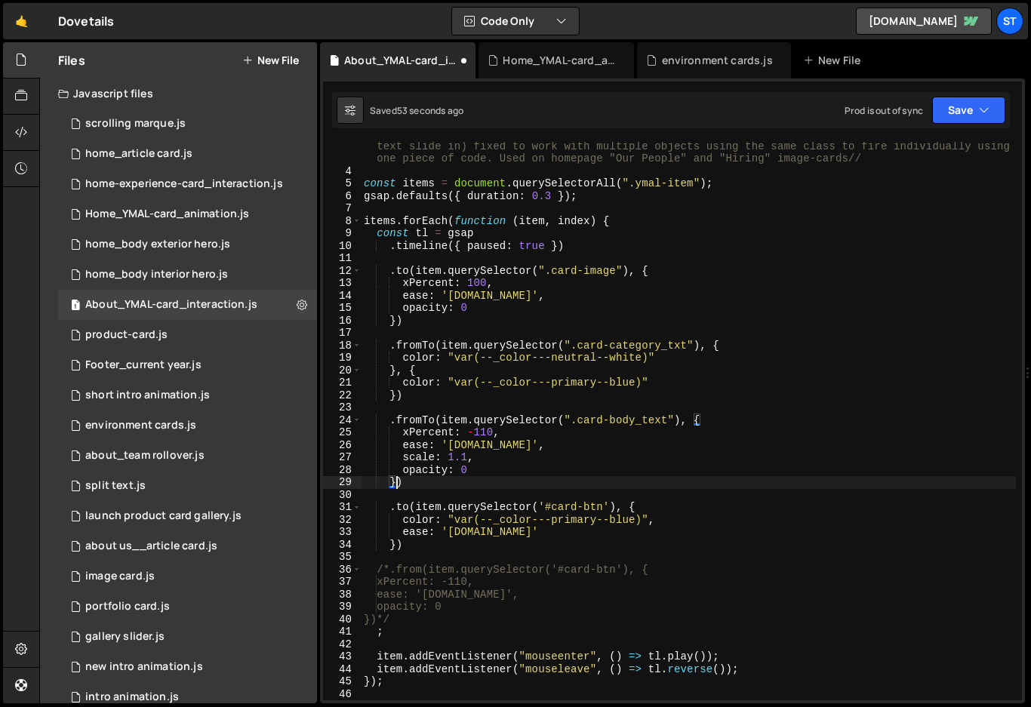
paste textarea "xPercent: -110,"
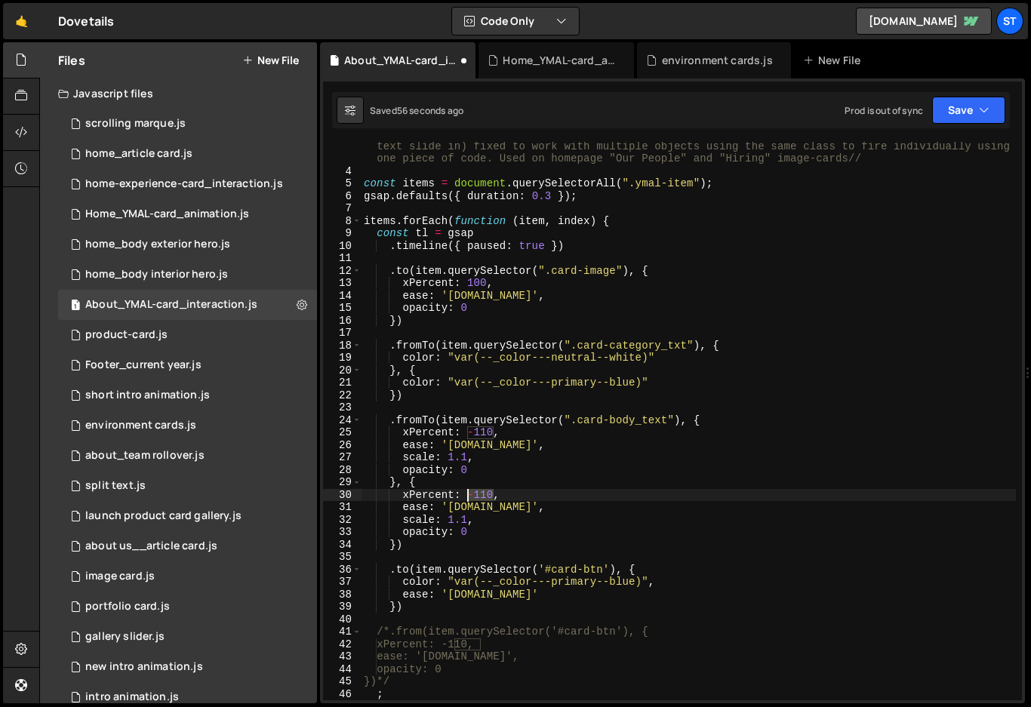
drag, startPoint x: 494, startPoint y: 496, endPoint x: 468, endPoint y: 497, distance: 26.4
click at [468, 497] on div "// THIS IS FOR THE HOMEPAGE YMALS ONLY ---- timeline mouse enter and leave twee…" at bounding box center [688, 432] width 655 height 608
click at [572, 437] on div "// THIS IS FOR THE HOMEPAGE YMALS ONLY ---- timeline mouse enter and leave twee…" at bounding box center [688, 432] width 655 height 608
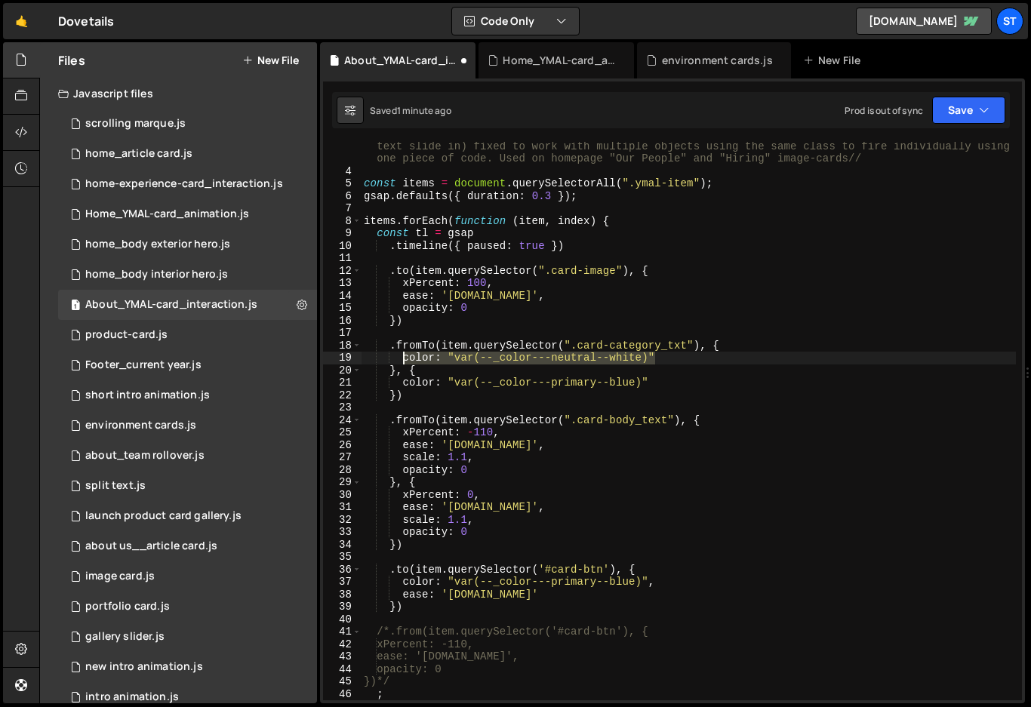
drag, startPoint x: 657, startPoint y: 359, endPoint x: 403, endPoint y: 361, distance: 254.4
click at [403, 361] on div "// THIS IS FOR THE HOMEPAGE YMALS ONLY ---- timeline mouse enter and leave twee…" at bounding box center [688, 432] width 655 height 608
click at [475, 457] on div "// THIS IS FOR THE HOMEPAGE YMALS ONLY ---- timeline mouse enter and leave twee…" at bounding box center [688, 432] width 655 height 608
type textarea "scale: 1.1,"
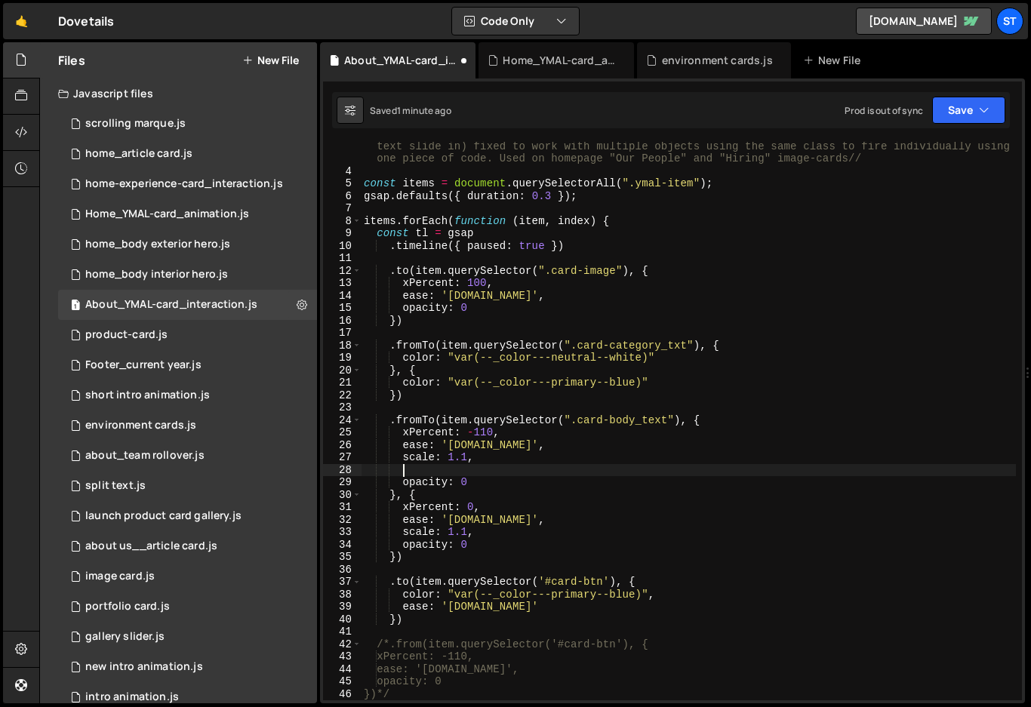
scroll to position [0, 2]
paste textarea "color: "var(--_color---neutral--white)""
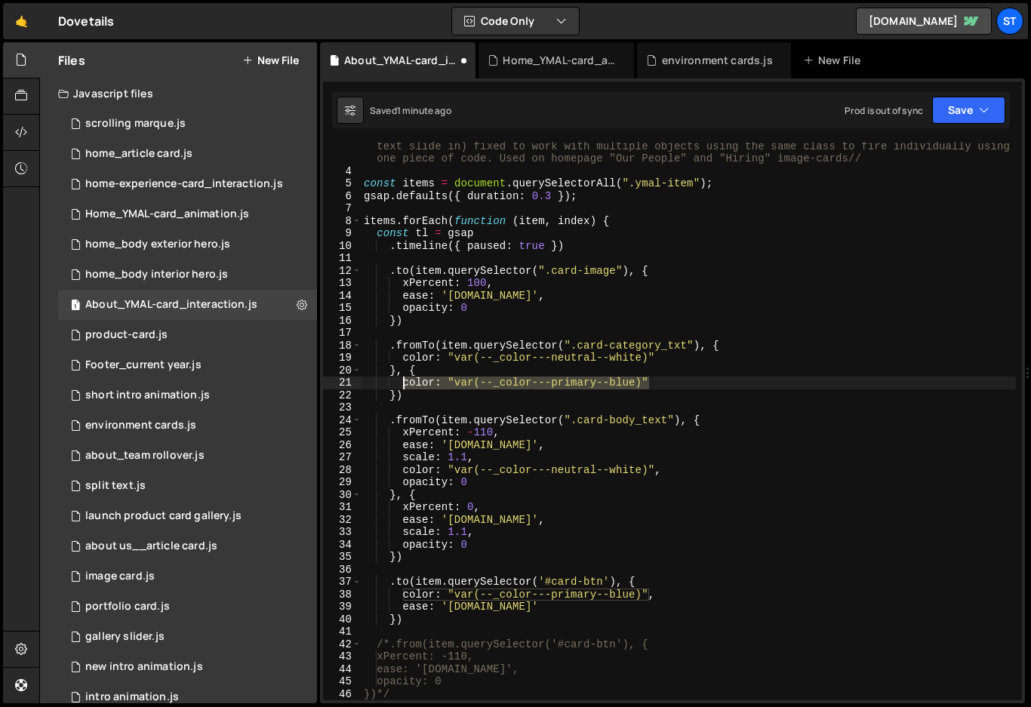
drag, startPoint x: 656, startPoint y: 382, endPoint x: 405, endPoint y: 387, distance: 250.7
click at [405, 387] on div "// THIS IS FOR THE HOMEPAGE YMALS ONLY ---- timeline mouse enter and leave twee…" at bounding box center [688, 432] width 655 height 608
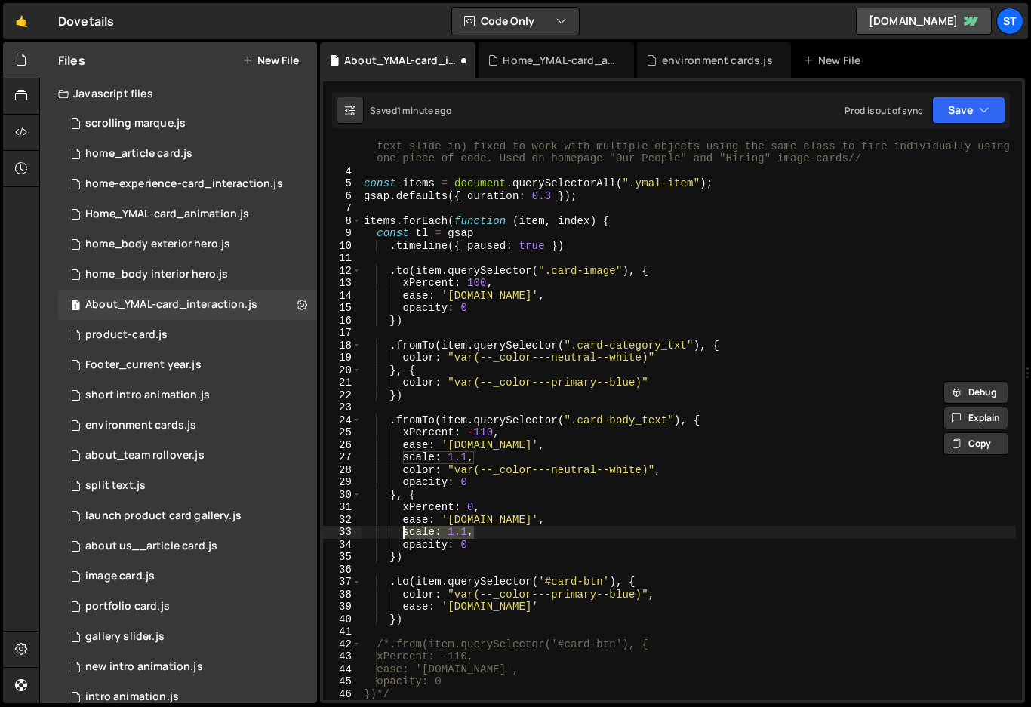
drag, startPoint x: 476, startPoint y: 534, endPoint x: 402, endPoint y: 528, distance: 74.2
click at [402, 528] on div "// THIS IS FOR THE HOMEPAGE YMALS ONLY ---- timeline mouse enter and leave twee…" at bounding box center [688, 432] width 655 height 608
type textarea "scale: 1.1,"
type textarea "ease: 'power3.in',"
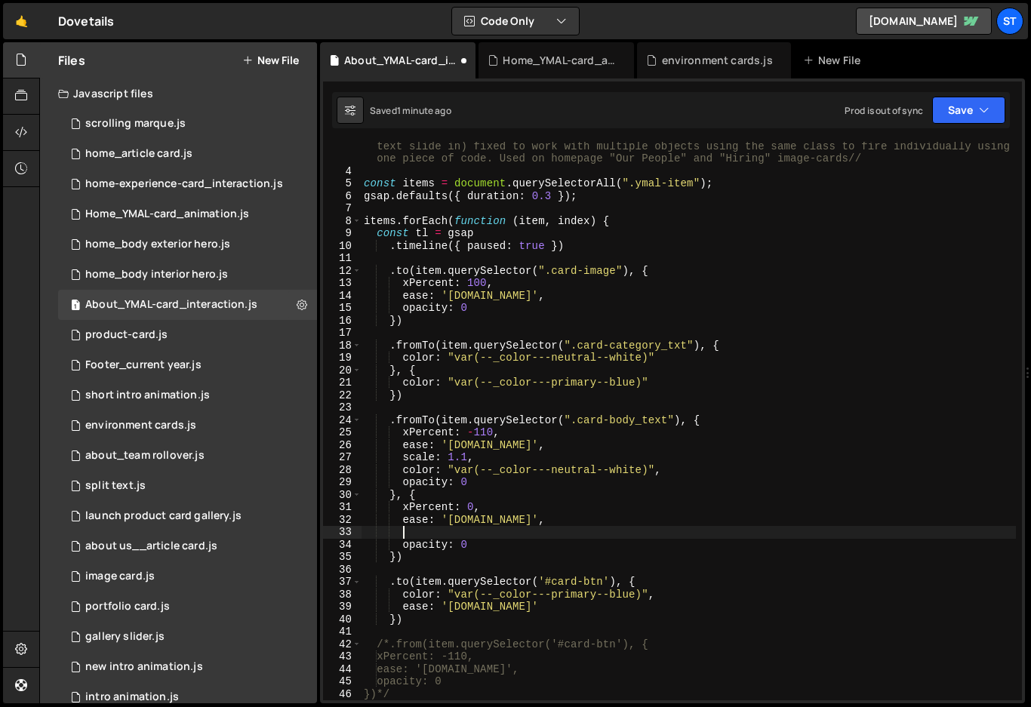
scroll to position [0, 2]
paste textarea "color: "var(--_color---primary--blue)""
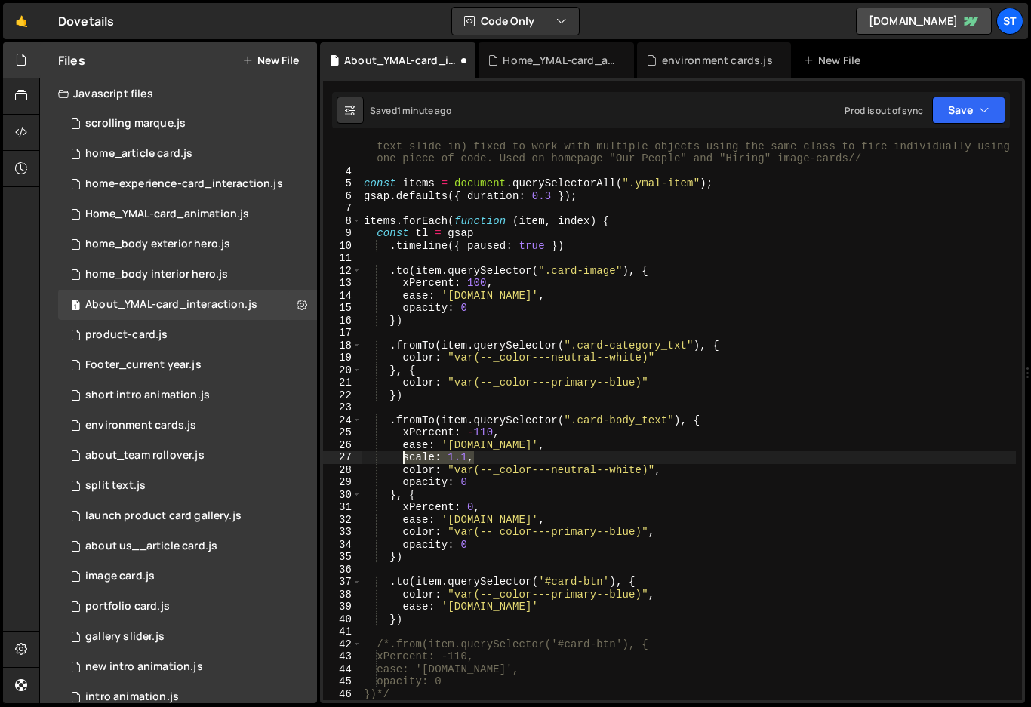
drag, startPoint x: 475, startPoint y: 458, endPoint x: 471, endPoint y: 518, distance: 59.7
click at [405, 458] on div "// THIS IS FOR THE HOMEPAGE YMALS ONLY ---- timeline mouse enter and leave twee…" at bounding box center [688, 432] width 655 height 608
type textarea "scale: 1.1,"
type textarea "ease: 'power3.in',"
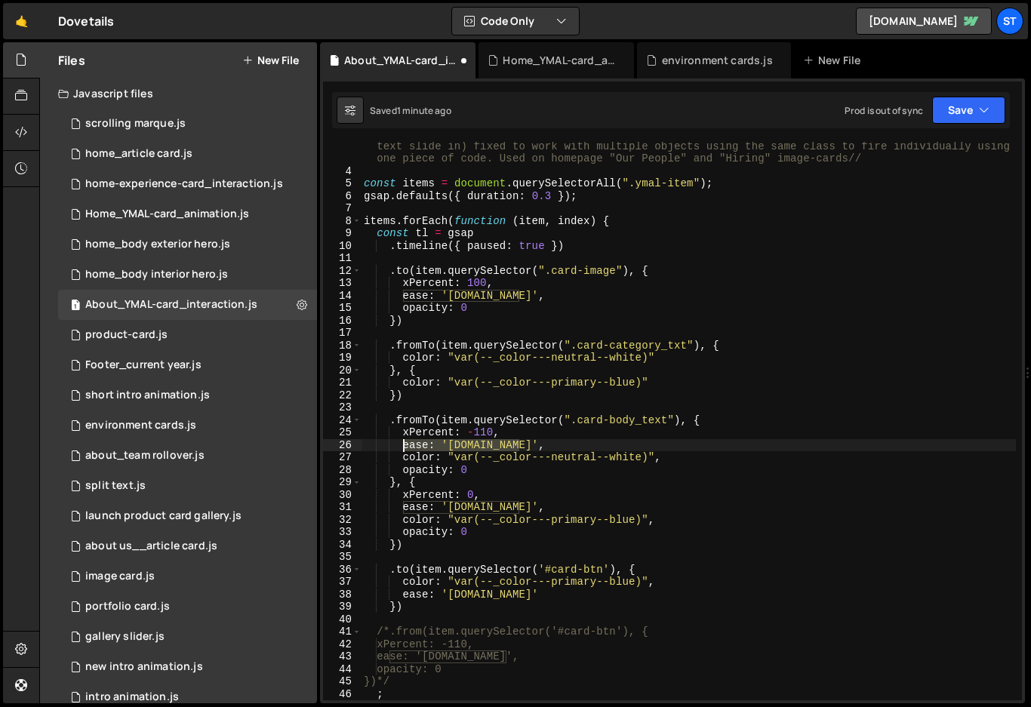
drag, startPoint x: 518, startPoint y: 445, endPoint x: 405, endPoint y: 441, distance: 113.3
click at [405, 441] on div "// THIS IS FOR THE HOMEPAGE YMALS ONLY ---- timeline mouse enter and leave twee…" at bounding box center [688, 432] width 655 height 608
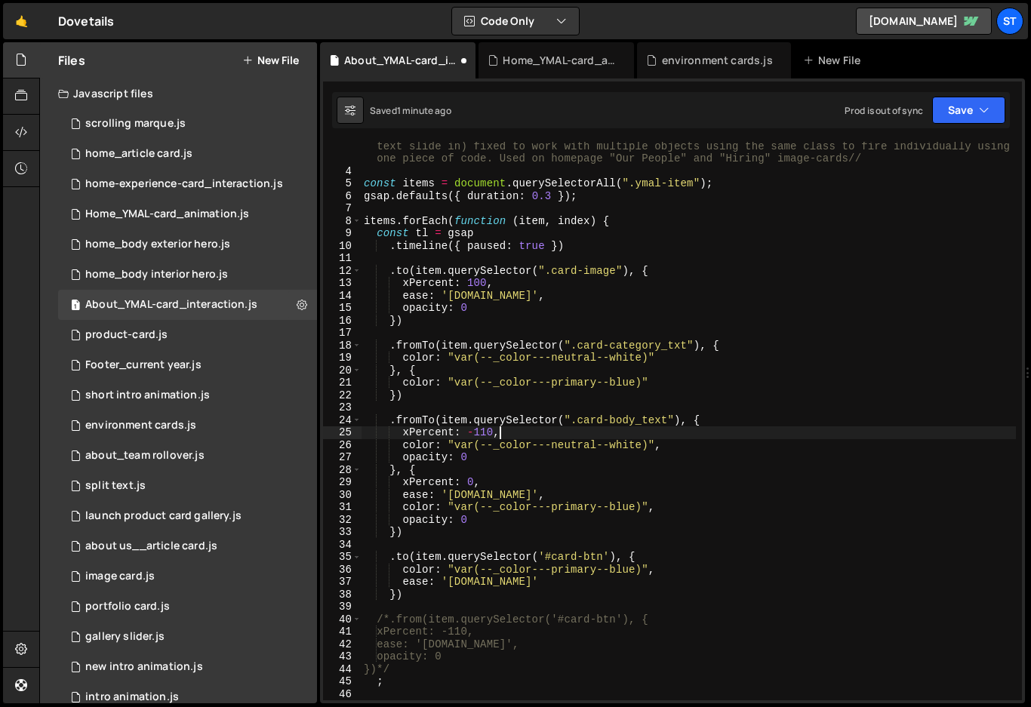
click at [485, 516] on div "// THIS IS FOR THE HOMEPAGE YMALS ONLY ---- timeline mouse enter and leave twee…" at bounding box center [688, 432] width 655 height 608
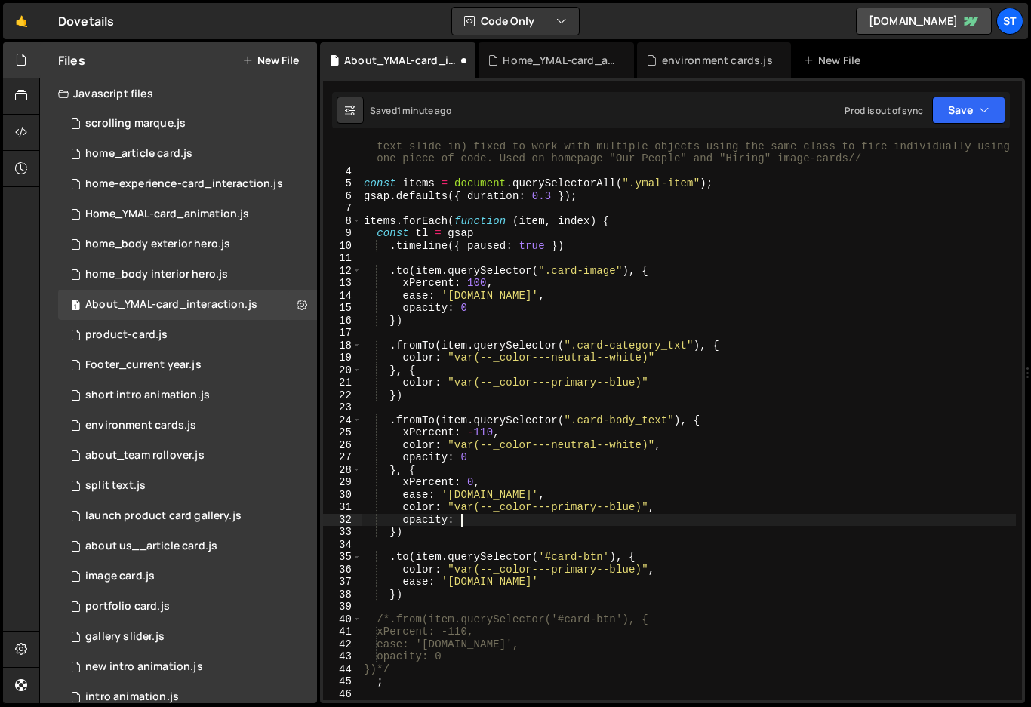
scroll to position [0, 6]
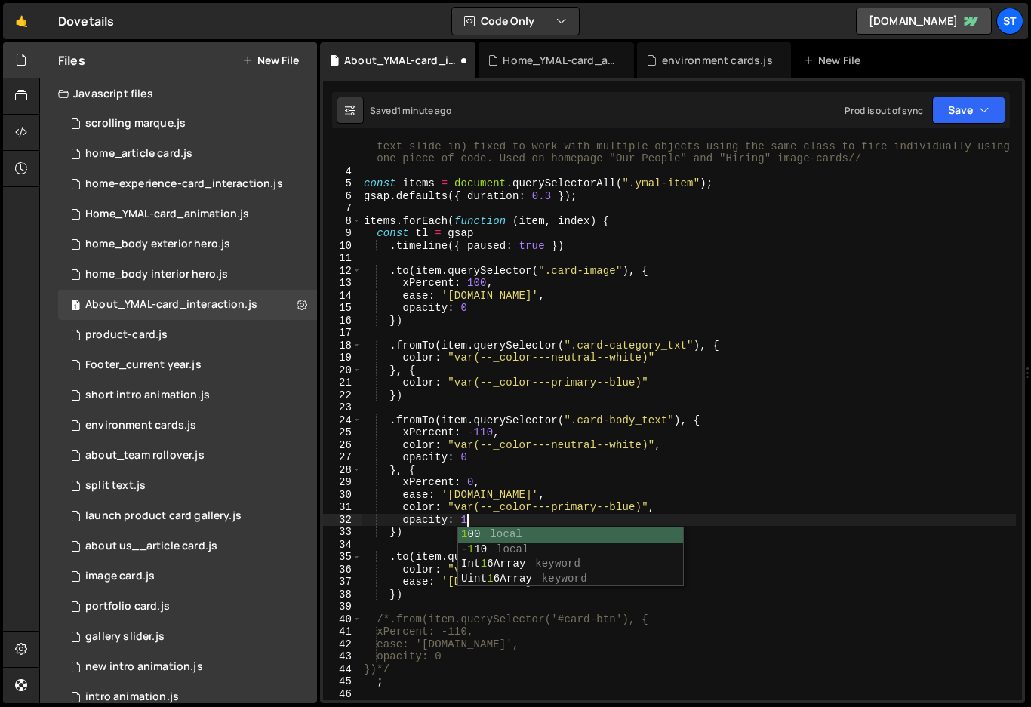
click at [731, 480] on div "// THIS IS FOR THE HOMEPAGE YMALS ONLY ---- timeline mouse enter and leave twee…" at bounding box center [688, 432] width 655 height 608
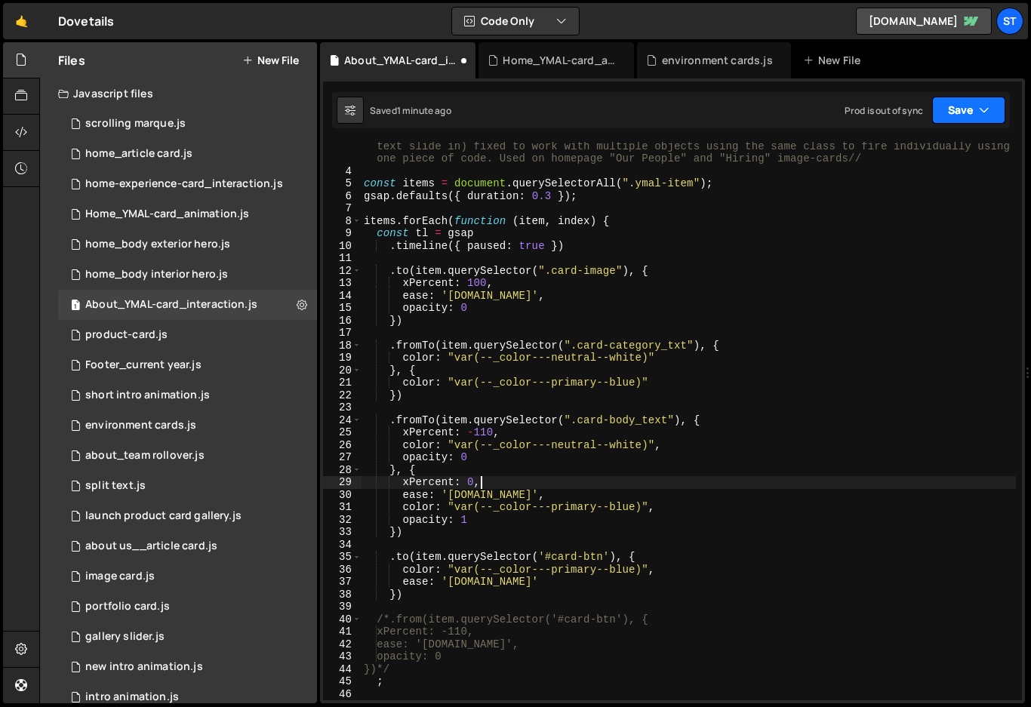
click at [980, 106] on icon "button" at bounding box center [984, 110] width 11 height 15
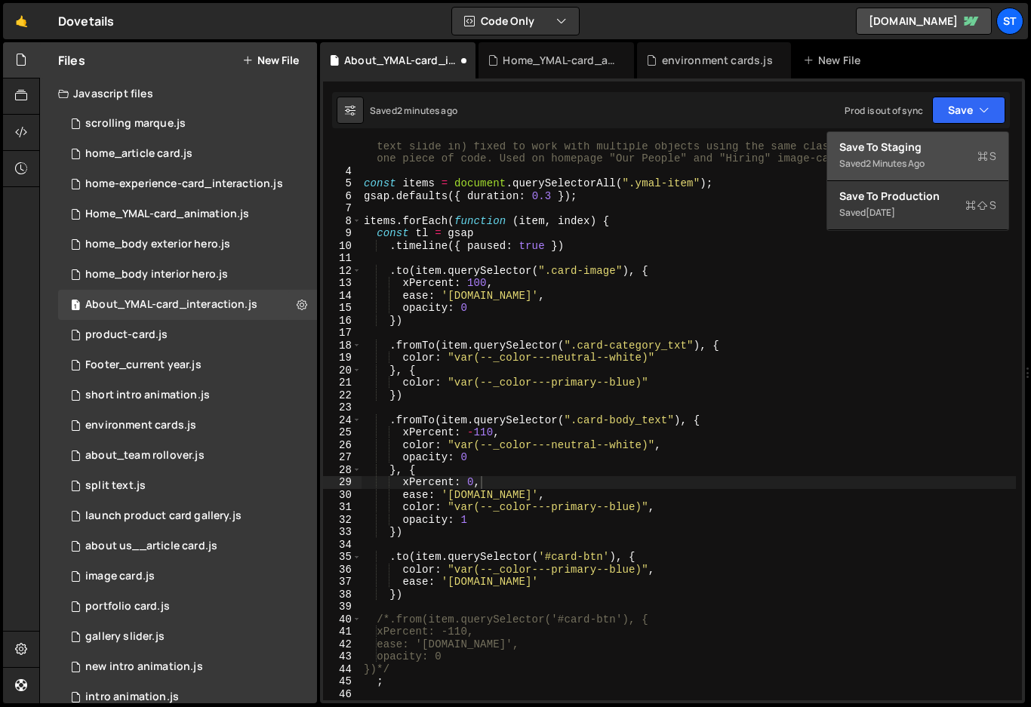
click at [914, 144] on div "Save to Staging S" at bounding box center [917, 147] width 157 height 15
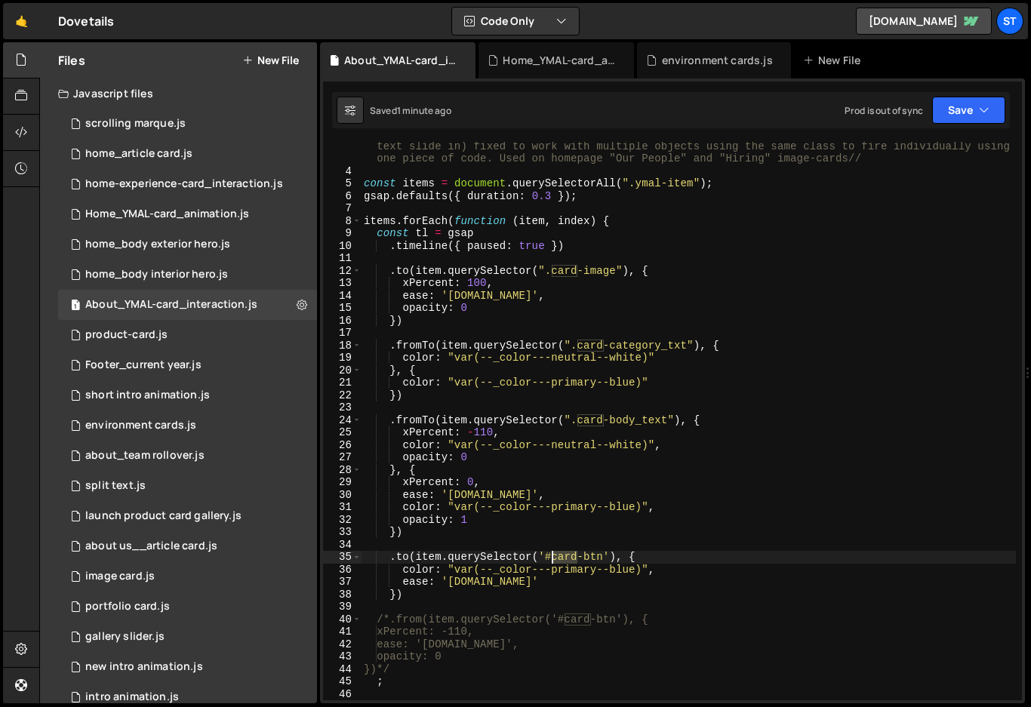
drag, startPoint x: 577, startPoint y: 558, endPoint x: 553, endPoint y: 560, distance: 24.3
click at [553, 560] on div "// THIS IS FOR THE HOMEPAGE YMALS ONLY ---- timeline mouse enter and leave twee…" at bounding box center [688, 432] width 655 height 608
type textarea ".to(item.querySelector('#ymal-btn'), {"
click at [990, 109] on button "Save" at bounding box center [968, 110] width 73 height 27
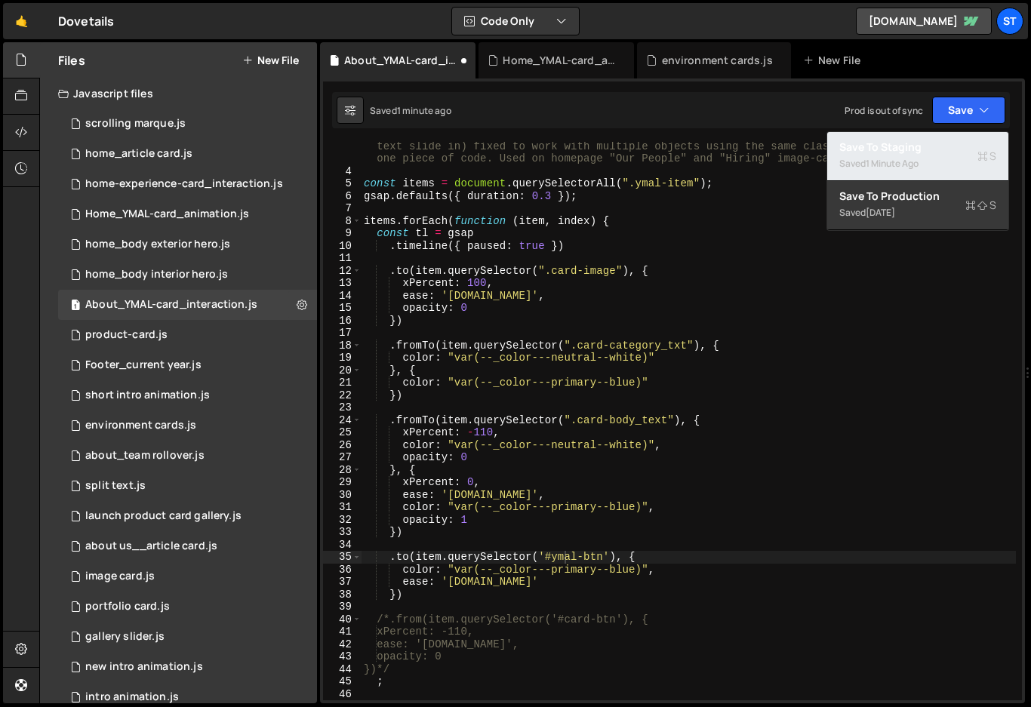
click at [889, 155] on div "Saved 1 minute ago" at bounding box center [917, 164] width 157 height 18
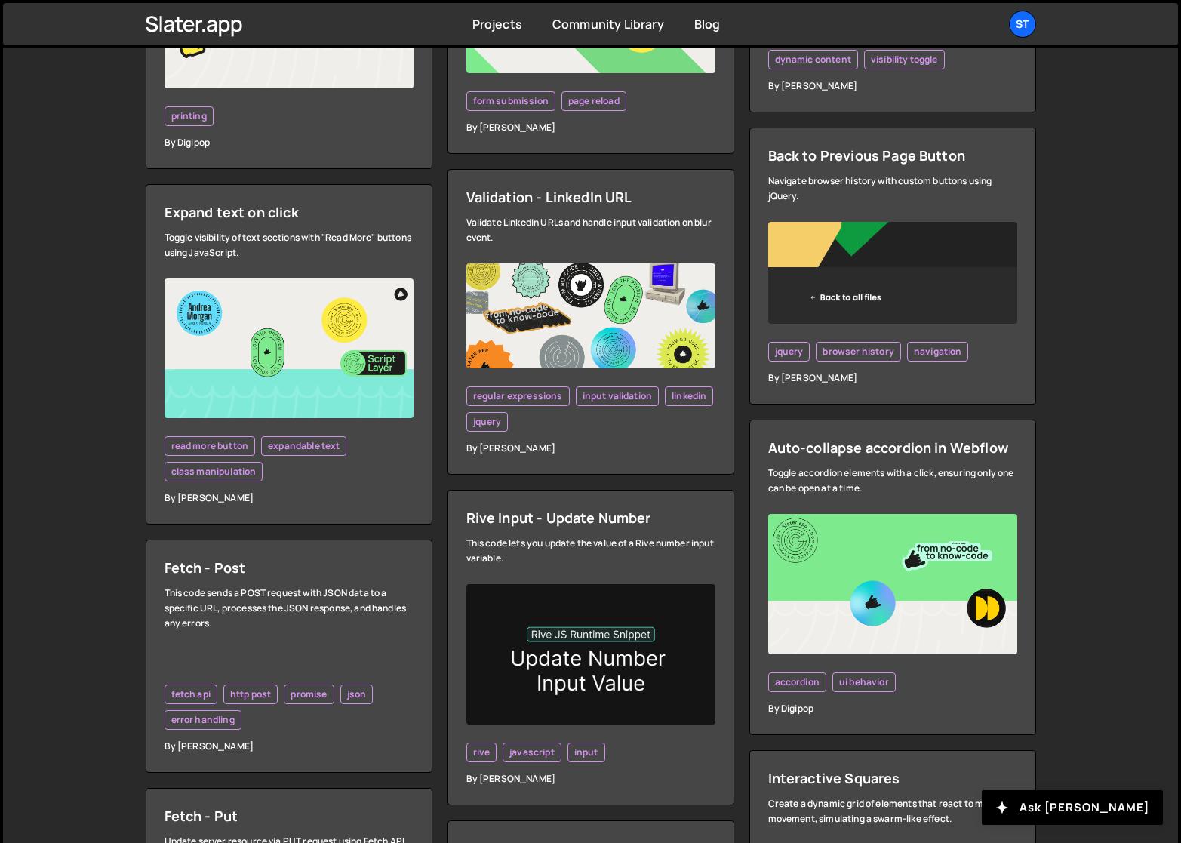
scroll to position [2529, 0]
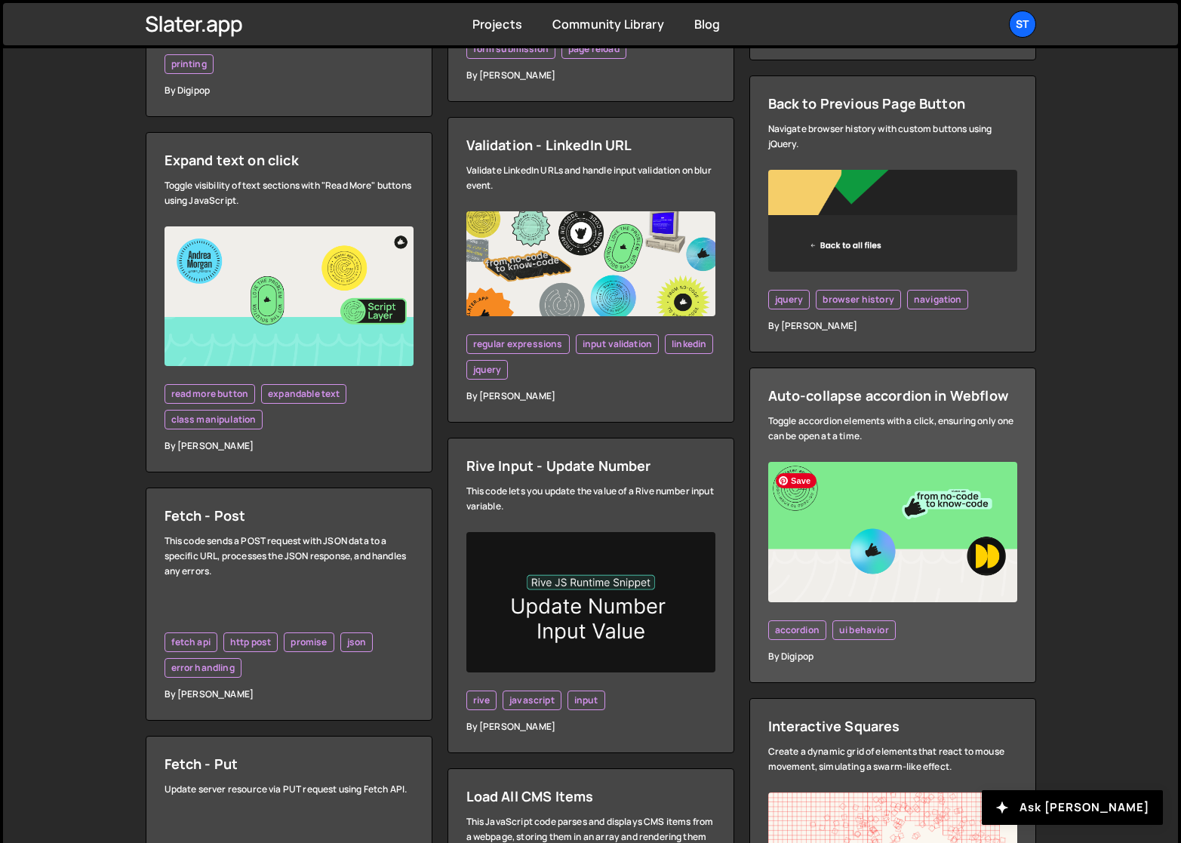
click at [888, 507] on img at bounding box center [892, 532] width 249 height 140
